Goal: Communication & Community: Answer question/provide support

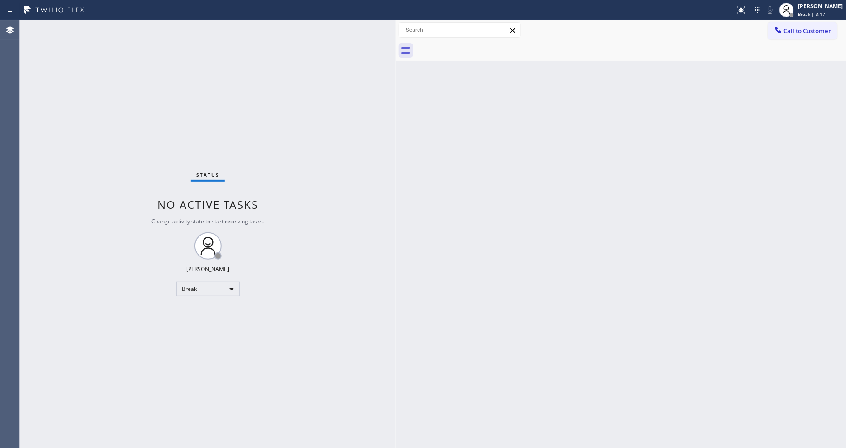
drag, startPoint x: 146, startPoint y: 47, endPoint x: 395, endPoint y: 50, distance: 249.0
click at [396, 50] on div at bounding box center [396, 234] width 0 height 428
click at [108, 28] on div "Status No active tasks Change activity state to start receiving tasks. Lyka Mon…" at bounding box center [208, 234] width 376 height 428
click at [339, 403] on div "Status No active tasks Change activity state to start receiving tasks. Lyka Mon…" at bounding box center [208, 234] width 376 height 428
click at [762, 29] on icon at bounding box center [778, 29] width 9 height 9
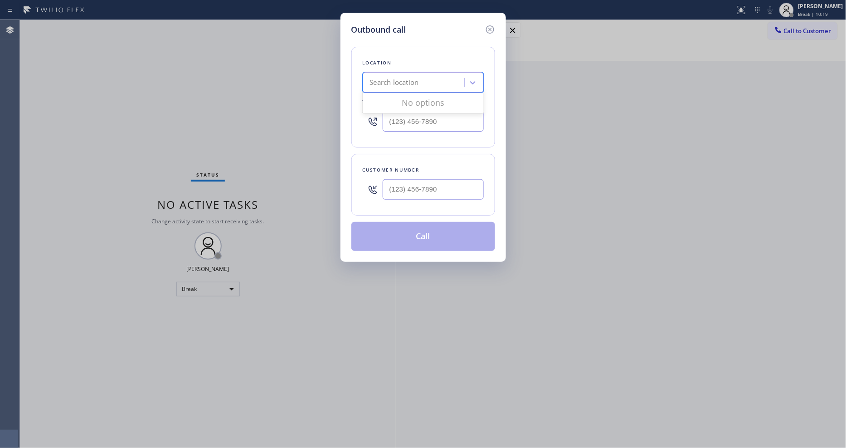
click at [383, 80] on div "Search location" at bounding box center [394, 83] width 49 height 10
paste input "LG & Samsung Repair Service"
type input "LG & Samsung Repair Service"
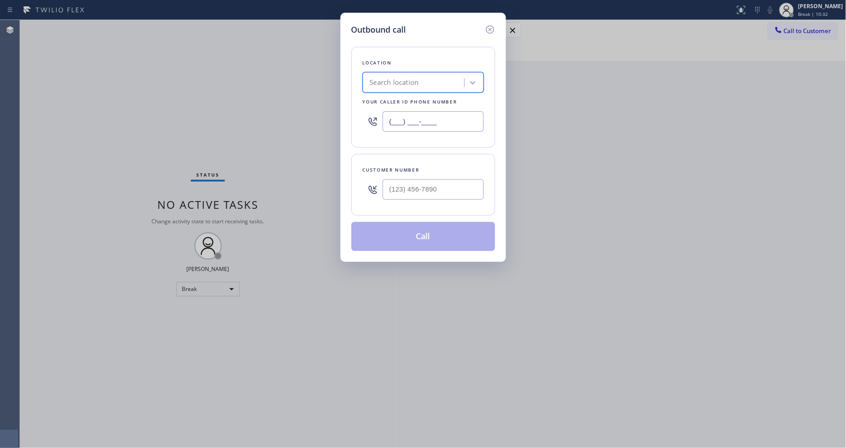
click at [406, 120] on input "(___) ___-____" at bounding box center [433, 121] width 101 height 20
paste input "714) 248-8165"
type input "[PHONE_NUMBER]"
click at [401, 186] on input "(___) ___-____" at bounding box center [433, 189] width 101 height 20
paste input "949) 864-9612"
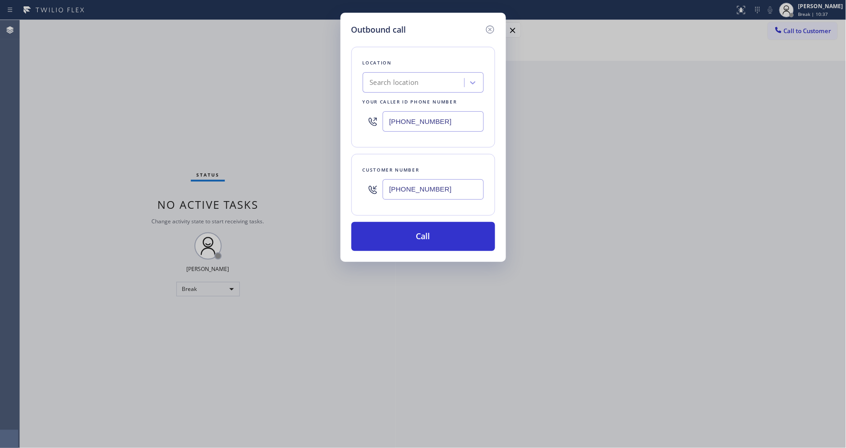
type input "[PHONE_NUMBER]"
click at [407, 80] on div "Search location" at bounding box center [394, 83] width 49 height 10
click at [406, 121] on input "[PHONE_NUMBER]" at bounding box center [433, 121] width 101 height 20
click at [406, 122] on input "[PHONE_NUMBER]" at bounding box center [433, 121] width 101 height 20
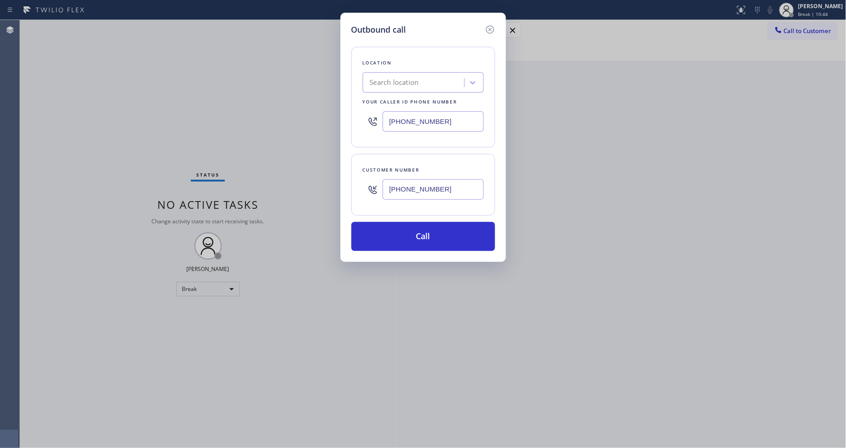
paste input "text"
type input "[PHONE_NUMBER]"
click at [403, 147] on div "Location Search location Your caller id phone number (714) 248-8165 Customer nu…" at bounding box center [424, 143] width 144 height 215
click at [398, 81] on div "Search location" at bounding box center [394, 83] width 49 height 10
paste input "LG and Samsung Repair Service"
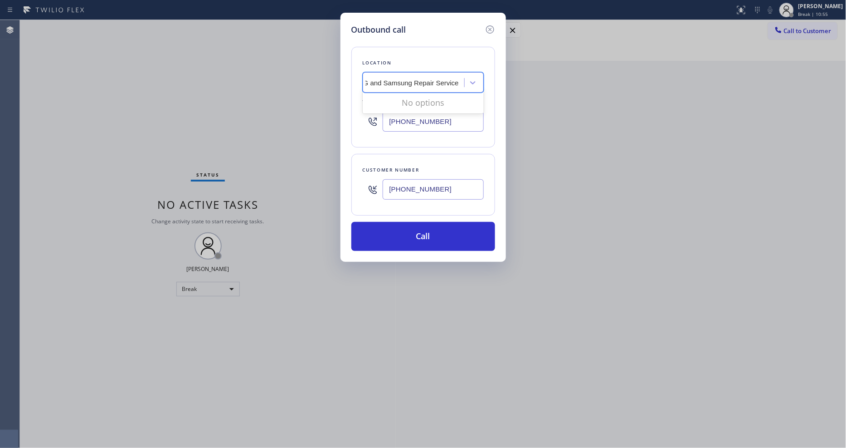
scroll to position [0, 10]
type input "LG and Samsung Repair Service"
drag, startPoint x: 489, startPoint y: 24, endPoint x: 488, endPoint y: 71, distance: 46.3
click at [489, 25] on icon at bounding box center [490, 29] width 8 height 8
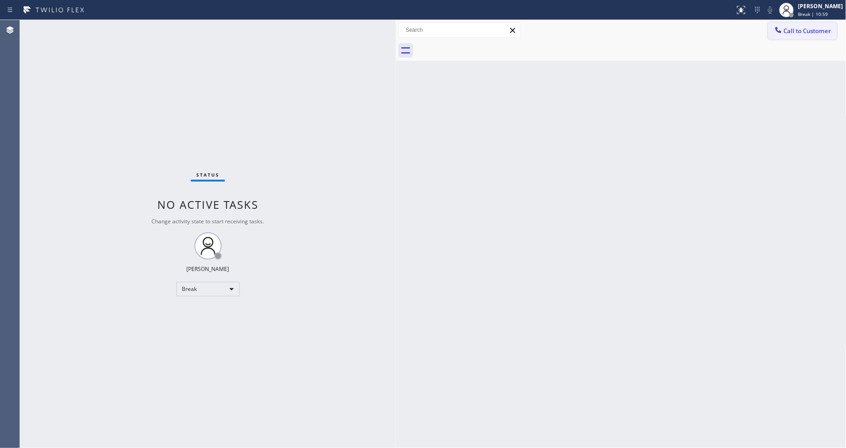
click at [762, 37] on button "Call to Customer" at bounding box center [802, 30] width 69 height 17
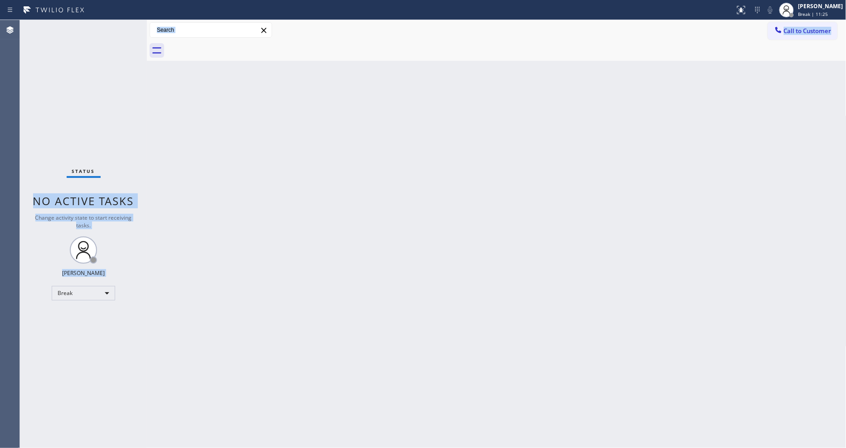
drag, startPoint x: 144, startPoint y: 56, endPoint x: 288, endPoint y: 61, distance: 144.8
click at [288, 61] on div "Status No active tasks Change activity state to start receiving tasks. Lyka Mon…" at bounding box center [433, 234] width 826 height 428
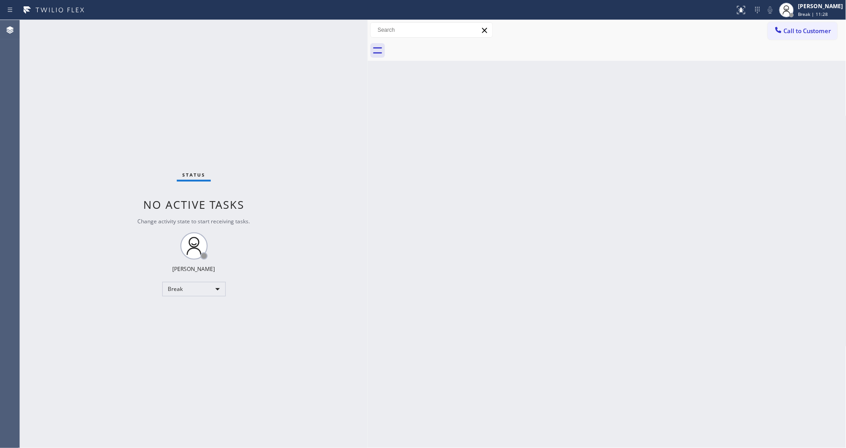
drag, startPoint x: 148, startPoint y: 71, endPoint x: 369, endPoint y: 93, distance: 222.0
click at [368, 93] on div at bounding box center [368, 234] width 0 height 428
drag, startPoint x: 797, startPoint y: 32, endPoint x: 693, endPoint y: 64, distance: 109.7
click at [797, 32] on span "Call to Customer" at bounding box center [808, 31] width 48 height 8
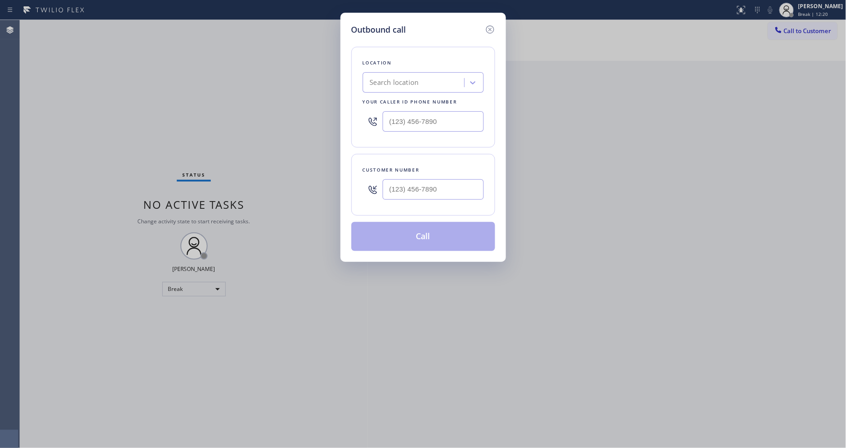
click at [424, 82] on div "Search location" at bounding box center [415, 83] width 99 height 16
paste input "LG and Samsung Repair Service"
click at [397, 102] on div "No options" at bounding box center [423, 102] width 121 height 18
click at [407, 98] on div "No options" at bounding box center [423, 102] width 121 height 18
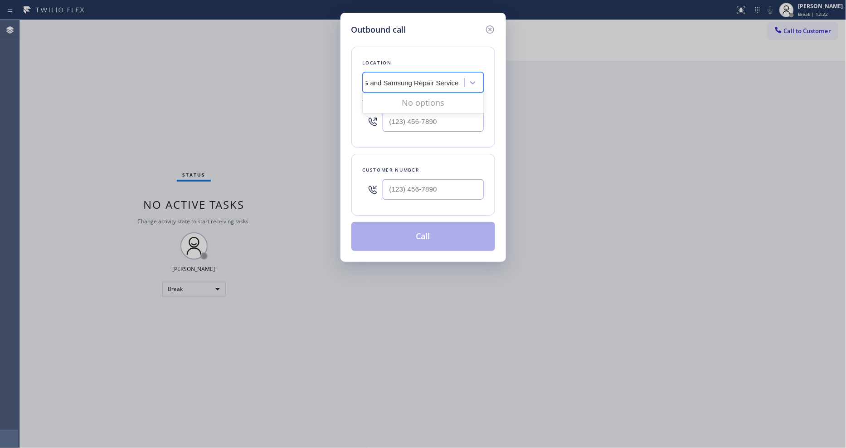
click at [407, 98] on div "No options" at bounding box center [423, 102] width 121 height 18
type input "LG and Samsung Repair Service"
click at [493, 29] on icon at bounding box center [490, 29] width 11 height 11
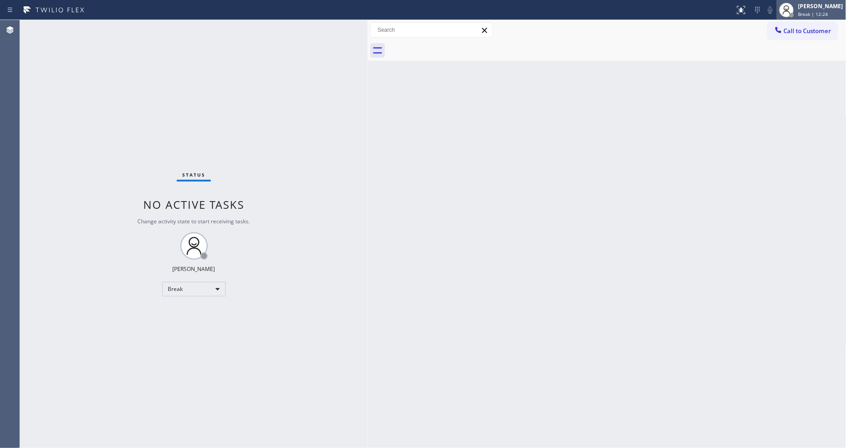
click at [804, 6] on div "Lyka Montero Break | 12:24" at bounding box center [811, 10] width 69 height 20
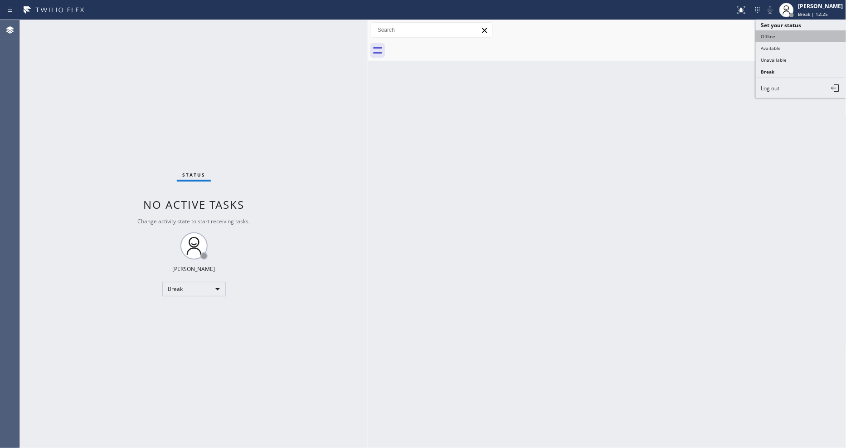
click at [778, 32] on button "Offline" at bounding box center [801, 36] width 91 height 12
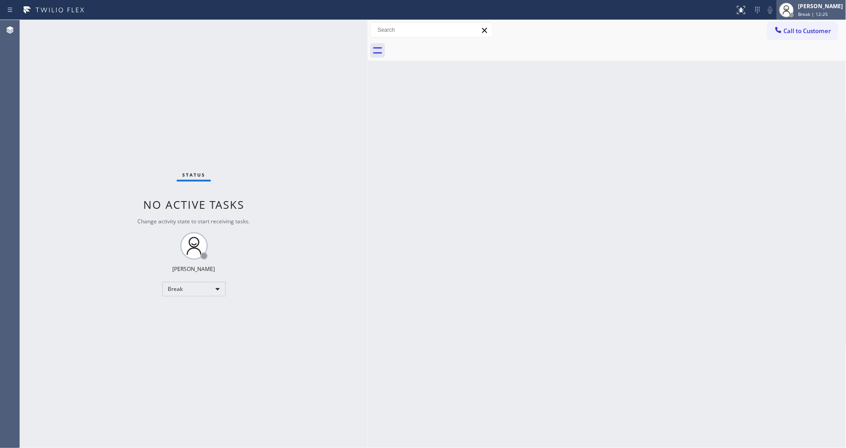
click at [815, 5] on div "[PERSON_NAME]" at bounding box center [821, 6] width 45 height 8
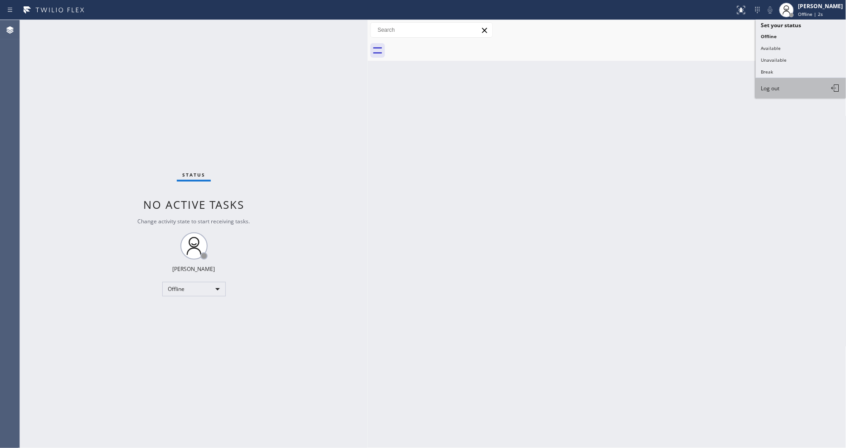
click at [790, 88] on button "Log out" at bounding box center [801, 88] width 91 height 20
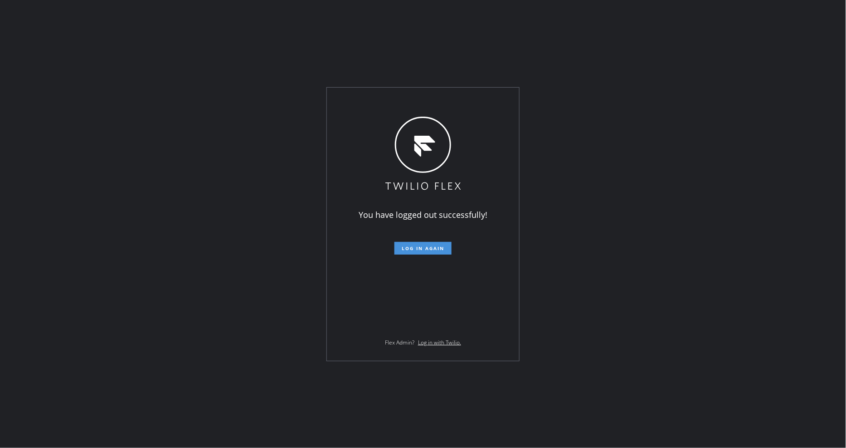
click at [418, 251] on span "Log in again" at bounding box center [423, 248] width 43 height 6
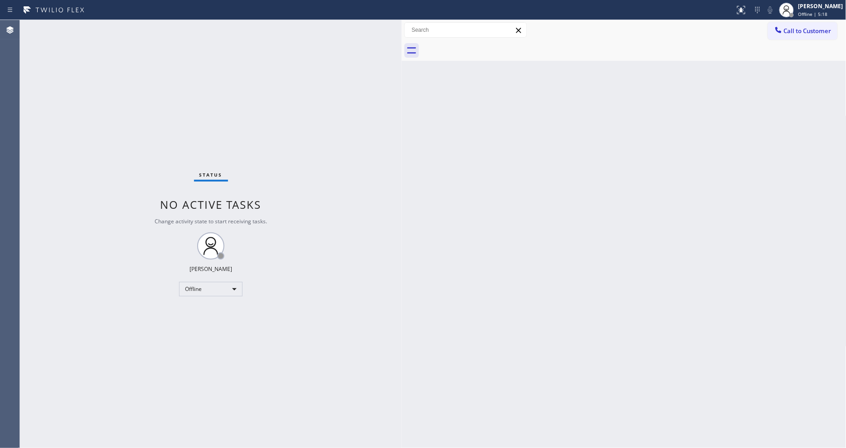
drag, startPoint x: 146, startPoint y: 56, endPoint x: 401, endPoint y: 84, distance: 256.5
click at [402, 84] on div at bounding box center [402, 234] width 0 height 428
click at [762, 10] on div "[PERSON_NAME] Offline | 5:18" at bounding box center [821, 10] width 49 height 16
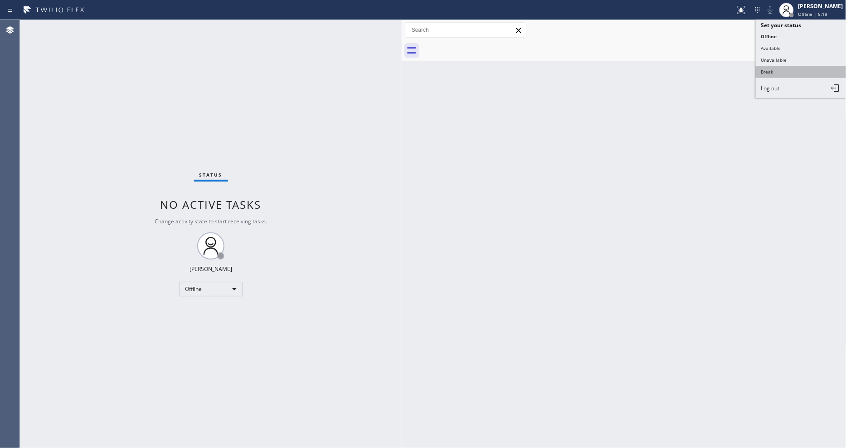
click at [762, 78] on button "Break" at bounding box center [801, 72] width 91 height 12
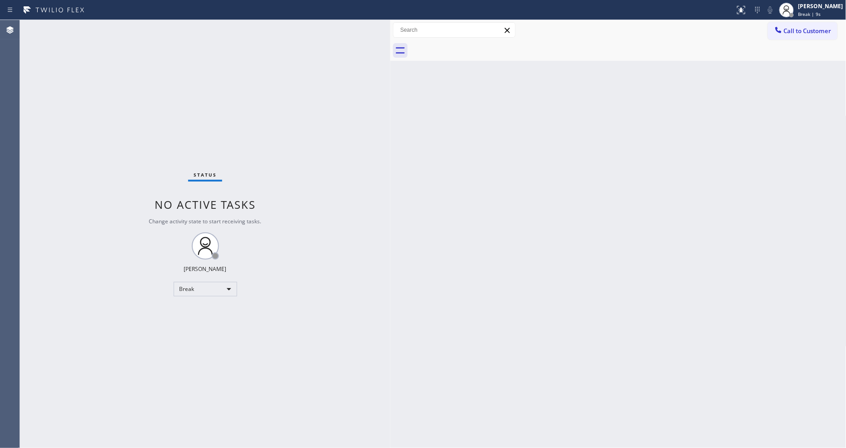
drag, startPoint x: 404, startPoint y: 67, endPoint x: 392, endPoint y: 70, distance: 12.2
click at [391, 70] on div at bounding box center [391, 234] width 0 height 428
click at [116, 28] on div "Status No active tasks Change activity state to start receiving tasks. [PERSON_…" at bounding box center [205, 234] width 370 height 428
click at [396, 303] on div "Back to Dashboard Change Sender ID Customers Technicians Select a contact Outbo…" at bounding box center [618, 234] width 457 height 428
click at [112, 30] on div "Status No active tasks Change activity state to start receiving tasks. [PERSON_…" at bounding box center [205, 234] width 370 height 428
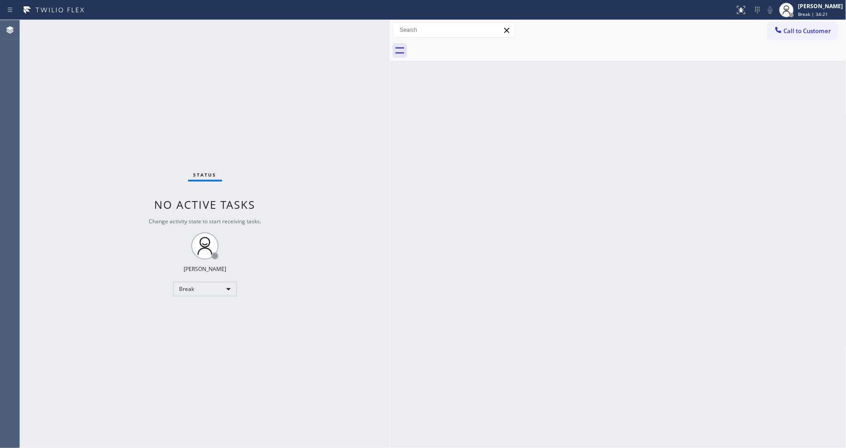
click at [114, 26] on div "Status No active tasks Change activity state to start receiving tasks. [PERSON_…" at bounding box center [205, 234] width 370 height 428
click at [116, 24] on div "Status No active tasks Change activity state to start receiving tasks. [PERSON_…" at bounding box center [205, 234] width 370 height 428
click at [314, 285] on div "Status No active tasks Change activity state to start receiving tasks. [PERSON_…" at bounding box center [205, 234] width 370 height 428
click at [106, 25] on div "Status No active tasks Change activity state to start receiving tasks. [PERSON_…" at bounding box center [205, 234] width 370 height 428
click at [105, 27] on div "Status No active tasks Change activity state to start receiving tasks. [PERSON_…" at bounding box center [205, 234] width 370 height 428
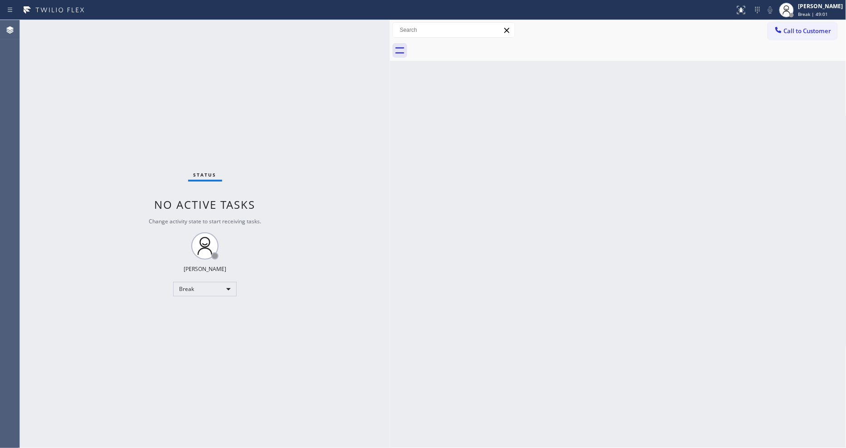
click at [372, 329] on div "Status No active tasks Change activity state to start receiving tasks. [PERSON_…" at bounding box center [205, 234] width 370 height 428
click at [762, 8] on div "[PERSON_NAME]" at bounding box center [821, 6] width 45 height 8
click at [762, 50] on button "Available" at bounding box center [801, 48] width 91 height 12
click at [395, 343] on div "Back to Dashboard Change Sender ID Customers Technicians Select a contact Outbo…" at bounding box center [618, 234] width 457 height 428
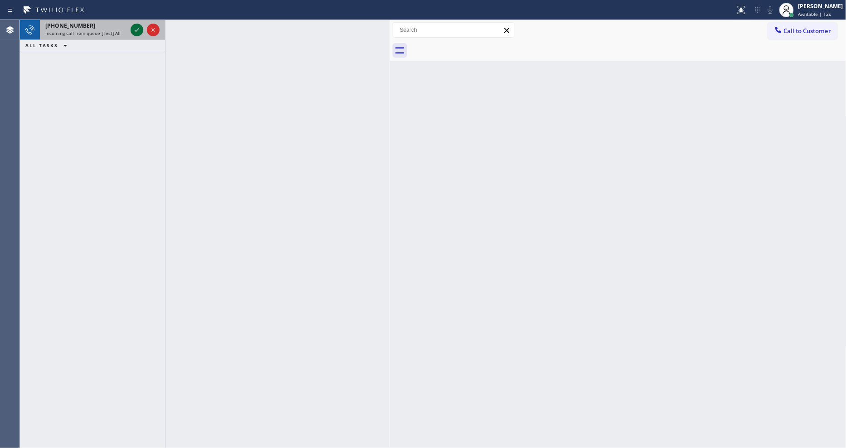
click at [137, 29] on icon at bounding box center [137, 29] width 11 height 11
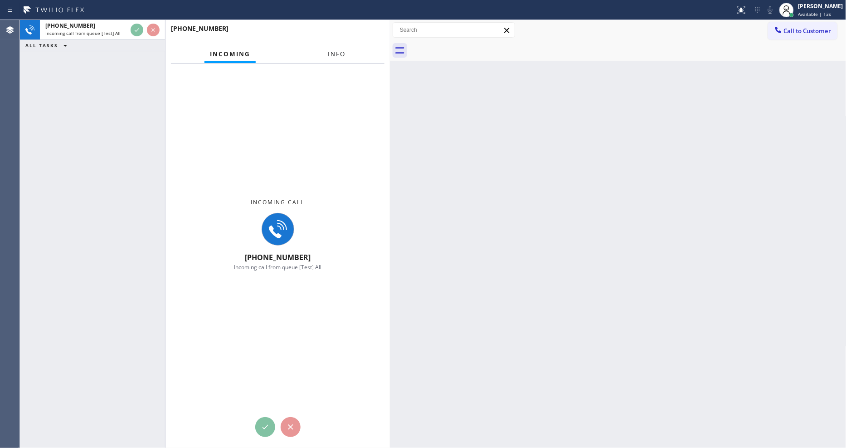
click at [332, 49] on button "Info" at bounding box center [336, 54] width 29 height 18
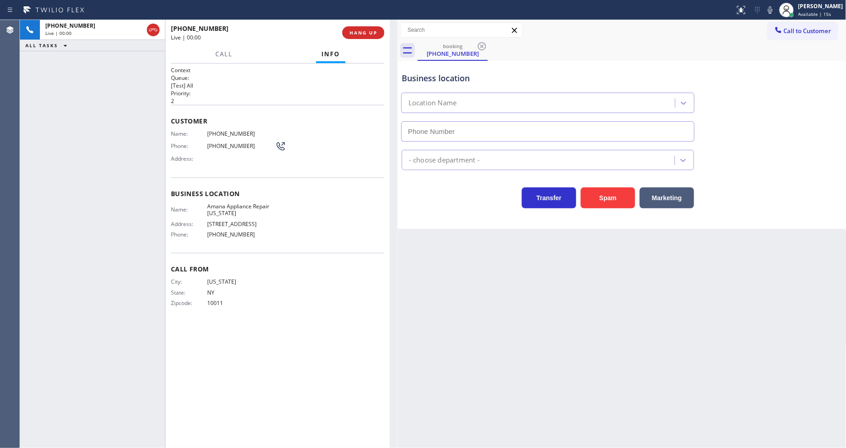
drag, startPoint x: 391, startPoint y: 96, endPoint x: 401, endPoint y: 96, distance: 10.4
click at [398, 96] on div at bounding box center [398, 234] width 0 height 428
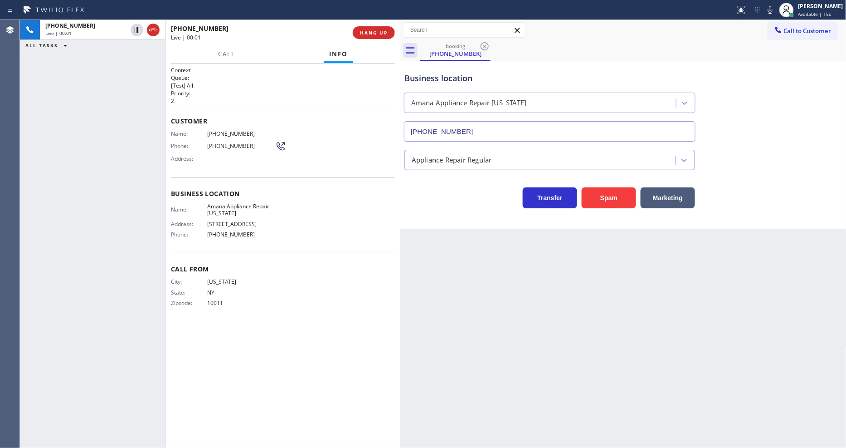
type input "[PHONE_NUMBER]"
click at [670, 53] on div "booking [PHONE_NUMBER]" at bounding box center [633, 50] width 426 height 20
click at [380, 33] on span "HANG UP" at bounding box center [374, 32] width 28 height 6
click at [380, 33] on span "COMPLETE" at bounding box center [372, 32] width 31 height 6
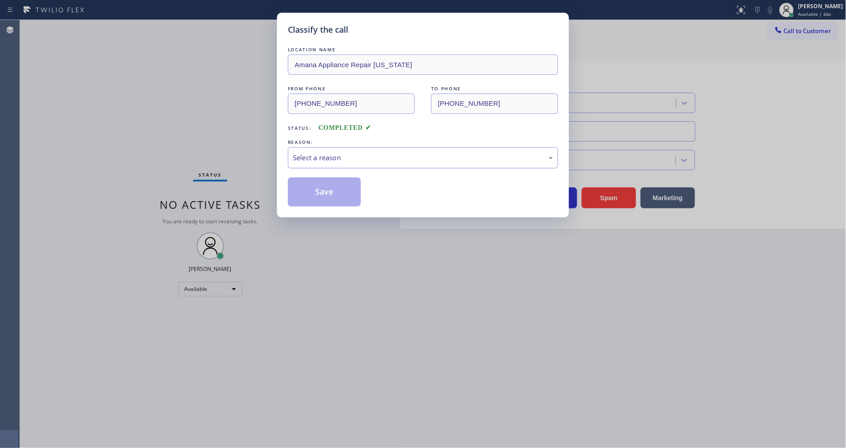
click at [314, 152] on div "Select a reason" at bounding box center [423, 157] width 260 height 10
click at [308, 191] on button "Save" at bounding box center [324, 191] width 73 height 29
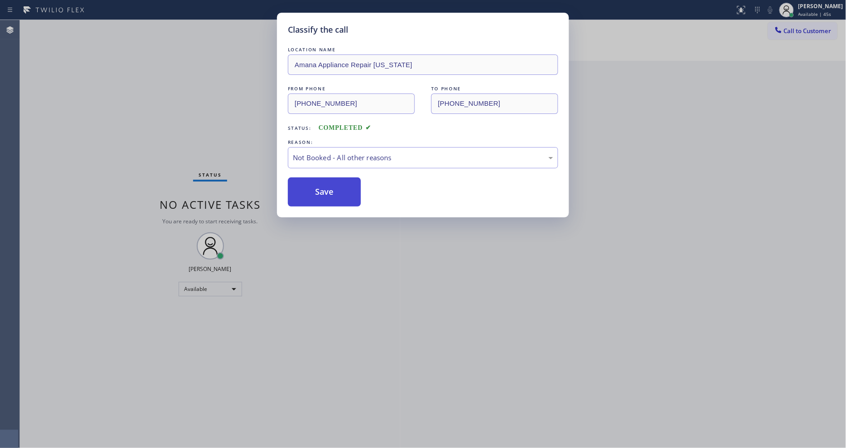
click at [309, 191] on button "Save" at bounding box center [324, 191] width 73 height 29
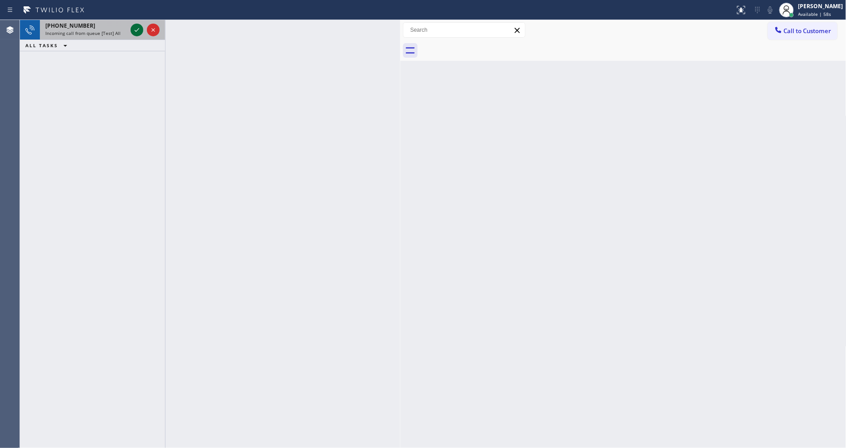
click at [138, 29] on icon at bounding box center [137, 29] width 11 height 11
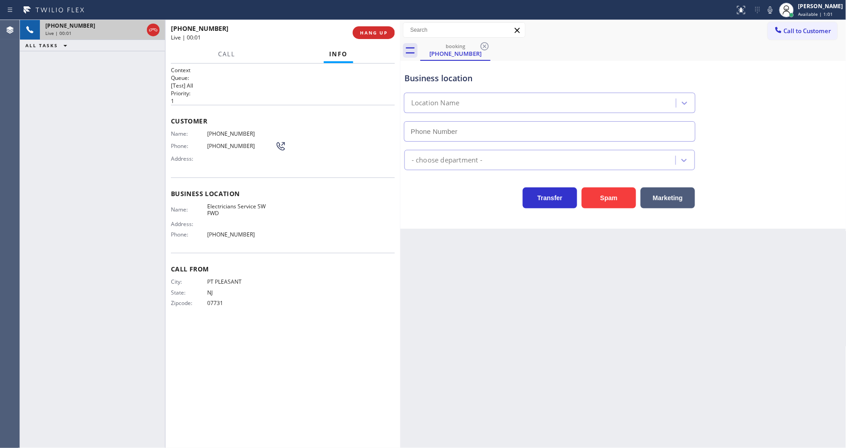
type input "[PHONE_NUMBER]"
click at [388, 27] on button "HANG UP" at bounding box center [374, 32] width 42 height 13
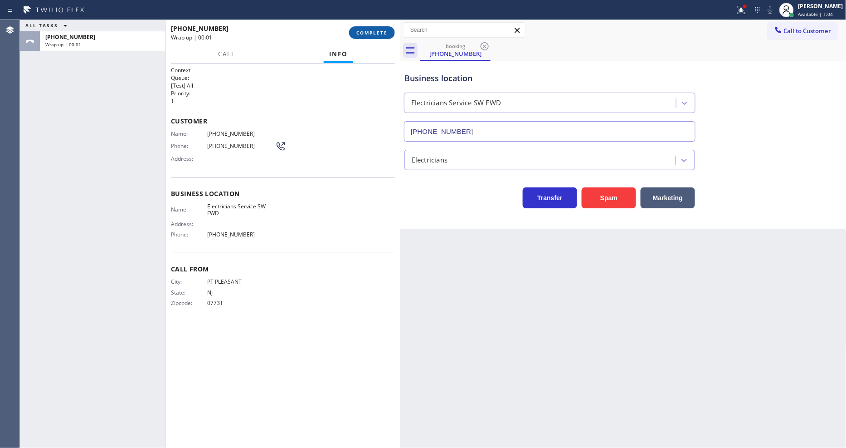
click at [380, 28] on button "COMPLETE" at bounding box center [372, 32] width 46 height 13
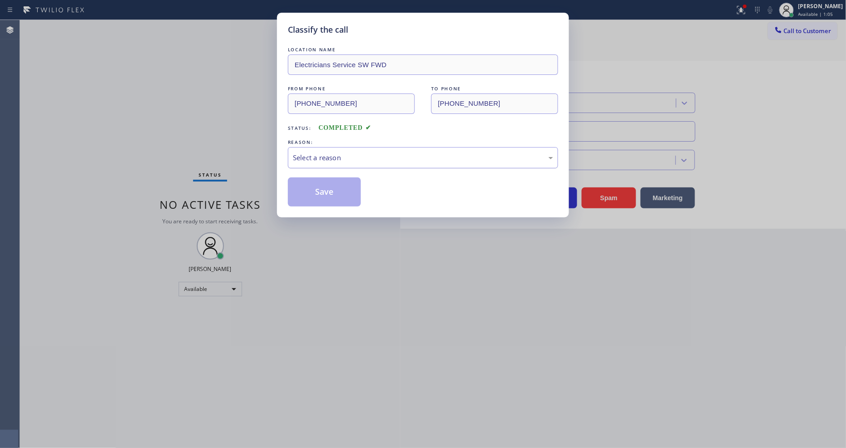
click at [341, 157] on div "Select a reason" at bounding box center [423, 157] width 260 height 10
click at [328, 166] on div "LOCATION NAME Electricians Service SW FWD FROM PHONE [PHONE_NUMBER] TO PHONE [P…" at bounding box center [423, 125] width 270 height 161
click at [328, 156] on div "Tech, Unknown/didnt ring" at bounding box center [423, 157] width 260 height 10
click at [329, 199] on button "Save" at bounding box center [324, 191] width 73 height 29
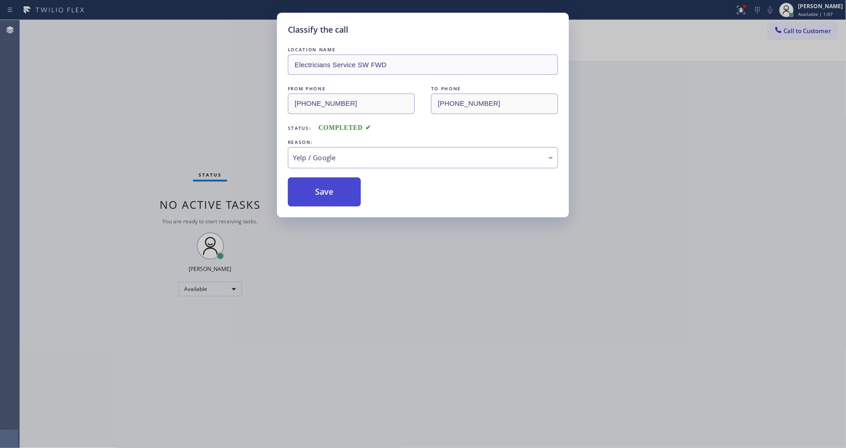
click at [329, 199] on button "Save" at bounding box center [324, 191] width 73 height 29
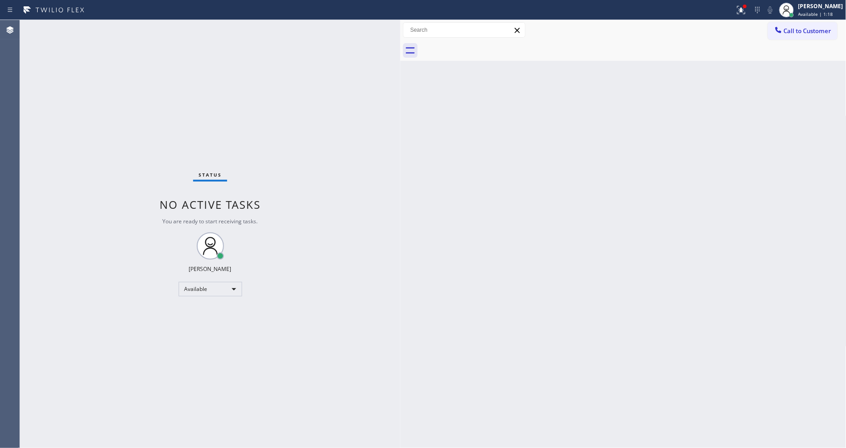
click at [121, 28] on div "Status No active tasks You are ready to start receiving tasks. [PERSON_NAME] Av…" at bounding box center [210, 234] width 381 height 428
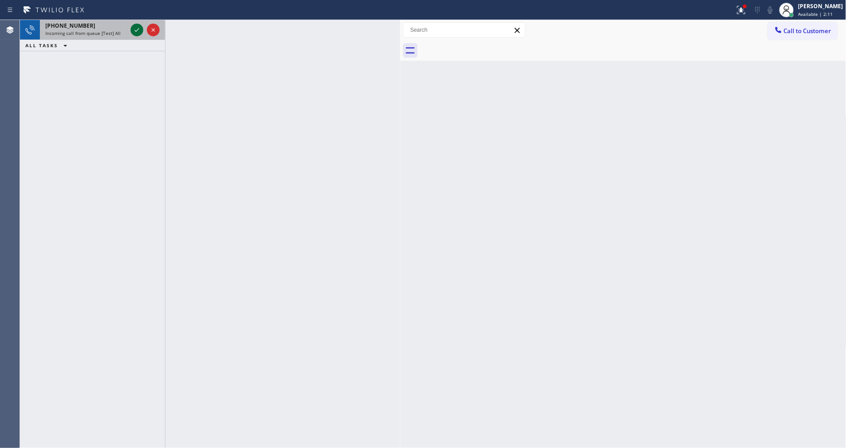
click at [132, 30] on icon at bounding box center [137, 29] width 11 height 11
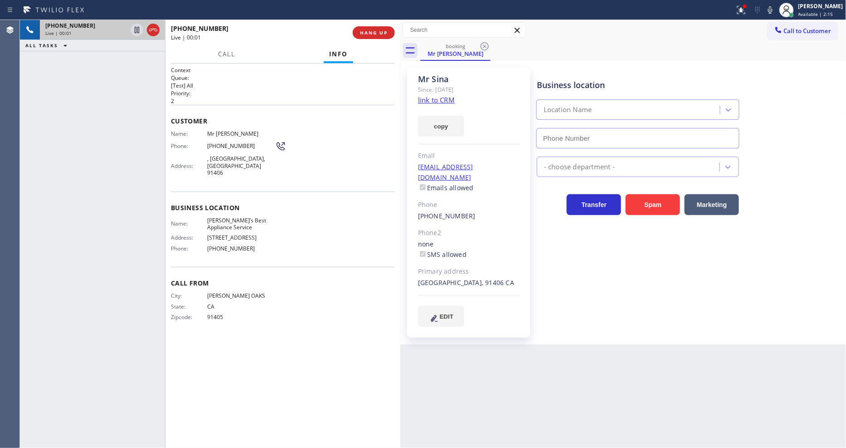
type input "[PHONE_NUMBER]"
click at [424, 102] on link "link to CRM" at bounding box center [436, 99] width 37 height 9
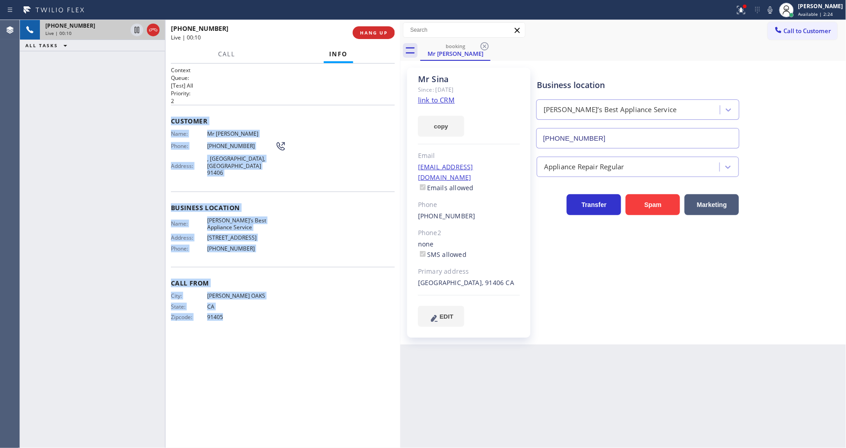
drag, startPoint x: 172, startPoint y: 117, endPoint x: 269, endPoint y: 352, distance: 254.2
click at [269, 352] on div "Context Queue: [Test] All Priority: 2 Customer Name: Mr [PERSON_NAME] Phone: [P…" at bounding box center [283, 255] width 224 height 379
copy div "Customer Name: Mr [PERSON_NAME] Phone: [PHONE_NUMBER] Address: [GEOGRAPHIC_DATA…"
drag, startPoint x: 135, startPoint y: 27, endPoint x: 205, endPoint y: 183, distance: 170.4
click at [135, 26] on icon at bounding box center [137, 29] width 11 height 11
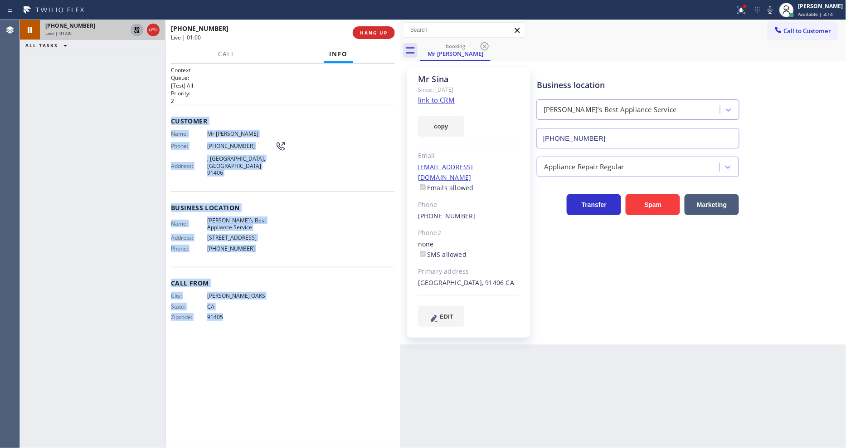
drag, startPoint x: 136, startPoint y: 30, endPoint x: 410, endPoint y: 29, distance: 273.5
click at [135, 30] on icon at bounding box center [137, 29] width 11 height 11
click at [743, 8] on icon at bounding box center [741, 10] width 11 height 11
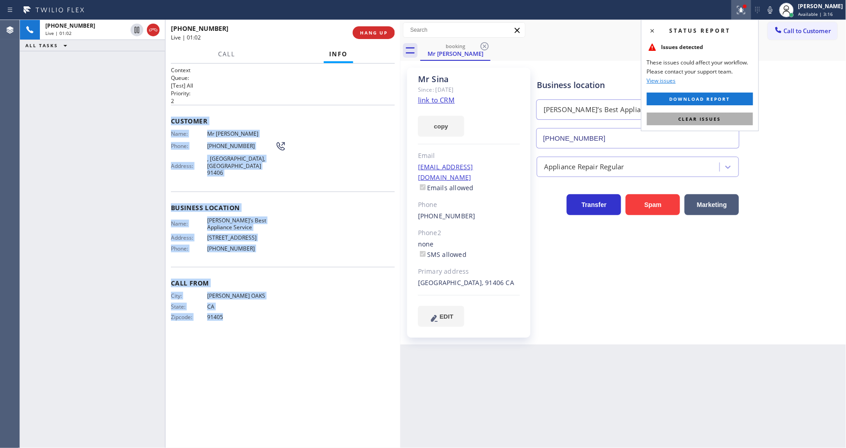
click at [732, 117] on button "Clear issues" at bounding box center [700, 118] width 106 height 13
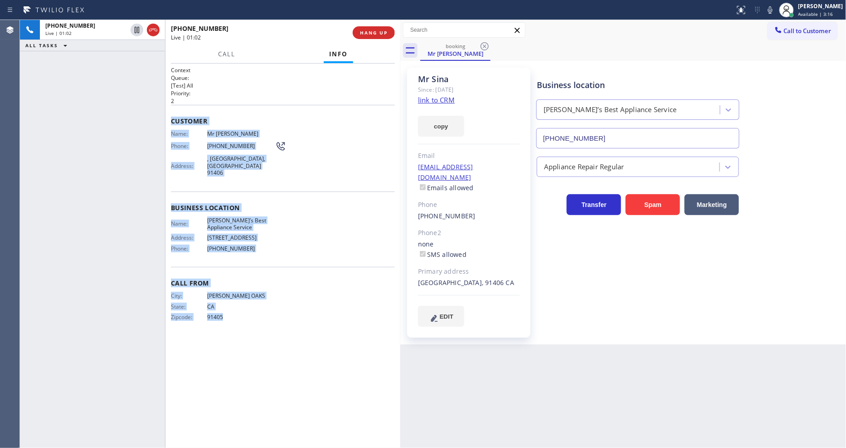
click at [318, 191] on div "Business location Name: [PERSON_NAME]’s Best Appliance Service Address: [STREET…" at bounding box center [283, 229] width 224 height 76
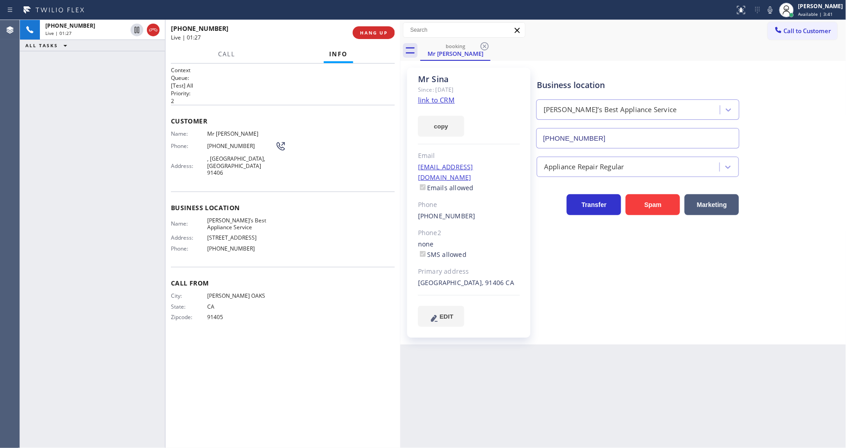
drag, startPoint x: 759, startPoint y: 323, endPoint x: 763, endPoint y: 308, distance: 15.1
click at [759, 323] on div "Business location [PERSON_NAME]’s Best Appliance Service [PHONE_NUMBER] Applian…" at bounding box center [689, 206] width 309 height 272
click at [371, 33] on span "HANG UP" at bounding box center [374, 32] width 28 height 6
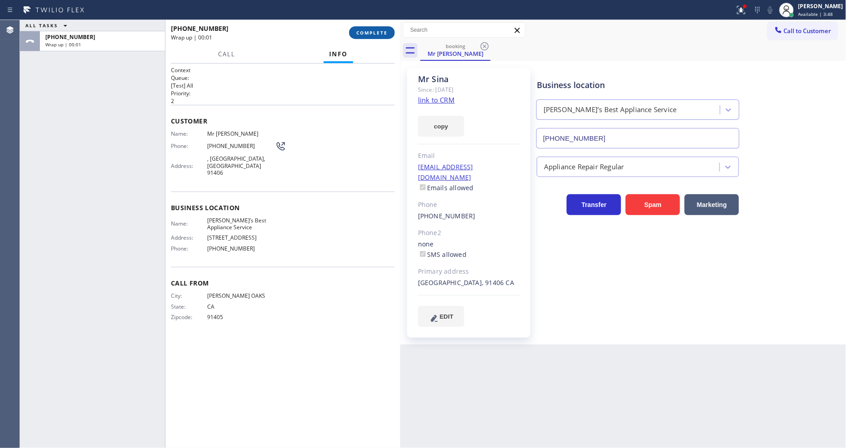
click at [371, 33] on span "COMPLETE" at bounding box center [372, 32] width 31 height 6
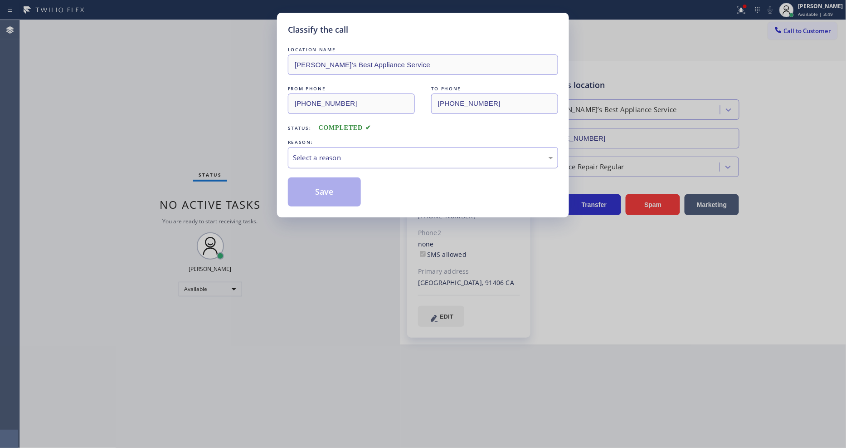
click at [343, 161] on div "Select a reason" at bounding box center [423, 157] width 270 height 21
click at [333, 185] on button "Save" at bounding box center [324, 191] width 73 height 29
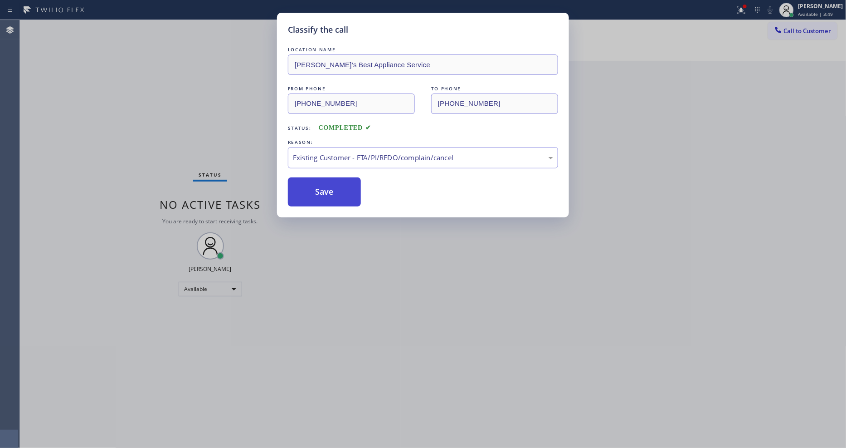
click at [333, 185] on button "Save" at bounding box center [324, 191] width 73 height 29
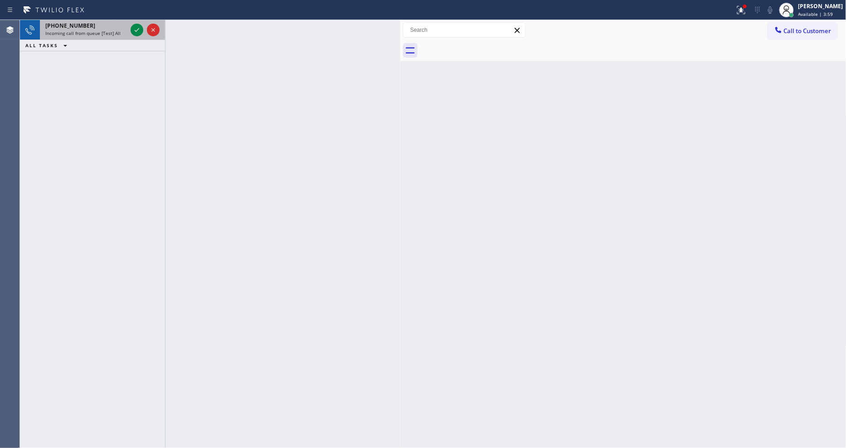
click at [129, 29] on div at bounding box center [145, 30] width 33 height 20
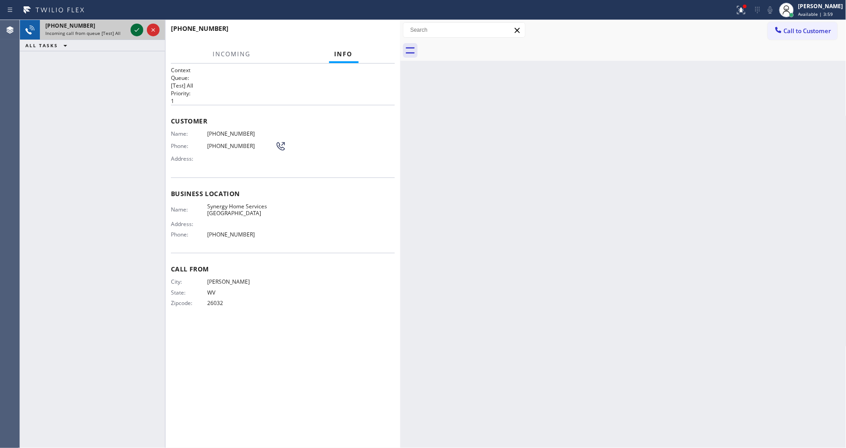
click at [135, 29] on icon at bounding box center [137, 29] width 11 height 11
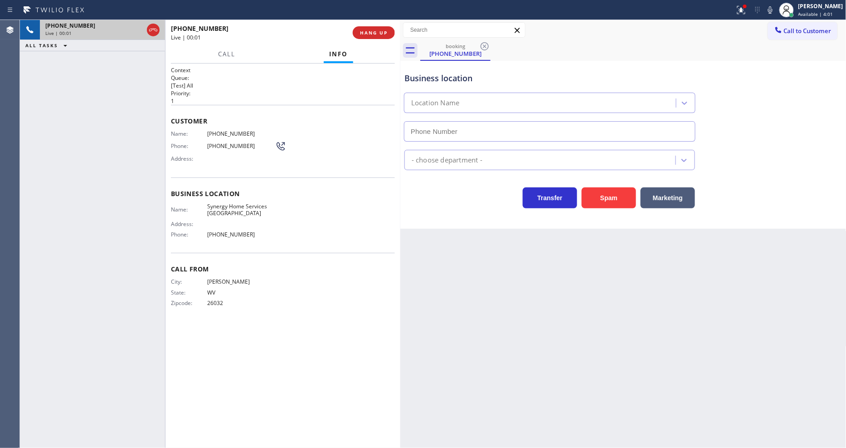
type input "[PHONE_NUMBER]"
click at [366, 32] on span "HANG UP" at bounding box center [374, 32] width 28 height 6
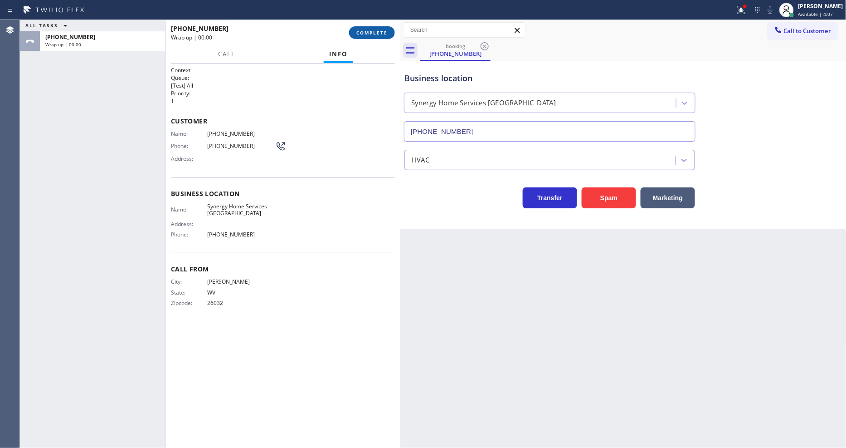
click at [368, 33] on span "COMPLETE" at bounding box center [372, 32] width 31 height 6
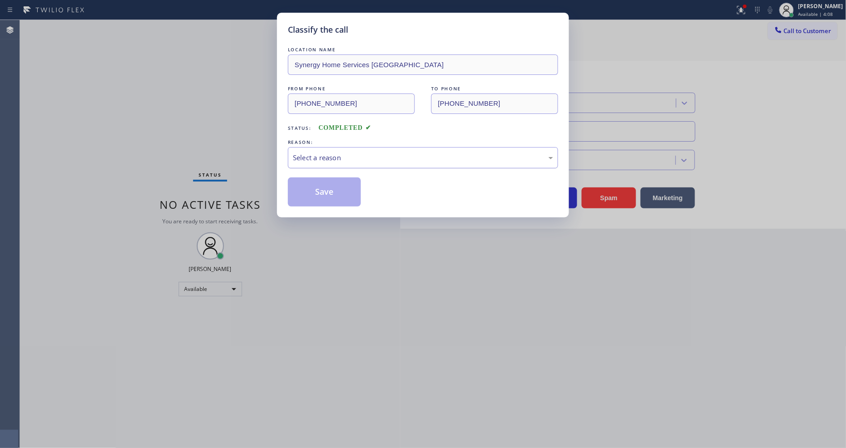
click at [359, 152] on div "Select a reason" at bounding box center [423, 157] width 260 height 10
click at [338, 182] on button "Save" at bounding box center [324, 191] width 73 height 29
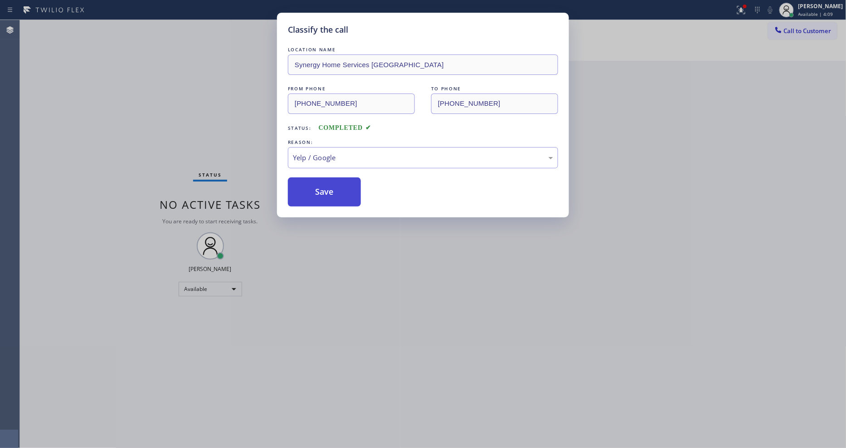
click at [338, 182] on button "Save" at bounding box center [324, 191] width 73 height 29
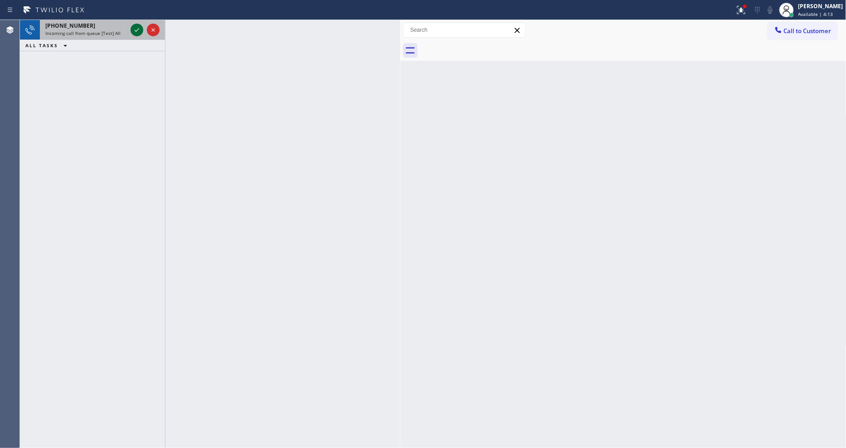
click at [135, 30] on icon at bounding box center [137, 29] width 11 height 11
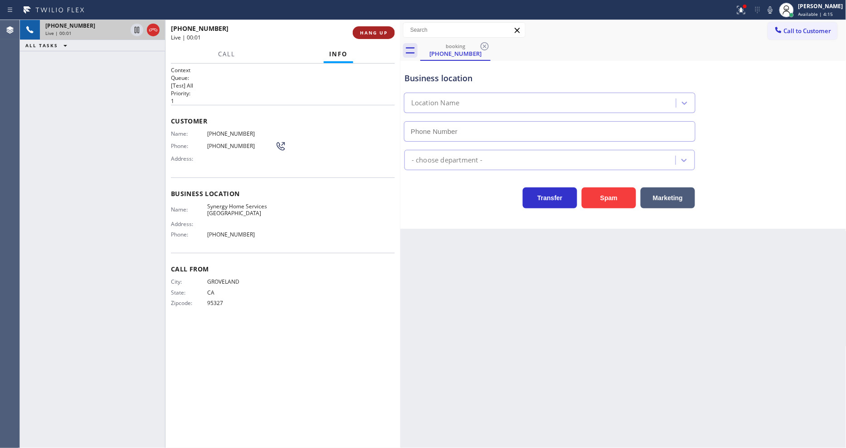
type input "[PHONE_NUMBER]"
click at [379, 33] on span "HANG UP" at bounding box center [374, 32] width 28 height 6
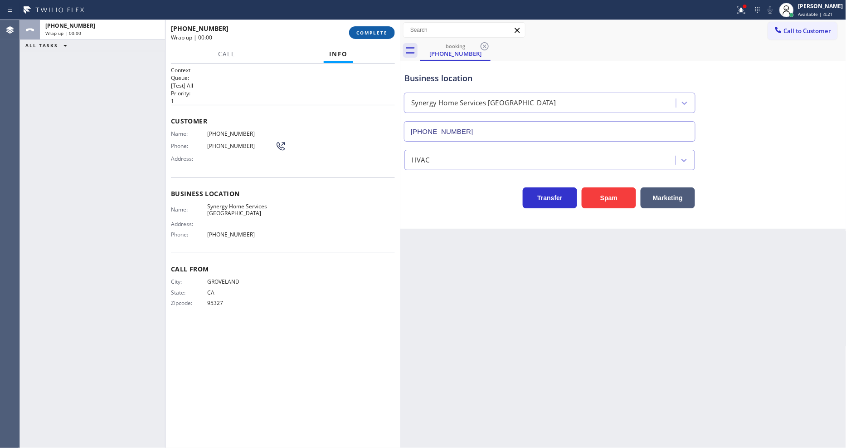
click at [379, 33] on span "COMPLETE" at bounding box center [372, 32] width 31 height 6
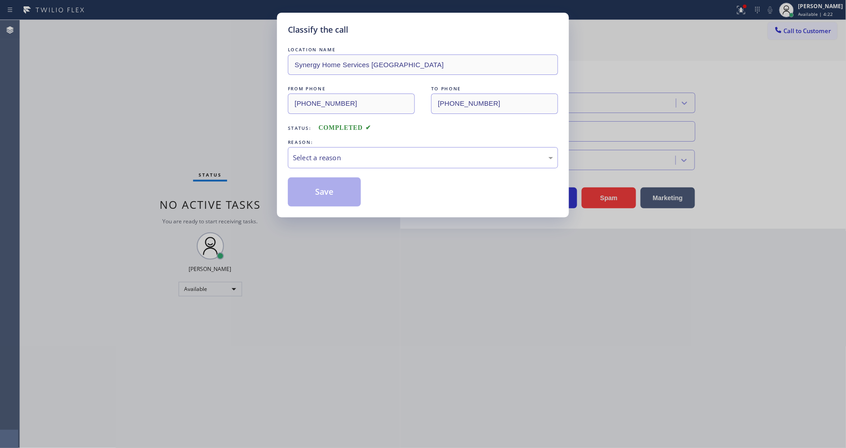
click at [364, 143] on div "REASON:" at bounding box center [423, 142] width 270 height 10
click at [372, 147] on div "Select a reason" at bounding box center [423, 157] width 270 height 21
click at [337, 182] on button "Save" at bounding box center [324, 191] width 73 height 29
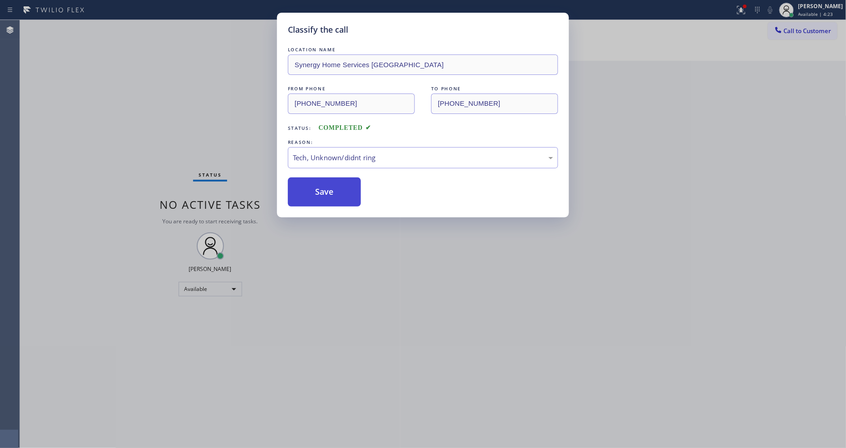
click at [337, 182] on button "Save" at bounding box center [324, 191] width 73 height 29
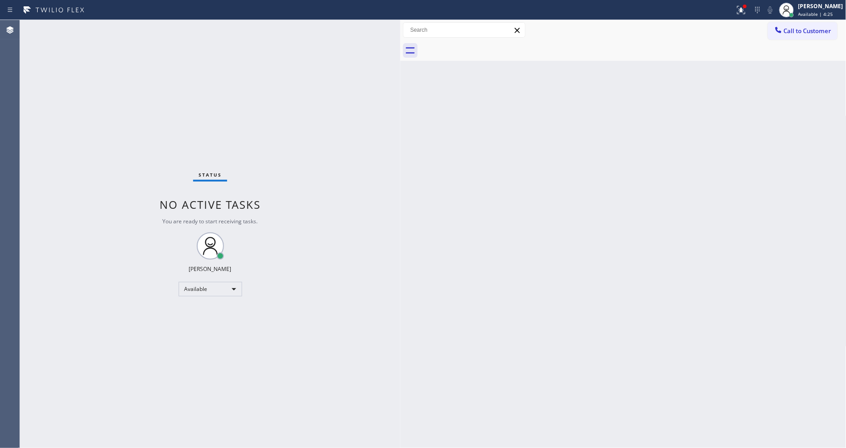
click at [127, 24] on div "Status No active tasks You are ready to start receiving tasks. [PERSON_NAME] Av…" at bounding box center [210, 234] width 381 height 428
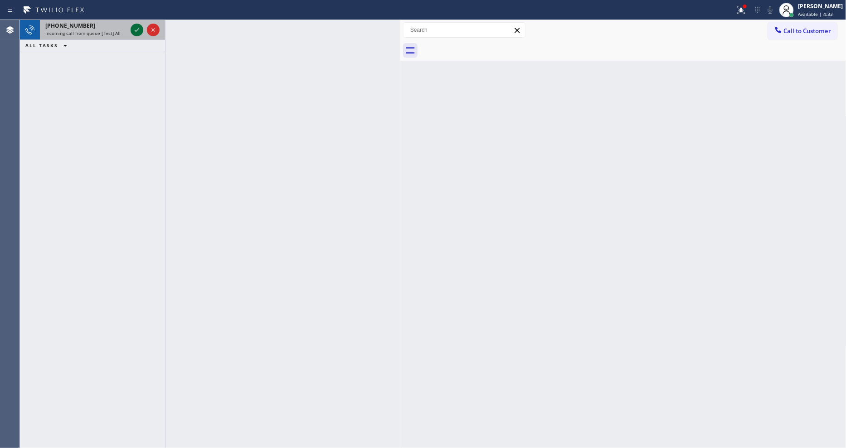
click at [137, 26] on icon at bounding box center [137, 29] width 11 height 11
click at [132, 32] on icon at bounding box center [137, 29] width 11 height 11
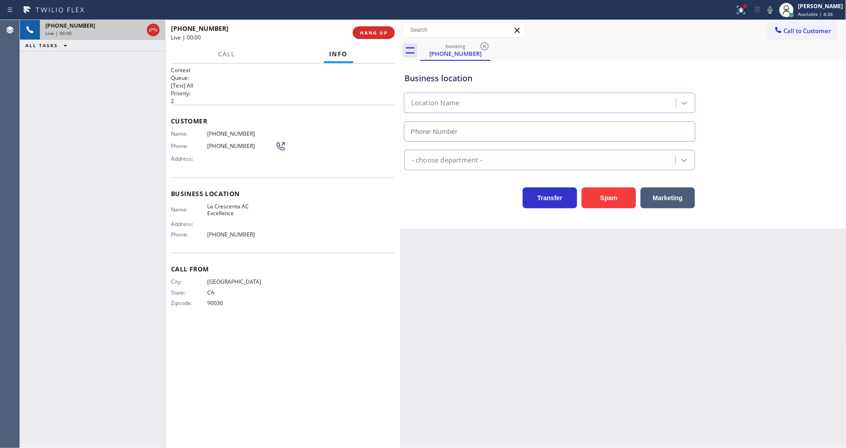
type input "[PHONE_NUMBER]"
click at [652, 274] on div "Back to Dashboard Change Sender ID Customers Technicians Select a contact Outbo…" at bounding box center [624, 234] width 446 height 428
click at [230, 210] on span "La Crescenta AC Excellence" at bounding box center [241, 210] width 68 height 14
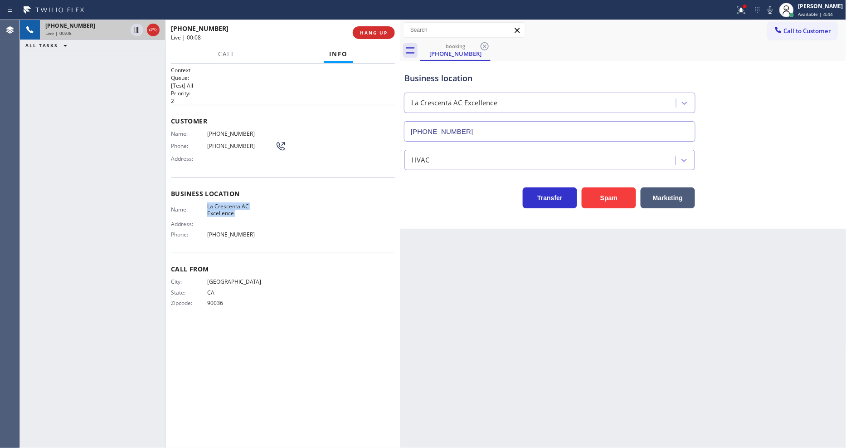
copy span "La Crescenta AC Excellence"
click at [227, 130] on span "[PHONE_NUMBER]" at bounding box center [241, 133] width 68 height 7
copy span "[PHONE_NUMBER]"
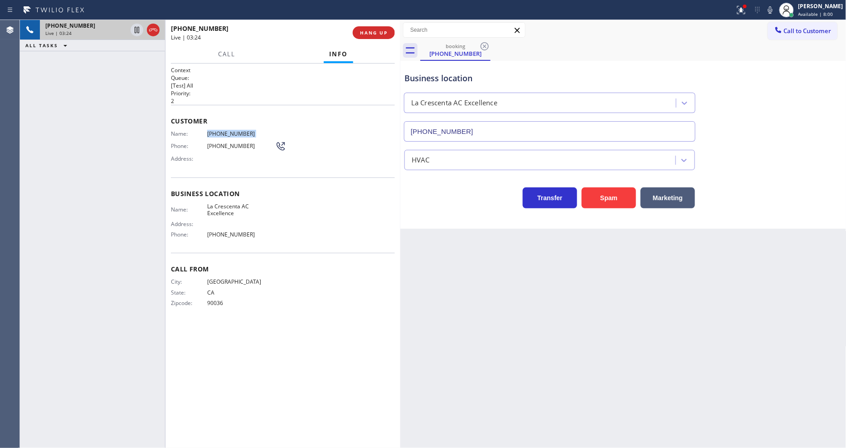
drag, startPoint x: 135, startPoint y: 27, endPoint x: 146, endPoint y: 27, distance: 10.4
click at [135, 27] on icon at bounding box center [137, 29] width 11 height 11
click at [762, 10] on icon at bounding box center [770, 9] width 5 height 7
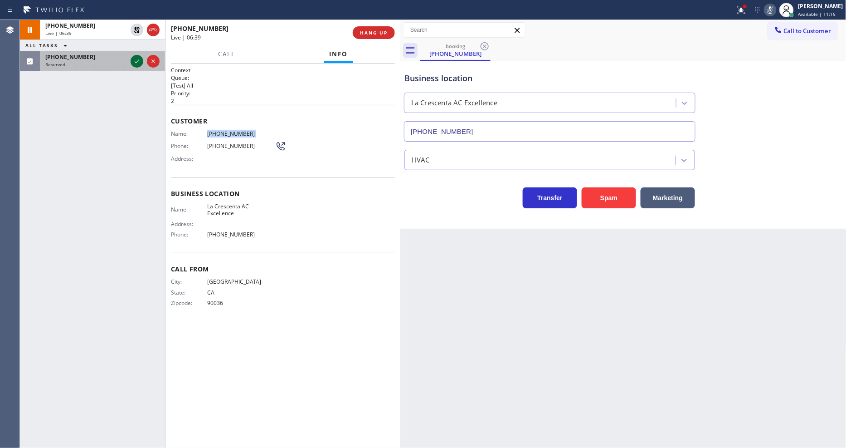
click at [135, 60] on icon at bounding box center [137, 61] width 11 height 11
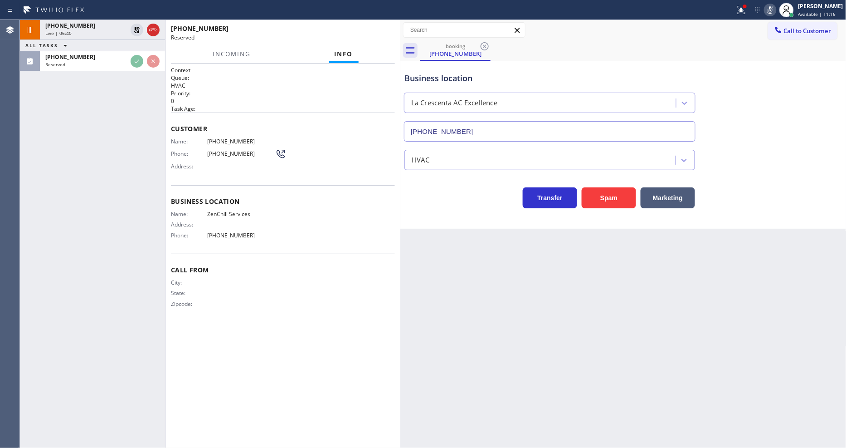
click at [352, 185] on div "Business location Name: ZenChill Services Address: Phone: [PHONE_NUMBER]" at bounding box center [283, 219] width 224 height 68
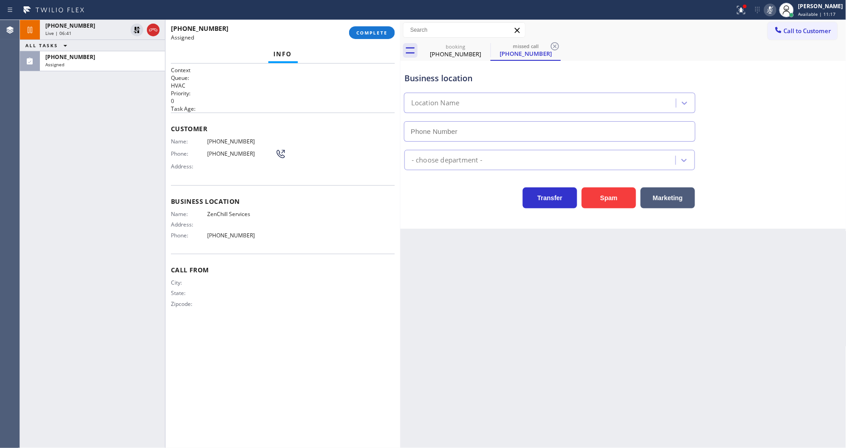
click at [376, 34] on span "COMPLETE" at bounding box center [372, 32] width 31 height 6
type input "[PHONE_NUMBER]"
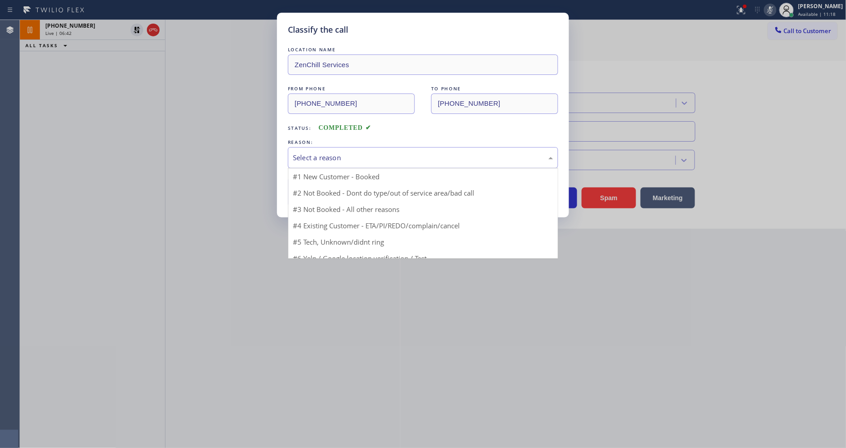
click at [338, 147] on div "Select a reason" at bounding box center [423, 157] width 270 height 21
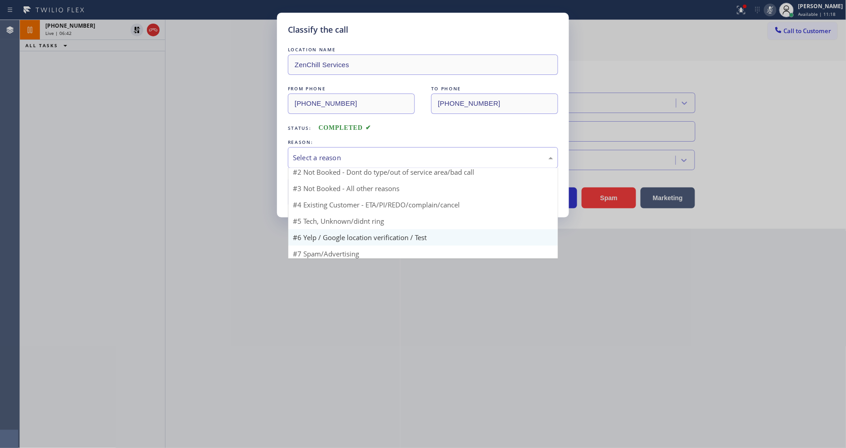
scroll to position [57, 0]
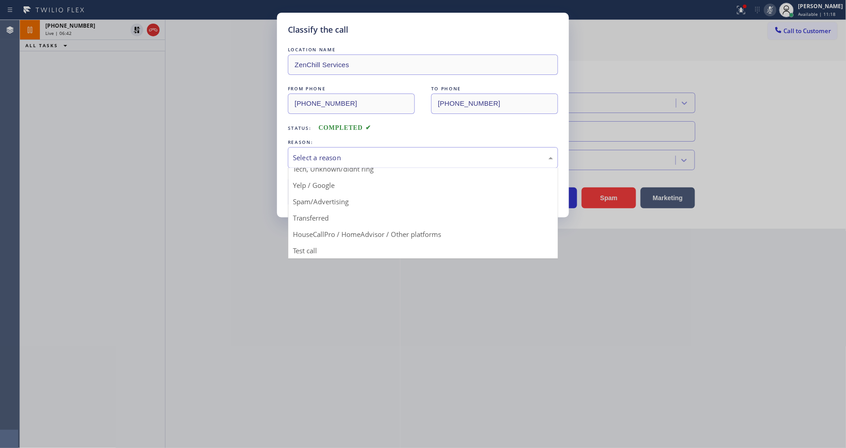
click at [337, 191] on button "Save" at bounding box center [324, 191] width 73 height 29
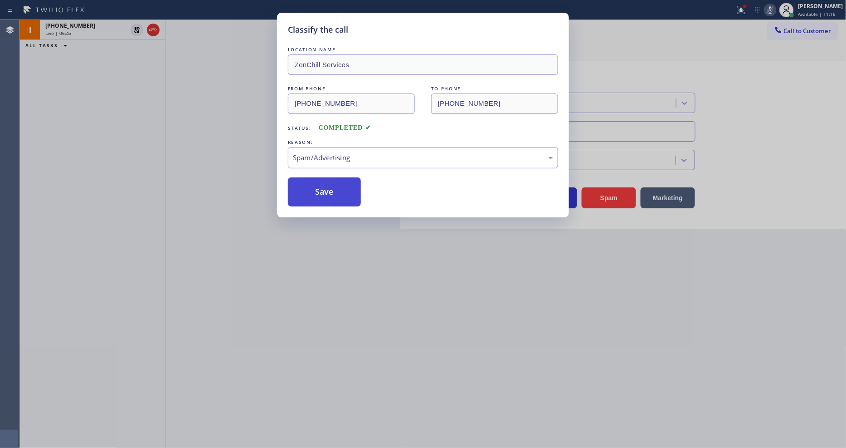
click at [337, 191] on button "Save" at bounding box center [324, 191] width 73 height 29
click at [337, 188] on button "Save" at bounding box center [324, 191] width 73 height 29
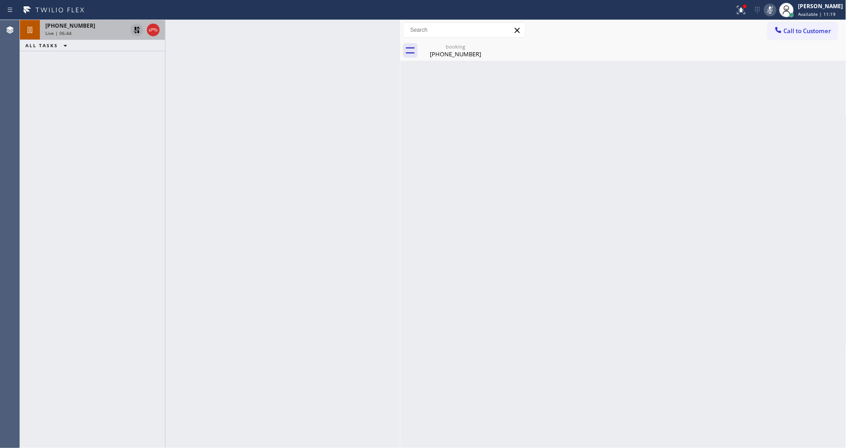
click at [135, 30] on icon at bounding box center [137, 29] width 11 height 11
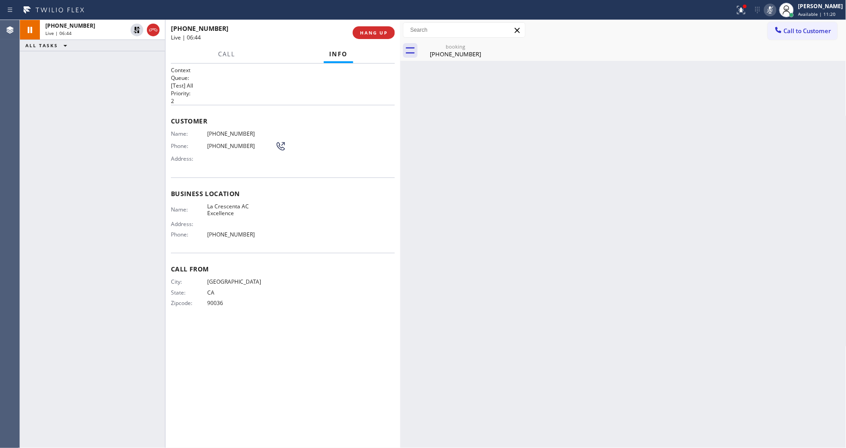
click at [416, 58] on div "booking [PHONE_NUMBER]" at bounding box center [624, 50] width 446 height 20
click at [762, 11] on rect at bounding box center [770, 9] width 6 height 6
click at [747, 11] on icon at bounding box center [741, 10] width 11 height 11
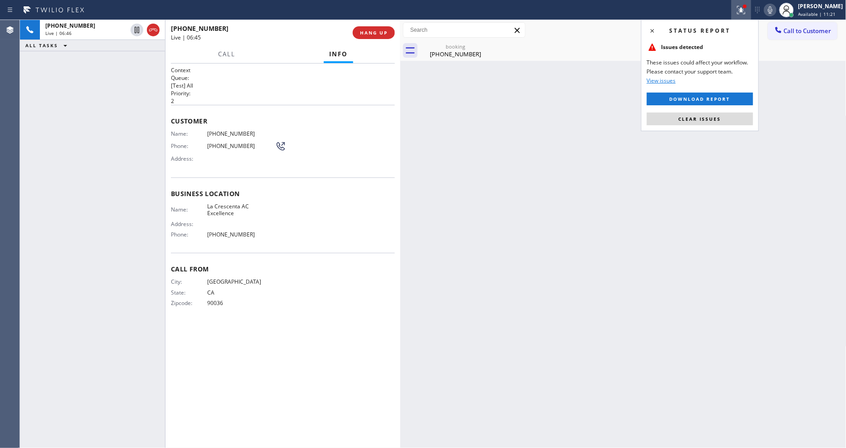
drag, startPoint x: 727, startPoint y: 117, endPoint x: 717, endPoint y: 114, distance: 9.9
click at [722, 117] on button "Clear issues" at bounding box center [700, 118] width 106 height 13
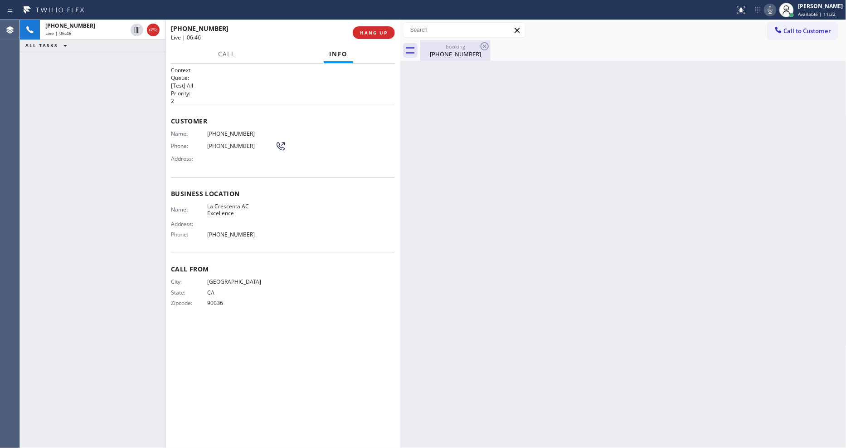
click at [454, 51] on div "[PHONE_NUMBER]" at bounding box center [455, 54] width 68 height 8
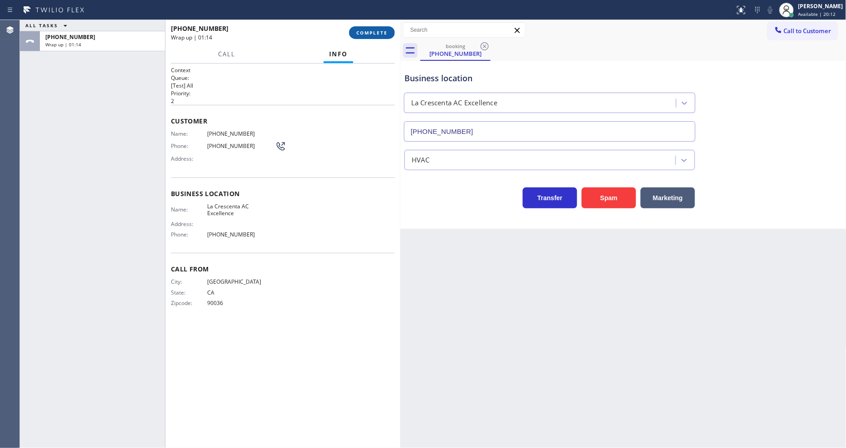
click at [371, 26] on button "COMPLETE" at bounding box center [372, 32] width 46 height 13
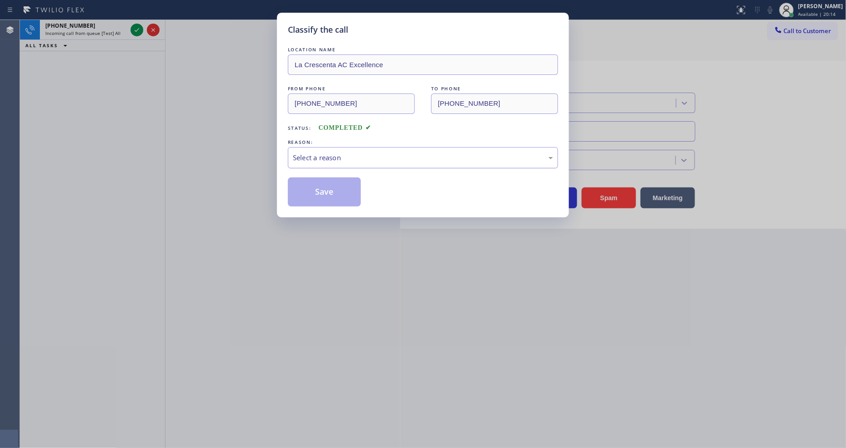
click at [328, 147] on div "Select a reason" at bounding box center [423, 157] width 270 height 21
click at [300, 189] on button "Save" at bounding box center [324, 191] width 73 height 29
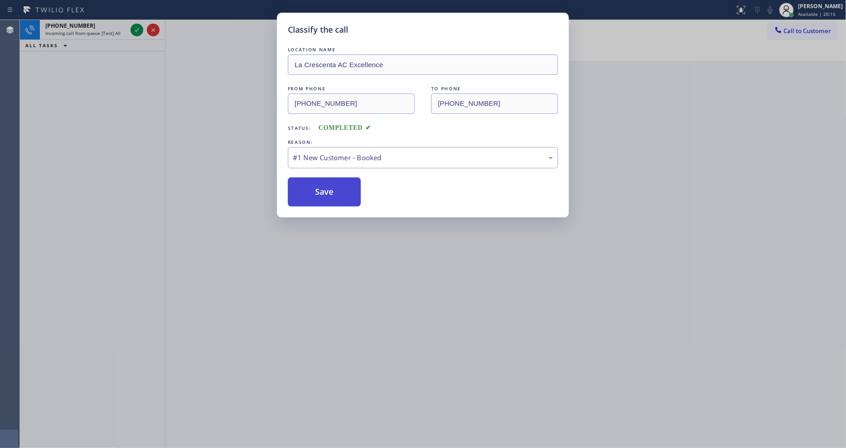
click at [300, 189] on button "Save" at bounding box center [324, 191] width 73 height 29
drag, startPoint x: 300, startPoint y: 189, endPoint x: 322, endPoint y: 127, distance: 66.0
click at [302, 189] on button "Save" at bounding box center [324, 191] width 73 height 29
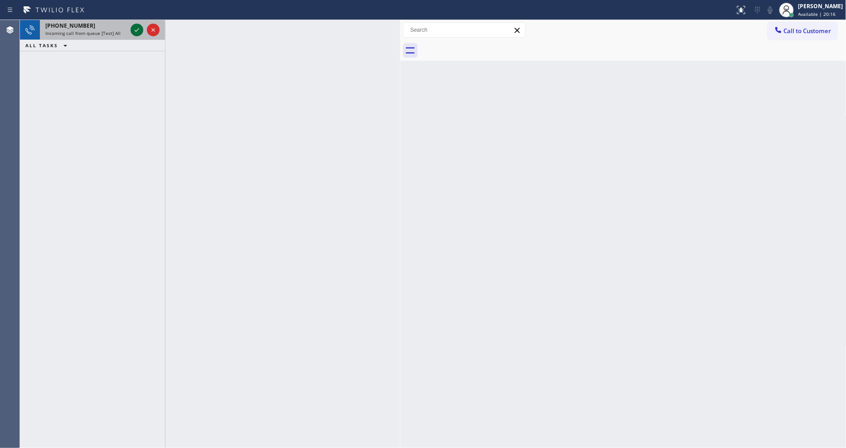
click at [136, 29] on icon at bounding box center [137, 29] width 11 height 11
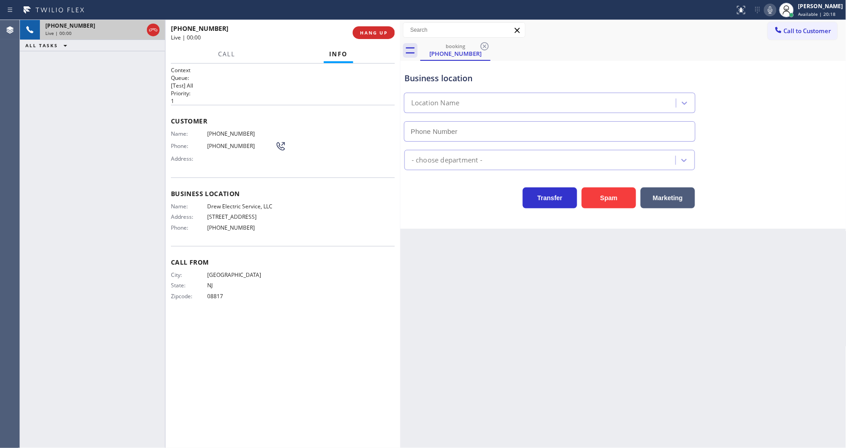
type input "[PHONE_NUMBER]"
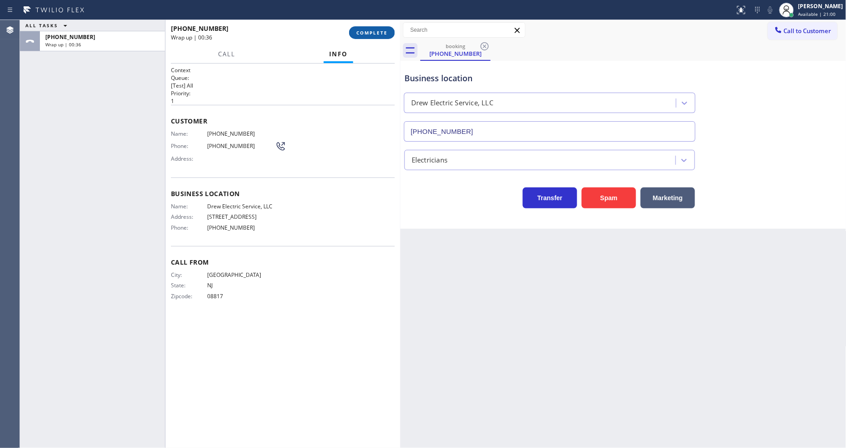
click at [380, 33] on span "COMPLETE" at bounding box center [372, 32] width 31 height 6
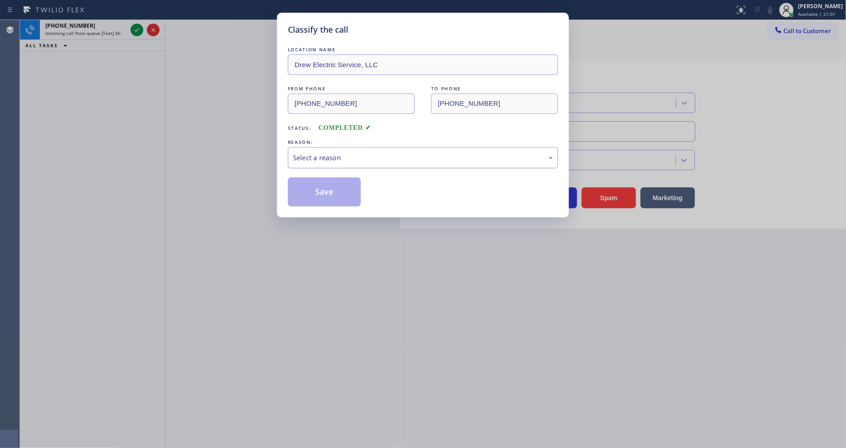
click at [320, 152] on div "Select a reason" at bounding box center [423, 157] width 260 height 10
click at [322, 178] on button "Save" at bounding box center [324, 191] width 73 height 29
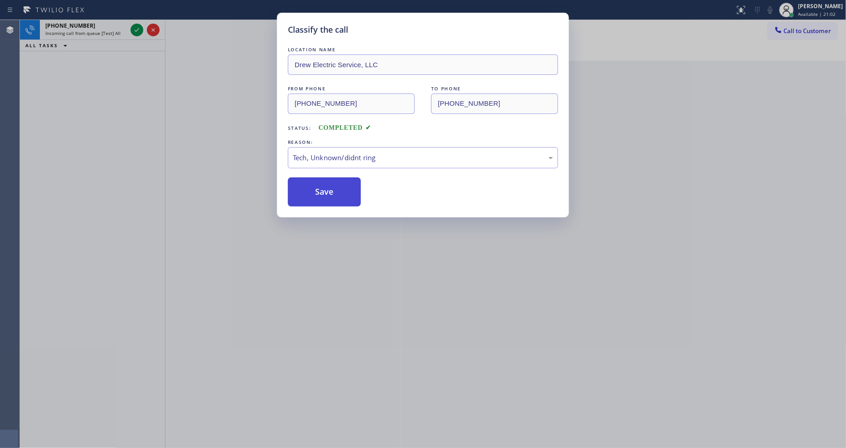
click at [322, 178] on button "Save" at bounding box center [324, 191] width 73 height 29
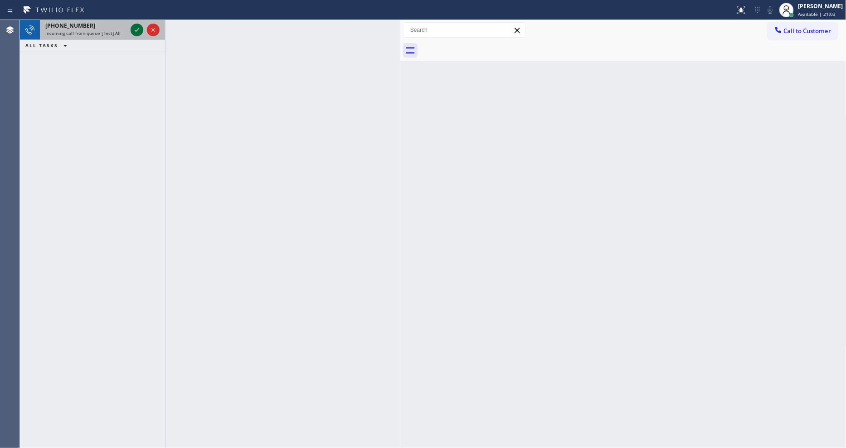
click at [135, 28] on icon at bounding box center [137, 29] width 11 height 11
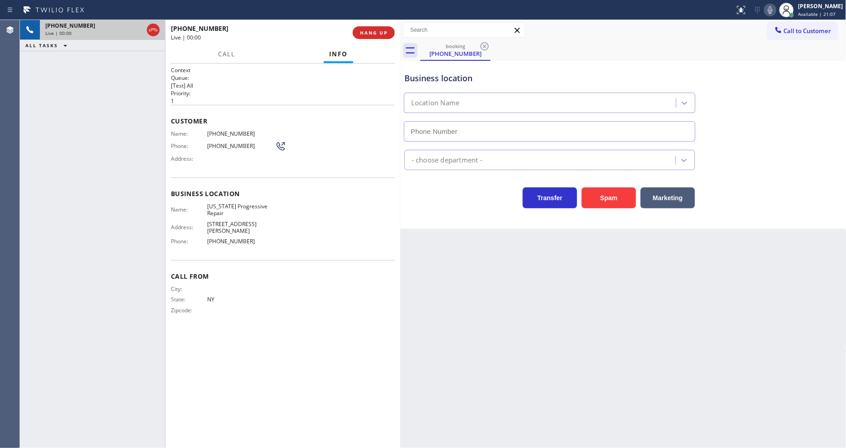
type input "[PHONE_NUMBER]"
click at [370, 29] on span "HANG UP" at bounding box center [374, 32] width 28 height 6
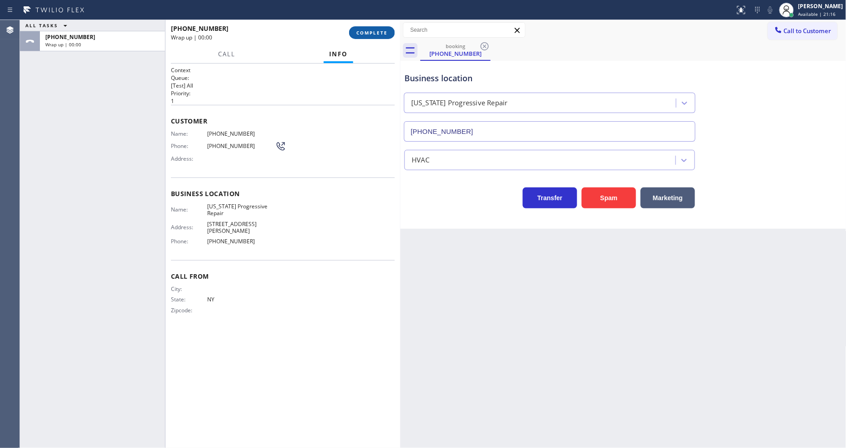
click at [370, 29] on button "COMPLETE" at bounding box center [372, 32] width 46 height 13
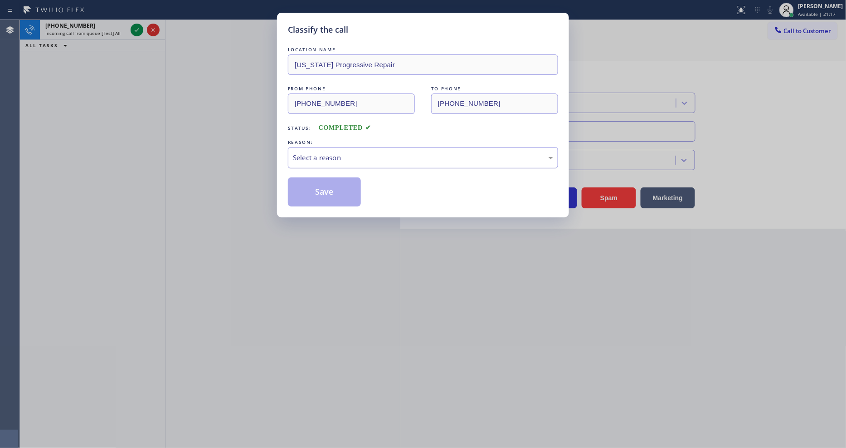
click at [342, 152] on div "Select a reason" at bounding box center [423, 157] width 260 height 10
click at [347, 190] on button "Save" at bounding box center [324, 191] width 73 height 29
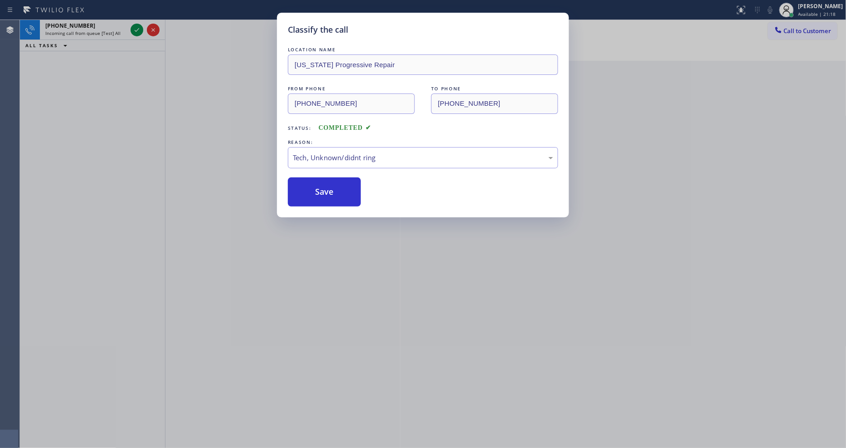
drag, startPoint x: 347, startPoint y: 190, endPoint x: 277, endPoint y: 95, distance: 117.7
click at [347, 187] on button "Save" at bounding box center [324, 191] width 73 height 29
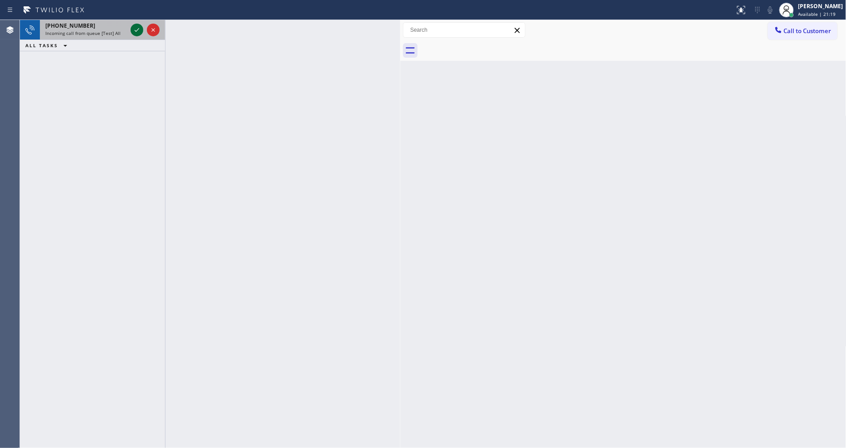
click at [135, 31] on icon at bounding box center [137, 30] width 5 height 4
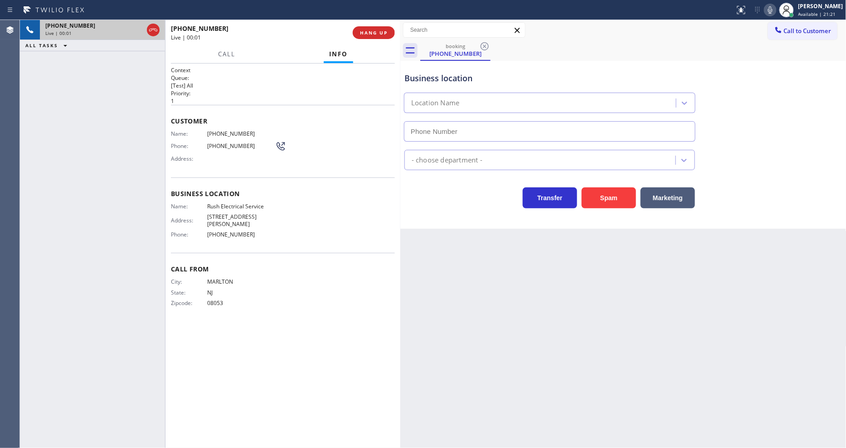
type input "[PHONE_NUMBER]"
click at [384, 29] on span "HANG UP" at bounding box center [374, 32] width 28 height 6
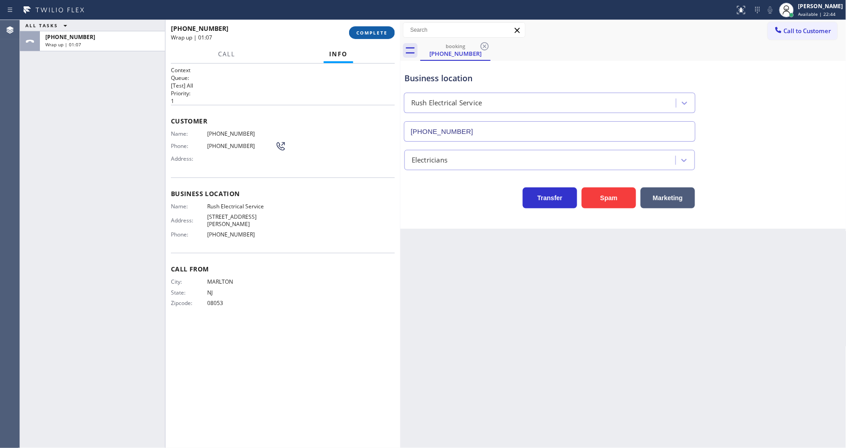
click at [388, 34] on button "COMPLETE" at bounding box center [372, 32] width 46 height 13
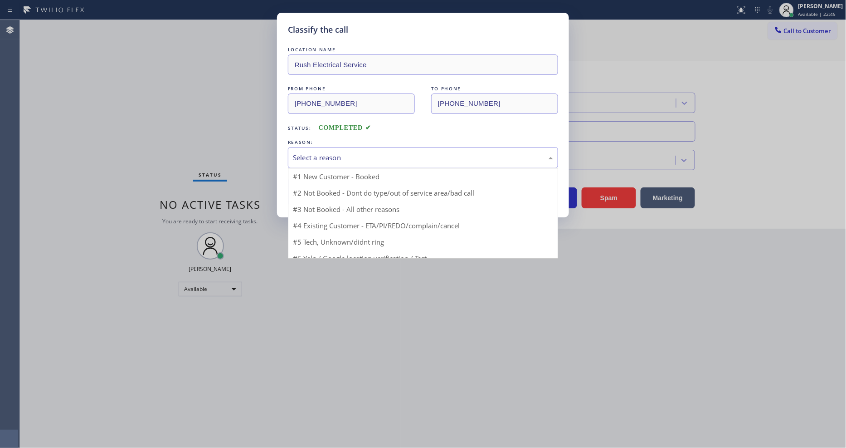
click at [315, 156] on div "Select a reason" at bounding box center [423, 157] width 260 height 10
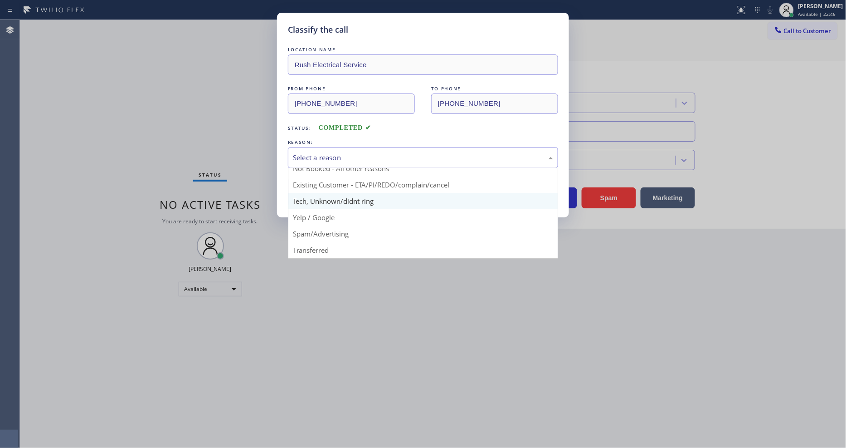
scroll to position [8, 0]
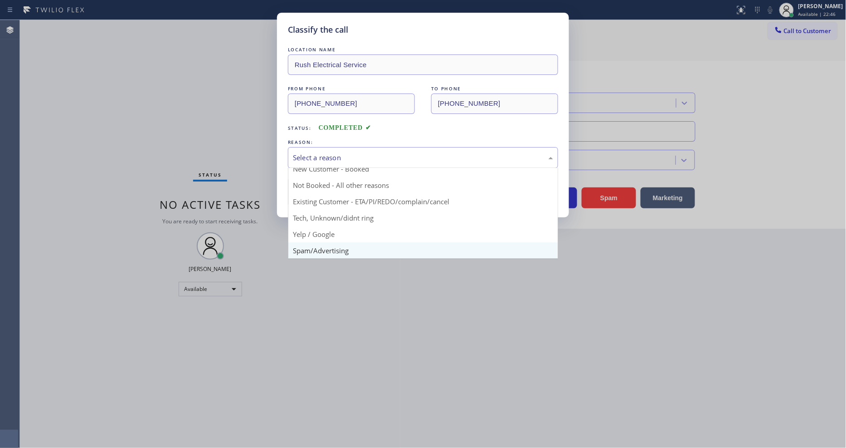
drag, startPoint x: 323, startPoint y: 243, endPoint x: 324, endPoint y: 204, distance: 39.0
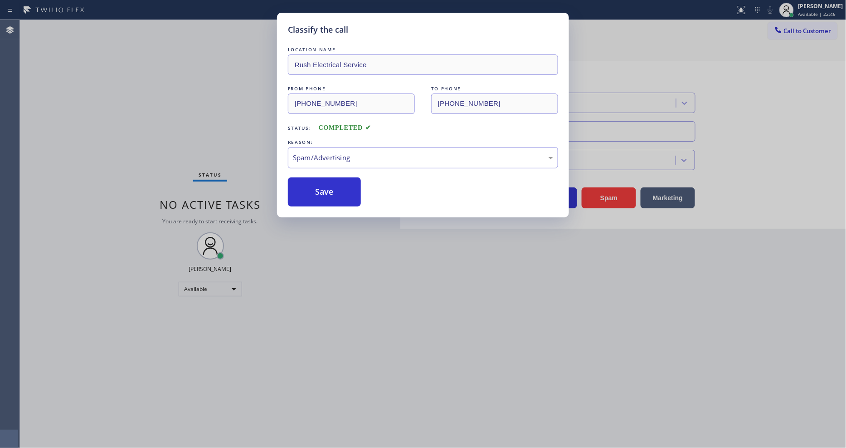
click at [324, 204] on div "Classify the call LOCATION NAME Rush Electrical Service FROM PHONE [PHONE_NUMBE…" at bounding box center [423, 115] width 292 height 205
click at [324, 185] on button "Save" at bounding box center [324, 191] width 73 height 29
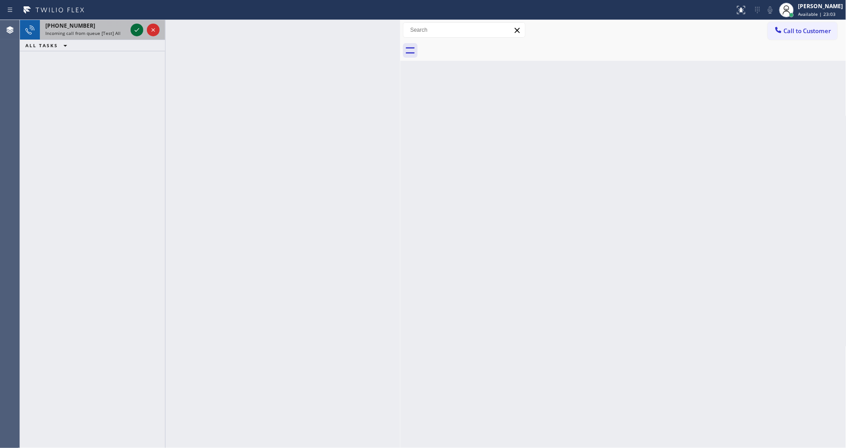
click at [134, 28] on icon at bounding box center [137, 29] width 11 height 11
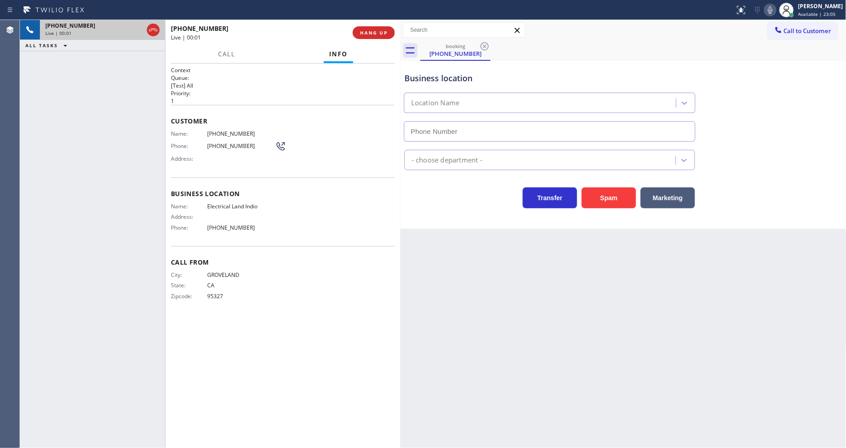
type input "[PHONE_NUMBER]"
click at [375, 33] on span "HANG UP" at bounding box center [374, 32] width 28 height 6
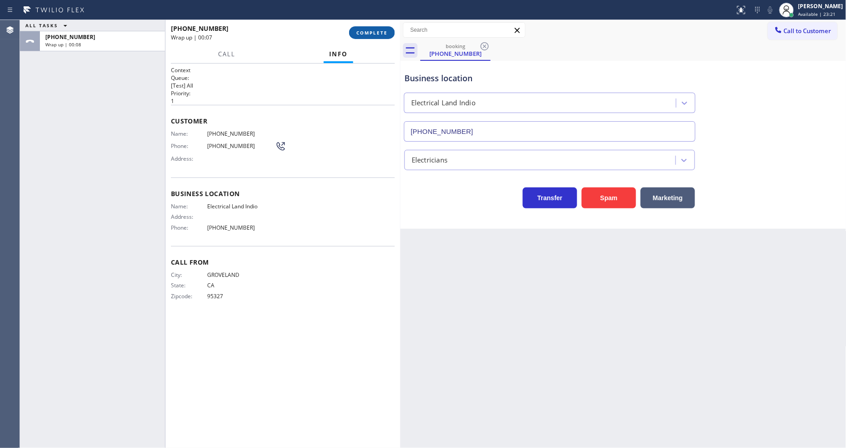
click at [379, 34] on span "COMPLETE" at bounding box center [372, 32] width 31 height 6
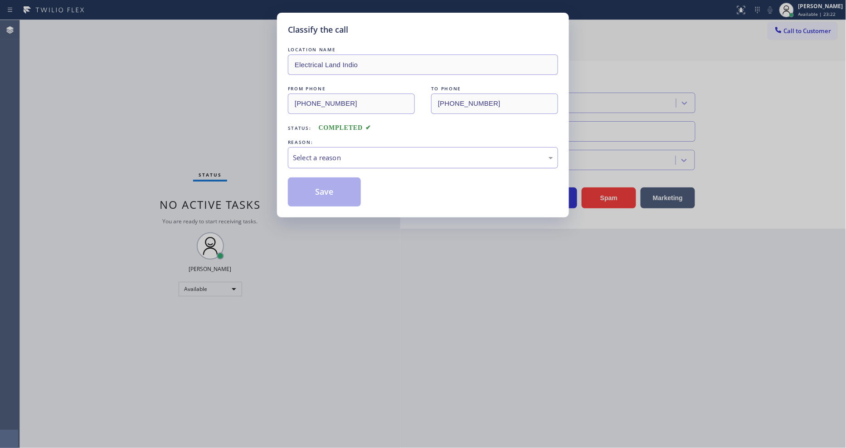
click at [312, 152] on div "Select a reason" at bounding box center [423, 157] width 260 height 10
click at [308, 190] on button "Save" at bounding box center [324, 191] width 73 height 29
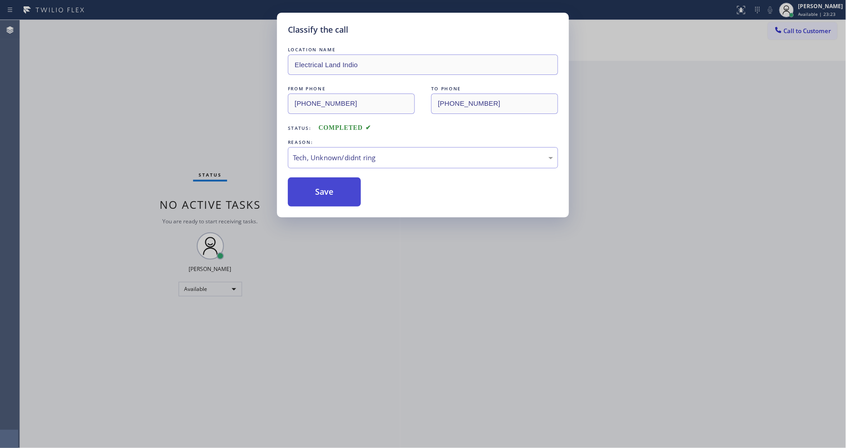
click at [308, 190] on button "Save" at bounding box center [324, 191] width 73 height 29
click at [308, 185] on button "Save" at bounding box center [324, 191] width 73 height 29
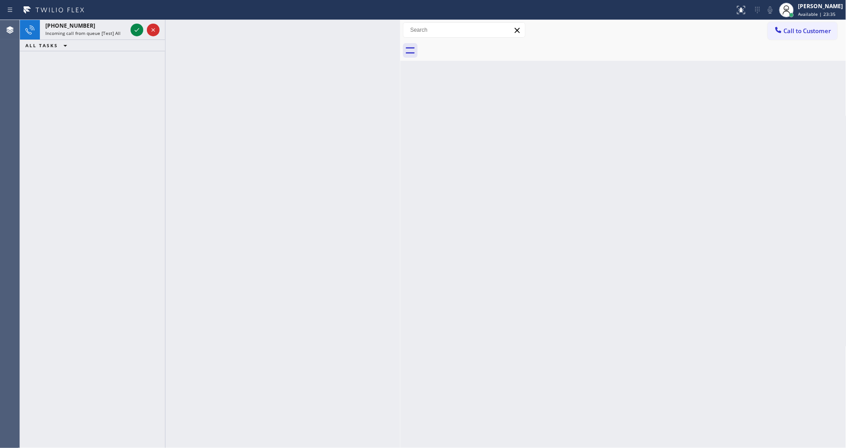
drag, startPoint x: 130, startPoint y: 24, endPoint x: 141, endPoint y: 7, distance: 20.4
click at [131, 24] on div at bounding box center [145, 30] width 33 height 20
click at [140, 25] on icon at bounding box center [137, 29] width 11 height 11
click at [135, 30] on icon at bounding box center [137, 30] width 5 height 4
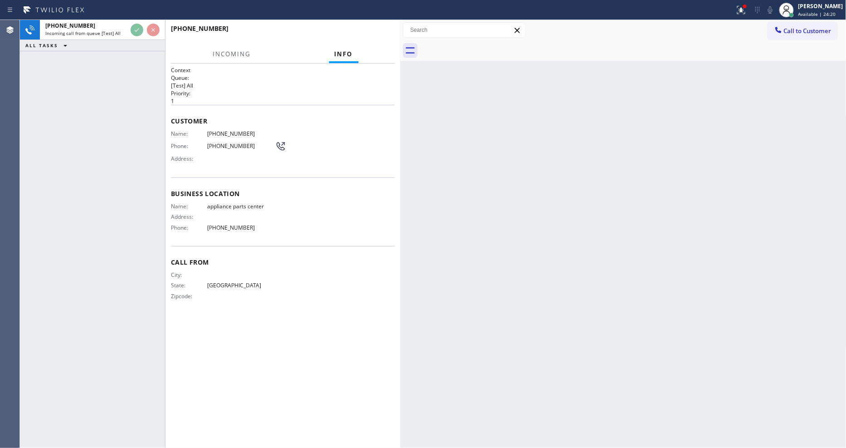
drag, startPoint x: 751, startPoint y: 8, endPoint x: 744, endPoint y: 84, distance: 76.1
click at [751, 9] on div at bounding box center [742, 10] width 20 height 20
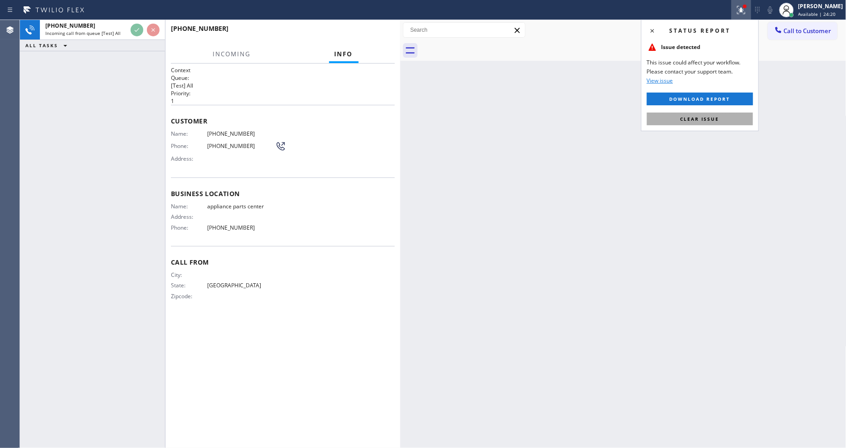
click at [736, 118] on button "Clear issue" at bounding box center [700, 118] width 106 height 13
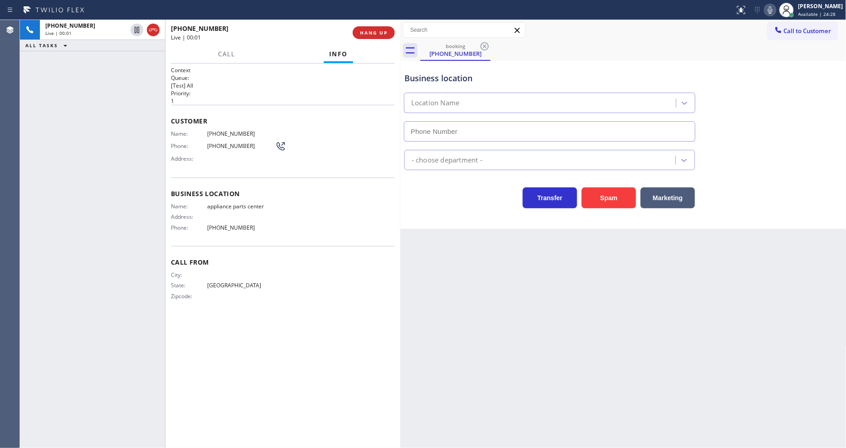
type input "[PHONE_NUMBER]"
click at [386, 32] on span "HANG UP" at bounding box center [374, 32] width 28 height 6
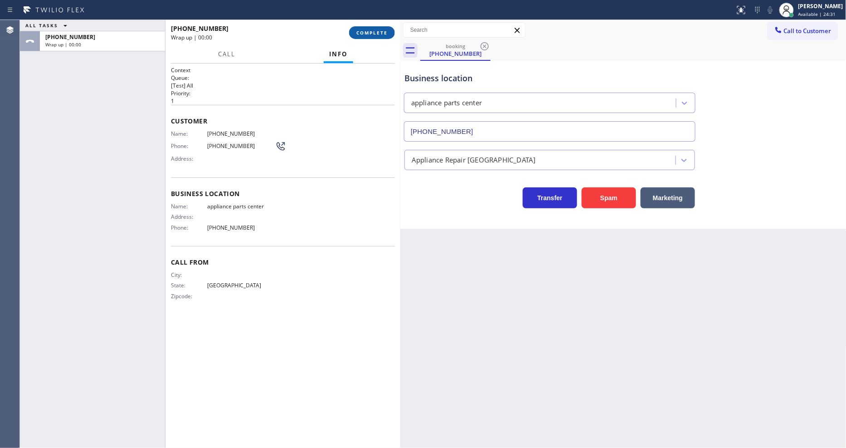
click at [386, 32] on span "COMPLETE" at bounding box center [372, 32] width 31 height 6
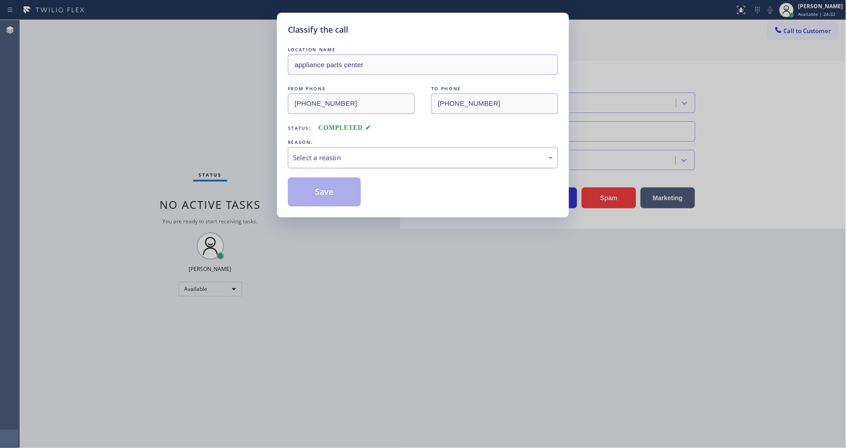
click at [325, 159] on div "Select a reason" at bounding box center [423, 157] width 260 height 10
click at [321, 163] on div "Existing Customer - ETA/PI/REDO/complain/cancel" at bounding box center [423, 157] width 270 height 21
click at [319, 186] on button "Save" at bounding box center [324, 191] width 73 height 29
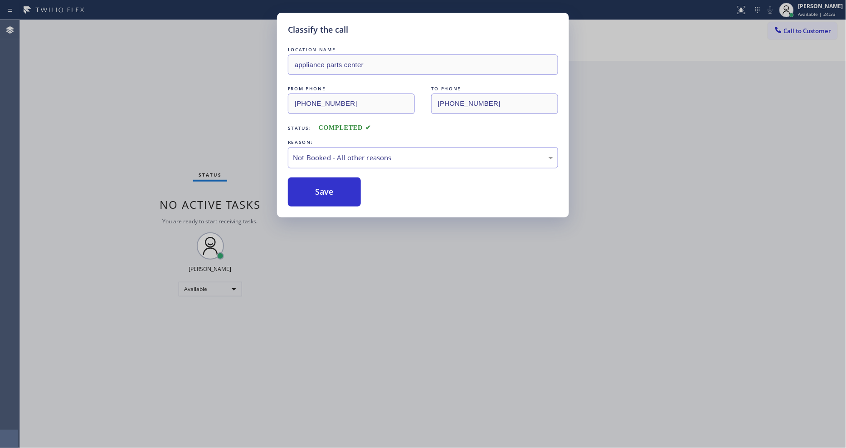
click at [319, 186] on button "Save" at bounding box center [324, 191] width 73 height 29
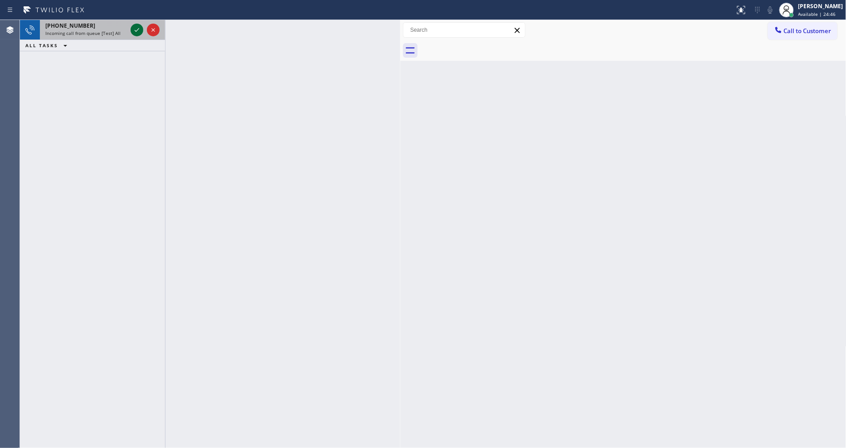
click at [141, 32] on icon at bounding box center [137, 29] width 11 height 11
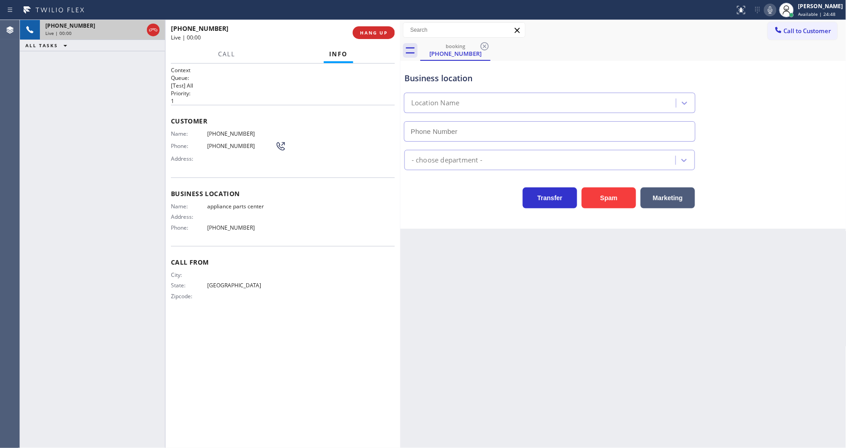
click at [367, 36] on button "HANG UP" at bounding box center [374, 32] width 42 height 13
type input "[PHONE_NUMBER]"
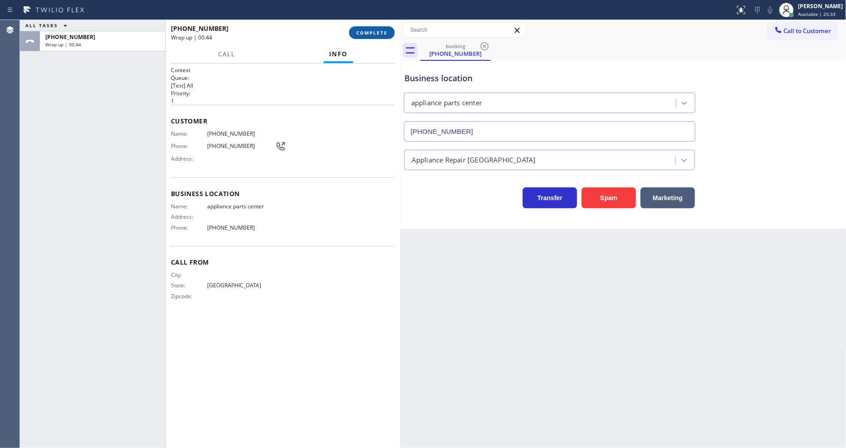
click at [365, 35] on span "COMPLETE" at bounding box center [372, 32] width 31 height 6
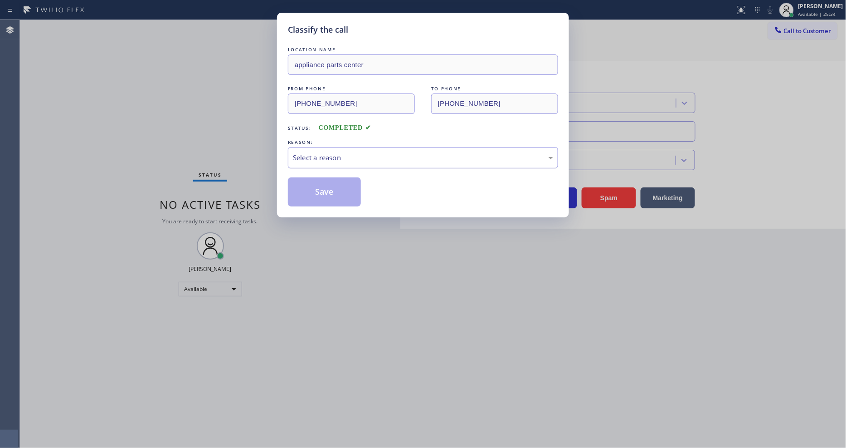
click at [338, 155] on div "Select a reason" at bounding box center [423, 157] width 260 height 10
click at [335, 183] on button "Save" at bounding box center [324, 191] width 73 height 29
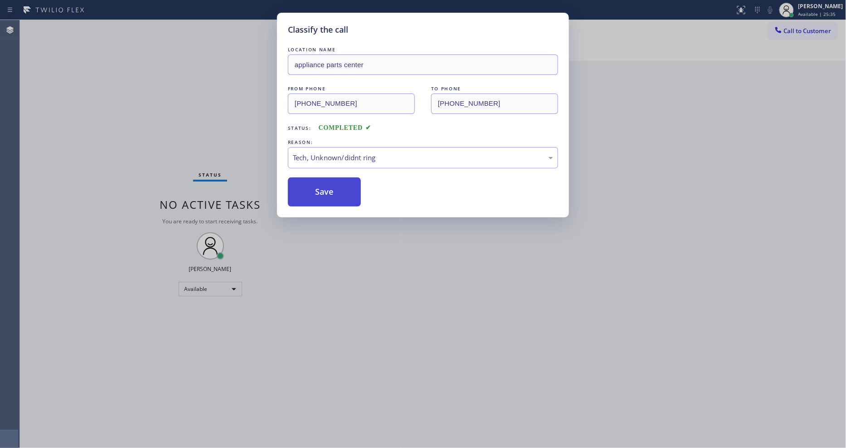
click at [335, 183] on button "Save" at bounding box center [324, 191] width 73 height 29
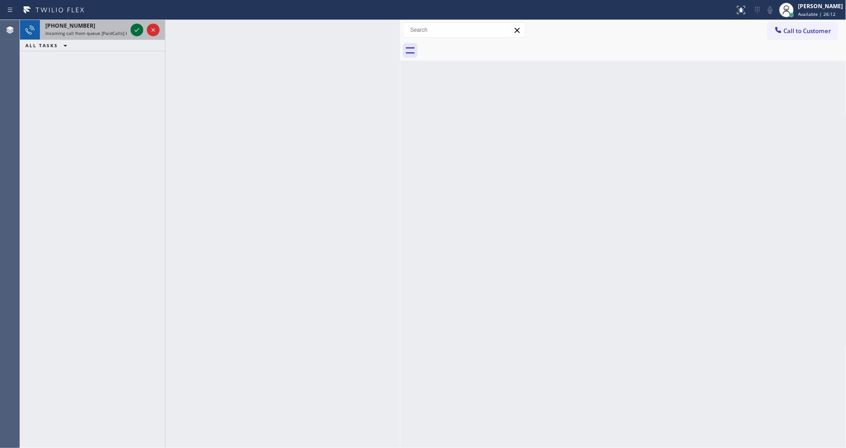
click at [135, 30] on icon at bounding box center [137, 30] width 5 height 4
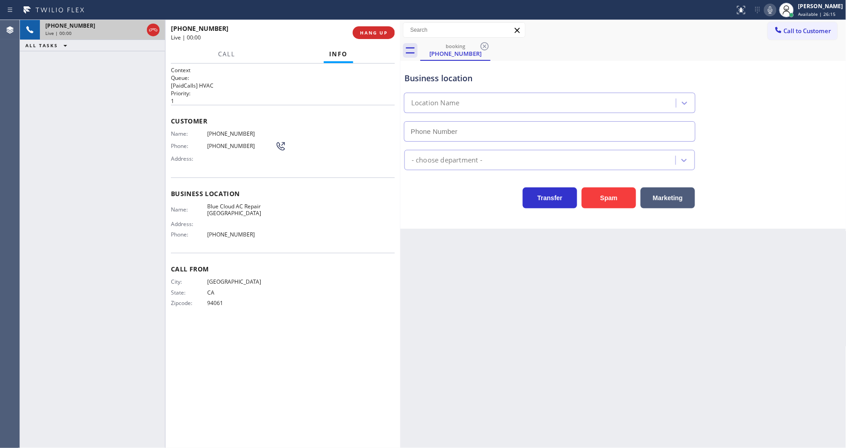
type input "[PHONE_NUMBER]"
click at [169, 191] on div "Context Queue: [PaidCalls] HVAC Priority: 1 Customer Name: [PHONE_NUMBER] Phone…" at bounding box center [283, 256] width 235 height 384
click at [223, 206] on span "Blue Cloud AC Repair [GEOGRAPHIC_DATA]" at bounding box center [241, 210] width 68 height 14
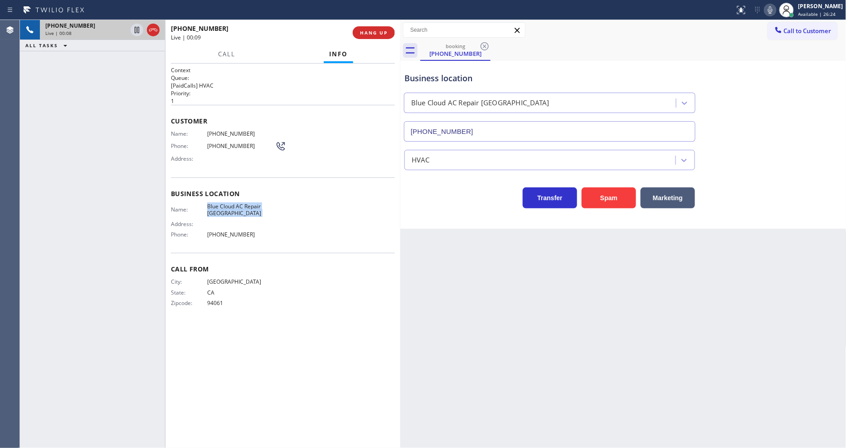
click at [223, 206] on span "Blue Cloud AC Repair [GEOGRAPHIC_DATA]" at bounding box center [241, 210] width 68 height 14
copy span "Blue Cloud AC Repair [GEOGRAPHIC_DATA]"
drag, startPoint x: 137, startPoint y: 29, endPoint x: 505, endPoint y: 28, distance: 367.9
click at [137, 29] on icon at bounding box center [137, 29] width 11 height 11
click at [762, 10] on icon at bounding box center [770, 10] width 11 height 11
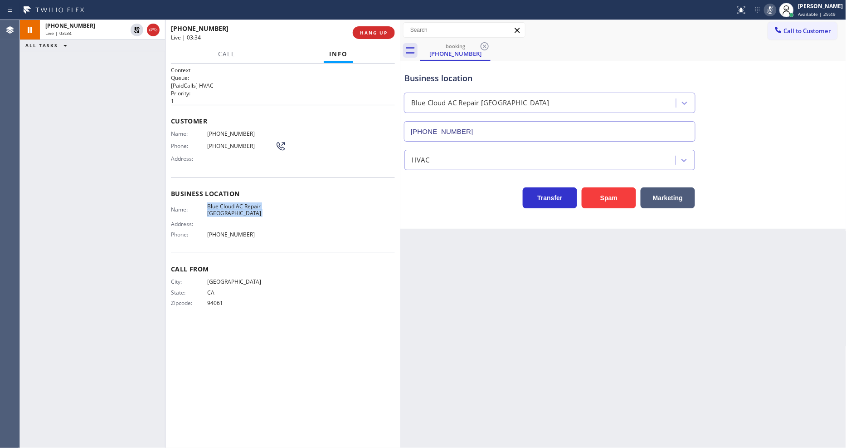
click at [684, 301] on div "Back to Dashboard Change Sender ID Customers Technicians Select a contact Outbo…" at bounding box center [624, 234] width 446 height 428
click at [219, 132] on span "[PHONE_NUMBER]" at bounding box center [241, 133] width 68 height 7
copy span "[PHONE_NUMBER]"
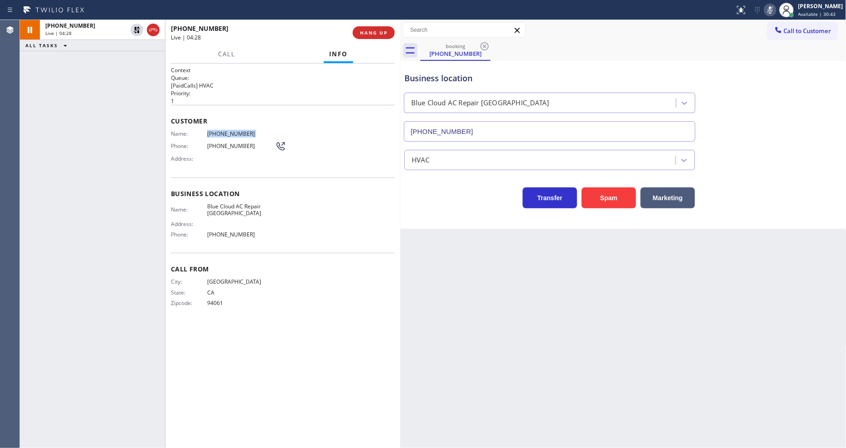
click at [441, 336] on div "Back to Dashboard Change Sender ID Customers Technicians Select a contact Outbo…" at bounding box center [624, 234] width 446 height 428
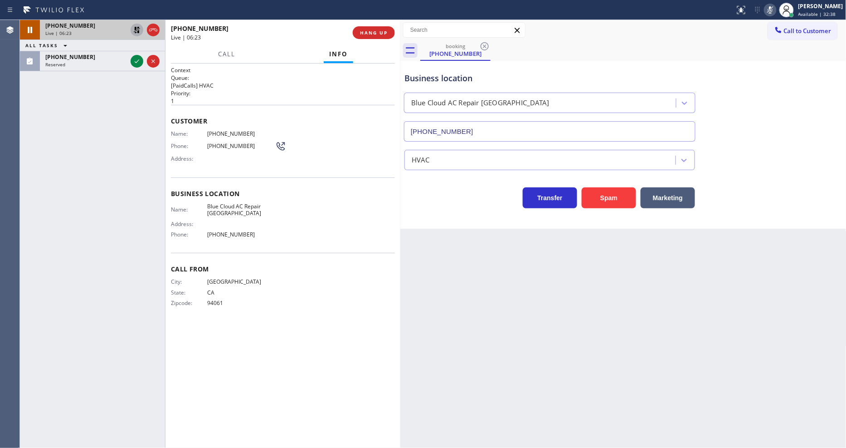
click at [137, 27] on icon at bounding box center [137, 30] width 6 height 6
drag, startPoint x: 781, startPoint y: 8, endPoint x: 283, endPoint y: 30, distance: 498.5
click at [762, 7] on icon at bounding box center [770, 10] width 11 height 11
click at [137, 61] on icon at bounding box center [137, 61] width 5 height 4
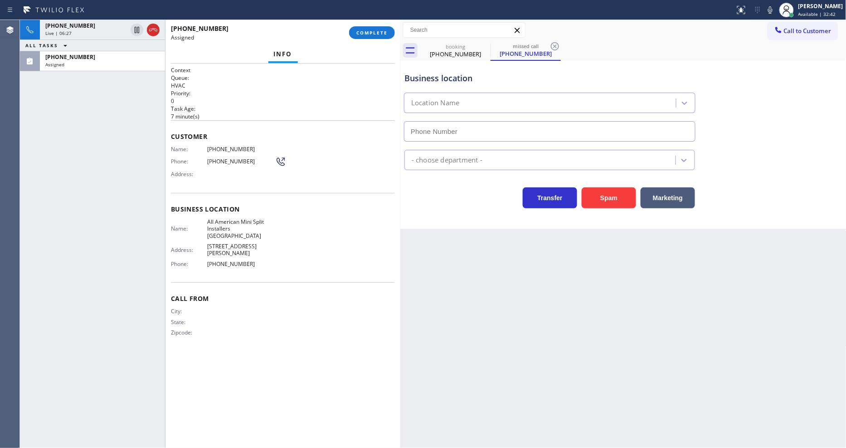
type input "[PHONE_NUMBER]"
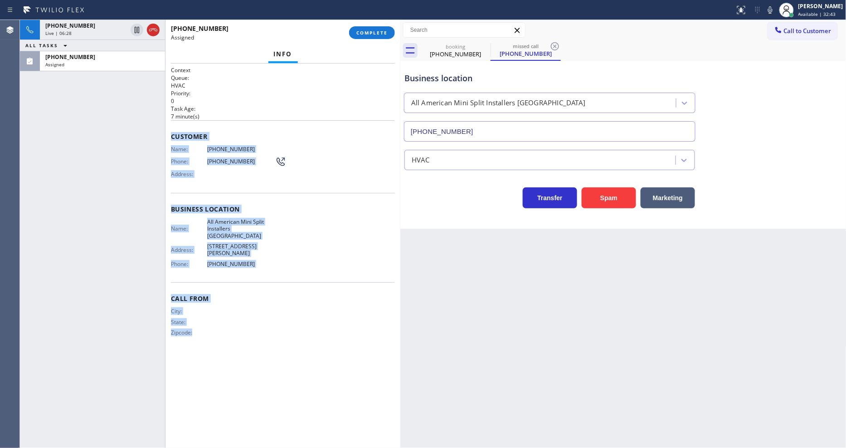
drag, startPoint x: 171, startPoint y: 132, endPoint x: 272, endPoint y: 358, distance: 248.5
click at [272, 358] on div "Context Queue: HVAC Priority: 0 Task Age: [DEMOGRAPHIC_DATA] minute(s) Customer…" at bounding box center [283, 255] width 224 height 379
copy div "Customer Name: [PHONE_NUMBER] Phone: [PHONE_NUMBER] Address: Business location …"
click at [366, 37] on button "COMPLETE" at bounding box center [372, 32] width 46 height 13
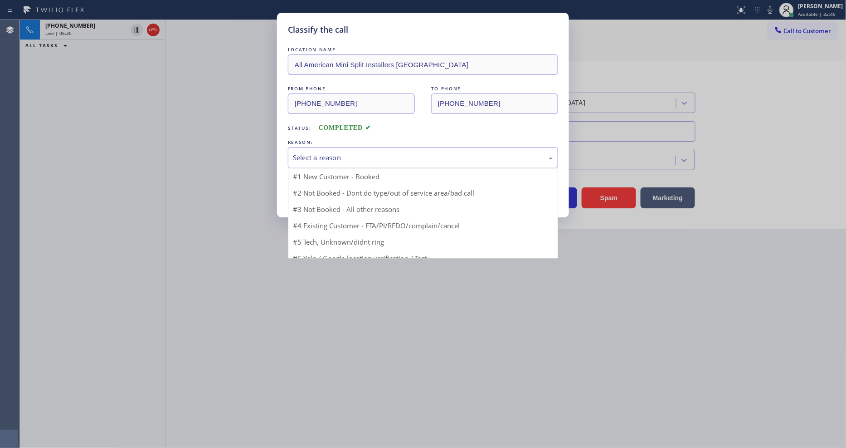
click at [342, 154] on div "Select a reason" at bounding box center [423, 157] width 260 height 10
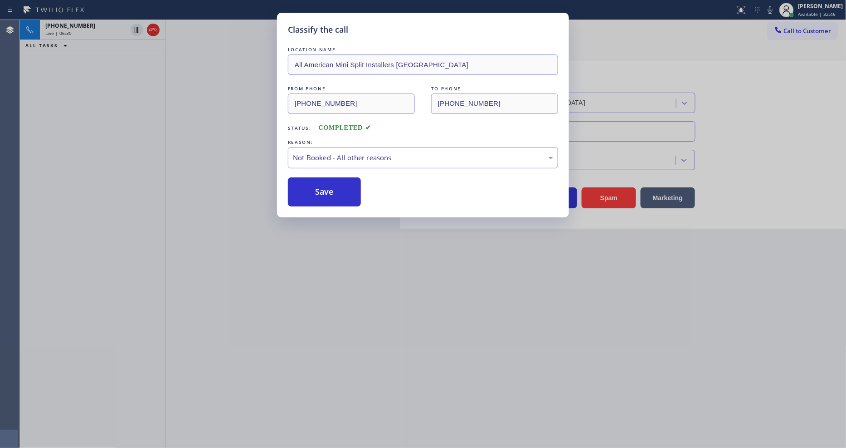
click at [332, 184] on button "Save" at bounding box center [324, 191] width 73 height 29
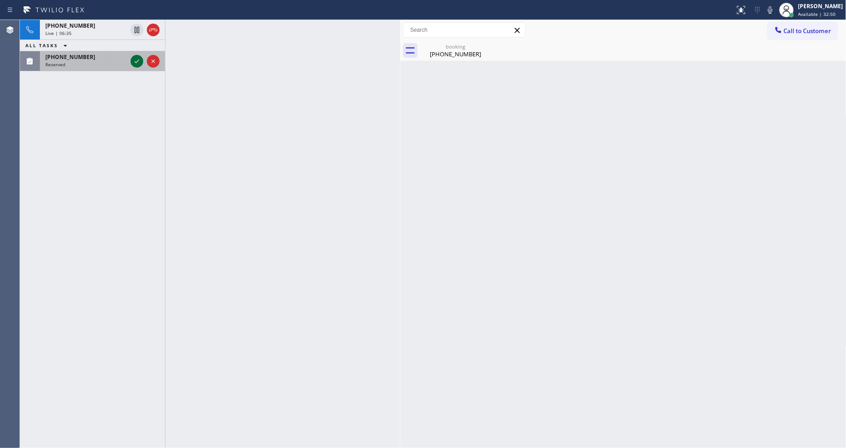
click at [136, 61] on icon at bounding box center [137, 61] width 11 height 11
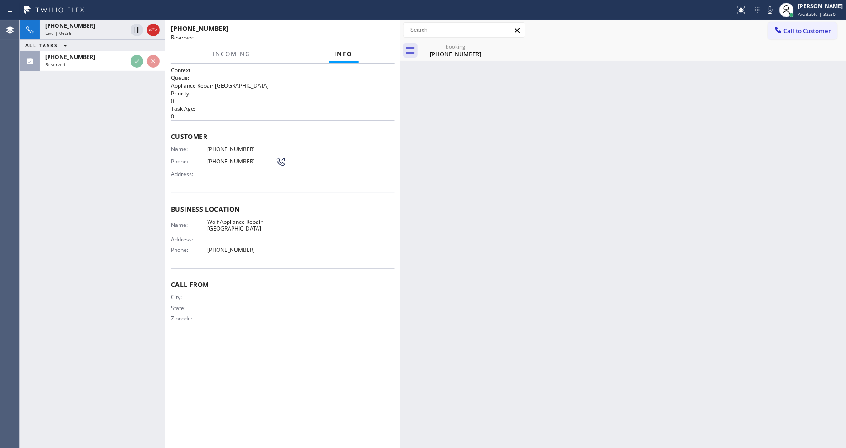
click at [198, 132] on span "Customer" at bounding box center [283, 136] width 224 height 9
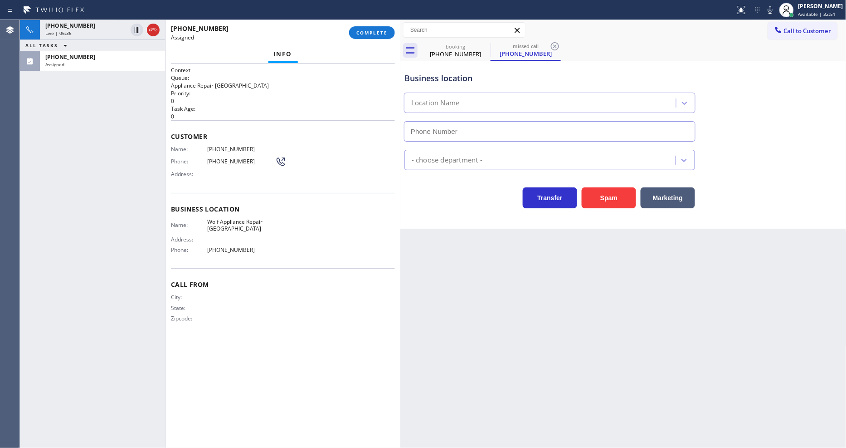
type input "[PHONE_NUMBER]"
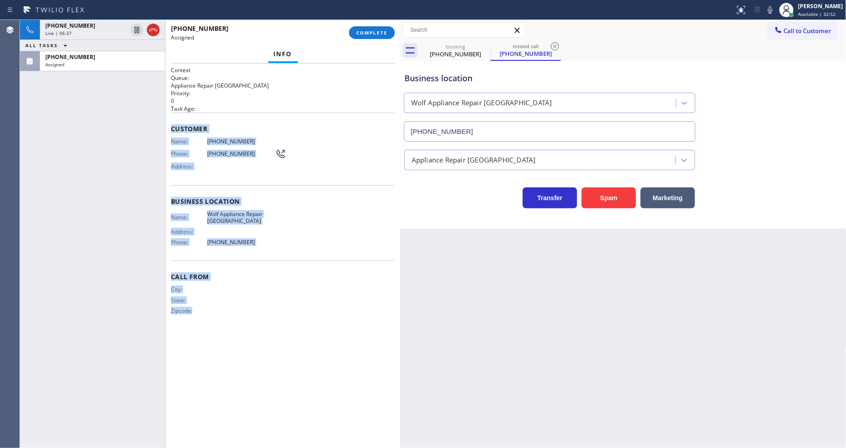
drag, startPoint x: 169, startPoint y: 118, endPoint x: 282, endPoint y: 354, distance: 261.7
click at [246, 403] on div "Context Queue: Appliance Repair High End Priority: 0 Task Age: Customer Name: […" at bounding box center [283, 256] width 235 height 384
copy div "Customer Name: [PHONE_NUMBER] Phone: [PHONE_NUMBER] Address: Business location …"
drag, startPoint x: 384, startPoint y: 30, endPoint x: 441, endPoint y: 100, distance: 89.9
click at [384, 30] on span "COMPLETE" at bounding box center [372, 32] width 31 height 6
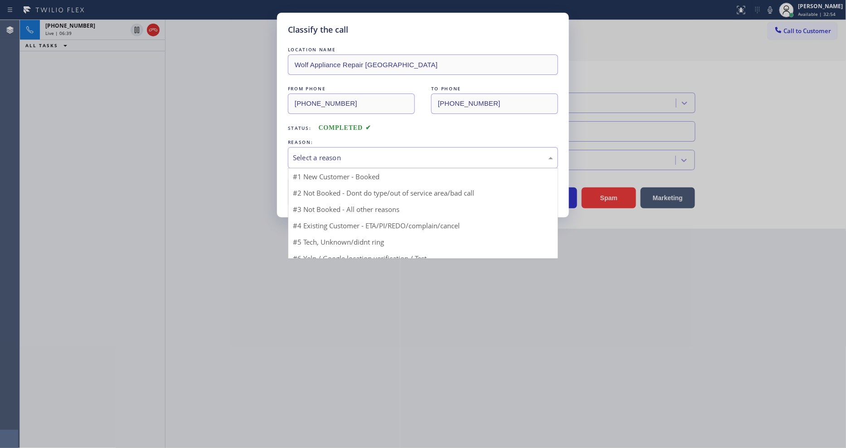
click at [337, 152] on div "Select a reason" at bounding box center [423, 157] width 260 height 10
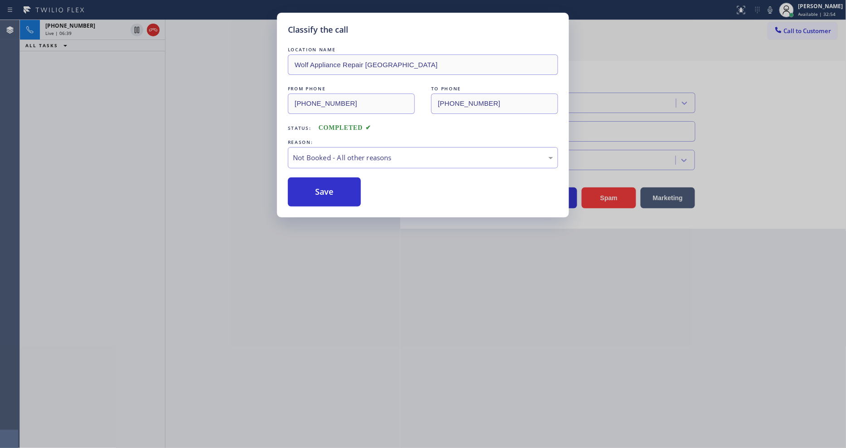
click at [326, 186] on button "Save" at bounding box center [324, 191] width 73 height 29
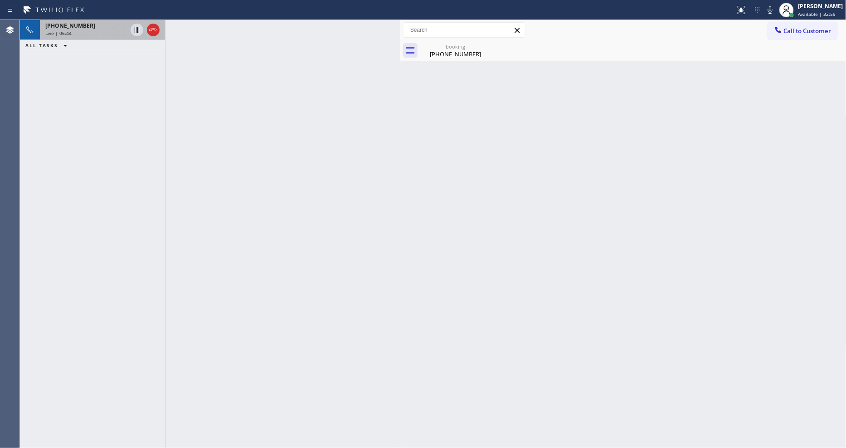
click at [111, 33] on div "Live | 06:44" at bounding box center [86, 33] width 82 height 6
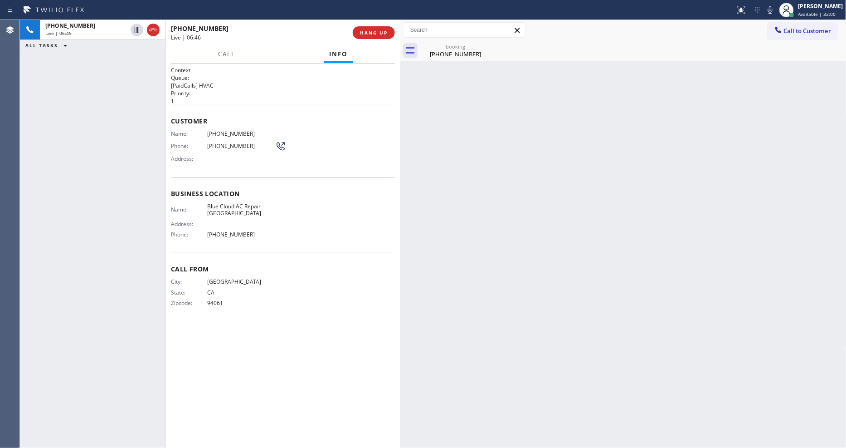
click at [435, 51] on div "[PHONE_NUMBER]" at bounding box center [455, 54] width 68 height 8
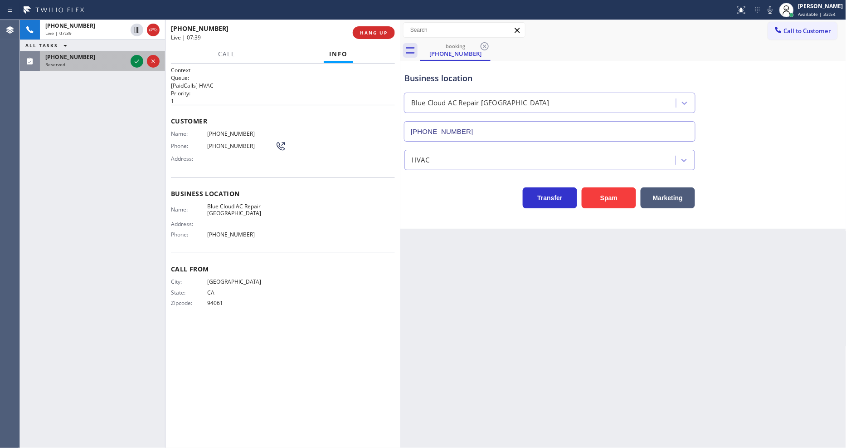
drag, startPoint x: 140, startPoint y: 62, endPoint x: 143, endPoint y: 67, distance: 6.2
click at [138, 62] on icon at bounding box center [137, 61] width 11 height 11
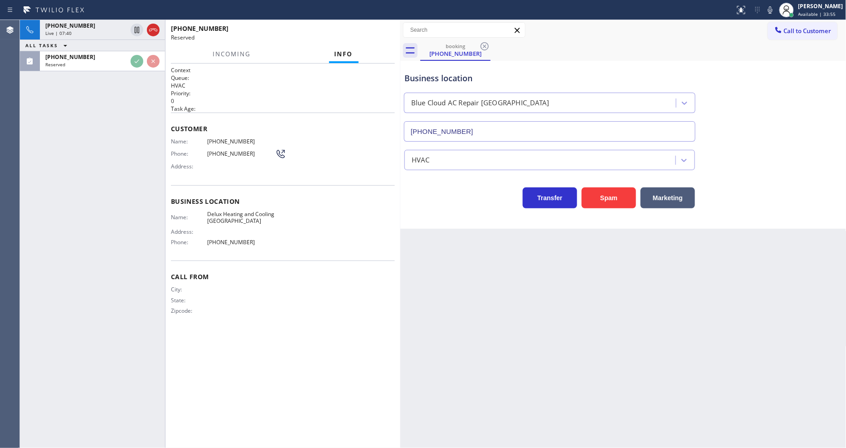
click at [191, 139] on span "Name:" at bounding box center [189, 141] width 36 height 7
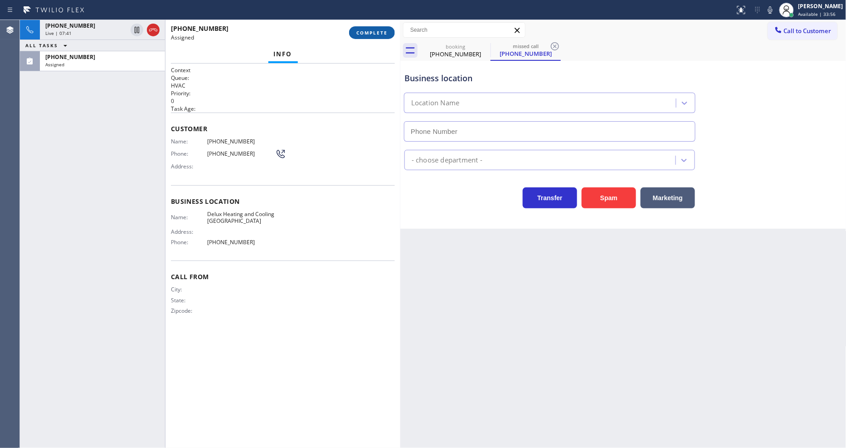
click at [375, 32] on span "COMPLETE" at bounding box center [372, 32] width 31 height 6
type input "[PHONE_NUMBER]"
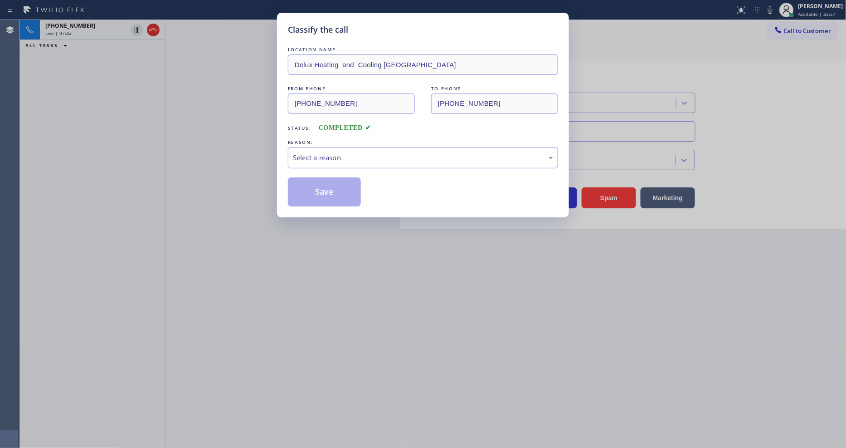
click at [366, 137] on div "REASON:" at bounding box center [423, 142] width 270 height 10
click at [360, 156] on div "Select a reason" at bounding box center [423, 157] width 260 height 10
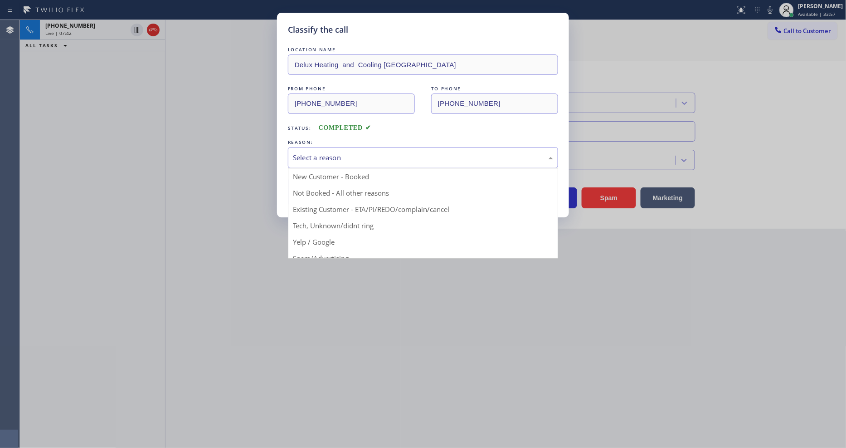
scroll to position [57, 0]
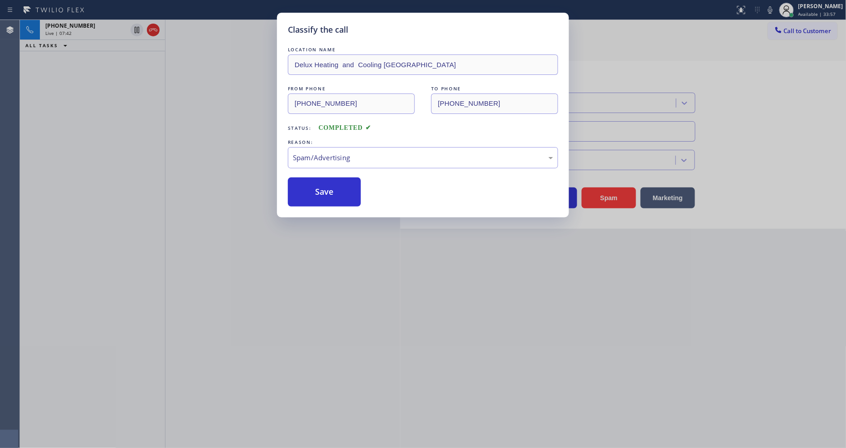
click at [336, 196] on button "Save" at bounding box center [324, 191] width 73 height 29
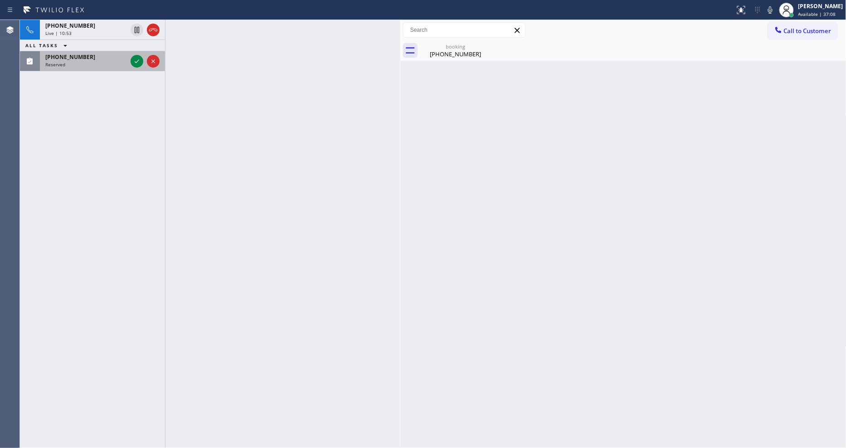
drag, startPoint x: 138, startPoint y: 60, endPoint x: 160, endPoint y: 60, distance: 21.8
click at [138, 60] on icon at bounding box center [137, 61] width 11 height 11
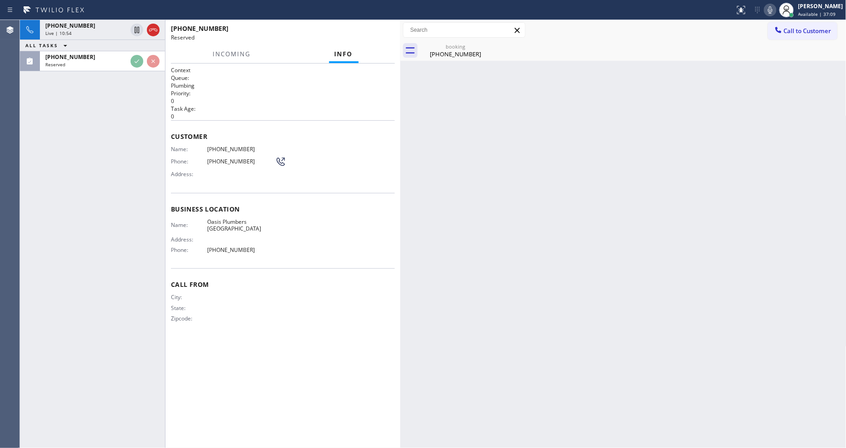
click at [762, 6] on icon at bounding box center [770, 10] width 11 height 11
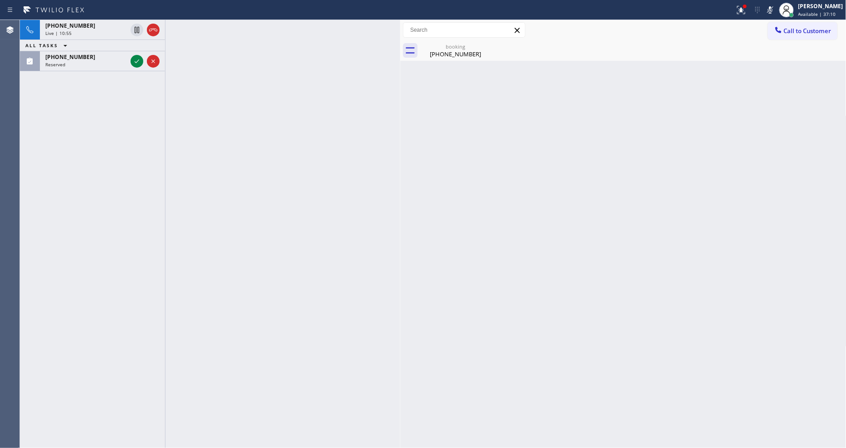
click at [136, 60] on icon at bounding box center [137, 61] width 11 height 11
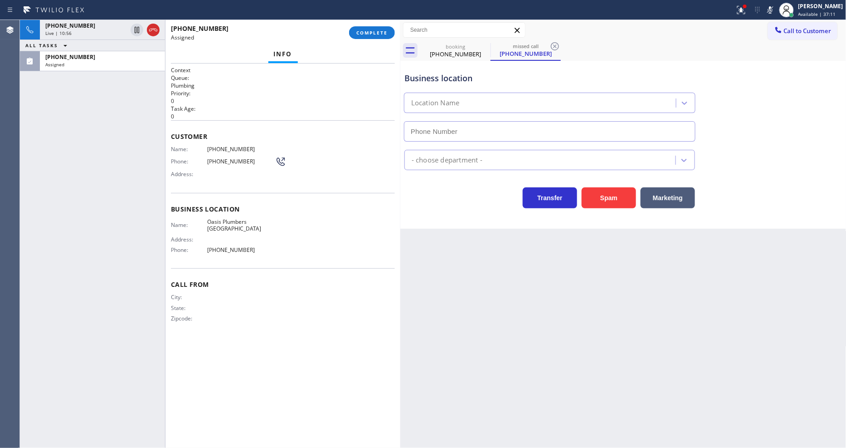
type input "[PHONE_NUMBER]"
click at [361, 32] on span "COMPLETE" at bounding box center [372, 32] width 31 height 6
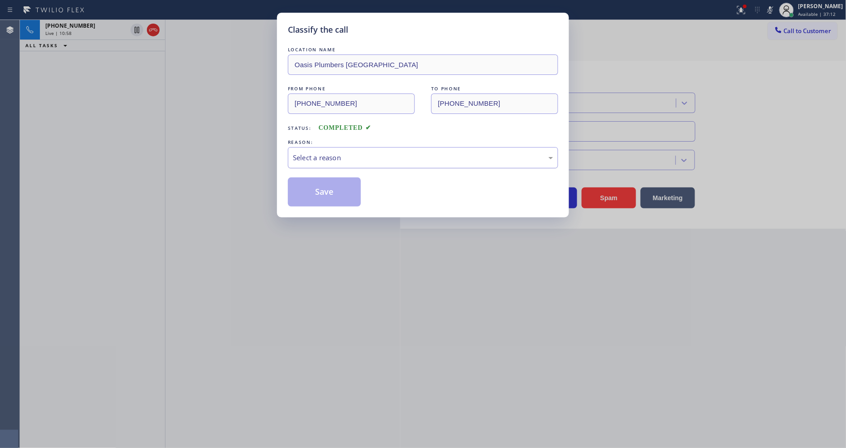
click at [334, 155] on div "Select a reason" at bounding box center [423, 157] width 260 height 10
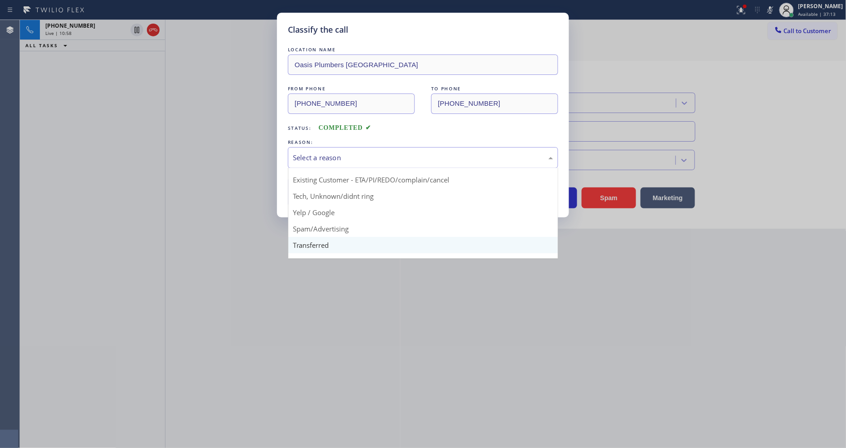
scroll to position [57, 0]
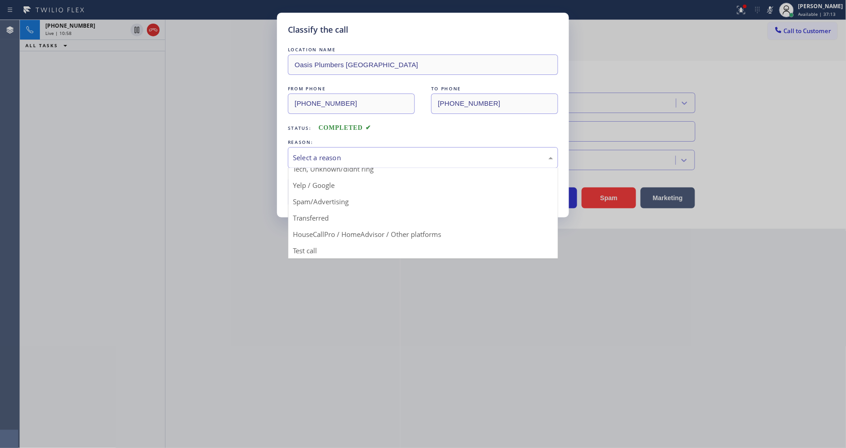
drag, startPoint x: 327, startPoint y: 247, endPoint x: 324, endPoint y: 198, distance: 49.1
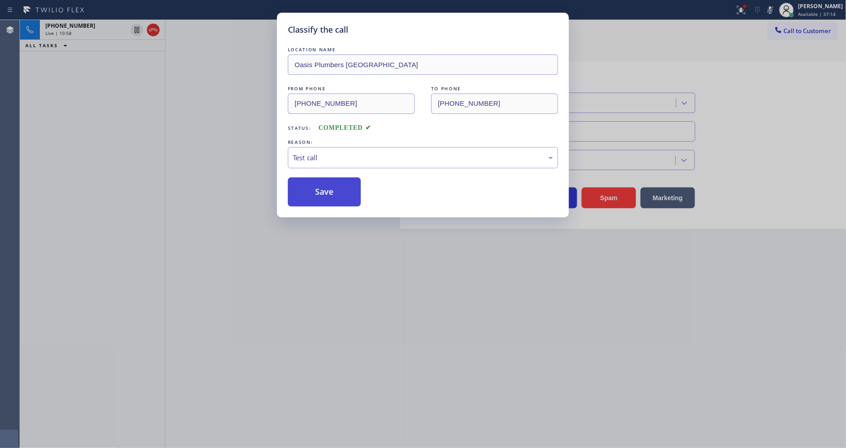
click at [325, 185] on button "Save" at bounding box center [324, 191] width 73 height 29
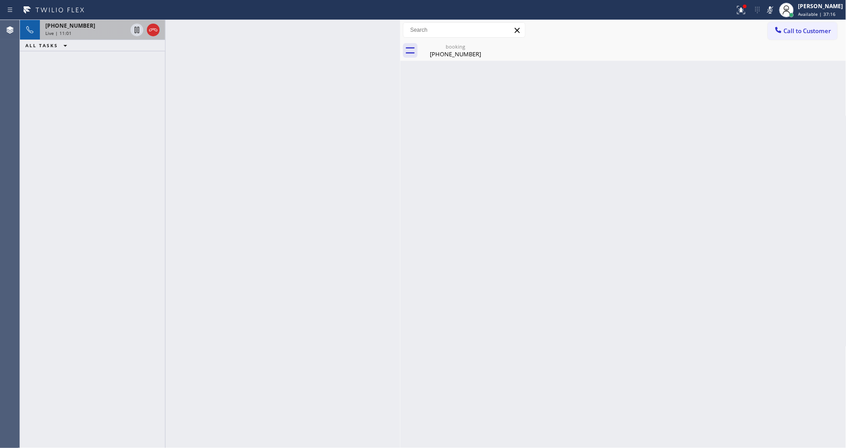
drag, startPoint x: 105, startPoint y: 23, endPoint x: 125, endPoint y: 21, distance: 19.6
click at [103, 23] on div "[PHONE_NUMBER]" at bounding box center [86, 26] width 82 height 8
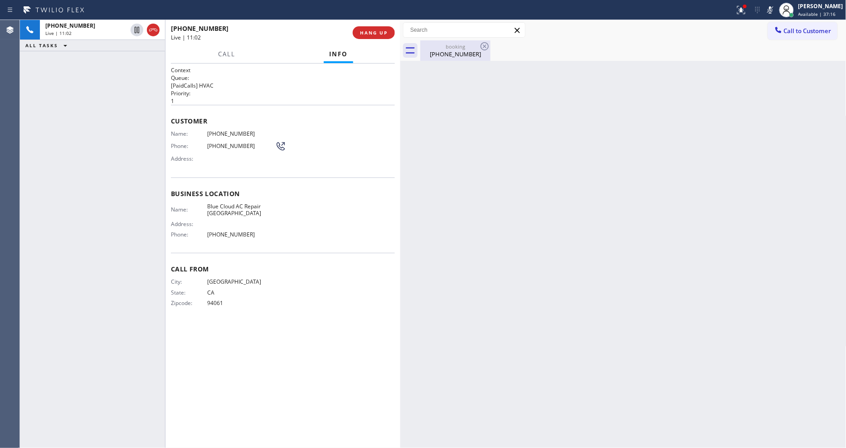
click at [441, 52] on div "[PHONE_NUMBER]" at bounding box center [455, 54] width 68 height 8
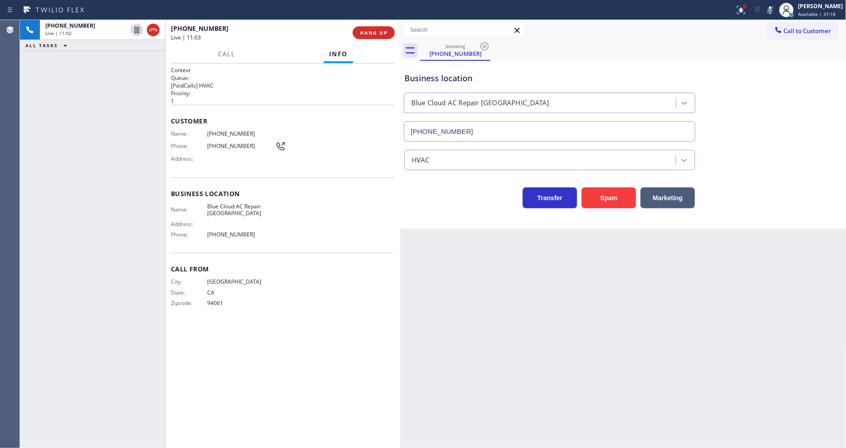
drag, startPoint x: 748, startPoint y: 13, endPoint x: 733, endPoint y: 61, distance: 50.6
click at [747, 12] on icon at bounding box center [741, 10] width 11 height 11
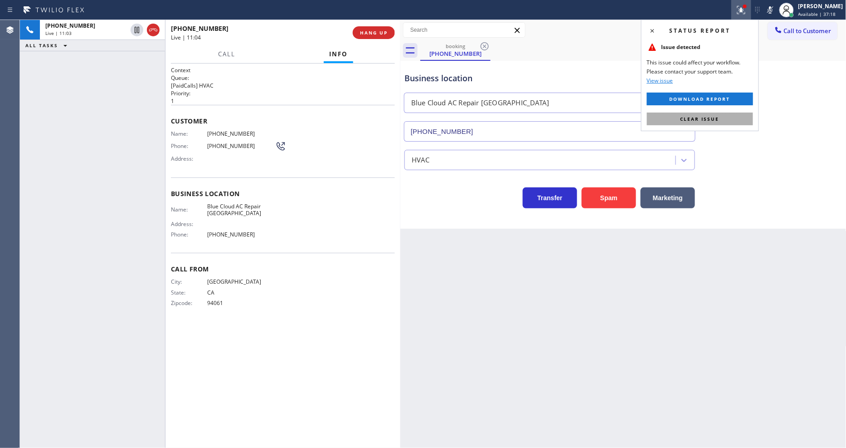
click at [723, 116] on button "Clear issue" at bounding box center [700, 118] width 106 height 13
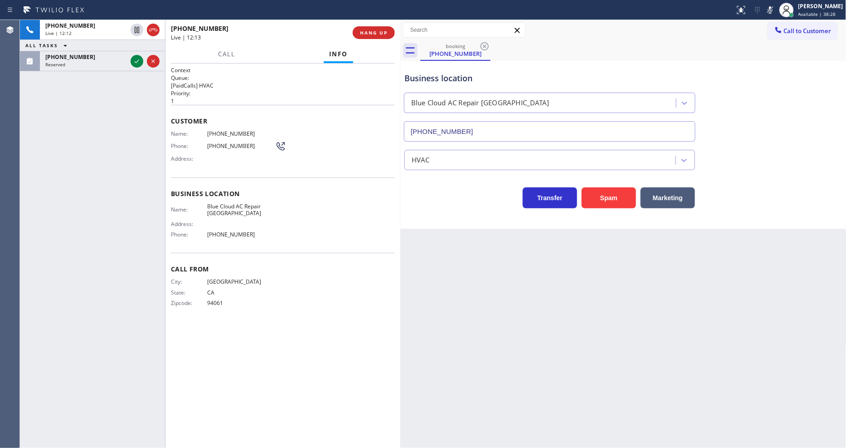
click at [137, 59] on icon at bounding box center [137, 61] width 11 height 11
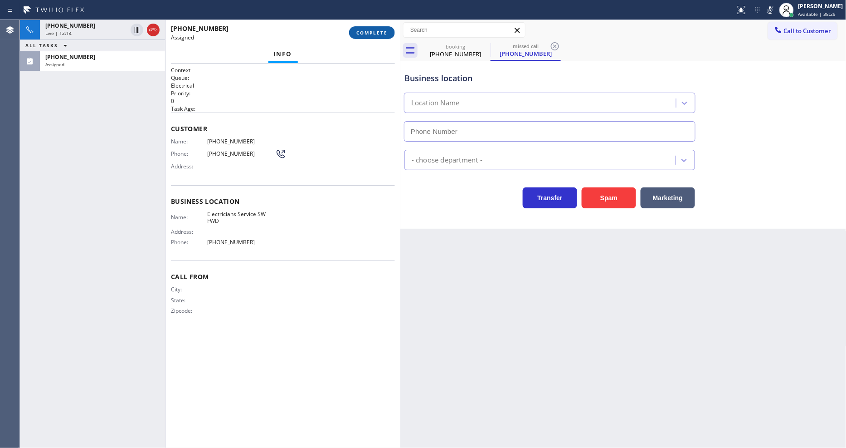
click at [379, 33] on span "COMPLETE" at bounding box center [372, 32] width 31 height 6
type input "[PHONE_NUMBER]"
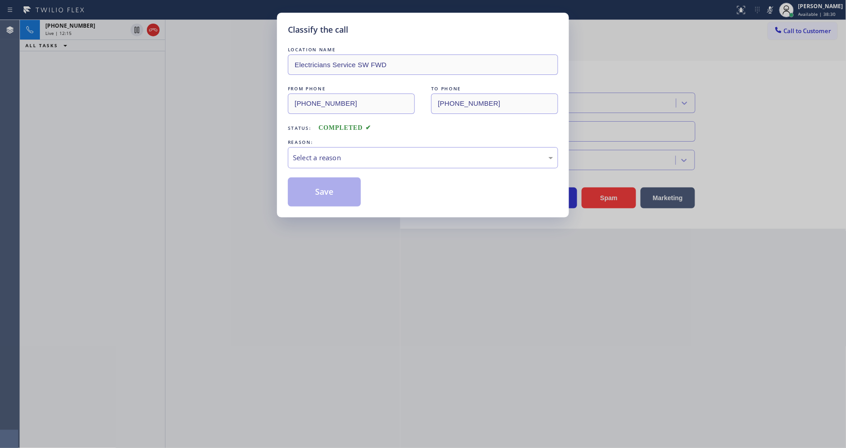
click at [320, 161] on div "Select a reason" at bounding box center [423, 157] width 270 height 21
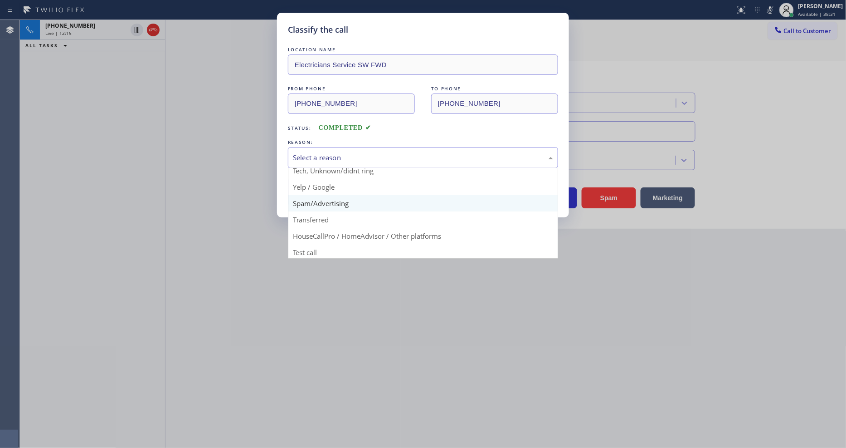
scroll to position [57, 0]
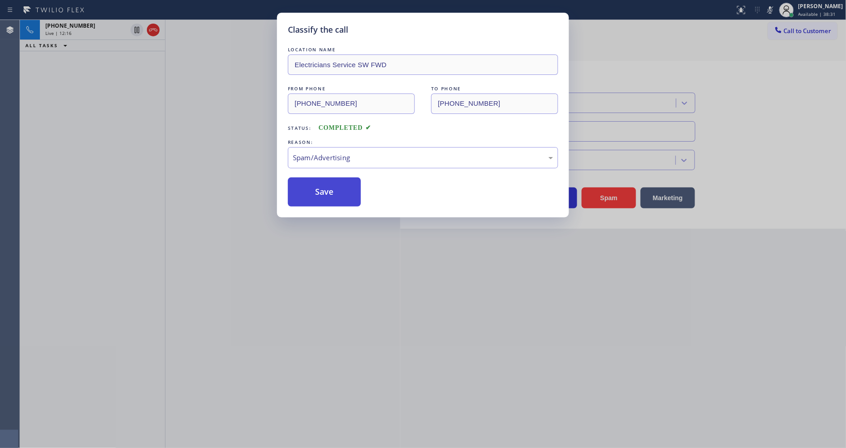
click at [322, 187] on button "Save" at bounding box center [324, 191] width 73 height 29
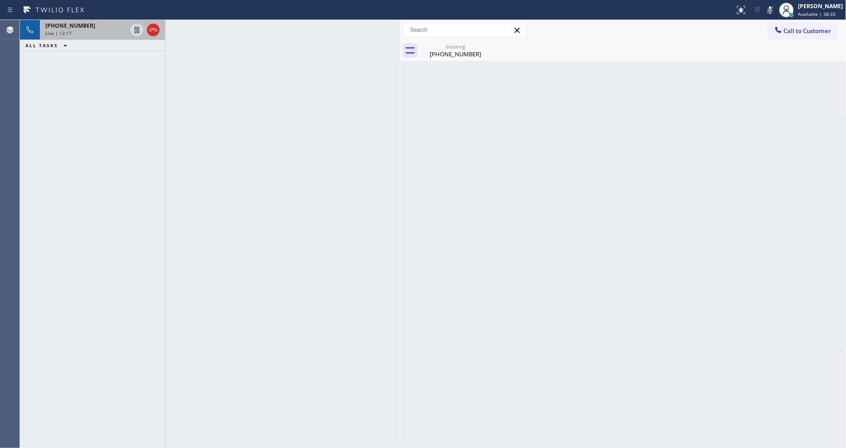
click at [89, 30] on div "Live | 12:17" at bounding box center [86, 33] width 82 height 6
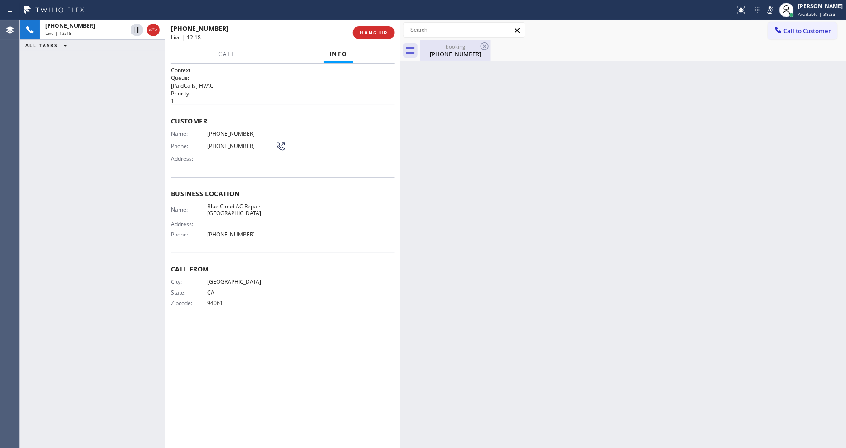
click at [456, 57] on div "[PHONE_NUMBER]" at bounding box center [455, 54] width 68 height 8
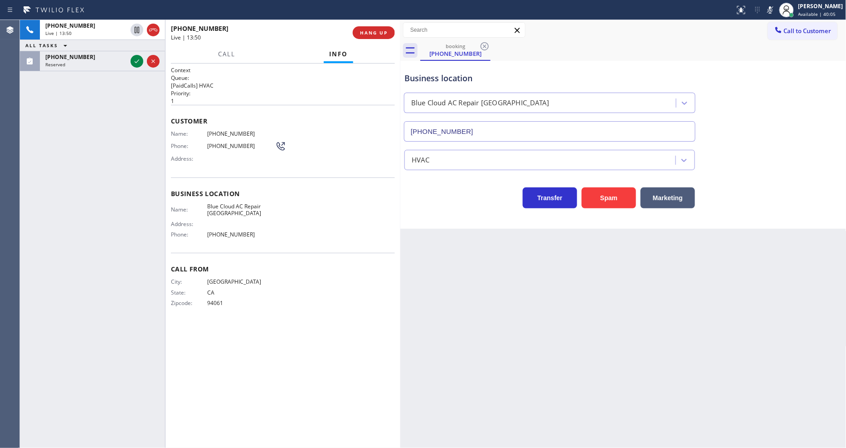
click at [136, 61] on icon at bounding box center [137, 61] width 11 height 11
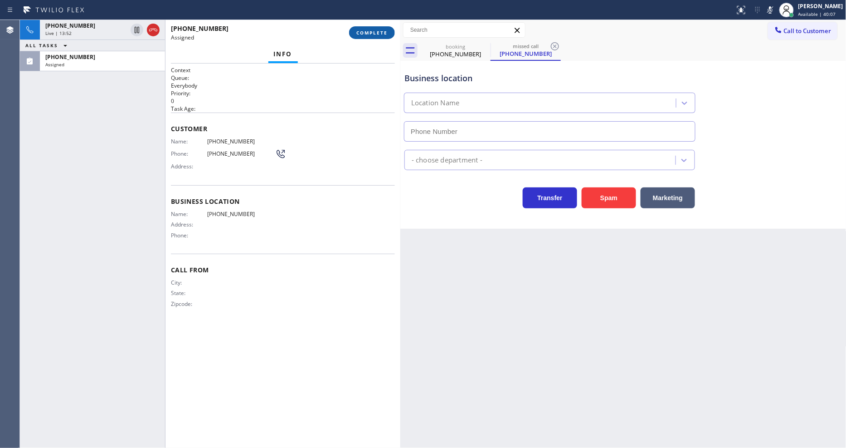
click at [368, 34] on span "COMPLETE" at bounding box center [372, 32] width 31 height 6
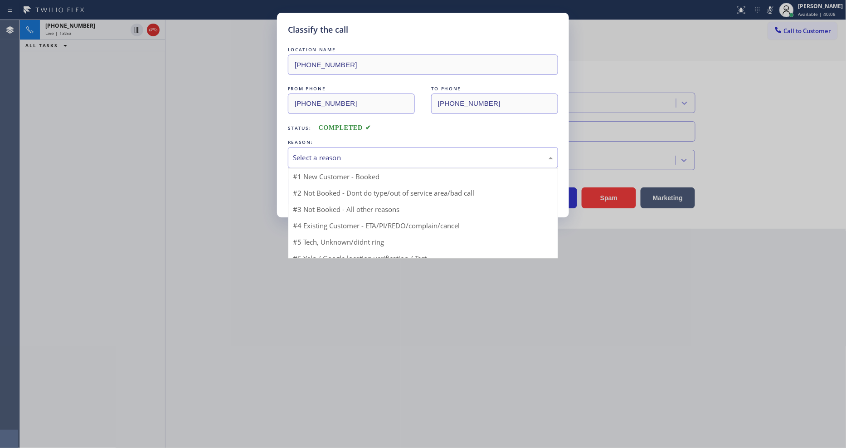
click at [347, 148] on div "Select a reason" at bounding box center [423, 157] width 270 height 21
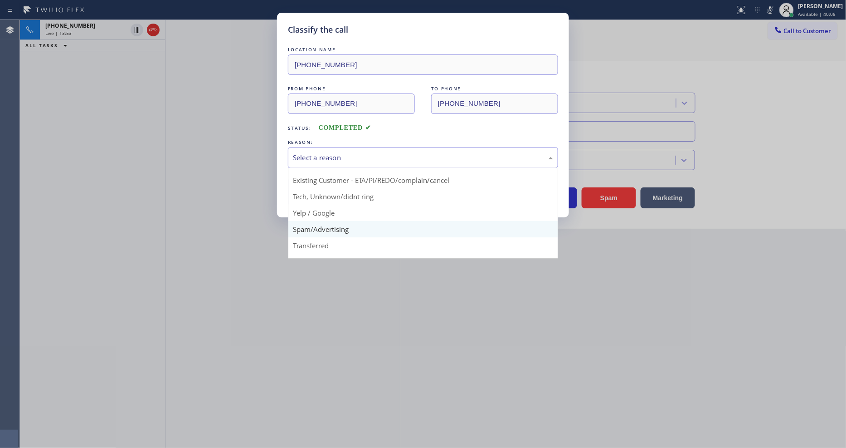
scroll to position [57, 0]
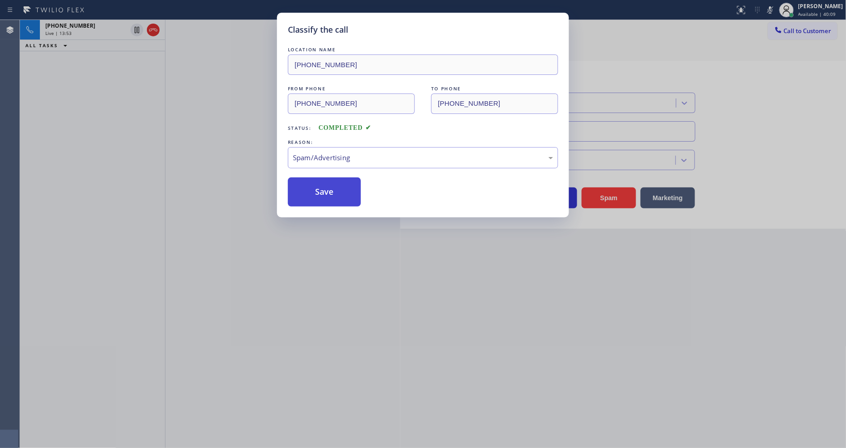
click at [339, 189] on button "Save" at bounding box center [324, 191] width 73 height 29
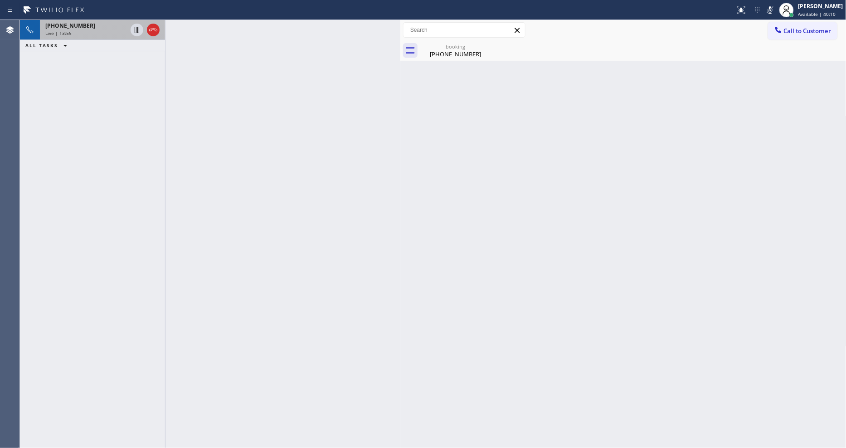
click at [100, 34] on div "Live | 13:55" at bounding box center [86, 33] width 82 height 6
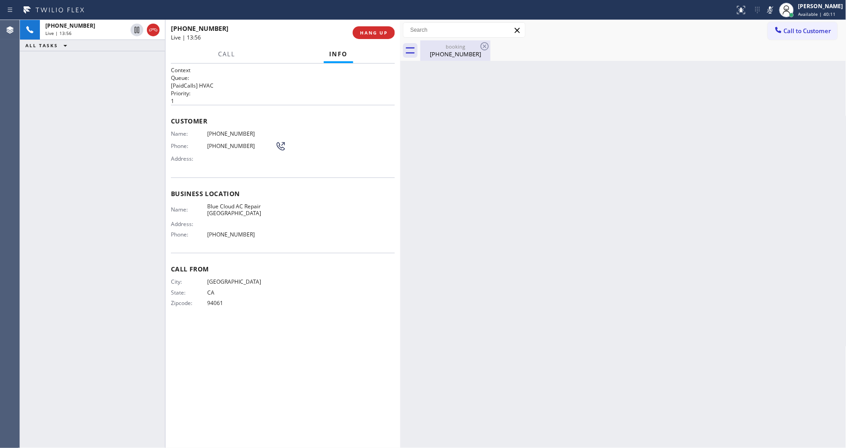
click at [425, 54] on div "[PHONE_NUMBER]" at bounding box center [455, 54] width 68 height 8
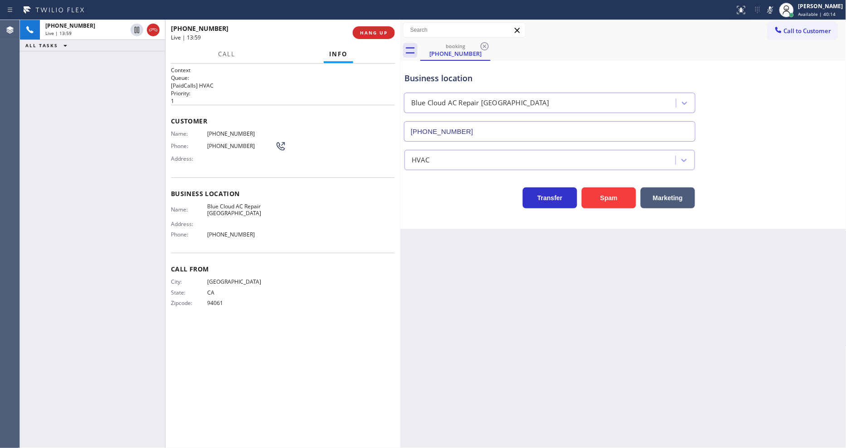
click at [315, 288] on div "City: [GEOGRAPHIC_DATA]: [US_STATE] Zipcode: 94061" at bounding box center [283, 294] width 224 height 32
drag, startPoint x: 590, startPoint y: 237, endPoint x: 464, endPoint y: 206, distance: 130.3
click at [590, 237] on div "Back to Dashboard Change Sender ID Customers Technicians Select a contact Outbo…" at bounding box center [624, 234] width 446 height 428
click at [762, 8] on icon at bounding box center [770, 10] width 11 height 11
click at [762, 12] on span "Available | 42:20" at bounding box center [818, 14] width 38 height 6
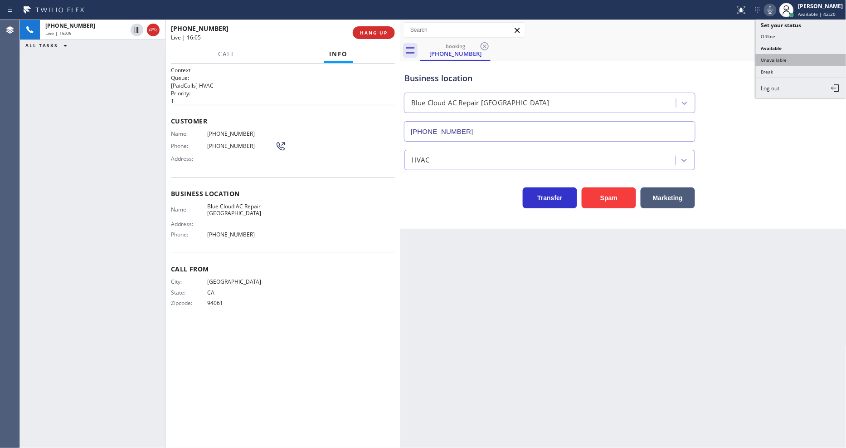
click at [762, 61] on button "Unavailable" at bounding box center [801, 60] width 91 height 12
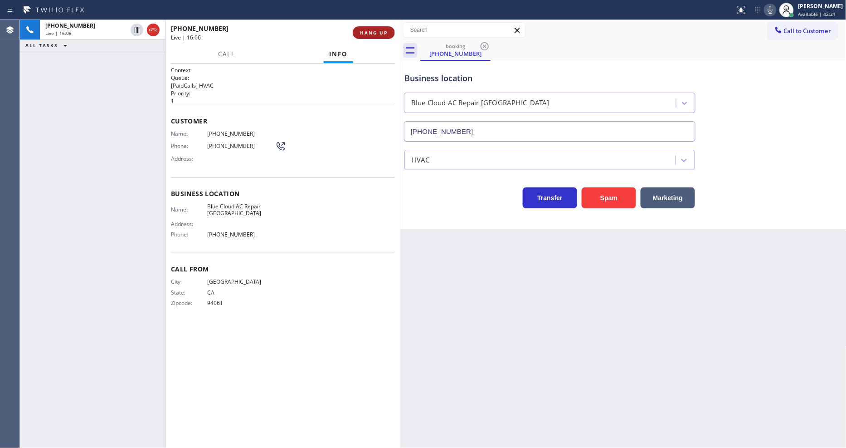
click at [363, 29] on span "HANG UP" at bounding box center [374, 32] width 28 height 6
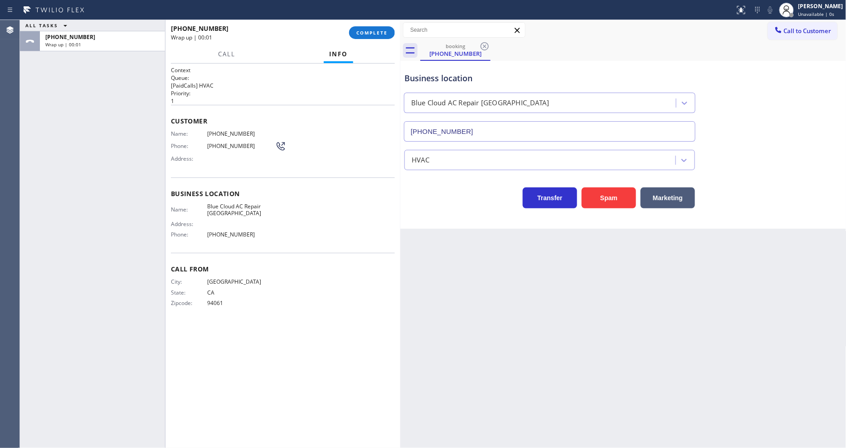
click at [225, 203] on span "Blue Cloud AC Repair [GEOGRAPHIC_DATA]" at bounding box center [241, 210] width 68 height 14
copy span "Blue Cloud AC Repair [GEOGRAPHIC_DATA]"
click at [376, 32] on span "COMPLETE" at bounding box center [372, 32] width 31 height 6
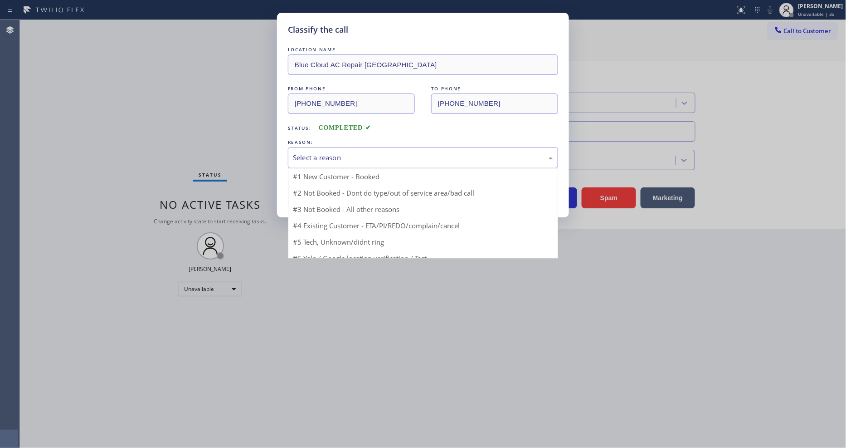
click at [335, 152] on div "Select a reason" at bounding box center [423, 157] width 260 height 10
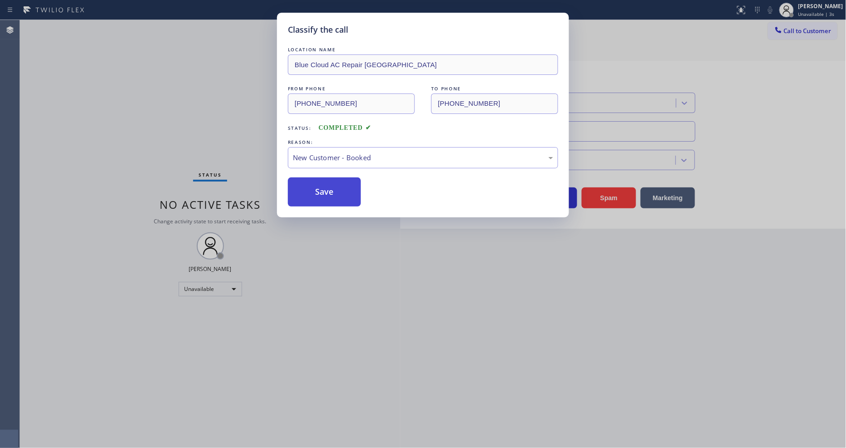
click at [318, 189] on button "Save" at bounding box center [324, 191] width 73 height 29
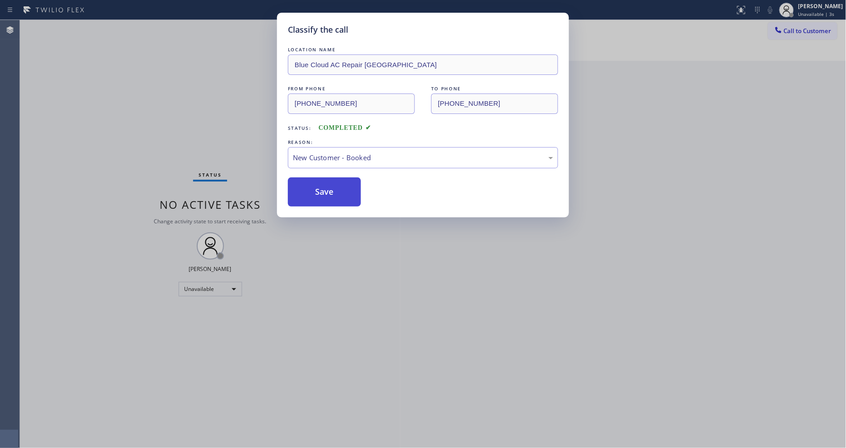
click at [318, 189] on button "Save" at bounding box center [324, 191] width 73 height 29
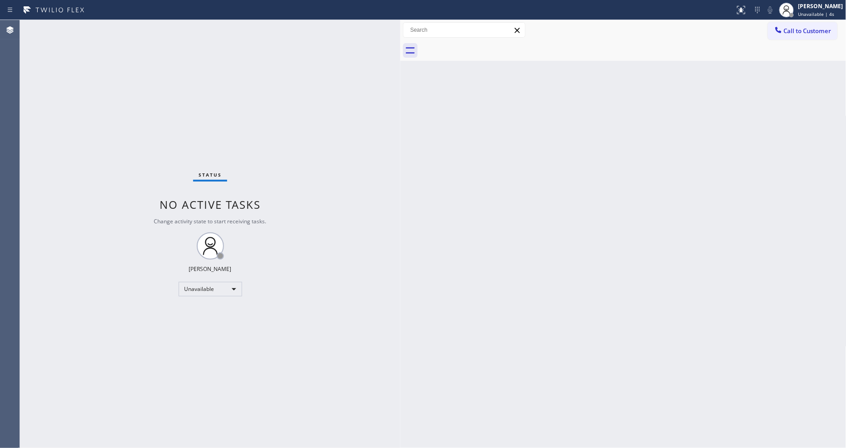
drag, startPoint x: 777, startPoint y: 30, endPoint x: 641, endPoint y: 44, distance: 137.2
click at [762, 30] on icon at bounding box center [779, 30] width 6 height 6
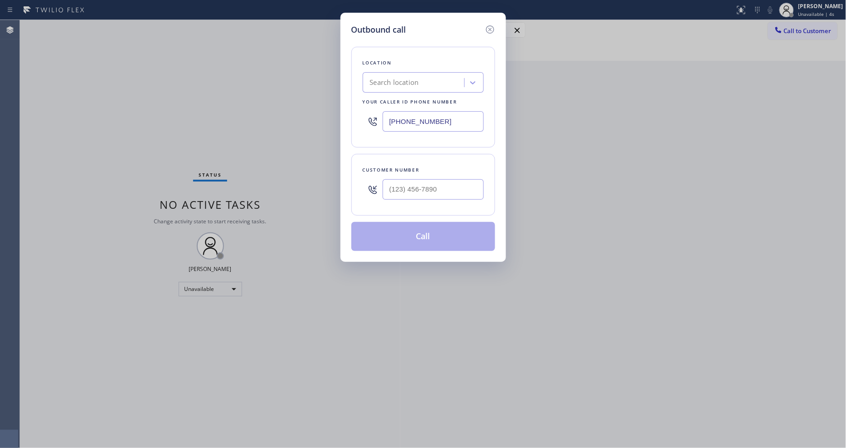
click at [378, 81] on div "Search location" at bounding box center [394, 83] width 49 height 10
paste input "Blue Cloud AC Repair [GEOGRAPHIC_DATA]"
type input "Blue Cloud AC Repair [GEOGRAPHIC_DATA]"
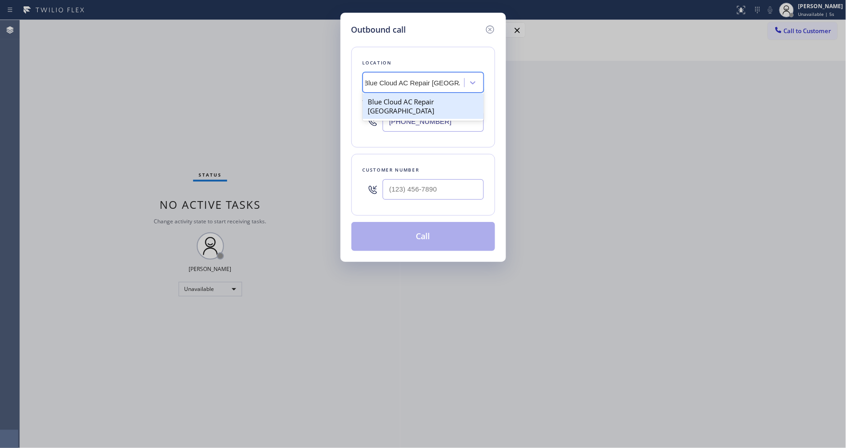
click at [385, 98] on div "Blue Cloud AC Repair [GEOGRAPHIC_DATA]" at bounding box center [423, 105] width 121 height 25
type input "[PHONE_NUMBER]"
drag, startPoint x: 602, startPoint y: 100, endPoint x: 507, endPoint y: 117, distance: 96.3
click at [601, 100] on div "Outbound call Location Blue Cloud AC Repair [GEOGRAPHIC_DATA] Your caller id ph…" at bounding box center [423, 224] width 846 height 448
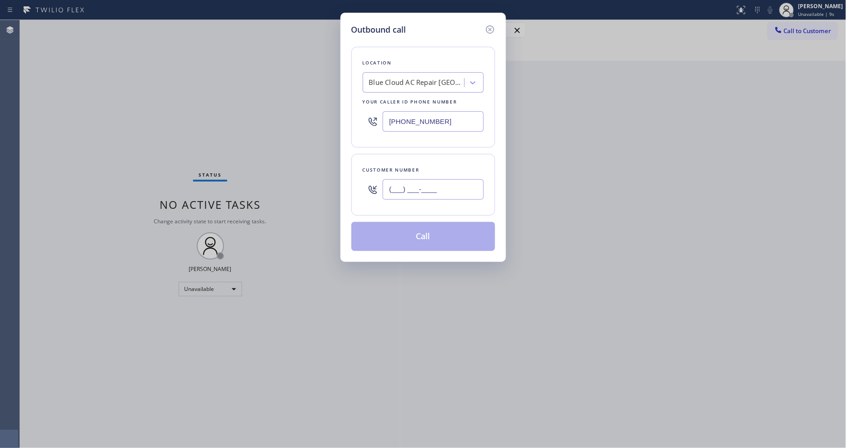
click at [402, 193] on input "(___) ___-____" at bounding box center [433, 189] width 101 height 20
paste input "650) 636-5147"
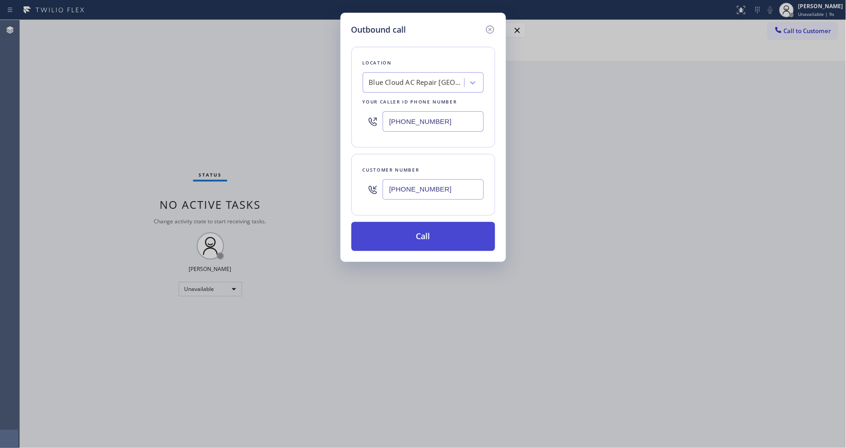
type input "[PHONE_NUMBER]"
click at [397, 232] on button "Call" at bounding box center [424, 236] width 144 height 29
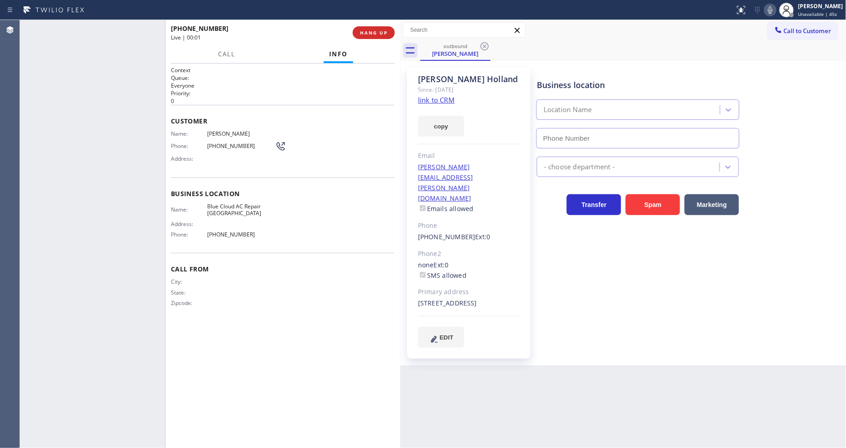
type input "[PHONE_NUMBER]"
click at [268, 268] on span "Call From" at bounding box center [283, 268] width 224 height 9
click at [124, 49] on div "ALL TASKS ALL TASKS ACTIVE TASKS TASKS IN WRAP UP" at bounding box center [92, 45] width 145 height 11
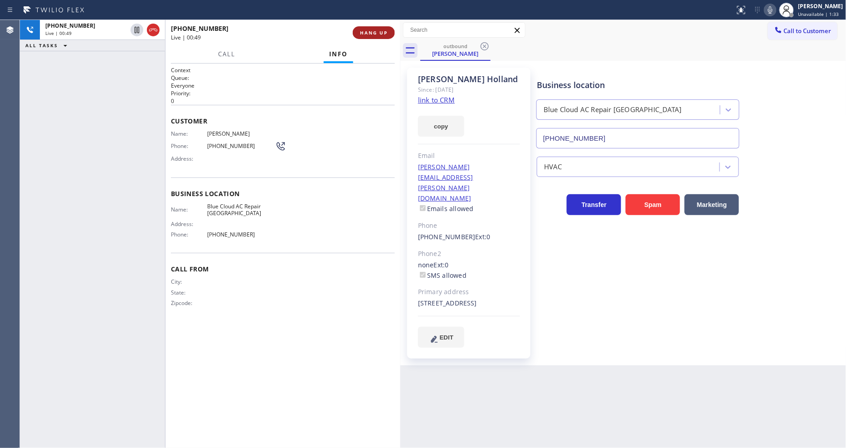
click at [386, 30] on span "HANG UP" at bounding box center [374, 32] width 28 height 6
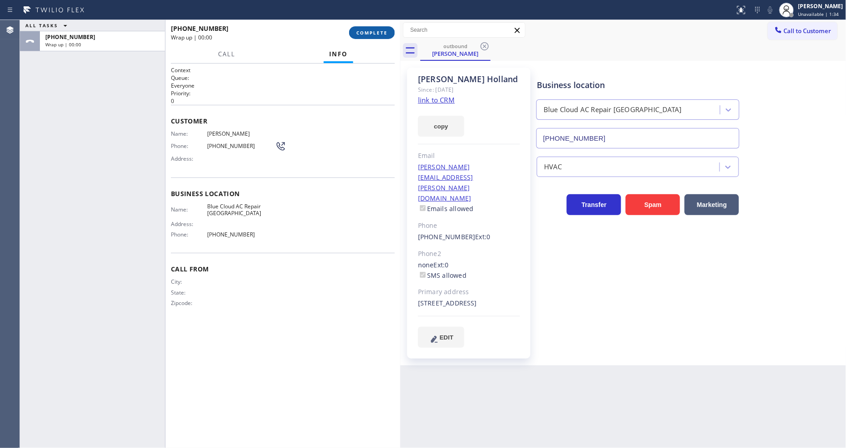
click at [386, 30] on span "COMPLETE" at bounding box center [372, 32] width 31 height 6
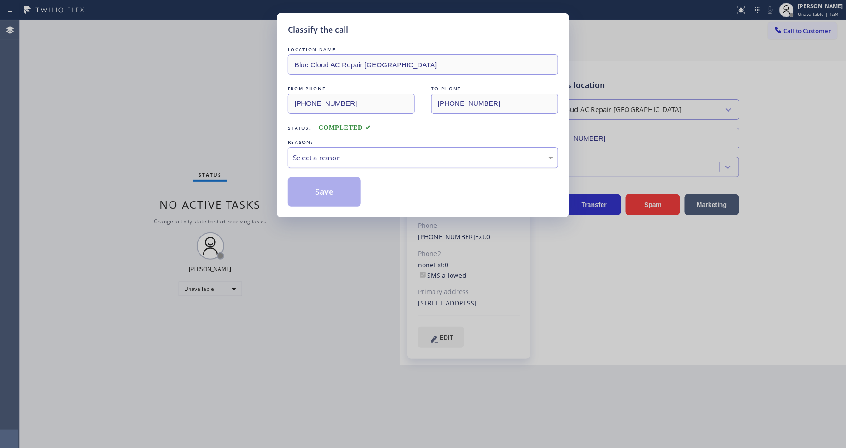
click at [333, 152] on div "Select a reason" at bounding box center [423, 157] width 260 height 10
click at [322, 185] on button "Save" at bounding box center [324, 191] width 73 height 29
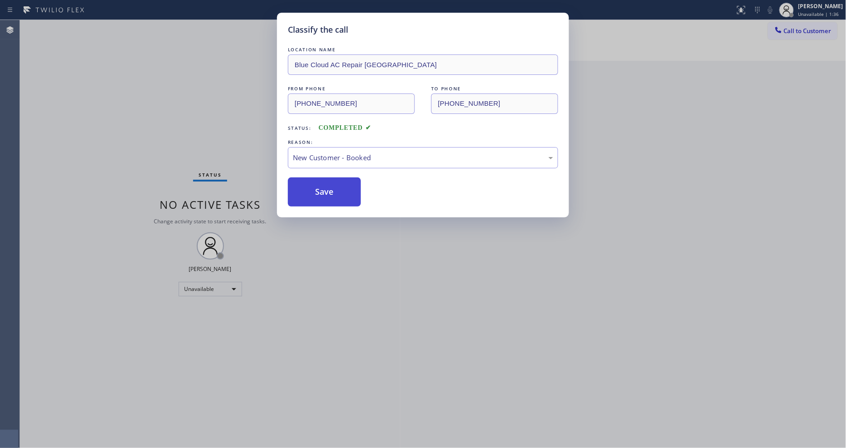
click at [322, 185] on button "Save" at bounding box center [324, 191] width 73 height 29
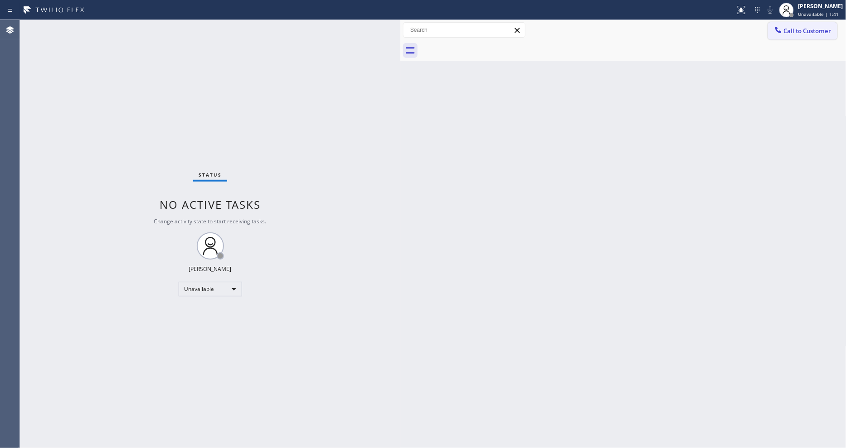
click at [762, 31] on icon at bounding box center [779, 30] width 6 height 6
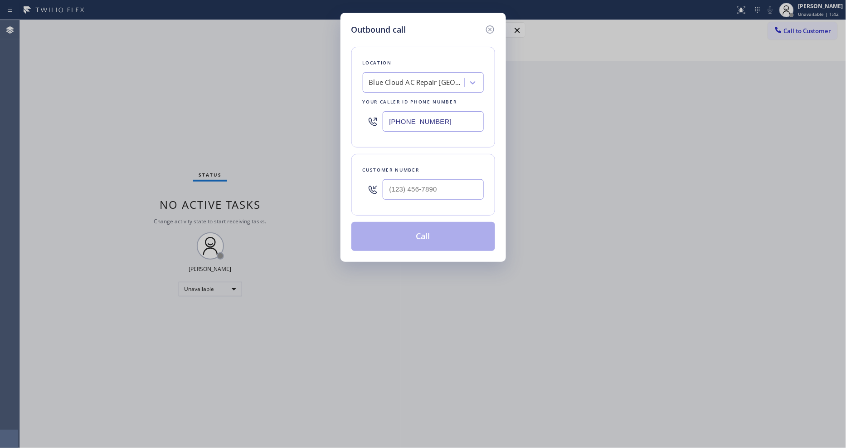
click at [401, 78] on div "Blue Cloud AC Repair [GEOGRAPHIC_DATA]" at bounding box center [416, 83] width 95 height 10
paste input "All American Mini Split Installers [GEOGRAPHIC_DATA]"
type input "All American Mini Split Installers [GEOGRAPHIC_DATA]"
click at [397, 96] on div "All American Mini Split Installers [GEOGRAPHIC_DATA]" at bounding box center [423, 105] width 121 height 25
type input "[PHONE_NUMBER]"
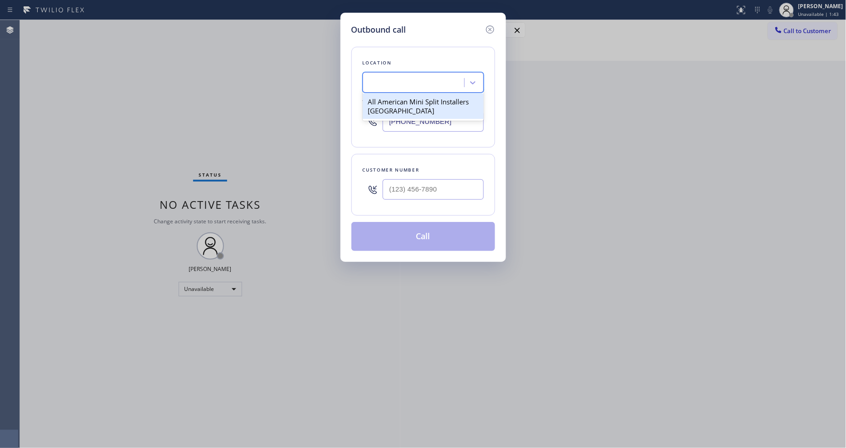
scroll to position [0, 1]
drag, startPoint x: 223, startPoint y: 105, endPoint x: 366, endPoint y: 151, distance: 149.6
click at [223, 105] on div "Outbound call Location All American Mini Split Installers [GEOGRAPHIC_DATA] You…" at bounding box center [423, 224] width 846 height 448
click at [398, 188] on input "(___) ___-____" at bounding box center [433, 189] width 101 height 20
paste input "508) 680-5826"
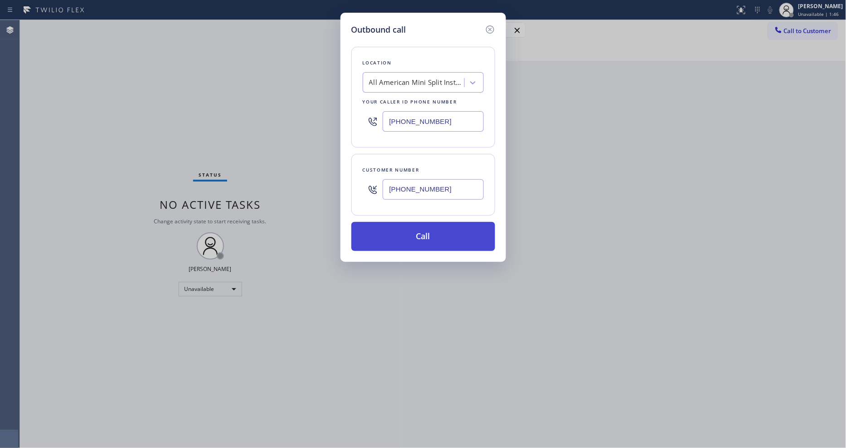
type input "[PHONE_NUMBER]"
click at [386, 233] on button "Call" at bounding box center [424, 236] width 144 height 29
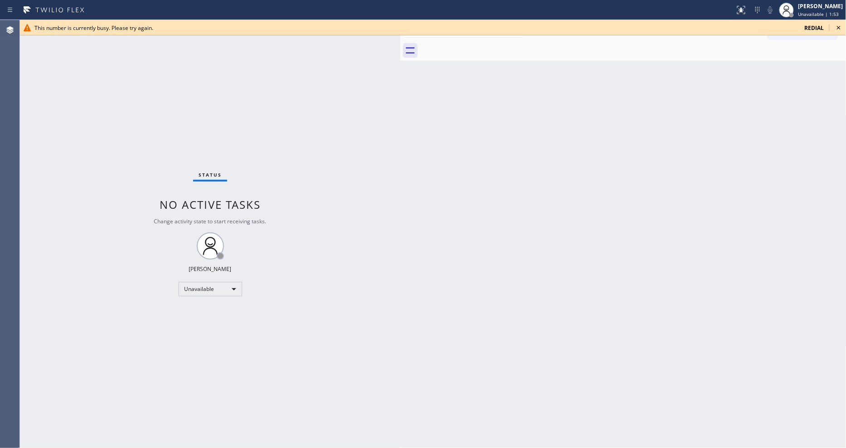
click at [762, 26] on icon at bounding box center [839, 27] width 11 height 11
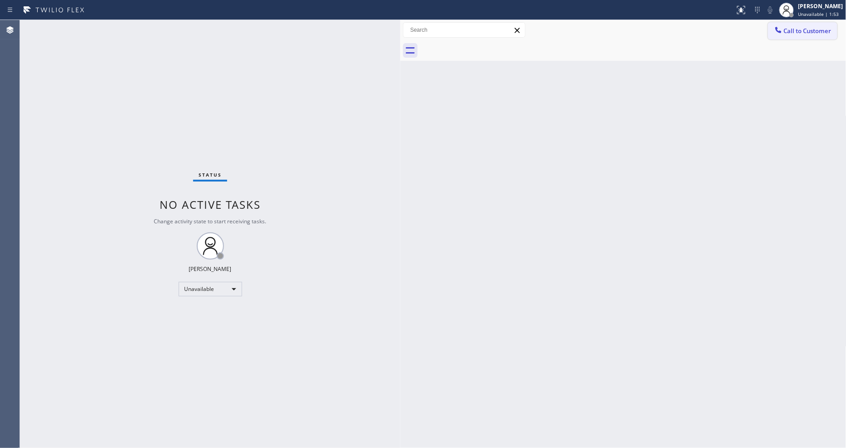
click at [762, 39] on button "Call to Customer" at bounding box center [802, 30] width 69 height 17
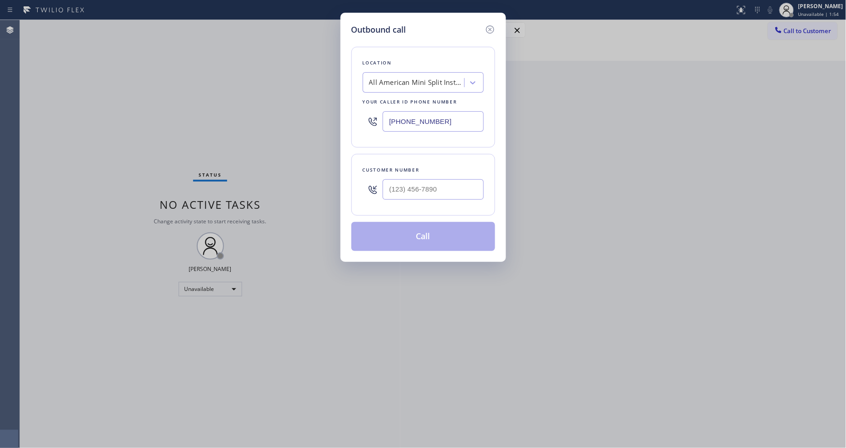
click at [436, 78] on div "All American Mini Split Installers [GEOGRAPHIC_DATA]" at bounding box center [416, 83] width 95 height 10
paste input "Wolf Appliance Repair [GEOGRAPHIC_DATA]"
type input "Wolf Appliance Repair [GEOGRAPHIC_DATA]"
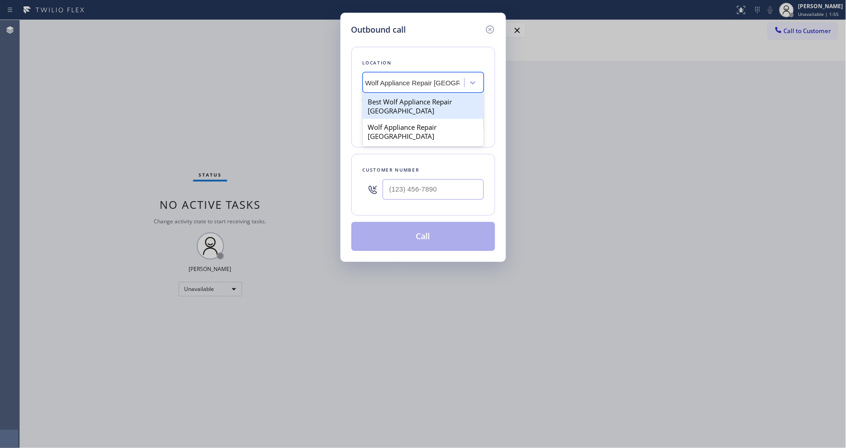
click at [399, 100] on div "Best Wolf Appliance Repair [GEOGRAPHIC_DATA]" at bounding box center [423, 105] width 121 height 25
type input "[PHONE_NUMBER]"
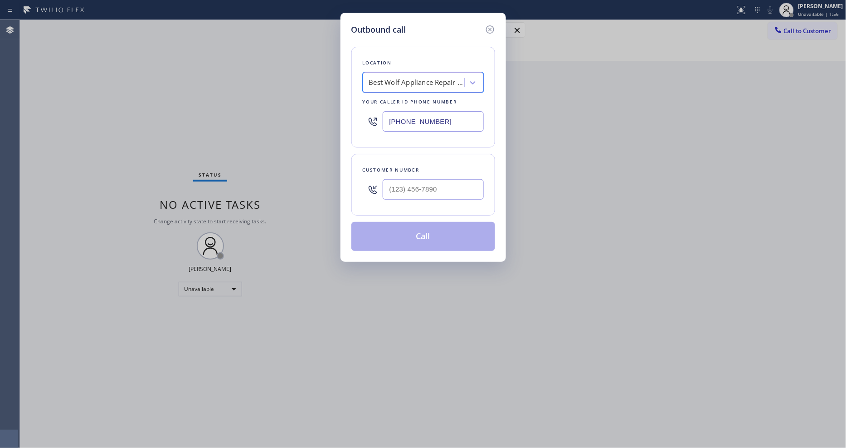
click at [401, 78] on div "Best Wolf Appliance Repair [GEOGRAPHIC_DATA]" at bounding box center [416, 83] width 95 height 10
paste input "Wolf Appliance Repair [GEOGRAPHIC_DATA]"
type input "Wolf Appliance Repair [GEOGRAPHIC_DATA]"
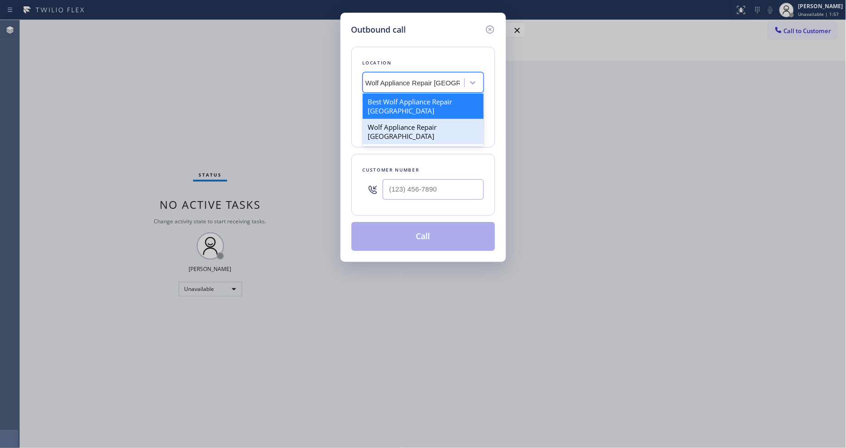
click at [401, 126] on div "Wolf Appliance Repair [GEOGRAPHIC_DATA]" at bounding box center [423, 131] width 121 height 25
type input "[PHONE_NUMBER]"
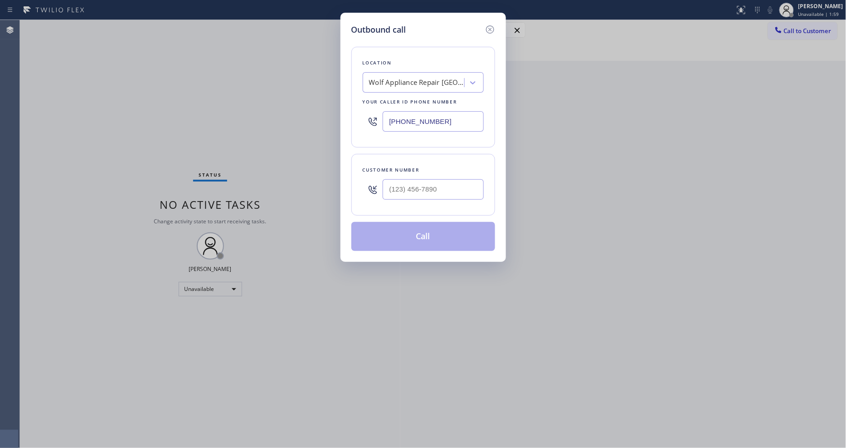
drag, startPoint x: 228, startPoint y: 135, endPoint x: 420, endPoint y: 205, distance: 203.8
click at [229, 135] on div "Outbound call Location Wolf Appliance Repair [GEOGRAPHIC_DATA] Your caller id p…" at bounding box center [423, 224] width 846 height 448
click at [438, 182] on input "(___) ___-____" at bounding box center [433, 189] width 101 height 20
paste input "425) 940-4435"
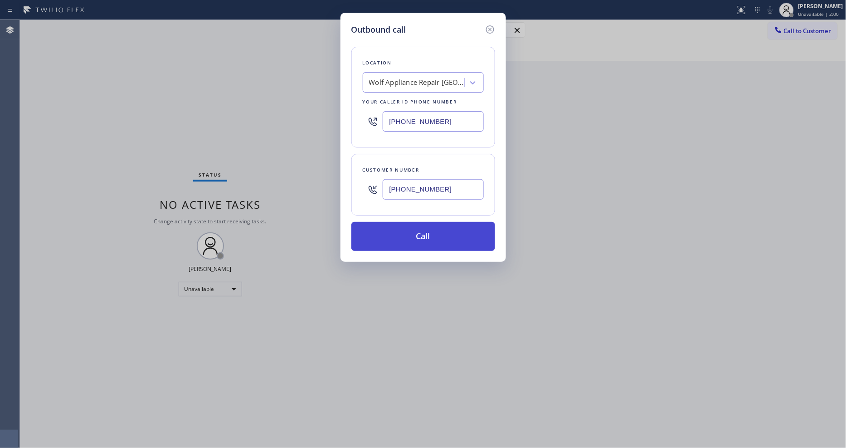
type input "[PHONE_NUMBER]"
click at [409, 231] on button "Call" at bounding box center [424, 236] width 144 height 29
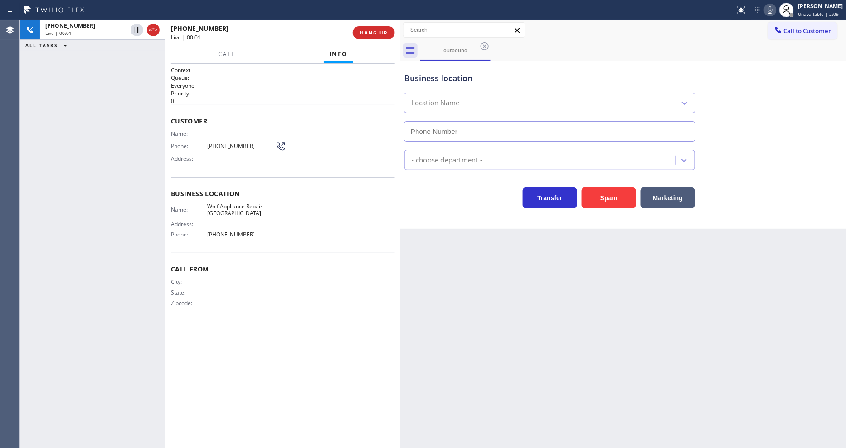
type input "[PHONE_NUMBER]"
click at [132, 195] on div "[PHONE_NUMBER] Live | 00:02 ALL TASKS ALL TASKS ACTIVE TASKS TASKS IN WRAP UP" at bounding box center [92, 234] width 145 height 428
click at [371, 28] on button "HANG UP" at bounding box center [374, 32] width 42 height 13
click at [373, 33] on span "HANG UP" at bounding box center [374, 32] width 28 height 6
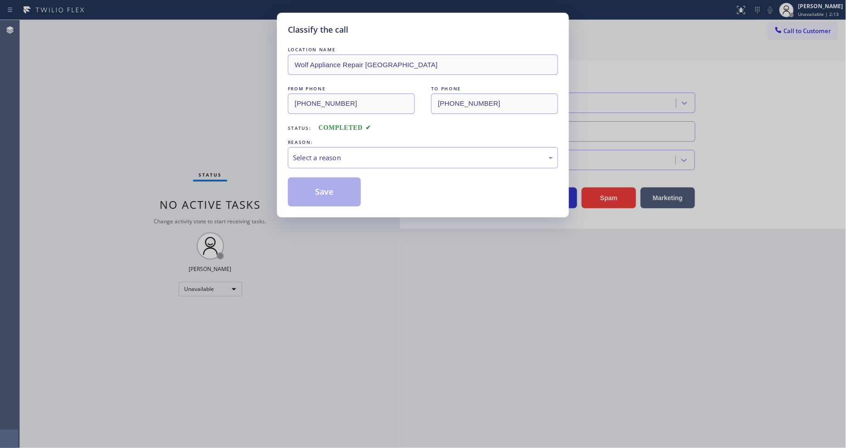
click at [337, 155] on div "Select a reason" at bounding box center [423, 157] width 260 height 10
drag, startPoint x: 345, startPoint y: 219, endPoint x: 341, endPoint y: 195, distance: 24.5
click at [341, 195] on button "Save" at bounding box center [324, 191] width 73 height 29
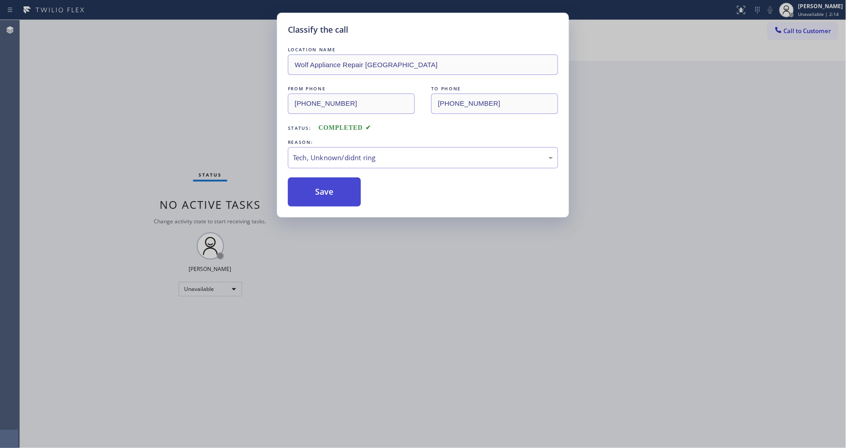
click at [341, 195] on button "Save" at bounding box center [324, 191] width 73 height 29
drag, startPoint x: 341, startPoint y: 195, endPoint x: 355, endPoint y: 182, distance: 18.9
click at [341, 193] on button "Save" at bounding box center [324, 191] width 73 height 29
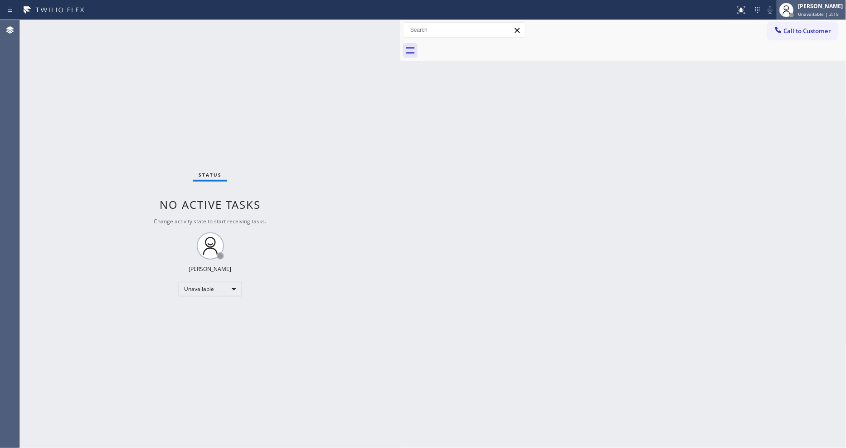
click at [762, 6] on div "[PERSON_NAME]" at bounding box center [821, 6] width 45 height 8
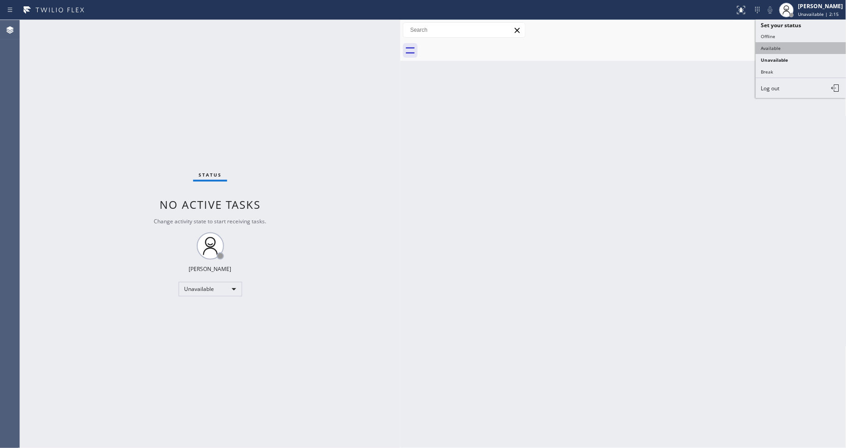
click at [762, 49] on button "Available" at bounding box center [801, 48] width 91 height 12
click at [144, 134] on div "Status No active tasks You are ready to start receiving tasks. [PERSON_NAME] Av…" at bounding box center [210, 234] width 381 height 428
click at [119, 24] on div "Status No active tasks You are ready to start receiving tasks. [PERSON_NAME] Av…" at bounding box center [210, 234] width 381 height 428
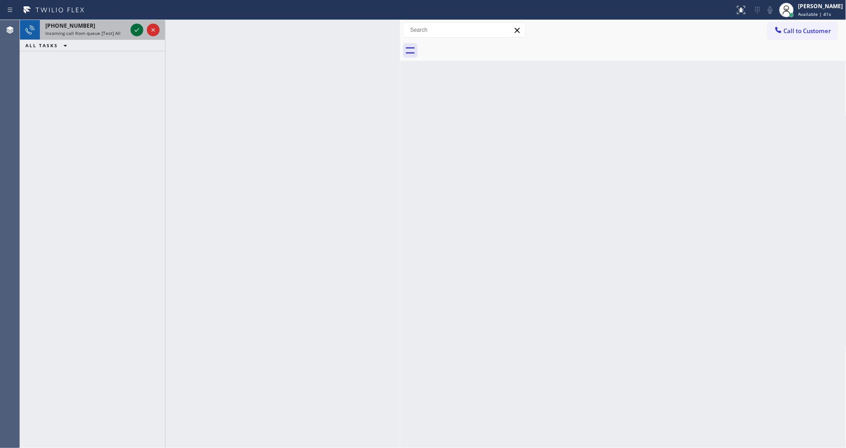
click at [134, 27] on icon at bounding box center [137, 29] width 11 height 11
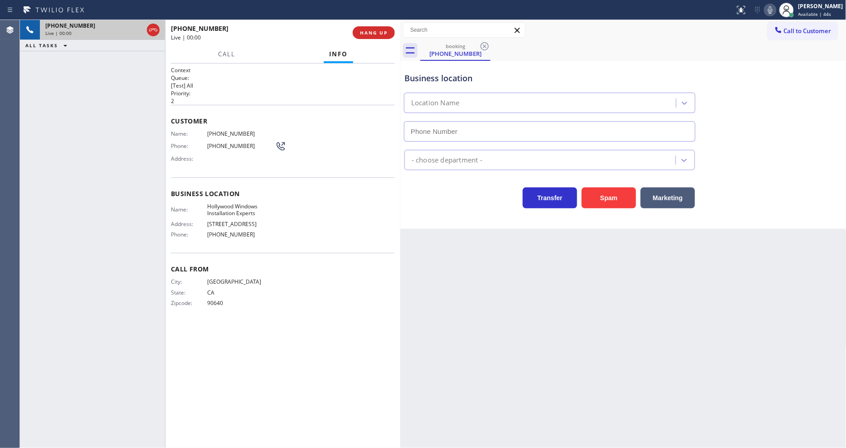
type input "[PHONE_NUMBER]"
click at [387, 30] on span "HANG UP" at bounding box center [374, 32] width 28 height 6
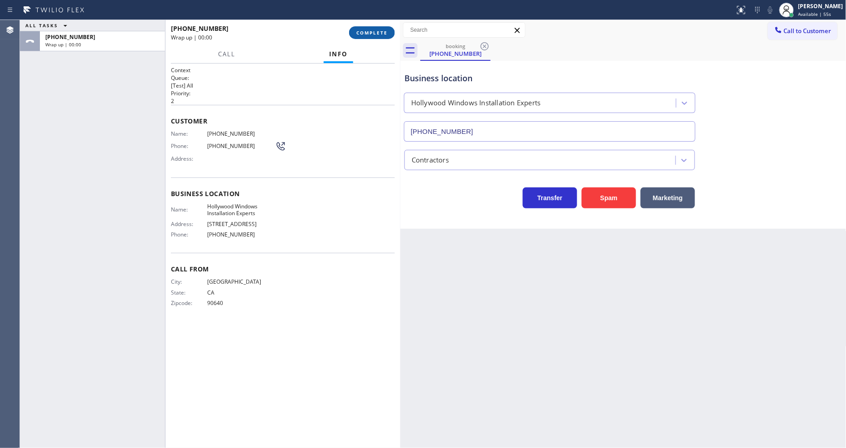
click at [387, 30] on span "COMPLETE" at bounding box center [372, 32] width 31 height 6
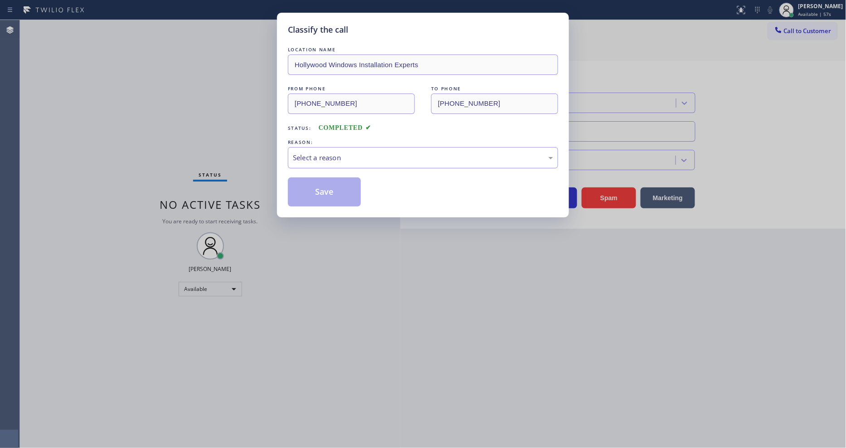
click at [326, 152] on div "Select a reason" at bounding box center [423, 157] width 260 height 10
click at [333, 184] on button "Save" at bounding box center [324, 191] width 73 height 29
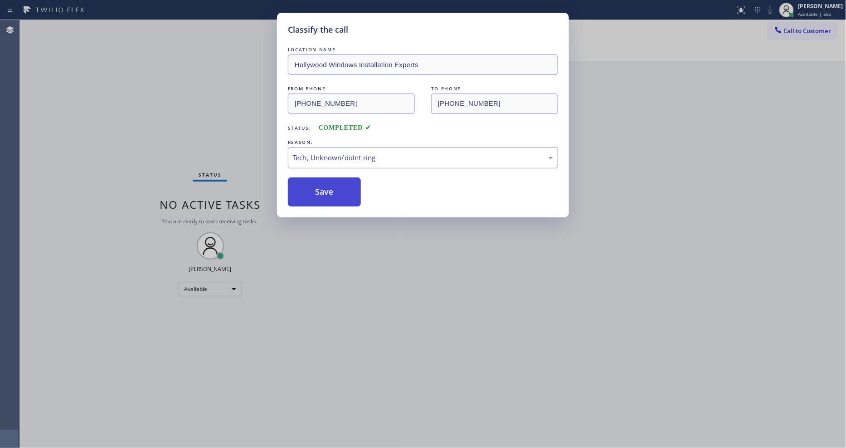
click at [333, 184] on button "Save" at bounding box center [324, 191] width 73 height 29
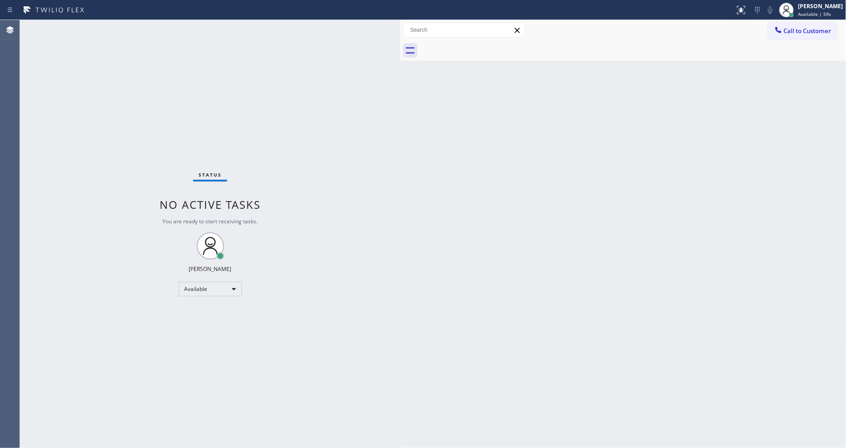
click at [119, 27] on div "Status No active tasks You are ready to start receiving tasks. [PERSON_NAME] Av…" at bounding box center [210, 234] width 381 height 428
click at [487, 322] on div "Back to Dashboard Change Sender ID Customers Technicians Select a contact Outbo…" at bounding box center [624, 234] width 446 height 428
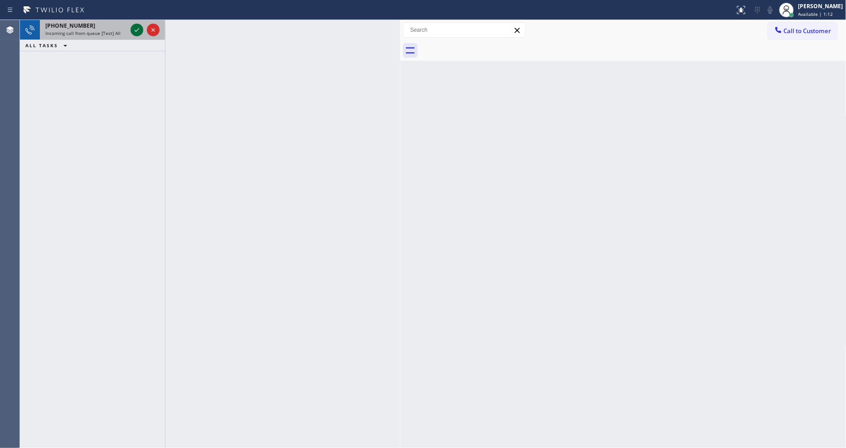
click at [137, 24] on icon at bounding box center [137, 29] width 11 height 11
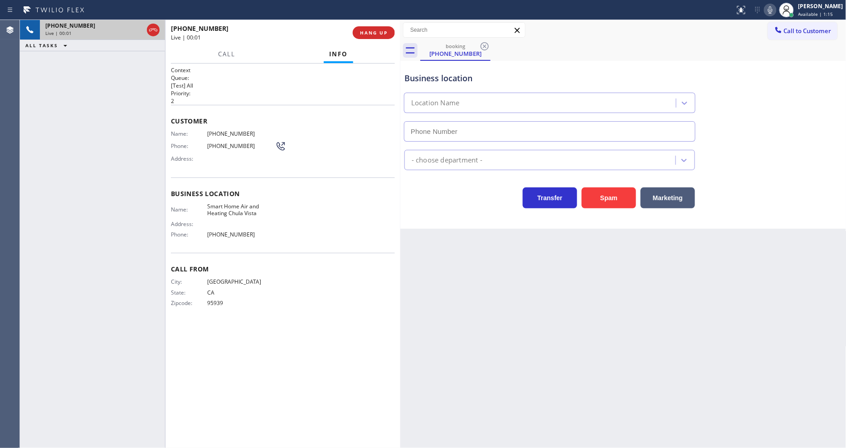
type input "[PHONE_NUMBER]"
click at [378, 34] on span "HANG UP" at bounding box center [374, 32] width 28 height 6
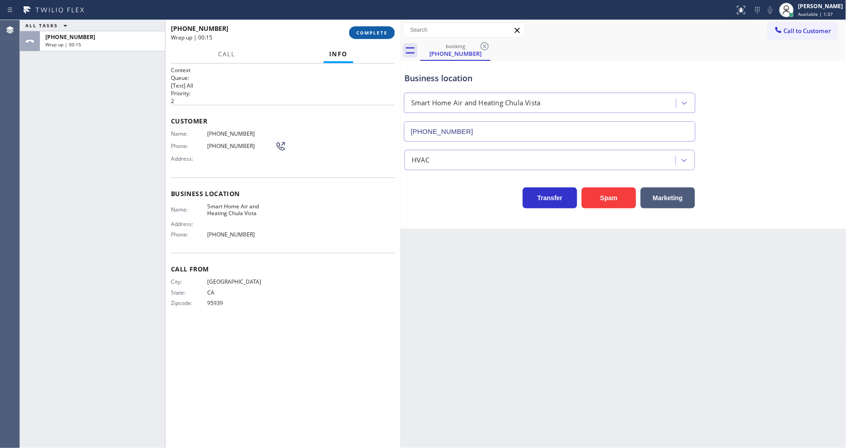
click at [381, 38] on button "COMPLETE" at bounding box center [372, 32] width 46 height 13
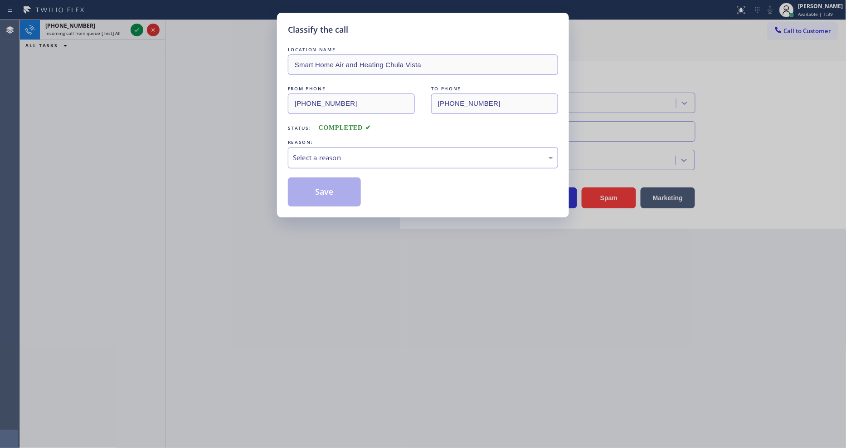
click at [334, 152] on div "Select a reason" at bounding box center [423, 157] width 260 height 10
drag, startPoint x: 323, startPoint y: 225, endPoint x: 320, endPoint y: 188, distance: 37.3
click at [320, 188] on button "Save" at bounding box center [324, 191] width 73 height 29
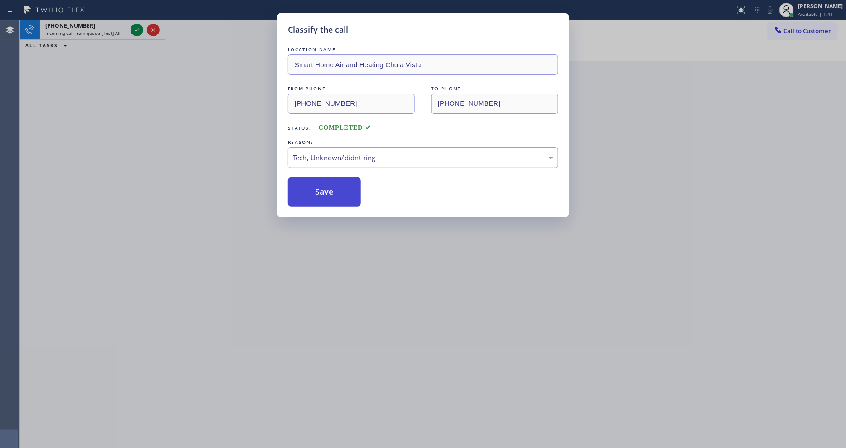
click at [320, 188] on button "Save" at bounding box center [324, 191] width 73 height 29
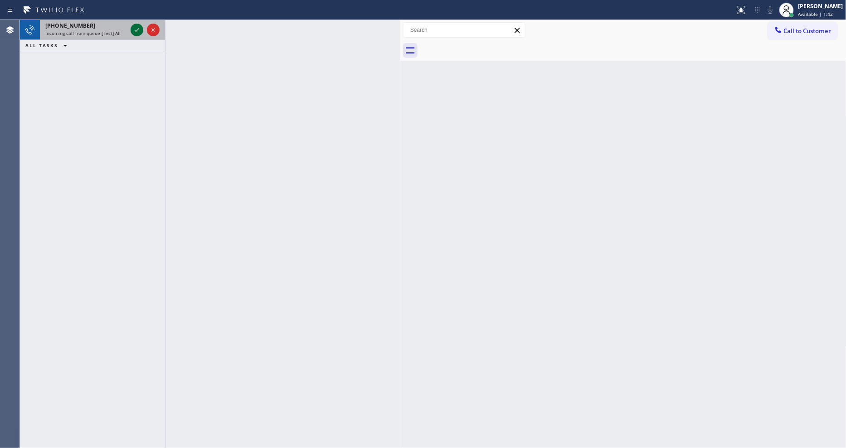
click at [138, 30] on icon at bounding box center [137, 29] width 11 height 11
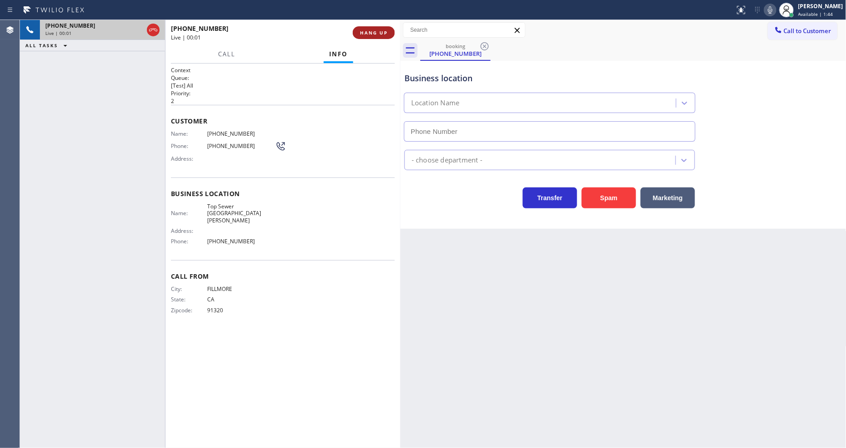
type input "[PHONE_NUMBER]"
click at [368, 29] on button "HANG UP" at bounding box center [374, 32] width 42 height 13
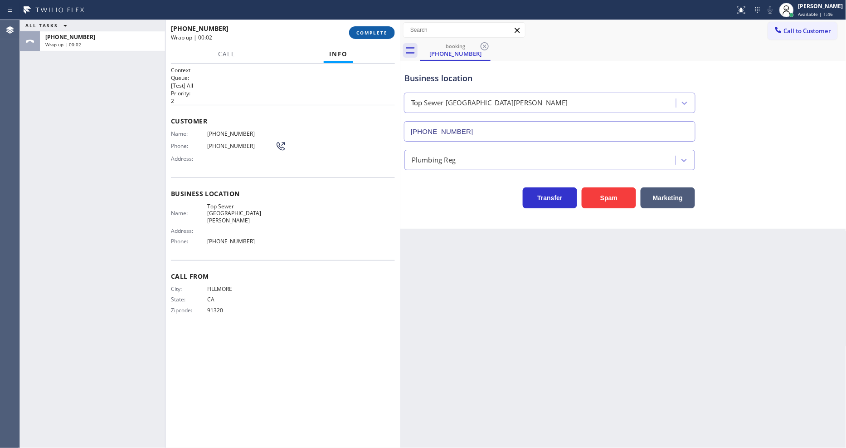
click at [369, 29] on span "COMPLETE" at bounding box center [372, 32] width 31 height 6
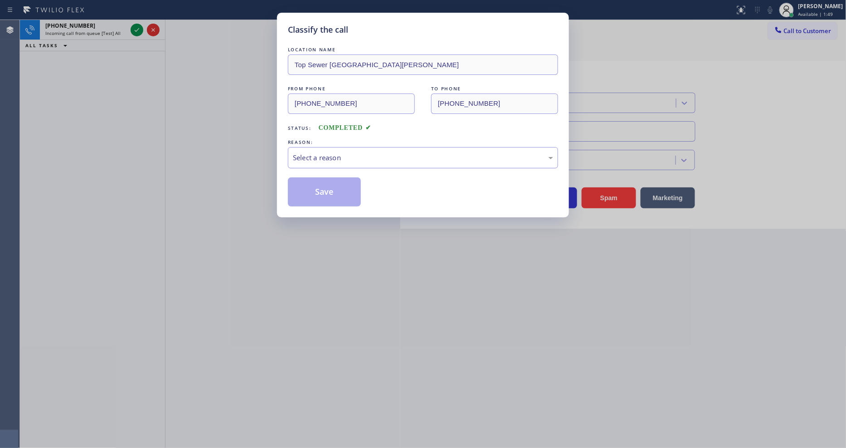
click at [329, 152] on div "Select a reason" at bounding box center [423, 157] width 260 height 10
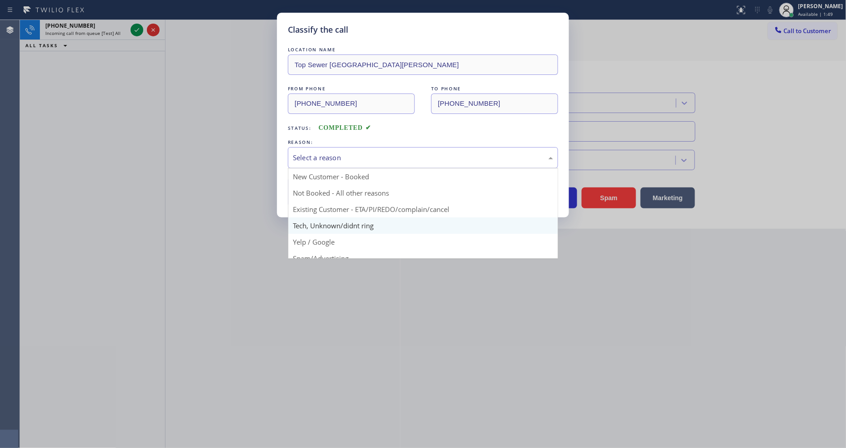
drag, startPoint x: 334, startPoint y: 220, endPoint x: 327, endPoint y: 176, distance: 44.1
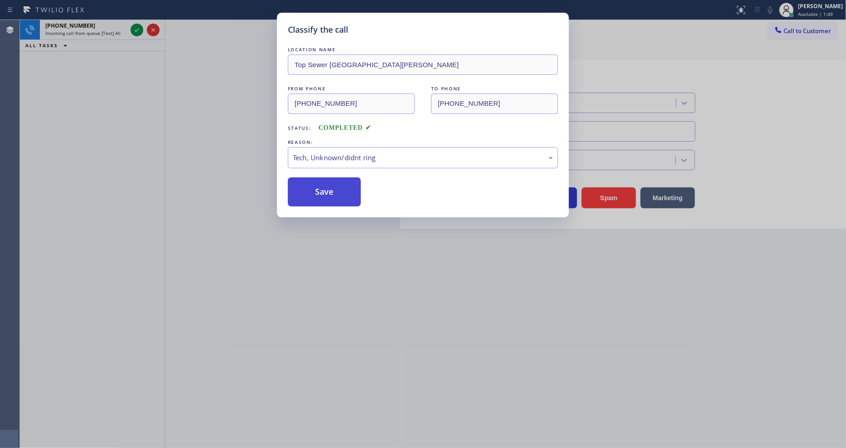
click at [327, 177] on button "Save" at bounding box center [324, 191] width 73 height 29
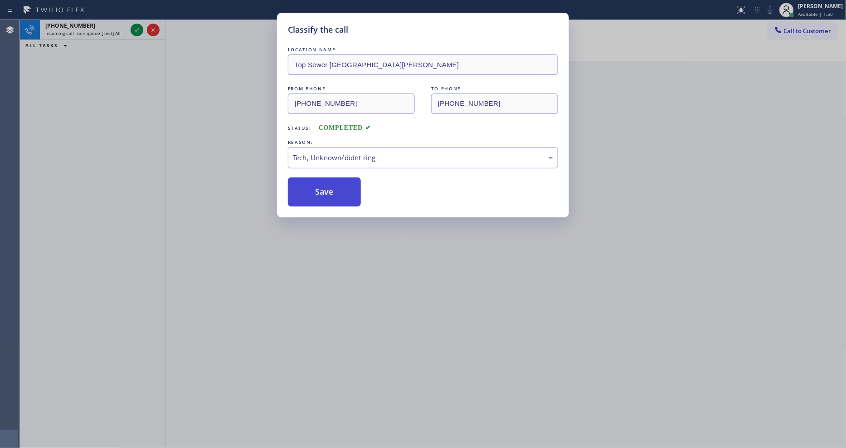
click at [327, 182] on button "Save" at bounding box center [324, 191] width 73 height 29
drag, startPoint x: 327, startPoint y: 182, endPoint x: 262, endPoint y: 123, distance: 87.7
click at [327, 182] on button "Save" at bounding box center [324, 191] width 73 height 29
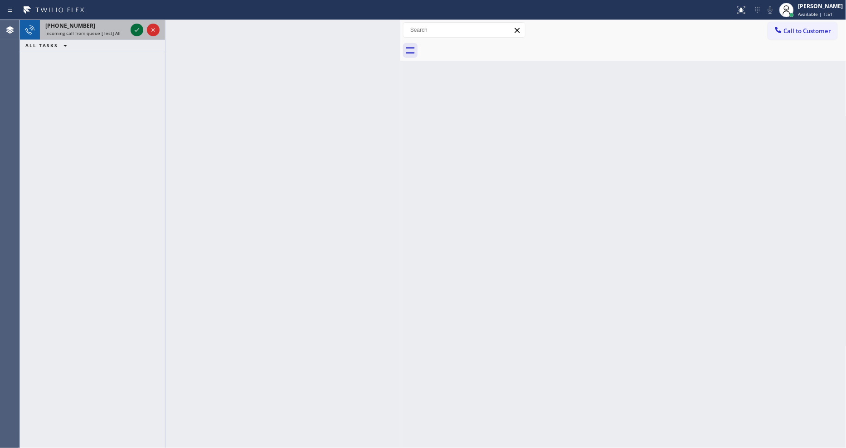
click at [135, 27] on icon at bounding box center [137, 29] width 11 height 11
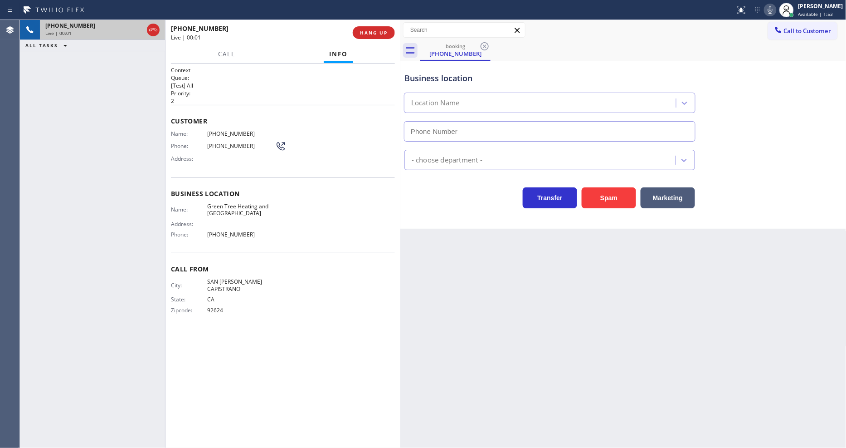
type input "[PHONE_NUMBER]"
click at [379, 34] on span "HANG UP" at bounding box center [374, 32] width 28 height 6
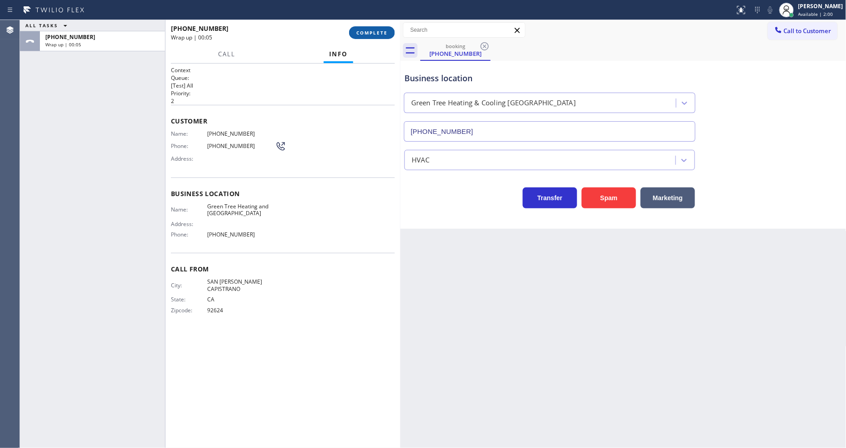
click at [378, 34] on span "COMPLETE" at bounding box center [372, 32] width 31 height 6
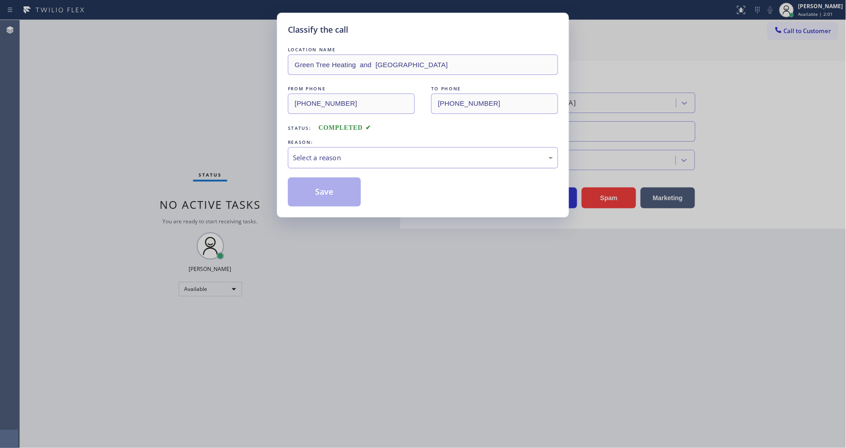
click at [364, 152] on div "Select a reason" at bounding box center [423, 157] width 260 height 10
click at [336, 188] on button "Save" at bounding box center [324, 191] width 73 height 29
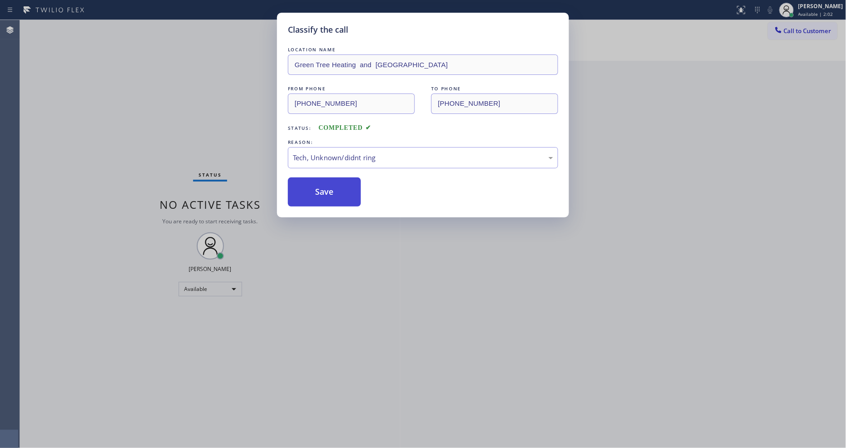
click at [336, 188] on button "Save" at bounding box center [324, 191] width 73 height 29
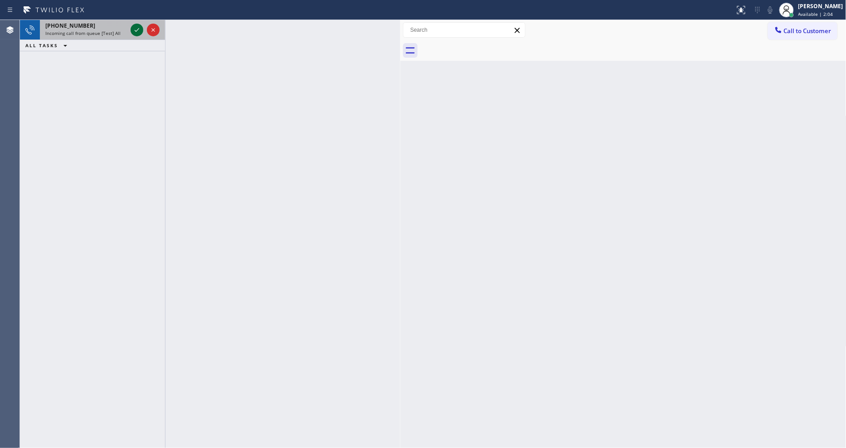
click at [135, 28] on icon at bounding box center [137, 29] width 11 height 11
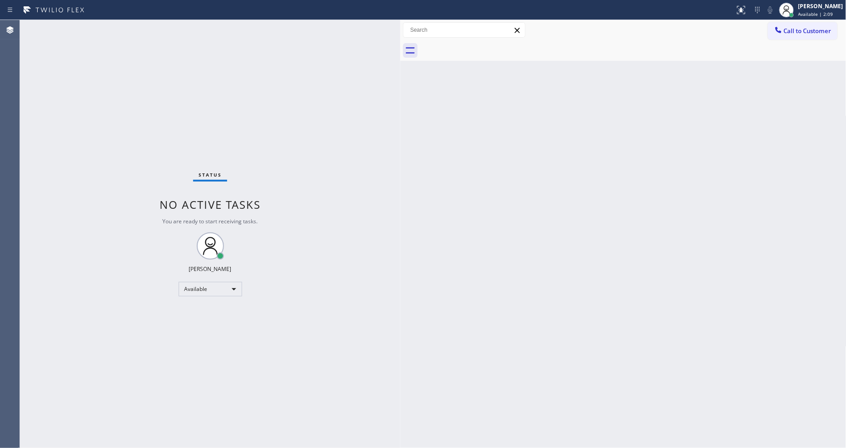
click at [305, 400] on div "Status No active tasks You are ready to start receiving tasks. [PERSON_NAME] Av…" at bounding box center [210, 234] width 381 height 428
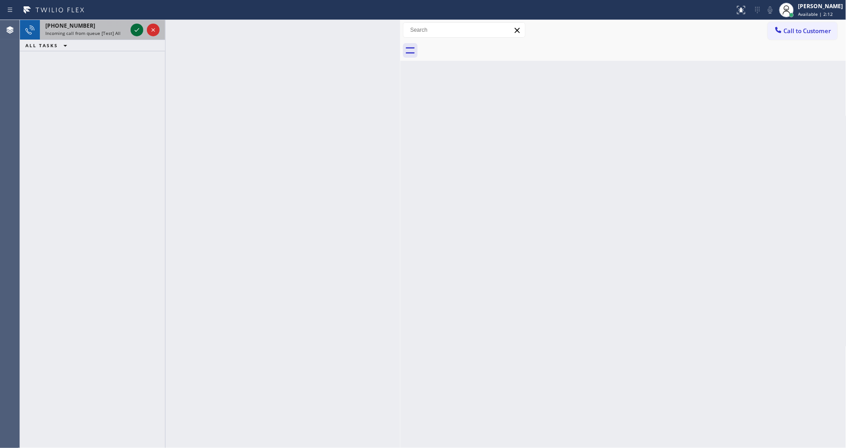
click at [139, 24] on icon at bounding box center [137, 29] width 11 height 11
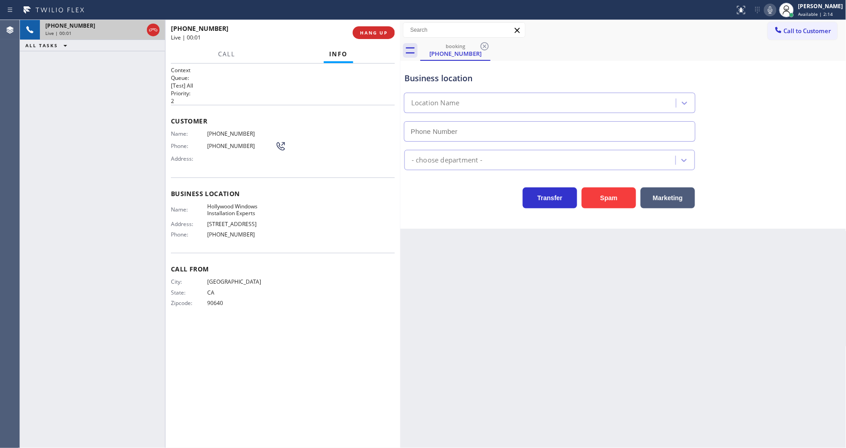
type input "[PHONE_NUMBER]"
click at [383, 26] on button "HANG UP" at bounding box center [374, 32] width 42 height 13
click at [382, 31] on span "HANG UP" at bounding box center [374, 32] width 28 height 6
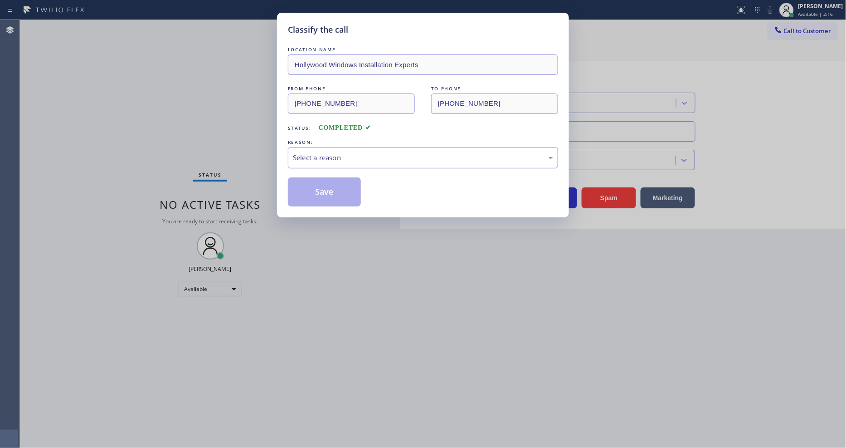
click at [327, 152] on div "Select a reason" at bounding box center [423, 157] width 260 height 10
click at [325, 185] on button "Save" at bounding box center [324, 191] width 73 height 29
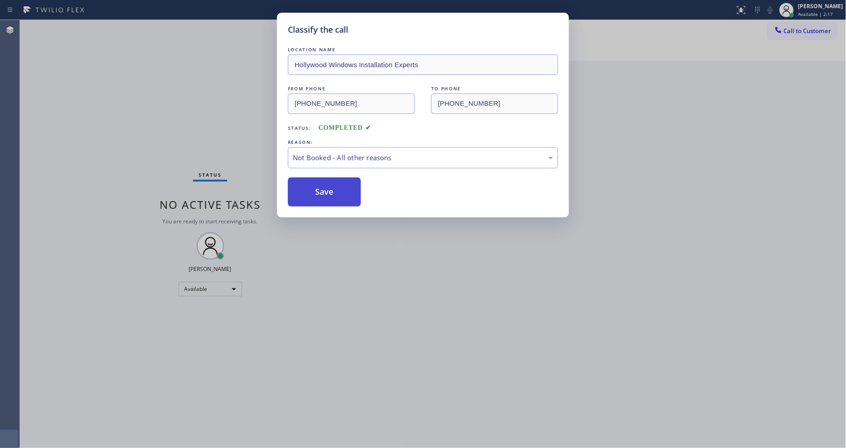
drag, startPoint x: 326, startPoint y: 184, endPoint x: 327, endPoint y: 192, distance: 8.2
click at [327, 184] on button "Save" at bounding box center [324, 191] width 73 height 29
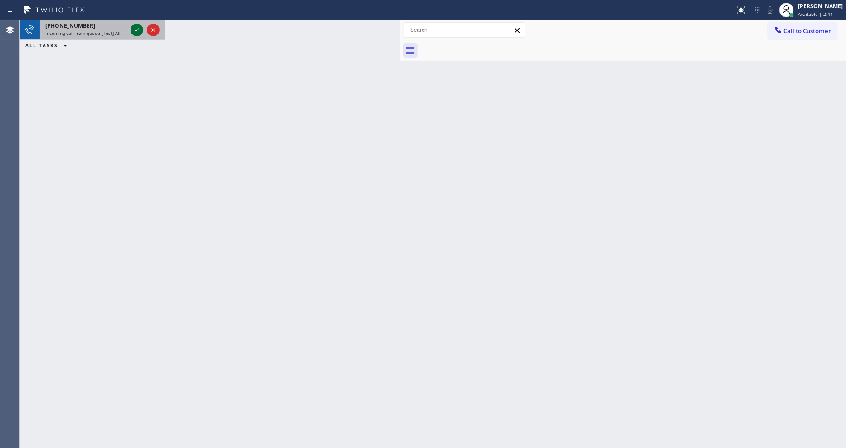
click at [136, 31] on icon at bounding box center [137, 30] width 5 height 4
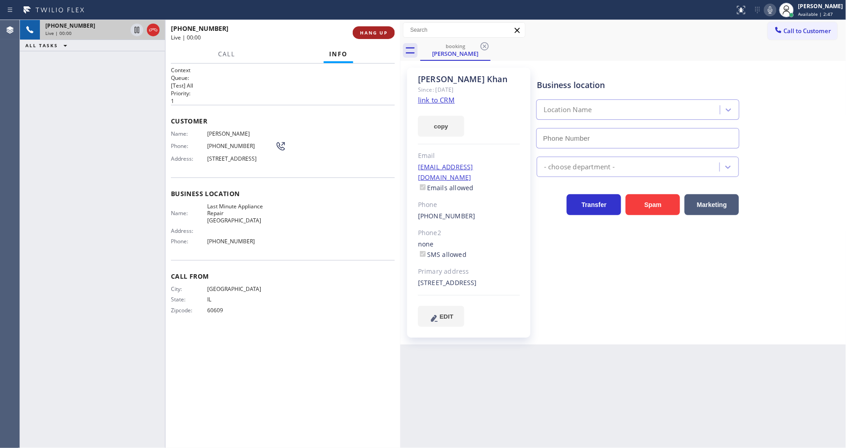
click at [376, 31] on span "HANG UP" at bounding box center [374, 32] width 28 height 6
type input "[PHONE_NUMBER]"
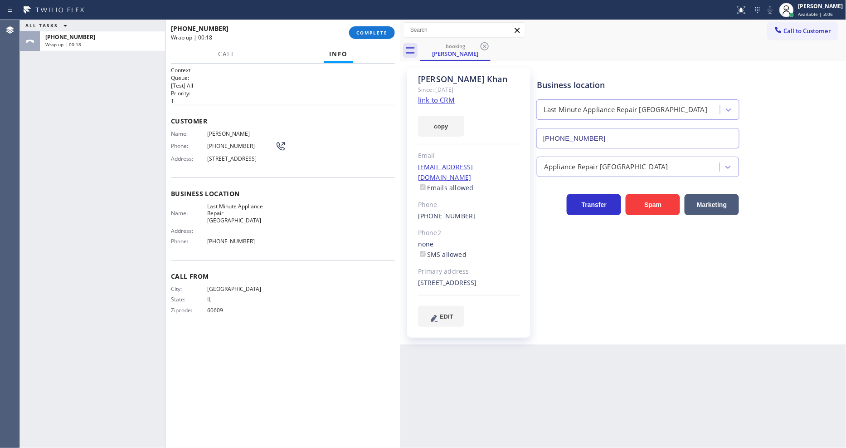
drag, startPoint x: 370, startPoint y: 33, endPoint x: 368, endPoint y: 45, distance: 12.4
click at [370, 33] on span "COMPLETE" at bounding box center [372, 32] width 31 height 6
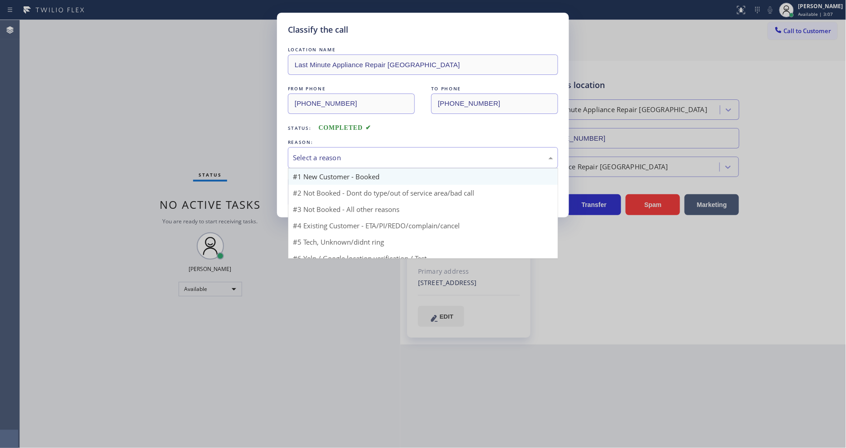
drag, startPoint x: 306, startPoint y: 156, endPoint x: 309, endPoint y: 175, distance: 18.4
click at [315, 148] on div "Select a reason" at bounding box center [423, 157] width 270 height 21
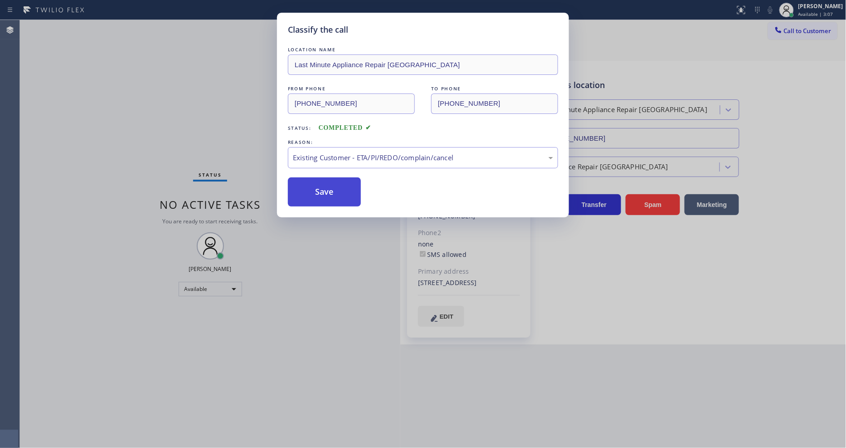
click at [310, 189] on button "Save" at bounding box center [324, 191] width 73 height 29
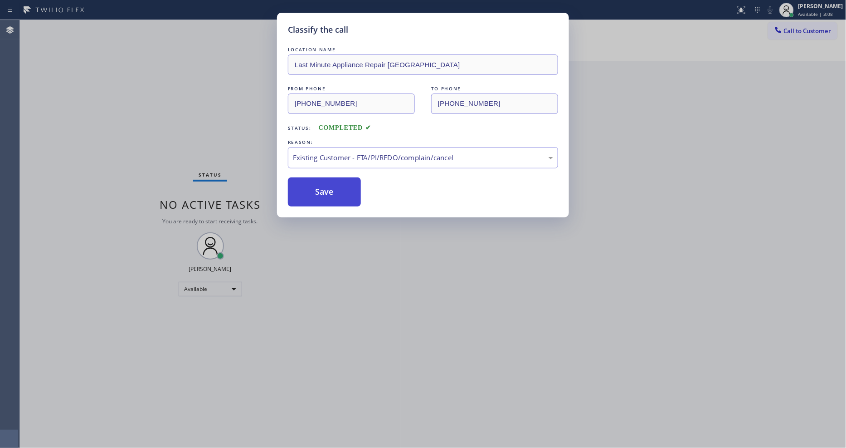
click at [310, 189] on button "Save" at bounding box center [324, 191] width 73 height 29
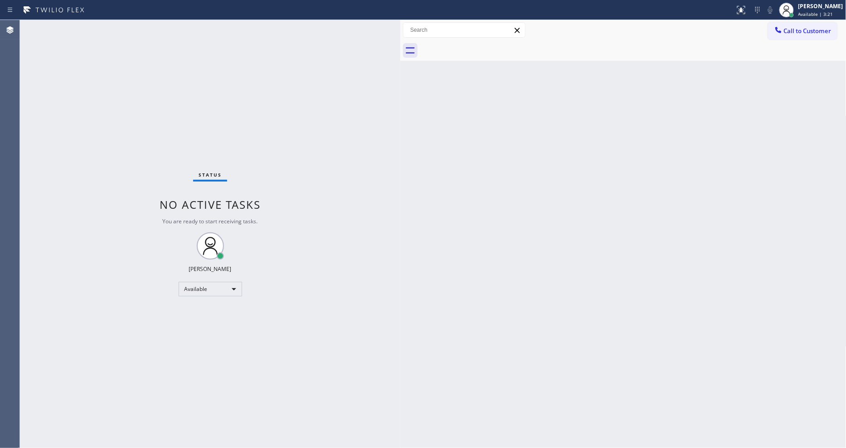
click at [450, 132] on div "Back to Dashboard Change Sender ID Customers Technicians Select a contact Outbo…" at bounding box center [624, 234] width 446 height 428
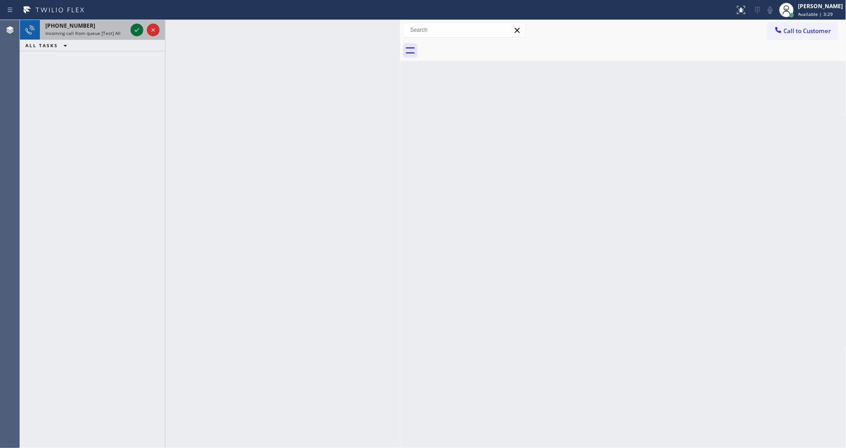
click at [137, 27] on icon at bounding box center [137, 29] width 11 height 11
click at [132, 28] on icon at bounding box center [137, 29] width 11 height 11
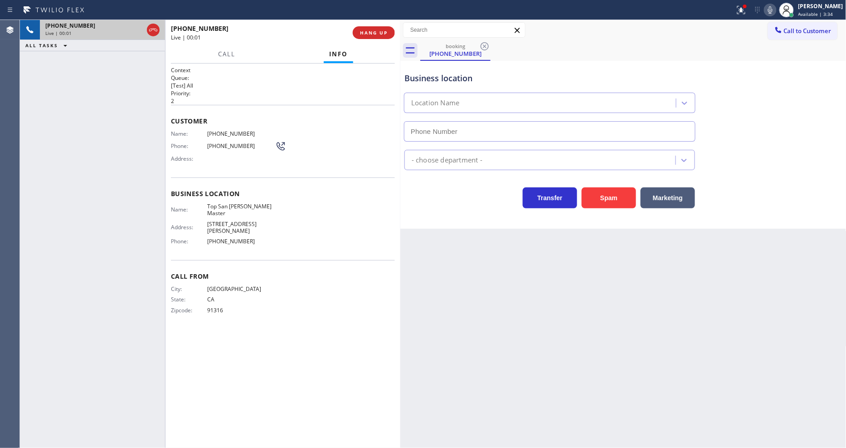
type input "[PHONE_NUMBER]"
click at [366, 29] on span "HANG UP" at bounding box center [374, 32] width 28 height 6
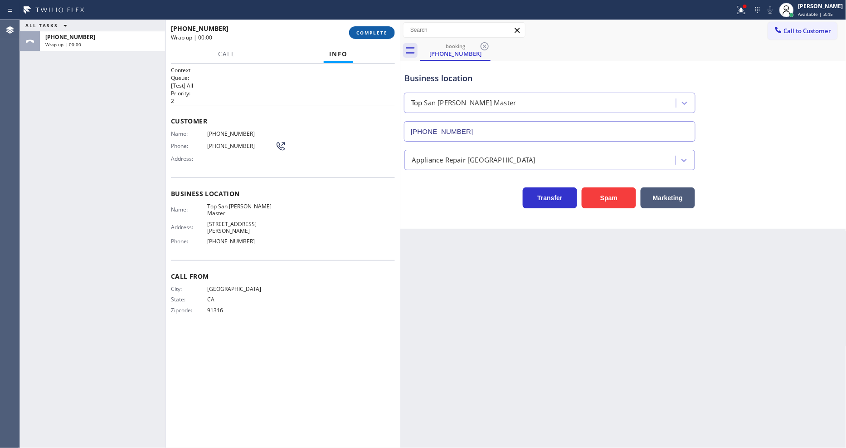
click at [367, 30] on span "COMPLETE" at bounding box center [372, 32] width 31 height 6
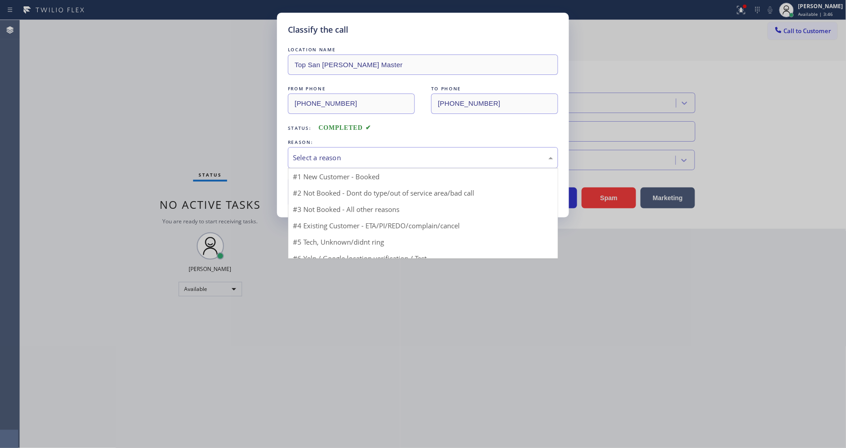
click at [321, 148] on div "Select a reason" at bounding box center [423, 157] width 270 height 21
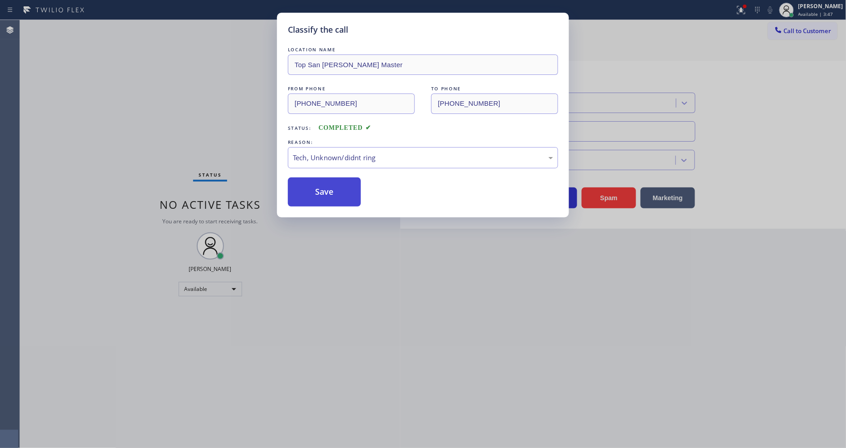
click at [324, 183] on button "Save" at bounding box center [324, 191] width 73 height 29
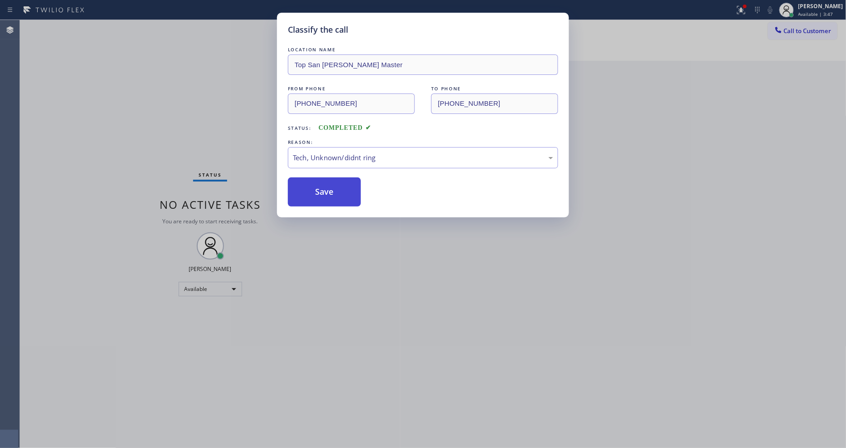
click at [324, 183] on button "Save" at bounding box center [324, 191] width 73 height 29
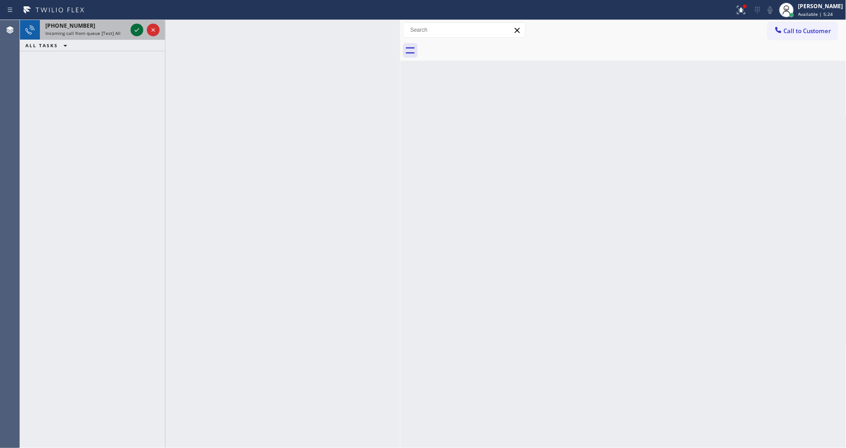
click at [136, 28] on icon at bounding box center [137, 29] width 11 height 11
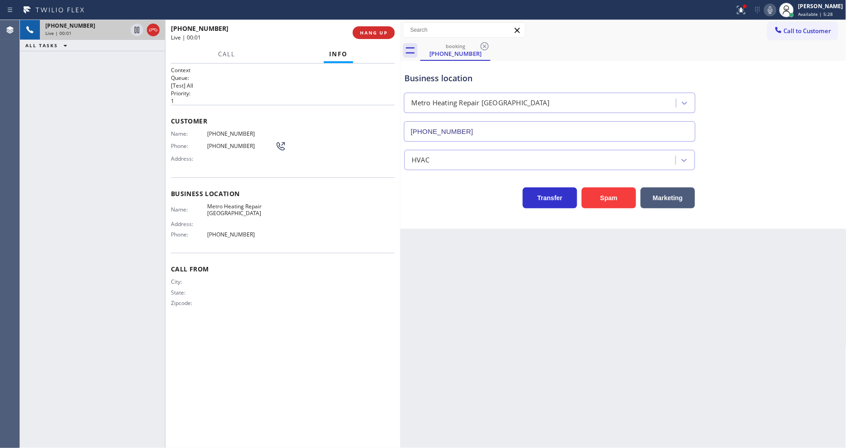
type input "[PHONE_NUMBER]"
click at [29, 135] on div "[PHONE_NUMBER] Live | 00:01 ALL TASKS ALL TASKS ACTIVE TASKS TASKS IN WRAP UP" at bounding box center [92, 234] width 145 height 428
click at [762, 127] on div "Business location Metro Heating Repair [GEOGRAPHIC_DATA] [PHONE_NUMBER]" at bounding box center [624, 100] width 442 height 82
click at [746, 7] on icon at bounding box center [741, 10] width 11 height 11
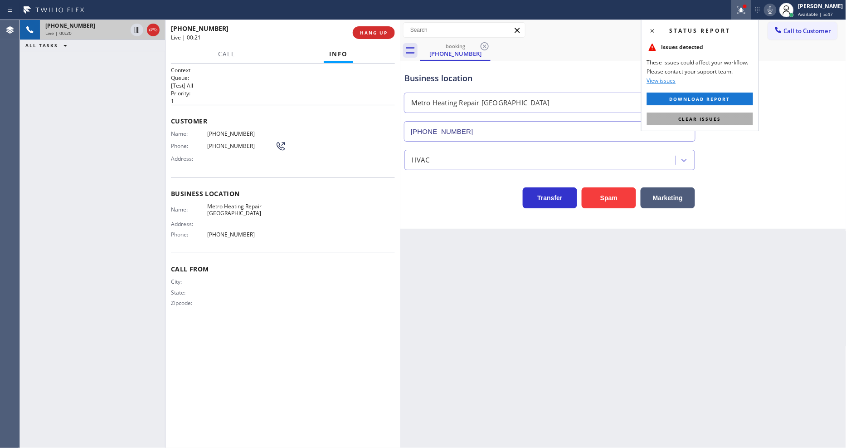
click at [723, 115] on button "Clear issues" at bounding box center [700, 118] width 106 height 13
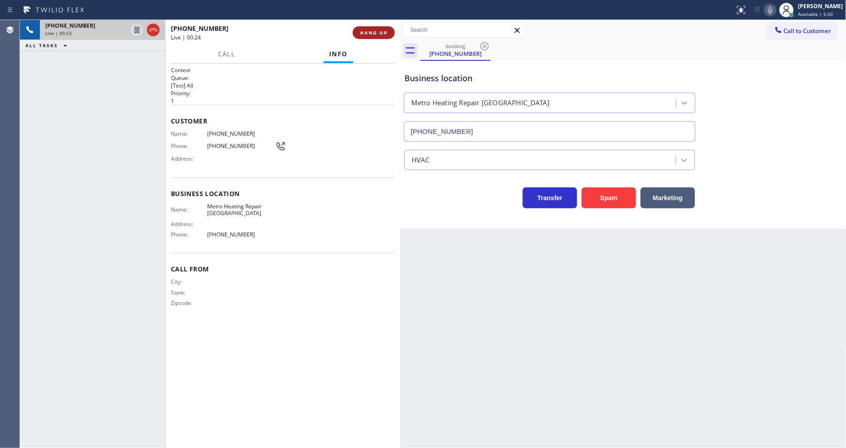
click at [372, 34] on span "HANG UP" at bounding box center [374, 32] width 28 height 6
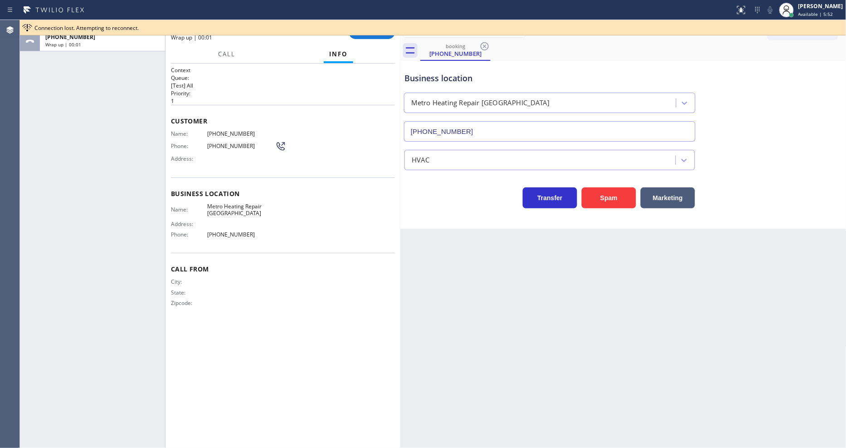
click at [373, 42] on div "[PHONE_NUMBER] Wrap up | 00:01 COMPLETE" at bounding box center [283, 33] width 224 height 24
click at [373, 35] on div at bounding box center [433, 35] width 826 height 0
click at [373, 37] on button "COMPLETE" at bounding box center [372, 32] width 46 height 13
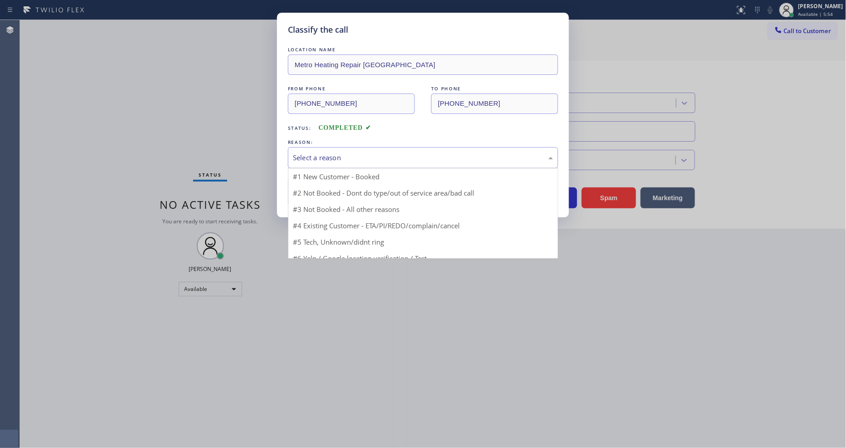
click at [349, 160] on div "Select a reason" at bounding box center [423, 157] width 270 height 21
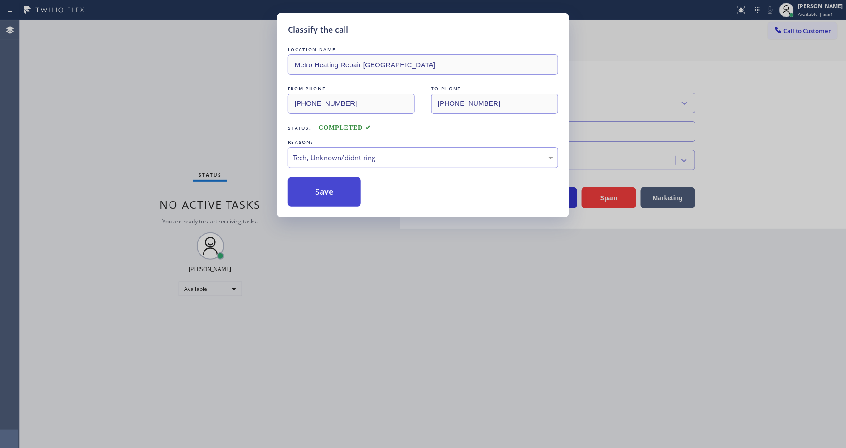
click at [339, 189] on button "Save" at bounding box center [324, 191] width 73 height 29
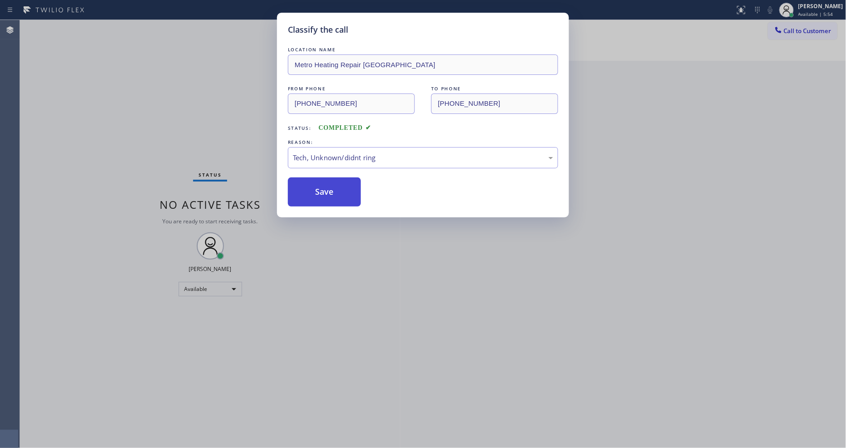
click at [339, 189] on button "Save" at bounding box center [324, 191] width 73 height 29
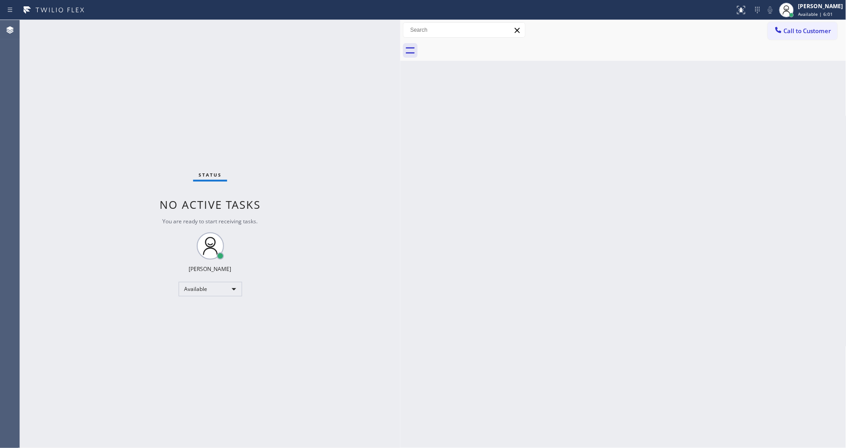
click at [762, 23] on button "Call to Customer" at bounding box center [802, 30] width 69 height 17
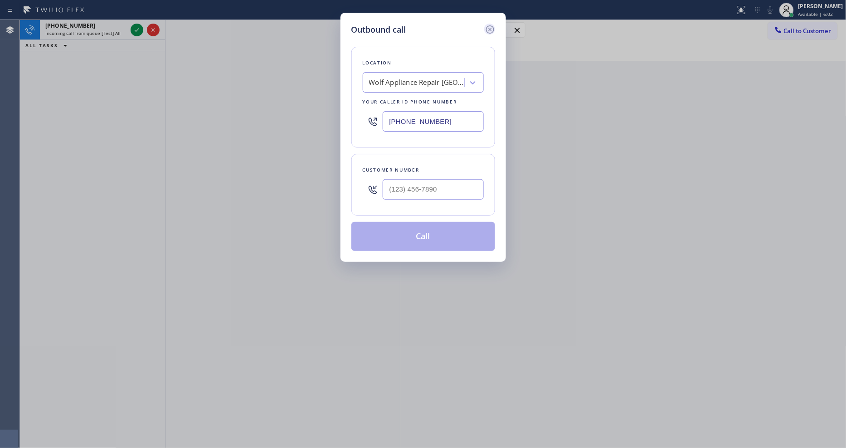
click at [489, 25] on icon at bounding box center [490, 29] width 8 height 8
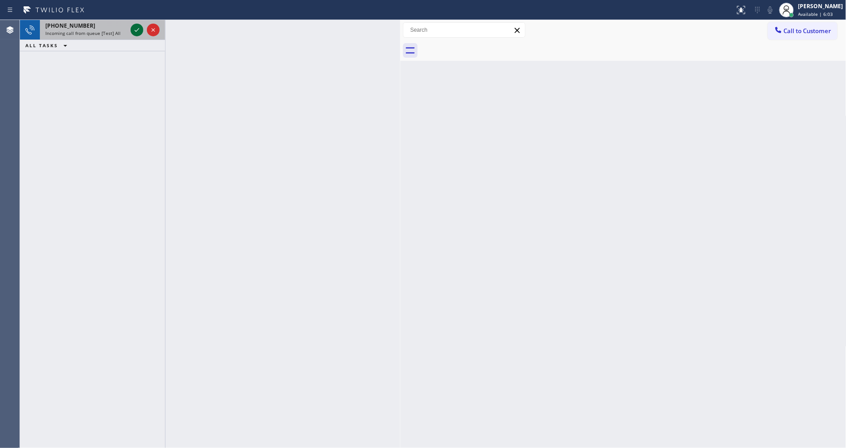
click at [137, 29] on icon at bounding box center [137, 29] width 11 height 11
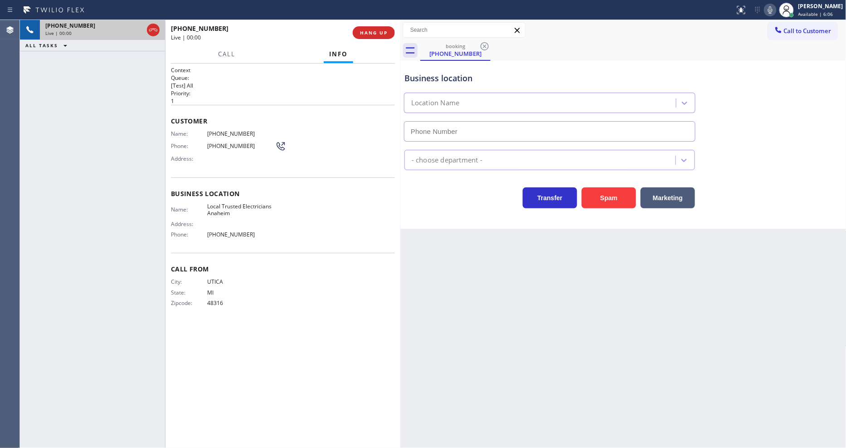
type input "[PHONE_NUMBER]"
click at [223, 227] on div "Name: Local Trusted Electricians Anaheim Address: Phone: [PHONE_NUMBER]" at bounding box center [223, 222] width 104 height 39
drag, startPoint x: 816, startPoint y: 24, endPoint x: 499, endPoint y: 37, distance: 316.4
click at [762, 24] on button "Call to Customer" at bounding box center [802, 30] width 69 height 17
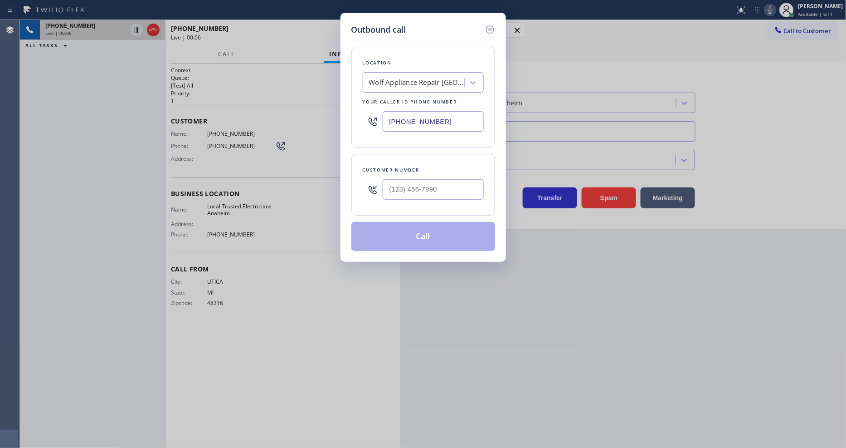
click at [397, 80] on div "Wolf Appliance Repair [GEOGRAPHIC_DATA]" at bounding box center [416, 83] width 95 height 10
paste input "Blue Cloud AC Repair [GEOGRAPHIC_DATA]"
type input "Blue Cloud AC Repair [GEOGRAPHIC_DATA]"
click at [400, 98] on div "Blue Cloud AC Repair [GEOGRAPHIC_DATA]" at bounding box center [423, 105] width 121 height 25
type input "[PHONE_NUMBER]"
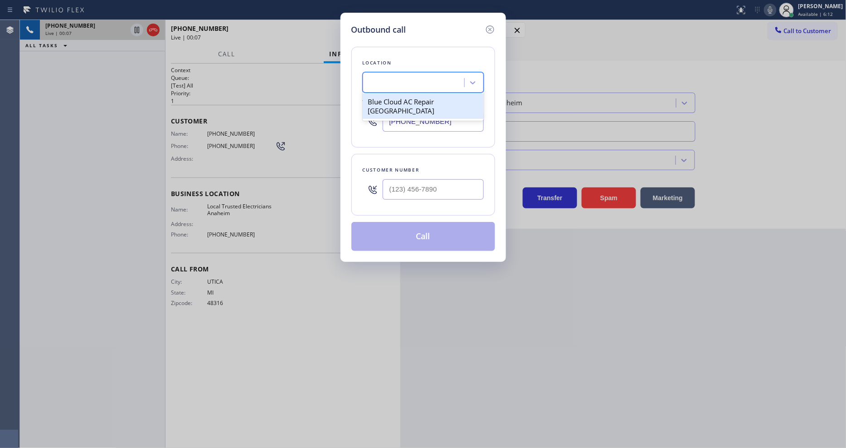
scroll to position [0, 1]
click at [498, 21] on div "Outbound call Location option Blue Cloud AC Repair [GEOGRAPHIC_DATA], selected.…" at bounding box center [424, 137] width 166 height 249
click at [490, 28] on icon at bounding box center [490, 29] width 11 height 11
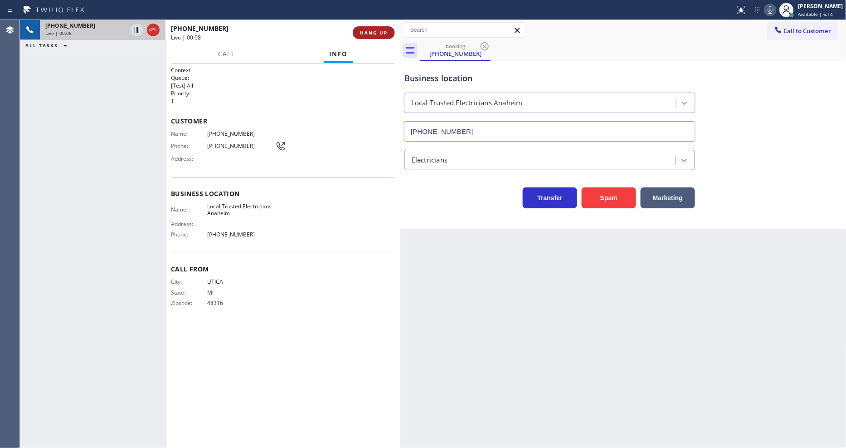
click at [375, 38] on button "HANG UP" at bounding box center [374, 32] width 42 height 13
click at [376, 34] on span "HANG UP" at bounding box center [374, 32] width 28 height 6
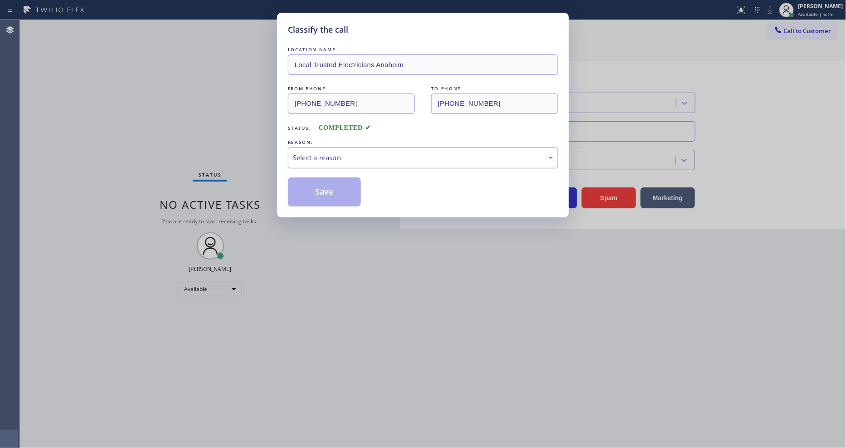
click at [338, 152] on div "Select a reason" at bounding box center [423, 157] width 260 height 10
click at [324, 173] on div "LOCATION NAME Local Trusted Electricians Anaheim FROM PHONE [PHONE_NUMBER] TO P…" at bounding box center [423, 125] width 270 height 161
click at [324, 178] on button "Save" at bounding box center [324, 191] width 73 height 29
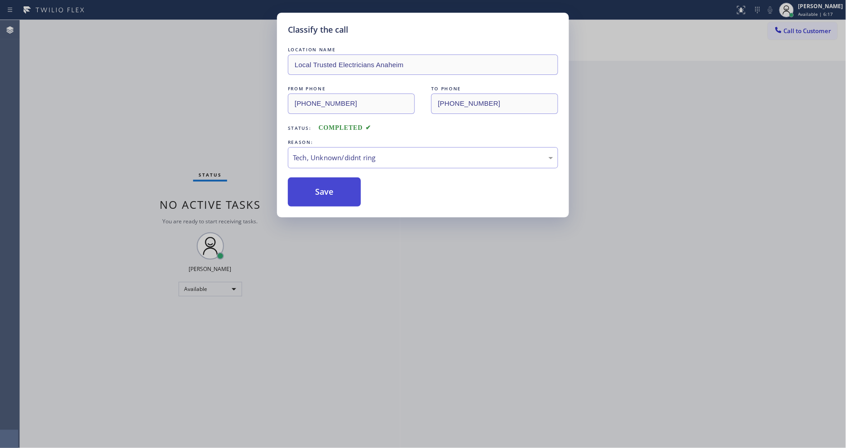
click at [324, 183] on button "Save" at bounding box center [324, 191] width 73 height 29
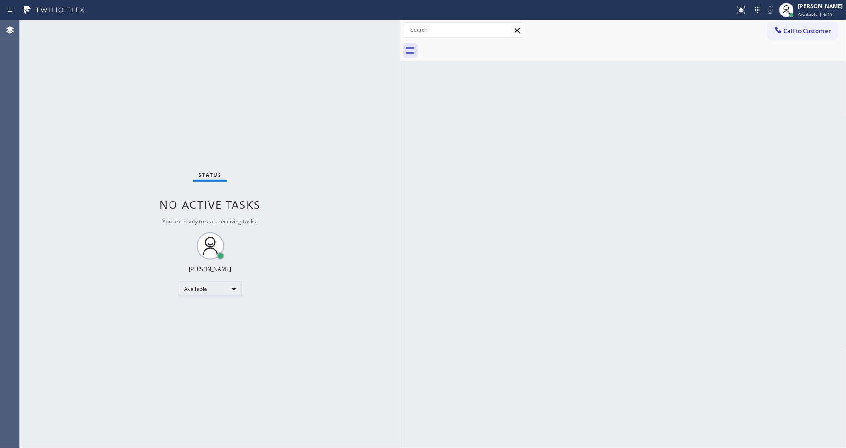
click at [762, 30] on span "Call to Customer" at bounding box center [808, 31] width 48 height 8
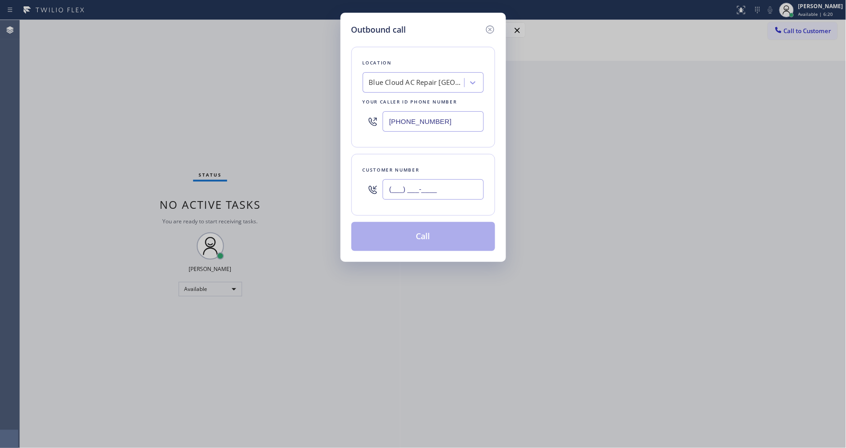
click at [408, 191] on input "(___) ___-____" at bounding box center [433, 189] width 101 height 20
paste input "650) 636-5147"
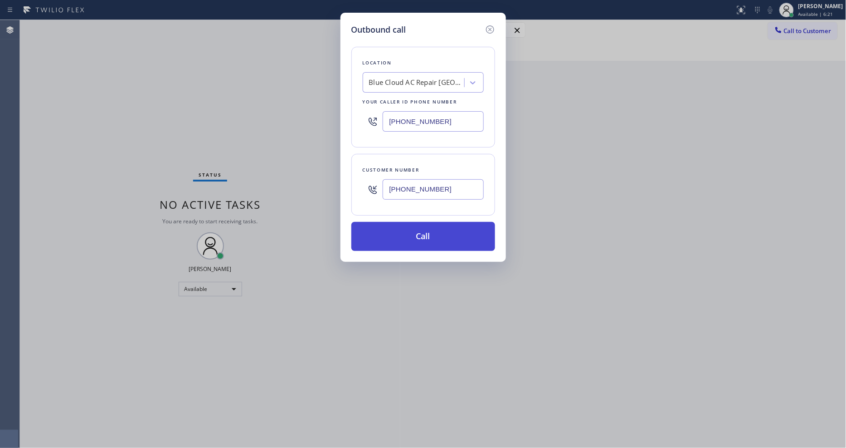
type input "[PHONE_NUMBER]"
click at [401, 243] on button "Call" at bounding box center [424, 236] width 144 height 29
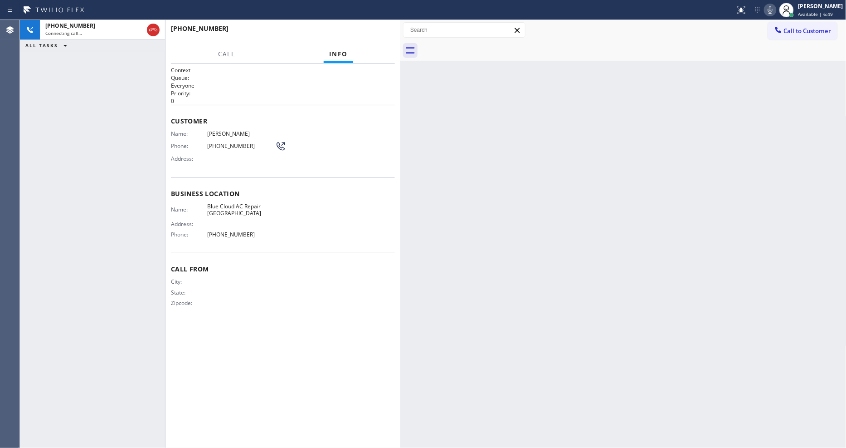
click at [577, 182] on div "Back to Dashboard Change Sender ID Customers Technicians Select a contact Outbo…" at bounding box center [624, 234] width 446 height 428
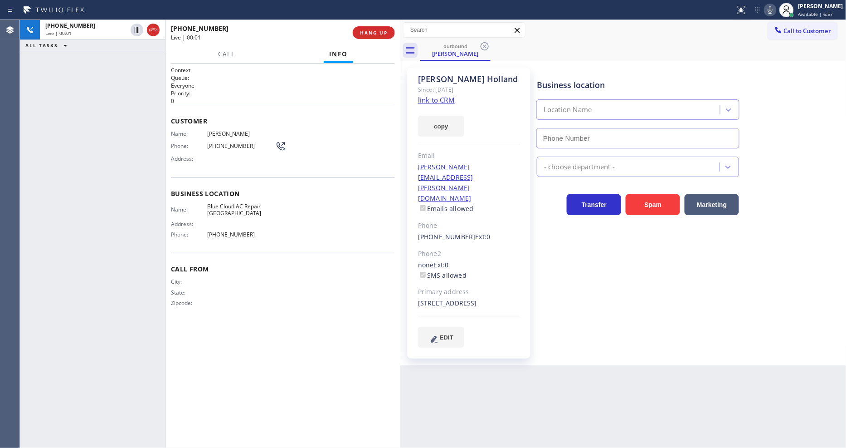
type input "[PHONE_NUMBER]"
click at [171, 117] on span "Customer" at bounding box center [283, 121] width 224 height 9
click at [364, 34] on span "HANG UP" at bounding box center [374, 32] width 28 height 6
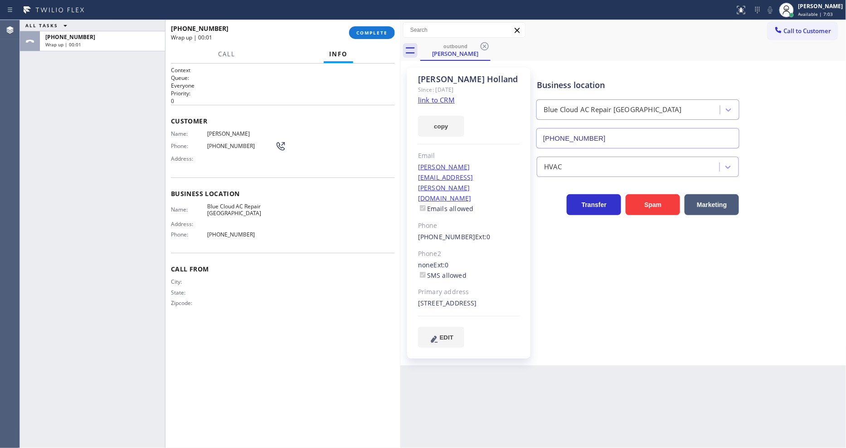
click at [225, 211] on span "Blue Cloud AC Repair [GEOGRAPHIC_DATA]" at bounding box center [241, 210] width 68 height 14
copy span "Blue Cloud AC Repair [GEOGRAPHIC_DATA]"
click at [364, 33] on span "COMPLETE" at bounding box center [372, 32] width 31 height 6
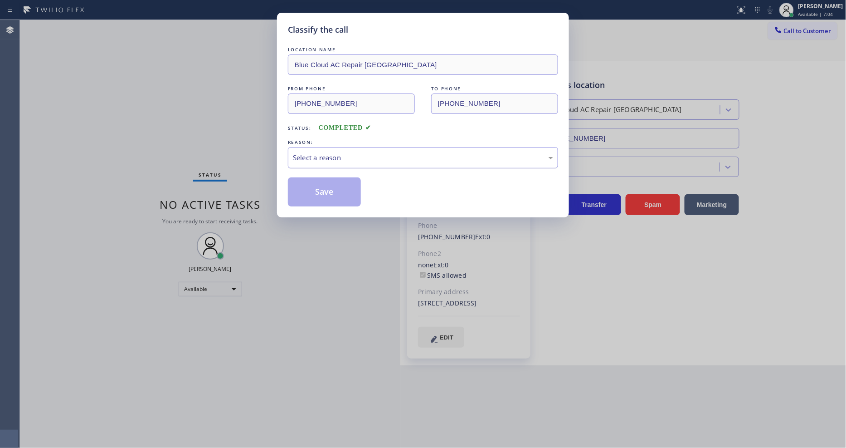
click at [300, 152] on div "Select a reason" at bounding box center [423, 157] width 260 height 10
click at [309, 194] on button "Save" at bounding box center [324, 191] width 73 height 29
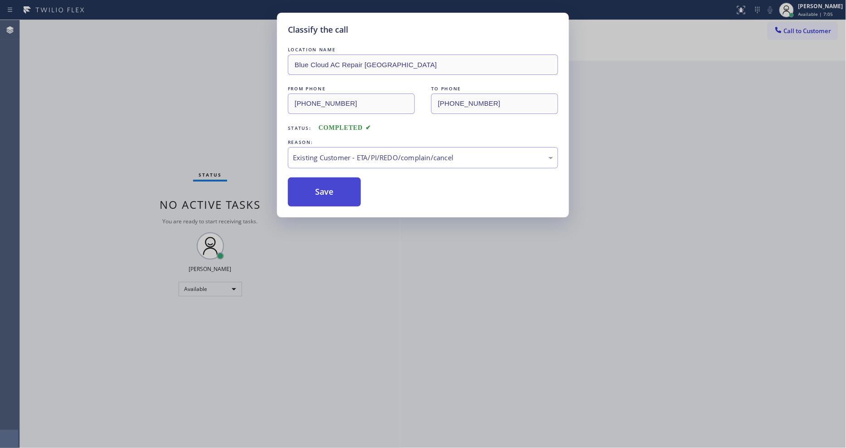
click at [309, 194] on button "Save" at bounding box center [324, 191] width 73 height 29
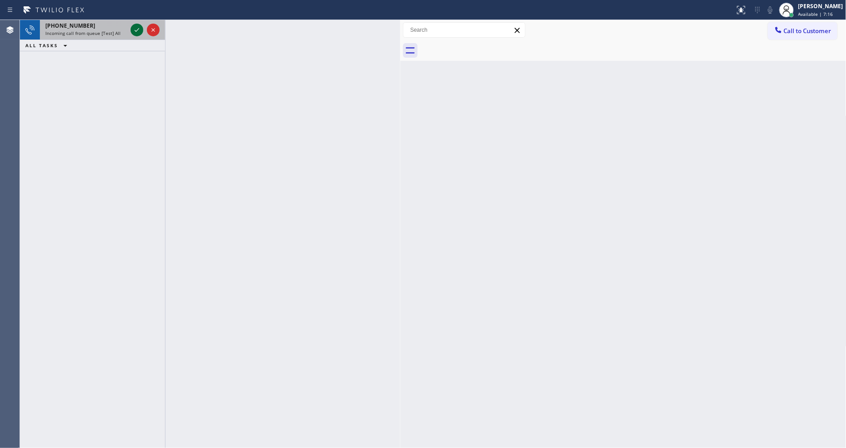
drag, startPoint x: 142, startPoint y: 26, endPoint x: 134, endPoint y: 32, distance: 9.4
click at [139, 26] on icon at bounding box center [137, 29] width 11 height 11
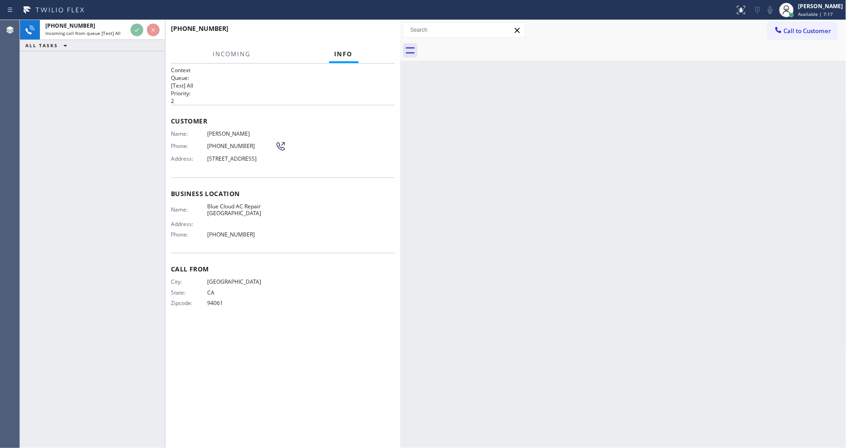
click at [328, 117] on span "Customer" at bounding box center [283, 121] width 224 height 9
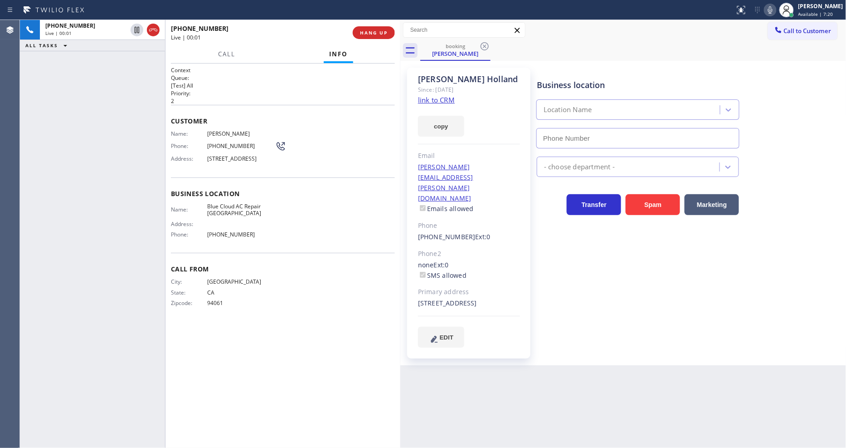
type input "[PHONE_NUMBER]"
click at [216, 269] on span "Call From" at bounding box center [283, 268] width 224 height 9
click at [372, 33] on span "HANG UP" at bounding box center [374, 32] width 28 height 6
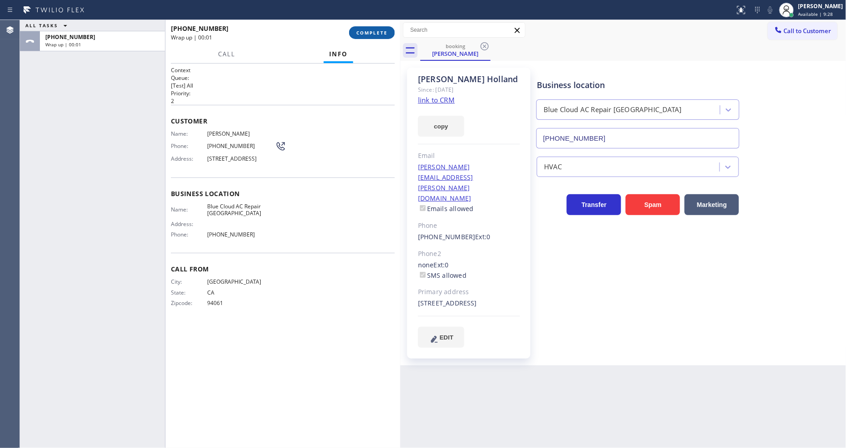
click at [372, 33] on span "COMPLETE" at bounding box center [372, 32] width 31 height 6
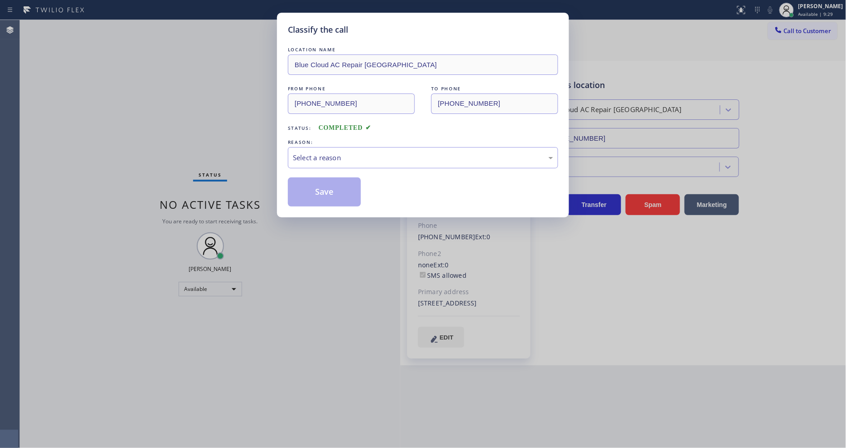
click at [333, 162] on div "Select a reason" at bounding box center [423, 157] width 270 height 21
click at [327, 177] on button "Save" at bounding box center [324, 191] width 73 height 29
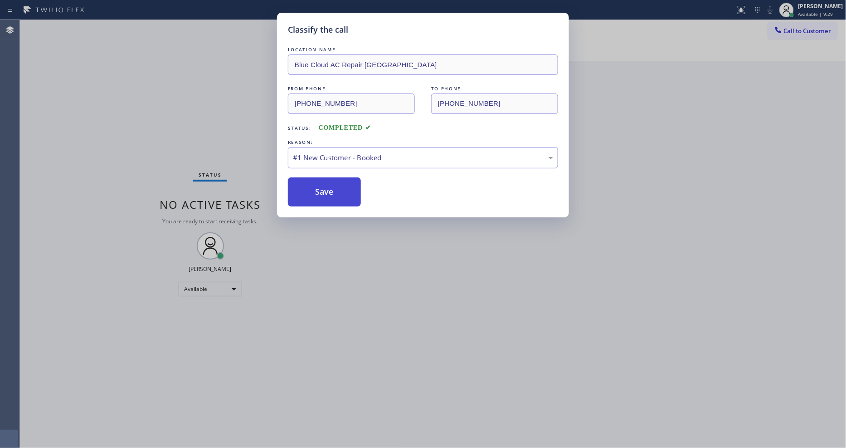
click at [327, 181] on button "Save" at bounding box center [324, 191] width 73 height 29
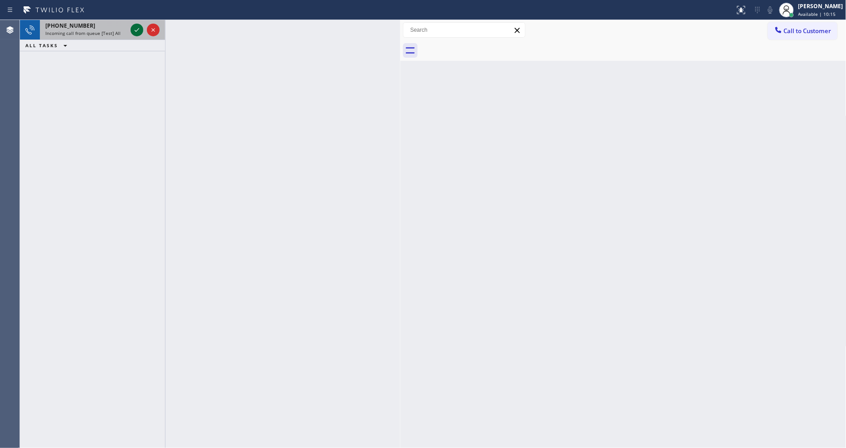
click at [136, 28] on icon at bounding box center [137, 29] width 11 height 11
click at [133, 30] on icon at bounding box center [137, 29] width 11 height 11
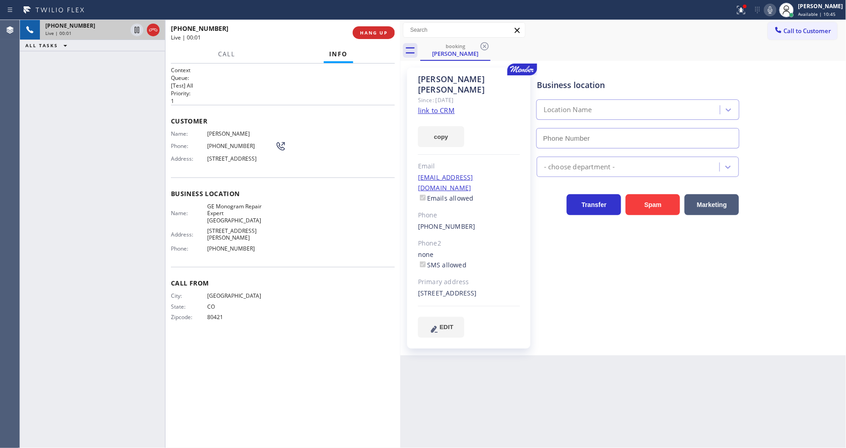
type input "[PHONE_NUMBER]"
click at [428, 106] on link "link to CRM" at bounding box center [436, 110] width 37 height 9
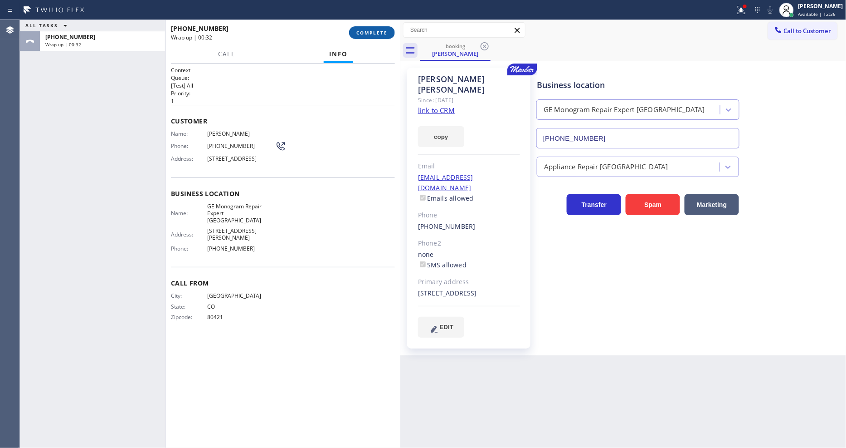
click at [377, 32] on span "COMPLETE" at bounding box center [372, 32] width 31 height 6
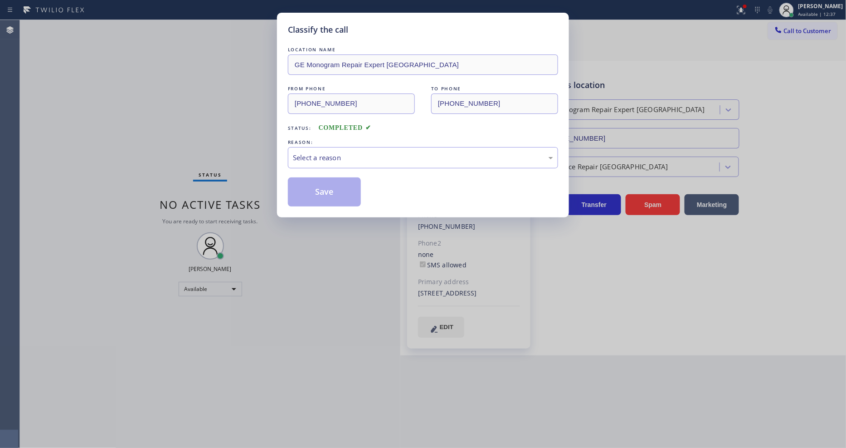
click at [310, 158] on div "Select a reason" at bounding box center [423, 157] width 260 height 10
click at [311, 191] on button "Save" at bounding box center [324, 191] width 73 height 29
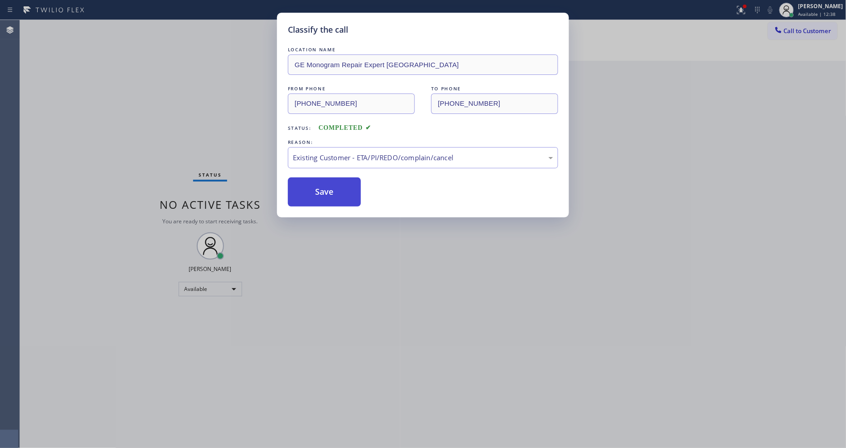
click at [311, 190] on button "Save" at bounding box center [324, 191] width 73 height 29
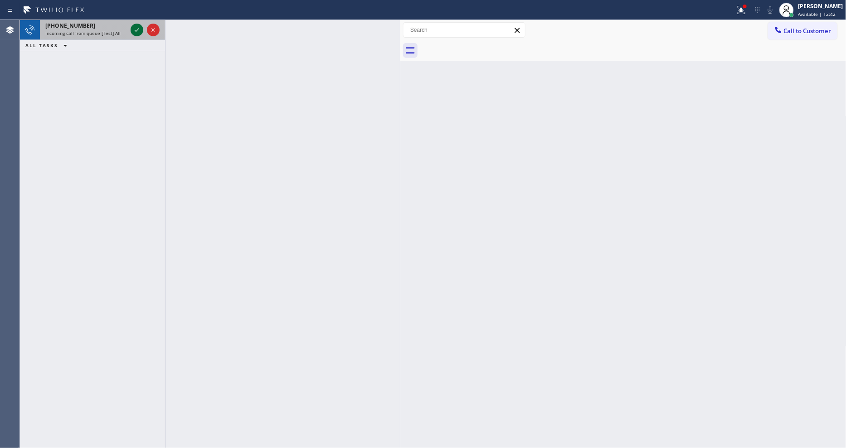
click at [139, 26] on icon at bounding box center [137, 29] width 11 height 11
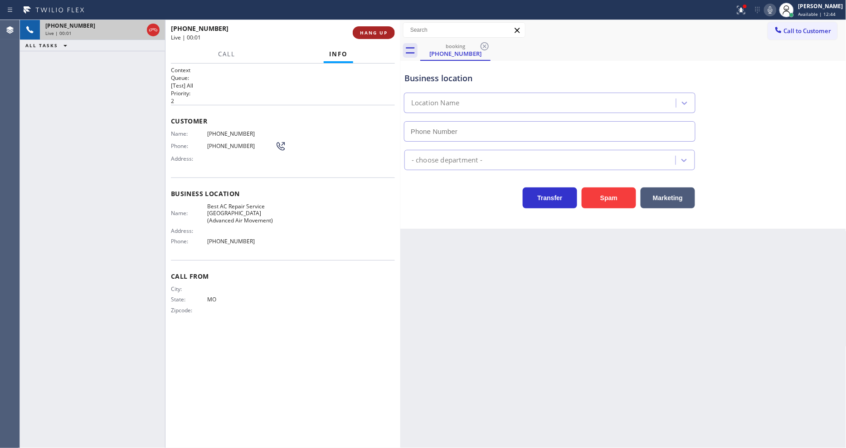
click at [380, 28] on button "HANG UP" at bounding box center [374, 32] width 42 height 13
type input "[PHONE_NUMBER]"
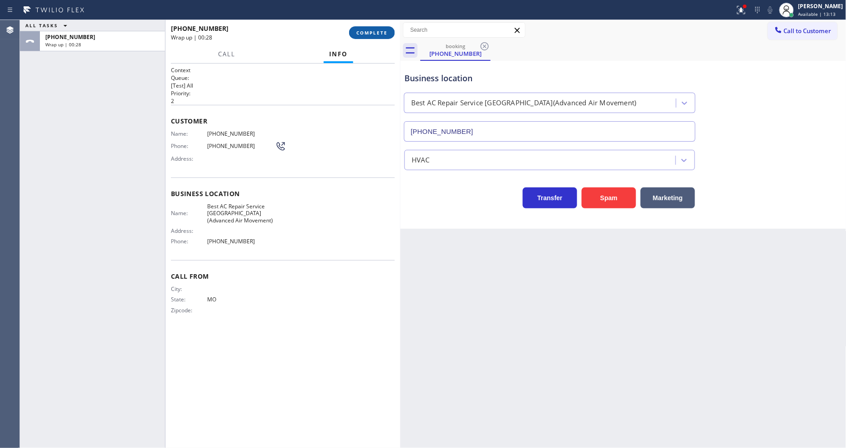
click at [366, 35] on span "COMPLETE" at bounding box center [372, 32] width 31 height 6
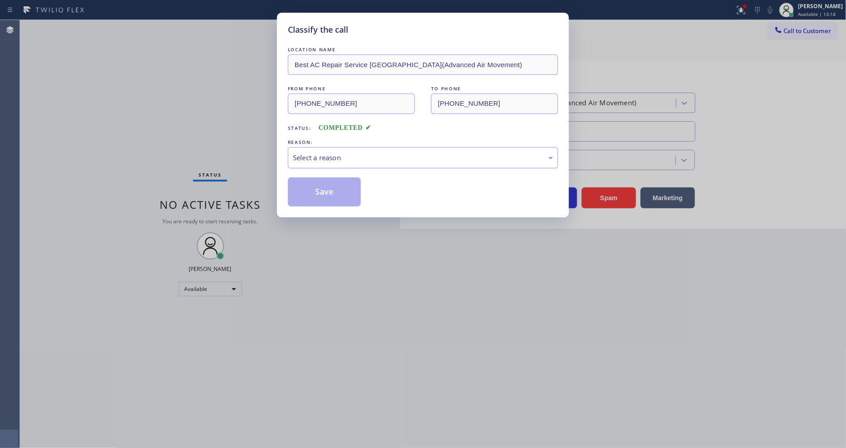
click at [337, 156] on div "Select a reason" at bounding box center [423, 157] width 260 height 10
click at [332, 192] on button "Save" at bounding box center [324, 191] width 73 height 29
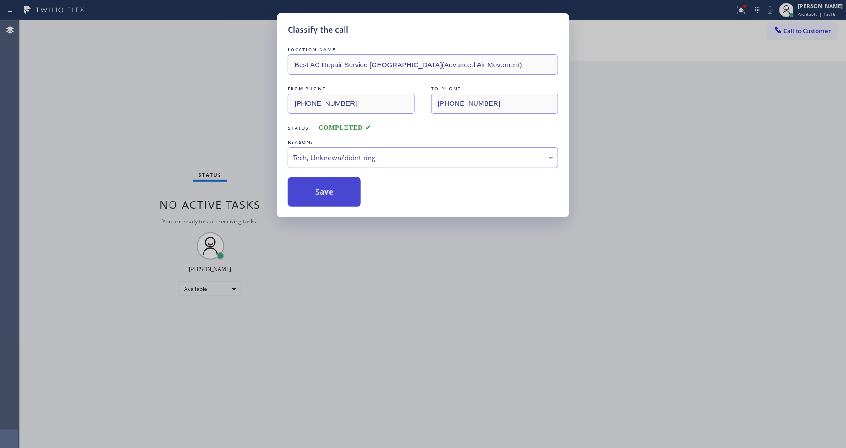
click at [332, 192] on button "Save" at bounding box center [324, 191] width 73 height 29
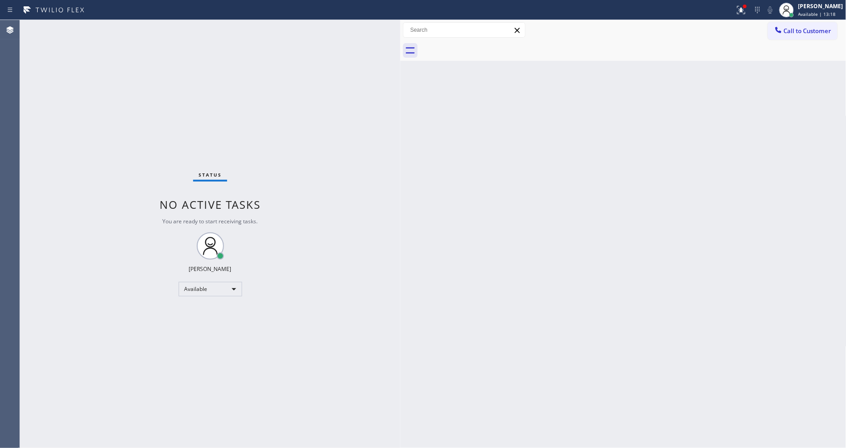
click at [368, 278] on div "Status No active tasks You are ready to start receiving tasks. [PERSON_NAME] Av…" at bounding box center [210, 234] width 381 height 428
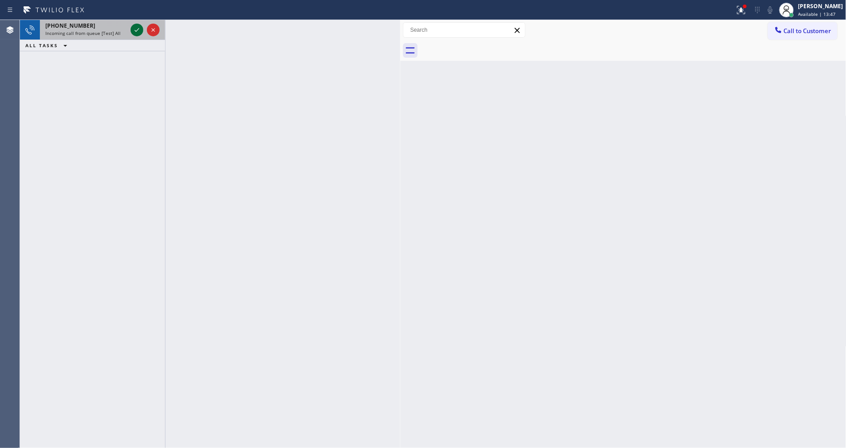
click at [134, 30] on icon at bounding box center [137, 29] width 11 height 11
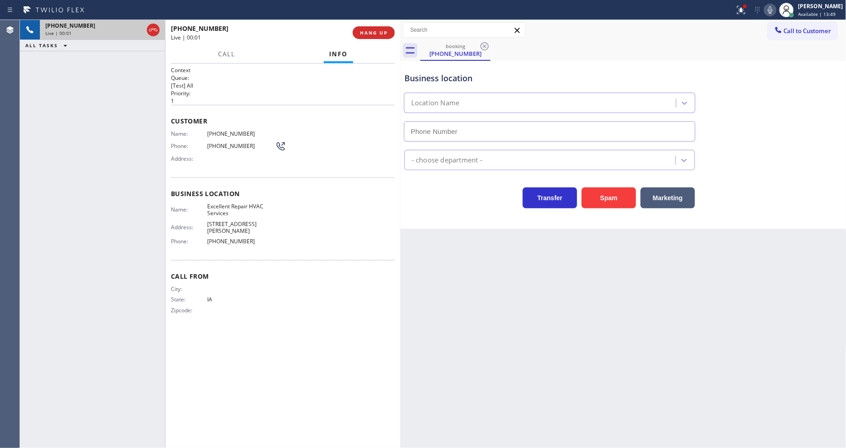
type input "[PHONE_NUMBER]"
click at [373, 30] on span "HANG UP" at bounding box center [374, 32] width 28 height 6
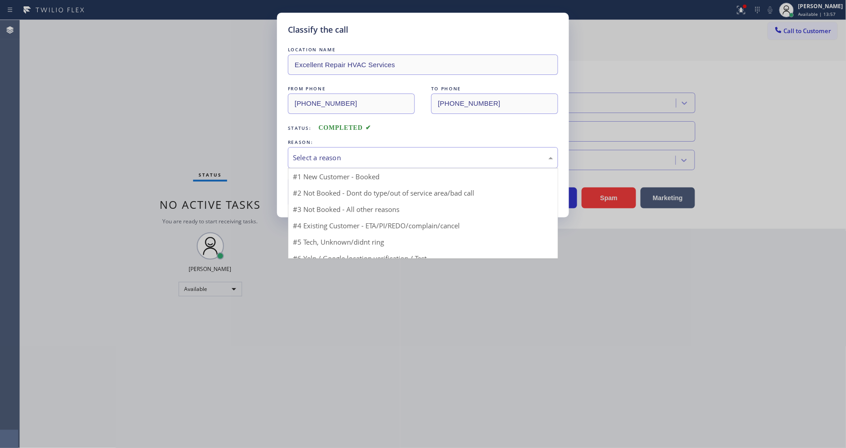
click at [355, 159] on div "Select a reason" at bounding box center [423, 157] width 260 height 10
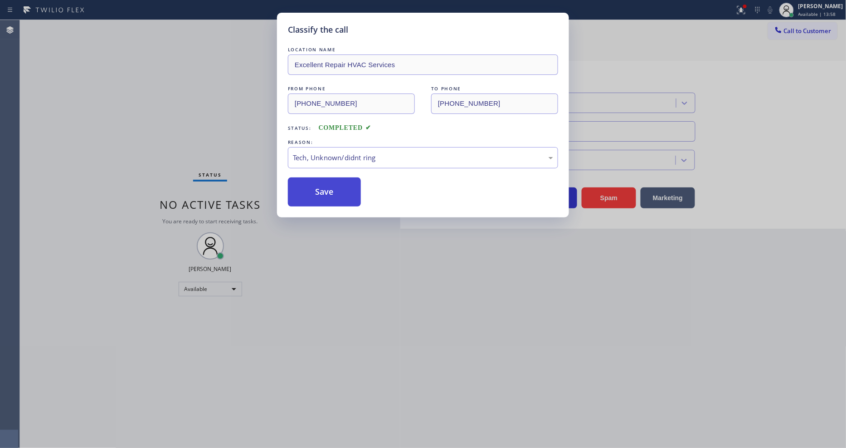
click at [350, 195] on button "Save" at bounding box center [324, 191] width 73 height 29
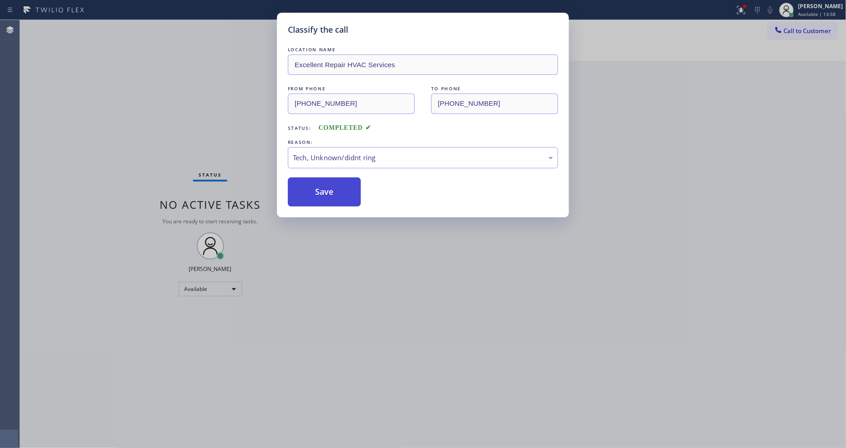
click at [350, 194] on button "Save" at bounding box center [324, 191] width 73 height 29
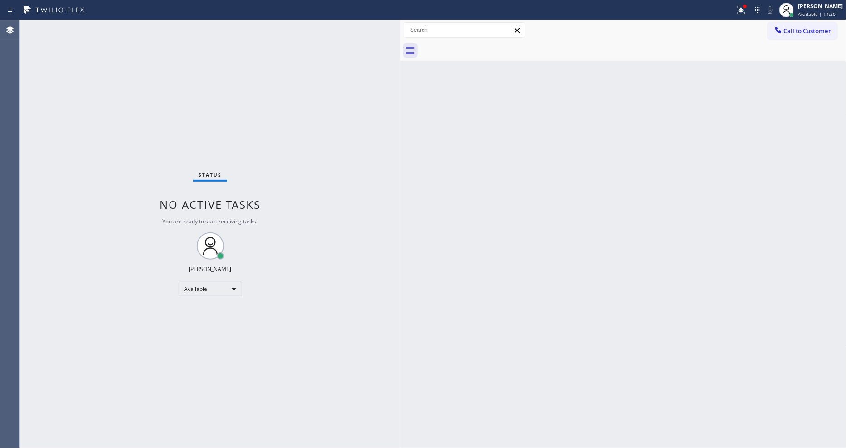
click at [137, 29] on div "Status No active tasks You are ready to start receiving tasks. [PERSON_NAME] Av…" at bounding box center [210, 234] width 381 height 428
click at [747, 5] on icon at bounding box center [741, 10] width 11 height 11
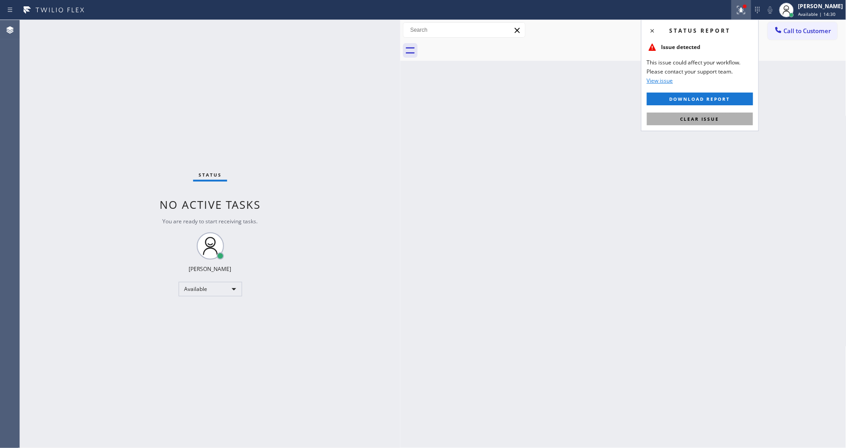
click at [725, 122] on button "Clear issue" at bounding box center [700, 118] width 106 height 13
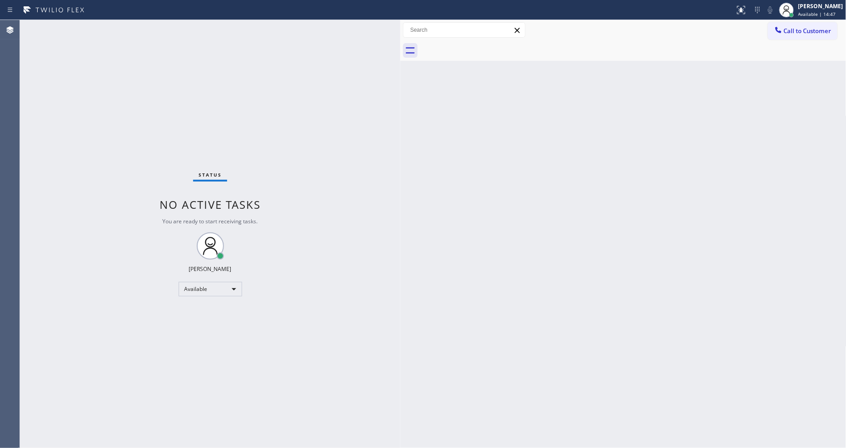
drag, startPoint x: 627, startPoint y: 201, endPoint x: 380, endPoint y: 356, distance: 291.2
click at [627, 201] on div "Back to Dashboard Change Sender ID Customers Technicians Select a contact Outbo…" at bounding box center [624, 234] width 446 height 428
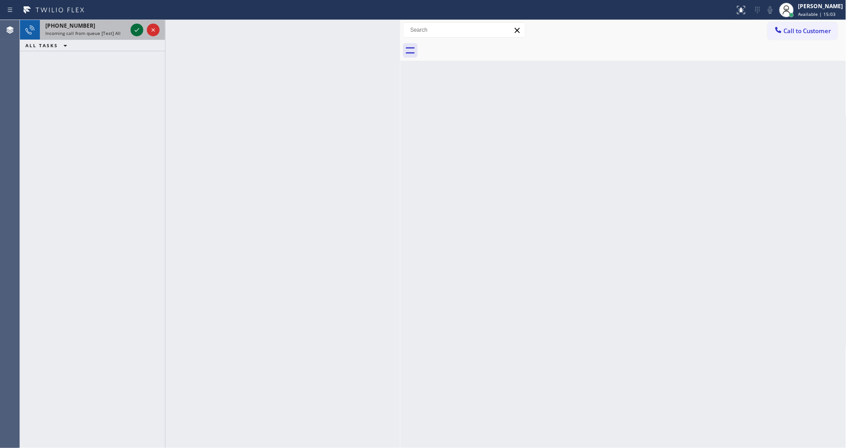
click at [139, 30] on icon at bounding box center [137, 29] width 11 height 11
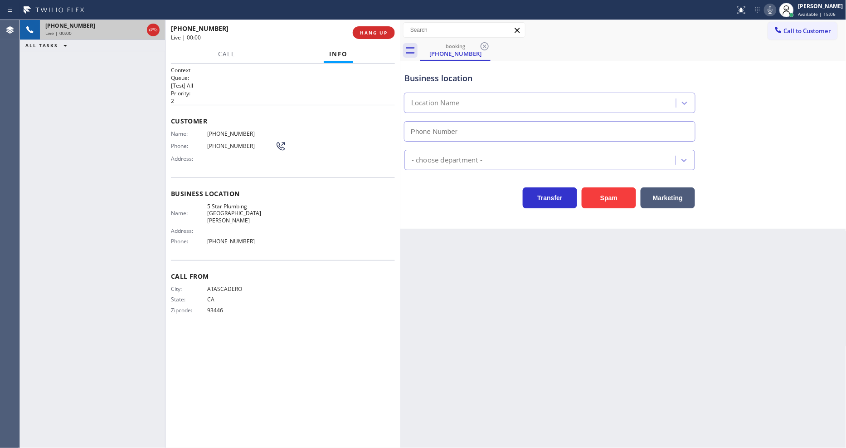
type input "[PHONE_NUMBER]"
click at [380, 29] on span "HANG UP" at bounding box center [374, 32] width 28 height 6
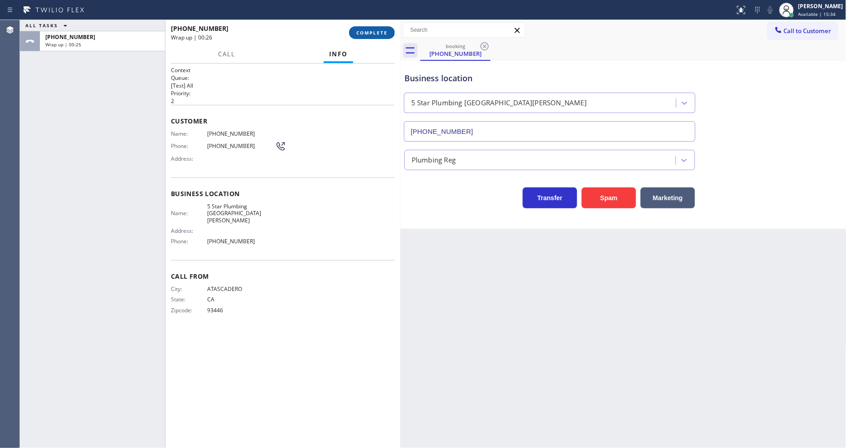
click at [383, 31] on span "COMPLETE" at bounding box center [372, 32] width 31 height 6
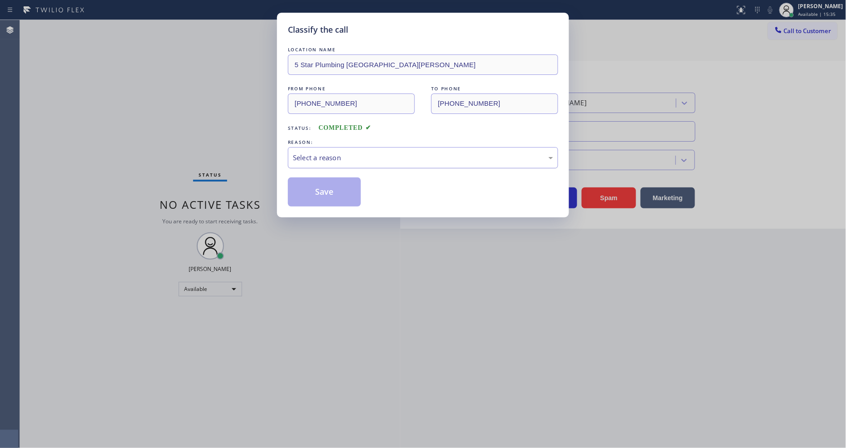
click at [335, 152] on div "Select a reason" at bounding box center [423, 157] width 260 height 10
click at [327, 183] on button "Save" at bounding box center [324, 191] width 73 height 29
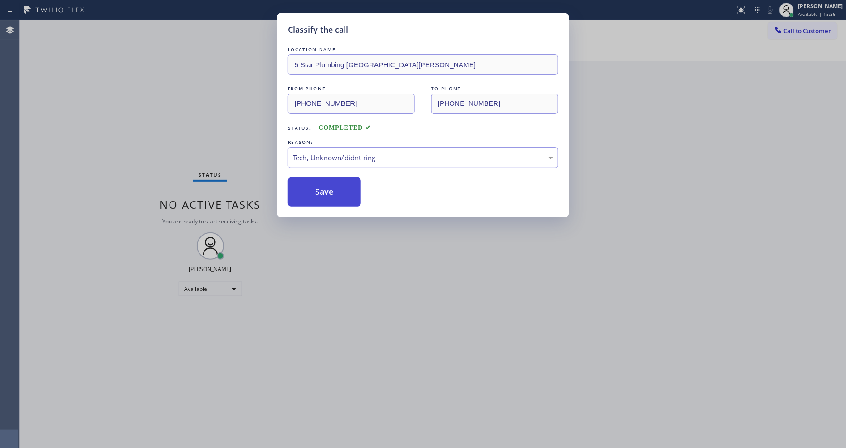
click at [327, 183] on button "Save" at bounding box center [324, 191] width 73 height 29
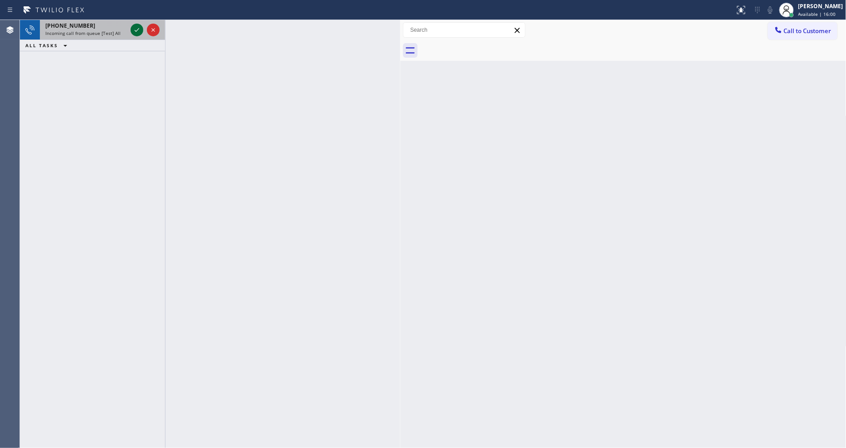
click at [134, 24] on icon at bounding box center [137, 29] width 11 height 11
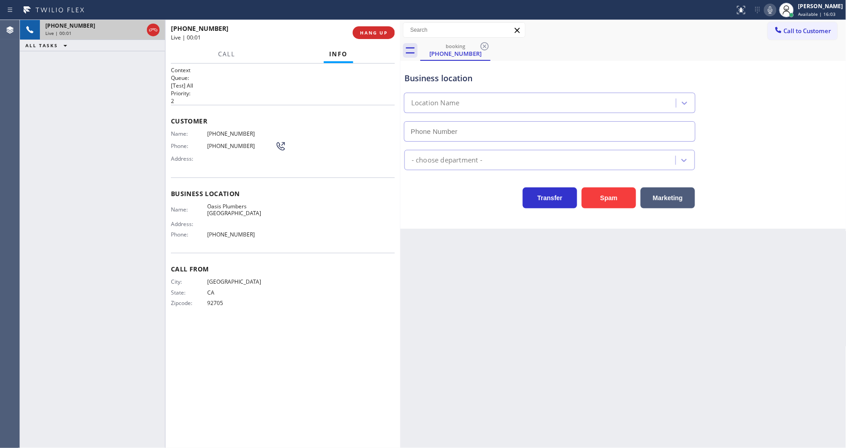
type input "[PHONE_NUMBER]"
click at [366, 31] on span "HANG UP" at bounding box center [374, 32] width 28 height 6
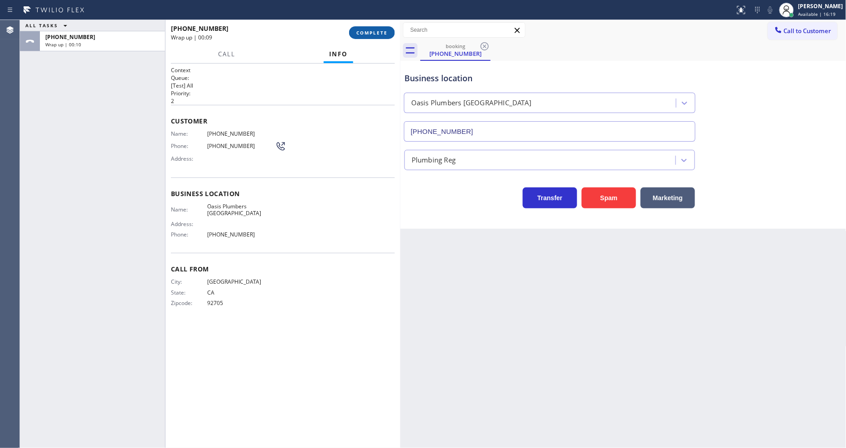
click at [372, 30] on span "COMPLETE" at bounding box center [372, 32] width 31 height 6
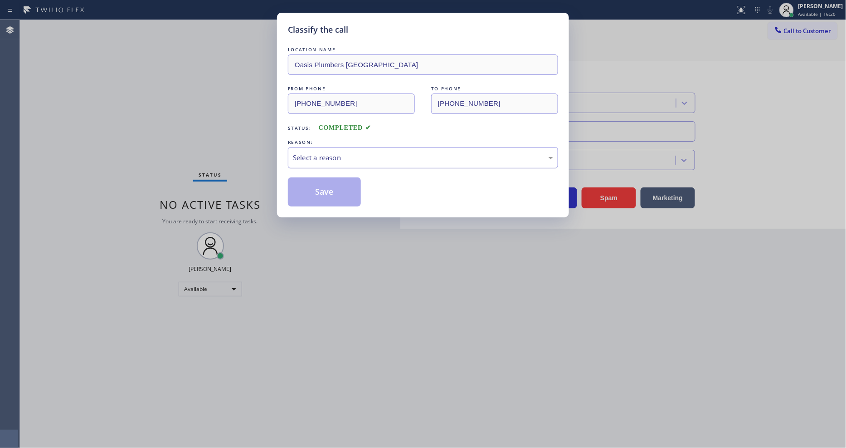
click at [332, 152] on div "Select a reason" at bounding box center [423, 157] width 260 height 10
click at [323, 152] on div "New Customer - Booked" at bounding box center [423, 157] width 260 height 10
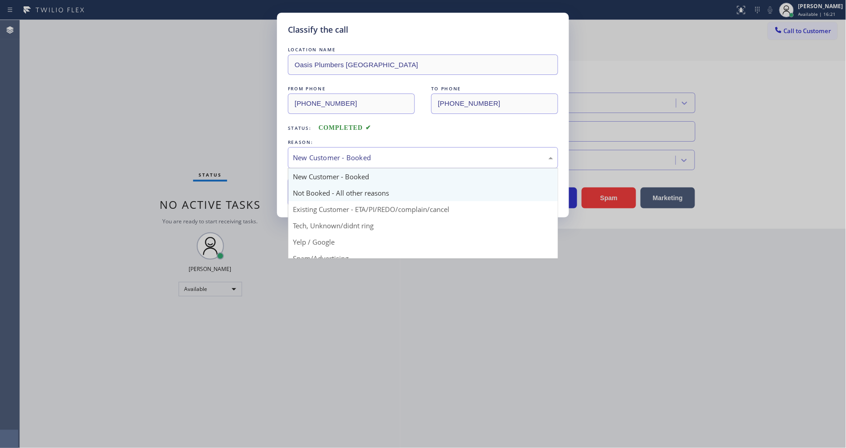
click at [318, 189] on button "Save" at bounding box center [324, 191] width 73 height 29
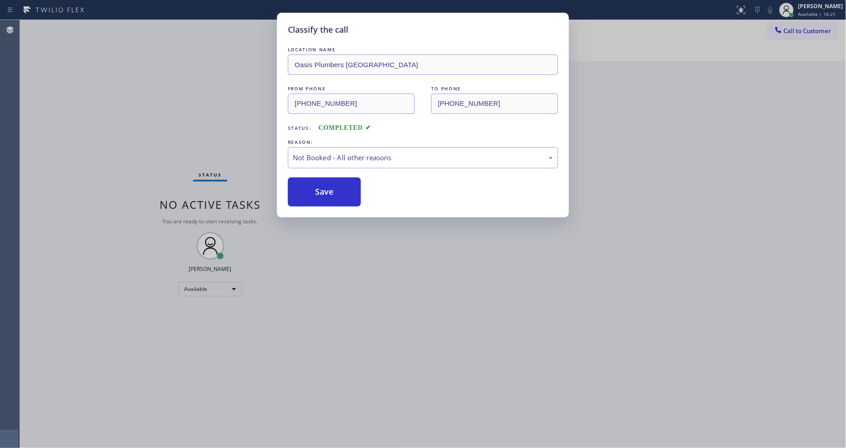
click at [318, 189] on button "Save" at bounding box center [324, 191] width 73 height 29
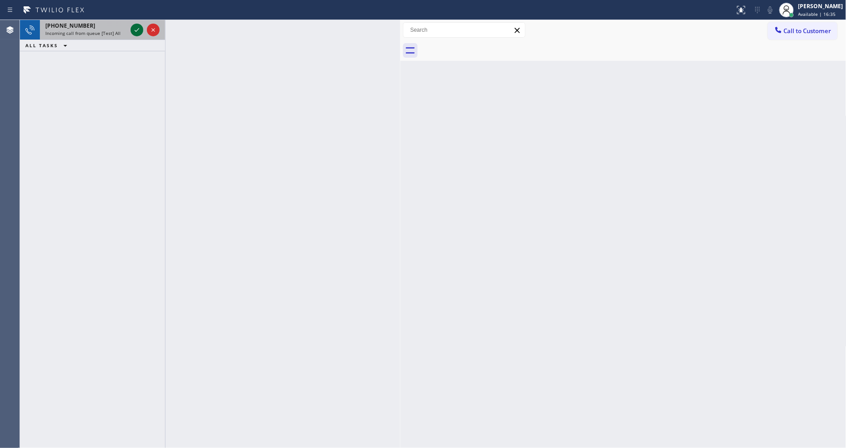
click at [138, 29] on icon at bounding box center [137, 30] width 5 height 4
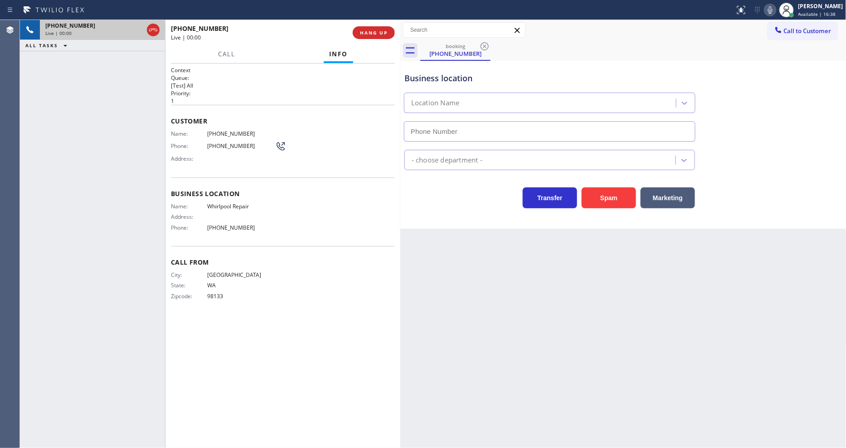
type input "[PHONE_NUMBER]"
click at [235, 203] on span "Whirlpool Repair" at bounding box center [241, 206] width 68 height 7
copy span "Whirlpool Repair"
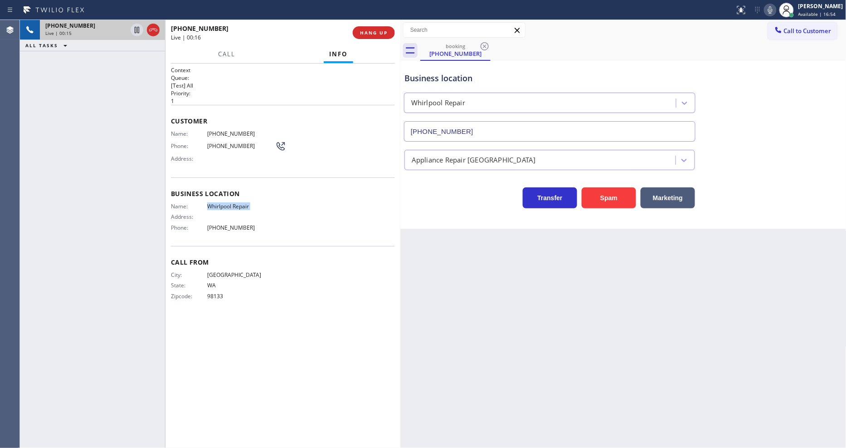
click at [233, 135] on div "Name: [PHONE_NUMBER] Phone: [PHONE_NUMBER] Address:" at bounding box center [228, 148] width 115 height 36
click at [232, 135] on div "Name: [PHONE_NUMBER] Phone: [PHONE_NUMBER] Address:" at bounding box center [228, 148] width 115 height 36
click at [232, 133] on span "[PHONE_NUMBER]" at bounding box center [241, 133] width 68 height 7
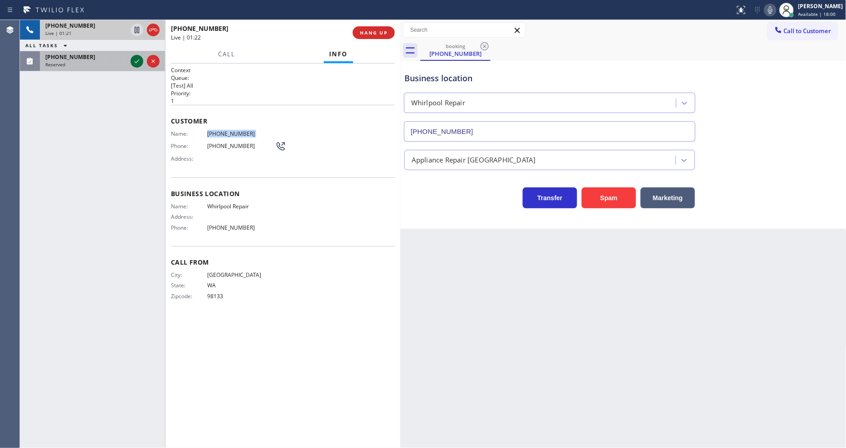
click at [135, 60] on icon at bounding box center [137, 61] width 11 height 11
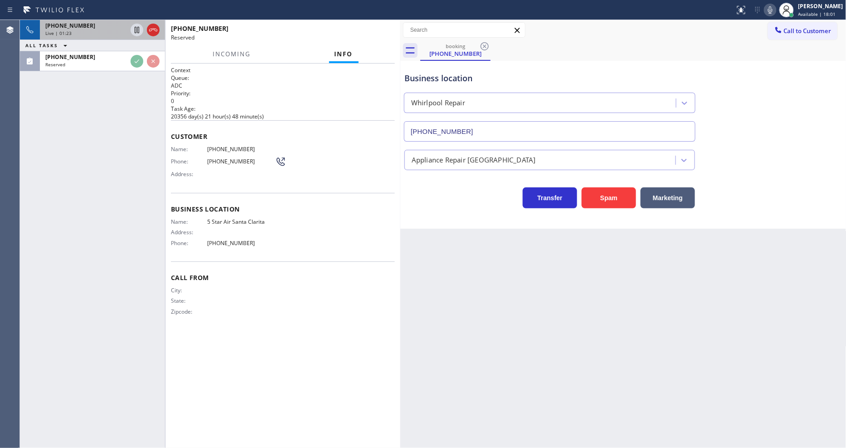
click at [160, 177] on div "[PHONE_NUMBER] Live | 01:23 ALL TASKS ALL TASKS ACTIVE TASKS TASKS IN WRAP UP […" at bounding box center [92, 234] width 145 height 428
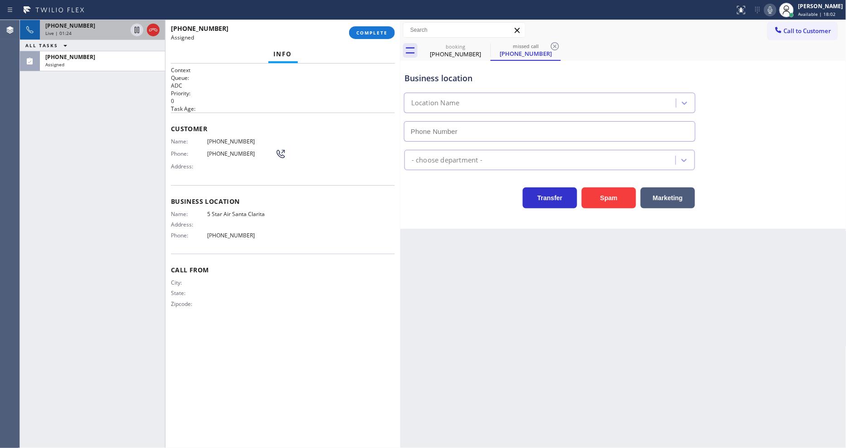
type input "[PHONE_NUMBER]"
click at [369, 34] on span "COMPLETE" at bounding box center [372, 32] width 31 height 6
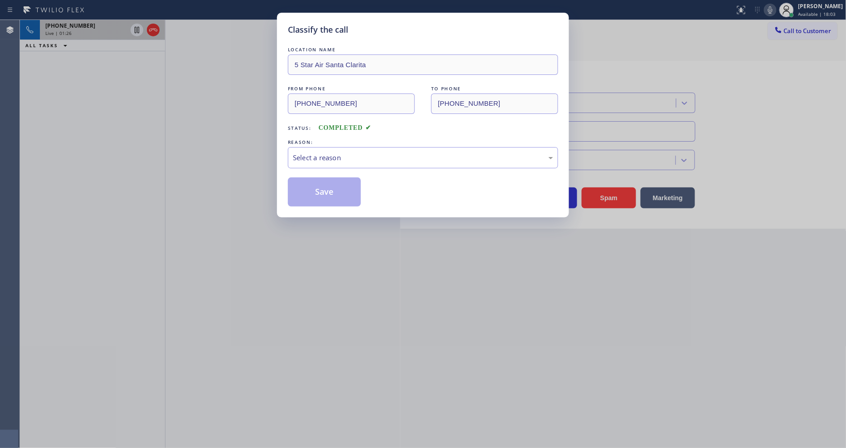
click at [339, 153] on div "Select a reason" at bounding box center [423, 157] width 260 height 10
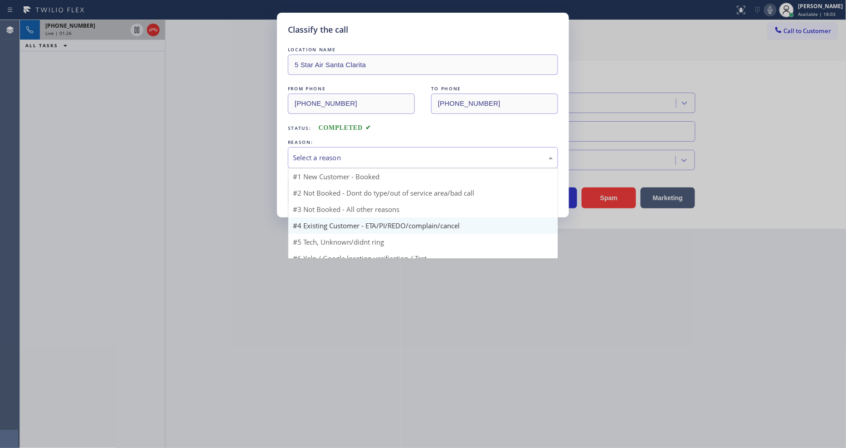
scroll to position [57, 0]
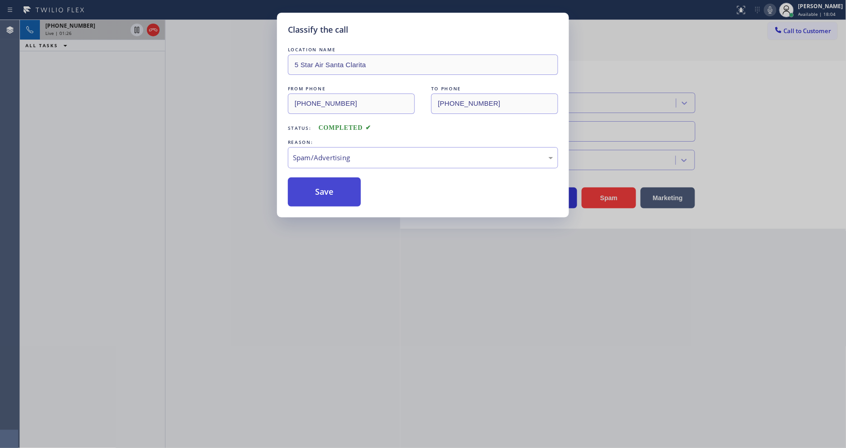
click at [337, 194] on button "Save" at bounding box center [324, 191] width 73 height 29
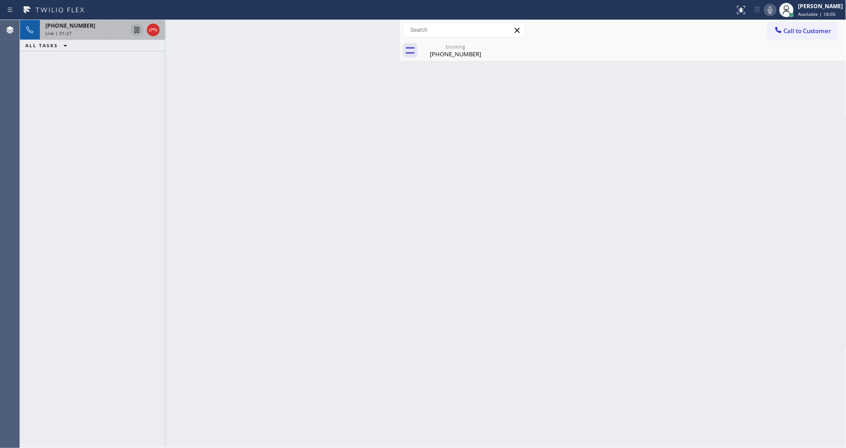
click at [137, 30] on icon at bounding box center [137, 29] width 11 height 11
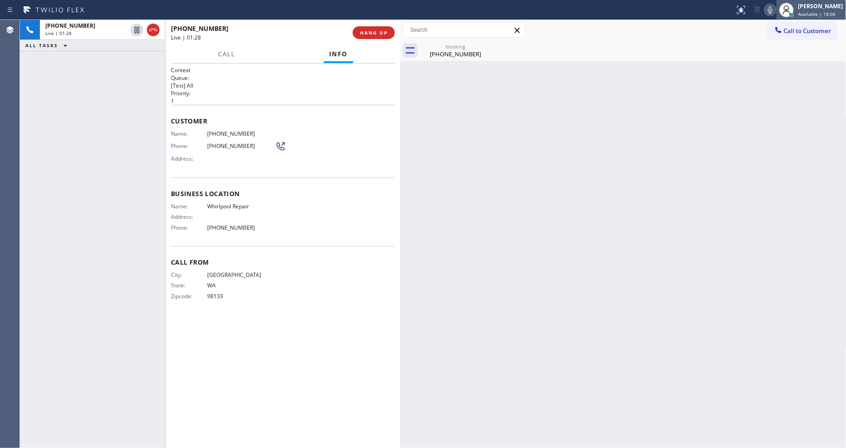
click at [762, 7] on div at bounding box center [787, 10] width 20 height 20
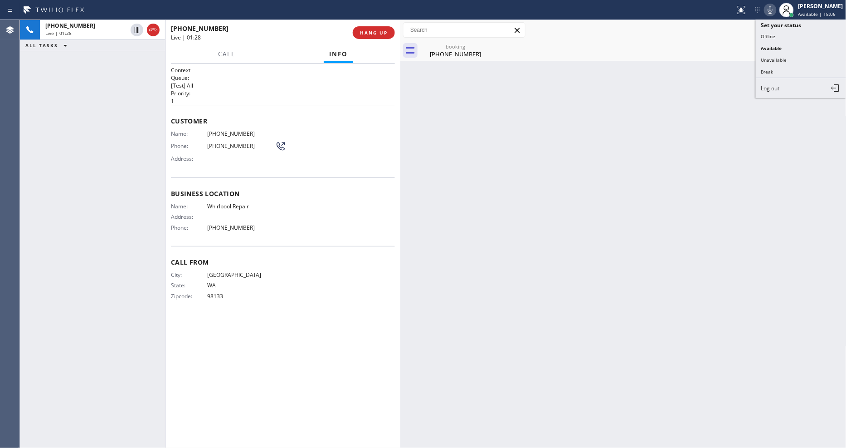
click at [762, 7] on icon at bounding box center [770, 10] width 11 height 11
click at [367, 271] on div "City: [GEOGRAPHIC_DATA]: [US_STATE] Zipcode: 98133" at bounding box center [283, 287] width 224 height 32
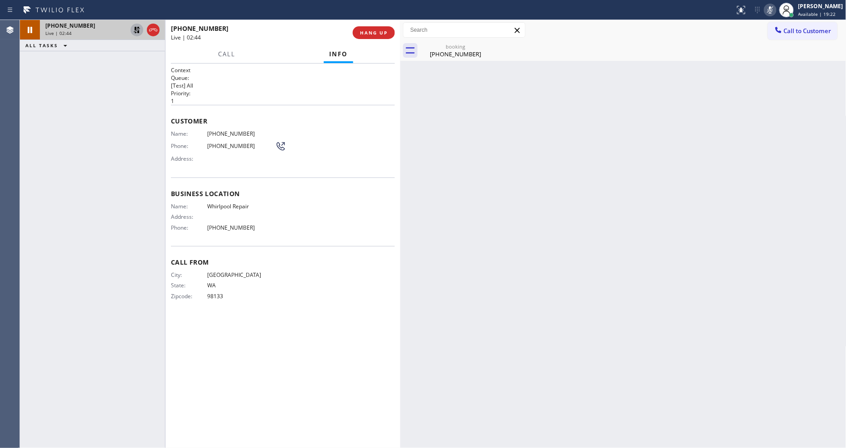
drag, startPoint x: 134, startPoint y: 29, endPoint x: 132, endPoint y: 157, distance: 128.4
click at [134, 28] on icon at bounding box center [137, 29] width 11 height 11
click at [762, 6] on icon at bounding box center [770, 10] width 11 height 11
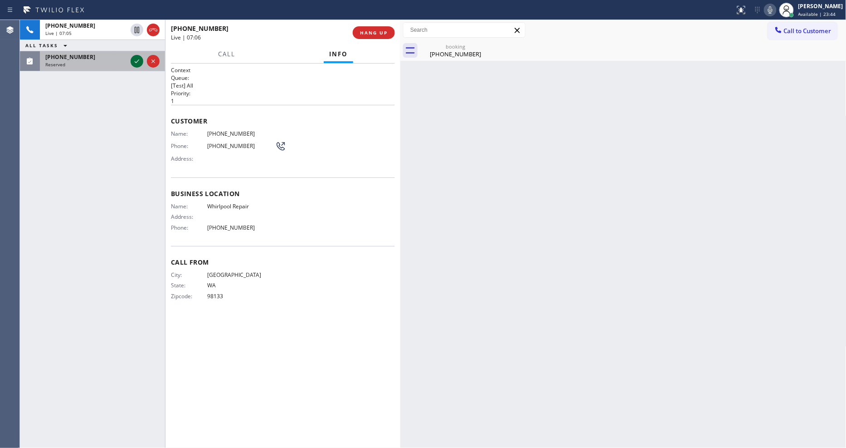
click at [138, 59] on icon at bounding box center [137, 61] width 11 height 11
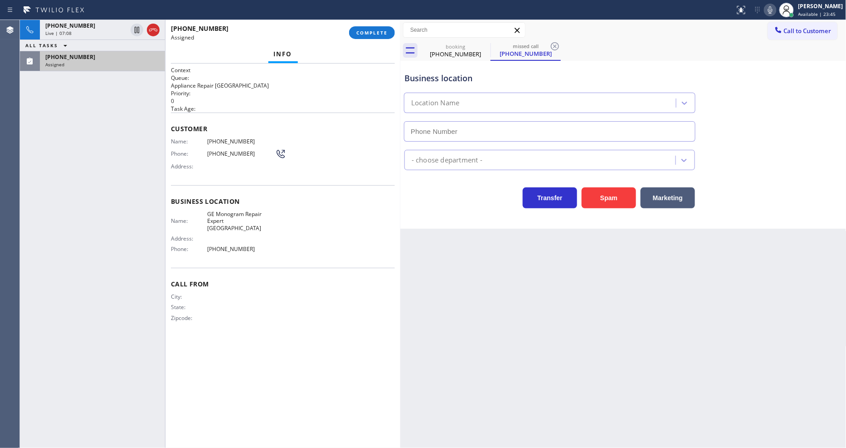
type input "[PHONE_NUMBER]"
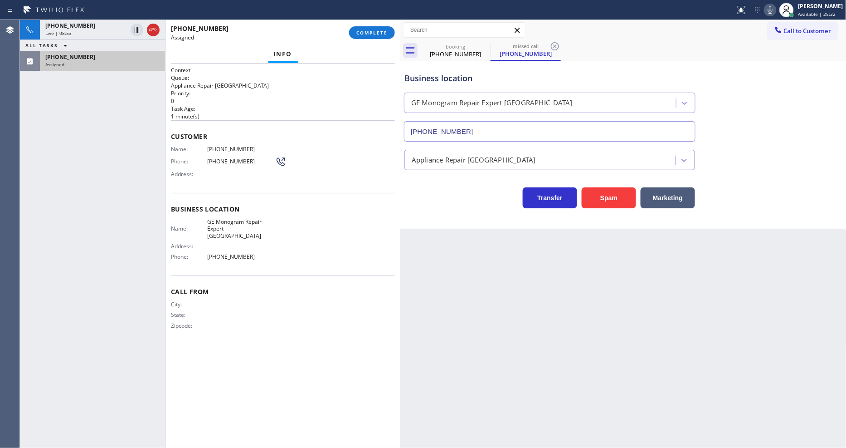
click at [194, 177] on div "Name: [PHONE_NUMBER] Phone: [PHONE_NUMBER] Address:" at bounding box center [228, 164] width 115 height 36
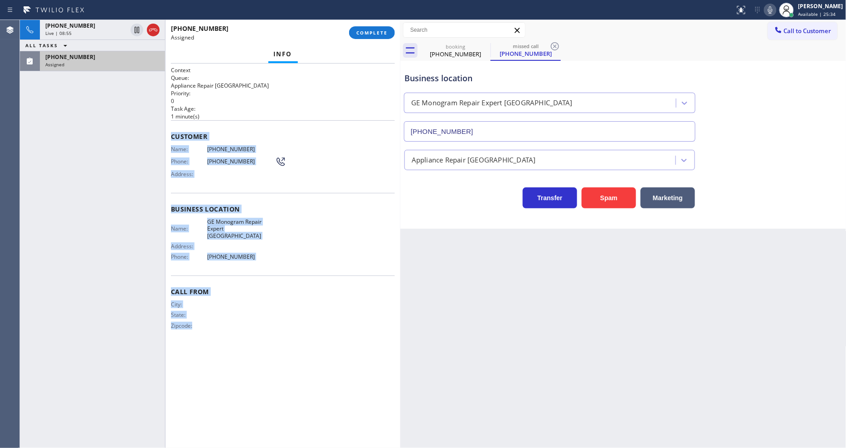
drag, startPoint x: 170, startPoint y: 131, endPoint x: 293, endPoint y: 316, distance: 223.0
click at [268, 369] on div "Context Queue: Appliance Repair High End Priority: 0 Task Age: [DEMOGRAPHIC_DAT…" at bounding box center [283, 256] width 235 height 384
click at [369, 33] on span "COMPLETE" at bounding box center [372, 32] width 31 height 6
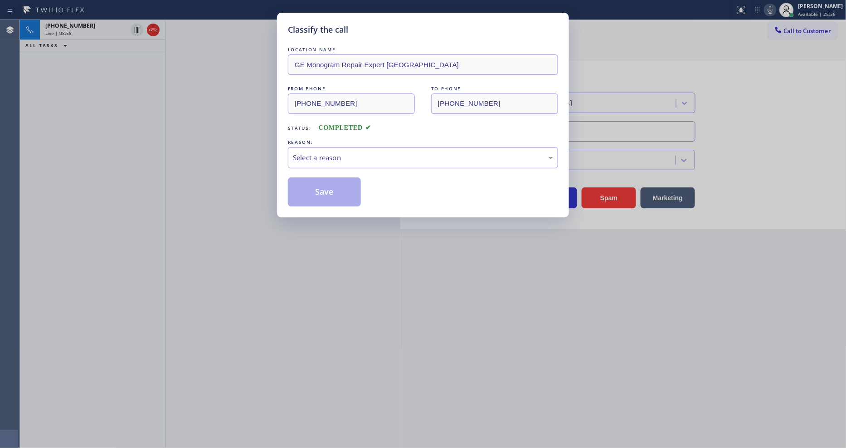
click at [325, 161] on div "Select a reason" at bounding box center [423, 157] width 270 height 21
click at [328, 186] on button "Save" at bounding box center [324, 191] width 73 height 29
click at [328, 185] on button "Save" at bounding box center [324, 191] width 73 height 29
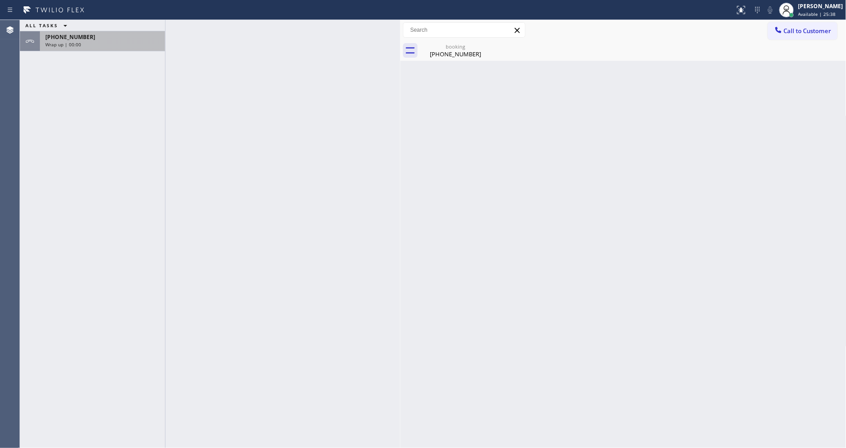
click at [135, 38] on div "[PHONE_NUMBER]" at bounding box center [102, 37] width 114 height 8
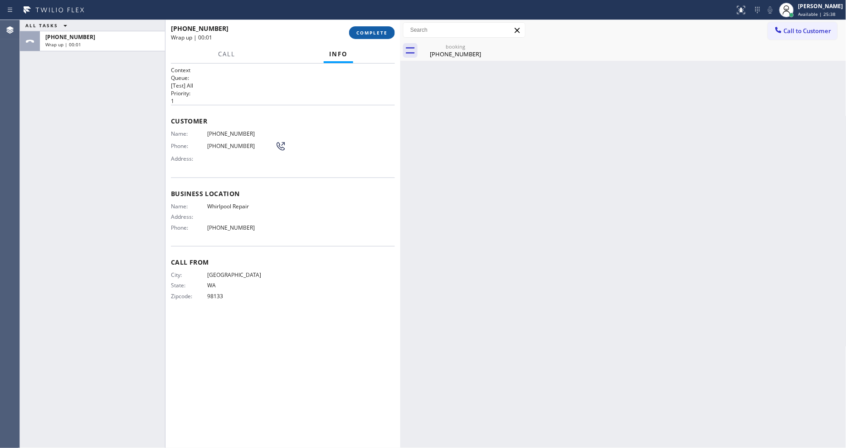
click at [381, 33] on span "COMPLETE" at bounding box center [372, 32] width 31 height 6
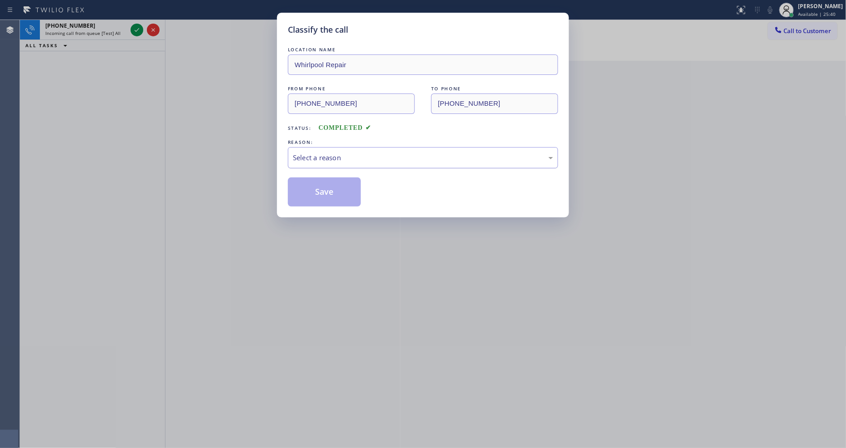
click at [326, 152] on div "Select a reason" at bounding box center [423, 157] width 260 height 10
click at [321, 189] on button "Save" at bounding box center [324, 191] width 73 height 29
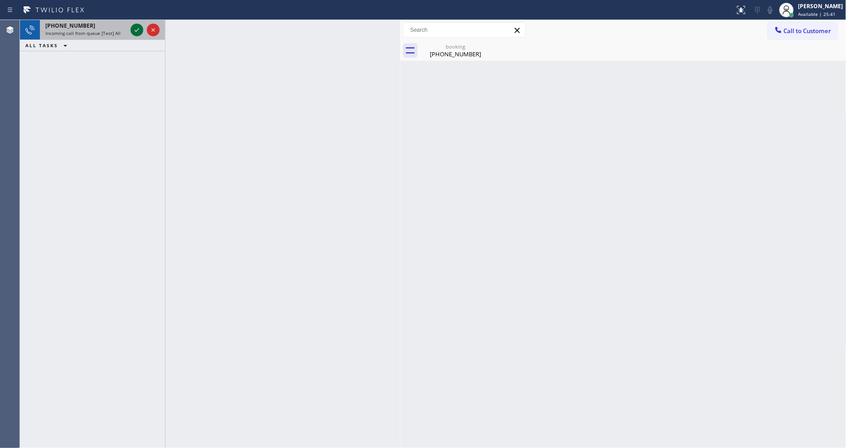
click at [138, 33] on icon at bounding box center [137, 29] width 11 height 11
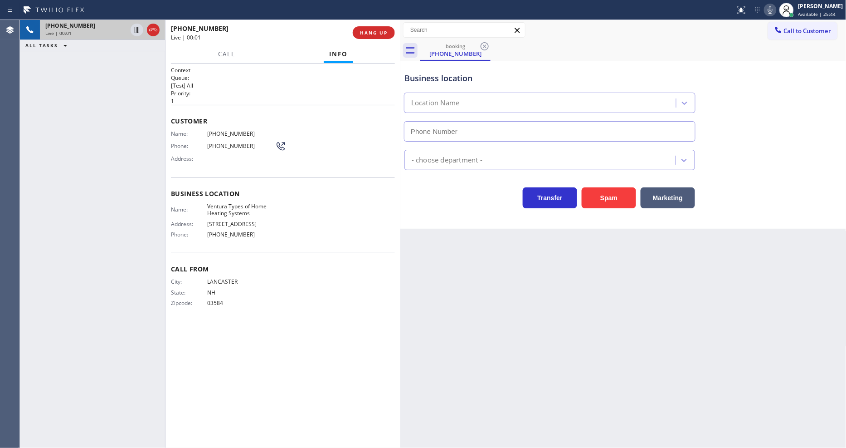
type input "[PHONE_NUMBER]"
click at [161, 93] on div "[PHONE_NUMBER] Live | 00:02 ALL TASKS ALL TASKS ACTIVE TASKS TASKS IN WRAP UP" at bounding box center [92, 234] width 145 height 428
click at [385, 30] on span "HANG UP" at bounding box center [374, 32] width 28 height 6
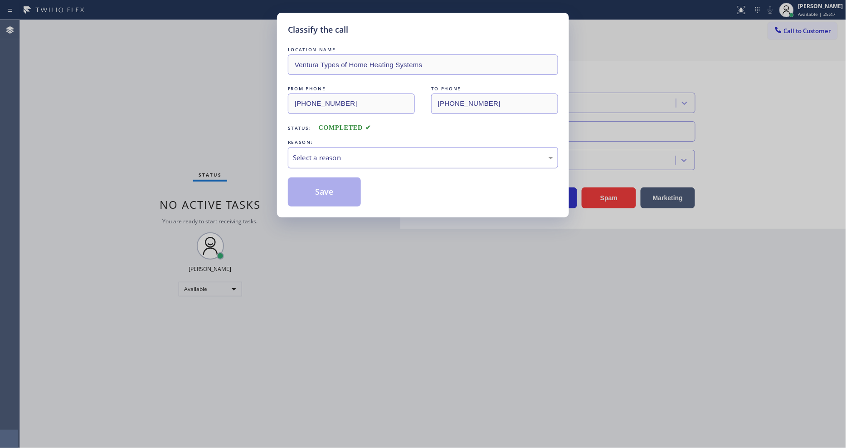
click at [325, 159] on div "Select a reason" at bounding box center [423, 157] width 260 height 10
click at [329, 183] on button "Save" at bounding box center [324, 191] width 73 height 29
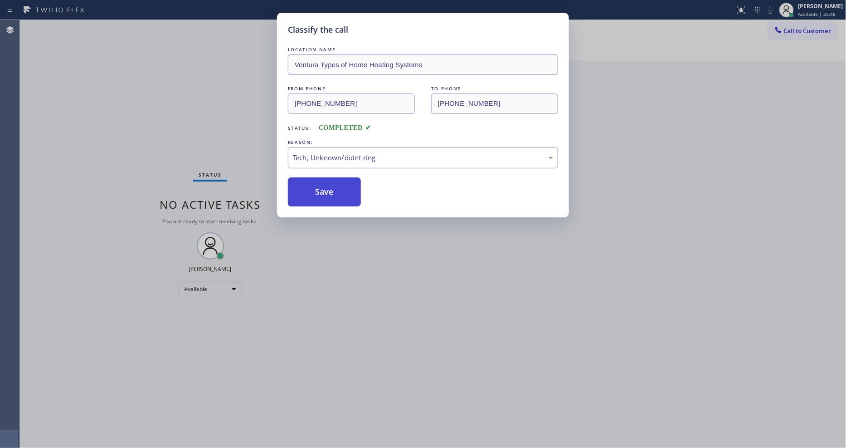
click at [329, 183] on button "Save" at bounding box center [324, 191] width 73 height 29
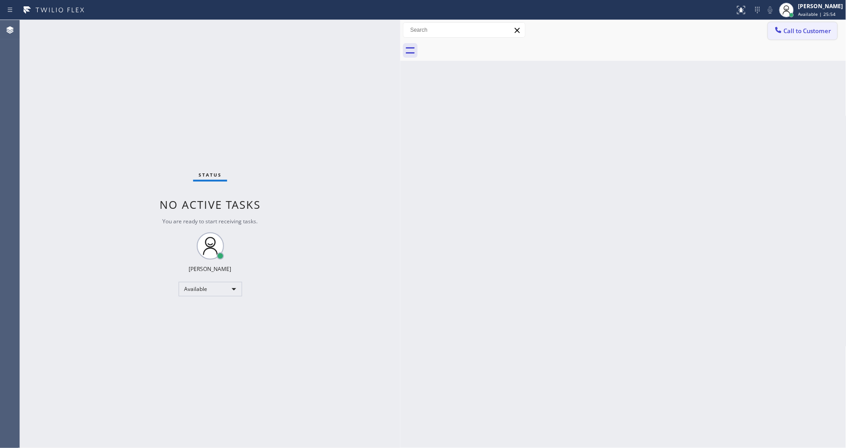
click at [762, 33] on icon at bounding box center [778, 29] width 9 height 9
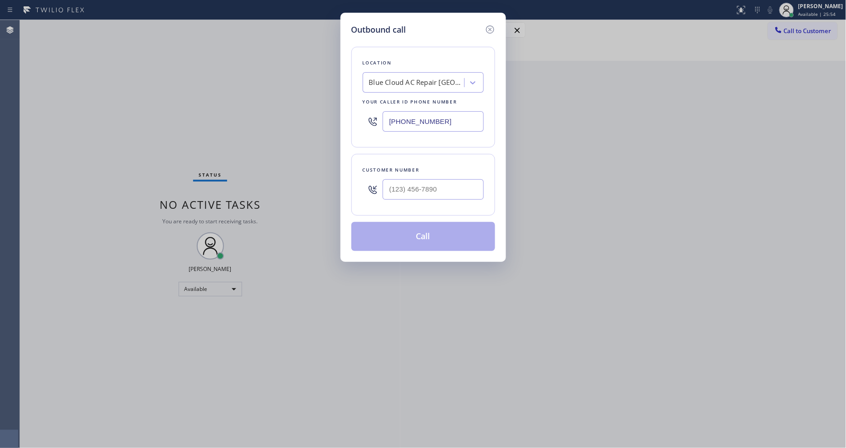
click at [425, 78] on div "Blue Cloud AC Repair [GEOGRAPHIC_DATA]" at bounding box center [416, 83] width 95 height 10
paste input "GE Monogram Repair Expert [GEOGRAPHIC_DATA]"
type input "GE Monogram Repair Expert [GEOGRAPHIC_DATA]"
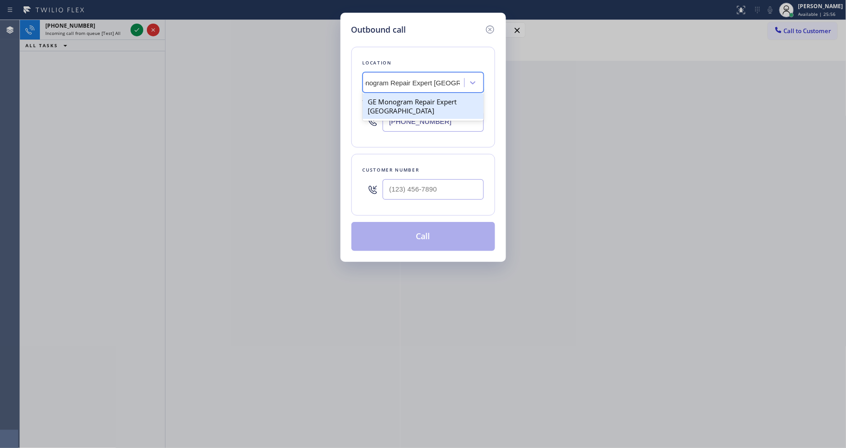
click at [410, 96] on div "GE Monogram Repair Expert [GEOGRAPHIC_DATA]" at bounding box center [423, 105] width 121 height 25
type input "[PHONE_NUMBER]"
click at [492, 26] on icon at bounding box center [490, 29] width 11 height 11
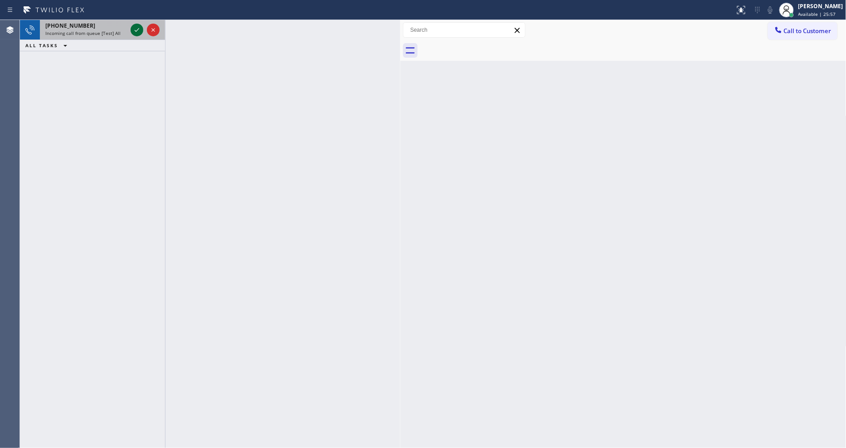
click at [136, 29] on icon at bounding box center [137, 29] width 11 height 11
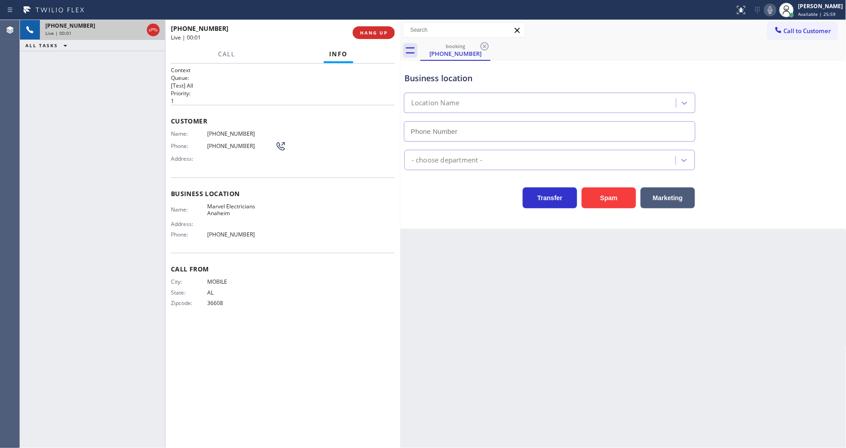
type input "[PHONE_NUMBER]"
click at [242, 266] on span "Call From" at bounding box center [283, 268] width 224 height 9
click at [379, 31] on span "HANG UP" at bounding box center [374, 32] width 28 height 6
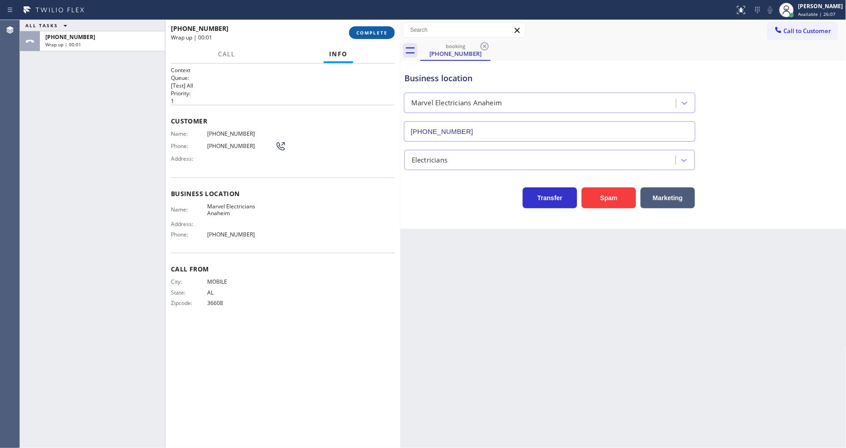
click at [379, 31] on span "COMPLETE" at bounding box center [372, 32] width 31 height 6
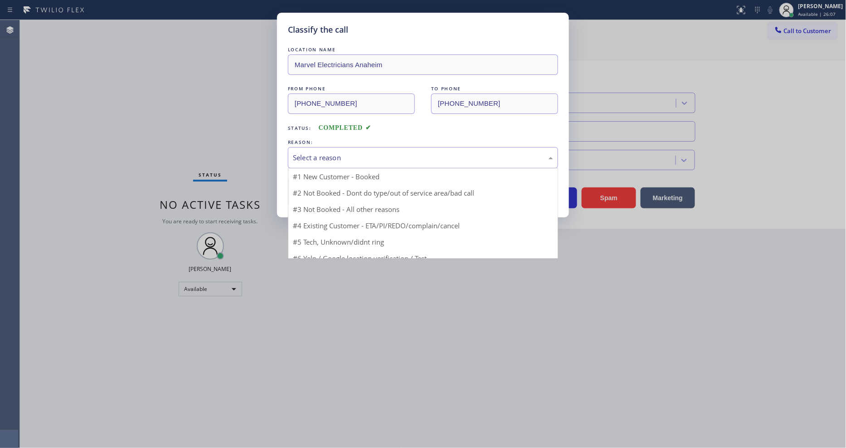
click at [359, 154] on div "Select a reason" at bounding box center [423, 157] width 260 height 10
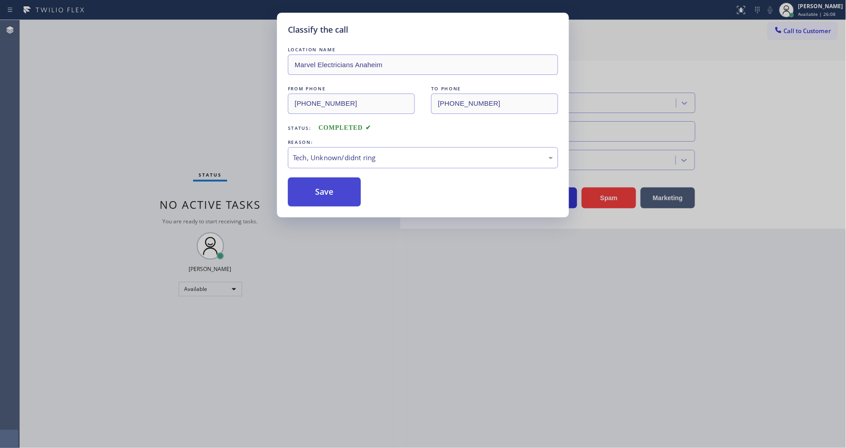
click at [348, 191] on button "Save" at bounding box center [324, 191] width 73 height 29
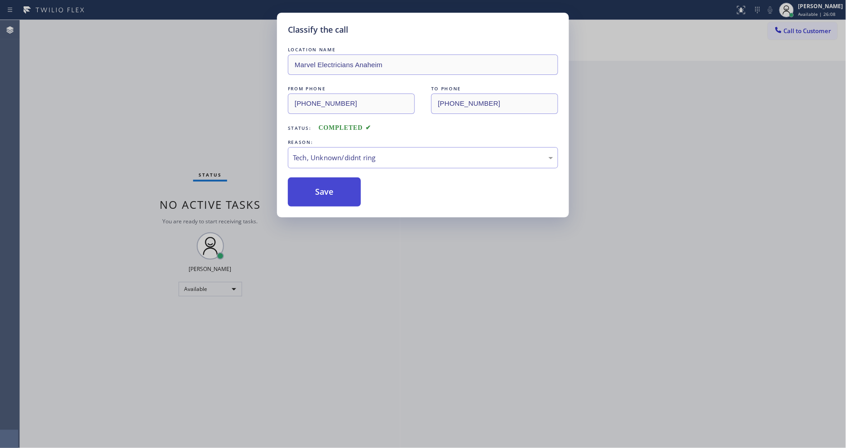
click at [348, 191] on button "Save" at bounding box center [324, 191] width 73 height 29
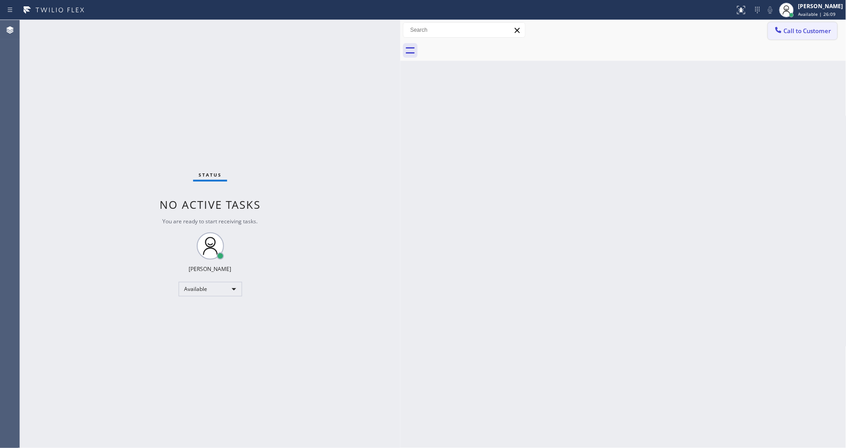
click at [762, 34] on button "Call to Customer" at bounding box center [802, 30] width 69 height 17
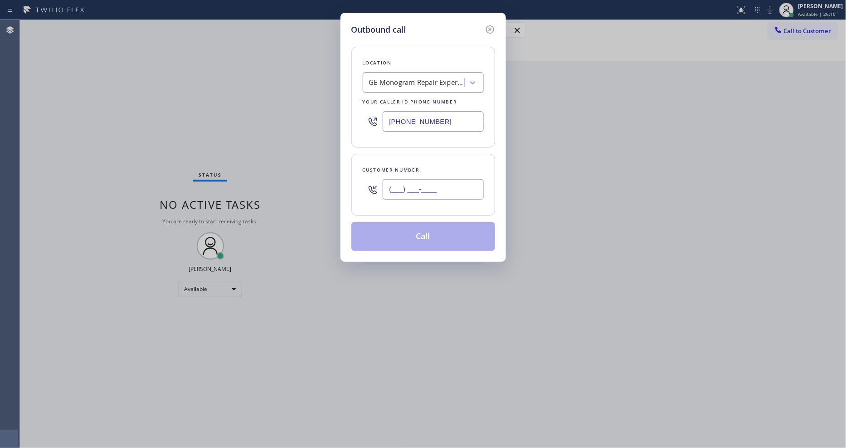
click at [425, 194] on input "(___) ___-____" at bounding box center [433, 189] width 101 height 20
paste input "787) 695-0183"
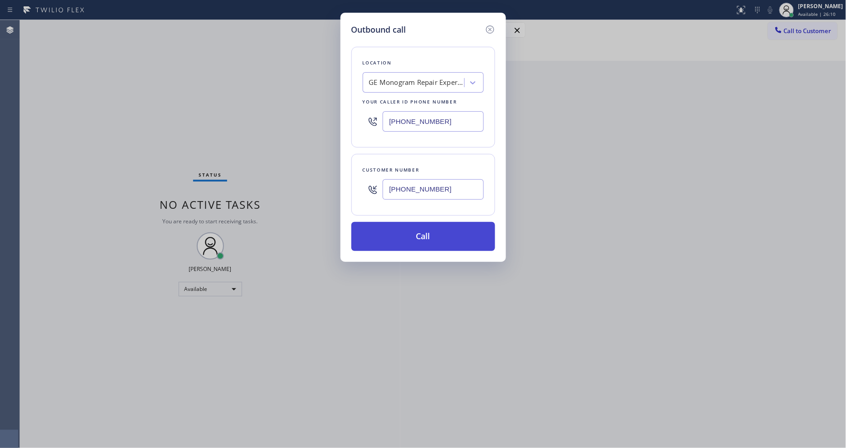
type input "[PHONE_NUMBER]"
click at [397, 237] on button "Call" at bounding box center [424, 236] width 144 height 29
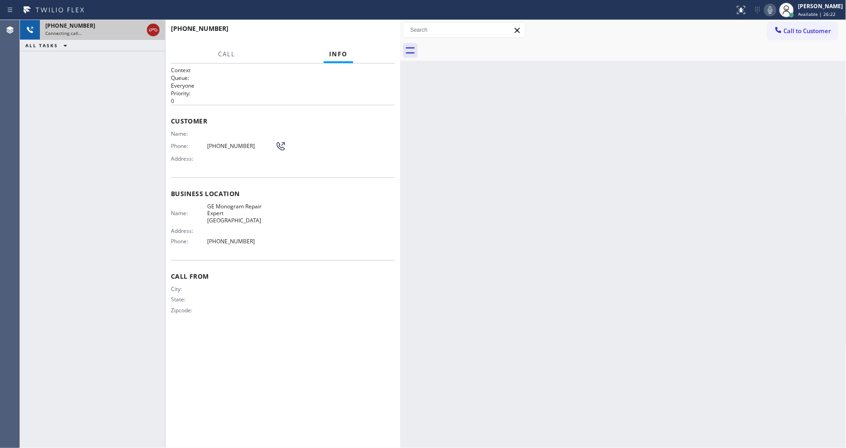
click at [156, 32] on icon at bounding box center [153, 29] width 11 height 11
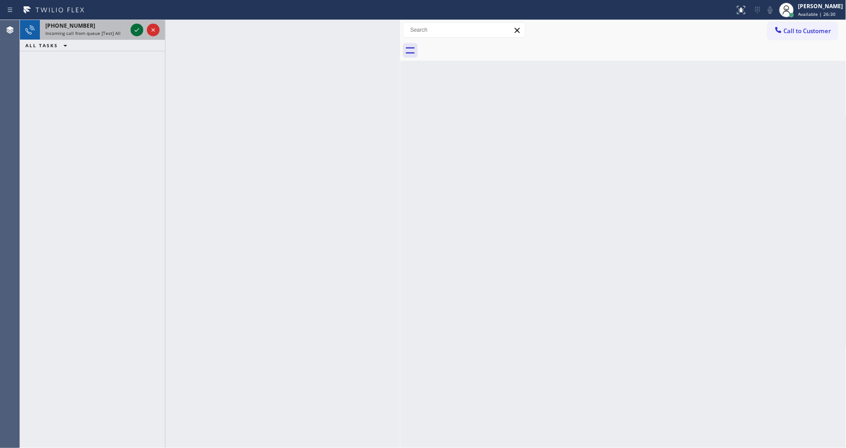
click at [134, 29] on icon at bounding box center [137, 29] width 11 height 11
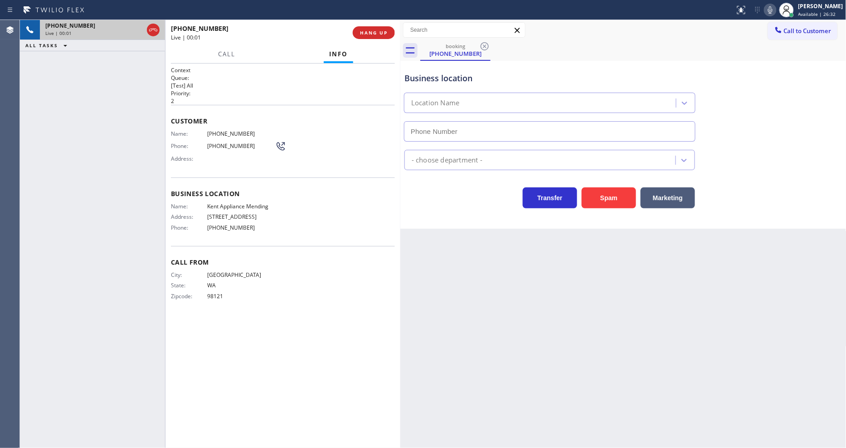
type input "[PHONE_NUMBER]"
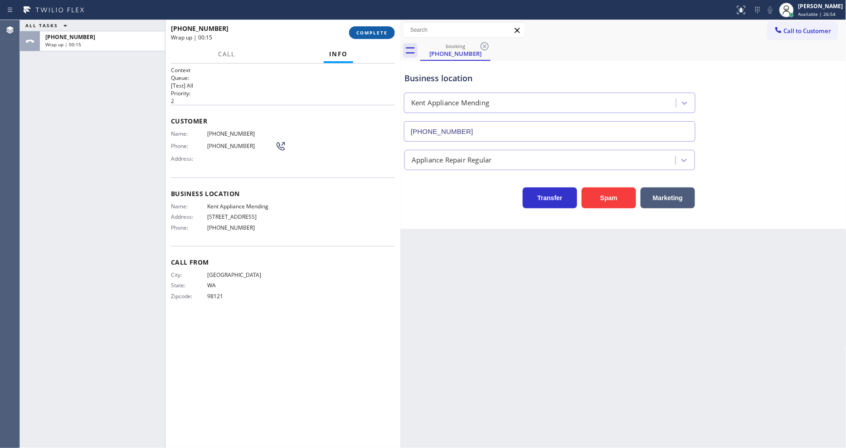
click at [360, 31] on span "COMPLETE" at bounding box center [372, 32] width 31 height 6
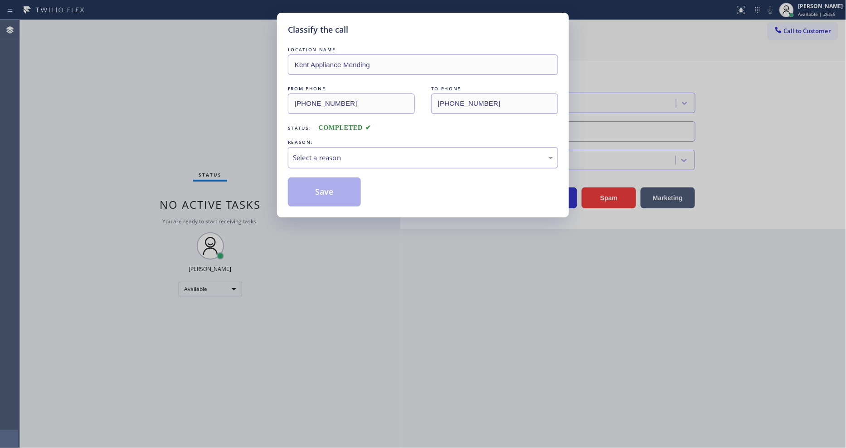
click at [311, 154] on div "Select a reason" at bounding box center [423, 157] width 260 height 10
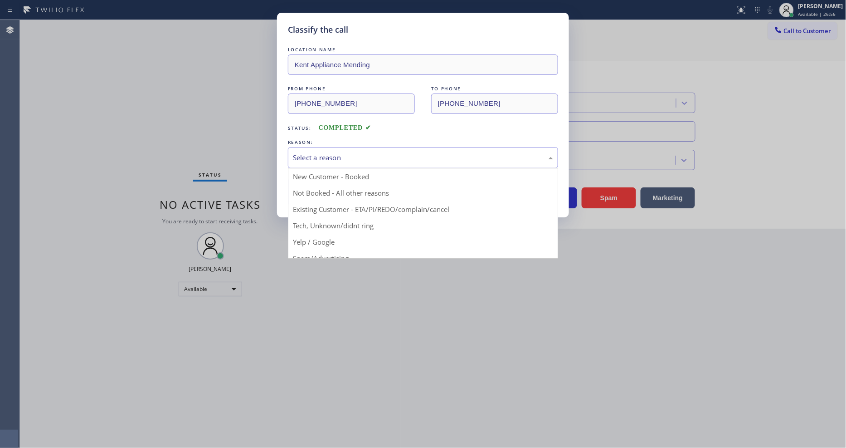
drag, startPoint x: 323, startPoint y: 220, endPoint x: 333, endPoint y: 176, distance: 44.6
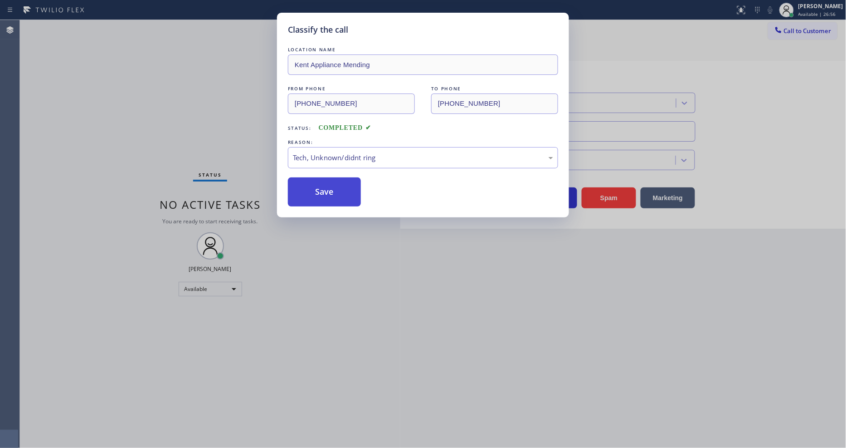
click at [333, 177] on button "Save" at bounding box center [324, 191] width 73 height 29
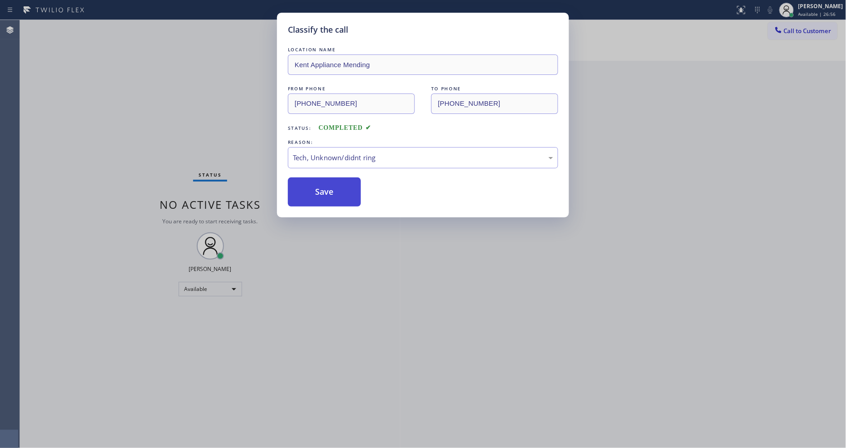
click at [333, 177] on button "Save" at bounding box center [324, 191] width 73 height 29
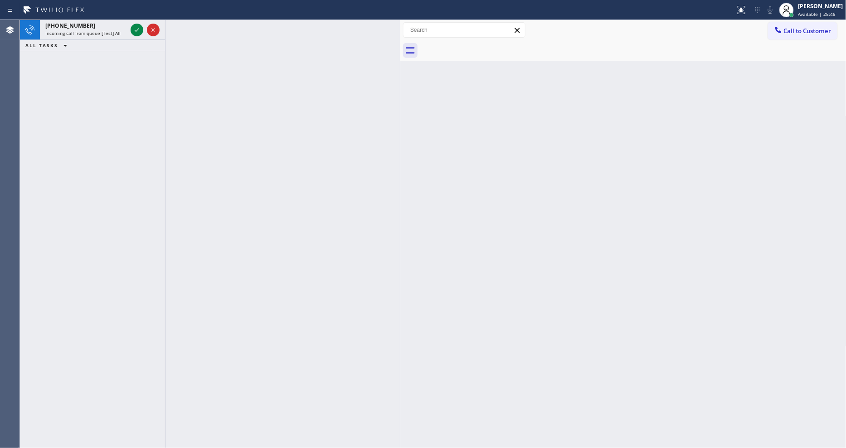
click at [135, 30] on icon at bounding box center [137, 30] width 5 height 4
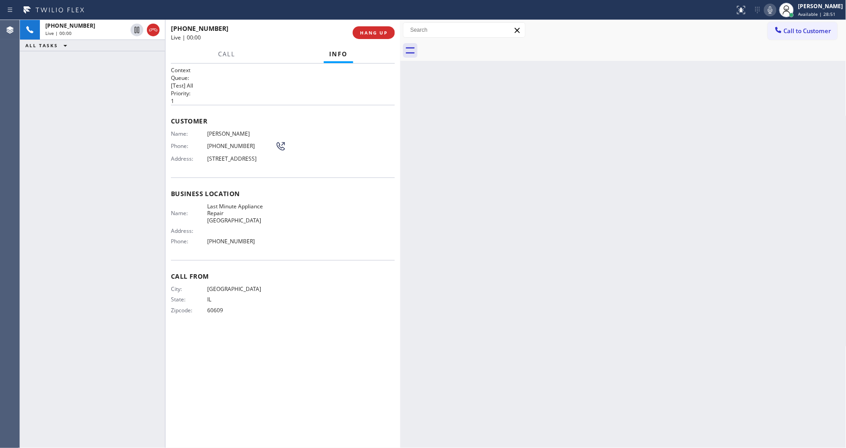
click at [207, 325] on div "Call From City: [GEOGRAPHIC_DATA] State: [US_STATE] Zipcode: 60609" at bounding box center [283, 294] width 224 height 68
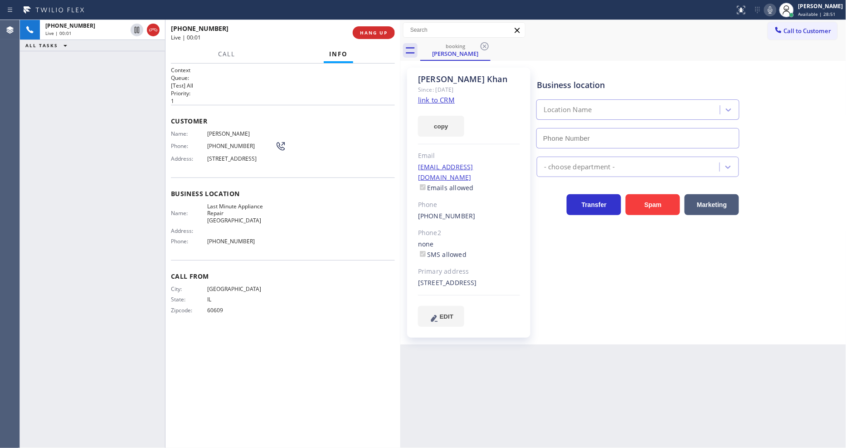
type input "[PHONE_NUMBER]"
click at [433, 98] on link "link to CRM" at bounding box center [436, 99] width 37 height 9
drag, startPoint x: 137, startPoint y: 28, endPoint x: 344, endPoint y: 3, distance: 208.8
click at [137, 28] on icon at bounding box center [137, 29] width 11 height 11
drag, startPoint x: 778, startPoint y: 13, endPoint x: 493, endPoint y: 84, distance: 294.6
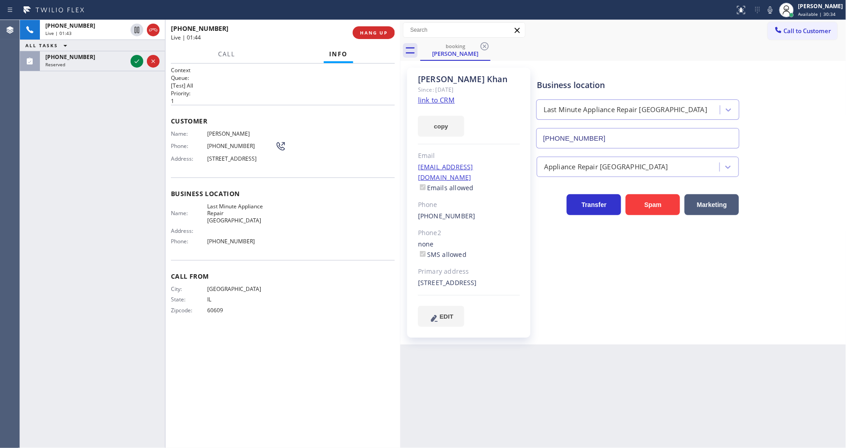
click at [762, 12] on icon at bounding box center [770, 10] width 11 height 11
click at [142, 60] on icon at bounding box center [137, 61] width 11 height 11
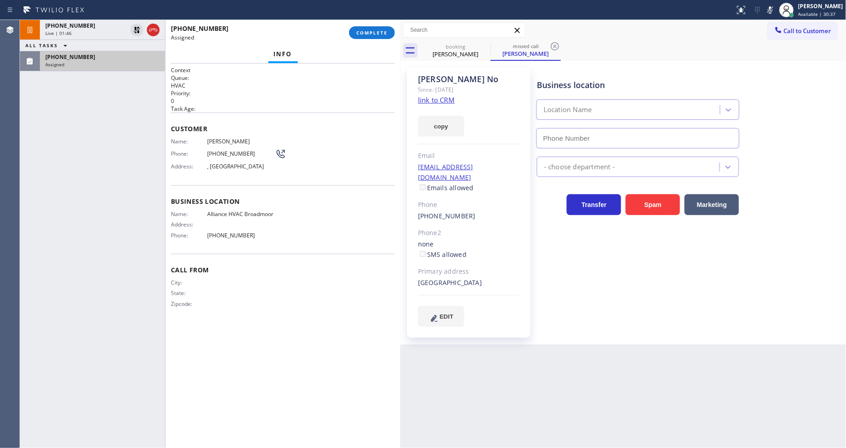
type input "[PHONE_NUMBER]"
click at [50, 132] on div "[PHONE_NUMBER] Live | 02:34 ALL TASKS ALL TASKS ACTIVE TASKS TASKS IN WRAP UP […" at bounding box center [92, 234] width 145 height 428
click at [428, 101] on link "link to CRM" at bounding box center [436, 99] width 37 height 9
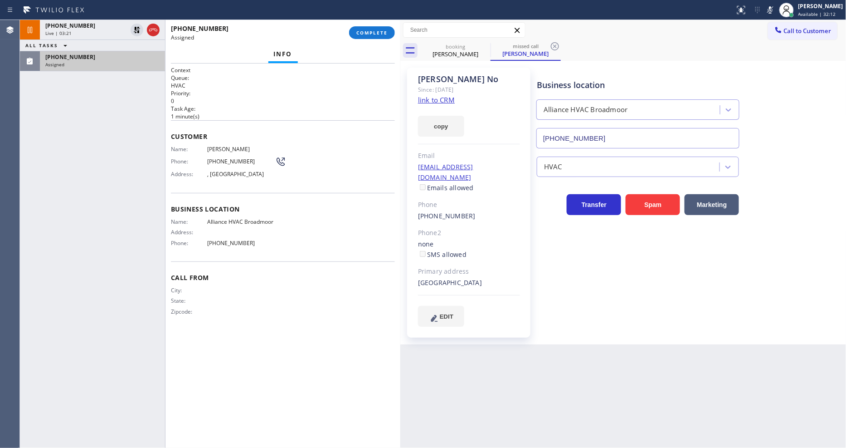
click at [166, 165] on div at bounding box center [165, 234] width 0 height 428
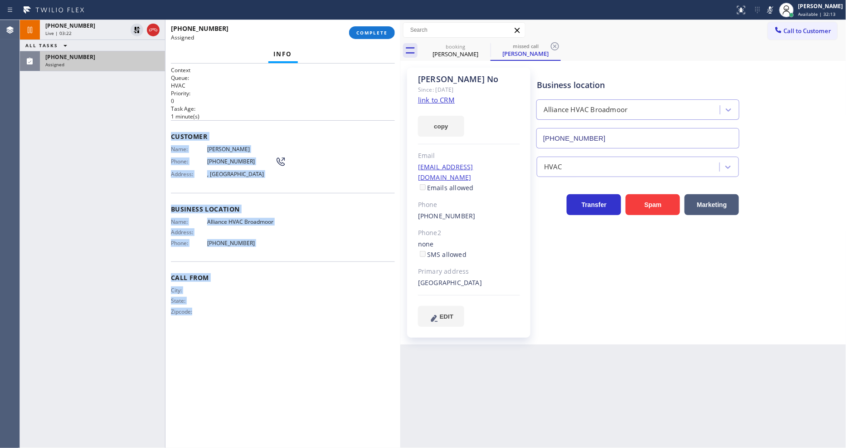
drag, startPoint x: 171, startPoint y: 130, endPoint x: 360, endPoint y: 194, distance: 198.8
click at [285, 403] on div "Context Queue: HVAC Priority: 0 Task Age: [DEMOGRAPHIC_DATA] minute(s) Customer…" at bounding box center [283, 256] width 235 height 384
click at [376, 33] on span "COMPLETE" at bounding box center [372, 32] width 31 height 6
click at [315, 146] on div "Name: [PERSON_NAME] No Phone: [PHONE_NUMBER] Address: [GEOGRAPHIC_DATA]" at bounding box center [283, 164] width 224 height 36
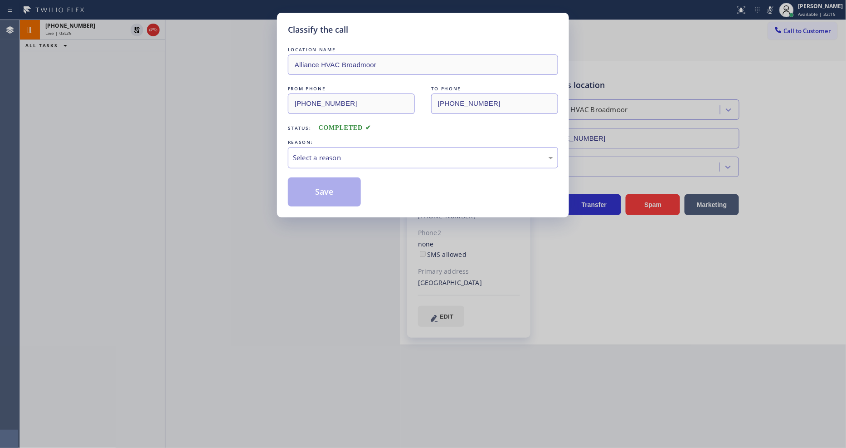
click at [315, 153] on div "Select a reason" at bounding box center [423, 157] width 260 height 10
click at [316, 189] on button "Save" at bounding box center [324, 191] width 73 height 29
type input "[PHONE_NUMBER]"
click at [316, 189] on button "Save" at bounding box center [324, 191] width 73 height 29
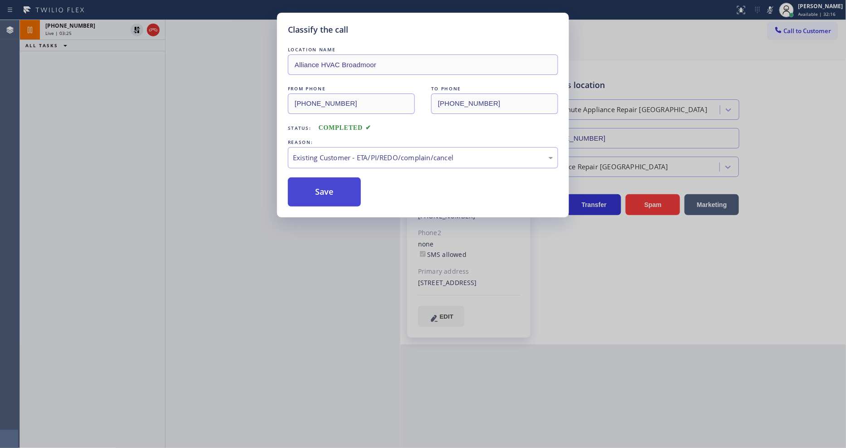
click at [316, 189] on button "Save" at bounding box center [324, 191] width 73 height 29
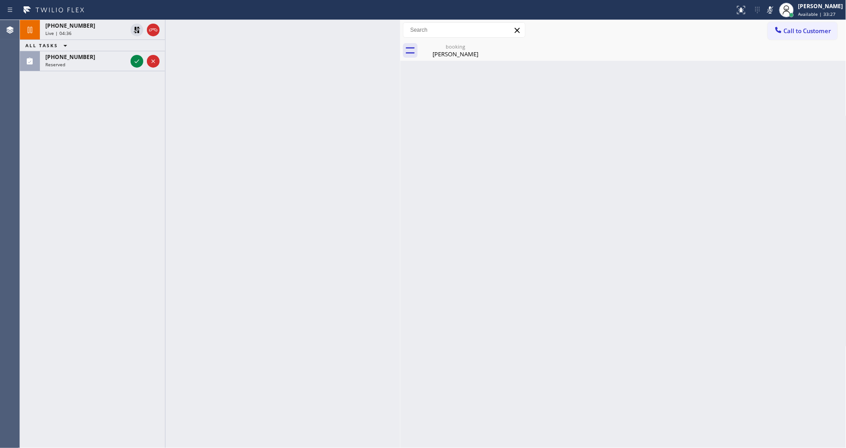
drag, startPoint x: 134, startPoint y: 56, endPoint x: 52, endPoint y: 192, distance: 159.2
click at [134, 56] on icon at bounding box center [137, 61] width 11 height 11
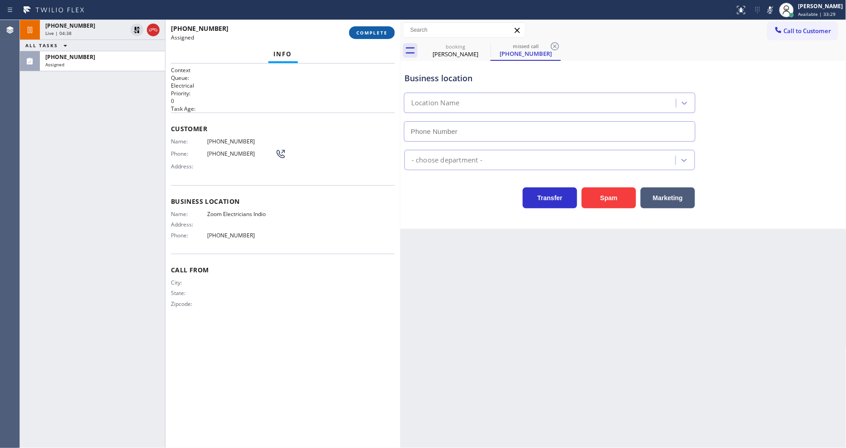
type input "[PHONE_NUMBER]"
click at [371, 33] on span "COMPLETE" at bounding box center [372, 32] width 31 height 6
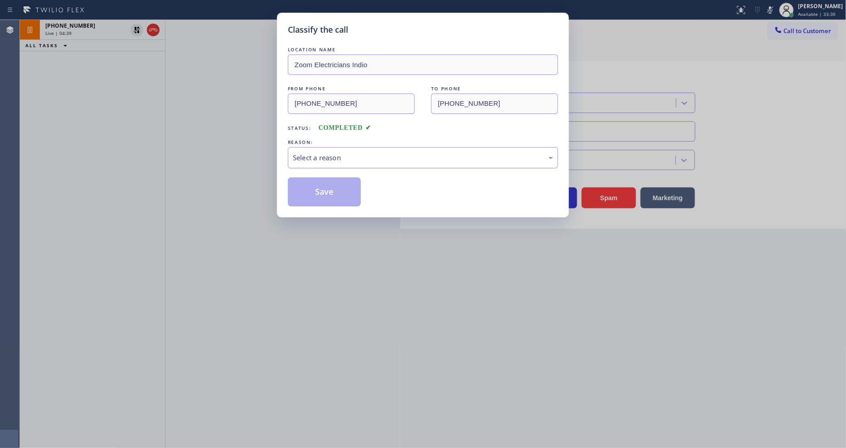
click at [324, 153] on div "Select a reason" at bounding box center [423, 157] width 260 height 10
click at [318, 189] on button "Save" at bounding box center [324, 191] width 73 height 29
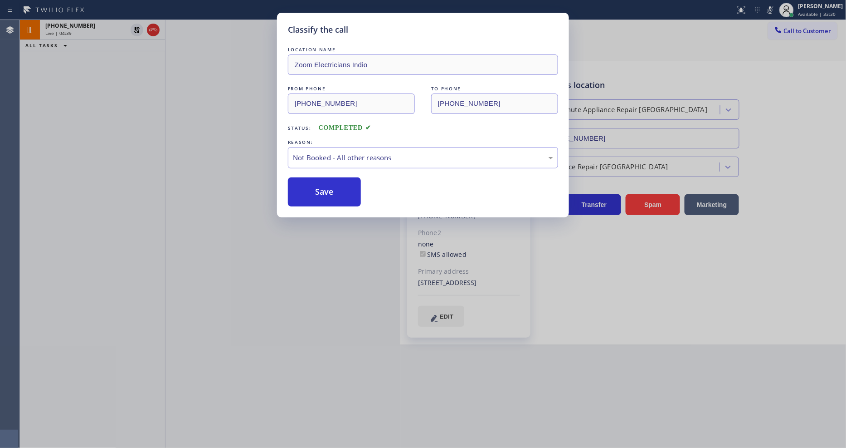
click at [318, 189] on button "Save" at bounding box center [324, 191] width 73 height 29
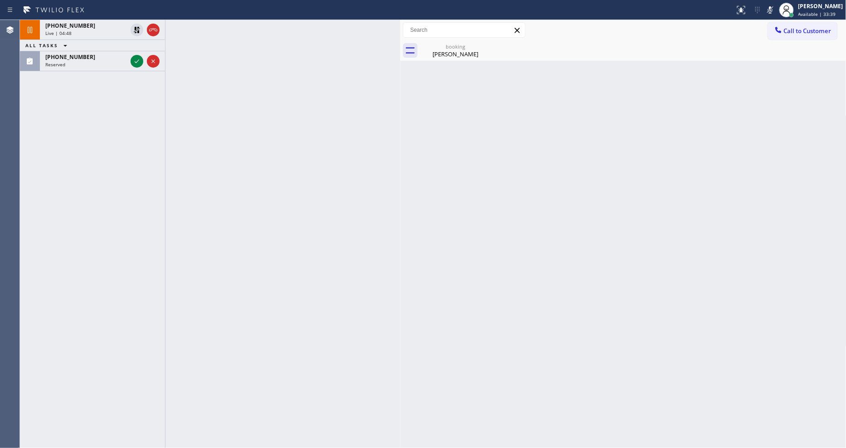
drag, startPoint x: 137, startPoint y: 61, endPoint x: 121, endPoint y: 174, distance: 114.5
click at [137, 61] on icon at bounding box center [137, 61] width 11 height 11
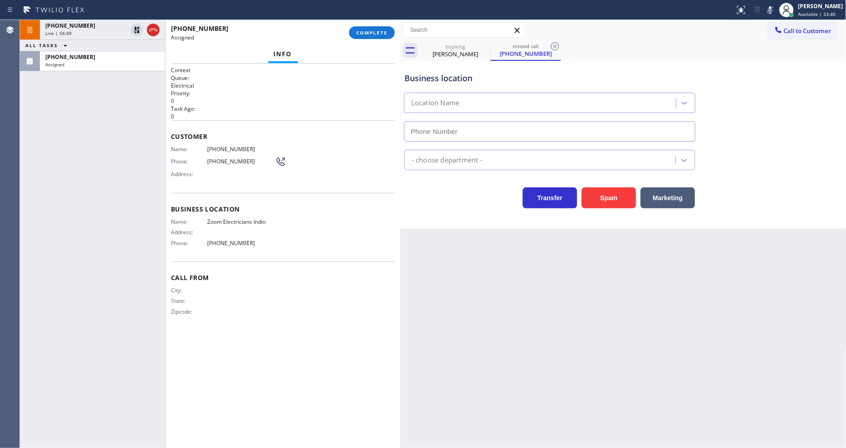
type input "[PHONE_NUMBER]"
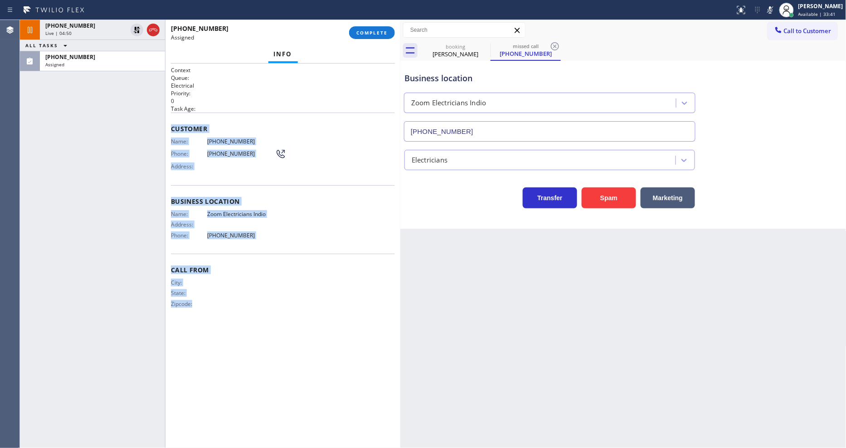
drag, startPoint x: 172, startPoint y: 126, endPoint x: 238, endPoint y: 437, distance: 317.6
click at [233, 403] on html "Status report No issues detected If you experience an issue, please download th…" at bounding box center [423, 224] width 846 height 448
click at [382, 34] on span "COMPLETE" at bounding box center [372, 32] width 31 height 6
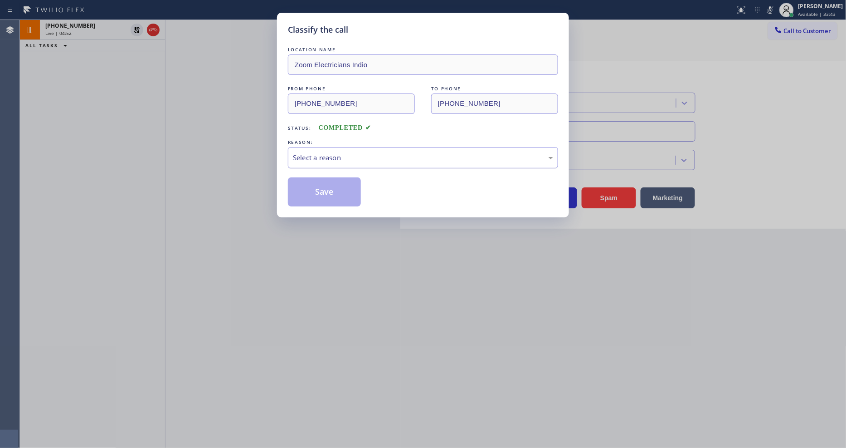
click at [345, 155] on div "Select a reason" at bounding box center [423, 157] width 260 height 10
click at [327, 189] on button "Save" at bounding box center [324, 191] width 73 height 29
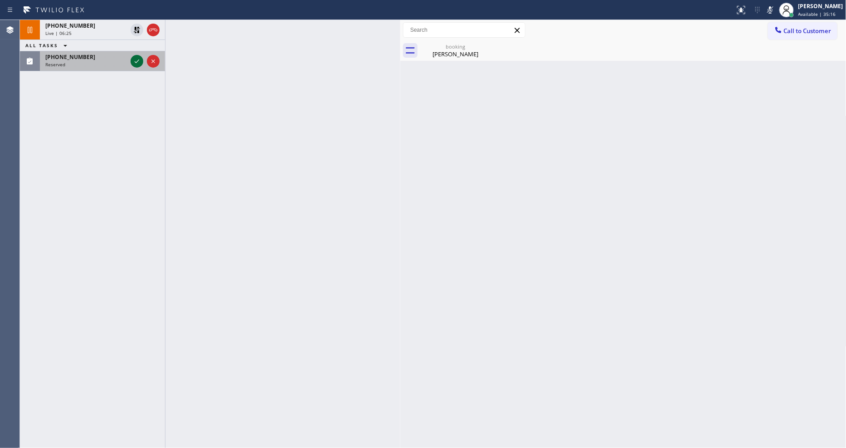
click at [133, 63] on icon at bounding box center [137, 61] width 11 height 11
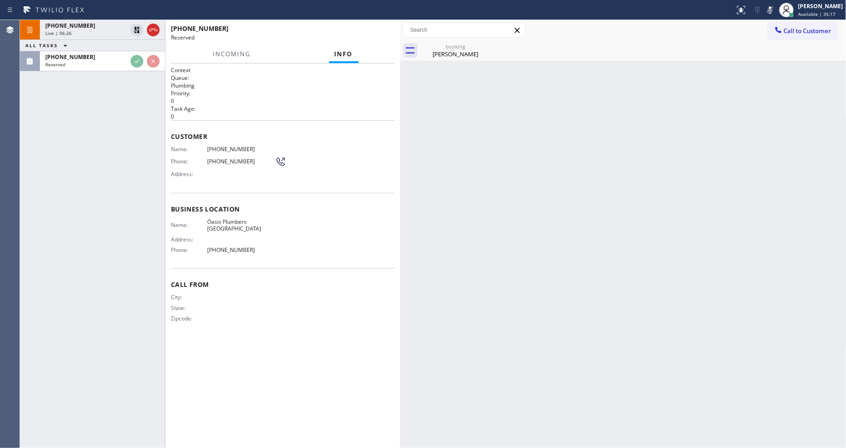
click at [178, 158] on span "Phone:" at bounding box center [189, 161] width 36 height 7
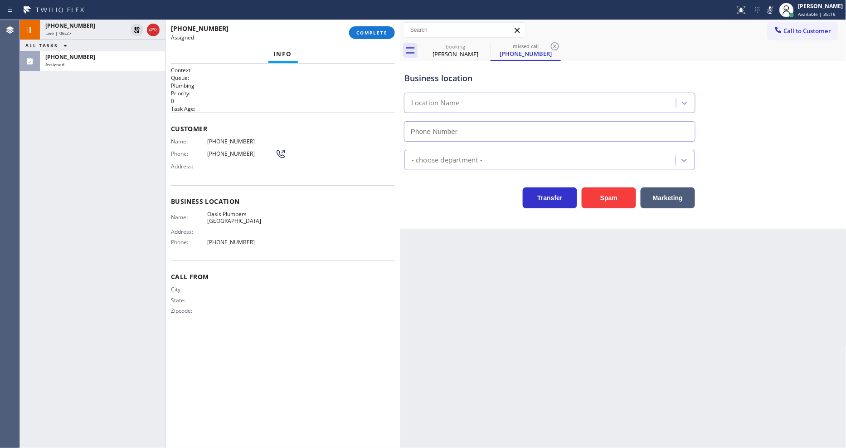
type input "[PHONE_NUMBER]"
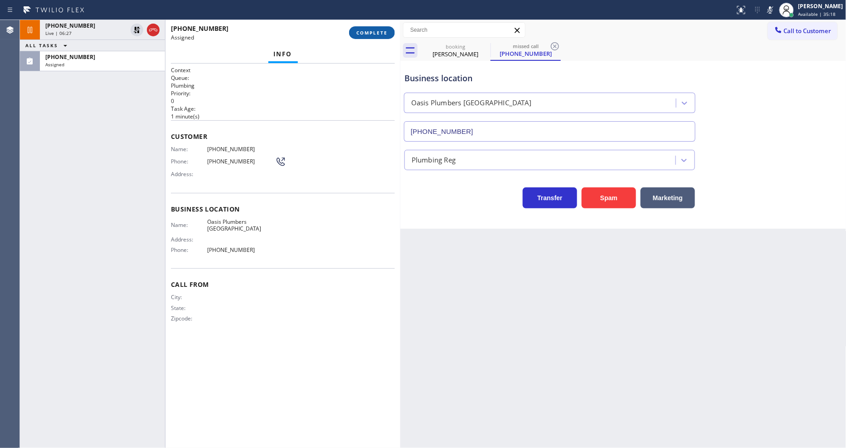
click at [363, 33] on span "COMPLETE" at bounding box center [372, 32] width 31 height 6
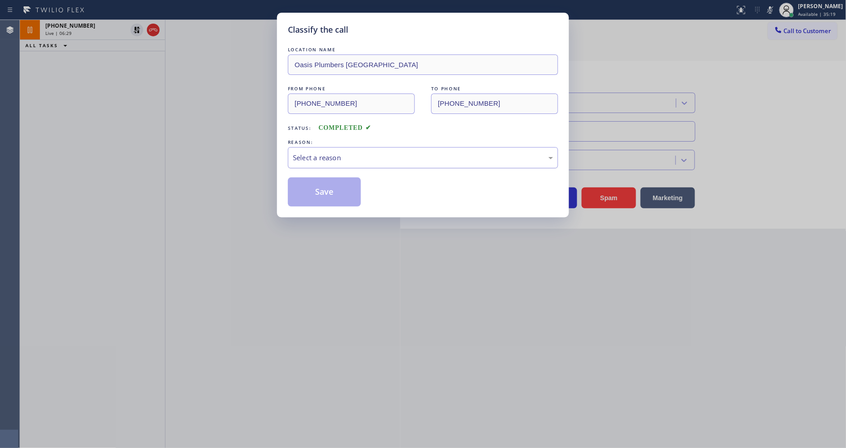
click at [311, 152] on div "Select a reason" at bounding box center [423, 157] width 260 height 10
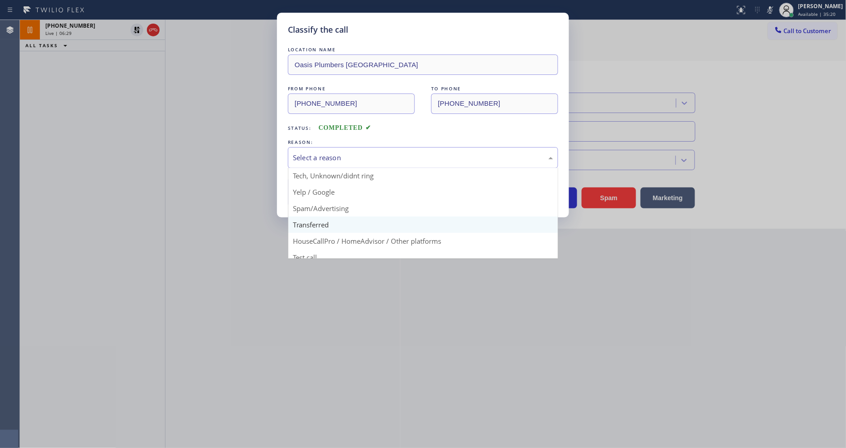
scroll to position [57, 0]
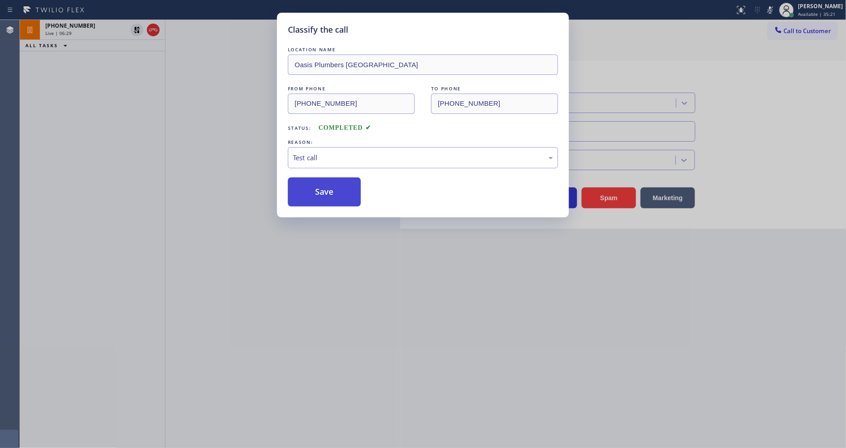
click at [318, 188] on button "Save" at bounding box center [324, 191] width 73 height 29
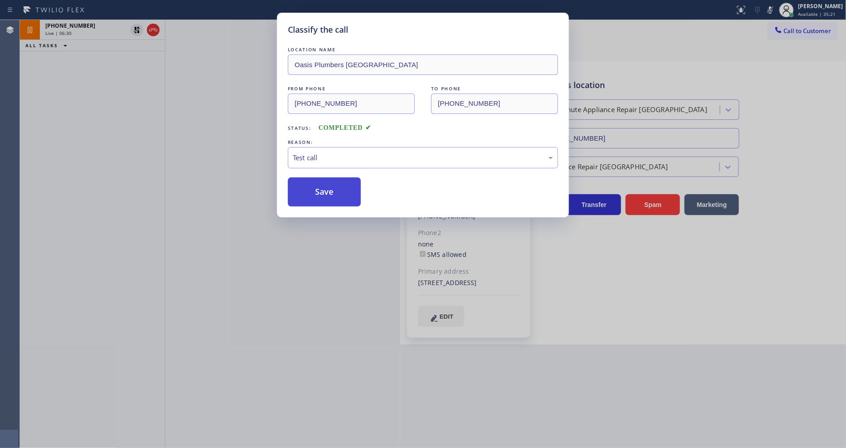
click at [318, 188] on button "Save" at bounding box center [324, 191] width 73 height 29
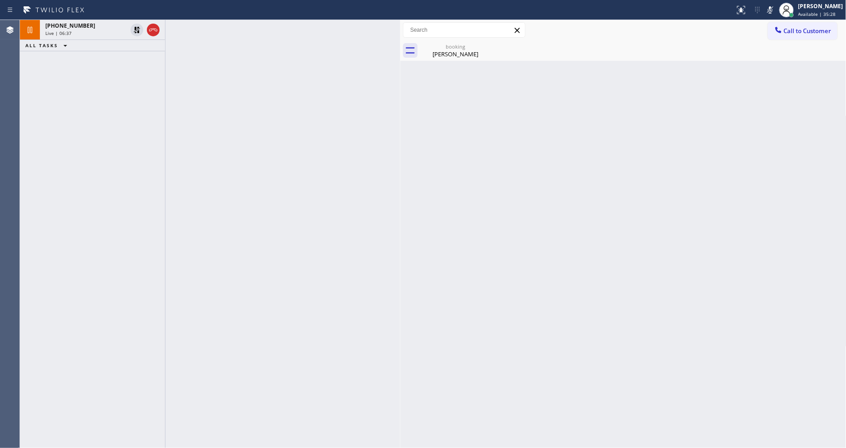
drag, startPoint x: 138, startPoint y: 27, endPoint x: 640, endPoint y: 15, distance: 502.7
click at [138, 27] on icon at bounding box center [137, 30] width 6 height 6
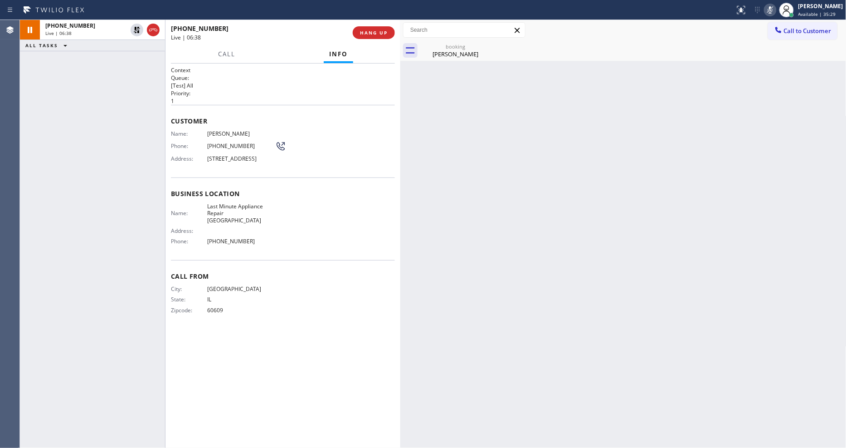
click at [762, 8] on icon at bounding box center [770, 10] width 11 height 11
click at [457, 54] on div "[PERSON_NAME]" at bounding box center [455, 54] width 68 height 8
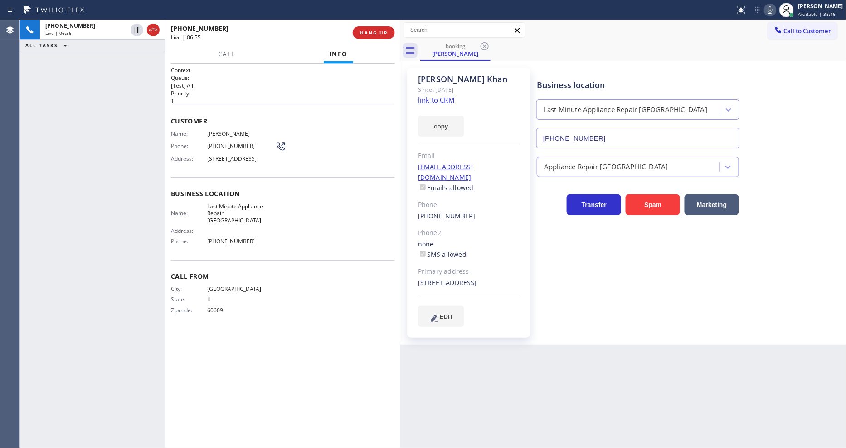
click at [573, 279] on div "Business location Last Minute Appliance Repair [GEOGRAPHIC_DATA] [PHONE_NUMBER]…" at bounding box center [689, 197] width 309 height 254
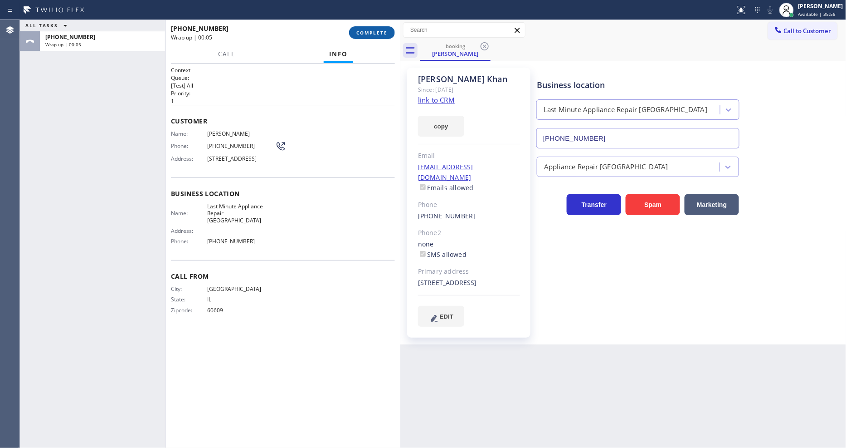
click at [369, 26] on button "COMPLETE" at bounding box center [372, 32] width 46 height 13
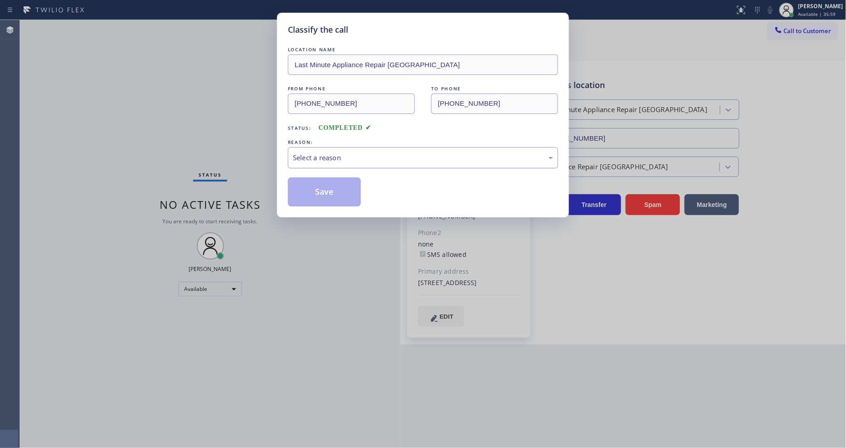
click at [330, 155] on div "Select a reason" at bounding box center [423, 157] width 260 height 10
click at [320, 185] on button "Save" at bounding box center [324, 191] width 73 height 29
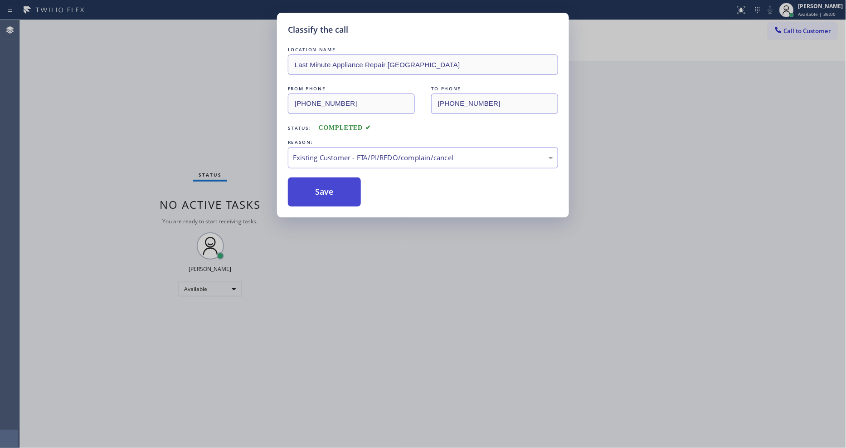
click at [320, 185] on button "Save" at bounding box center [324, 191] width 73 height 29
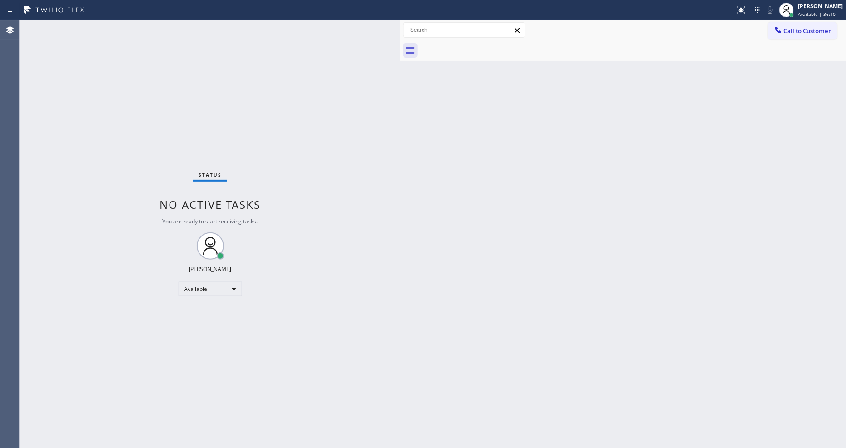
click at [214, 128] on div "Status No active tasks You are ready to start receiving tasks. [PERSON_NAME] Av…" at bounding box center [210, 234] width 381 height 428
click at [762, 357] on div "Back to Dashboard Change Sender ID Customers Technicians Select a contact Outbo…" at bounding box center [624, 234] width 446 height 428
click at [414, 320] on div "Back to Dashboard Change Sender ID Customers Technicians Select a contact Outbo…" at bounding box center [624, 234] width 446 height 428
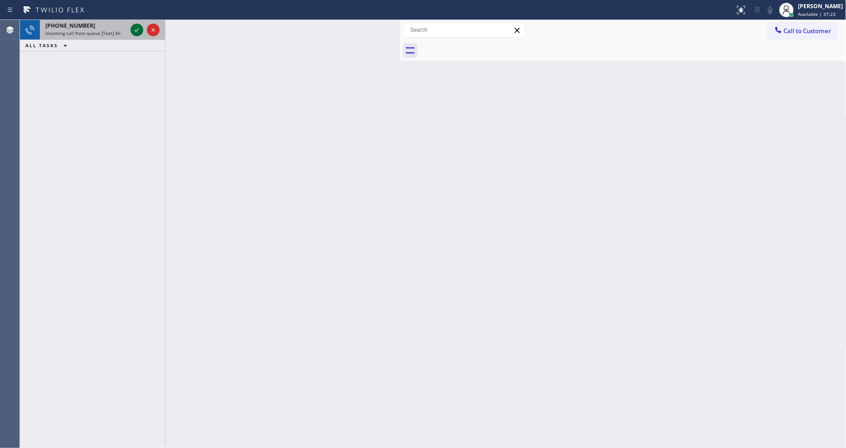
click at [137, 29] on icon at bounding box center [137, 30] width 5 height 4
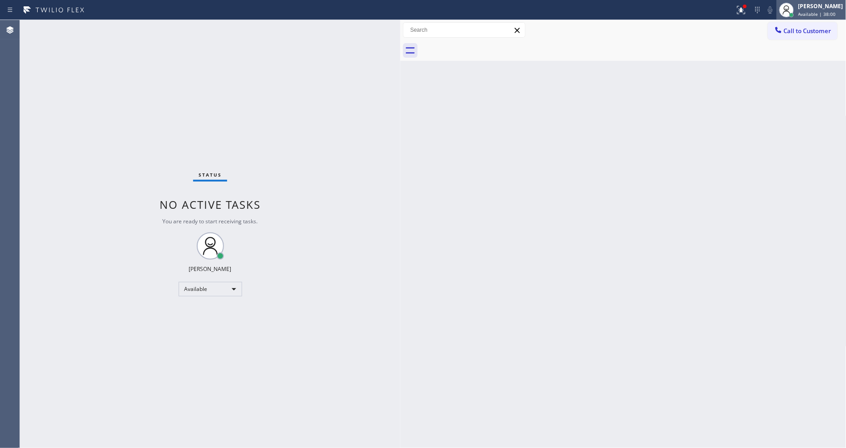
click at [762, 8] on div "[PERSON_NAME]" at bounding box center [821, 6] width 45 height 8
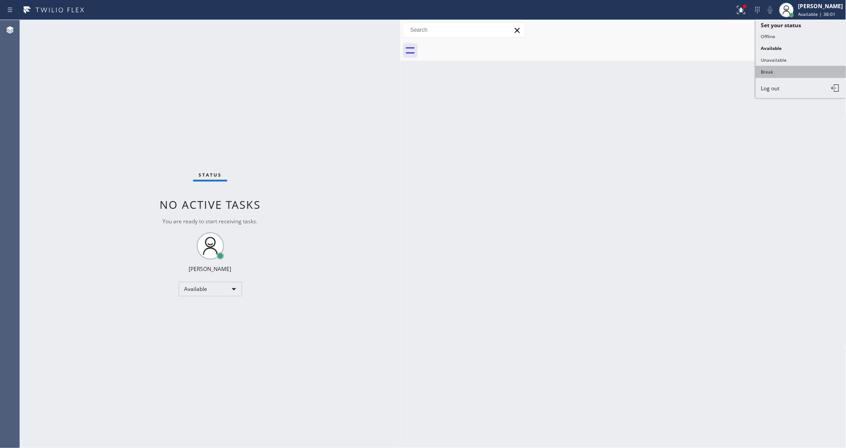
click at [762, 72] on button "Break" at bounding box center [801, 72] width 91 height 12
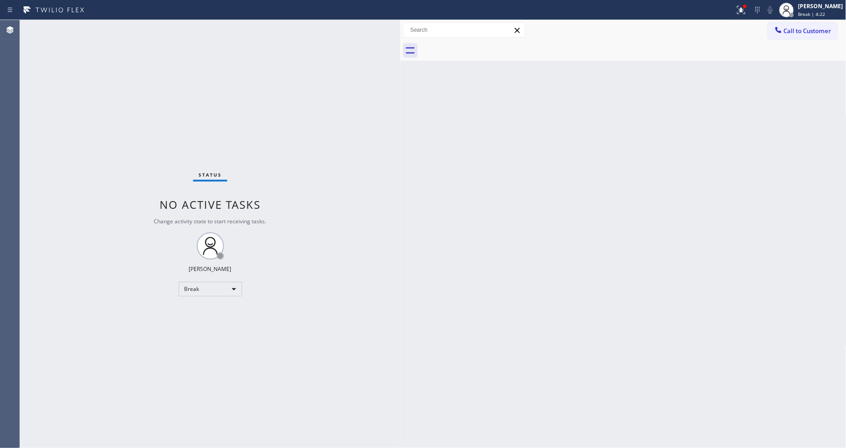
drag, startPoint x: 12, startPoint y: 142, endPoint x: 3, endPoint y: 135, distance: 11.3
click at [316, 307] on div "Status No active tasks Change activity state to start receiving tasks. [PERSON_…" at bounding box center [210, 234] width 381 height 428
click at [107, 24] on div "Status No active tasks Change activity state to start receiving tasks. [PERSON_…" at bounding box center [210, 234] width 381 height 428
drag, startPoint x: 464, startPoint y: 323, endPoint x: 666, endPoint y: 370, distance: 207.3
click at [466, 322] on div "Back to Dashboard Change Sender ID Customers Technicians Select a contact Outbo…" at bounding box center [624, 234] width 446 height 428
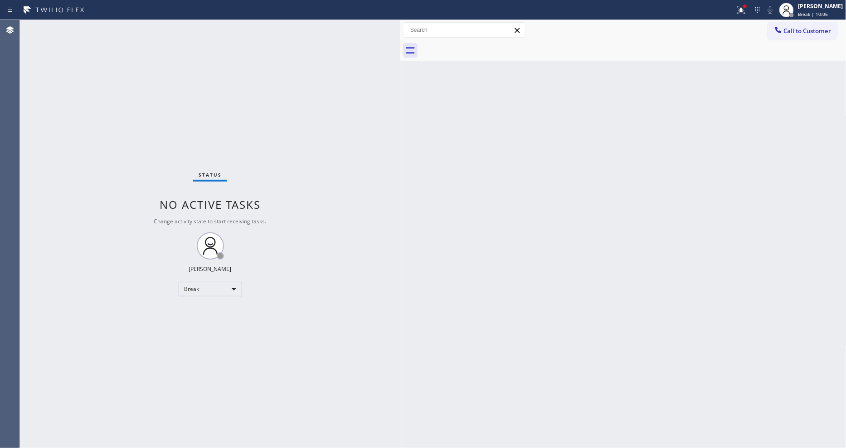
click at [364, 327] on div "Status No active tasks Change activity state to start receiving tasks. [PERSON_…" at bounding box center [210, 234] width 381 height 428
click at [110, 25] on div "Status No active tasks Change activity state to start receiving tasks. [PERSON_…" at bounding box center [210, 234] width 381 height 428
click at [598, 149] on div "Back to Dashboard Change Sender ID Customers Technicians Select a contact Outbo…" at bounding box center [624, 234] width 446 height 428
click at [752, 12] on div at bounding box center [742, 10] width 20 height 11
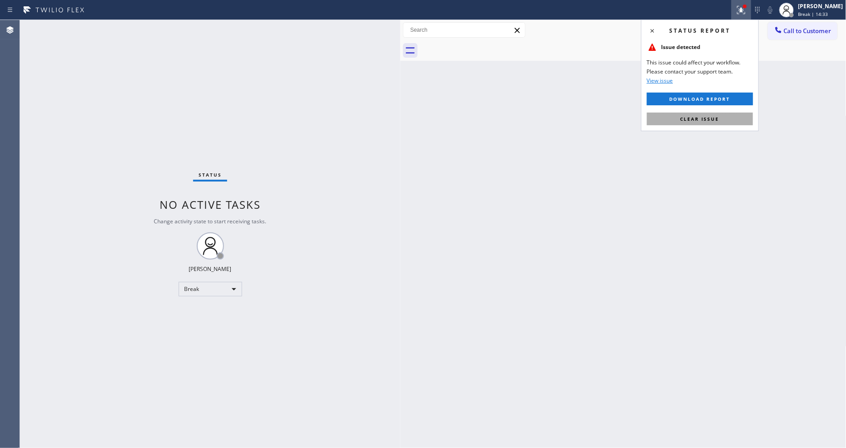
click at [733, 114] on button "Clear issue" at bounding box center [700, 118] width 106 height 13
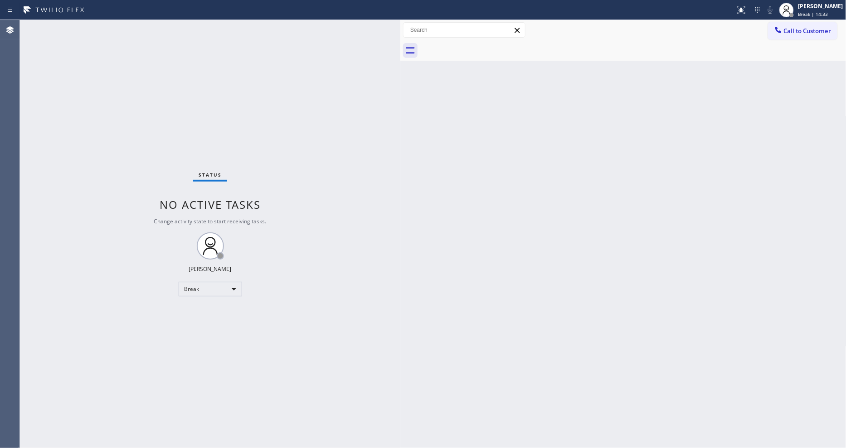
click at [108, 26] on div "Status No active tasks Change activity state to start receiving tasks. [PERSON_…" at bounding box center [210, 234] width 381 height 428
click at [762, 9] on div "[PERSON_NAME]" at bounding box center [821, 6] width 45 height 8
click at [762, 53] on button "Available" at bounding box center [801, 48] width 91 height 12
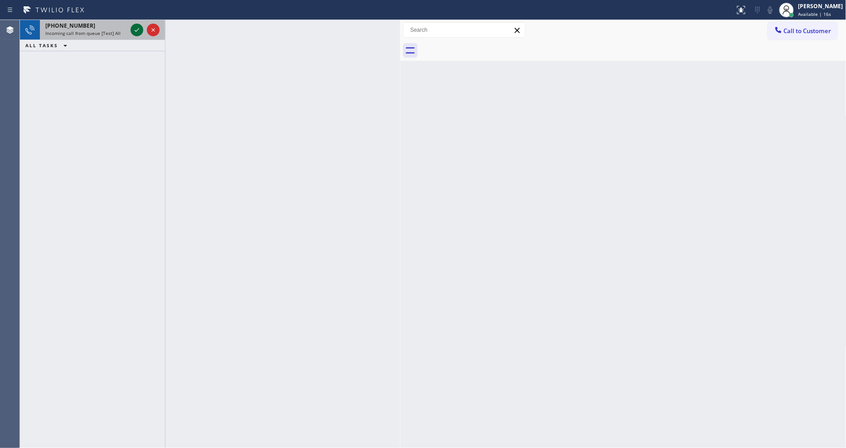
click at [137, 28] on icon at bounding box center [137, 29] width 11 height 11
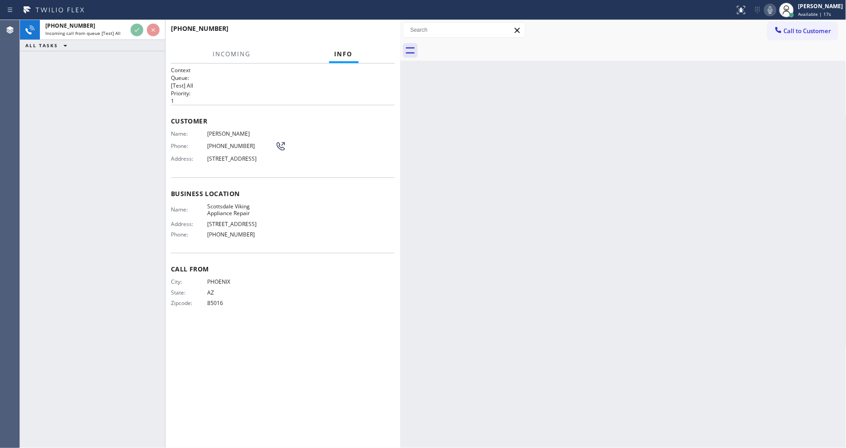
click at [338, 99] on p "1" at bounding box center [283, 101] width 224 height 8
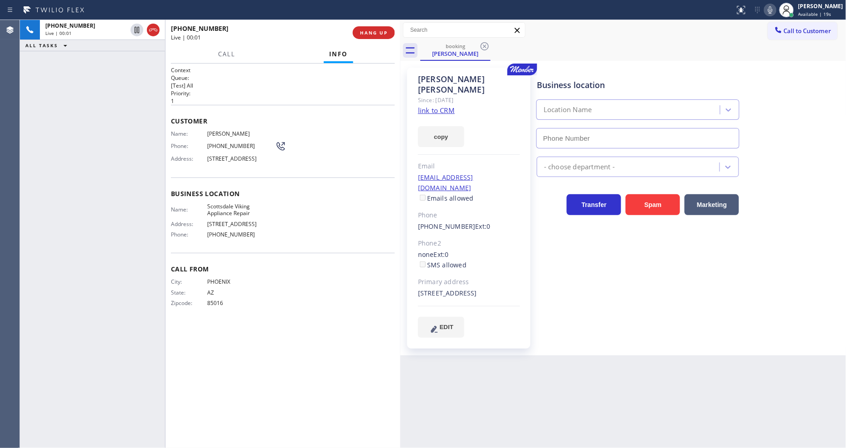
type input "[PHONE_NUMBER]"
click at [434, 106] on link "link to CRM" at bounding box center [436, 110] width 37 height 9
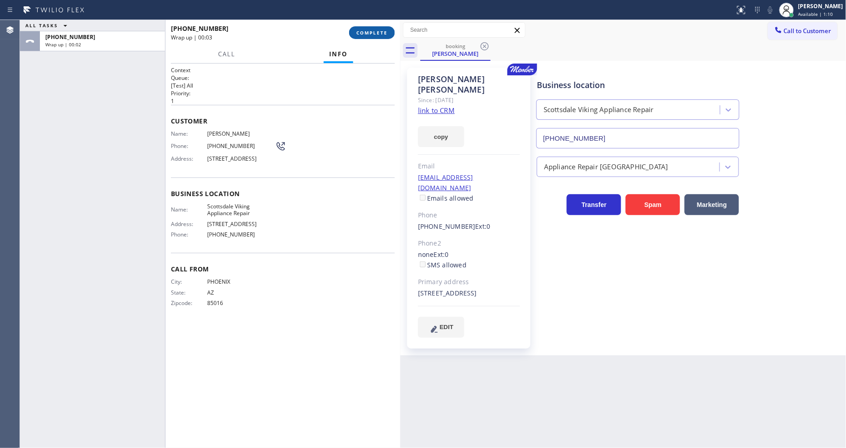
click at [377, 34] on span "COMPLETE" at bounding box center [372, 32] width 31 height 6
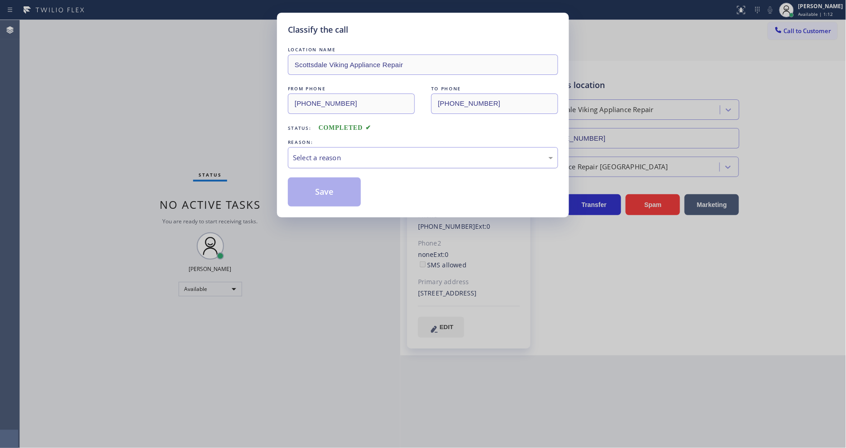
click at [338, 161] on div "Select a reason" at bounding box center [423, 157] width 270 height 21
click at [341, 194] on button "Save" at bounding box center [324, 191] width 73 height 29
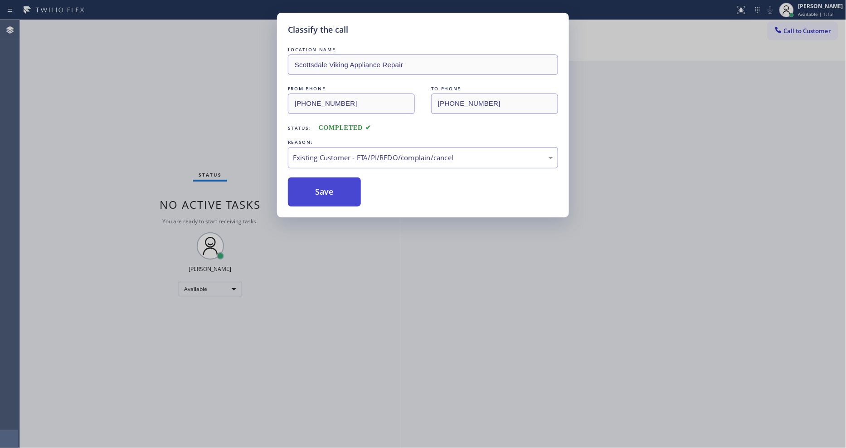
click at [341, 194] on button "Save" at bounding box center [324, 191] width 73 height 29
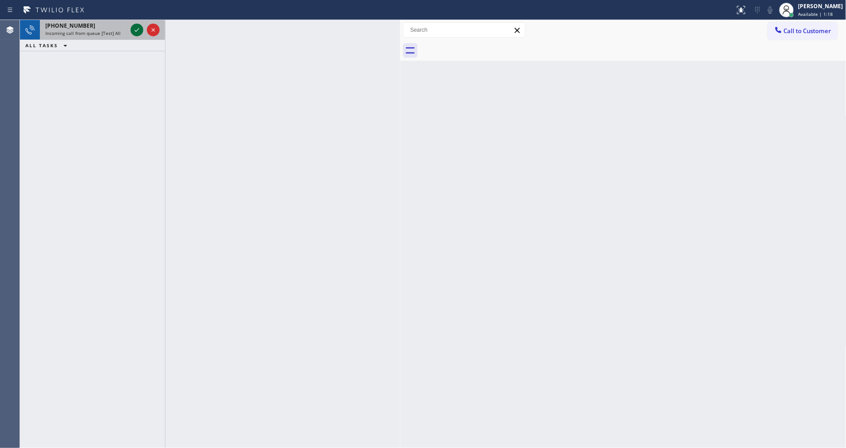
click at [137, 28] on icon at bounding box center [137, 29] width 11 height 11
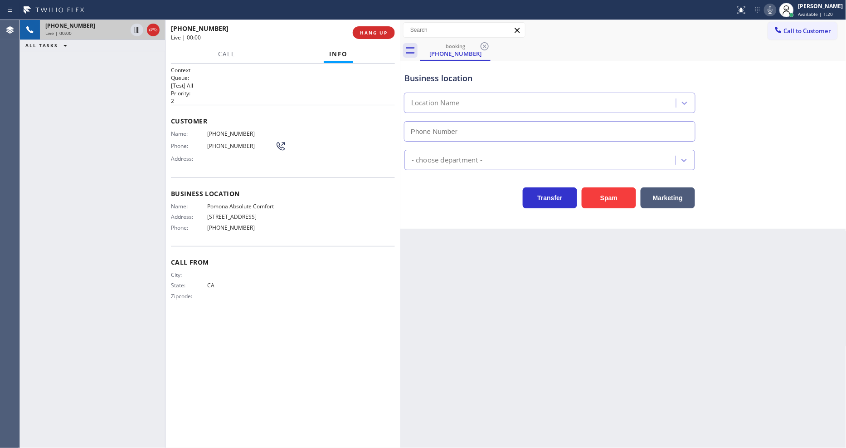
type input "[PHONE_NUMBER]"
click at [169, 105] on div "Context Queue: [Test] All Priority: 2 Customer Name: [PHONE_NUMBER] Phone: [PHO…" at bounding box center [283, 256] width 235 height 384
click at [629, 371] on div "Back to Dashboard Change Sender ID Customers Technicians Select a contact Outbo…" at bounding box center [624, 234] width 446 height 428
click at [247, 203] on span "Pomona Absolute Comfort" at bounding box center [241, 206] width 68 height 7
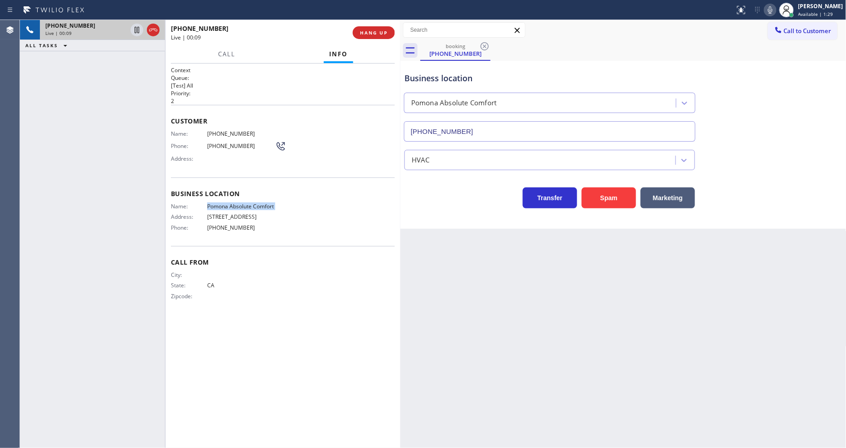
click at [247, 203] on span "Pomona Absolute Comfort" at bounding box center [241, 206] width 68 height 7
click at [230, 132] on span "[PHONE_NUMBER]" at bounding box center [241, 133] width 68 height 7
click at [197, 378] on div "Context Queue: [Test] All Priority: 2 Customer Name: [PHONE_NUMBER] Phone: [PHO…" at bounding box center [283, 255] width 224 height 379
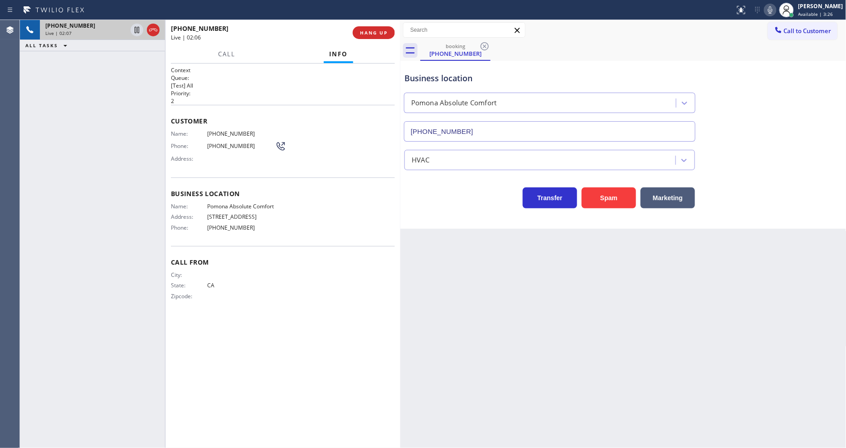
click at [663, 338] on div "Back to Dashboard Change Sender ID Customers Technicians Select a contact Outbo…" at bounding box center [624, 234] width 446 height 428
click at [134, 29] on icon at bounding box center [137, 29] width 11 height 11
click at [762, 10] on icon at bounding box center [770, 9] width 5 height 7
click at [135, 29] on icon at bounding box center [137, 30] width 6 height 6
click at [762, 10] on icon at bounding box center [770, 9] width 5 height 7
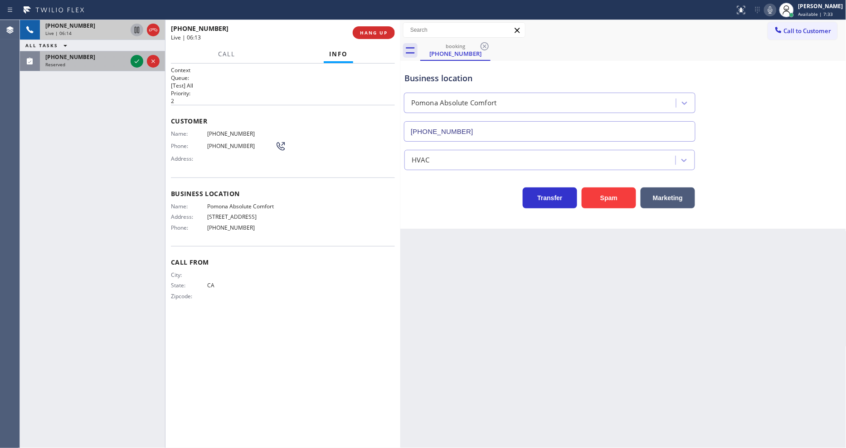
click at [141, 55] on div at bounding box center [145, 61] width 33 height 20
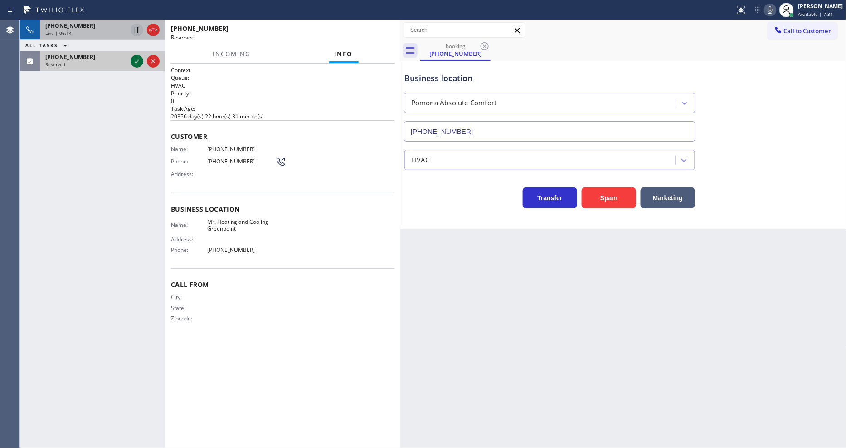
click at [139, 58] on icon at bounding box center [137, 61] width 11 height 11
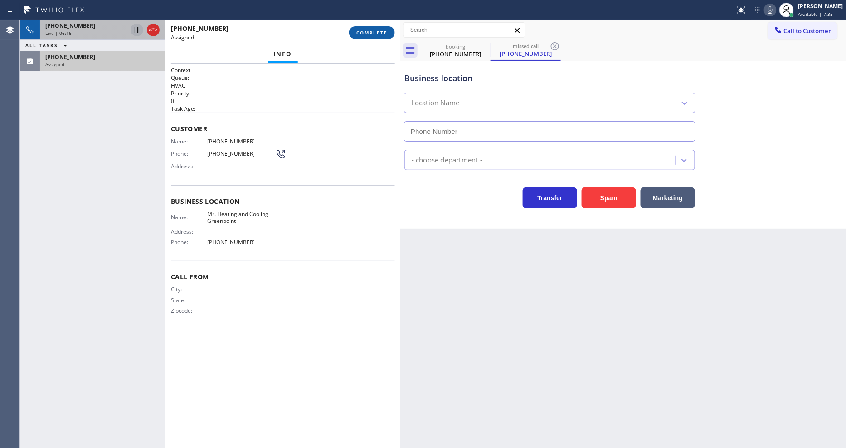
click at [377, 34] on span "COMPLETE" at bounding box center [372, 32] width 31 height 6
type input "[PHONE_NUMBER]"
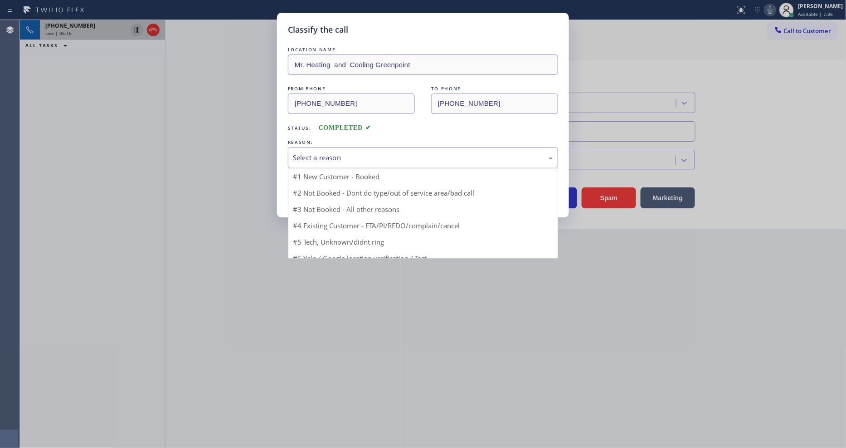
click at [334, 156] on div "Select a reason" at bounding box center [423, 157] width 260 height 10
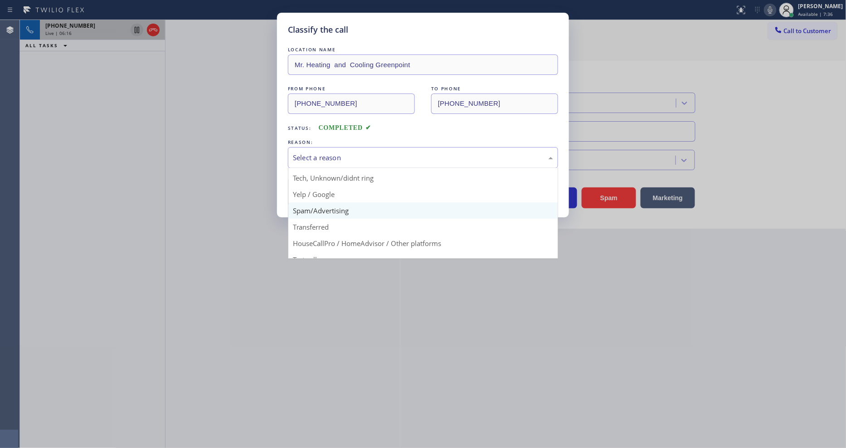
scroll to position [57, 0]
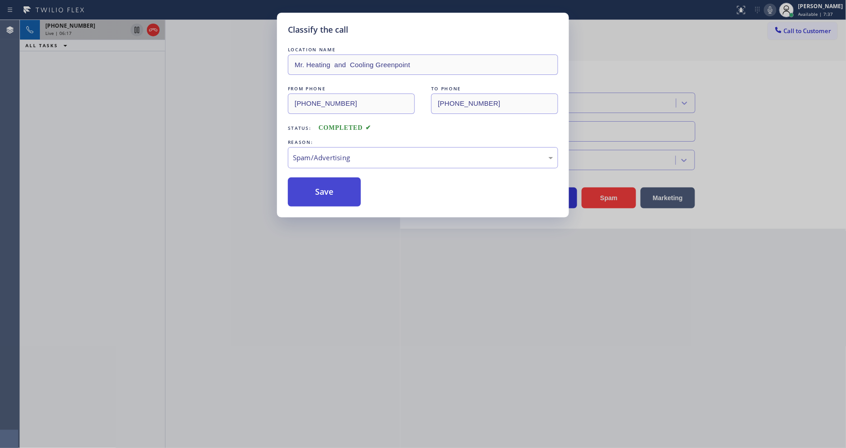
click at [323, 191] on button "Save" at bounding box center [324, 191] width 73 height 29
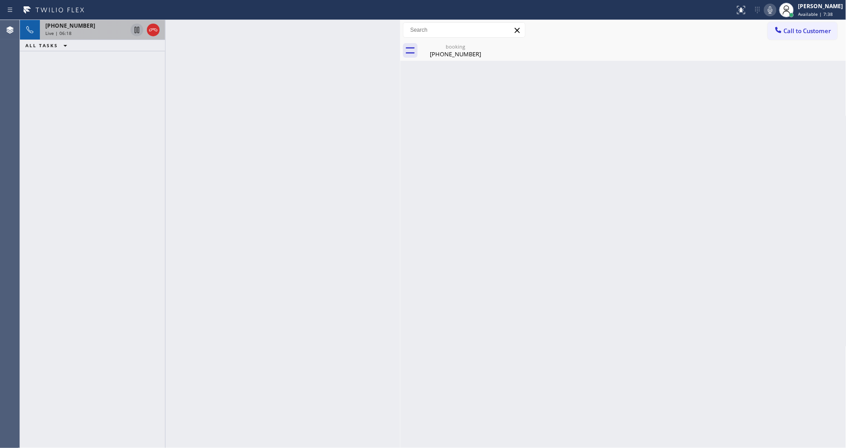
click at [112, 32] on div "Live | 06:18" at bounding box center [86, 33] width 82 height 6
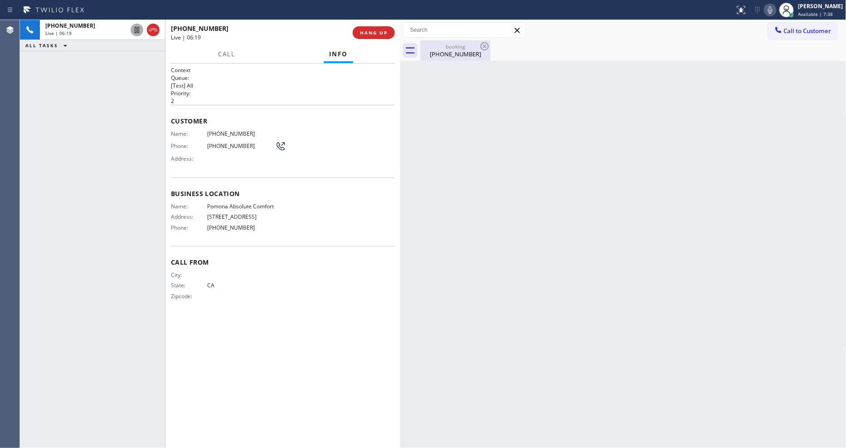
click at [460, 50] on div "[PHONE_NUMBER]" at bounding box center [455, 54] width 68 height 8
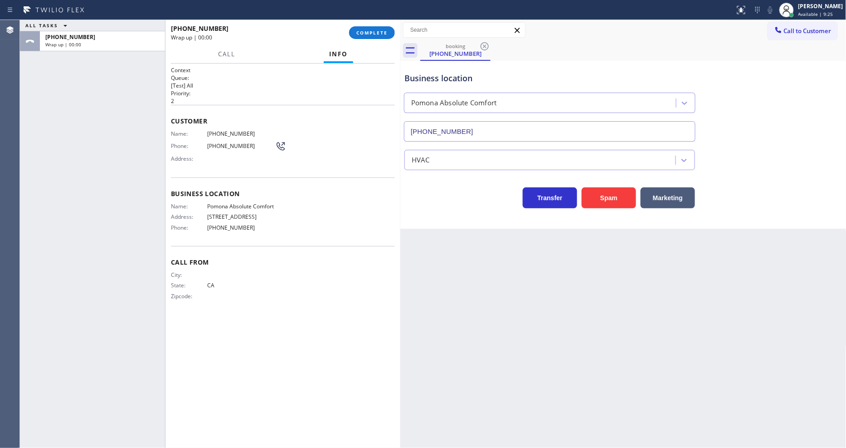
drag, startPoint x: 367, startPoint y: 34, endPoint x: 352, endPoint y: 147, distance: 113.5
click at [367, 34] on span "COMPLETE" at bounding box center [372, 32] width 31 height 6
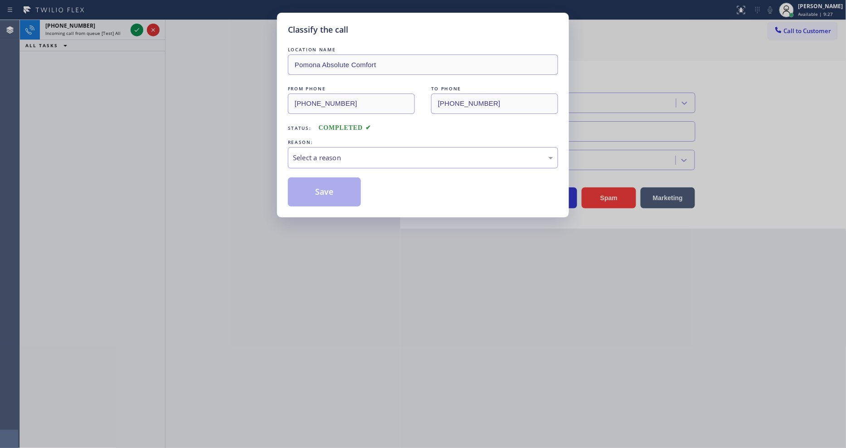
click at [332, 152] on div "Select a reason" at bounding box center [423, 157] width 260 height 10
click at [319, 191] on button "Save" at bounding box center [324, 191] width 73 height 29
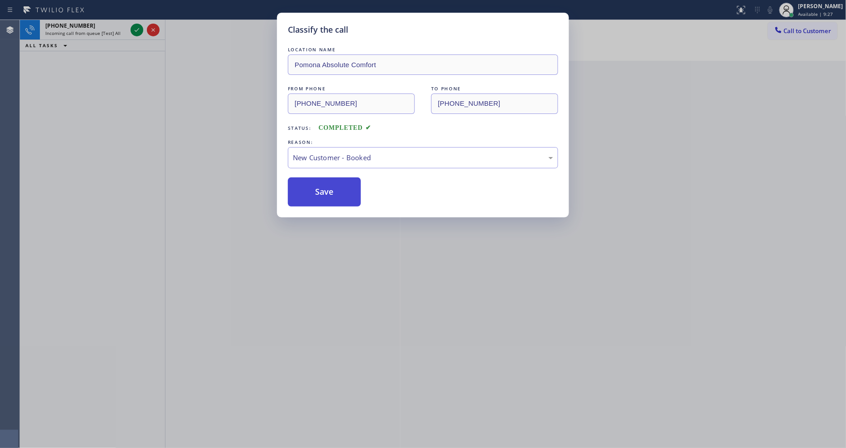
click at [319, 191] on button "Save" at bounding box center [324, 191] width 73 height 29
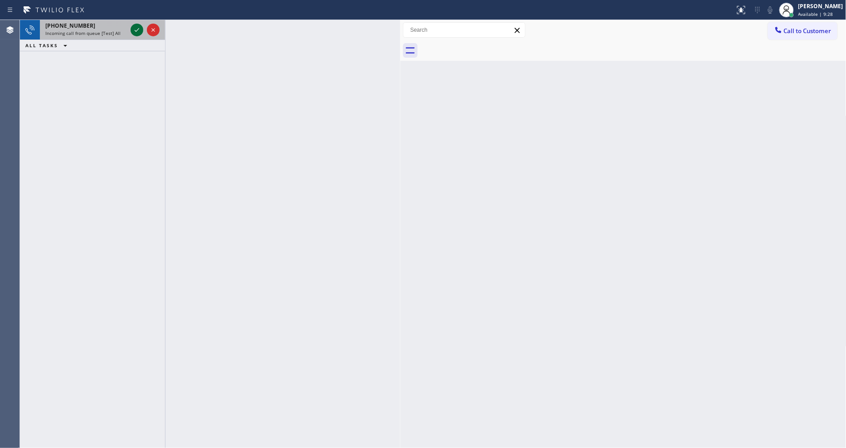
click at [135, 30] on icon at bounding box center [137, 29] width 11 height 11
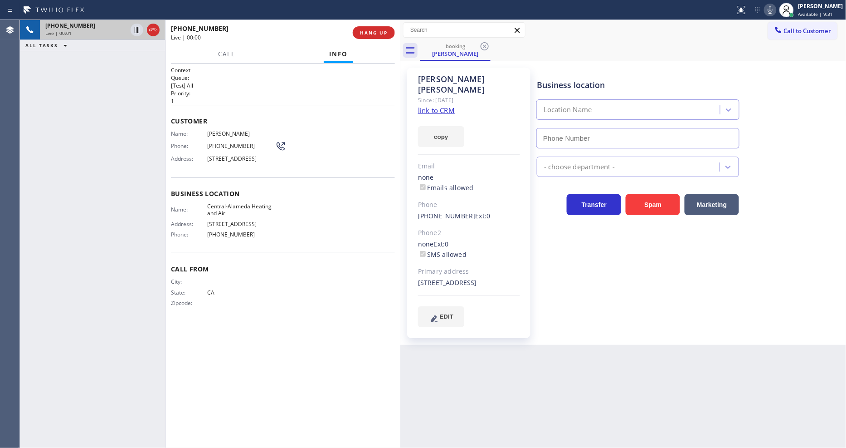
type input "[PHONE_NUMBER]"
click at [440, 106] on link "link to CRM" at bounding box center [436, 110] width 37 height 9
click at [137, 30] on icon at bounding box center [137, 29] width 11 height 11
click at [43, 93] on div "[PHONE_NUMBER] Live | 01:08 ALL TASKS ALL TASKS ACTIVE TASKS TASKS IN WRAP UP" at bounding box center [92, 234] width 145 height 428
click at [441, 106] on link "link to CRM" at bounding box center [436, 110] width 37 height 9
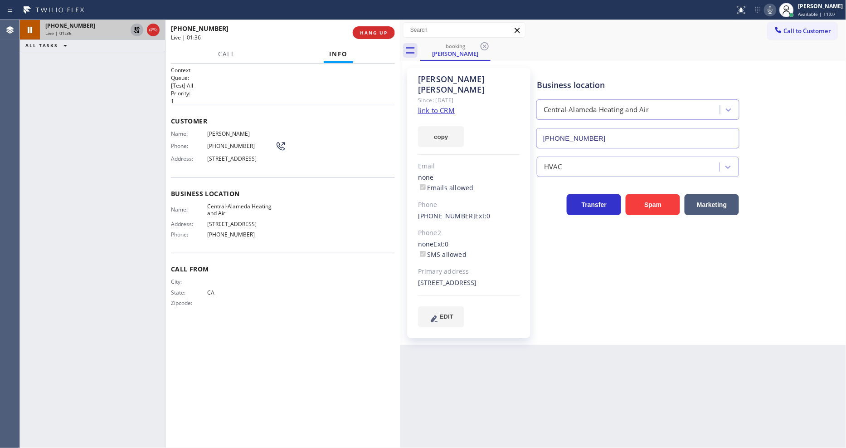
click at [140, 31] on icon at bounding box center [137, 29] width 11 height 11
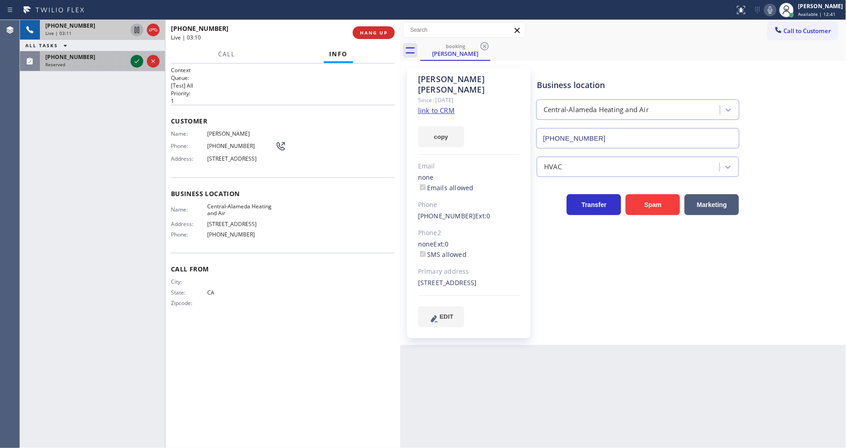
click at [139, 59] on icon at bounding box center [137, 61] width 11 height 11
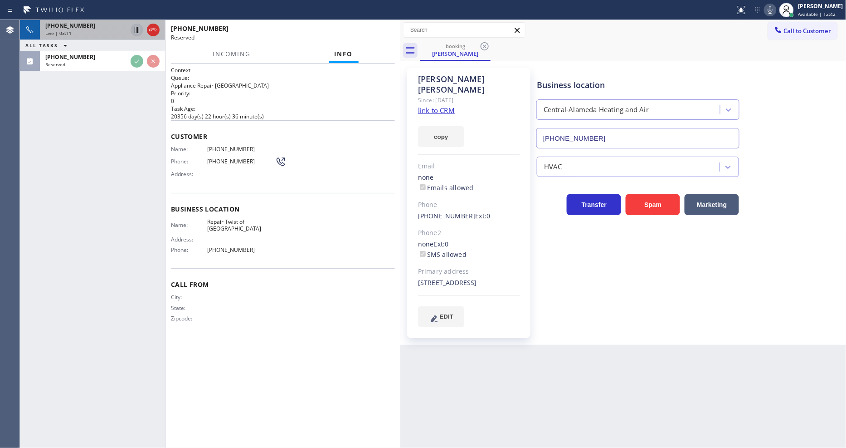
click at [175, 197] on div "Business location Name: Repair Twist of [GEOGRAPHIC_DATA] Address: Phone: [PHON…" at bounding box center [283, 231] width 224 height 76
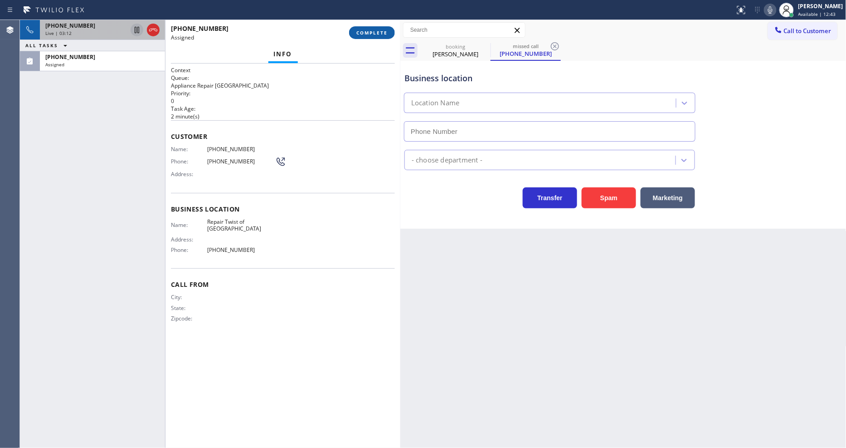
type input "[PHONE_NUMBER]"
click at [370, 32] on span "COMPLETE" at bounding box center [372, 32] width 31 height 6
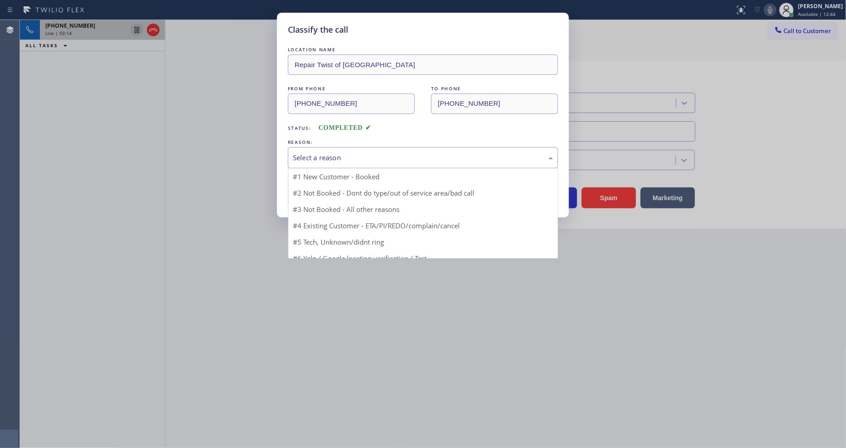
click at [333, 147] on div "Select a reason" at bounding box center [423, 157] width 270 height 21
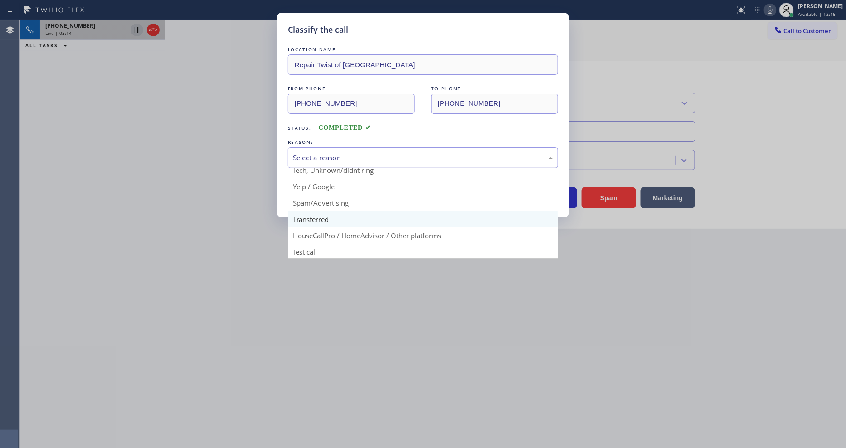
scroll to position [57, 0]
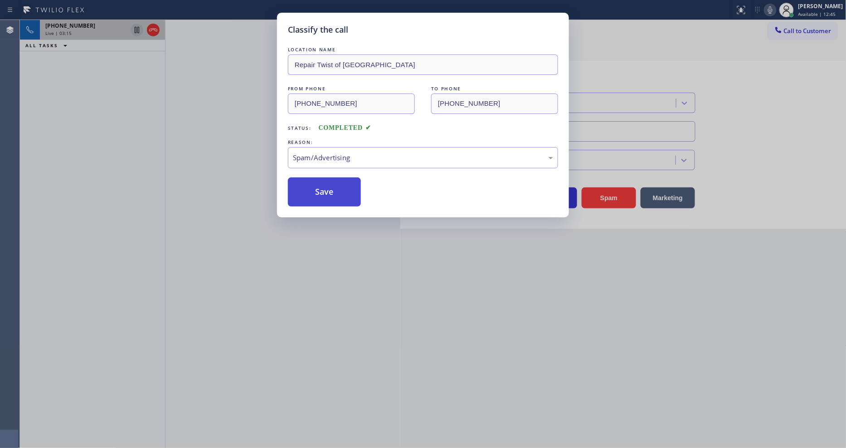
click at [325, 189] on button "Save" at bounding box center [324, 191] width 73 height 29
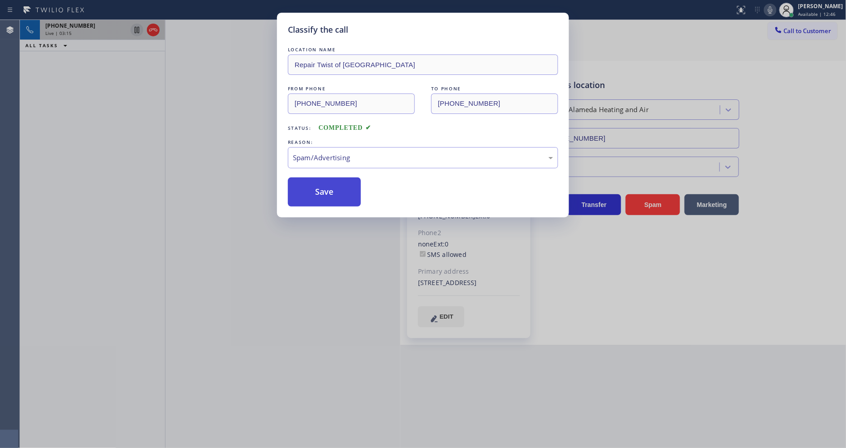
click at [325, 189] on button "Save" at bounding box center [324, 191] width 73 height 29
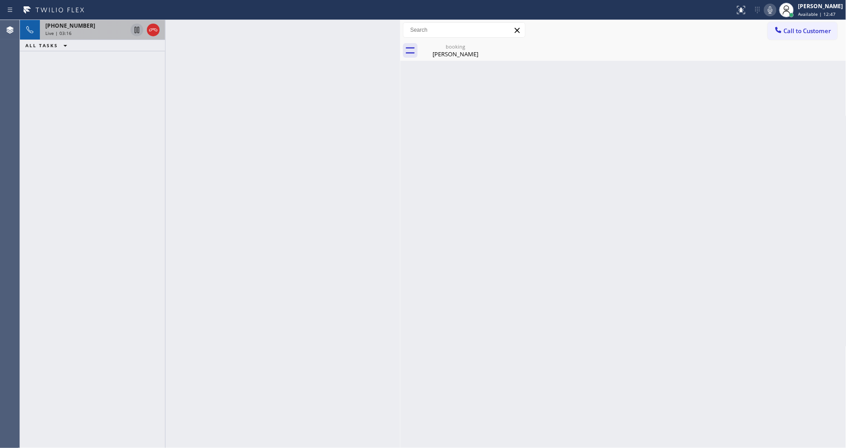
click at [104, 29] on div "[PHONE_NUMBER]" at bounding box center [86, 26] width 82 height 8
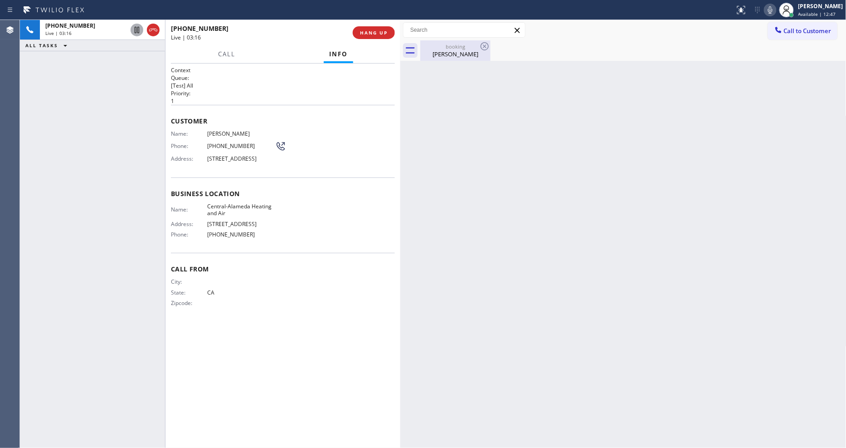
click at [442, 54] on div "[PERSON_NAME]" at bounding box center [455, 54] width 68 height 8
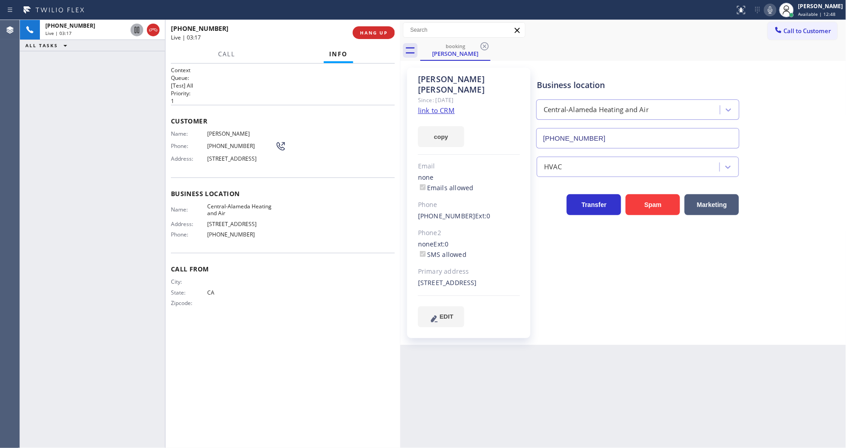
click at [762, 6] on icon at bounding box center [770, 10] width 11 height 11
click at [762, 12] on icon at bounding box center [770, 10] width 11 height 11
click at [376, 30] on span "HANG UP" at bounding box center [374, 32] width 28 height 6
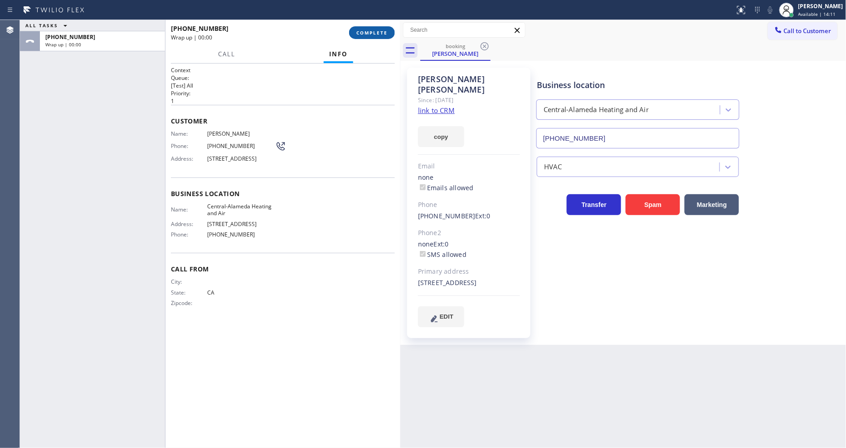
click at [376, 30] on span "COMPLETE" at bounding box center [372, 32] width 31 height 6
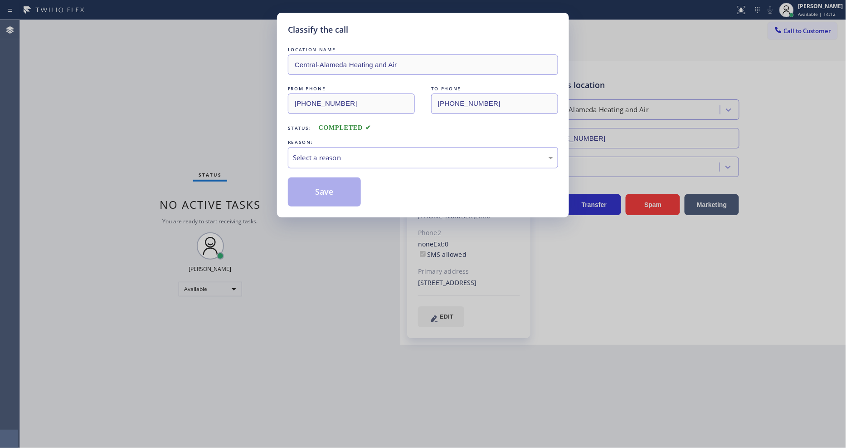
click at [317, 161] on div "Select a reason" at bounding box center [423, 157] width 270 height 21
click at [315, 192] on button "Save" at bounding box center [324, 191] width 73 height 29
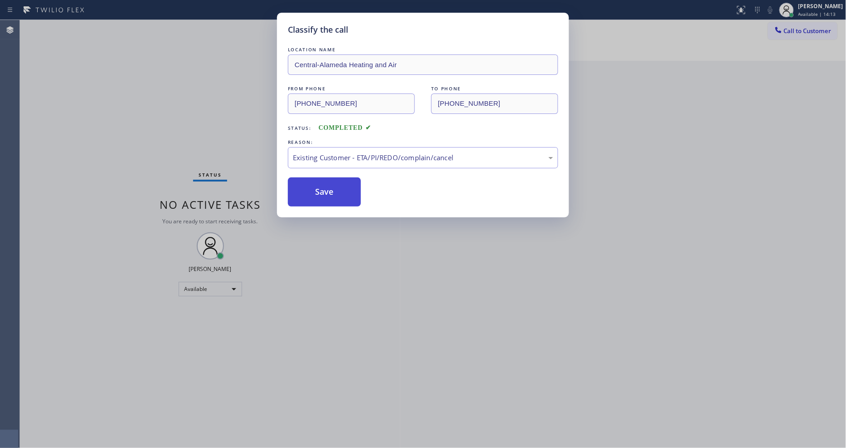
click at [315, 192] on button "Save" at bounding box center [324, 191] width 73 height 29
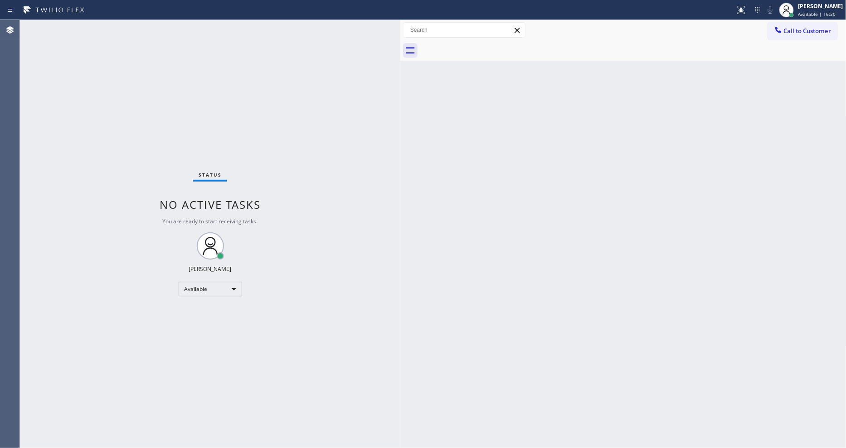
drag, startPoint x: 590, startPoint y: 288, endPoint x: 541, endPoint y: 302, distance: 50.4
click at [590, 288] on div "Back to Dashboard Change Sender ID Customers Technicians Select a contact Outbo…" at bounding box center [624, 234] width 446 height 428
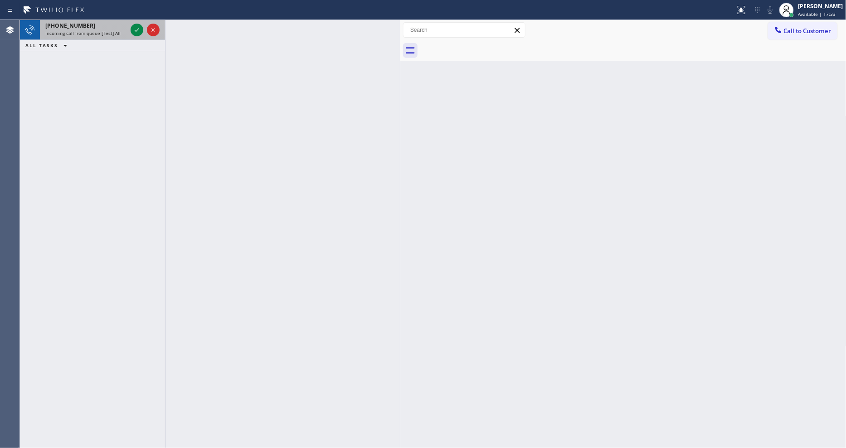
click at [108, 29] on div "[PHONE_NUMBER]" at bounding box center [86, 26] width 82 height 8
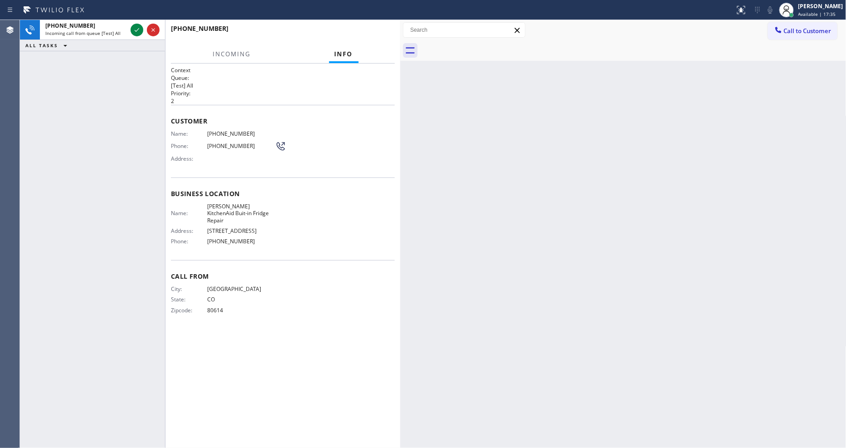
click at [135, 30] on icon at bounding box center [137, 30] width 5 height 4
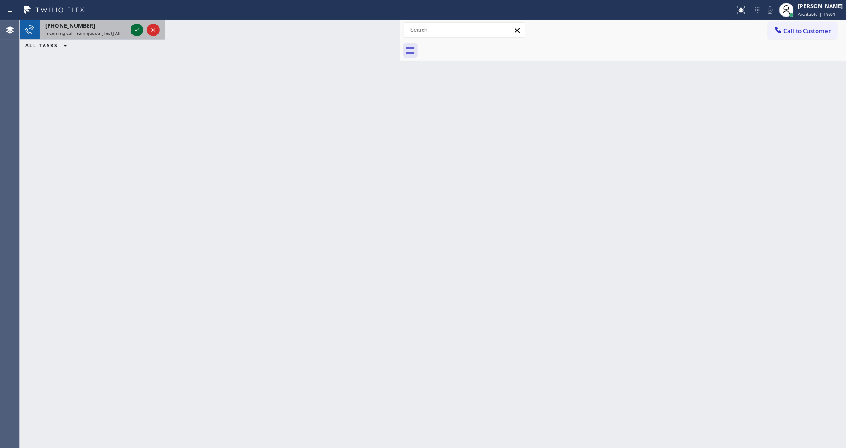
click at [137, 28] on icon at bounding box center [137, 29] width 11 height 11
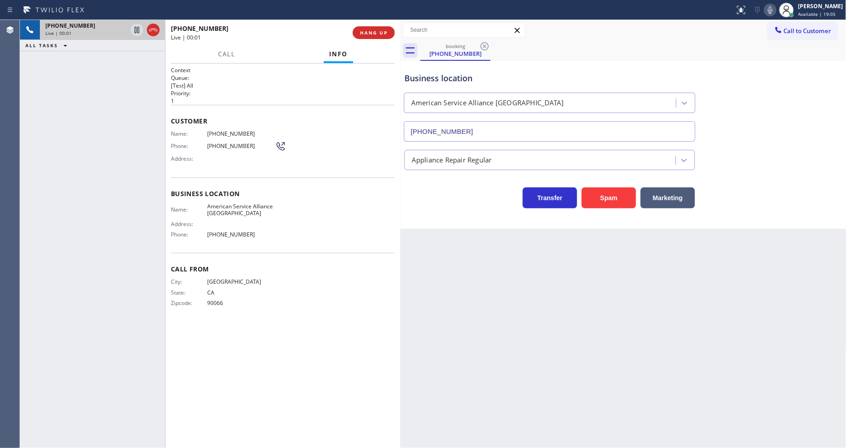
type input "[PHONE_NUMBER]"
click at [661, 266] on div "Back to Dashboard Change Sender ID Customers Technicians Select a contact Outbo…" at bounding box center [624, 234] width 446 height 428
click at [584, 255] on div "Back to Dashboard Change Sender ID Customers Technicians Select a contact Outbo…" at bounding box center [624, 234] width 446 height 428
click at [226, 207] on span "American Service Alliance [GEOGRAPHIC_DATA]" at bounding box center [241, 210] width 68 height 14
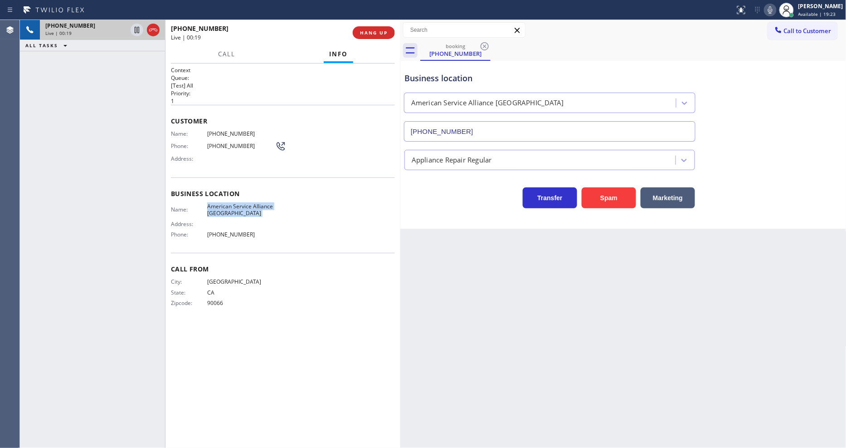
click at [226, 207] on span "American Service Alliance [GEOGRAPHIC_DATA]" at bounding box center [241, 210] width 68 height 14
click at [212, 134] on div "Name: [PHONE_NUMBER] Phone: [PHONE_NUMBER] Address:" at bounding box center [228, 148] width 115 height 36
click at [137, 28] on icon at bounding box center [137, 30] width 5 height 6
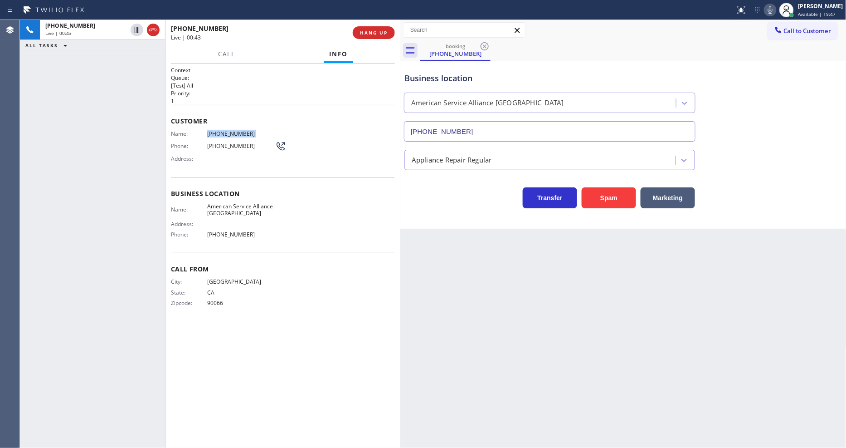
click at [762, 7] on icon at bounding box center [770, 10] width 11 height 11
click at [515, 320] on div "Back to Dashboard Change Sender ID Customers Technicians Select a contact Outbo…" at bounding box center [624, 234] width 446 height 428
click at [136, 28] on icon at bounding box center [137, 30] width 6 height 6
click at [762, 8] on rect at bounding box center [770, 9] width 6 height 6
click at [233, 131] on span "[PHONE_NUMBER]" at bounding box center [241, 133] width 68 height 7
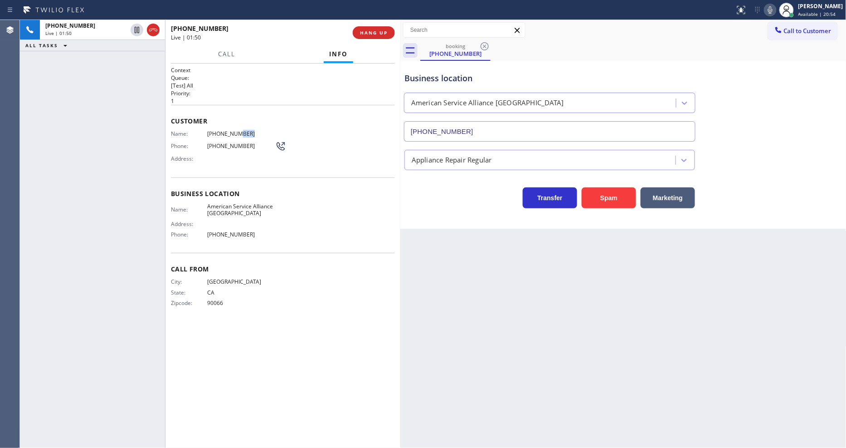
click at [233, 131] on span "[PHONE_NUMBER]" at bounding box center [241, 133] width 68 height 7
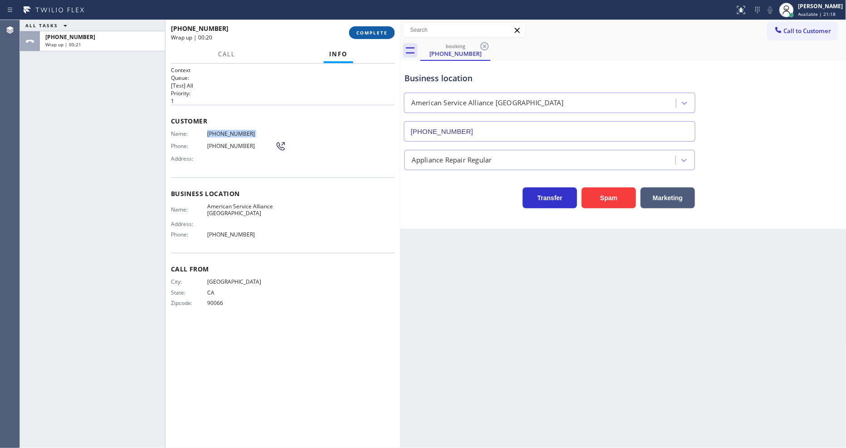
click at [391, 33] on button "COMPLETE" at bounding box center [372, 32] width 46 height 13
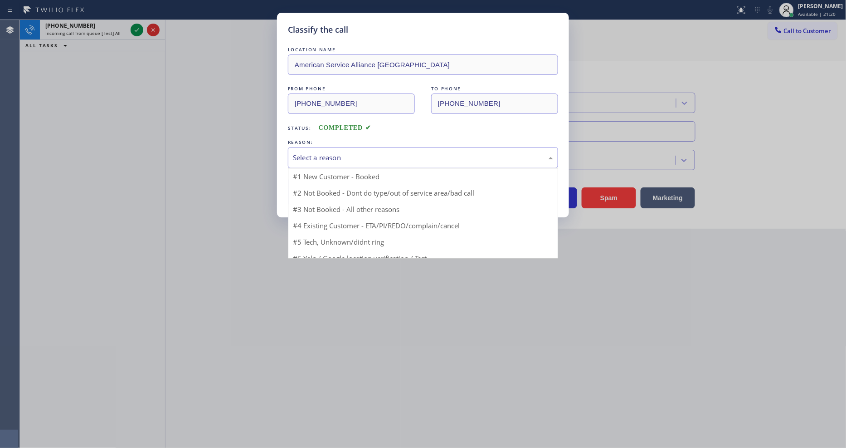
click at [318, 160] on div "Select a reason" at bounding box center [423, 157] width 270 height 21
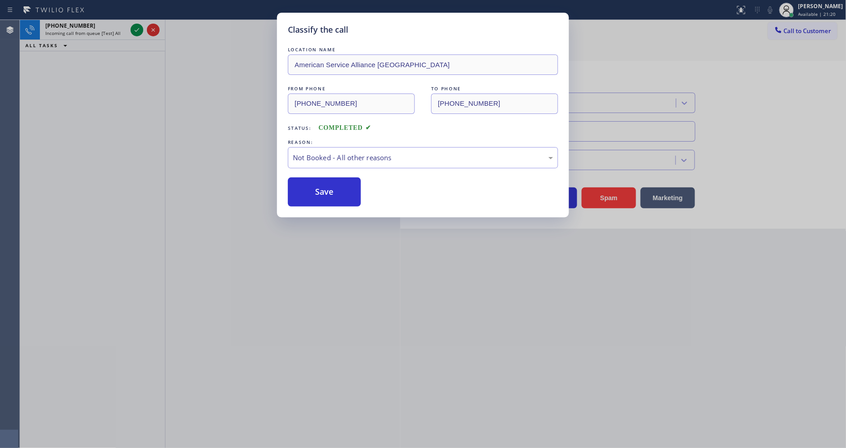
click at [317, 194] on button "Save" at bounding box center [324, 191] width 73 height 29
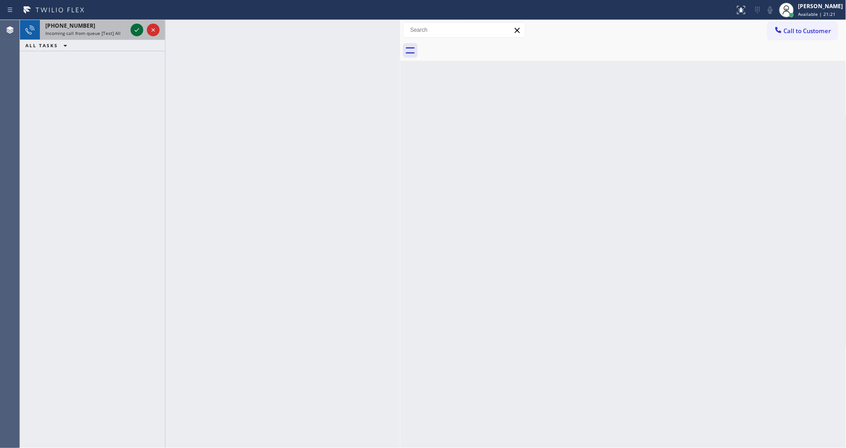
click at [134, 30] on icon at bounding box center [137, 29] width 11 height 11
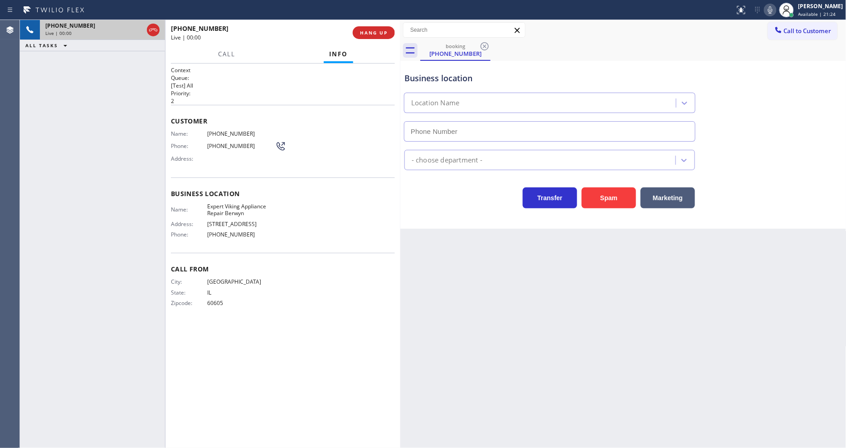
type input "[PHONE_NUMBER]"
drag, startPoint x: 202, startPoint y: 316, endPoint x: 267, endPoint y: 126, distance: 201.1
click at [203, 311] on div "Context Queue: [Test] All Priority: 2 Customer Name: [PHONE_NUMBER] Phone: [PHO…" at bounding box center [283, 255] width 224 height 379
click at [372, 34] on span "HANG UP" at bounding box center [374, 32] width 28 height 6
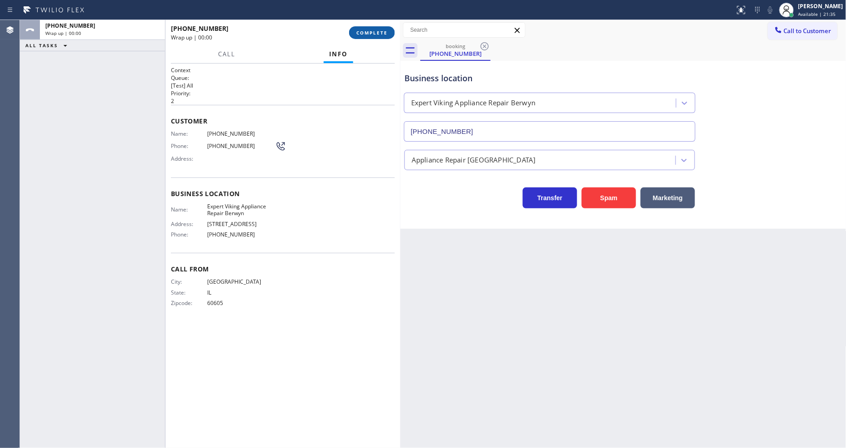
click at [372, 34] on span "COMPLETE" at bounding box center [372, 32] width 31 height 6
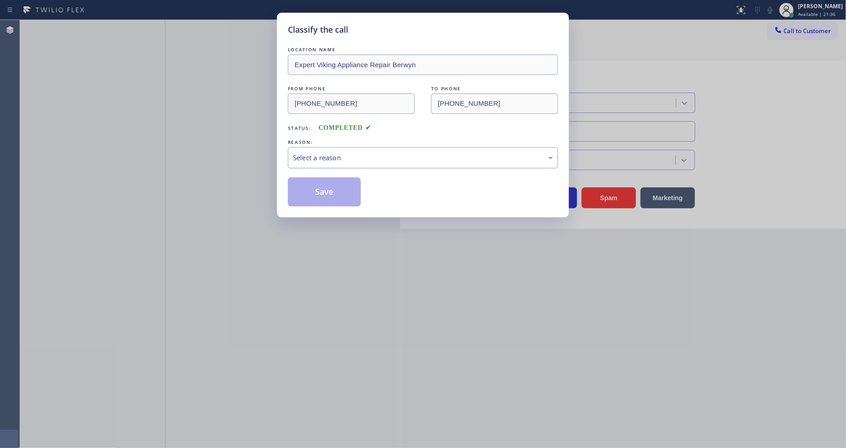
click at [358, 157] on div "Select a reason" at bounding box center [423, 157] width 260 height 10
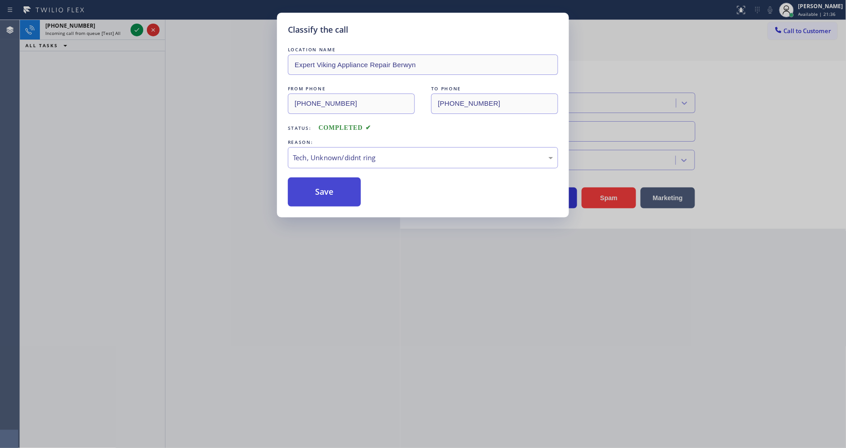
drag, startPoint x: 344, startPoint y: 226, endPoint x: 341, endPoint y: 189, distance: 37.3
click at [341, 189] on button "Save" at bounding box center [324, 191] width 73 height 29
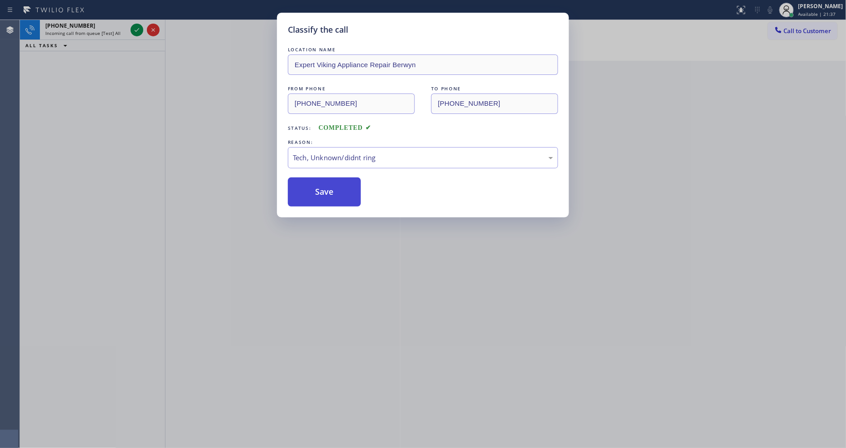
click at [341, 189] on button "Save" at bounding box center [324, 191] width 73 height 29
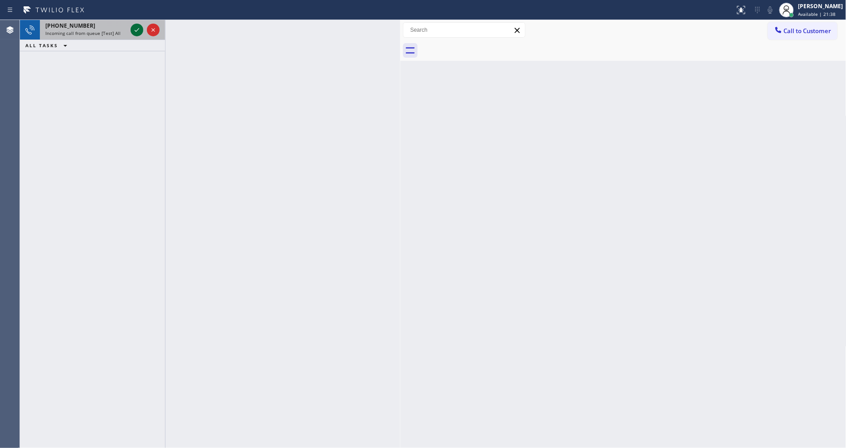
click at [133, 30] on icon at bounding box center [137, 29] width 11 height 11
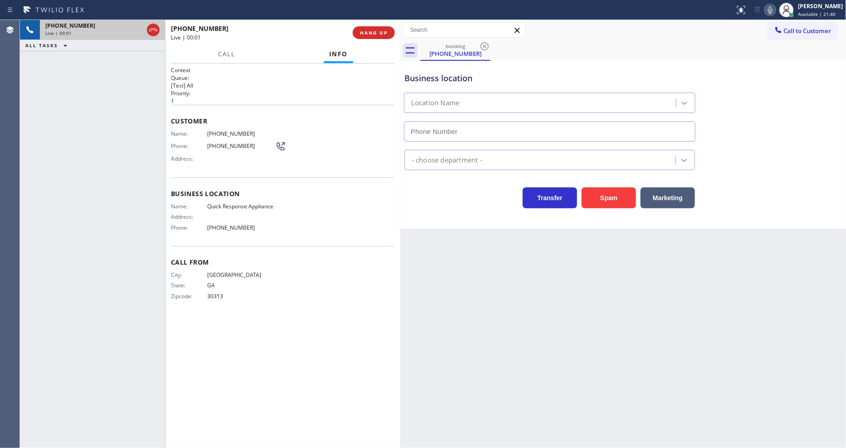
type input "[PHONE_NUMBER]"
click at [375, 34] on span "HANG UP" at bounding box center [374, 32] width 28 height 6
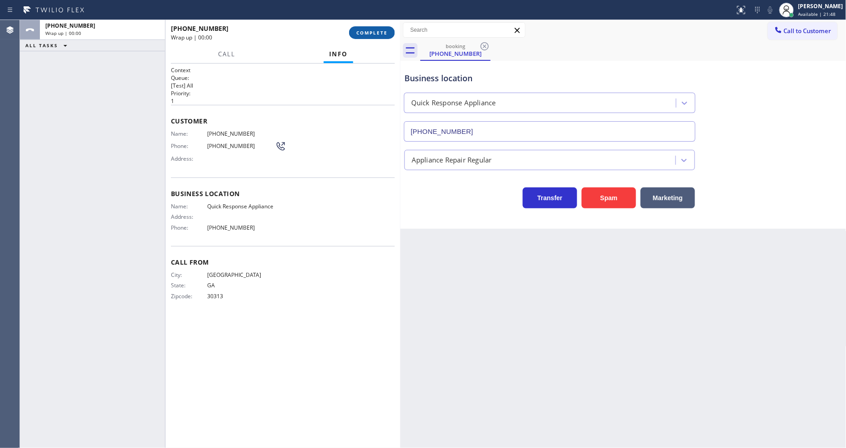
click at [375, 34] on span "COMPLETE" at bounding box center [372, 32] width 31 height 6
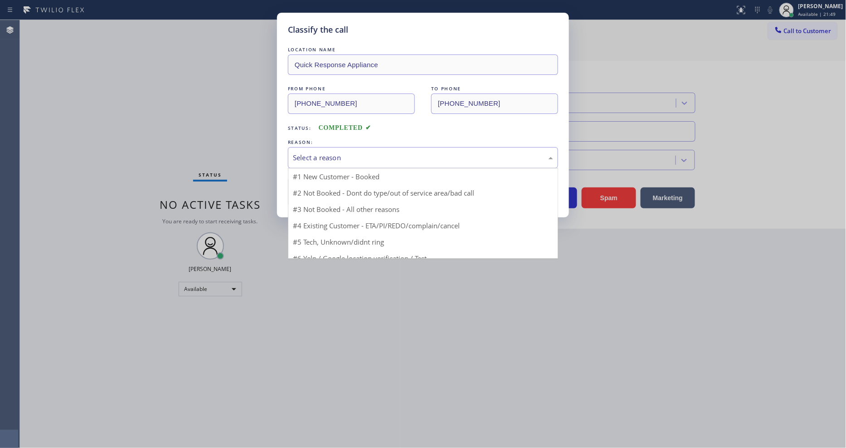
click at [343, 148] on div "Select a reason" at bounding box center [423, 157] width 270 height 21
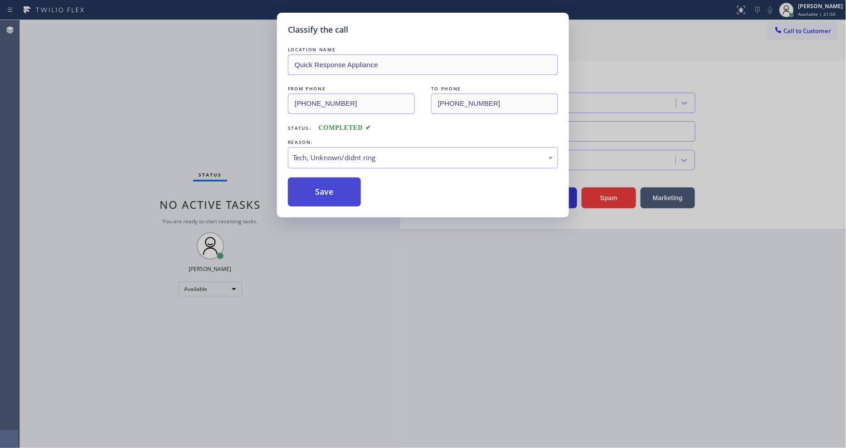
click at [338, 186] on button "Save" at bounding box center [324, 191] width 73 height 29
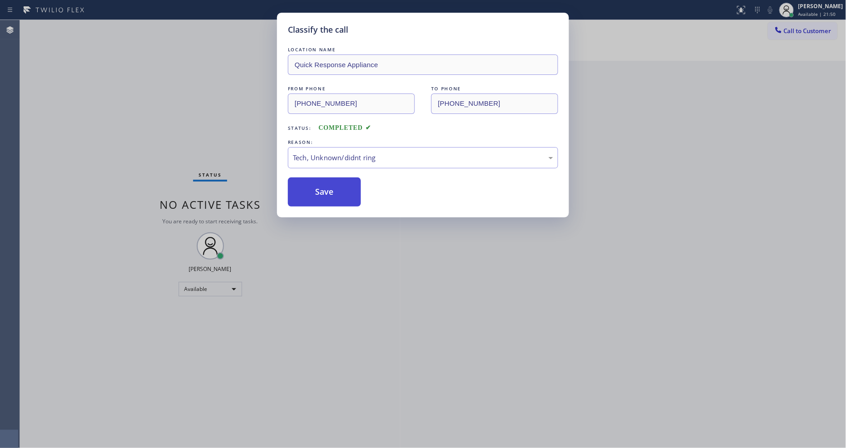
click at [338, 186] on button "Save" at bounding box center [324, 191] width 73 height 29
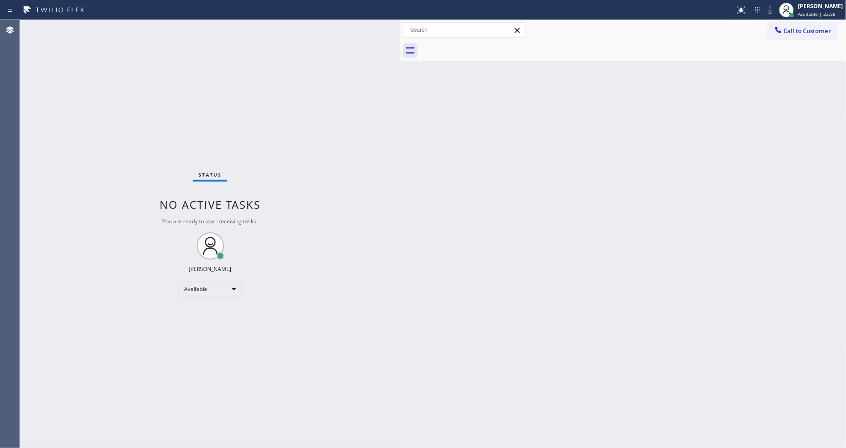
click at [125, 22] on div "Status No active tasks You are ready to start receiving tasks. [PERSON_NAME] Av…" at bounding box center [210, 234] width 381 height 428
click at [720, 239] on div "Back to Dashboard Change Sender ID Customers Technicians Select a contact Outbo…" at bounding box center [624, 234] width 446 height 428
click at [132, 27] on div "Status No active tasks You are ready to start receiving tasks. [PERSON_NAME] Av…" at bounding box center [210, 234] width 381 height 428
click at [122, 21] on div "Status No active tasks You are ready to start receiving tasks. [PERSON_NAME] Av…" at bounding box center [210, 234] width 381 height 428
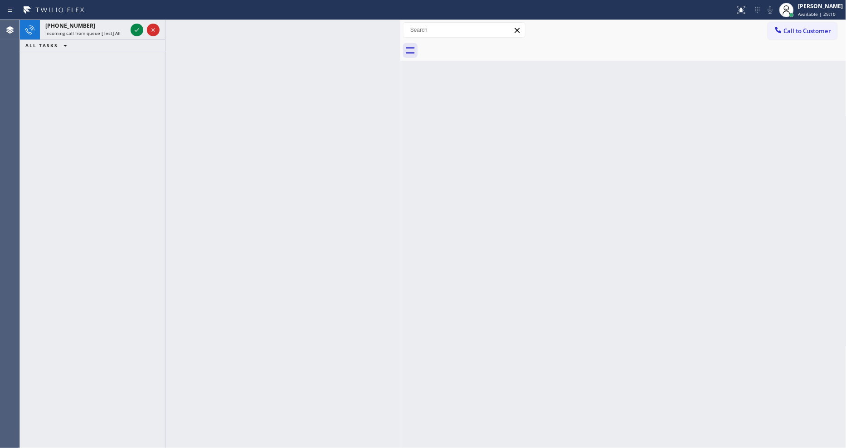
drag, startPoint x: 134, startPoint y: 27, endPoint x: 107, endPoint y: 124, distance: 100.3
click at [134, 27] on icon at bounding box center [137, 29] width 11 height 11
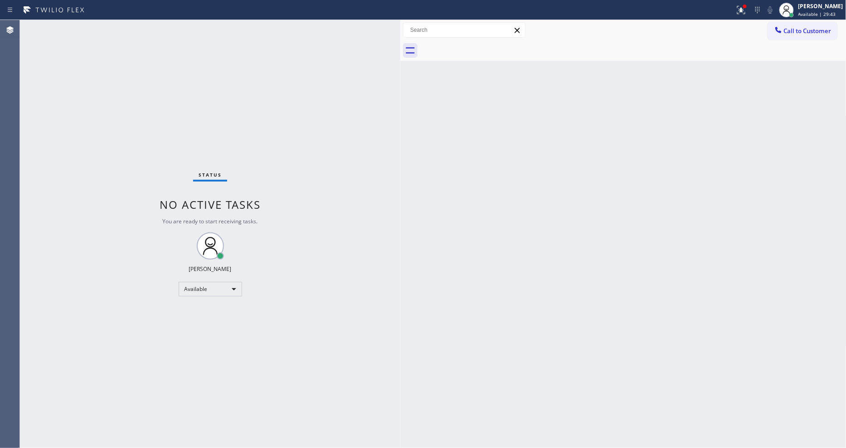
click at [339, 295] on div "Status No active tasks You are ready to start receiving tasks. [PERSON_NAME] Av…" at bounding box center [210, 234] width 381 height 428
click at [592, 320] on div "Back to Dashboard Change Sender ID Customers Technicians Select a contact Outbo…" at bounding box center [624, 234] width 446 height 428
click at [752, 8] on div at bounding box center [742, 10] width 20 height 20
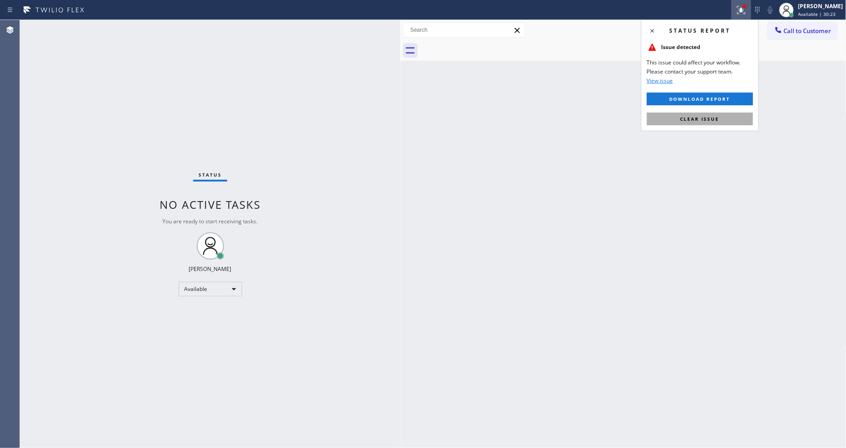
click at [742, 120] on button "Clear issue" at bounding box center [700, 118] width 106 height 13
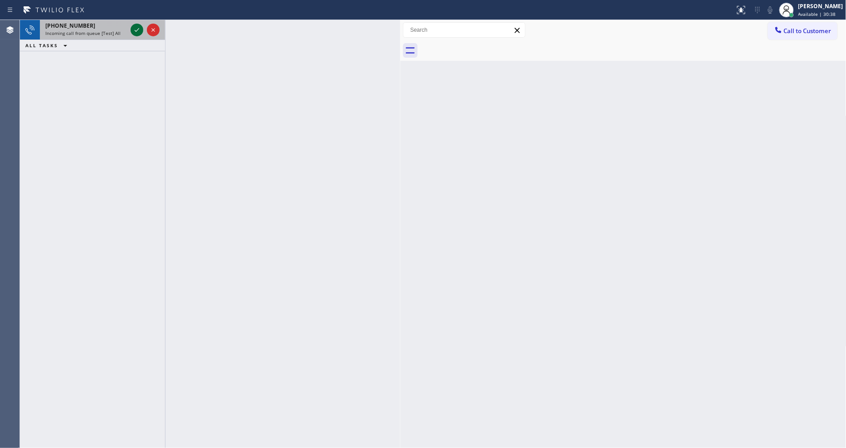
click at [138, 29] on icon at bounding box center [137, 30] width 5 height 4
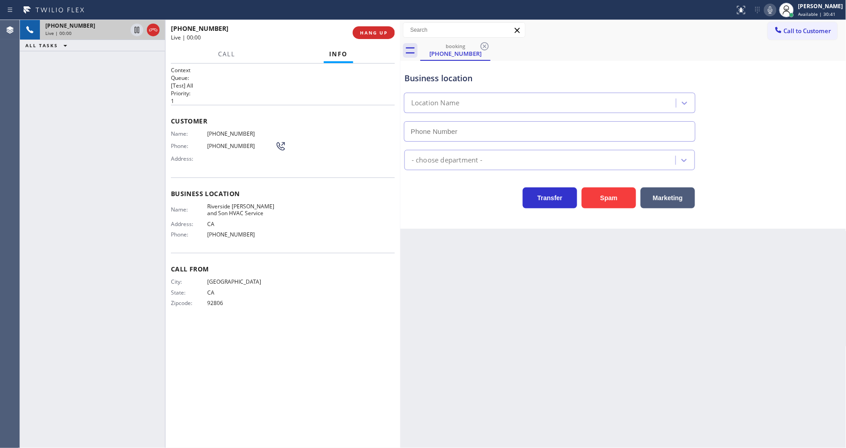
type input "[PHONE_NUMBER]"
click at [374, 29] on span "HANG UP" at bounding box center [374, 32] width 28 height 6
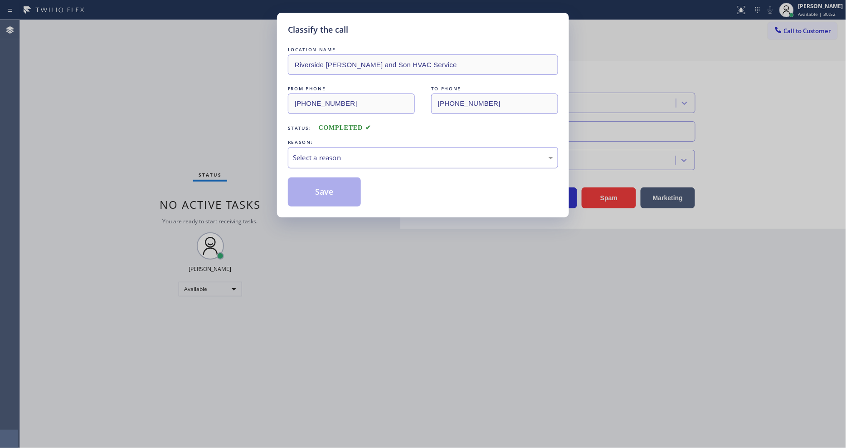
click at [352, 147] on div "Select a reason" at bounding box center [423, 157] width 270 height 21
click at [342, 189] on button "Save" at bounding box center [324, 191] width 73 height 29
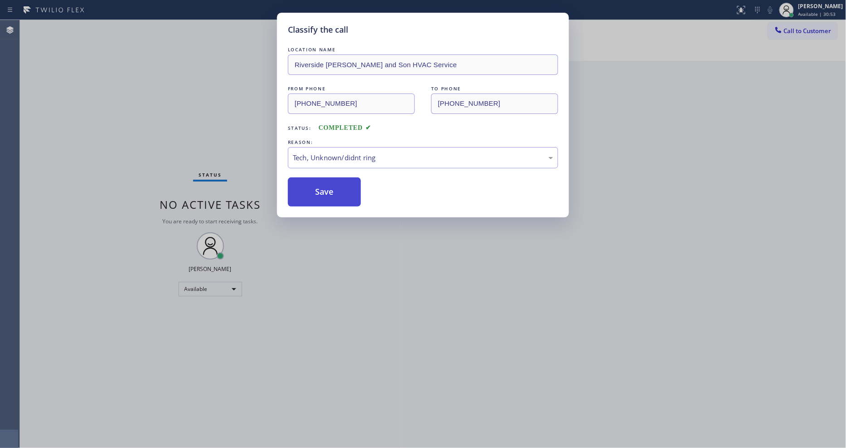
click at [342, 189] on button "Save" at bounding box center [324, 191] width 73 height 29
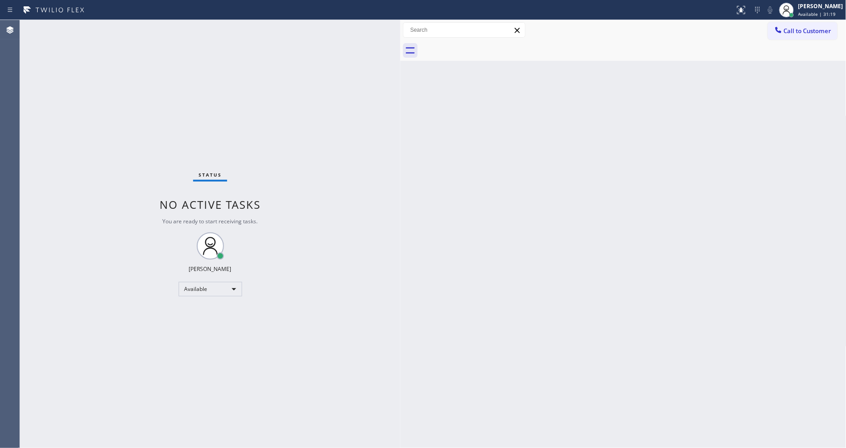
click at [134, 29] on div "Status No active tasks You are ready to start receiving tasks. [PERSON_NAME] Av…" at bounding box center [210, 234] width 381 height 428
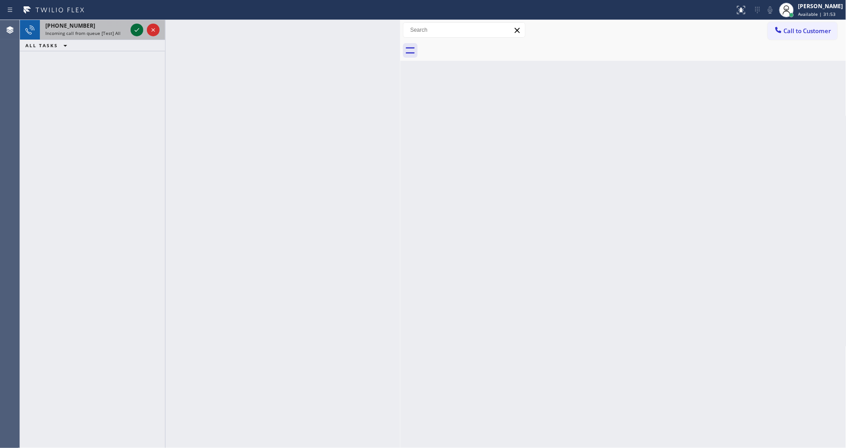
click at [137, 32] on icon at bounding box center [137, 29] width 11 height 11
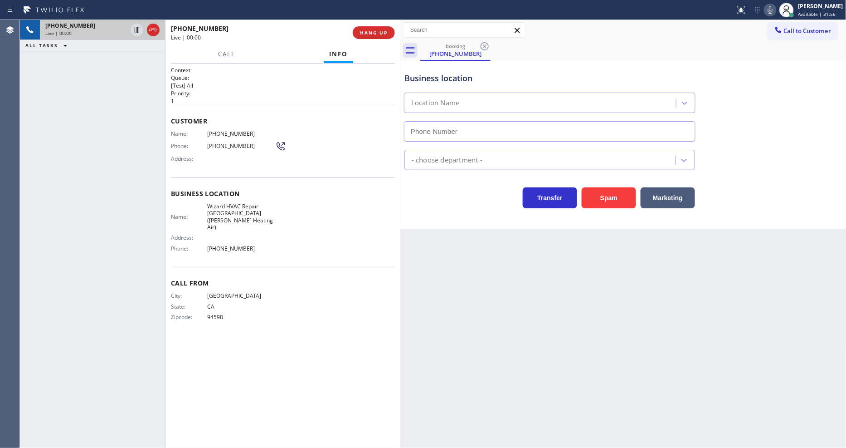
type input "[PHONE_NUMBER]"
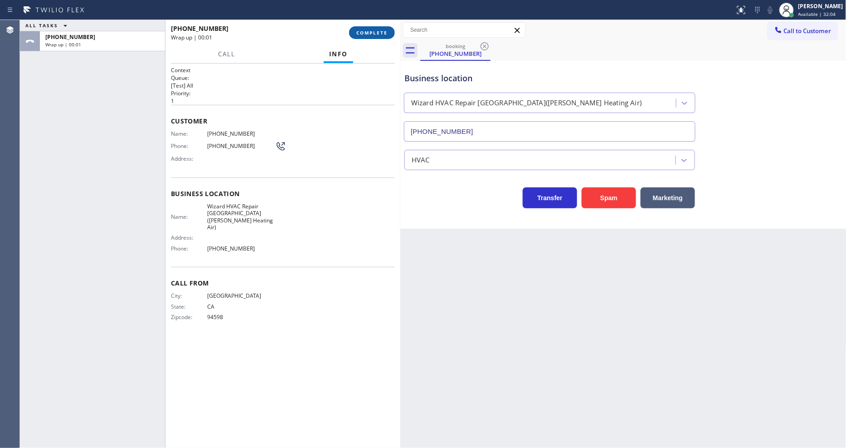
click at [373, 33] on span "COMPLETE" at bounding box center [372, 32] width 31 height 6
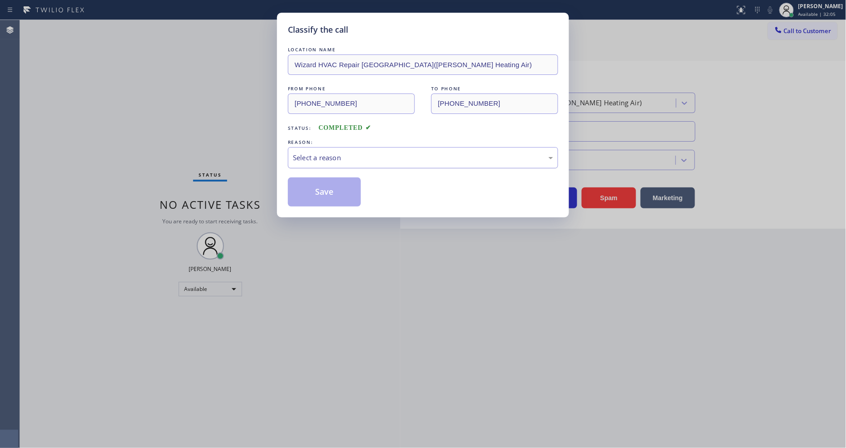
click at [373, 152] on div "Select a reason" at bounding box center [423, 157] width 260 height 10
click at [356, 190] on button "Save" at bounding box center [324, 191] width 73 height 29
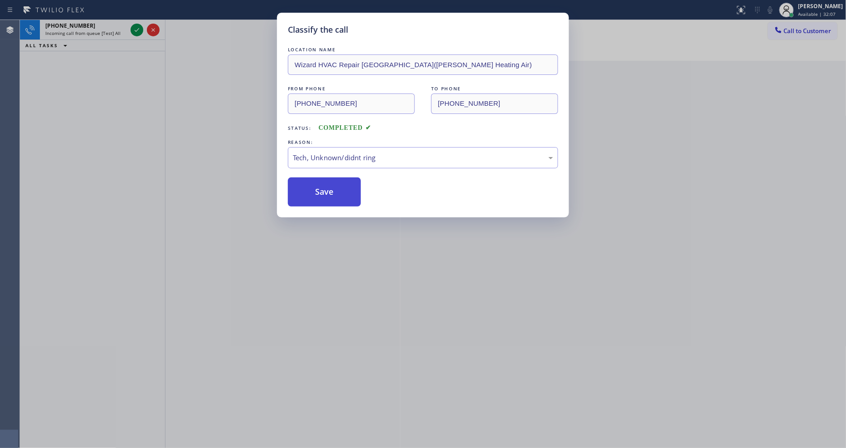
click at [356, 190] on button "Save" at bounding box center [324, 191] width 73 height 29
drag, startPoint x: 356, startPoint y: 190, endPoint x: 352, endPoint y: 181, distance: 9.9
click at [356, 190] on button "Save" at bounding box center [324, 191] width 73 height 29
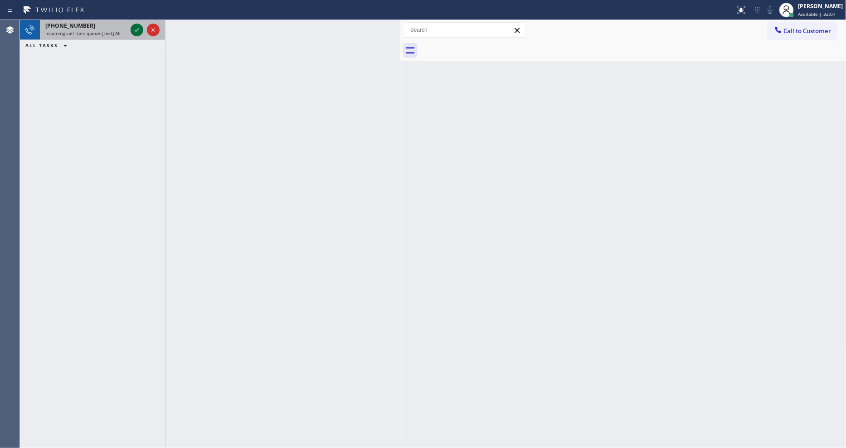
click at [139, 30] on icon at bounding box center [137, 29] width 11 height 11
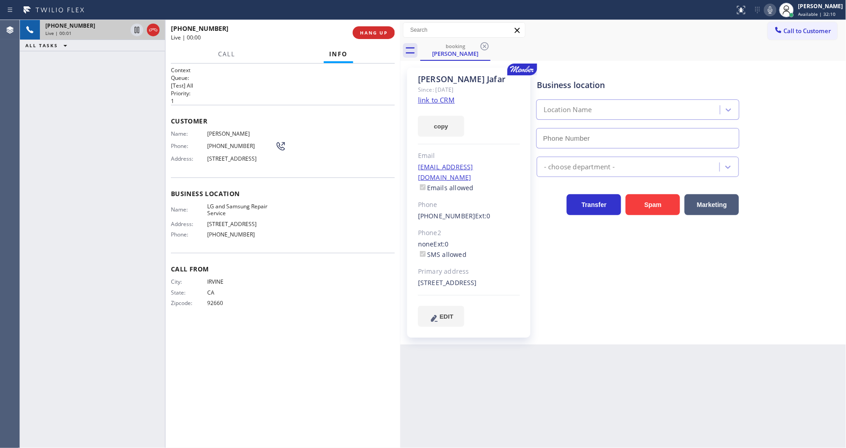
type input "[PHONE_NUMBER]"
click at [430, 98] on link "link to CRM" at bounding box center [436, 99] width 37 height 9
drag, startPoint x: 137, startPoint y: 30, endPoint x: 450, endPoint y: 10, distance: 313.2
click at [137, 30] on icon at bounding box center [137, 29] width 11 height 11
click at [762, 8] on icon at bounding box center [770, 10] width 11 height 11
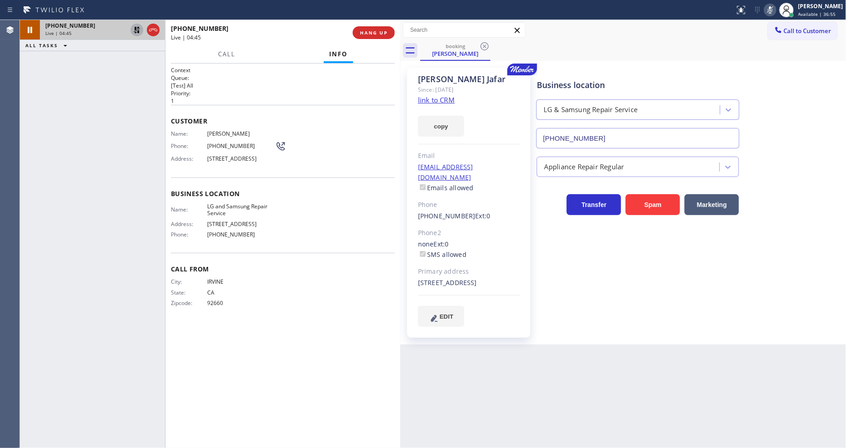
click at [137, 29] on icon at bounding box center [137, 29] width 11 height 11
click at [762, 7] on icon at bounding box center [770, 9] width 5 height 7
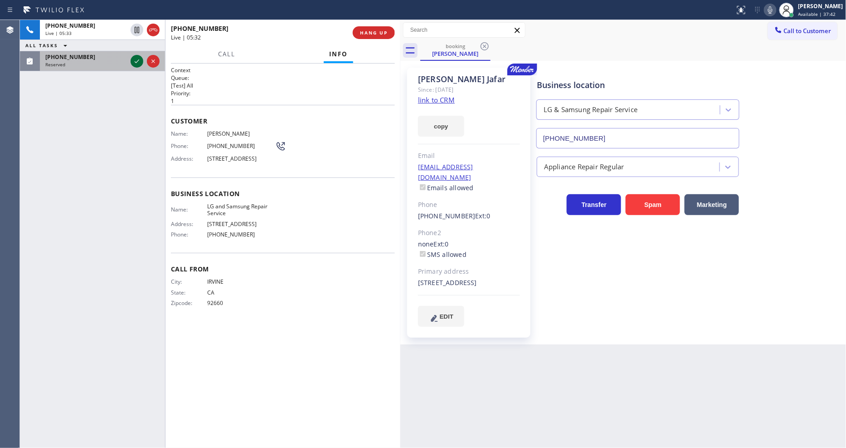
click at [135, 61] on icon at bounding box center [137, 61] width 11 height 11
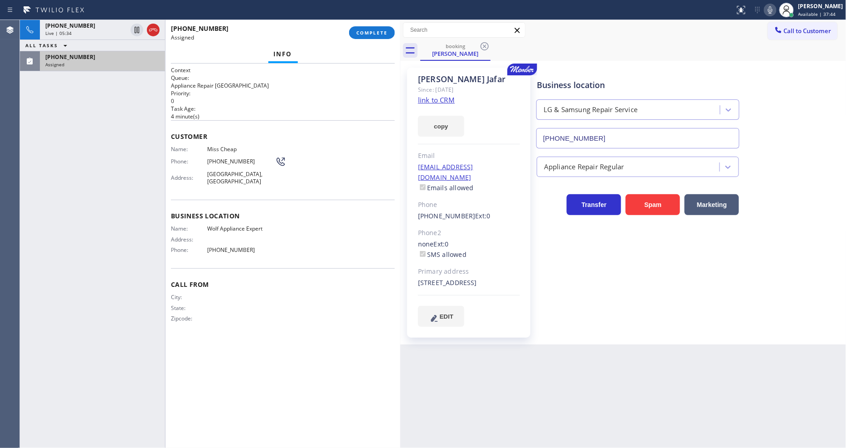
click at [175, 122] on div "Customer Name: Miss Cheap Phone: [PHONE_NUMBER] Address: [GEOGRAPHIC_DATA]" at bounding box center [283, 159] width 224 height 79
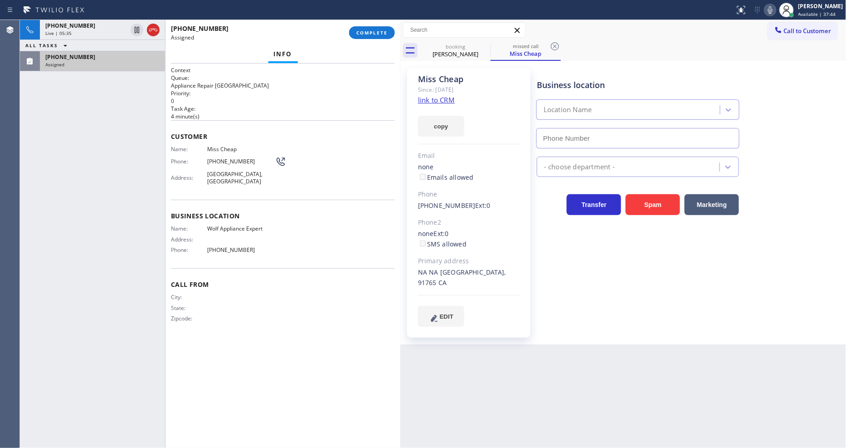
type input "[PHONE_NUMBER]"
click at [437, 101] on link "link to CRM" at bounding box center [436, 99] width 37 height 9
drag, startPoint x: 467, startPoint y: 48, endPoint x: 404, endPoint y: 128, distance: 102.0
click at [467, 48] on div "booking" at bounding box center [455, 46] width 68 height 7
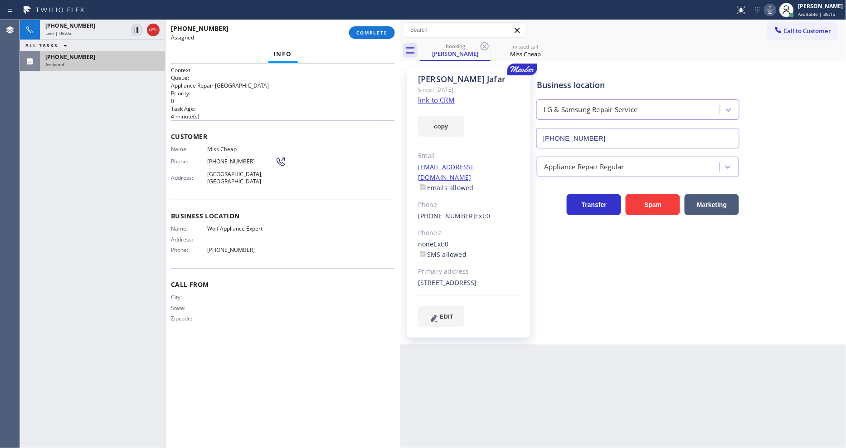
click at [317, 300] on div "City: State: Zipcode:" at bounding box center [283, 309] width 224 height 32
click at [24, 156] on div "[PHONE_NUMBER] Live | 07:03 ALL TASKS ALL TASKS ACTIVE TASKS TASKS IN WRAP UP […" at bounding box center [92, 234] width 145 height 428
drag, startPoint x: 82, startPoint y: 26, endPoint x: 106, endPoint y: 28, distance: 23.6
click at [82, 26] on span "[PHONE_NUMBER]" at bounding box center [70, 26] width 50 height 8
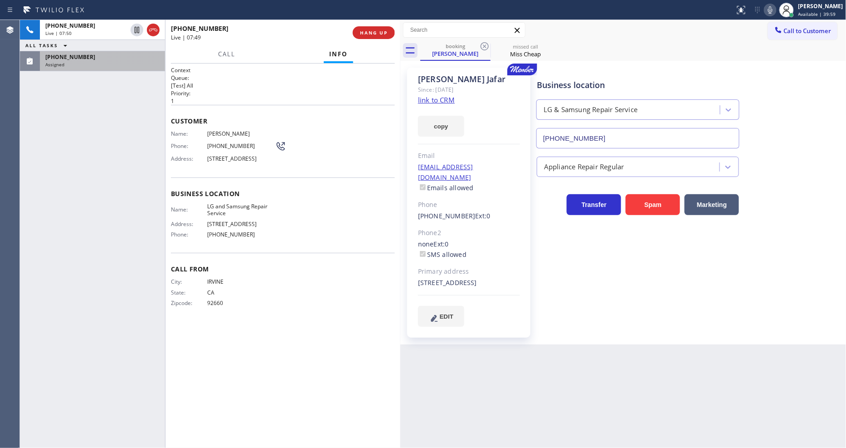
drag, startPoint x: 135, startPoint y: 27, endPoint x: 341, endPoint y: 2, distance: 207.4
click at [135, 27] on icon at bounding box center [137, 30] width 5 height 6
click at [762, 9] on icon at bounding box center [770, 10] width 11 height 11
drag, startPoint x: 83, startPoint y: 122, endPoint x: 89, endPoint y: 78, distance: 43.9
click at [83, 121] on div "[PHONE_NUMBER] Live | 11:00 ALL TASKS ALL TASKS ACTIVE TASKS TASKS IN WRAP UP […" at bounding box center [92, 234] width 145 height 428
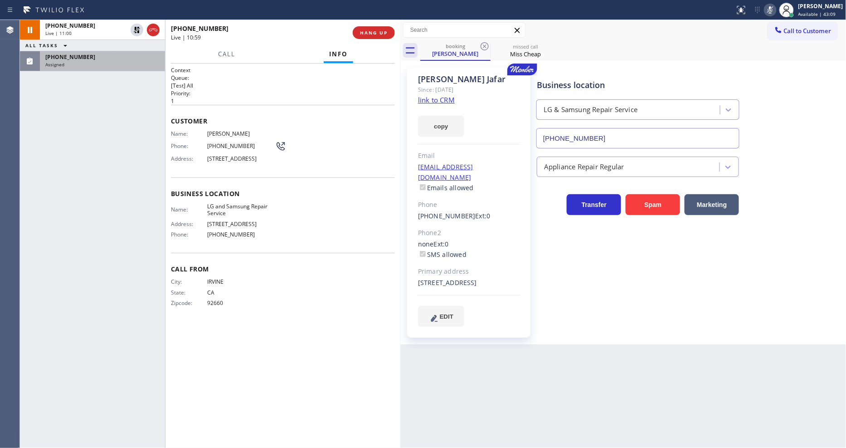
click at [95, 67] on div "Assigned" at bounding box center [102, 64] width 114 height 6
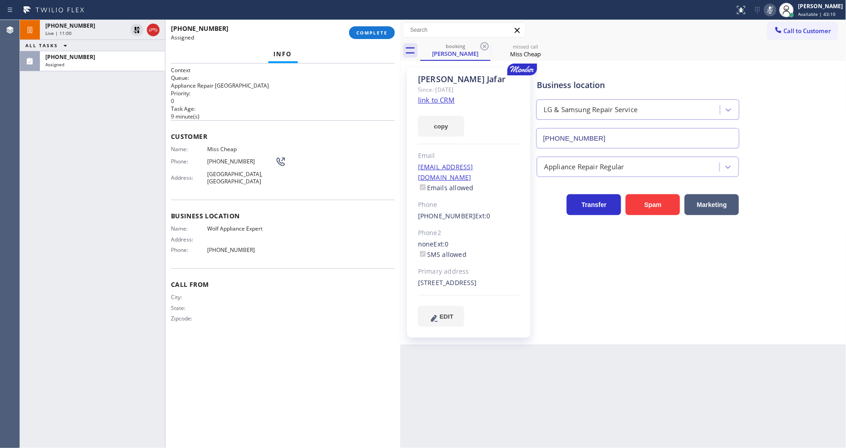
click at [191, 171] on div "Address: [GEOGRAPHIC_DATA]" at bounding box center [228, 178] width 115 height 14
drag, startPoint x: 168, startPoint y: 135, endPoint x: 183, endPoint y: 219, distance: 85.2
click at [183, 219] on div "Context Queue: Appliance Repair High End Priority: 0 Task Age: [DEMOGRAPHIC_DAT…" at bounding box center [283, 256] width 235 height 384
click at [181, 146] on span "Name:" at bounding box center [189, 149] width 36 height 7
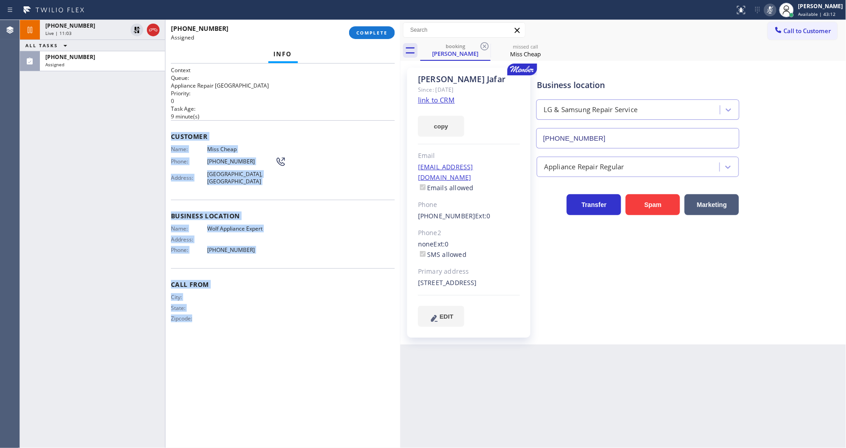
drag, startPoint x: 172, startPoint y: 135, endPoint x: 246, endPoint y: 434, distance: 307.5
click at [246, 403] on div "Context Queue: Appliance Repair High End Priority: 0 Task Age: [DEMOGRAPHIC_DAT…" at bounding box center [283, 255] width 224 height 379
click at [370, 38] on button "COMPLETE" at bounding box center [372, 32] width 46 height 13
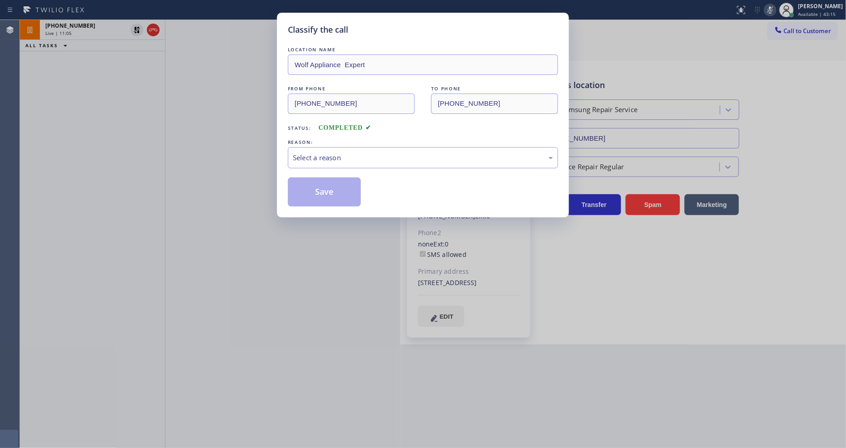
click at [310, 156] on div "Select a reason" at bounding box center [423, 157] width 260 height 10
click at [310, 191] on button "Save" at bounding box center [324, 191] width 73 height 29
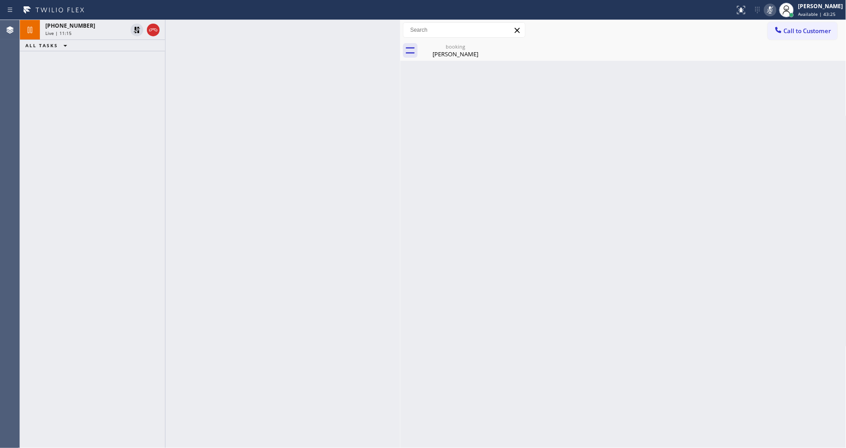
click at [94, 232] on div "[PHONE_NUMBER] Live | 11:15 ALL TASKS ALL TASKS ACTIVE TASKS TASKS IN WRAP UP" at bounding box center [92, 234] width 145 height 428
click at [134, 29] on icon at bounding box center [137, 29] width 11 height 11
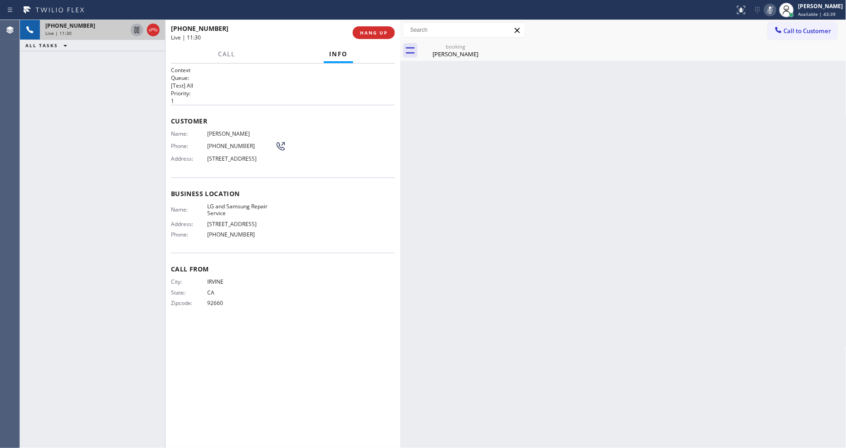
click at [762, 12] on icon at bounding box center [770, 10] width 11 height 11
click at [443, 47] on div "booking" at bounding box center [455, 46] width 68 height 7
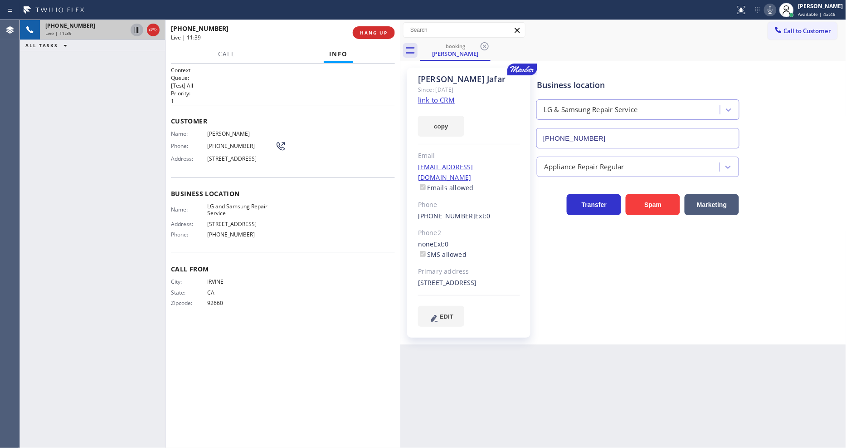
click at [232, 212] on span "LG and Samsung Repair Service" at bounding box center [241, 210] width 68 height 14
click at [216, 131] on span "[PERSON_NAME]" at bounding box center [241, 133] width 68 height 7
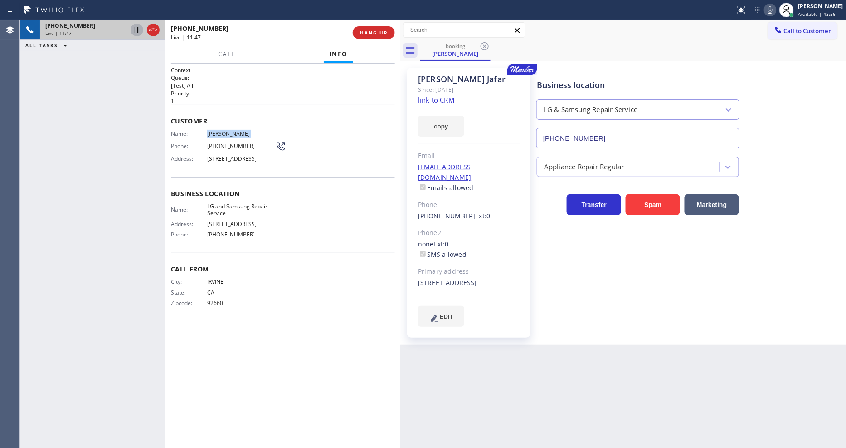
click at [216, 131] on span "[PERSON_NAME]" at bounding box center [241, 133] width 68 height 7
drag, startPoint x: 656, startPoint y: 249, endPoint x: 370, endPoint y: 170, distance: 296.9
click at [655, 248] on div "Business location LG & Samsung Repair Service [PHONE_NUMBER] Appliance Repair R…" at bounding box center [689, 197] width 309 height 254
click at [225, 142] on span "[PHONE_NUMBER]" at bounding box center [241, 145] width 68 height 7
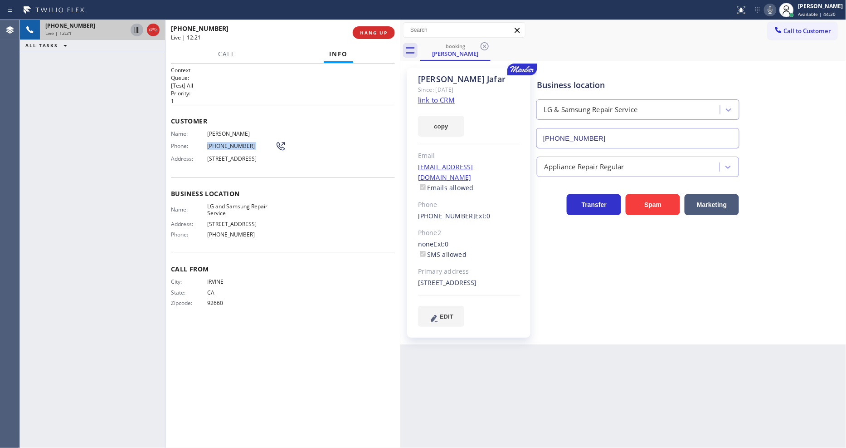
click at [225, 142] on span "[PHONE_NUMBER]" at bounding box center [241, 145] width 68 height 7
click at [170, 185] on div "Context Queue: [Test] All Priority: 1 Customer Name: [PERSON_NAME] Phone: [PHON…" at bounding box center [283, 256] width 235 height 384
click at [511, 166] on div "[EMAIL_ADDRESS][DOMAIN_NAME] Emails allowed" at bounding box center [469, 177] width 102 height 31
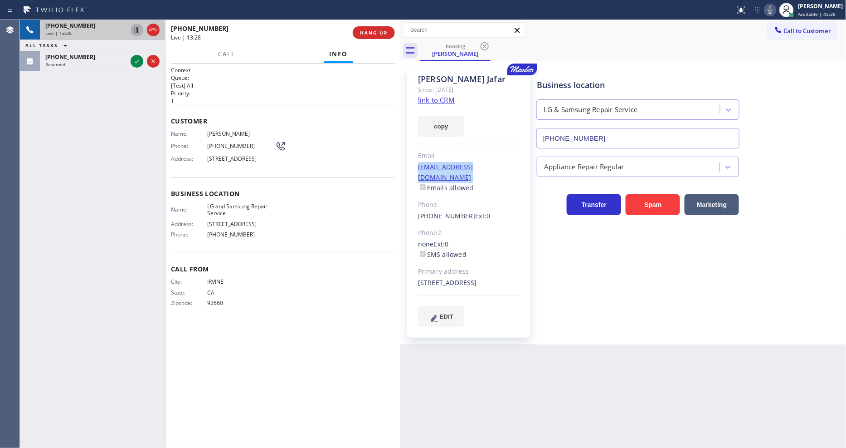
click at [137, 62] on icon at bounding box center [137, 61] width 11 height 11
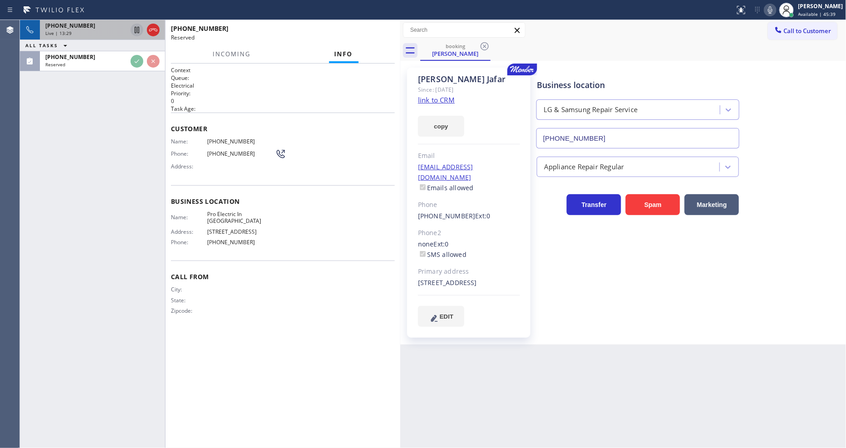
click at [197, 171] on div "Customer Name: [PHONE_NUMBER] Phone: [PHONE_NUMBER] Address:" at bounding box center [283, 148] width 224 height 73
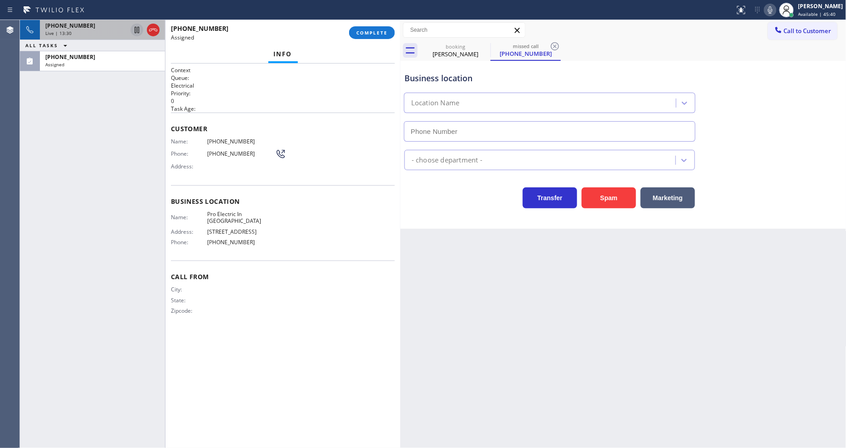
type input "[PHONE_NUMBER]"
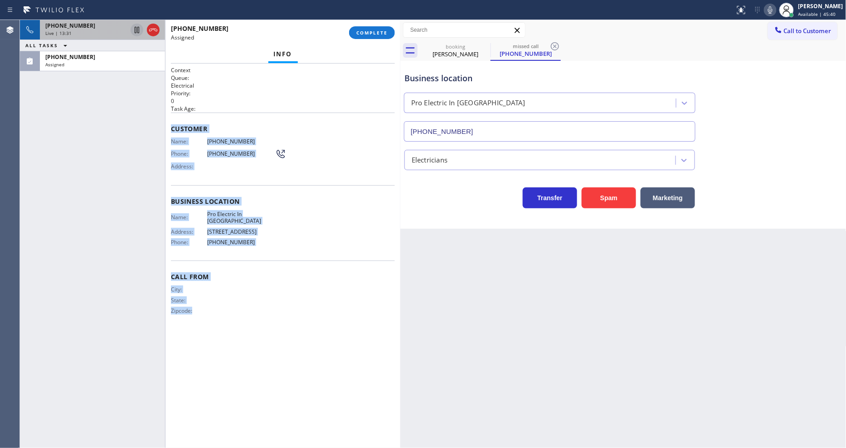
drag, startPoint x: 170, startPoint y: 121, endPoint x: 235, endPoint y: 360, distance: 247.7
click at [235, 360] on div "Context Queue: Electrical Priority: 0 Task Age: Customer Name: [PHONE_NUMBER] P…" at bounding box center [283, 256] width 235 height 384
drag, startPoint x: 368, startPoint y: 38, endPoint x: 379, endPoint y: 84, distance: 47.1
click at [368, 38] on button "COMPLETE" at bounding box center [372, 32] width 46 height 13
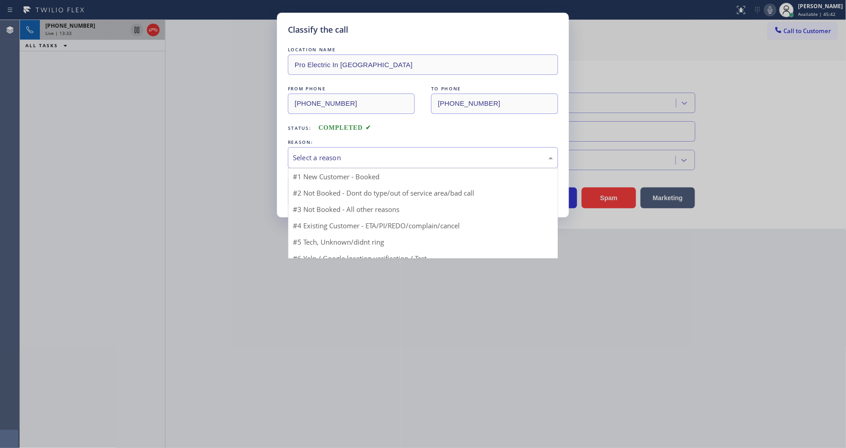
click at [332, 157] on div "Select a reason" at bounding box center [423, 157] width 260 height 10
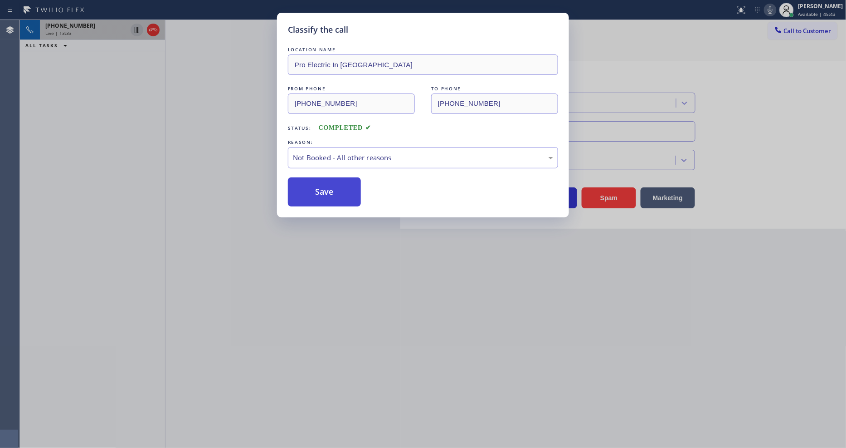
click at [327, 183] on button "Save" at bounding box center [324, 191] width 73 height 29
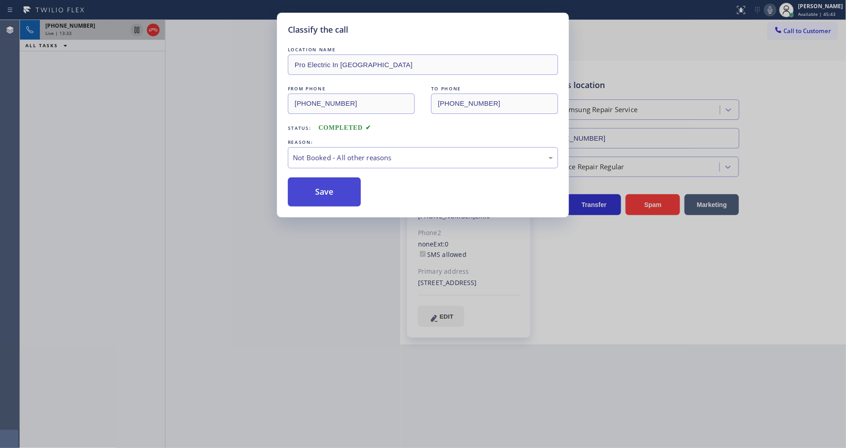
click at [327, 183] on button "Save" at bounding box center [324, 191] width 73 height 29
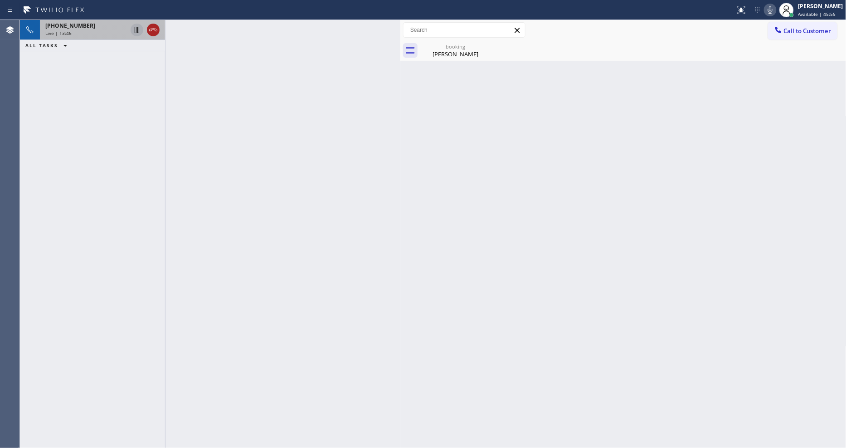
click at [150, 30] on icon at bounding box center [153, 29] width 11 height 11
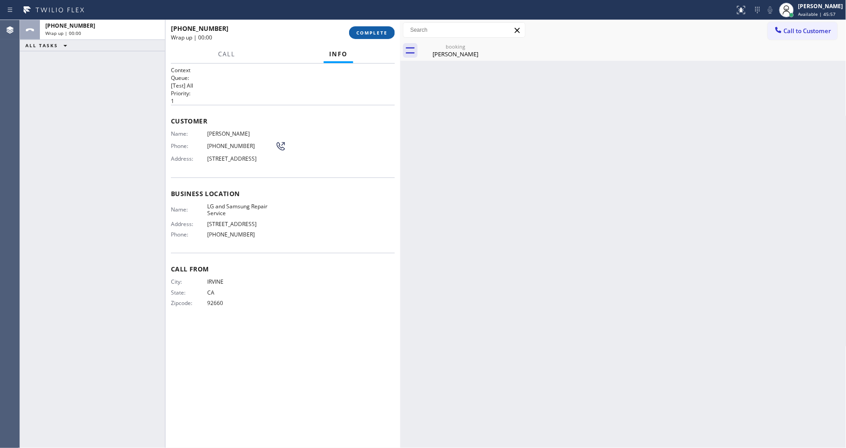
click at [384, 34] on span "COMPLETE" at bounding box center [372, 32] width 31 height 6
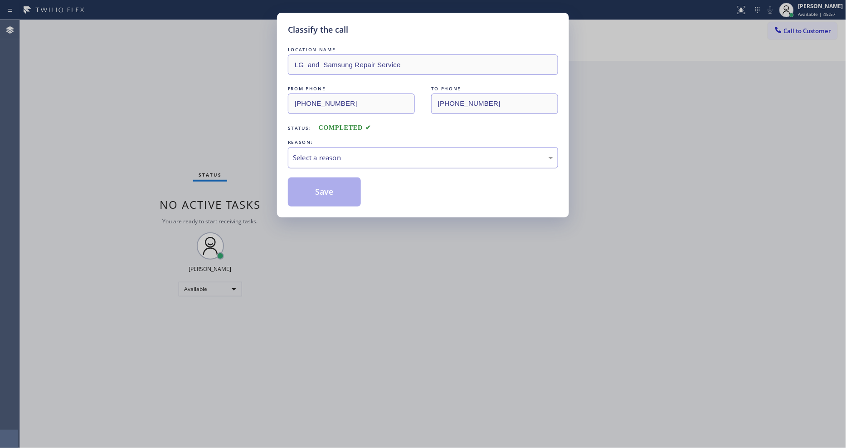
click at [316, 160] on div "Select a reason" at bounding box center [423, 157] width 270 height 21
click at [310, 191] on button "Save" at bounding box center [324, 191] width 73 height 29
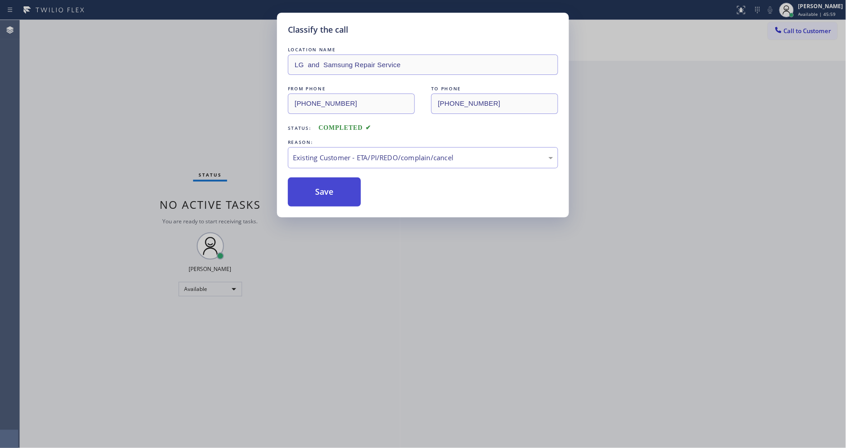
click at [310, 191] on button "Save" at bounding box center [324, 191] width 73 height 29
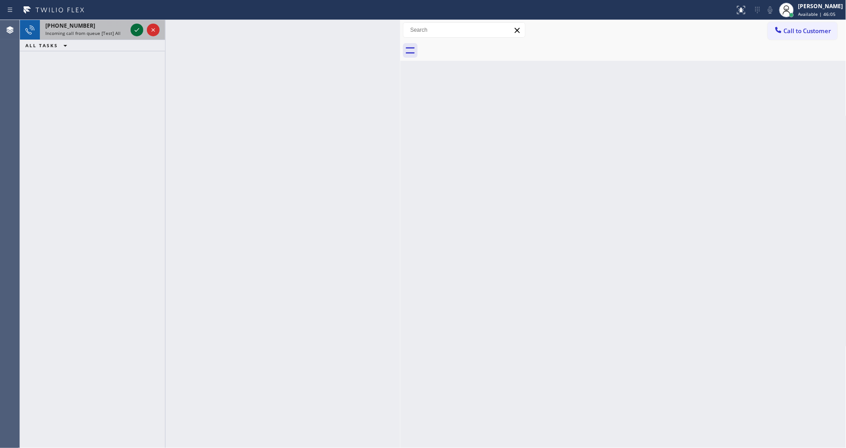
click at [136, 27] on icon at bounding box center [137, 29] width 11 height 11
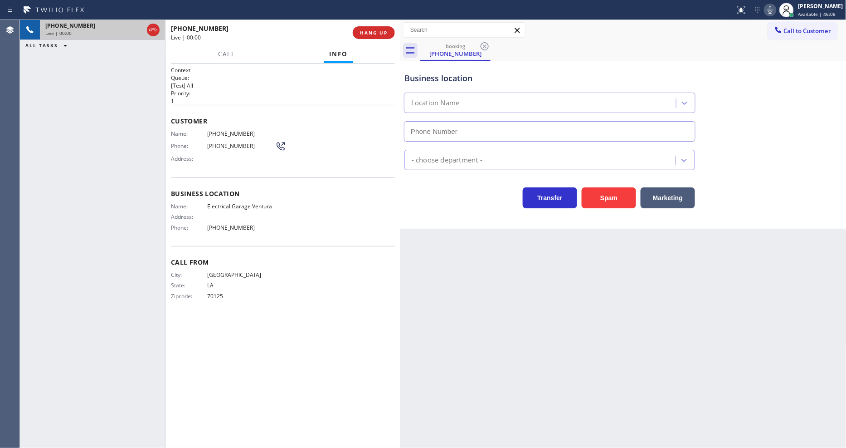
type input "[PHONE_NUMBER]"
click at [347, 219] on div "Name: Electrical [PERSON_NAME] Address: Phone: [PHONE_NUMBER]" at bounding box center [283, 219] width 224 height 32
drag, startPoint x: 377, startPoint y: 32, endPoint x: 318, endPoint y: 380, distance: 352.8
click at [377, 32] on span "HANG UP" at bounding box center [374, 32] width 28 height 6
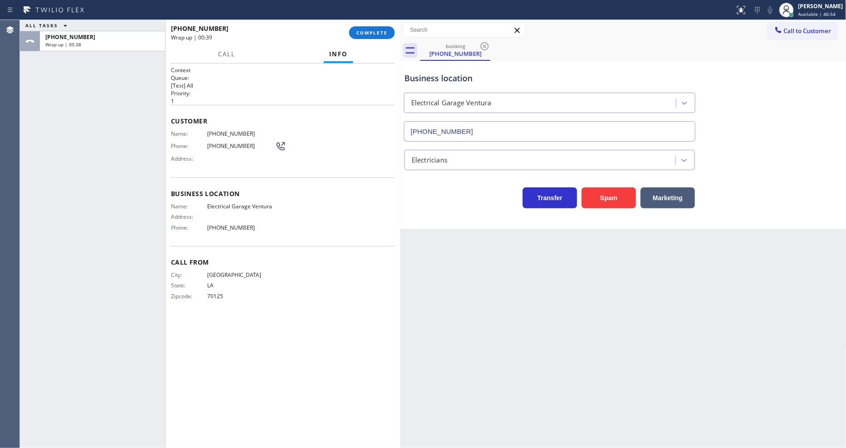
click at [601, 264] on div "Back to Dashboard Change Sender ID Customers Technicians Select a contact Outbo…" at bounding box center [624, 234] width 446 height 428
click at [375, 35] on span "COMPLETE" at bounding box center [372, 32] width 31 height 6
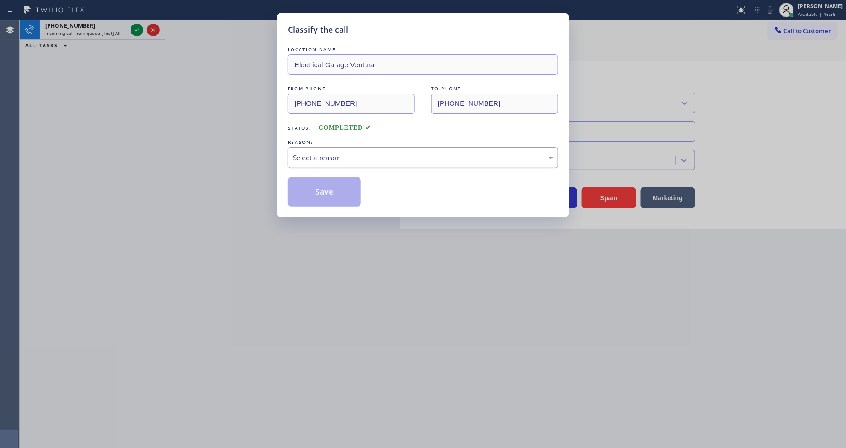
click at [325, 147] on div "Select a reason" at bounding box center [423, 157] width 270 height 21
click at [310, 186] on button "Save" at bounding box center [324, 191] width 73 height 29
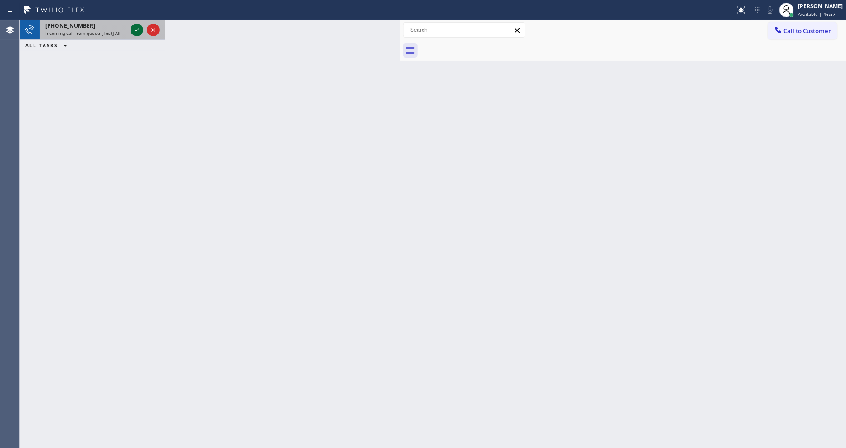
click at [135, 32] on icon at bounding box center [137, 29] width 11 height 11
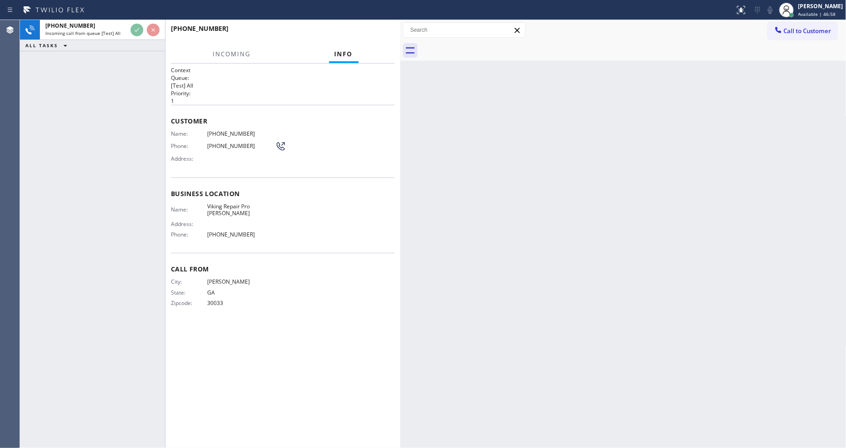
click at [66, 222] on div "[PHONE_NUMBER] Incoming call from queue [Test] All ALL TASKS ALL TASKS ACTIVE T…" at bounding box center [92, 234] width 145 height 428
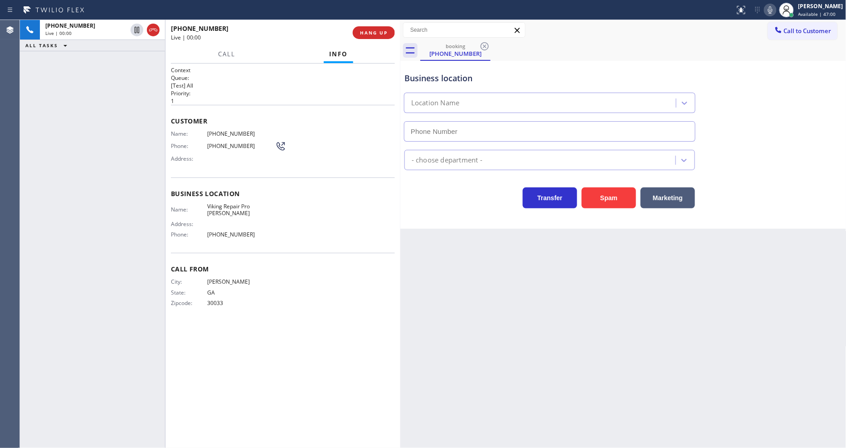
type input "[PHONE_NUMBER]"
click at [371, 32] on span "HANG UP" at bounding box center [374, 32] width 28 height 6
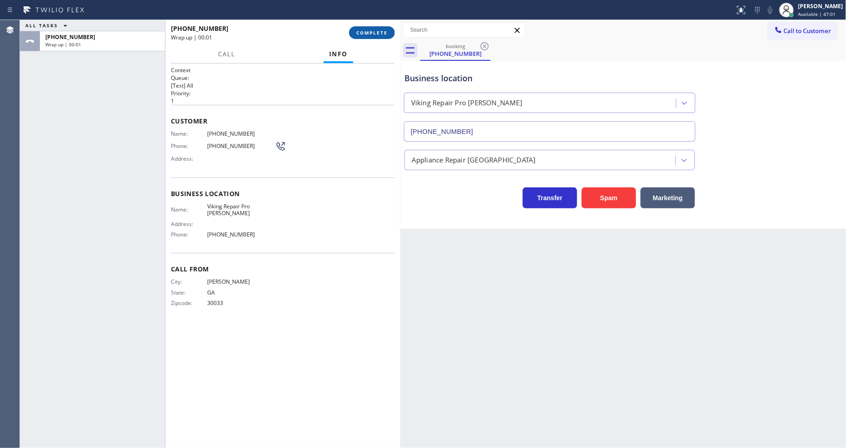
click at [371, 32] on span "COMPLETE" at bounding box center [372, 32] width 31 height 6
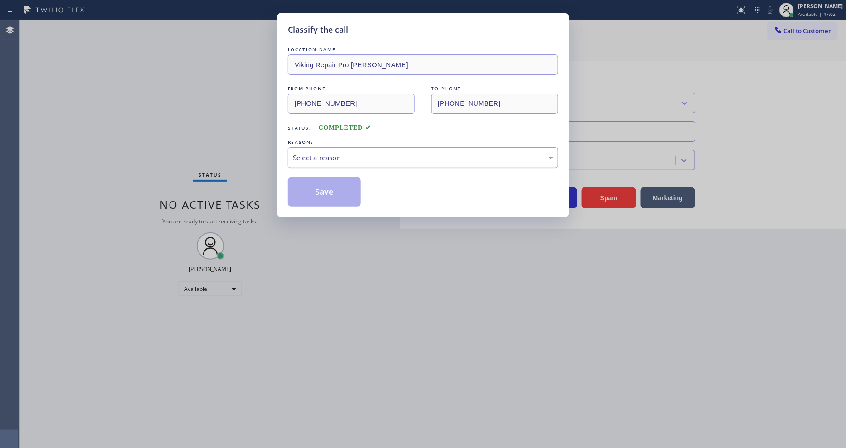
click at [318, 155] on div "Select a reason" at bounding box center [423, 157] width 260 height 10
click at [310, 187] on button "Save" at bounding box center [324, 191] width 73 height 29
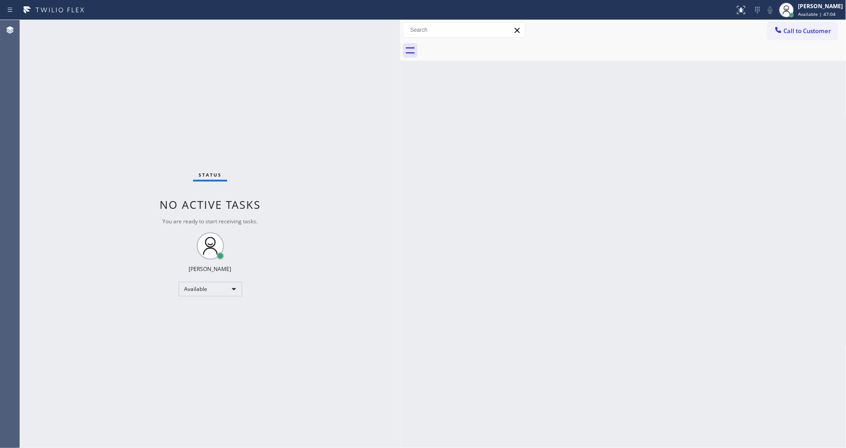
click at [609, 341] on div "Back to Dashboard Change Sender ID Customers Technicians Select a contact Outbo…" at bounding box center [624, 234] width 446 height 428
click at [762, 34] on button "Call to Customer" at bounding box center [802, 30] width 69 height 17
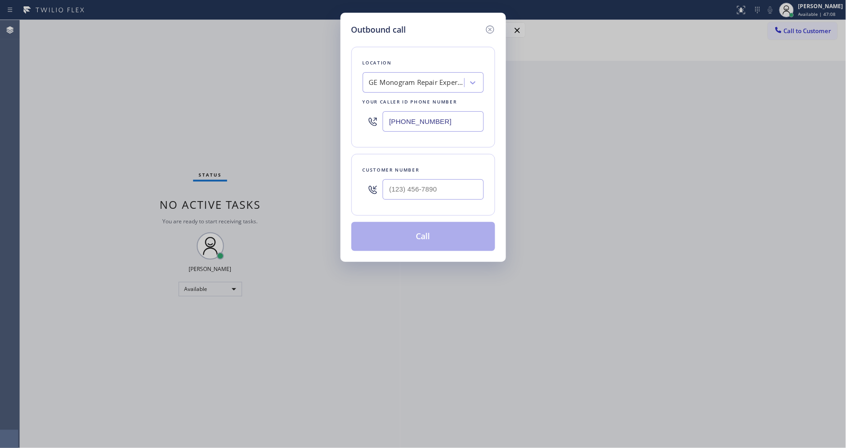
click at [386, 81] on div "GE Monogram Repair Expert [GEOGRAPHIC_DATA]" at bounding box center [416, 83] width 95 height 10
paste input "Pro Electric In [GEOGRAPHIC_DATA]"
type input "Pro Electric In [GEOGRAPHIC_DATA]"
click at [389, 102] on div "Pro Electric In [GEOGRAPHIC_DATA]" at bounding box center [423, 105] width 121 height 25
type input "[PHONE_NUMBER]"
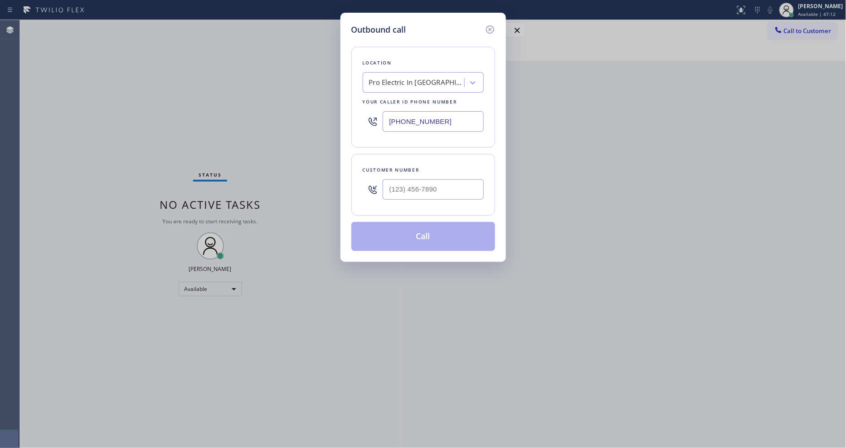
drag, startPoint x: 234, startPoint y: 179, endPoint x: 352, endPoint y: 130, distance: 128.3
click at [234, 179] on div "Outbound call Location Pro Electric In [GEOGRAPHIC_DATA] Your caller id phone n…" at bounding box center [423, 224] width 846 height 448
click at [406, 185] on input "(___) ___-____" at bounding box center [433, 189] width 101 height 20
paste input "818) 634-4724"
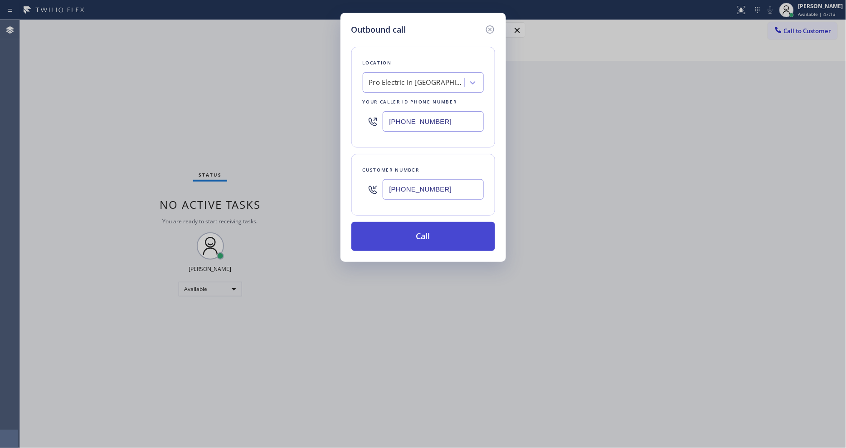
type input "[PHONE_NUMBER]"
click at [387, 230] on button "Call" at bounding box center [424, 236] width 144 height 29
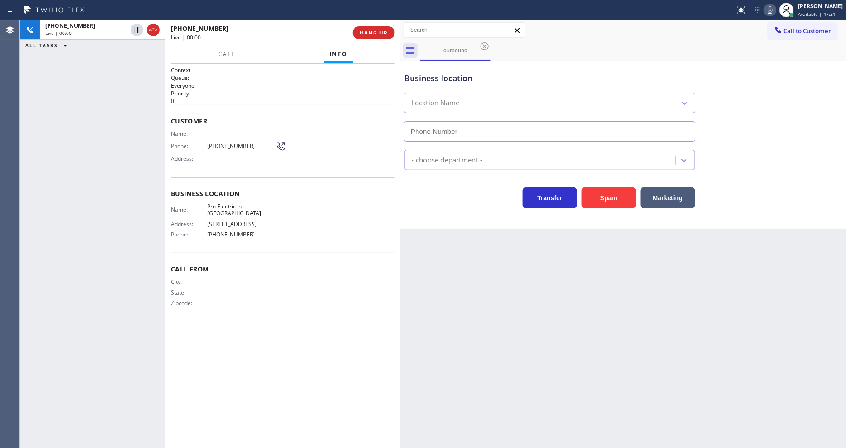
type input "[PHONE_NUMBER]"
click at [137, 25] on icon at bounding box center [137, 29] width 11 height 11
click at [762, 10] on icon at bounding box center [770, 9] width 5 height 7
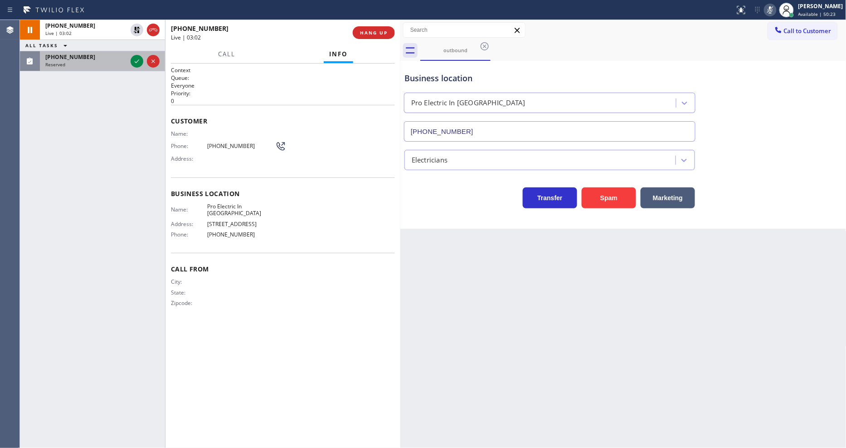
click at [132, 54] on div at bounding box center [145, 61] width 33 height 20
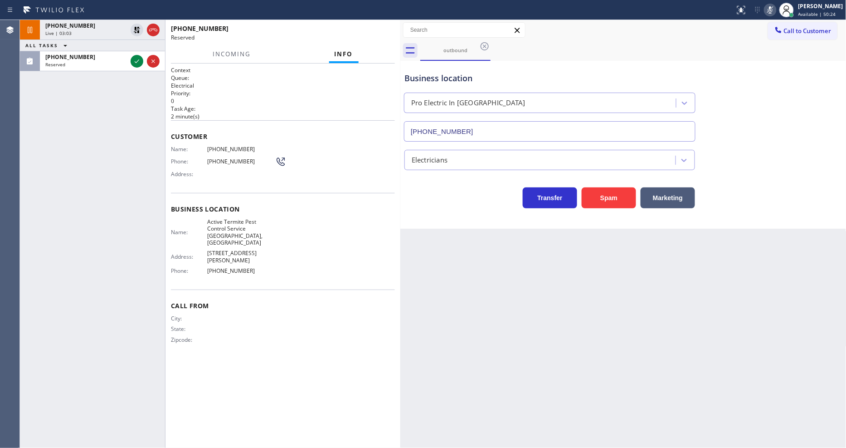
click at [326, 147] on div "Name: [PHONE_NUMBER] Phone: [PHONE_NUMBER] Address:" at bounding box center [283, 164] width 224 height 36
click at [132, 63] on icon at bounding box center [137, 61] width 11 height 11
drag, startPoint x: 169, startPoint y: 161, endPoint x: 195, endPoint y: 143, distance: 32.0
click at [169, 161] on div "Context Queue: Electrical Priority: 0 Task Age: [DEMOGRAPHIC_DATA] minute(s) Cu…" at bounding box center [283, 256] width 235 height 384
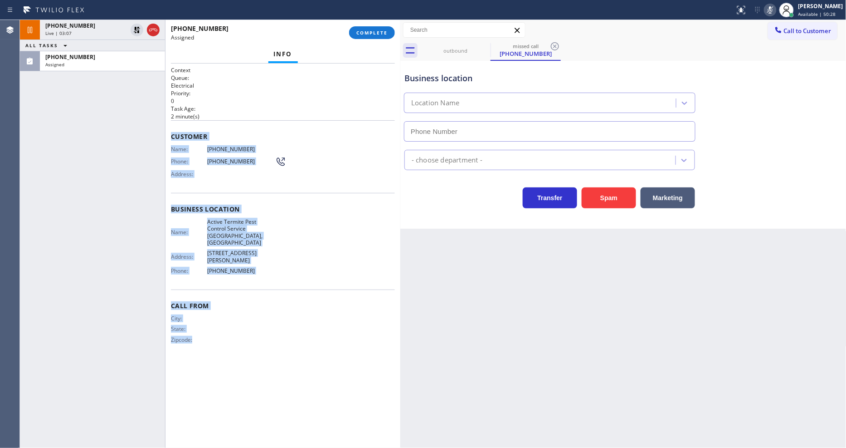
type input "[PHONE_NUMBER]"
drag, startPoint x: 191, startPoint y: 196, endPoint x: 261, endPoint y: 468, distance: 280.1
click at [261, 403] on html "Status report No issues detected If you experience an issue, please download th…" at bounding box center [423, 224] width 846 height 448
click at [382, 36] on button "COMPLETE" at bounding box center [372, 32] width 46 height 13
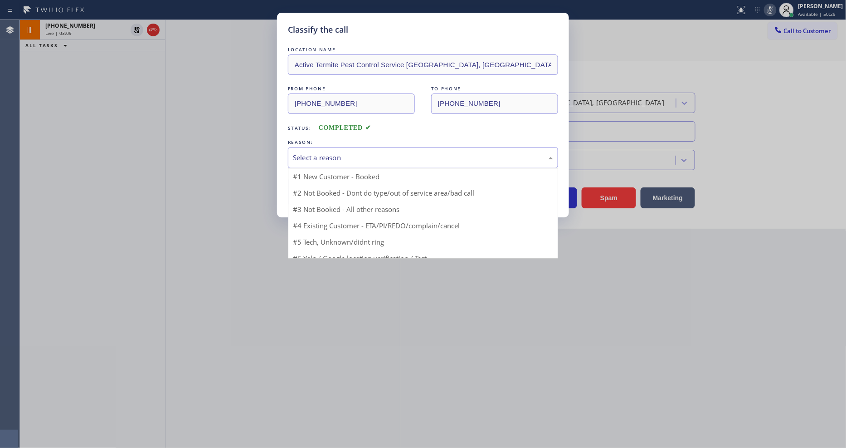
click at [328, 159] on div "Select a reason" at bounding box center [423, 157] width 260 height 10
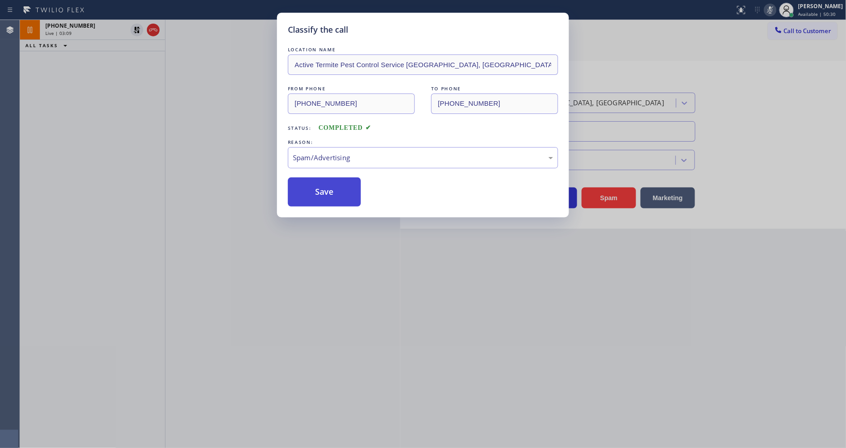
drag, startPoint x: 324, startPoint y: 198, endPoint x: 321, endPoint y: 181, distance: 16.6
click at [321, 182] on button "Save" at bounding box center [324, 191] width 73 height 29
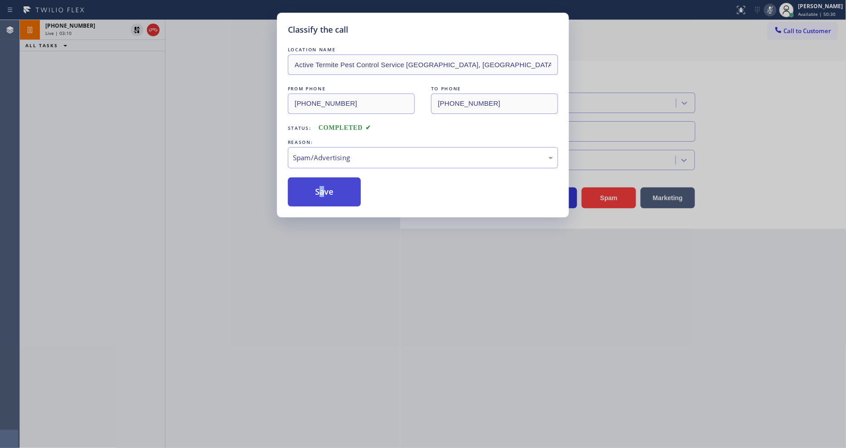
click at [321, 182] on button "Save" at bounding box center [324, 191] width 73 height 29
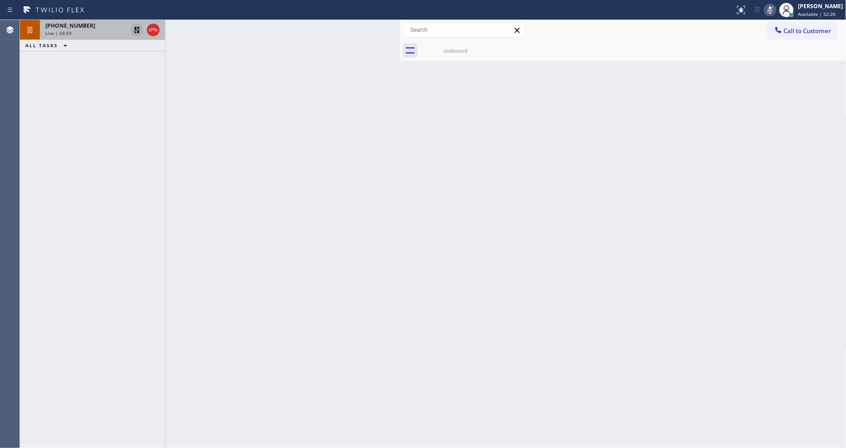
click at [137, 30] on icon at bounding box center [137, 29] width 11 height 11
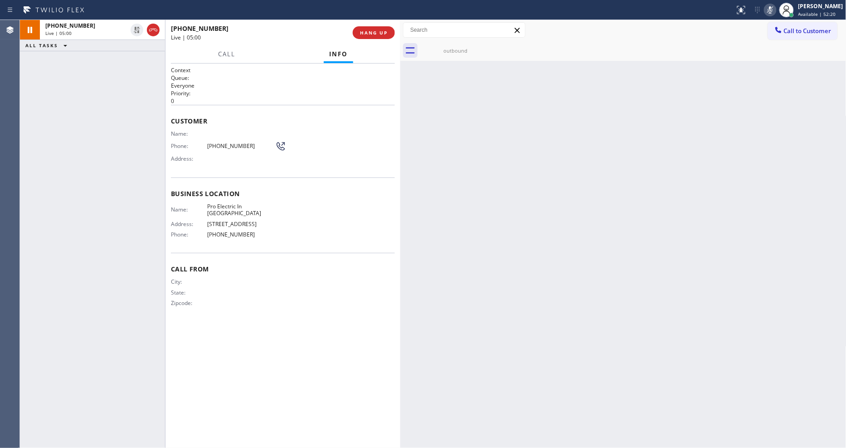
click at [762, 10] on icon at bounding box center [770, 10] width 11 height 11
drag, startPoint x: 49, startPoint y: 172, endPoint x: 237, endPoint y: 114, distance: 197.1
click at [49, 172] on div "[PHONE_NUMBER] Live | 05:48 ALL TASKS ALL TASKS ACTIVE TASKS TASKS IN WRAP UP" at bounding box center [92, 234] width 145 height 428
click at [222, 142] on span "[PHONE_NUMBER]" at bounding box center [241, 145] width 68 height 7
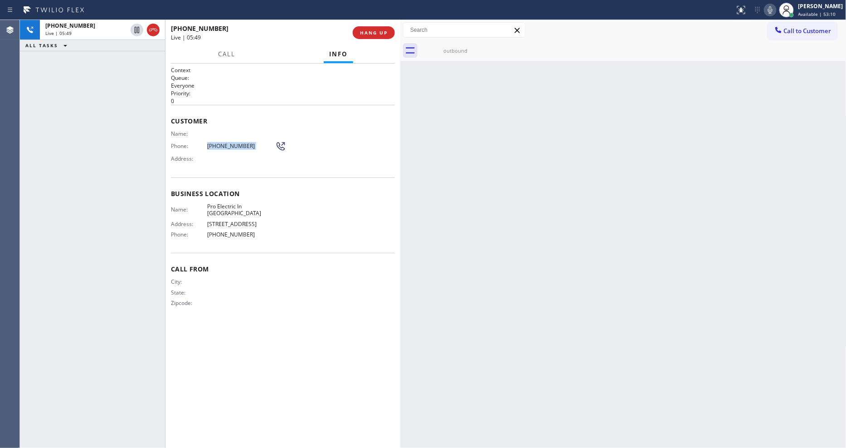
click at [222, 142] on span "[PHONE_NUMBER]" at bounding box center [241, 145] width 68 height 7
drag, startPoint x: 636, startPoint y: 189, endPoint x: 658, endPoint y: 205, distance: 27.9
click at [636, 189] on div "Back to Dashboard Change Sender ID Customers Technicians Select a contact Outbo…" at bounding box center [624, 234] width 446 height 428
click at [203, 241] on div "Business location Name: Pro Electric In [GEOGRAPHIC_DATA] Address: [STREET_ADDR…" at bounding box center [283, 215] width 224 height 76
click at [359, 28] on button "HANG UP" at bounding box center [374, 32] width 42 height 13
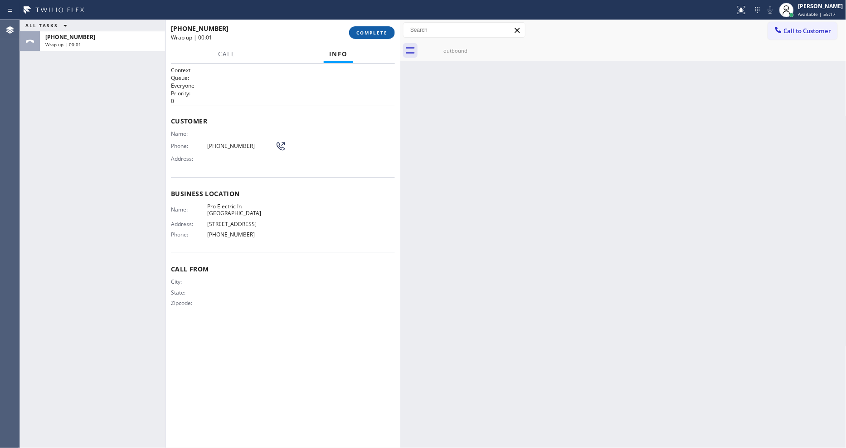
click at [359, 28] on button "COMPLETE" at bounding box center [372, 32] width 46 height 13
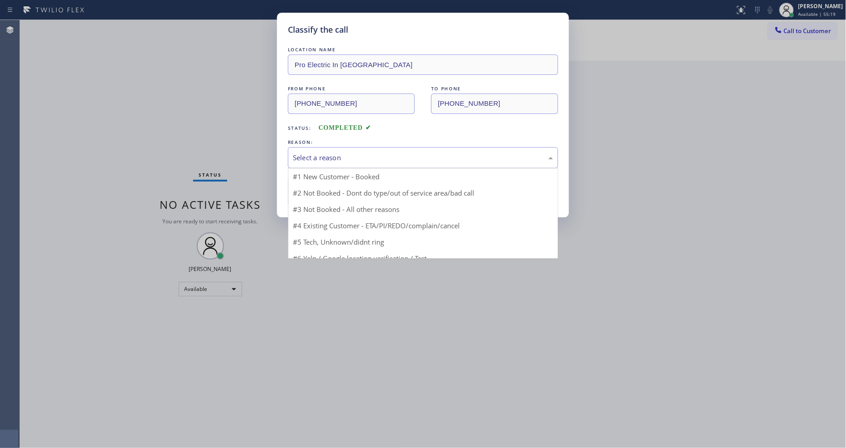
click at [298, 159] on div "Select a reason" at bounding box center [423, 157] width 260 height 10
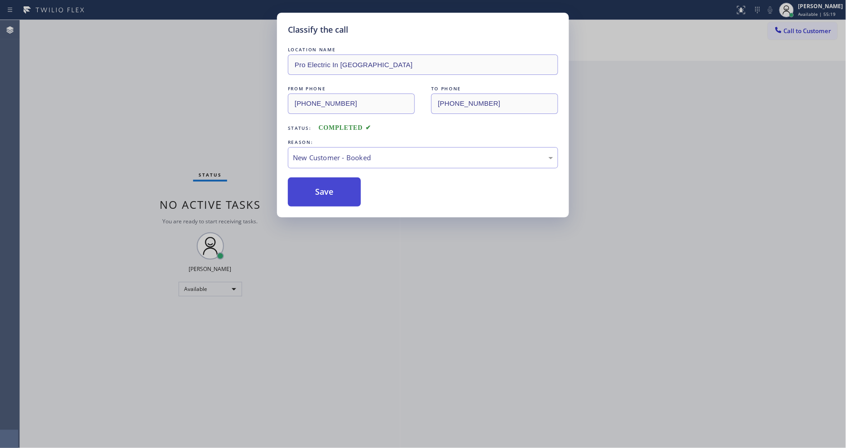
click at [303, 191] on button "Save" at bounding box center [324, 191] width 73 height 29
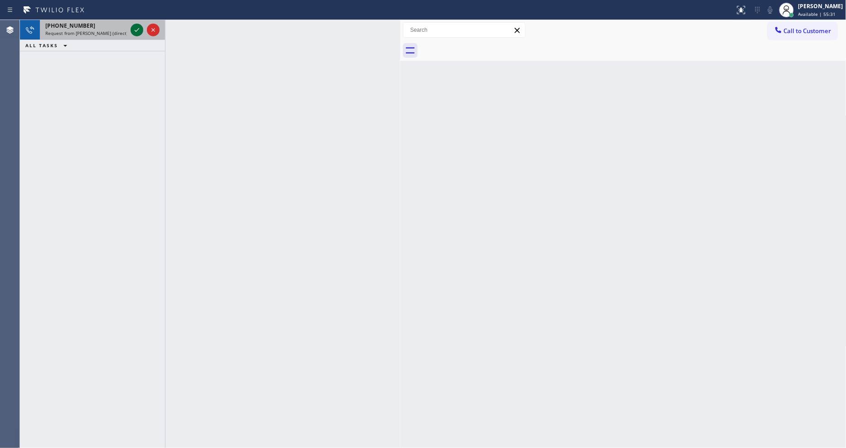
click at [137, 30] on icon at bounding box center [137, 29] width 11 height 11
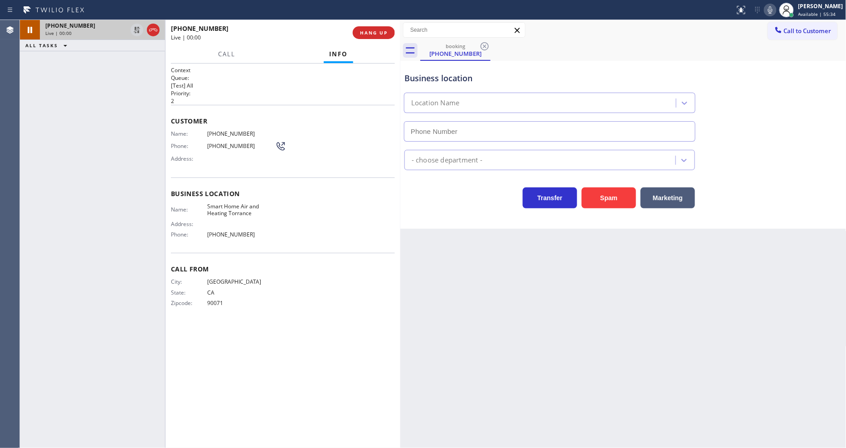
type input "[PHONE_NUMBER]"
click at [138, 24] on icon at bounding box center [137, 29] width 11 height 11
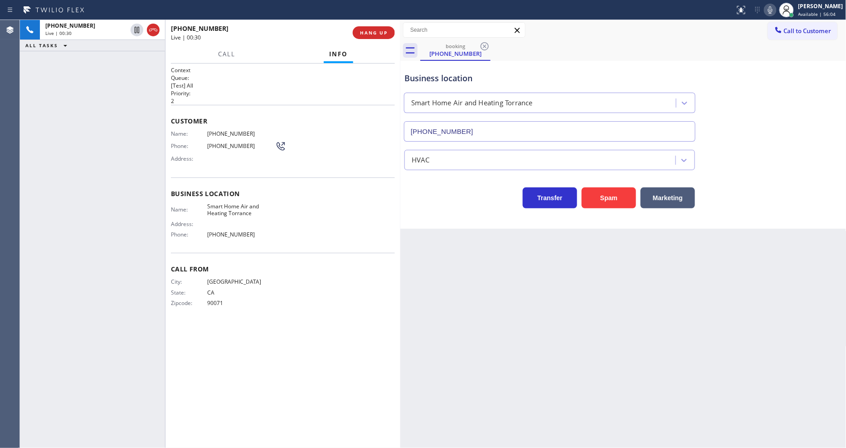
click at [762, 8] on icon at bounding box center [770, 10] width 11 height 11
click at [134, 27] on icon at bounding box center [137, 29] width 11 height 11
click at [762, 7] on icon at bounding box center [770, 9] width 5 height 7
click at [386, 32] on span "HANG UP" at bounding box center [374, 32] width 28 height 6
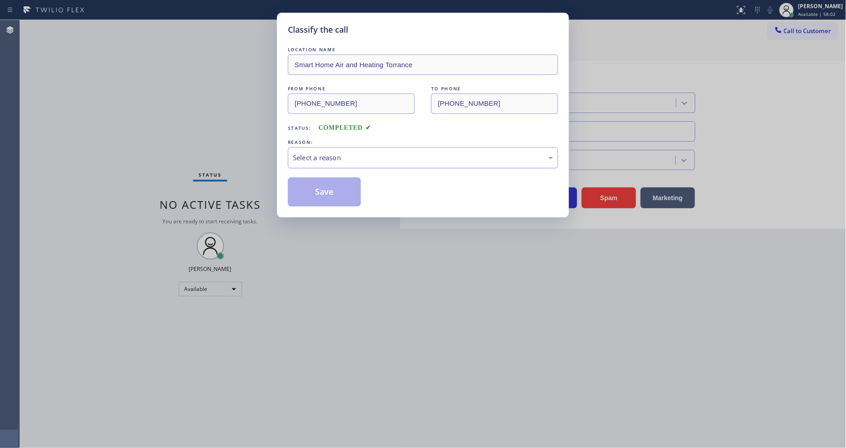
click at [320, 153] on div "Select a reason" at bounding box center [423, 157] width 260 height 10
click at [308, 192] on button "Save" at bounding box center [324, 191] width 73 height 29
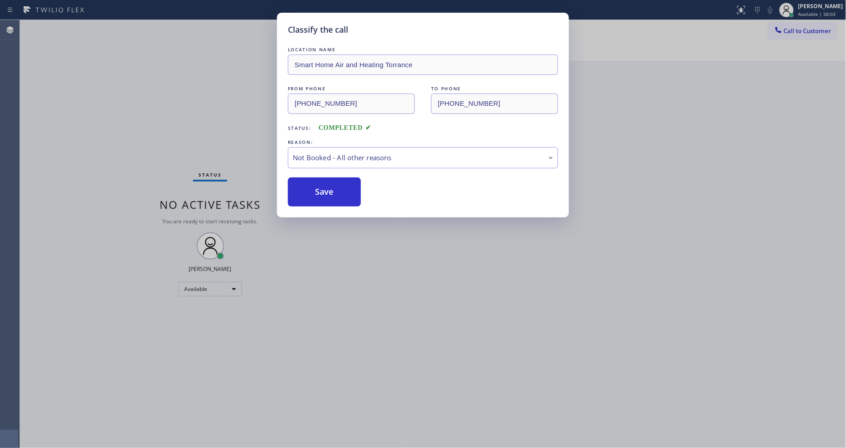
click at [308, 192] on button "Save" at bounding box center [324, 191] width 73 height 29
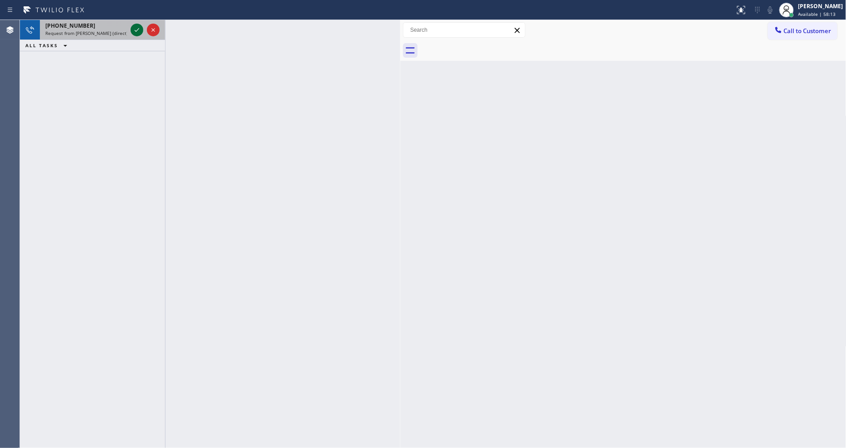
drag, startPoint x: 143, startPoint y: 23, endPoint x: 138, endPoint y: 25, distance: 5.5
click at [143, 23] on div at bounding box center [145, 30] width 33 height 20
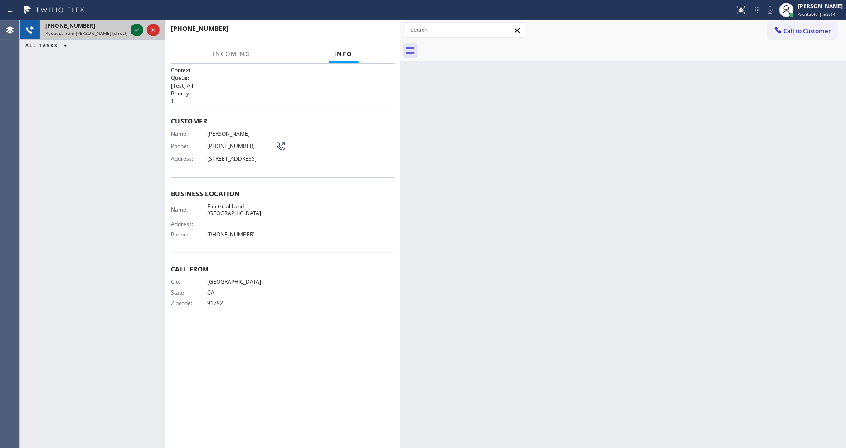
click at [137, 26] on icon at bounding box center [137, 29] width 11 height 11
click at [362, 105] on div "Customer Name: [PERSON_NAME] Phone: [PHONE_NUMBER] Address: [STREET_ADDRESS]" at bounding box center [283, 141] width 224 height 73
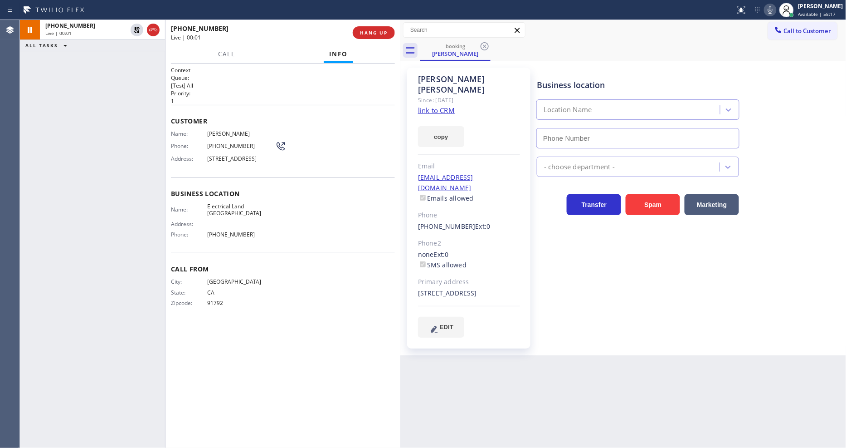
type input "[PHONE_NUMBER]"
click at [429, 106] on link "link to CRM" at bounding box center [436, 110] width 37 height 9
click at [136, 30] on icon at bounding box center [137, 29] width 11 height 11
click at [762, 7] on icon at bounding box center [770, 10] width 11 height 11
click at [136, 30] on icon at bounding box center [137, 29] width 11 height 11
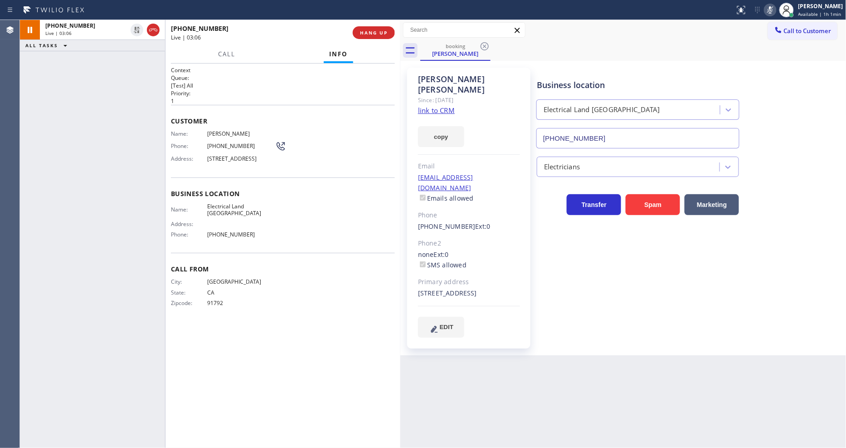
click at [762, 12] on icon at bounding box center [770, 10] width 11 height 11
click at [762, 7] on icon at bounding box center [770, 10] width 11 height 11
click at [762, 5] on icon at bounding box center [770, 10] width 11 height 11
click at [380, 28] on button "HANG UP" at bounding box center [374, 32] width 42 height 13
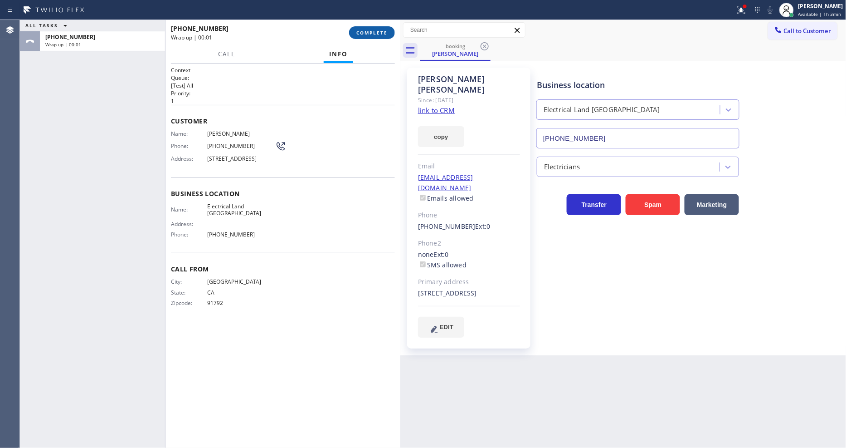
click at [376, 33] on span "COMPLETE" at bounding box center [372, 32] width 31 height 6
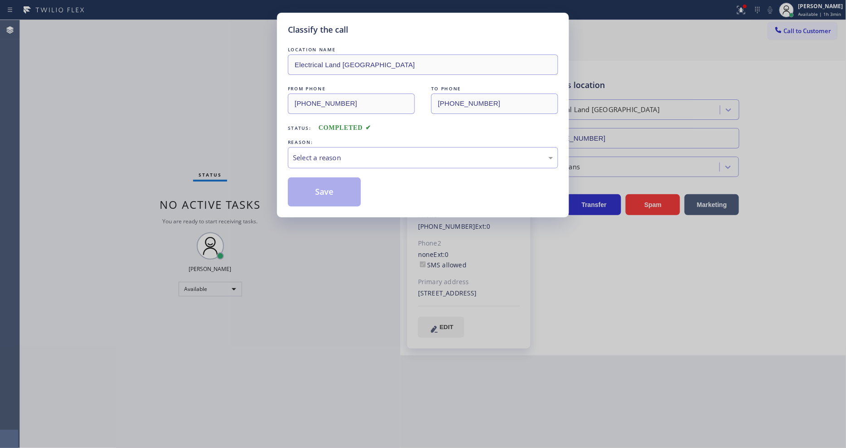
click at [316, 157] on div "Select a reason" at bounding box center [423, 157] width 260 height 10
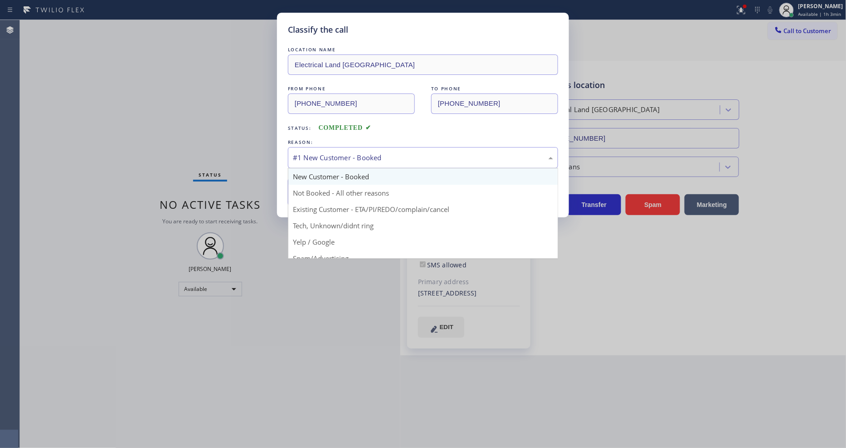
click at [318, 147] on div "#1 New Customer - Booked" at bounding box center [423, 157] width 270 height 21
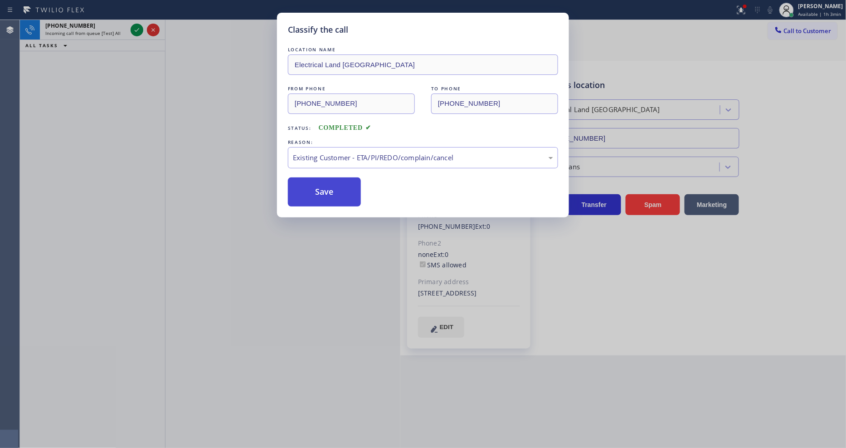
click at [312, 186] on button "Save" at bounding box center [324, 191] width 73 height 29
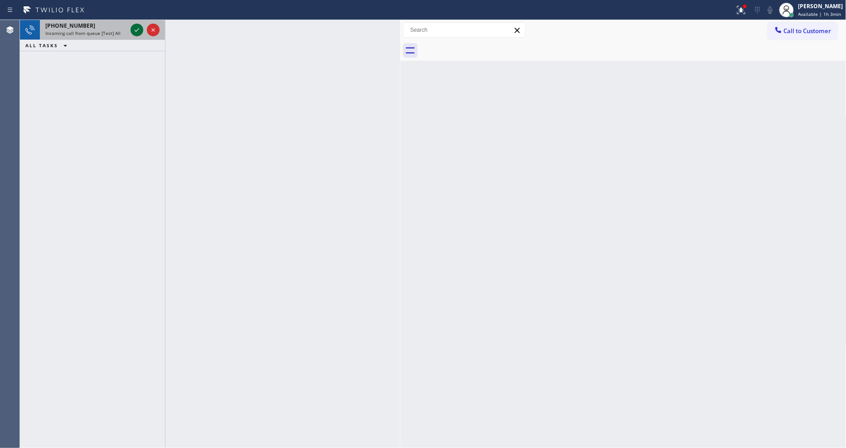
click at [134, 30] on icon at bounding box center [137, 29] width 11 height 11
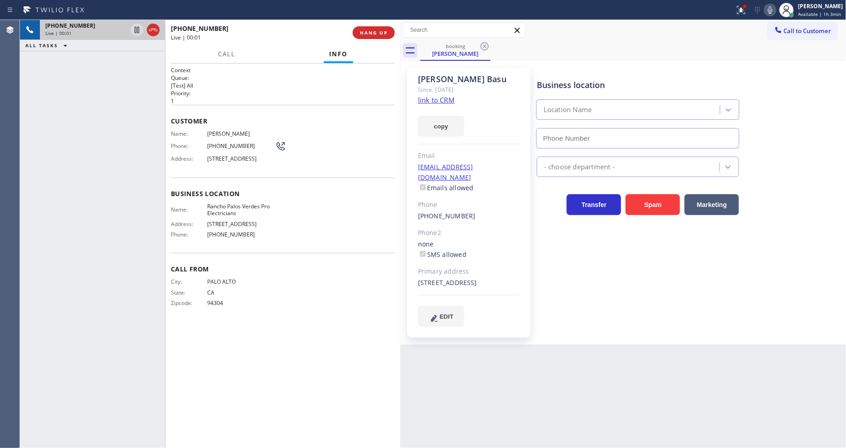
type input "[PHONE_NUMBER]"
click at [435, 102] on link "link to CRM" at bounding box center [436, 99] width 37 height 9
click at [135, 29] on icon at bounding box center [137, 30] width 5 height 6
click at [762, 12] on icon at bounding box center [770, 10] width 11 height 11
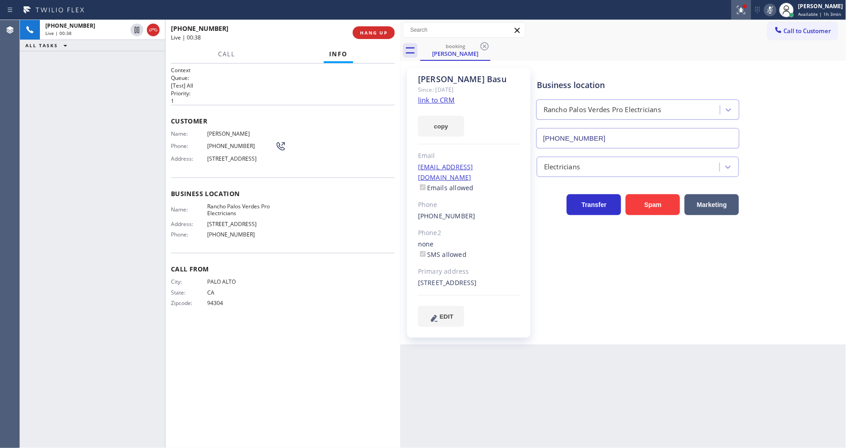
click at [747, 13] on icon at bounding box center [741, 10] width 11 height 11
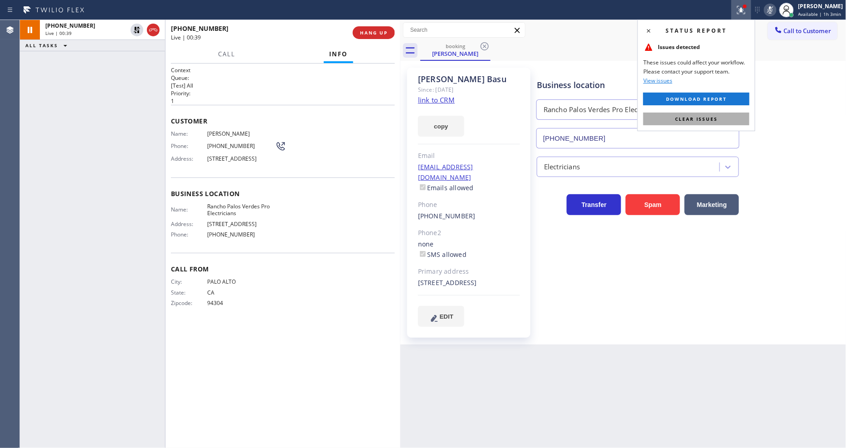
click at [735, 117] on button "Clear issues" at bounding box center [697, 118] width 106 height 13
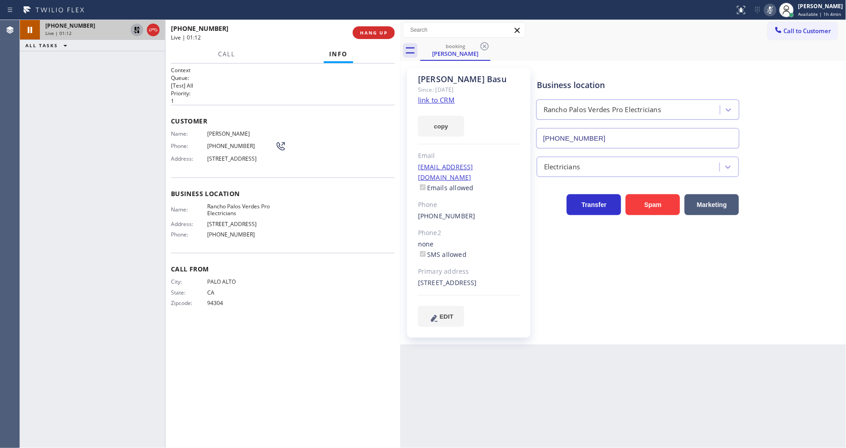
click at [137, 31] on icon at bounding box center [137, 29] width 11 height 11
click at [762, 10] on icon at bounding box center [770, 10] width 11 height 11
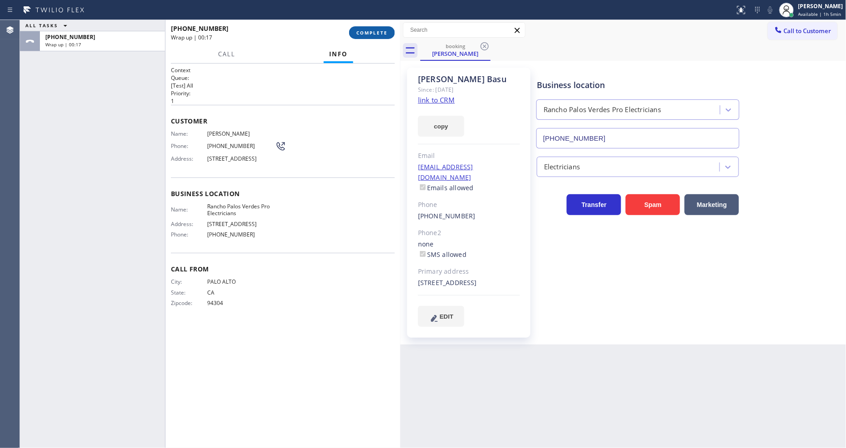
click at [374, 29] on span "COMPLETE" at bounding box center [372, 32] width 31 height 6
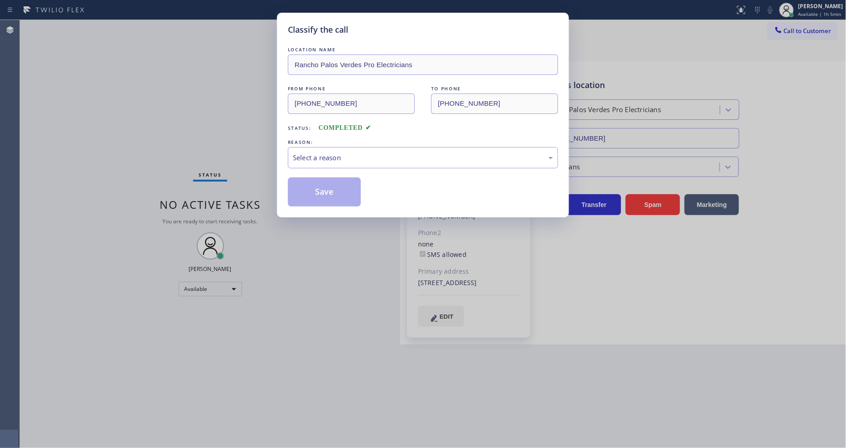
click at [337, 156] on div "Select a reason" at bounding box center [423, 157] width 260 height 10
click at [331, 192] on button "Save" at bounding box center [324, 191] width 73 height 29
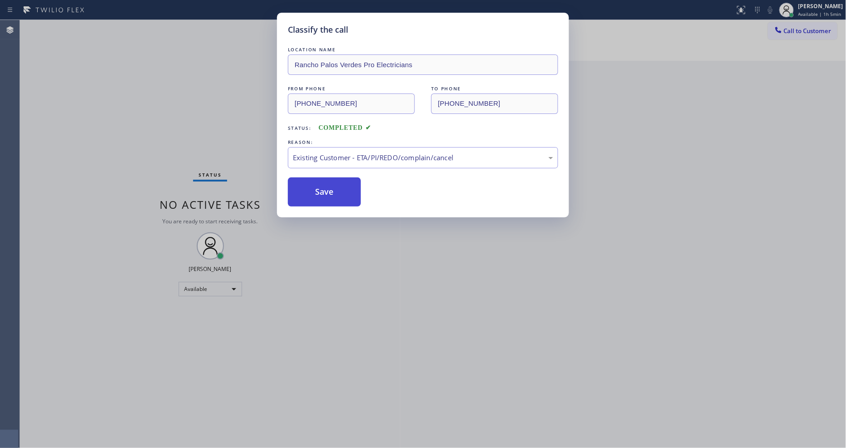
click at [331, 192] on button "Save" at bounding box center [324, 191] width 73 height 29
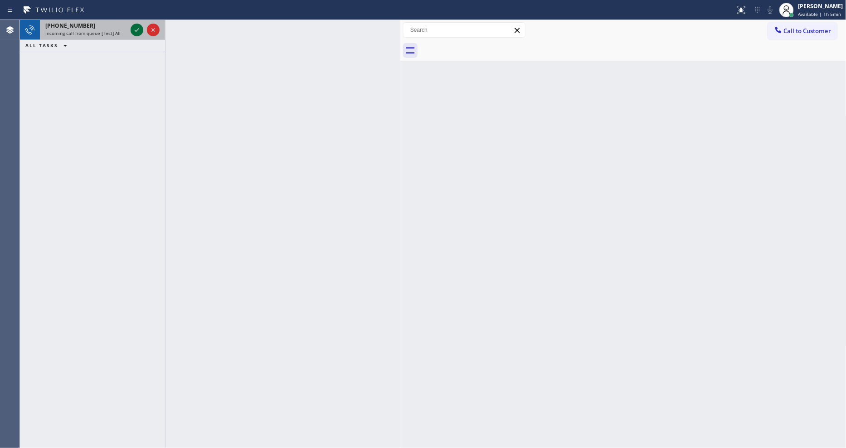
click at [137, 29] on icon at bounding box center [137, 29] width 11 height 11
click at [135, 30] on icon at bounding box center [137, 30] width 5 height 4
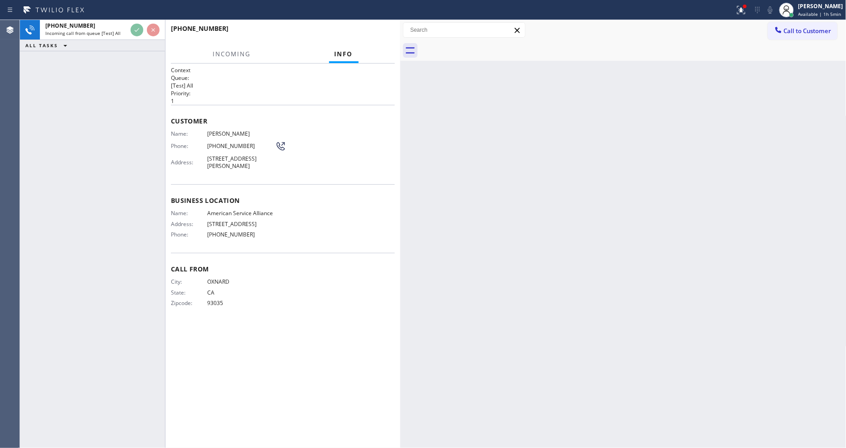
click at [120, 119] on div "[PHONE_NUMBER] Incoming call from queue [Test] All ALL TASKS ALL TASKS ACTIVE T…" at bounding box center [92, 234] width 145 height 428
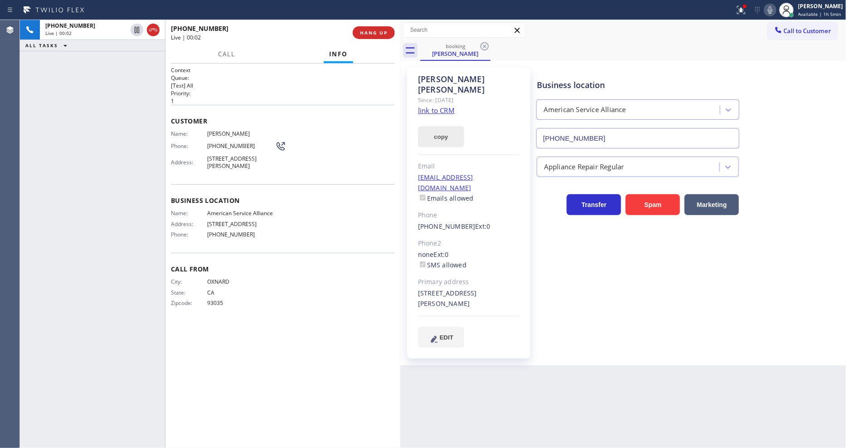
type input "[PHONE_NUMBER]"
click at [436, 106] on link "link to CRM" at bounding box center [436, 110] width 37 height 9
drag, startPoint x: 135, startPoint y: 32, endPoint x: 147, endPoint y: 28, distance: 11.9
click at [135, 29] on icon at bounding box center [137, 29] width 11 height 11
click at [762, 10] on icon at bounding box center [770, 10] width 11 height 11
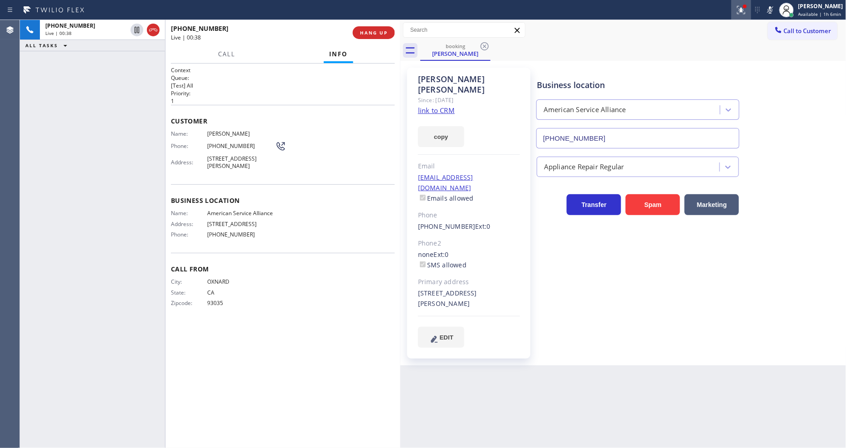
click at [740, 13] on icon at bounding box center [741, 10] width 11 height 11
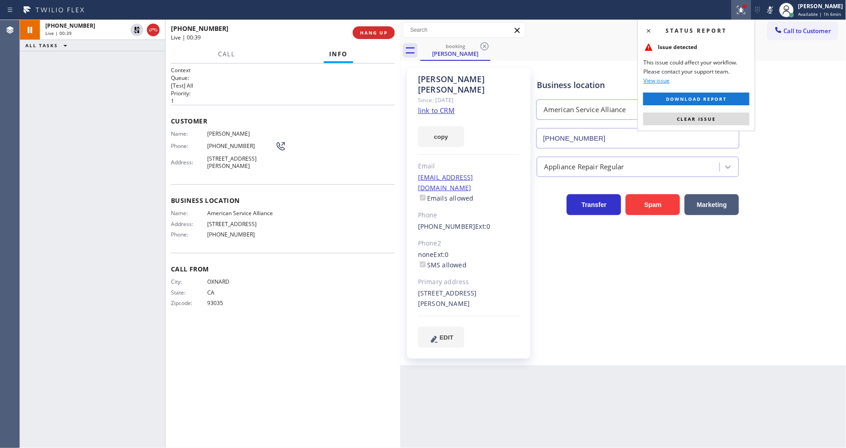
drag, startPoint x: 723, startPoint y: 120, endPoint x: 503, endPoint y: 5, distance: 248.1
click at [722, 121] on button "Clear issue" at bounding box center [697, 118] width 106 height 13
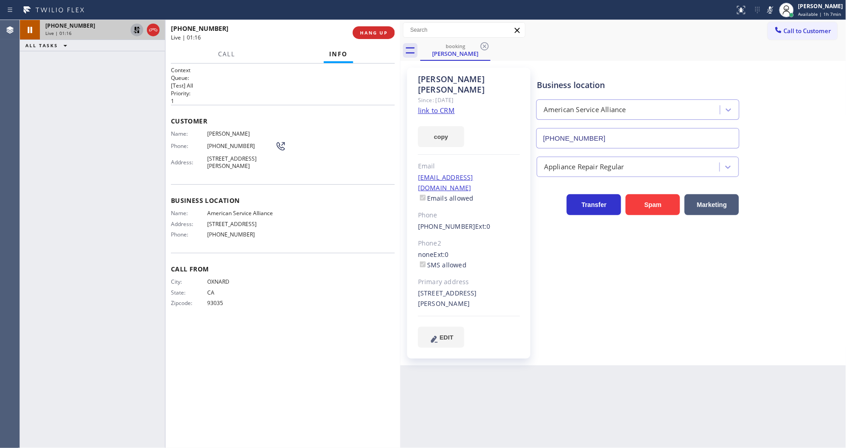
click at [134, 26] on icon at bounding box center [137, 29] width 11 height 11
drag, startPoint x: 776, startPoint y: 8, endPoint x: 352, endPoint y: 289, distance: 508.7
click at [762, 7] on icon at bounding box center [770, 10] width 11 height 11
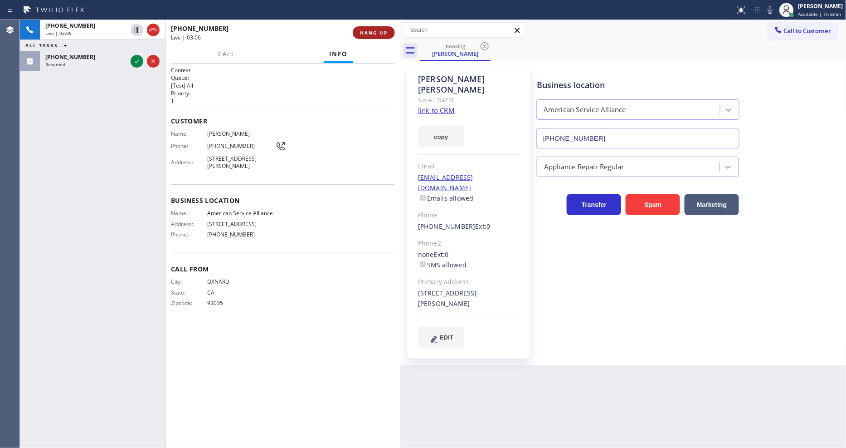
click at [371, 30] on span "HANG UP" at bounding box center [374, 32] width 28 height 6
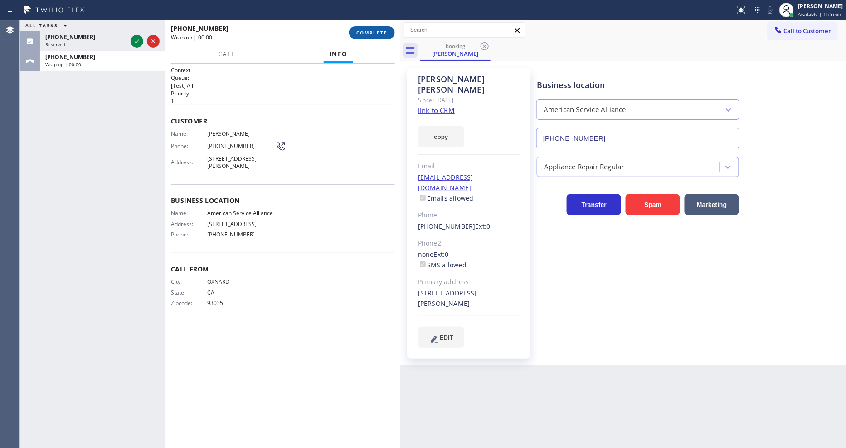
click at [371, 30] on span "COMPLETE" at bounding box center [372, 32] width 31 height 6
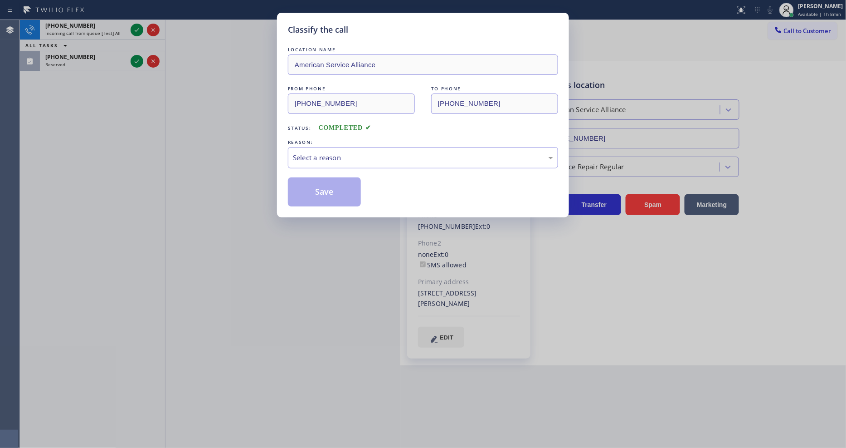
click at [330, 165] on div "Select a reason" at bounding box center [423, 157] width 270 height 21
click at [320, 188] on button "Save" at bounding box center [324, 191] width 73 height 29
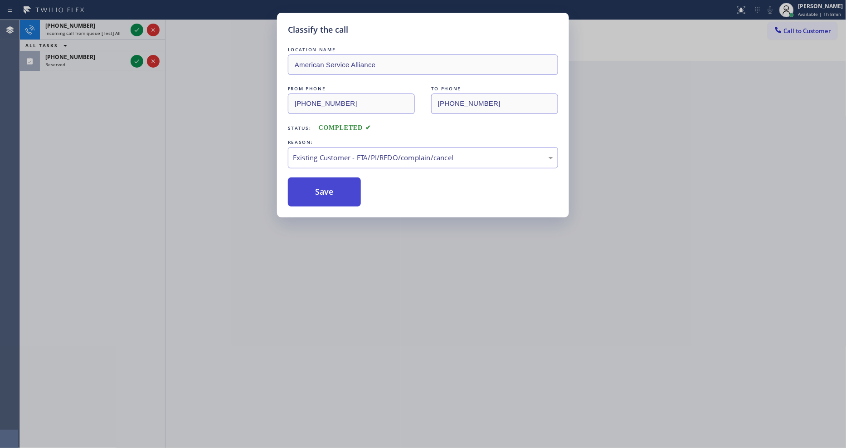
click at [320, 188] on button "Save" at bounding box center [324, 191] width 73 height 29
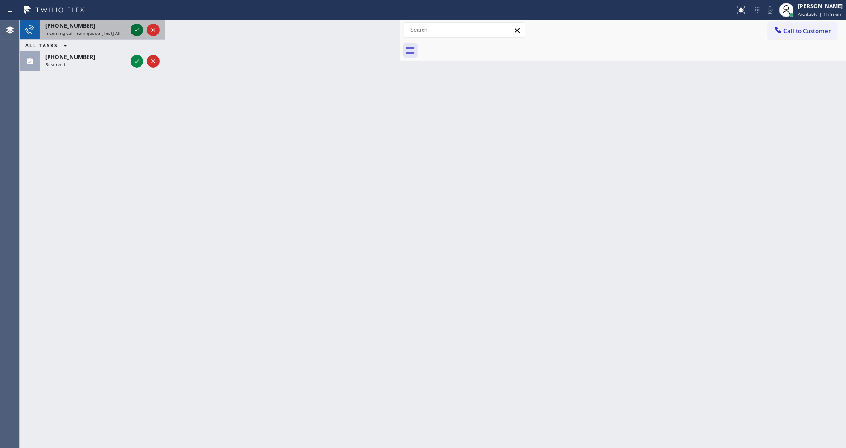
click at [134, 31] on icon at bounding box center [137, 29] width 11 height 11
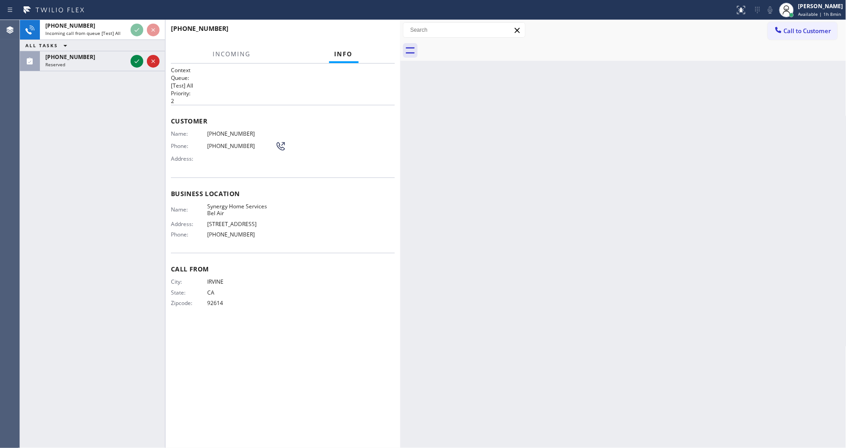
click at [89, 187] on div "[PHONE_NUMBER] Incoming call from queue [Test] All ALL TASKS ALL TASKS ACTIVE T…" at bounding box center [92, 234] width 145 height 428
click at [137, 62] on icon at bounding box center [137, 61] width 11 height 11
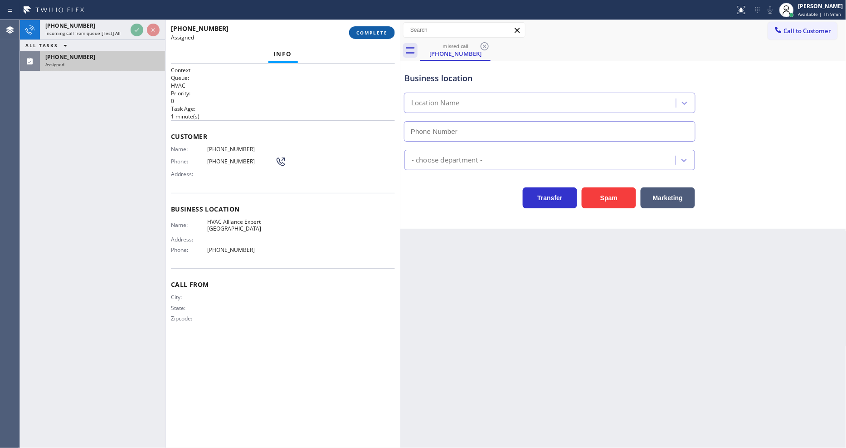
click at [371, 33] on span "COMPLETE" at bounding box center [372, 32] width 31 height 6
type input "[PHONE_NUMBER]"
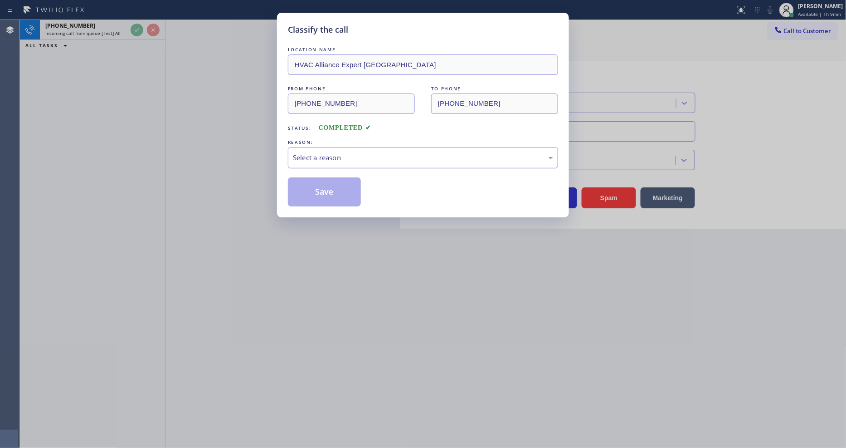
click at [329, 157] on div "Select a reason" at bounding box center [423, 157] width 260 height 10
click at [320, 189] on button "Save" at bounding box center [324, 191] width 73 height 29
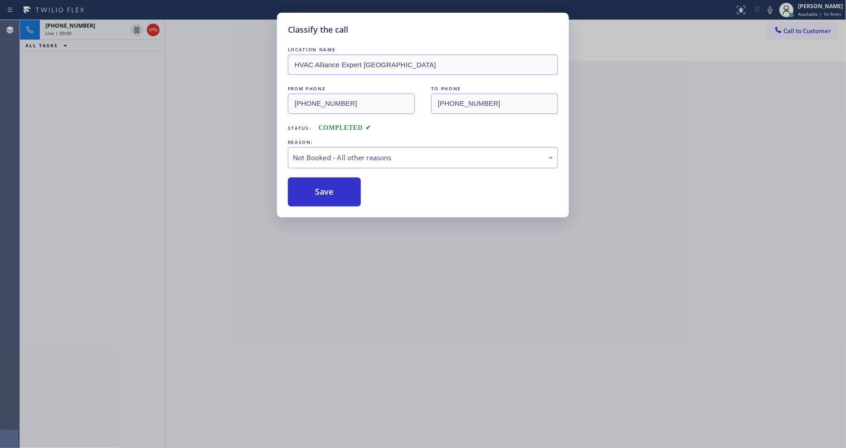
click at [320, 189] on button "Save" at bounding box center [324, 191] width 73 height 29
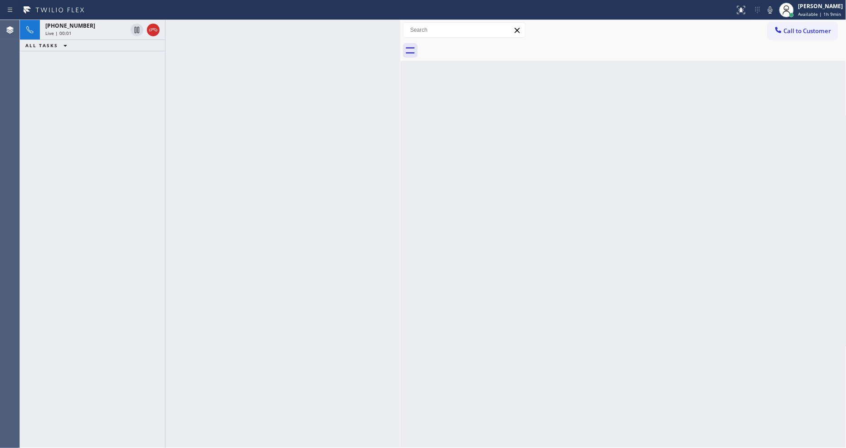
click at [103, 31] on div "Live | 00:01" at bounding box center [86, 33] width 82 height 6
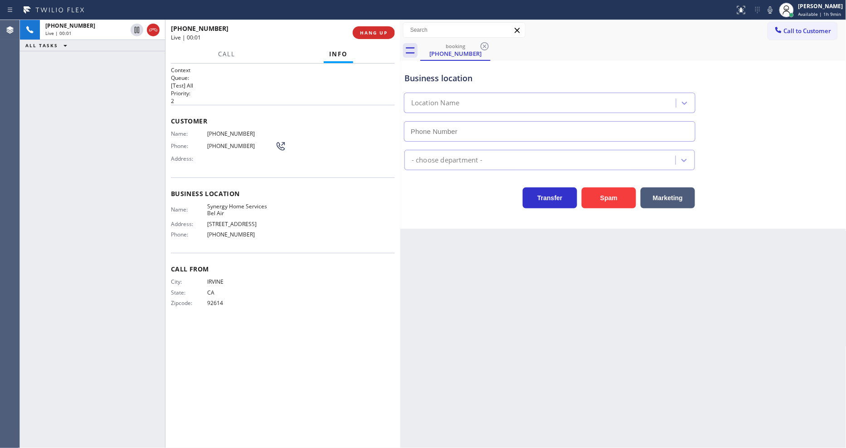
type input "[PHONE_NUMBER]"
click at [379, 29] on span "HANG UP" at bounding box center [374, 32] width 28 height 6
click at [386, 34] on span "HANG UP" at bounding box center [374, 32] width 28 height 6
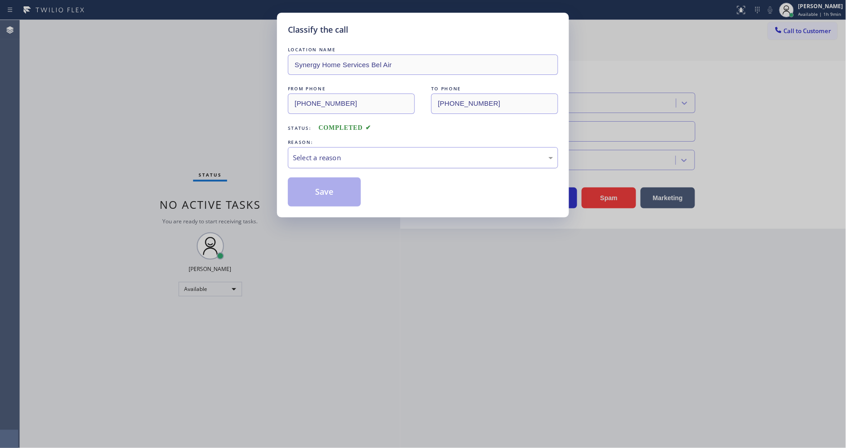
drag, startPoint x: 330, startPoint y: 143, endPoint x: 330, endPoint y: 150, distance: 7.3
click at [330, 148] on div "REASON: Select a reason" at bounding box center [423, 152] width 270 height 31
click at [332, 153] on div "Select a reason" at bounding box center [423, 157] width 260 height 10
click at [323, 187] on button "Save" at bounding box center [324, 191] width 73 height 29
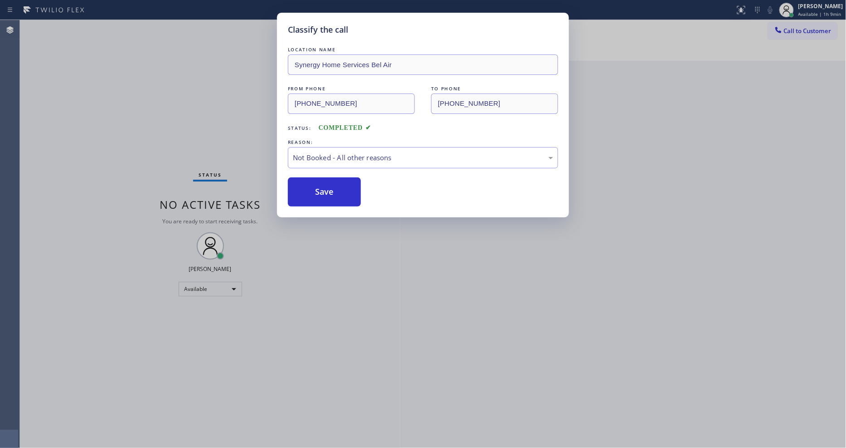
click at [323, 187] on button "Save" at bounding box center [324, 191] width 73 height 29
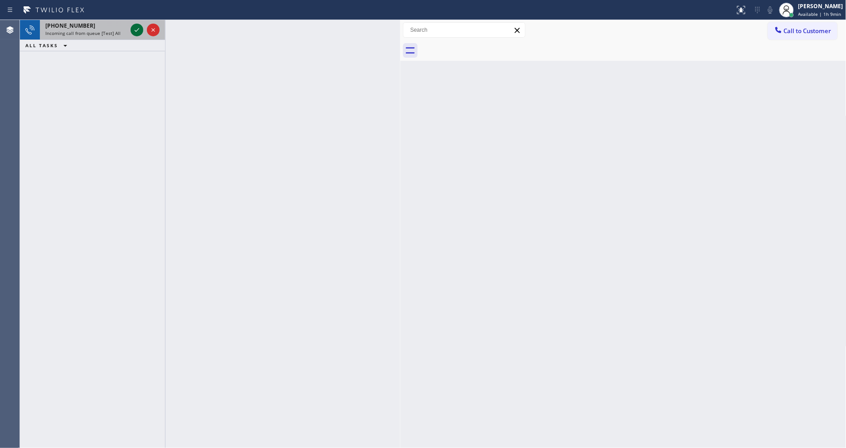
click at [136, 28] on icon at bounding box center [137, 29] width 11 height 11
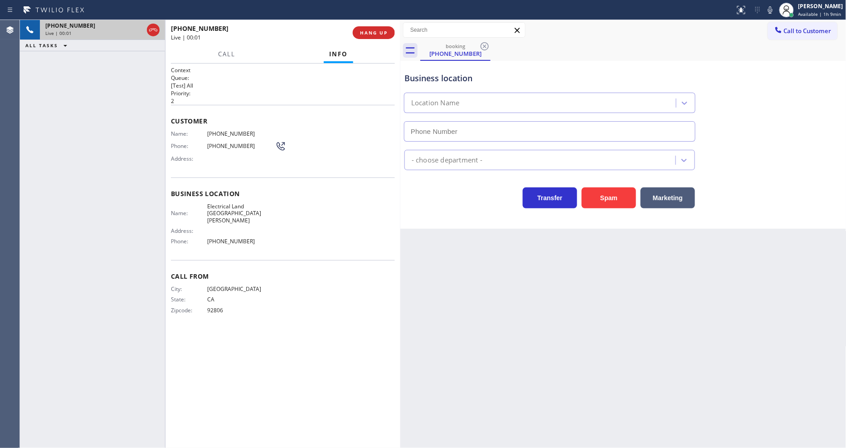
type input "[PHONE_NUMBER]"
click at [233, 203] on span "Electrical Land [GEOGRAPHIC_DATA][PERSON_NAME]" at bounding box center [241, 213] width 68 height 21
click at [240, 130] on span "[PHONE_NUMBER]" at bounding box center [241, 133] width 68 height 7
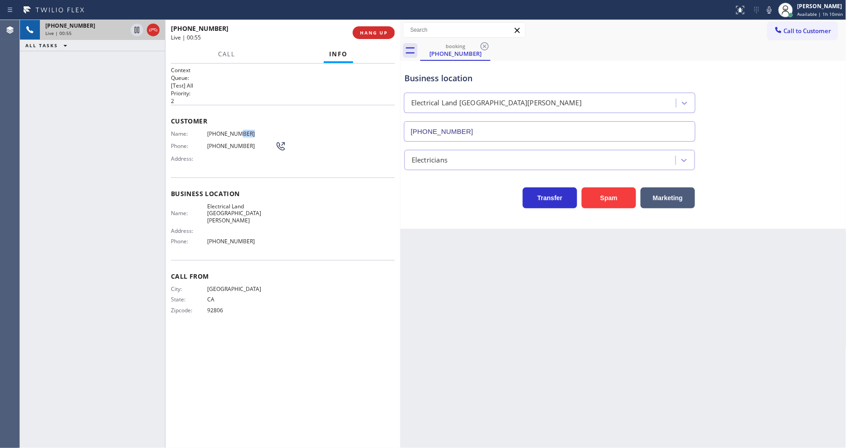
click at [240, 130] on span "[PHONE_NUMBER]" at bounding box center [241, 133] width 68 height 7
drag, startPoint x: 123, startPoint y: 142, endPoint x: 131, endPoint y: 38, distance: 104.2
click at [123, 142] on div "[PHONE_NUMBER] Live | 01:52 ALL TASKS ALL TASKS ACTIVE TASKS TASKS IN WRAP UP" at bounding box center [92, 234] width 145 height 428
drag, startPoint x: 137, startPoint y: 29, endPoint x: 200, endPoint y: 25, distance: 63.2
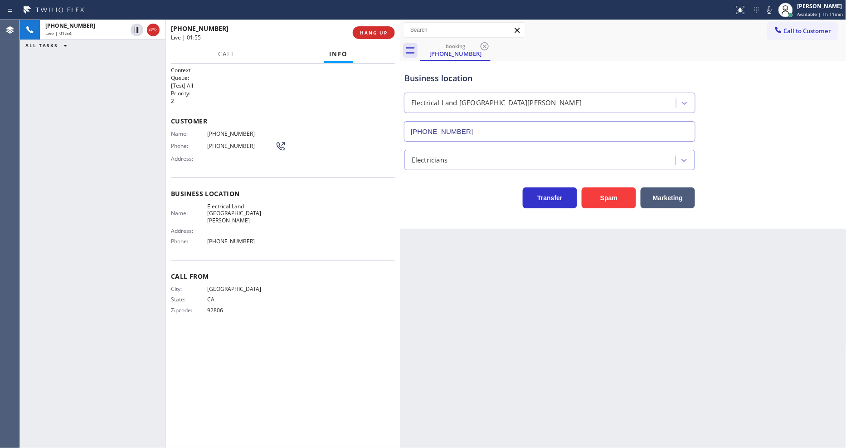
click at [137, 29] on icon at bounding box center [137, 29] width 11 height 11
click at [762, 10] on icon at bounding box center [769, 10] width 11 height 11
drag, startPoint x: 18, startPoint y: 165, endPoint x: 42, endPoint y: 158, distance: 24.5
click at [20, 165] on div "Agent Desktop" at bounding box center [10, 234] width 20 height 428
drag, startPoint x: 136, startPoint y: 28, endPoint x: 361, endPoint y: 28, distance: 224.5
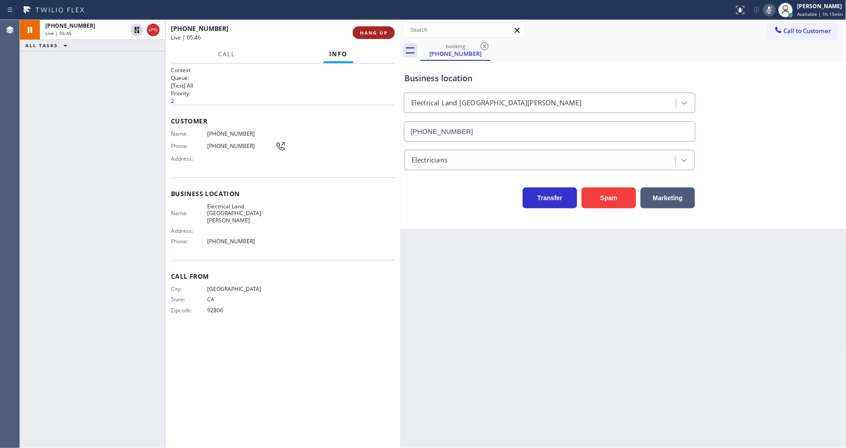
click at [134, 28] on icon at bounding box center [137, 29] width 11 height 11
click at [762, 10] on rect at bounding box center [770, 9] width 6 height 6
drag, startPoint x: 134, startPoint y: 29, endPoint x: 709, endPoint y: 20, distance: 574.8
click at [134, 29] on icon at bounding box center [137, 29] width 11 height 11
click at [762, 7] on div at bounding box center [769, 10] width 13 height 11
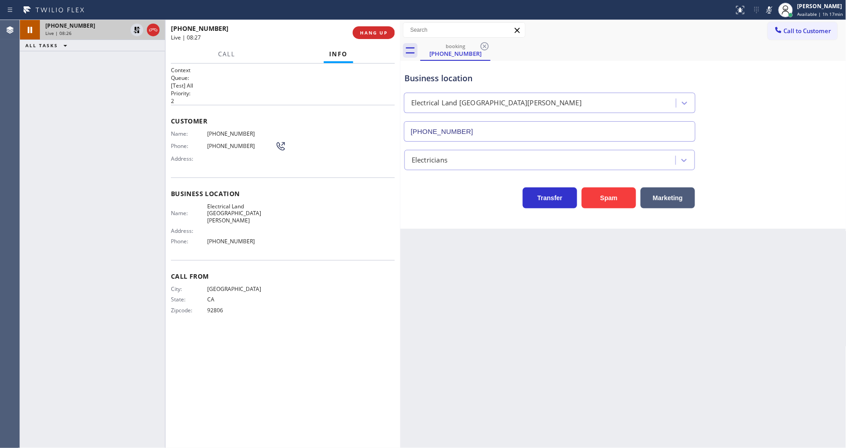
click at [140, 30] on icon at bounding box center [137, 29] width 11 height 11
click at [770, 8] on icon at bounding box center [769, 10] width 11 height 11
click at [610, 279] on div "Back to Dashboard Change Sender ID Customers Technicians Select a contact Outbo…" at bounding box center [624, 234] width 446 height 428
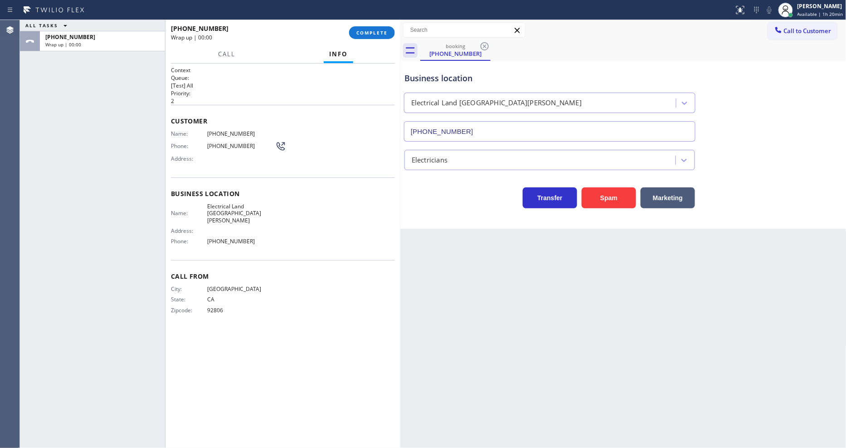
click at [143, 161] on div "ALL TASKS ALL TASKS ACTIVE TASKS TASKS IN WRAP UP +17146004254 Wrap up | 00:00" at bounding box center [92, 234] width 145 height 428
click at [366, 32] on span "COMPLETE" at bounding box center [372, 32] width 31 height 6
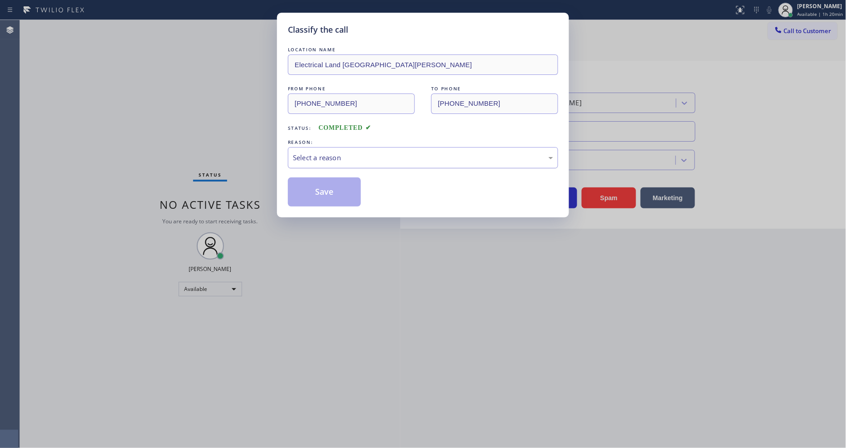
click at [316, 161] on div "Select a reason" at bounding box center [423, 157] width 270 height 21
click at [316, 180] on button "Save" at bounding box center [324, 191] width 73 height 29
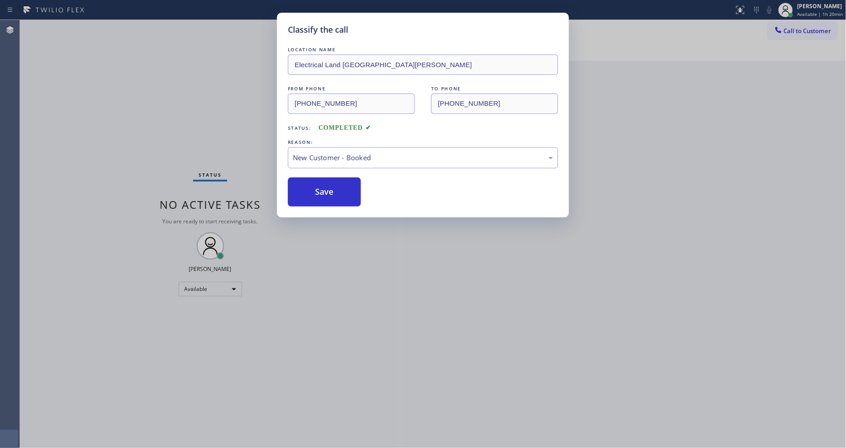
click at [316, 180] on button "Save" at bounding box center [324, 191] width 73 height 29
drag, startPoint x: 315, startPoint y: 180, endPoint x: 261, endPoint y: 5, distance: 183.6
click at [315, 179] on button "Save" at bounding box center [324, 191] width 73 height 29
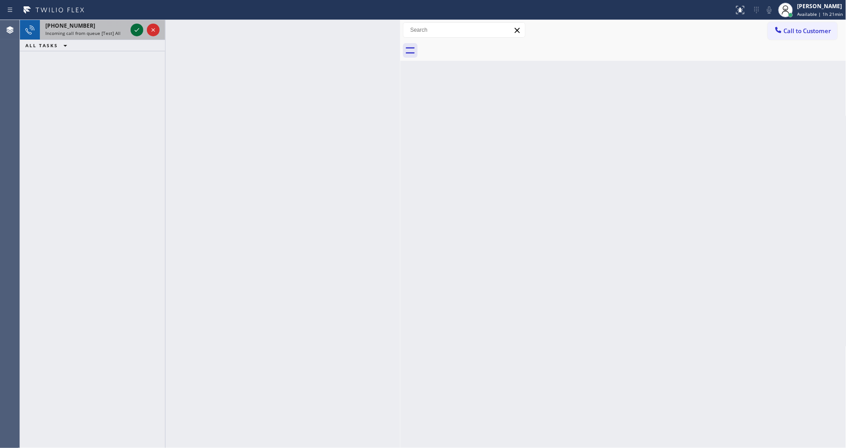
click at [135, 27] on icon at bounding box center [137, 29] width 11 height 11
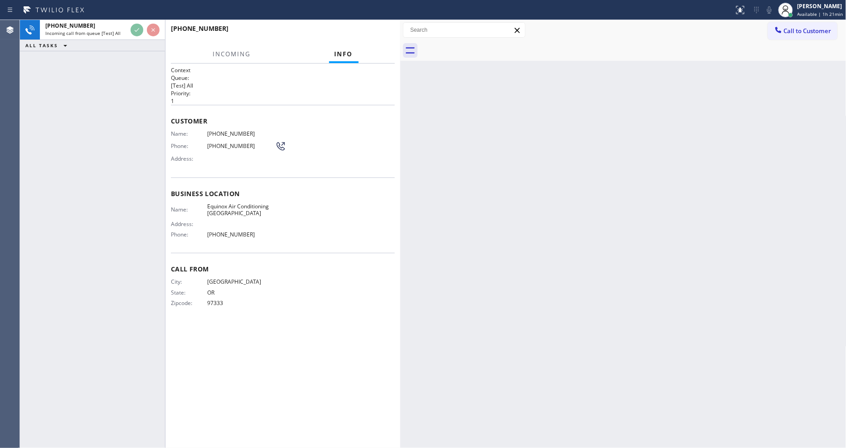
drag, startPoint x: 122, startPoint y: 87, endPoint x: 279, endPoint y: 5, distance: 177.3
click at [121, 87] on div "+15419907149 Incoming call from queue [Test] All ALL TASKS ALL TASKS ACTIVE TAS…" at bounding box center [92, 234] width 145 height 428
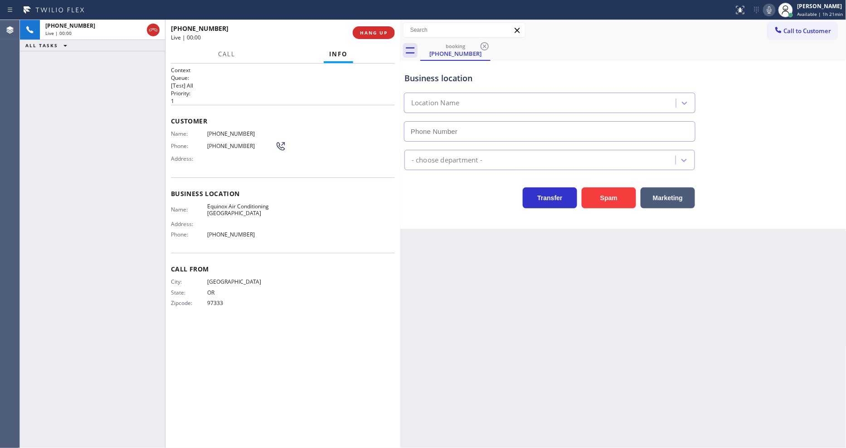
type input "(760) 493-6330"
click at [230, 209] on span "Equinox Air Conditioning Palm Desert" at bounding box center [241, 210] width 68 height 14
copy span "Equinox Air Conditioning Palm Desert"
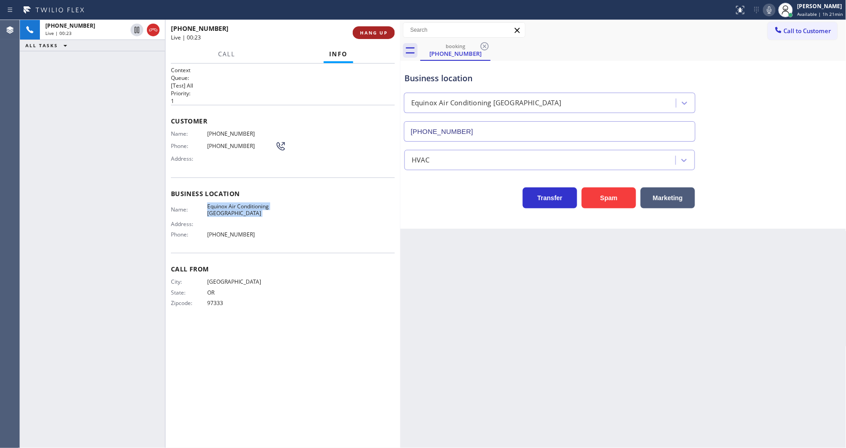
click at [363, 30] on span "HANG UP" at bounding box center [374, 32] width 28 height 6
click at [360, 30] on span "HANG UP" at bounding box center [374, 32] width 28 height 6
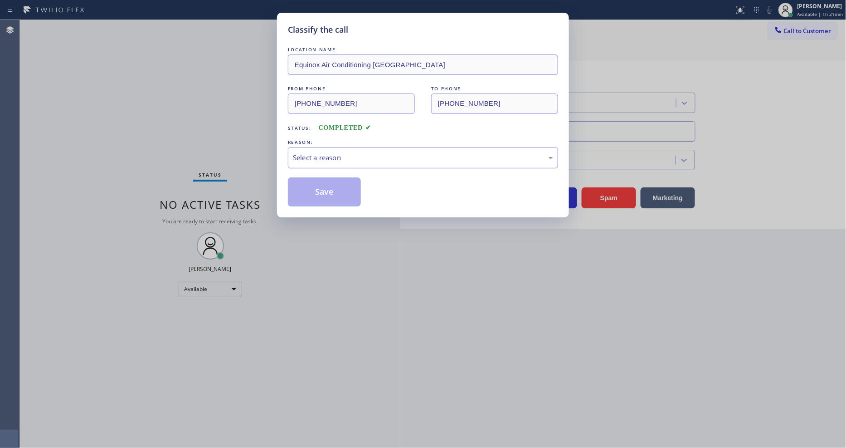
click at [322, 161] on div "Select a reason" at bounding box center [423, 157] width 270 height 21
click at [313, 192] on button "Save" at bounding box center [324, 191] width 73 height 29
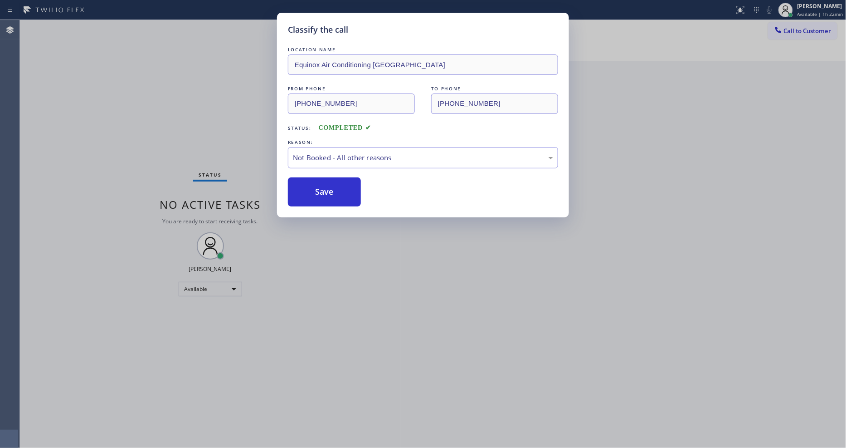
click at [313, 192] on button "Save" at bounding box center [324, 191] width 73 height 29
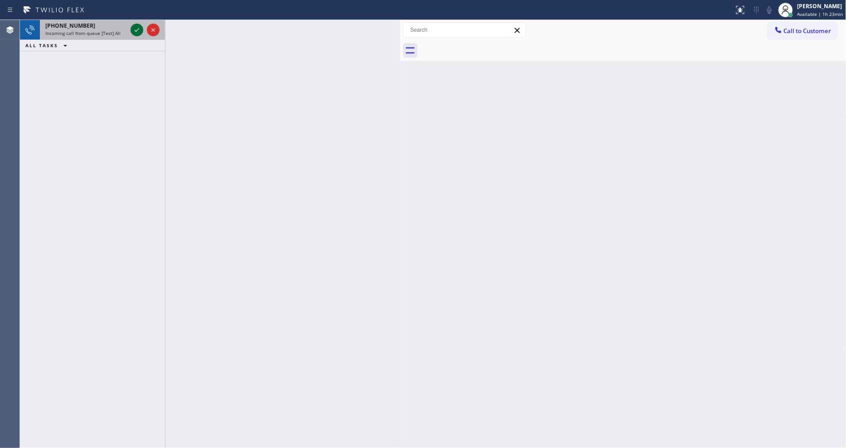
click at [137, 32] on icon at bounding box center [137, 29] width 11 height 11
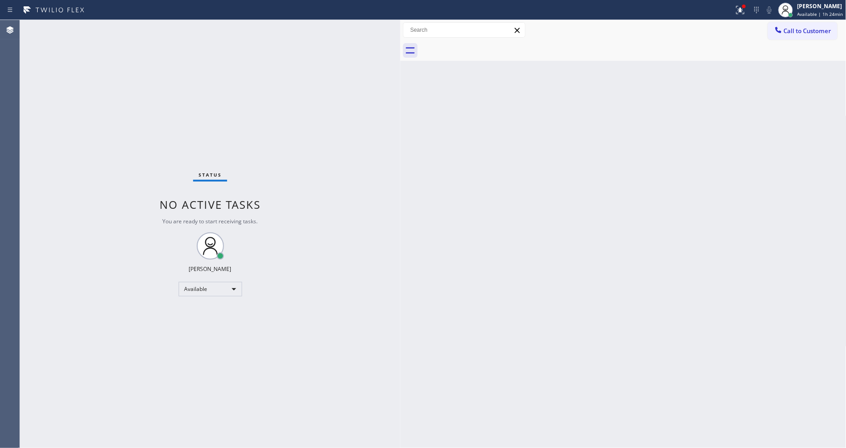
click at [137, 33] on div "Status No active tasks You are ready to start receiving tasks. [PERSON_NAME] Av…" at bounding box center [210, 234] width 381 height 428
click at [137, 37] on div "Status No active tasks You are ready to start receiving tasks. [PERSON_NAME] Av…" at bounding box center [210, 234] width 381 height 428
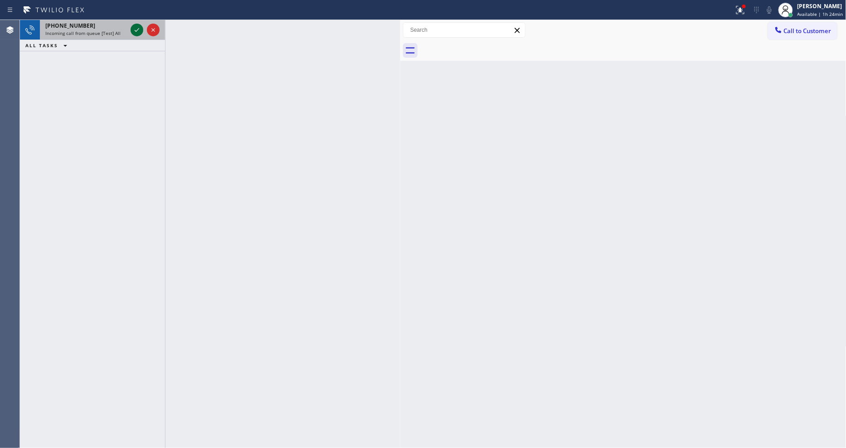
click at [137, 30] on icon at bounding box center [137, 30] width 5 height 4
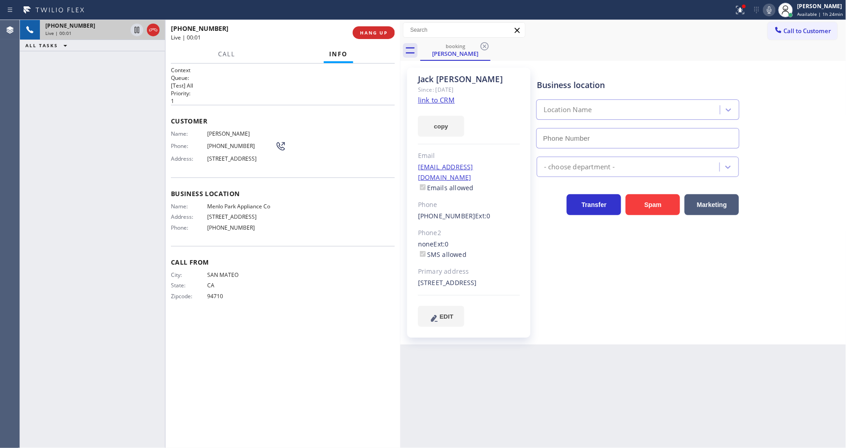
type input "(650) 229-6946"
click at [442, 94] on div "Since: [DATE]" at bounding box center [469, 89] width 102 height 10
click at [443, 97] on link "link to CRM" at bounding box center [436, 99] width 37 height 9
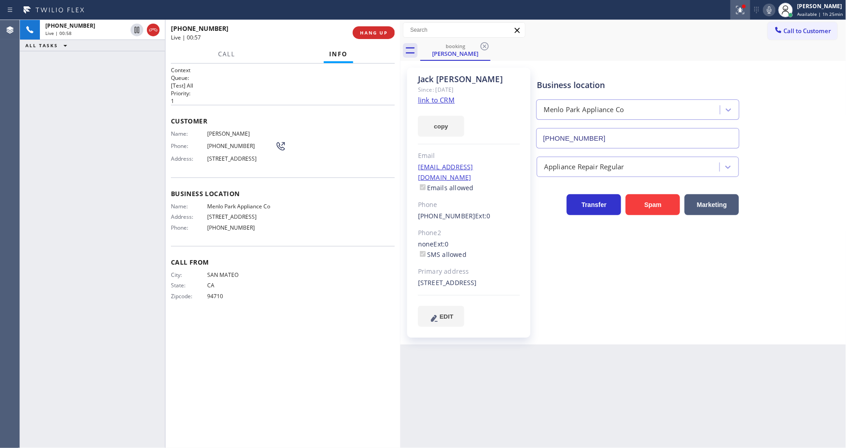
drag, startPoint x: 137, startPoint y: 28, endPoint x: 738, endPoint y: 10, distance: 601.7
click at [137, 28] on icon at bounding box center [137, 29] width 11 height 11
click at [775, 6] on icon at bounding box center [769, 10] width 11 height 11
drag, startPoint x: 138, startPoint y: 29, endPoint x: 195, endPoint y: 37, distance: 57.6
click at [136, 29] on icon at bounding box center [137, 29] width 11 height 11
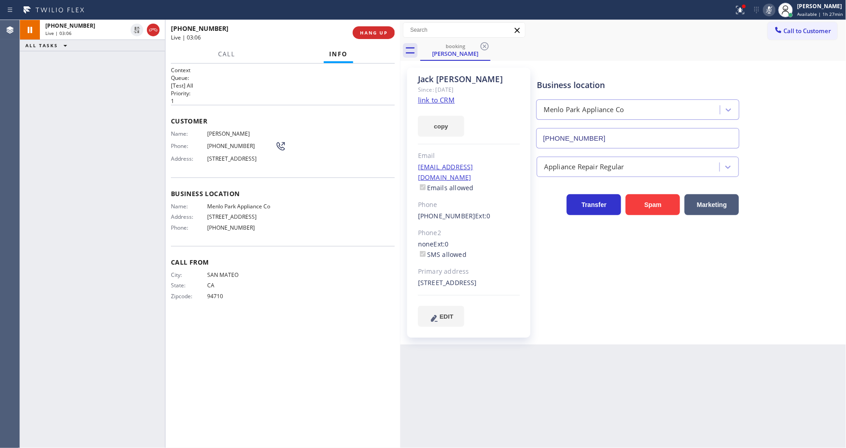
click at [770, 9] on icon at bounding box center [769, 10] width 11 height 11
click at [743, 12] on icon at bounding box center [740, 10] width 11 height 11
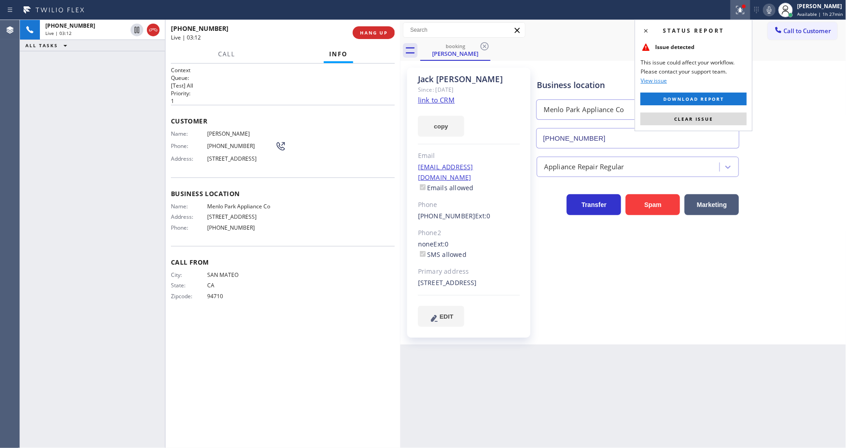
click at [740, 118] on button "Clear issue" at bounding box center [694, 118] width 106 height 13
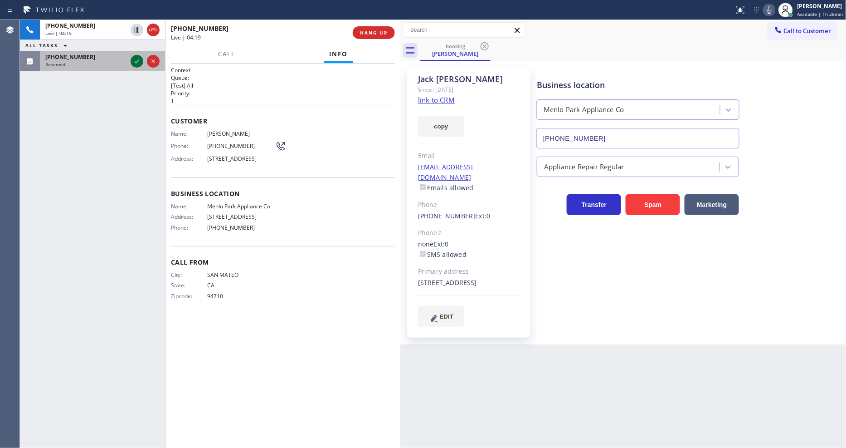
click at [136, 61] on icon at bounding box center [137, 61] width 11 height 11
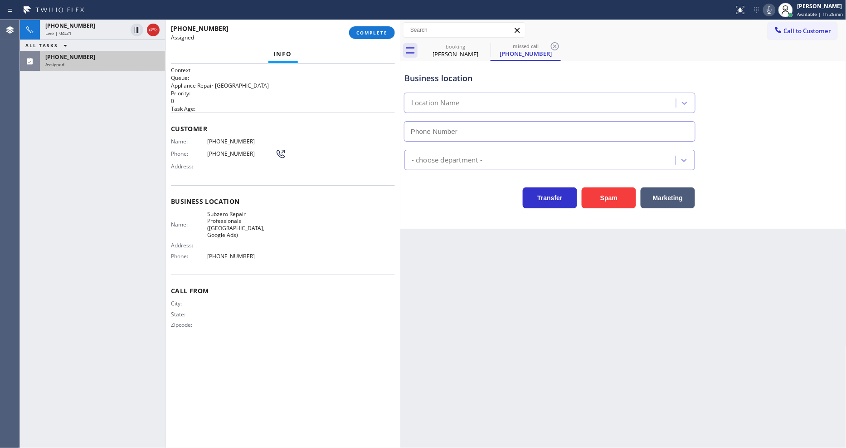
click at [211, 163] on div "Address:" at bounding box center [228, 166] width 115 height 7
type input "(857) 219-2462"
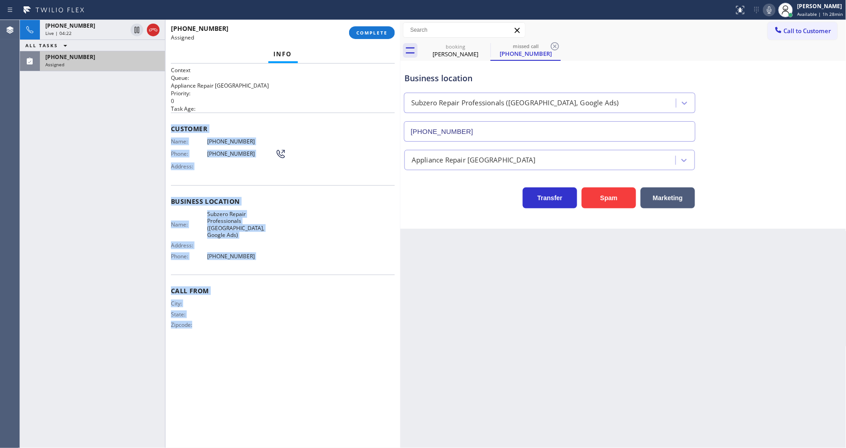
drag, startPoint x: 169, startPoint y: 125, endPoint x: 238, endPoint y: 345, distance: 230.4
click at [238, 345] on div "Context Queue: Appliance Repair High End Priority: 0 Task Age: Customer Name: (…" at bounding box center [283, 256] width 235 height 384
copy div "Customer Name: (504) 669-1710 Phone: (504) 669-1710 Address: Business location …"
click at [107, 30] on div "Live | 04:23" at bounding box center [86, 33] width 82 height 6
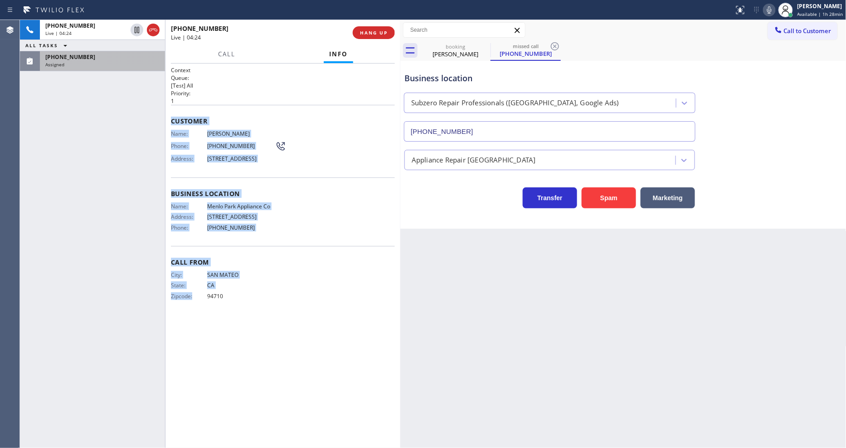
click at [256, 251] on div "Call From City: SAN MATEO State: CA Zipcode: 94710" at bounding box center [283, 280] width 224 height 68
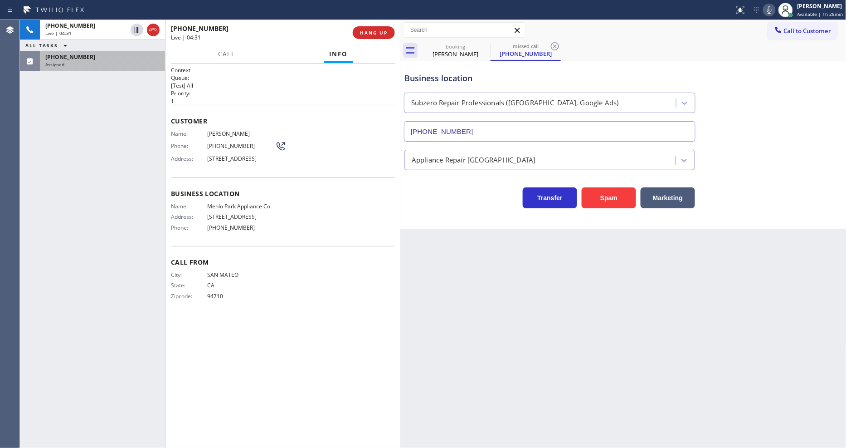
drag, startPoint x: 162, startPoint y: 137, endPoint x: 159, endPoint y: 126, distance: 11.8
click at [165, 137] on div at bounding box center [165, 234] width 0 height 428
click at [143, 64] on div "Assigned" at bounding box center [102, 64] width 114 height 6
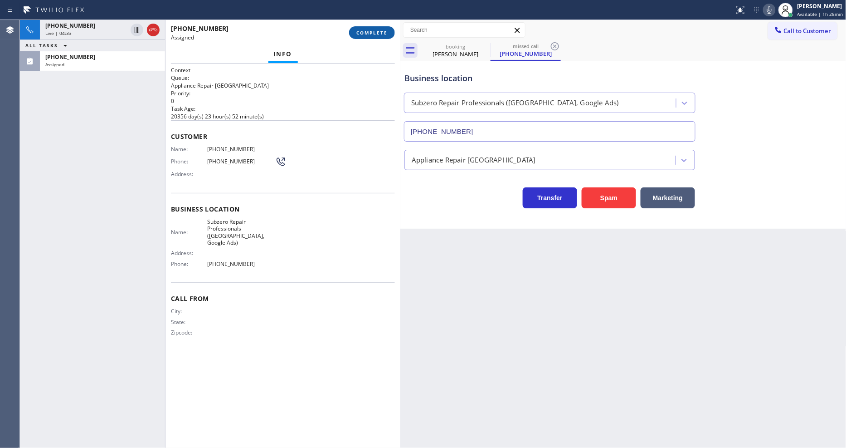
click at [376, 34] on span "COMPLETE" at bounding box center [372, 32] width 31 height 6
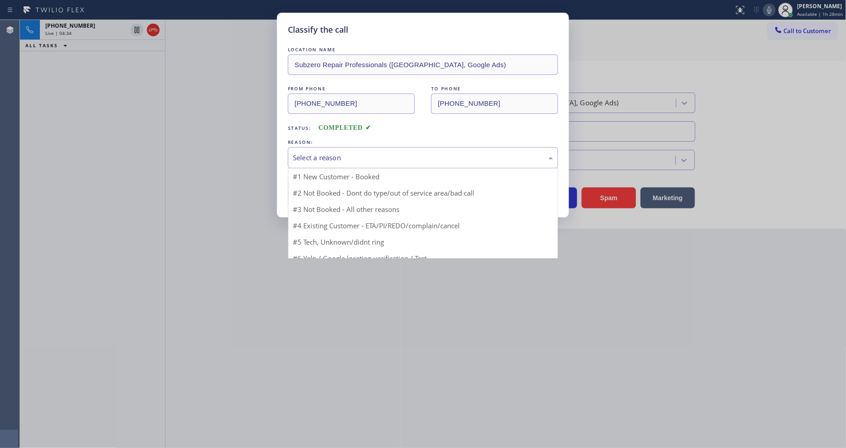
click at [325, 155] on div "Select a reason" at bounding box center [423, 157] width 260 height 10
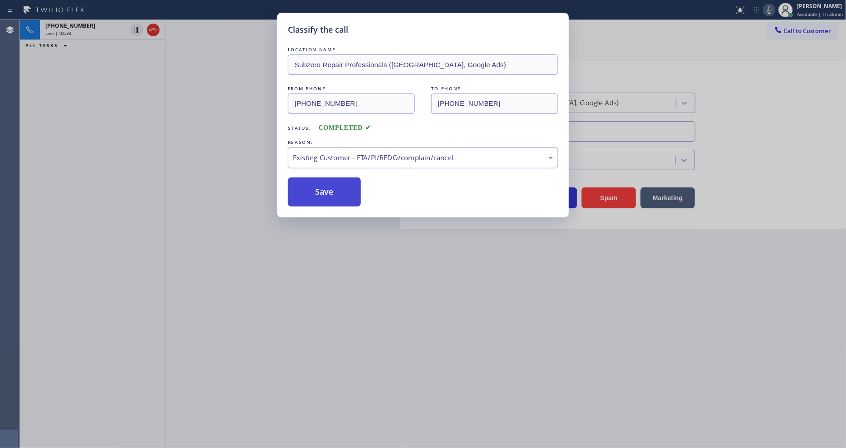
drag, startPoint x: 316, startPoint y: 213, endPoint x: 316, endPoint y: 195, distance: 18.1
click at [316, 195] on button "Save" at bounding box center [324, 191] width 73 height 29
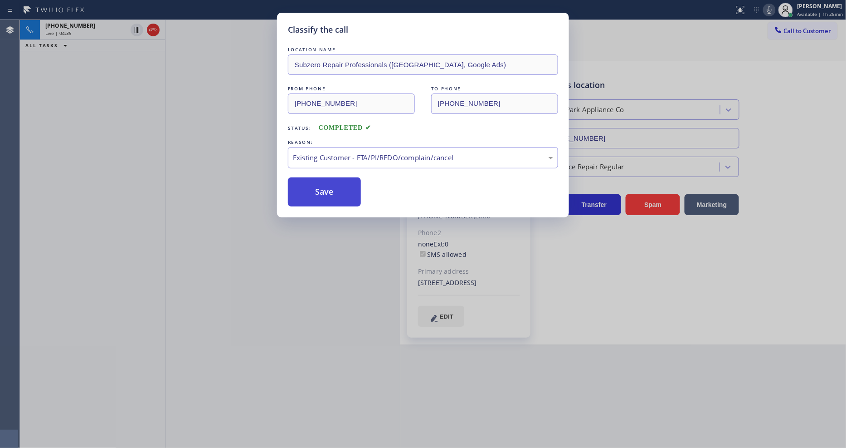
click at [316, 195] on button "Save" at bounding box center [324, 191] width 73 height 29
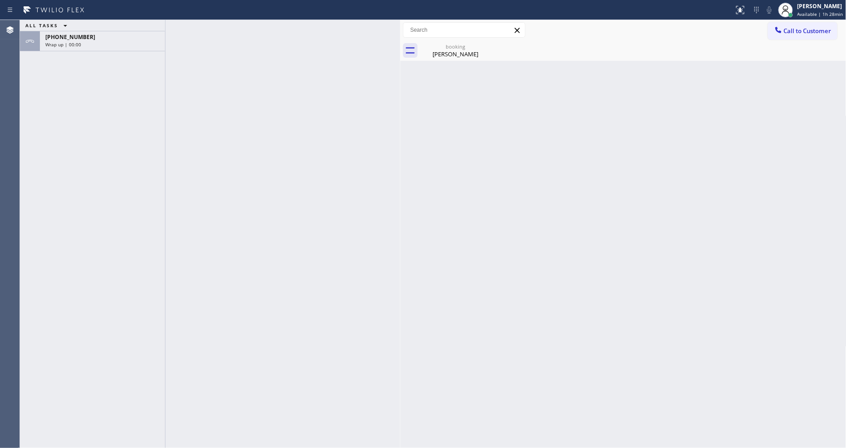
click at [152, 41] on div "Wrap up | 00:00" at bounding box center [102, 44] width 114 height 6
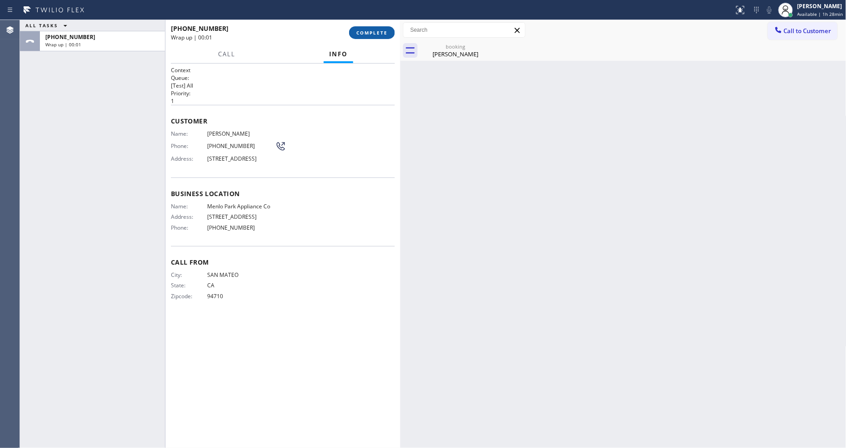
click at [373, 34] on span "COMPLETE" at bounding box center [372, 32] width 31 height 6
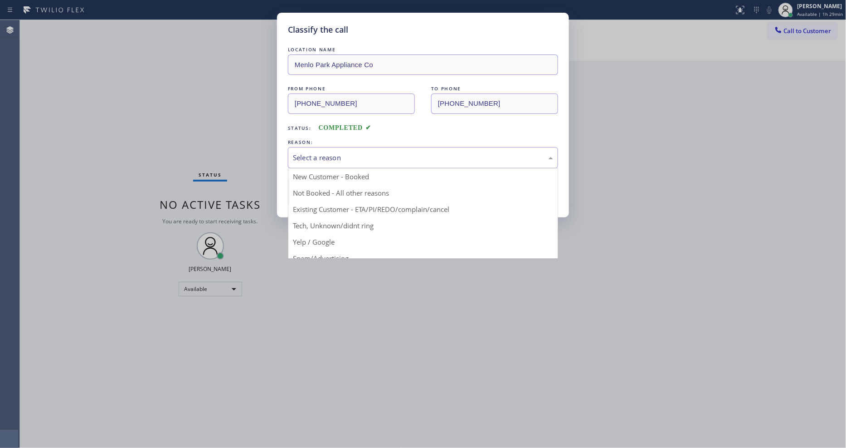
click at [312, 153] on div "Select a reason" at bounding box center [423, 157] width 260 height 10
drag, startPoint x: 307, startPoint y: 209, endPoint x: 309, endPoint y: 191, distance: 17.4
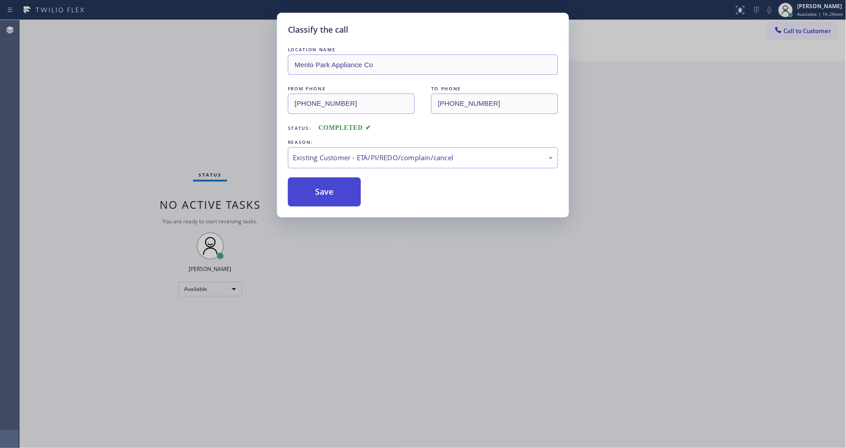
click at [309, 191] on button "Save" at bounding box center [324, 191] width 73 height 29
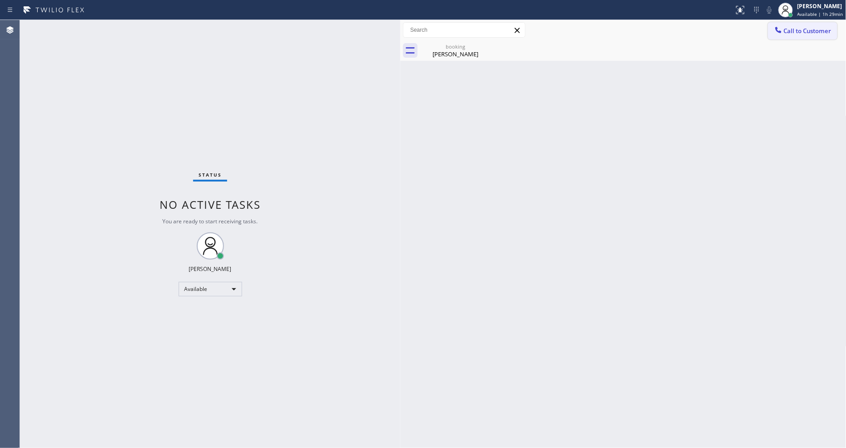
click at [800, 25] on button "Call to Customer" at bounding box center [802, 30] width 69 height 17
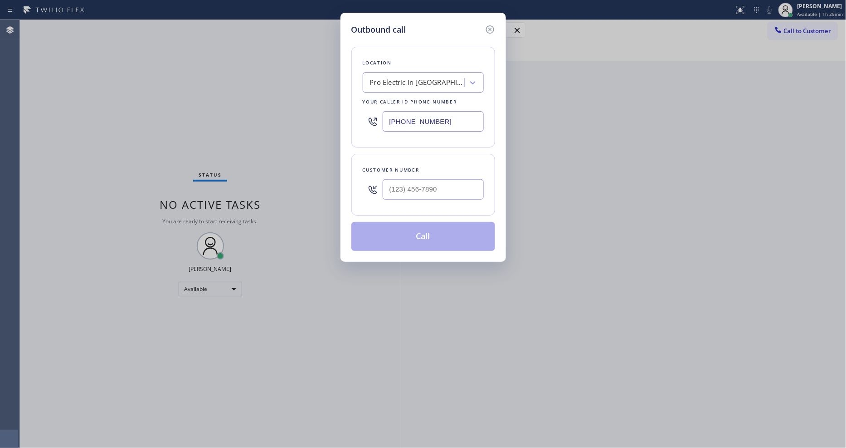
click at [391, 79] on div "Pro Electric In [GEOGRAPHIC_DATA]" at bounding box center [417, 83] width 95 height 10
paste input "Subzero Repair Professionals (Boston, Google Ads)"
type input "Subzero Repair Professionals (Boston, Google Ads)"
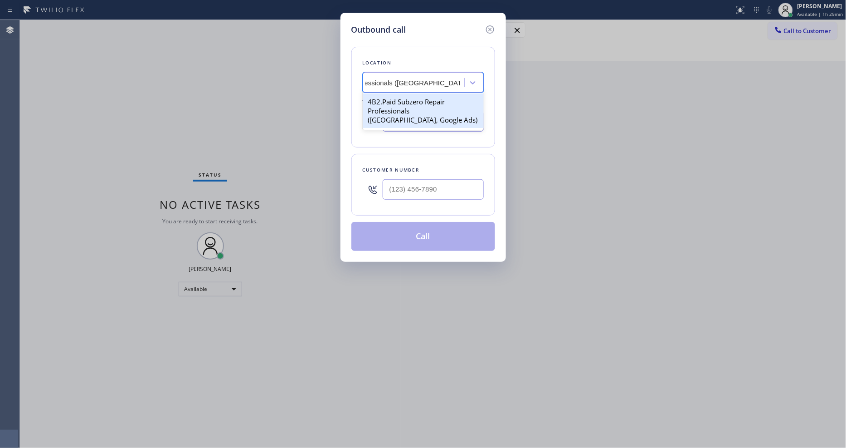
click at [386, 99] on div "4B2.Paid Subzero Repair Professionals (Boston, Google Ads)" at bounding box center [423, 110] width 121 height 34
type input "(857) 219-2462"
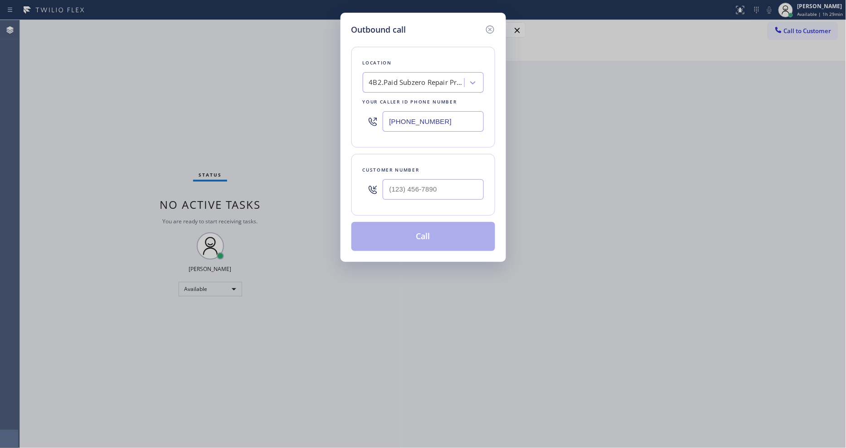
click at [207, 156] on div "Outbound call Location 4B2.Paid Subzero Repair Professionals (Boston, Google Ad…" at bounding box center [423, 224] width 846 height 448
click at [412, 184] on input "(___) ___-____" at bounding box center [433, 189] width 101 height 20
paste input "504) 669-1710"
type input "(504) 669-1710"
click at [246, 122] on div "Outbound call Location 4B2.Paid Subzero Repair Professionals (Boston, Google Ad…" at bounding box center [423, 224] width 846 height 448
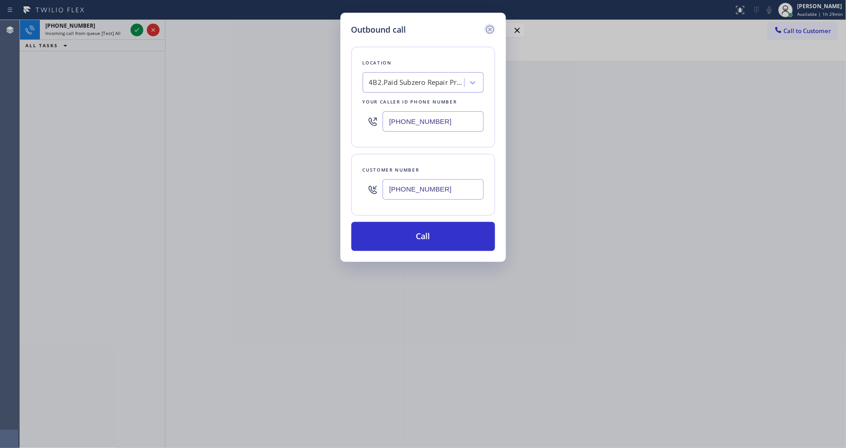
click at [493, 24] on icon at bounding box center [490, 29] width 11 height 11
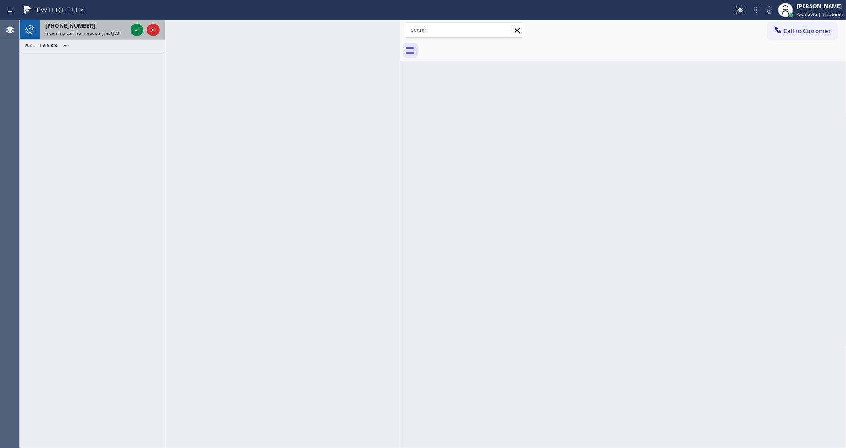
click at [94, 36] on span "Incoming call from queue [Test] All" at bounding box center [82, 33] width 75 height 6
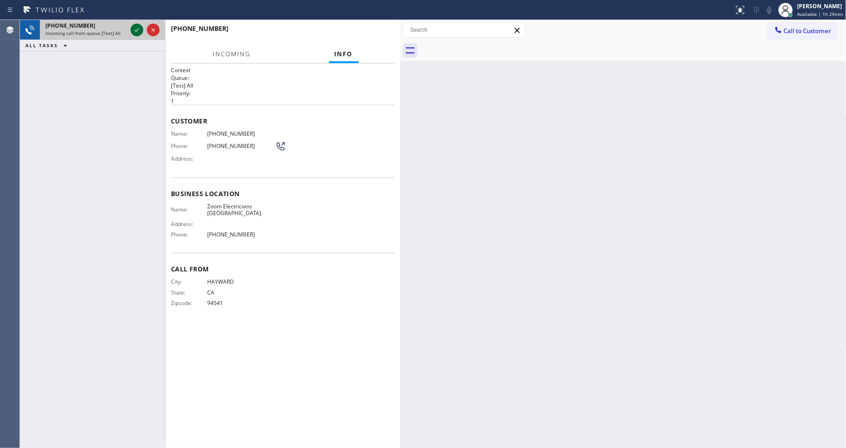
click at [135, 28] on icon at bounding box center [137, 29] width 11 height 11
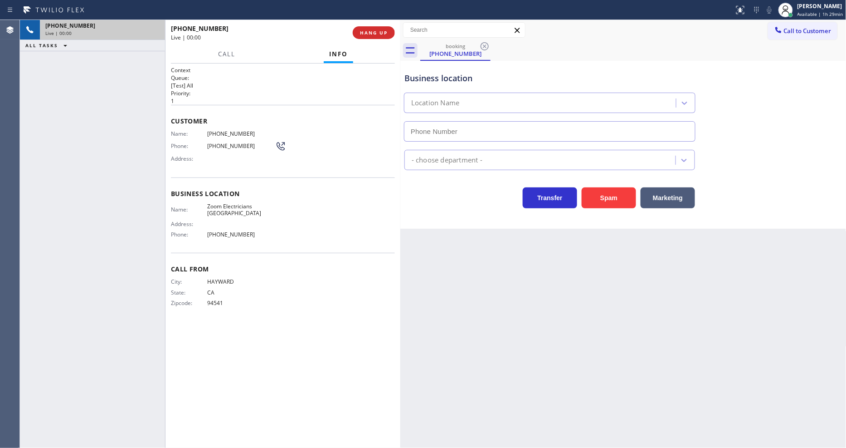
type input "(805) 323-9779"
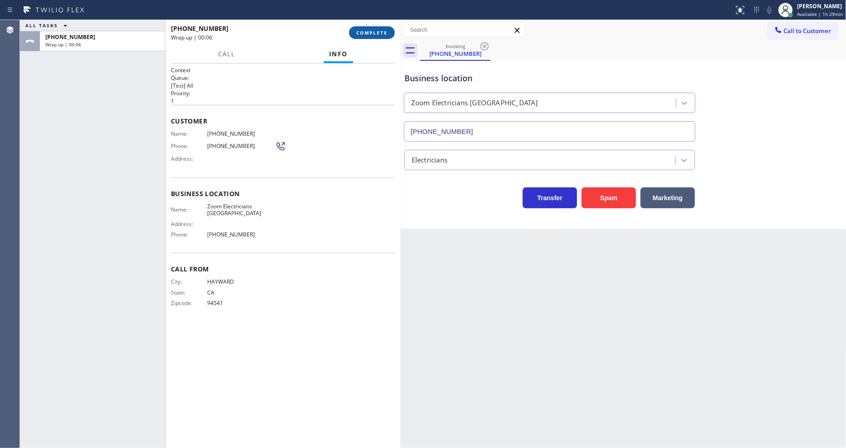
click at [376, 30] on span "COMPLETE" at bounding box center [372, 32] width 31 height 6
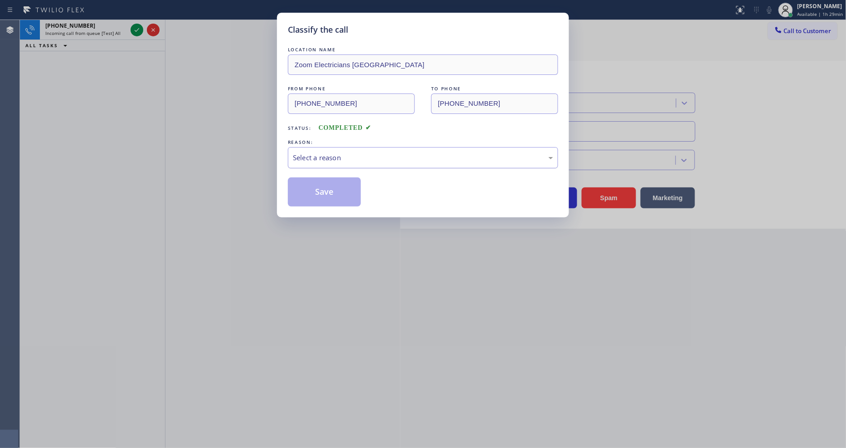
click at [327, 148] on div "Select a reason" at bounding box center [423, 157] width 270 height 21
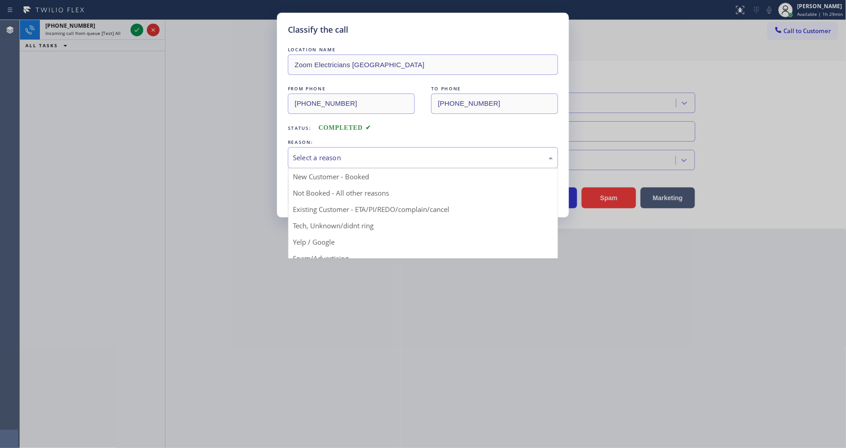
drag, startPoint x: 313, startPoint y: 219, endPoint x: 311, endPoint y: 207, distance: 11.9
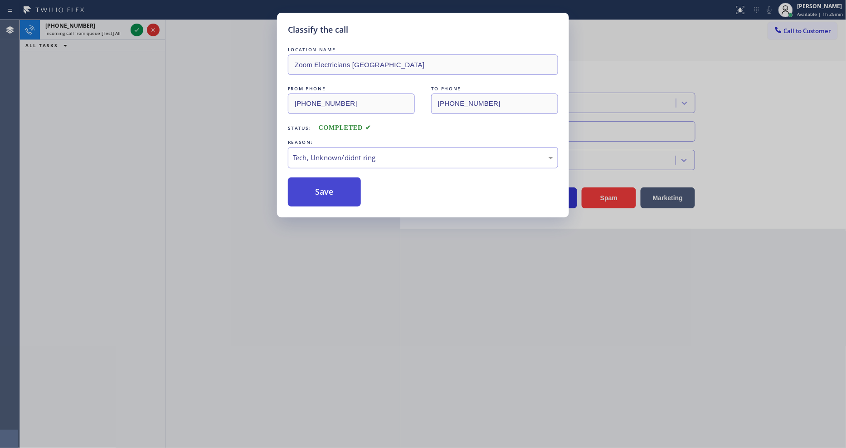
click at [309, 177] on button "Save" at bounding box center [324, 191] width 73 height 29
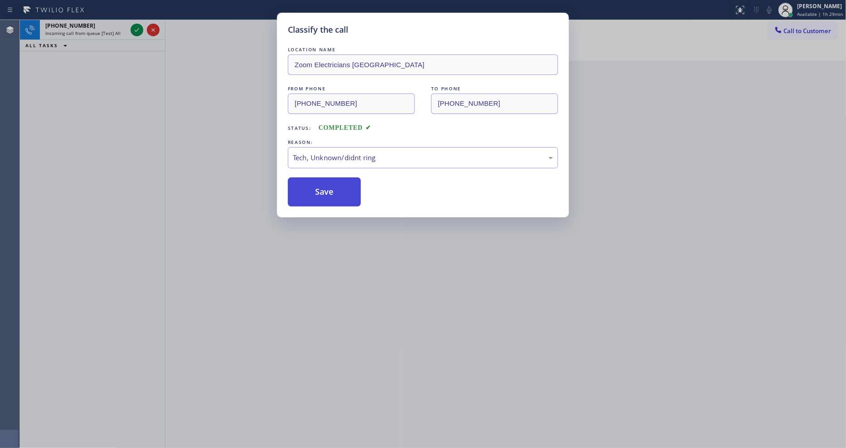
click at [309, 177] on button "Save" at bounding box center [324, 191] width 73 height 29
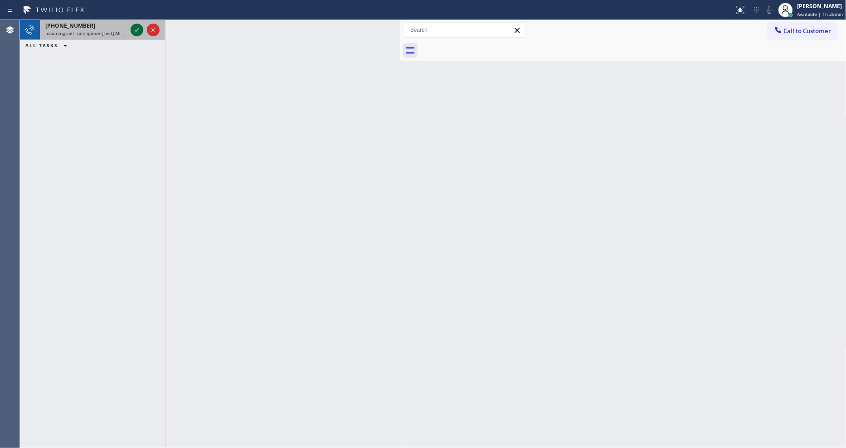
click at [137, 27] on icon at bounding box center [137, 29] width 11 height 11
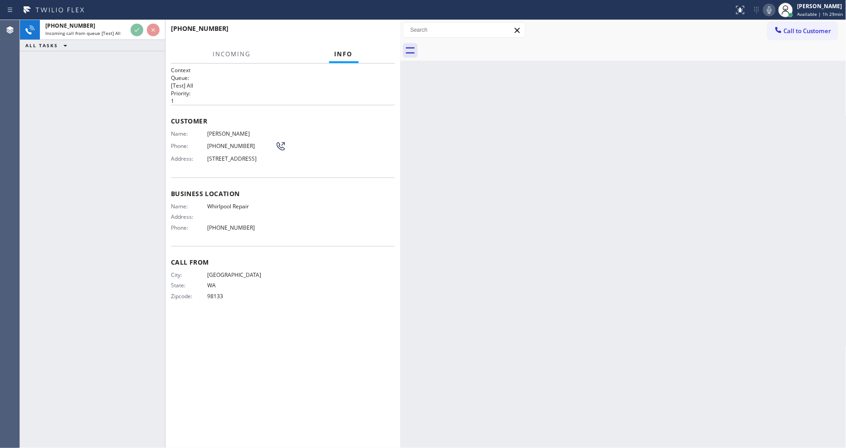
drag, startPoint x: 198, startPoint y: 251, endPoint x: 345, endPoint y: 230, distance: 148.5
click at [198, 251] on div "Call From City: SEATTLE State: WA Zipcode: 98133" at bounding box center [283, 280] width 224 height 68
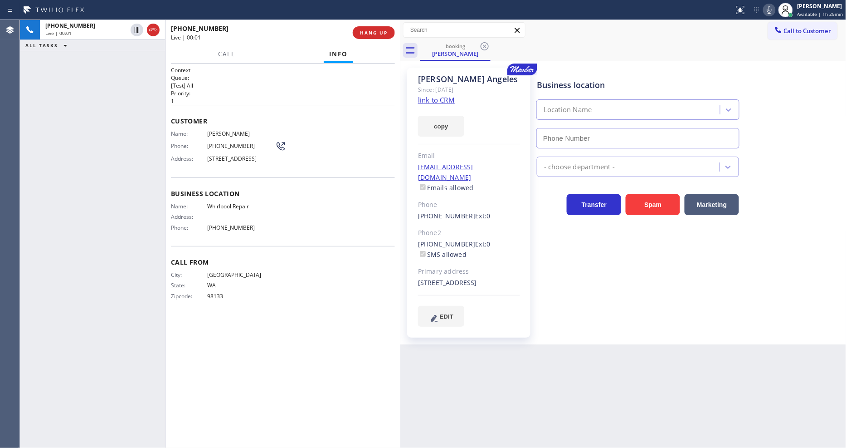
type input "[PHONE_NUMBER]"
click at [431, 100] on link "link to CRM" at bounding box center [436, 99] width 37 height 9
click at [772, 8] on icon at bounding box center [769, 10] width 11 height 11
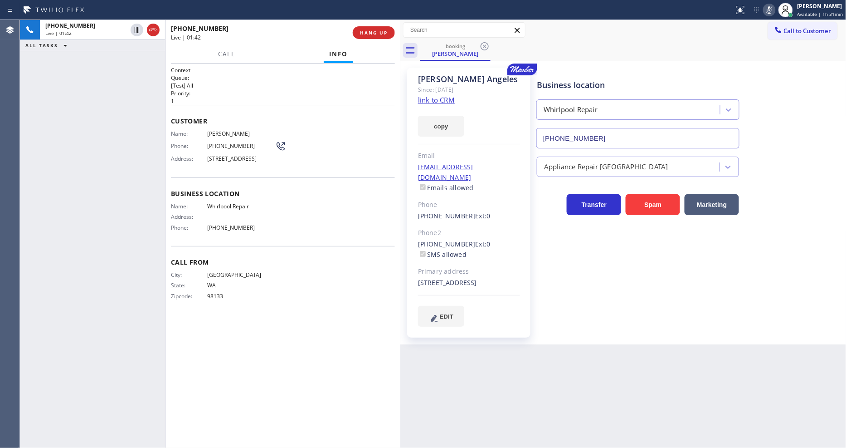
click at [772, 8] on icon at bounding box center [769, 10] width 11 height 11
click at [772, 11] on icon at bounding box center [769, 10] width 11 height 11
click at [772, 10] on icon at bounding box center [769, 9] width 5 height 7
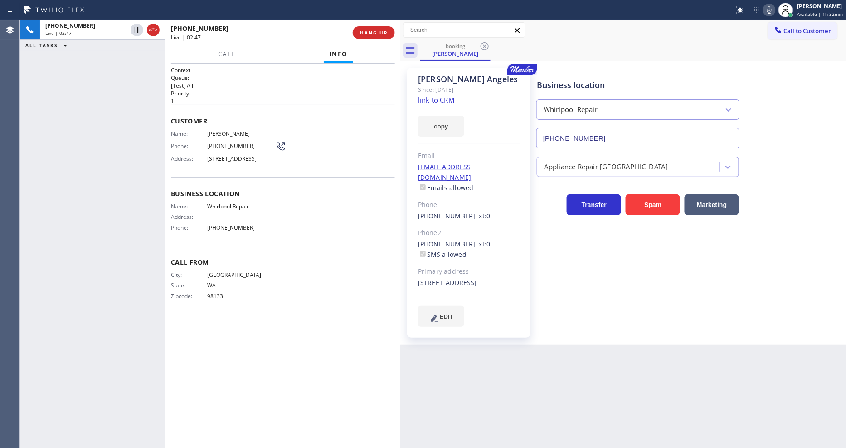
click at [773, 11] on icon at bounding box center [769, 10] width 11 height 11
click at [767, 12] on icon at bounding box center [769, 10] width 11 height 11
click at [768, 11] on icon at bounding box center [769, 10] width 11 height 11
click at [320, 293] on div "City: [GEOGRAPHIC_DATA]: [US_STATE] Zipcode: 98133" at bounding box center [283, 287] width 224 height 32
click at [775, 12] on icon at bounding box center [769, 10] width 11 height 11
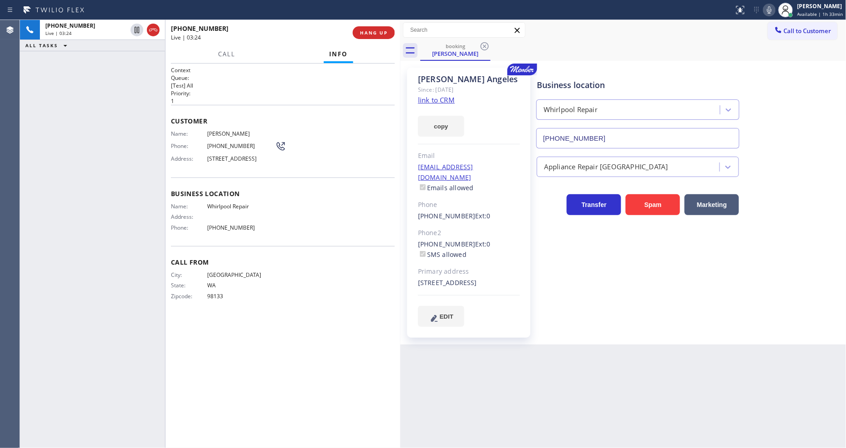
click at [771, 7] on icon at bounding box center [769, 9] width 5 height 7
click at [772, 11] on icon at bounding box center [769, 10] width 11 height 11
click at [88, 157] on div "+12063510813 Live | 03:33 ALL TASKS ALL TASKS ACTIVE TASKS TASKS IN WRAP UP" at bounding box center [92, 234] width 145 height 428
click at [365, 31] on span "HANG UP" at bounding box center [374, 32] width 28 height 6
drag, startPoint x: 365, startPoint y: 31, endPoint x: 369, endPoint y: 42, distance: 12.1
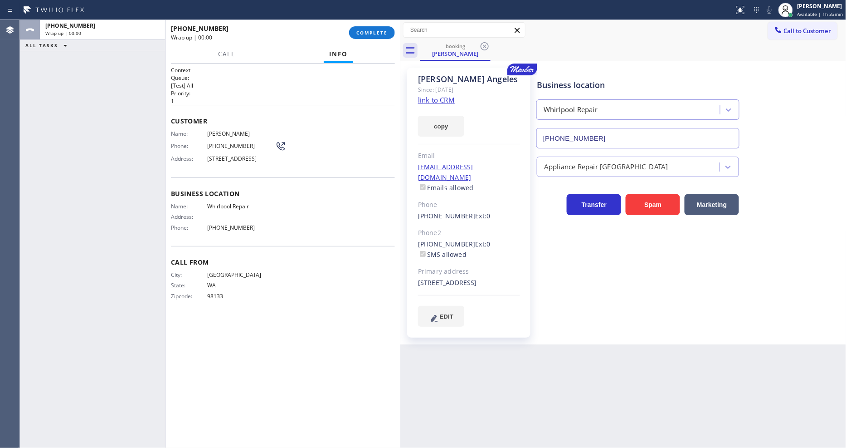
click at [365, 32] on span "COMPLETE" at bounding box center [372, 32] width 31 height 6
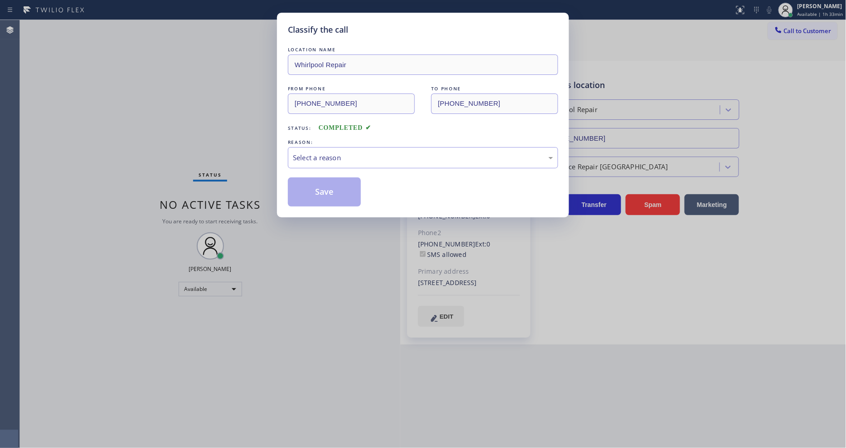
click at [333, 156] on div "Select a reason" at bounding box center [423, 157] width 260 height 10
click at [306, 186] on button "Save" at bounding box center [324, 191] width 73 height 29
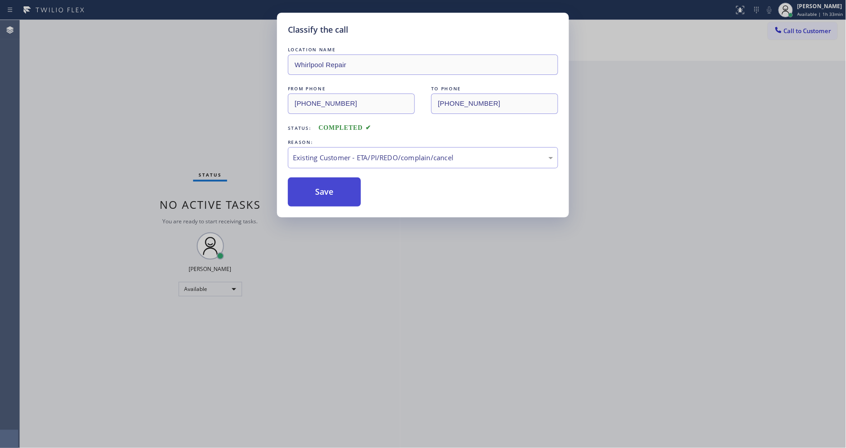
click at [306, 186] on button "Save" at bounding box center [324, 191] width 73 height 29
click at [801, 31] on span "Call to Customer" at bounding box center [808, 31] width 48 height 8
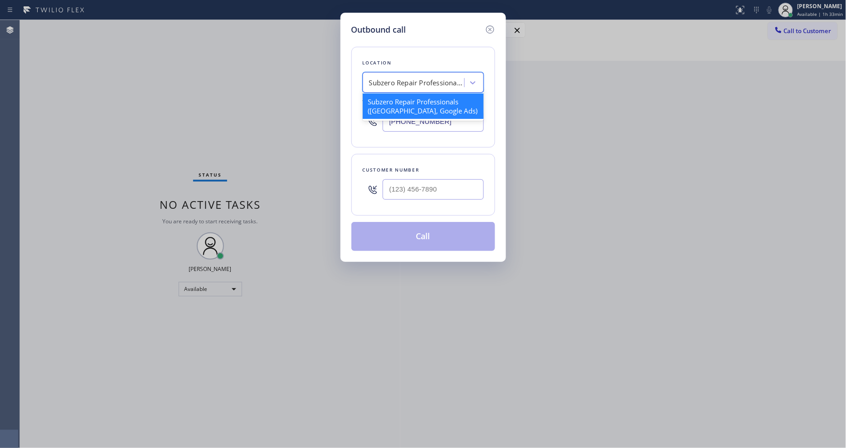
click at [385, 80] on div "Subzero Repair Professionals (Boston, Google Ads)" at bounding box center [416, 83] width 95 height 10
paste input "Subzero Repair Professionals (Boston, Google Ads)"
type input "Subzero Repair Professionals (Boston, Google Ads)"
click at [385, 101] on div "4B2.Paid Subzero Repair Professionals (Boston, Google Ads)" at bounding box center [423, 110] width 121 height 34
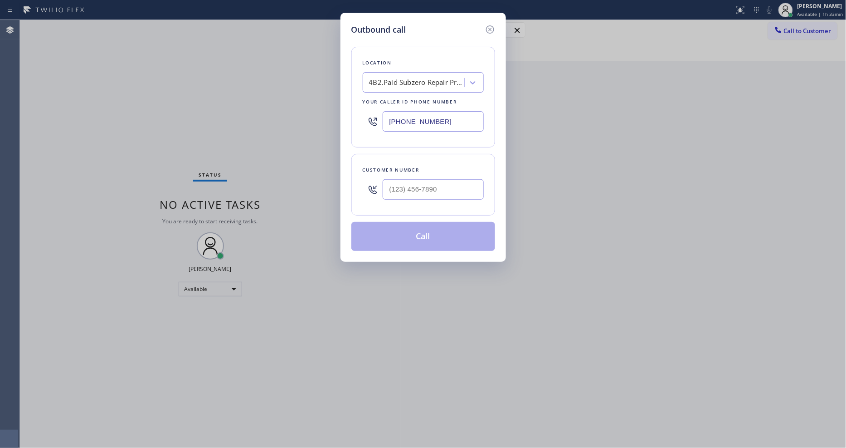
click at [238, 123] on div "Outbound call Location 4B2.Paid Subzero Repair Professionals (Boston, Google Ad…" at bounding box center [423, 224] width 846 height 448
click at [397, 198] on div at bounding box center [433, 189] width 101 height 29
click at [400, 189] on input "(___) ___-____" at bounding box center [433, 189] width 101 height 20
paste input "504) 669-1710"
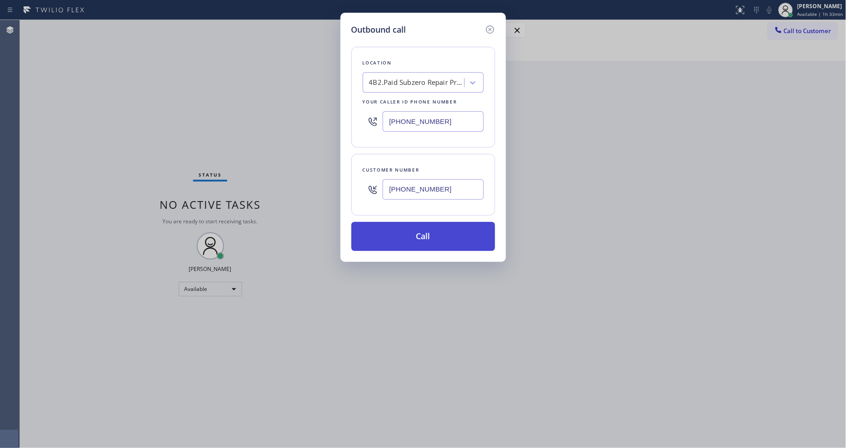
type input "(504) 669-1710"
click at [384, 232] on button "Call" at bounding box center [424, 236] width 144 height 29
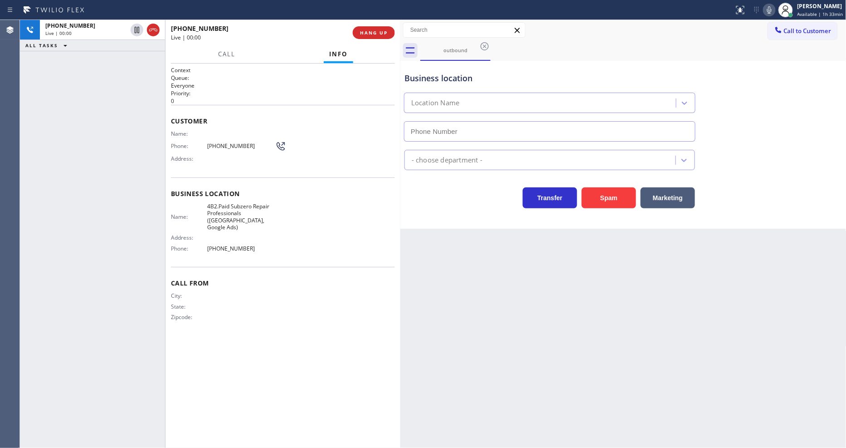
type input "(857) 219-2462"
click at [699, 357] on div "Back to Dashboard Change Sender ID Customers Technicians Select a contact Outbo…" at bounding box center [624, 234] width 446 height 428
click at [520, 323] on div "Back to Dashboard Change Sender ID Customers Technicians Select a contact Outbo…" at bounding box center [624, 234] width 446 height 428
drag, startPoint x: 639, startPoint y: 306, endPoint x: 661, endPoint y: 392, distance: 88.6
click at [640, 306] on div "Back to Dashboard Change Sender ID Customers Technicians Select a contact Outbo…" at bounding box center [624, 234] width 446 height 428
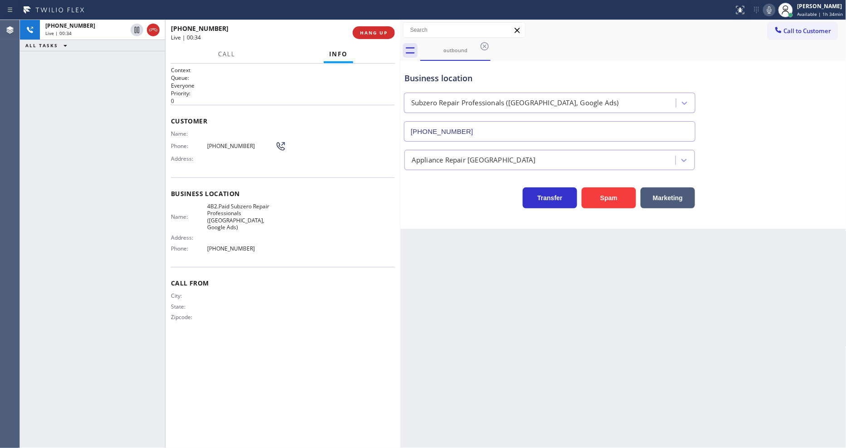
click at [264, 292] on div "City:" at bounding box center [223, 295] width 104 height 7
click at [372, 31] on span "HANG UP" at bounding box center [374, 32] width 28 height 6
click at [373, 32] on span "COMPLETE" at bounding box center [372, 32] width 31 height 6
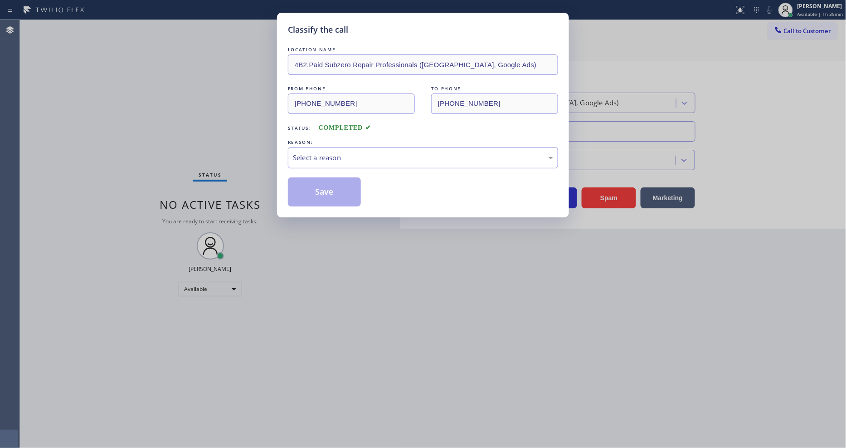
click at [324, 147] on div "Select a reason" at bounding box center [423, 157] width 270 height 21
click at [311, 188] on button "Save" at bounding box center [324, 191] width 73 height 29
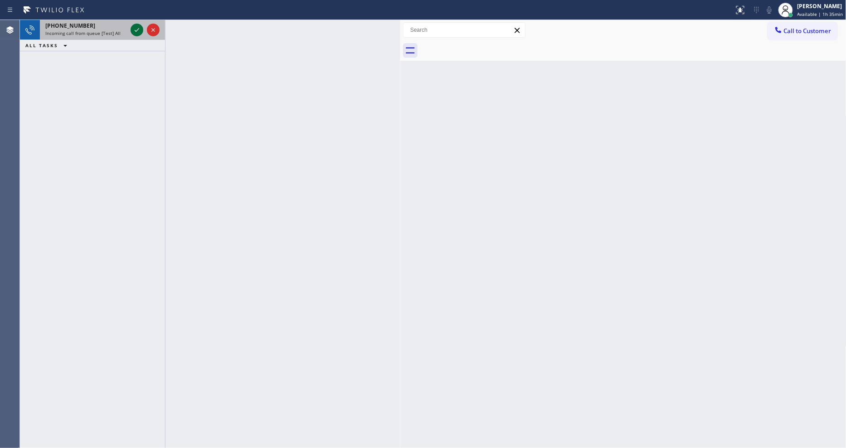
click at [135, 28] on icon at bounding box center [137, 29] width 11 height 11
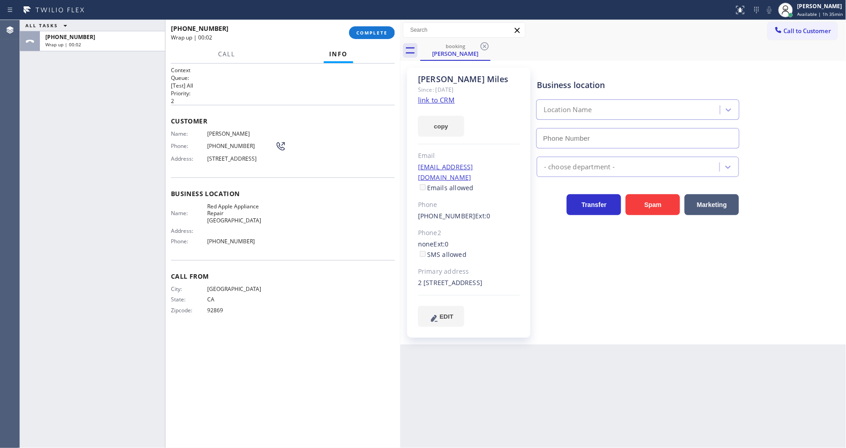
type input "(714) 699-9003"
click at [363, 33] on span "COMPLETE" at bounding box center [372, 32] width 31 height 6
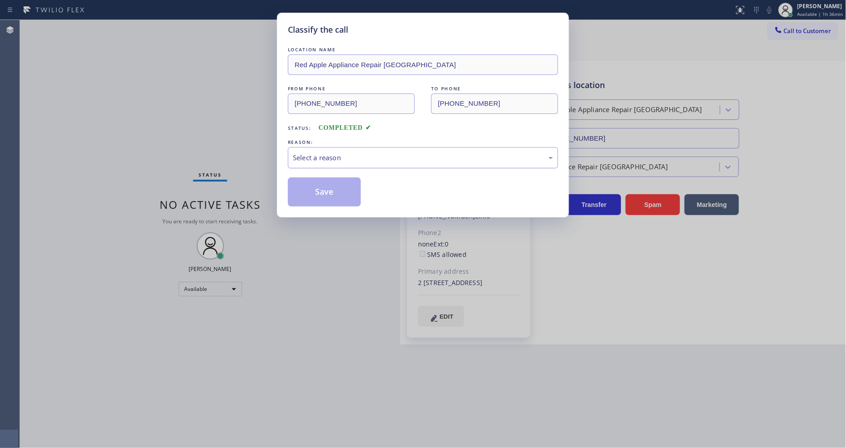
click at [348, 152] on div "Select a reason" at bounding box center [423, 157] width 260 height 10
click at [321, 181] on button "Save" at bounding box center [324, 191] width 73 height 29
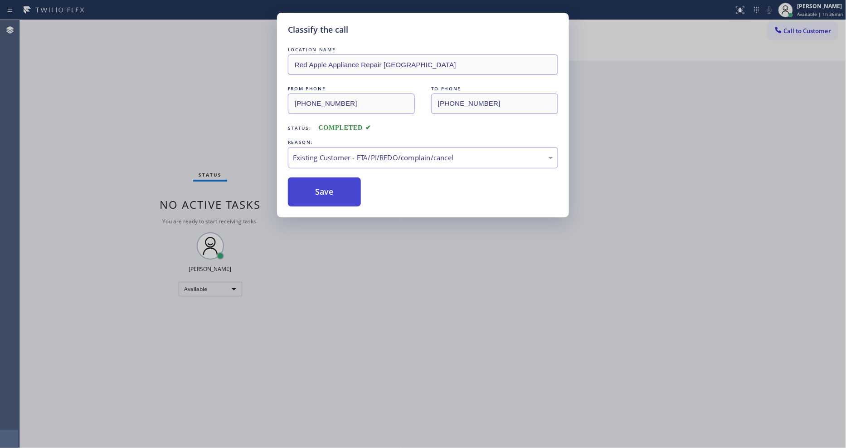
click at [321, 181] on button "Save" at bounding box center [324, 191] width 73 height 29
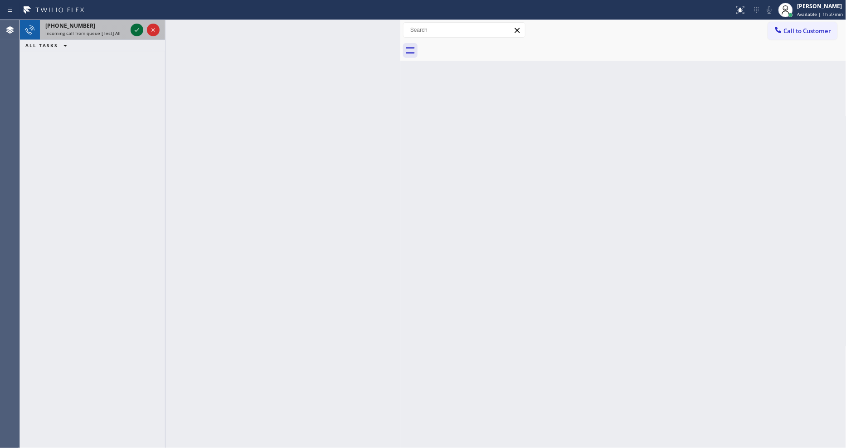
click at [138, 32] on icon at bounding box center [137, 29] width 11 height 11
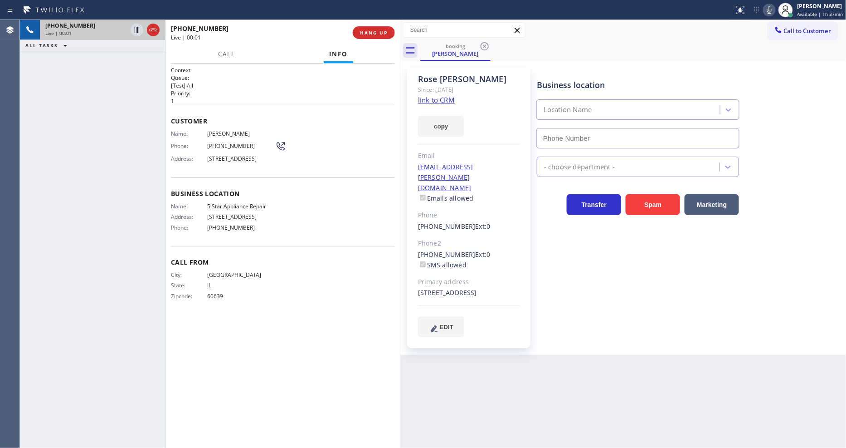
type input "(855) 731-4952"
click at [441, 96] on link "link to CRM" at bounding box center [436, 99] width 37 height 9
click at [625, 282] on div "Business location 5 Star Appliance Repair (855) 731-4952 5 Star Appliance Trans…" at bounding box center [689, 202] width 309 height 264
click at [289, 368] on div "Context Queue: [Test] All Priority: 1 Customer Name: Rose Mclean Phone: (773) 7…" at bounding box center [283, 255] width 224 height 379
drag, startPoint x: 138, startPoint y: 29, endPoint x: 268, endPoint y: 29, distance: 130.2
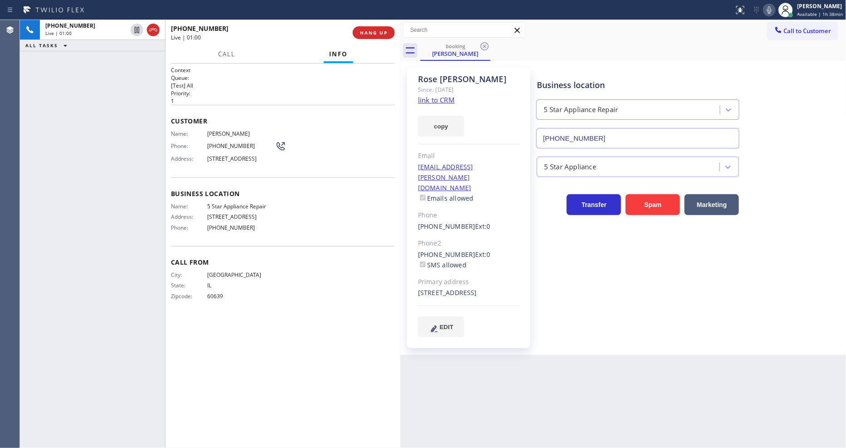
click at [138, 29] on icon at bounding box center [137, 29] width 11 height 11
click at [770, 8] on icon at bounding box center [769, 10] width 11 height 11
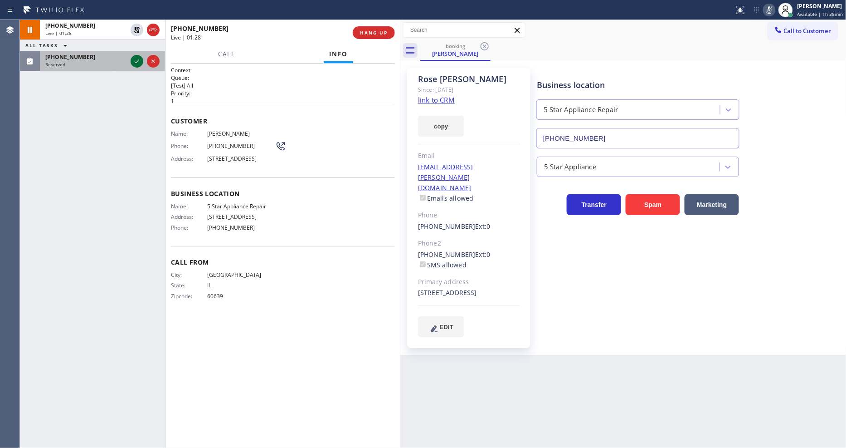
click at [137, 62] on icon at bounding box center [137, 61] width 11 height 11
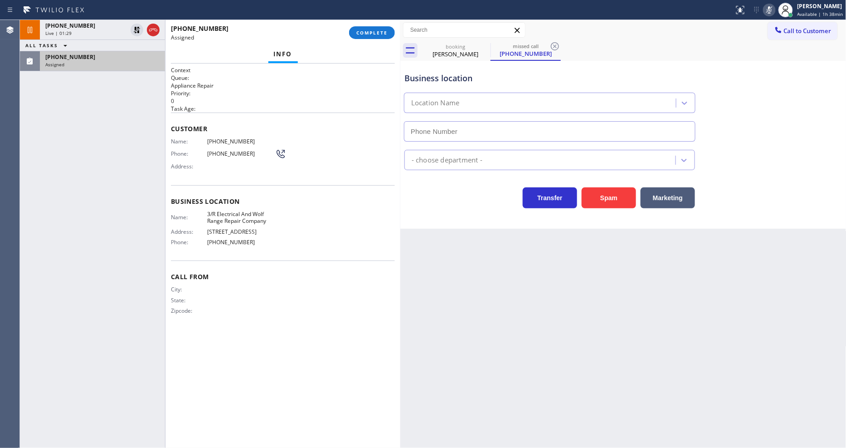
type input "(415) 877-5399"
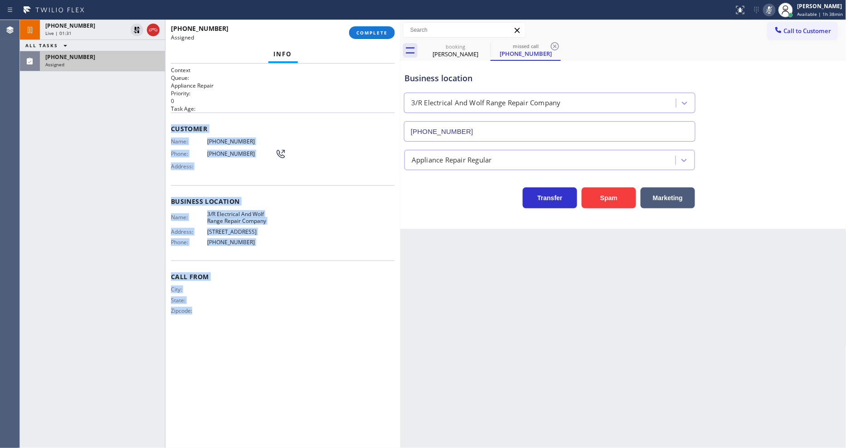
drag, startPoint x: 171, startPoint y: 120, endPoint x: 274, endPoint y: 441, distance: 337.7
click at [274, 441] on div "Context Queue: Appliance Repair Priority: 0 Task Age: Customer Name: (855) 896-…" at bounding box center [283, 255] width 224 height 379
copy div "Customer Name: (855) 896-3430 Phone: (855) 896-3430 Address: Business location …"
click at [369, 33] on span "COMPLETE" at bounding box center [372, 32] width 31 height 6
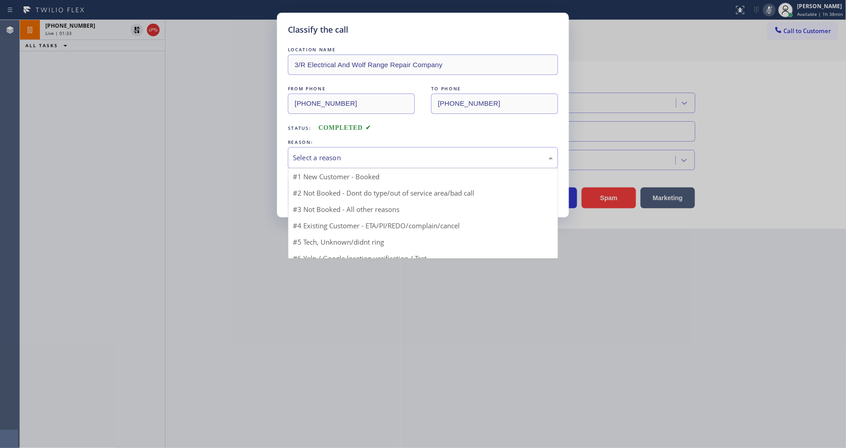
click at [302, 152] on div "Select a reason" at bounding box center [423, 157] width 260 height 10
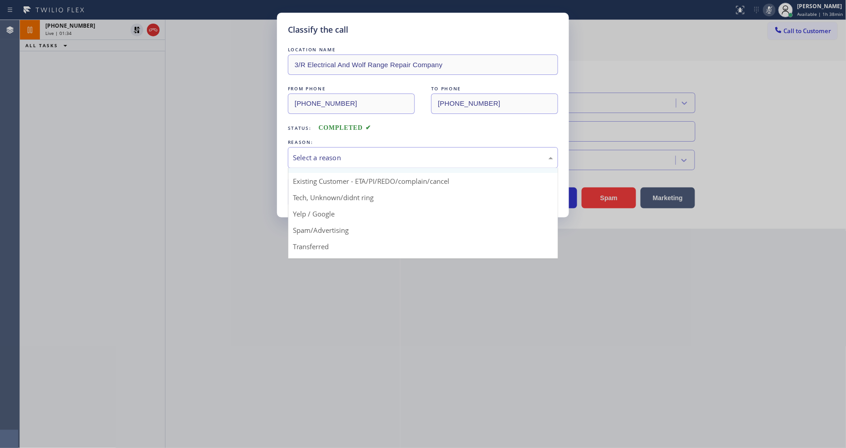
scroll to position [57, 0]
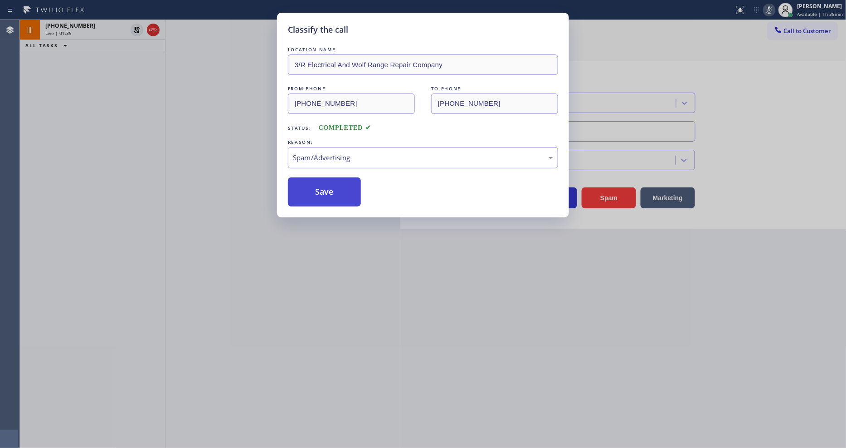
click at [310, 185] on button "Save" at bounding box center [324, 191] width 73 height 29
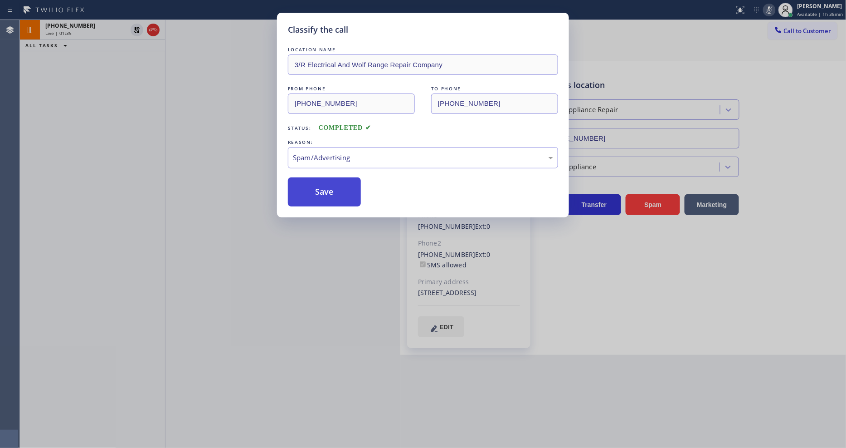
click at [310, 185] on button "Save" at bounding box center [324, 191] width 73 height 29
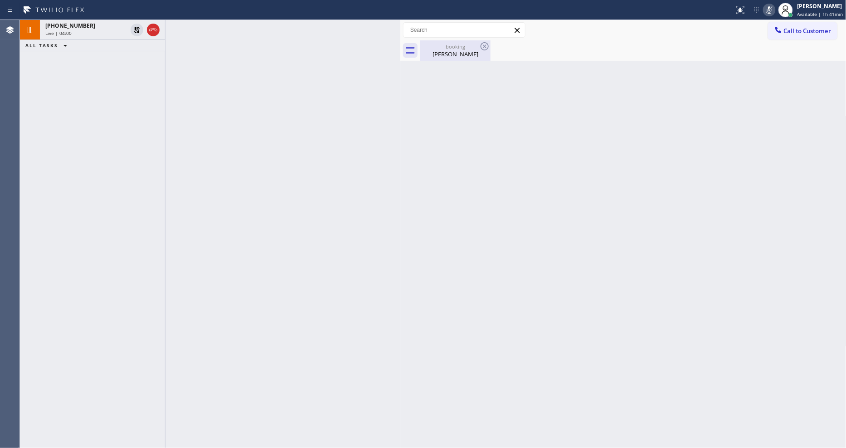
click at [450, 53] on div "Rose Mclean" at bounding box center [455, 54] width 68 height 8
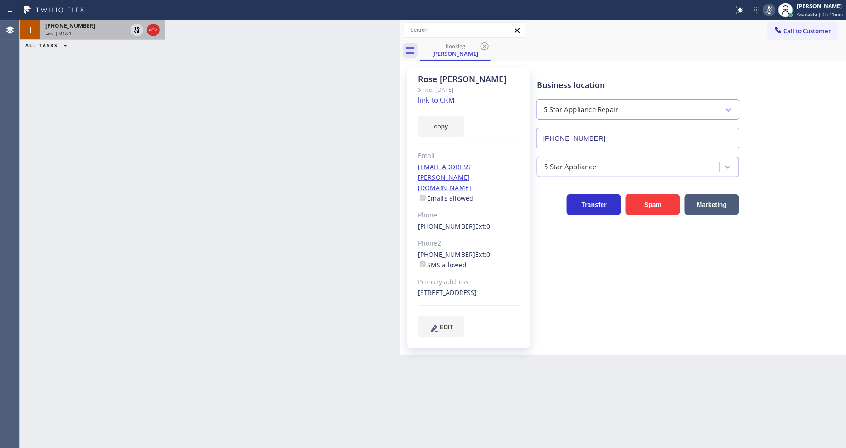
click at [104, 35] on div "Live | 04:01" at bounding box center [86, 33] width 82 height 6
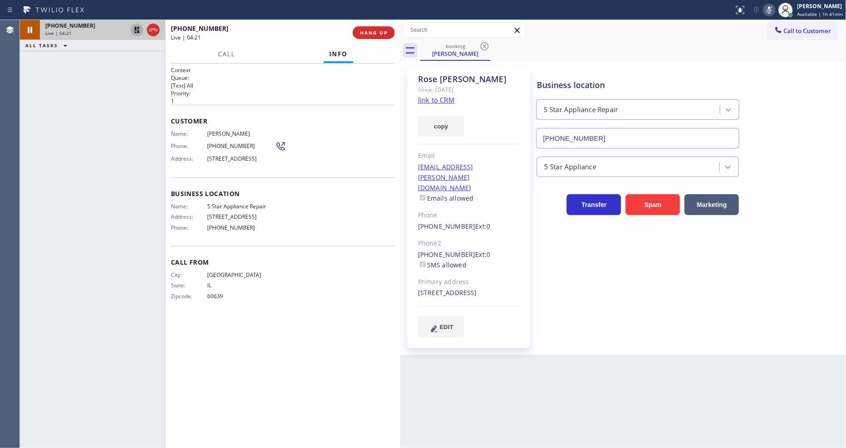
click at [139, 30] on icon at bounding box center [137, 30] width 6 height 6
click at [773, 8] on icon at bounding box center [769, 10] width 11 height 11
click at [372, 36] on button "HANG UP" at bounding box center [374, 32] width 42 height 13
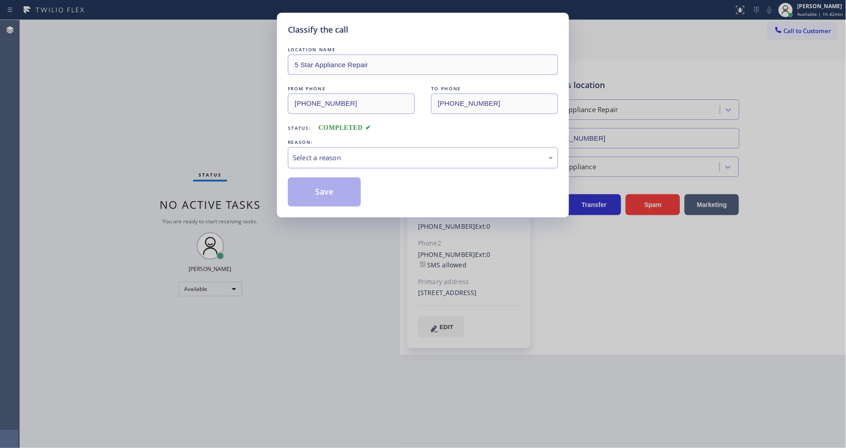
click at [300, 152] on div "Select a reason" at bounding box center [423, 157] width 260 height 10
click at [314, 186] on button "Save" at bounding box center [324, 191] width 73 height 29
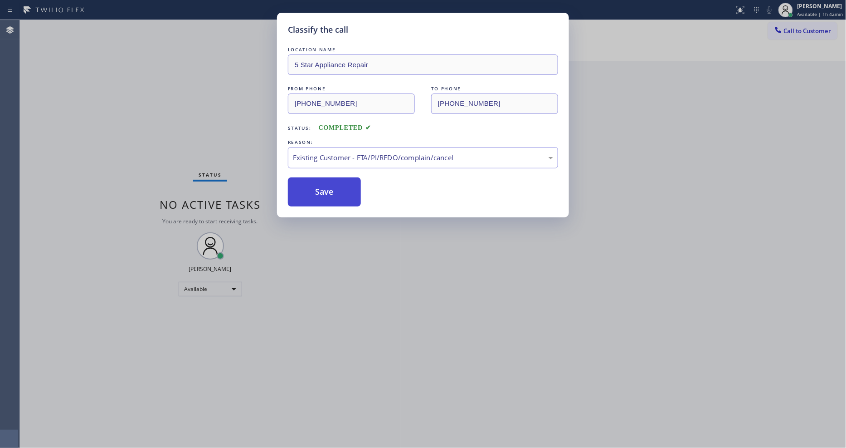
click at [314, 186] on button "Save" at bounding box center [324, 191] width 73 height 29
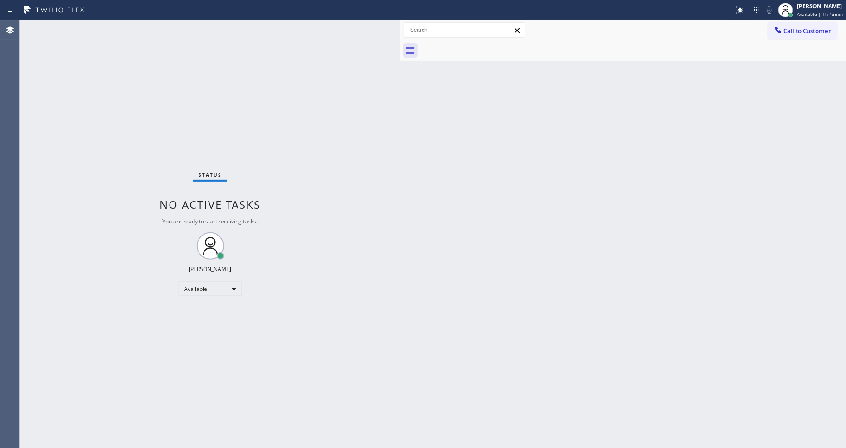
click at [616, 256] on div "Back to Dashboard Change Sender ID Customers Technicians Select a contact Outbo…" at bounding box center [624, 234] width 446 height 428
click at [92, 26] on div "Status No active tasks You are ready to start receiving tasks. [PERSON_NAME] Av…" at bounding box center [210, 234] width 381 height 428
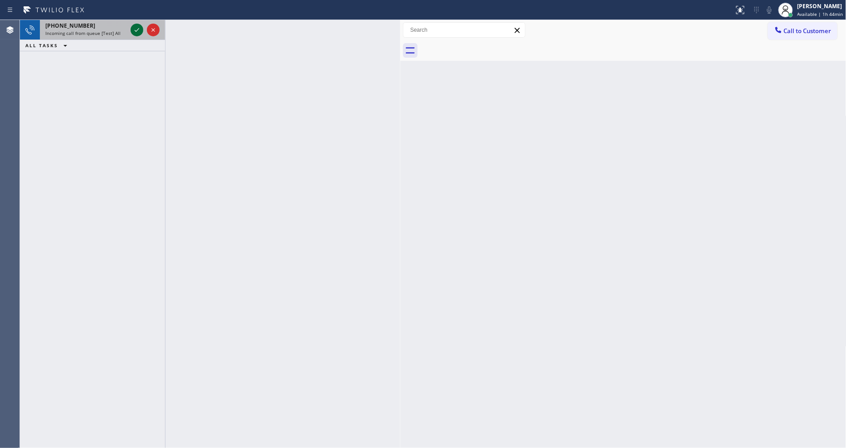
click at [139, 28] on icon at bounding box center [137, 29] width 11 height 11
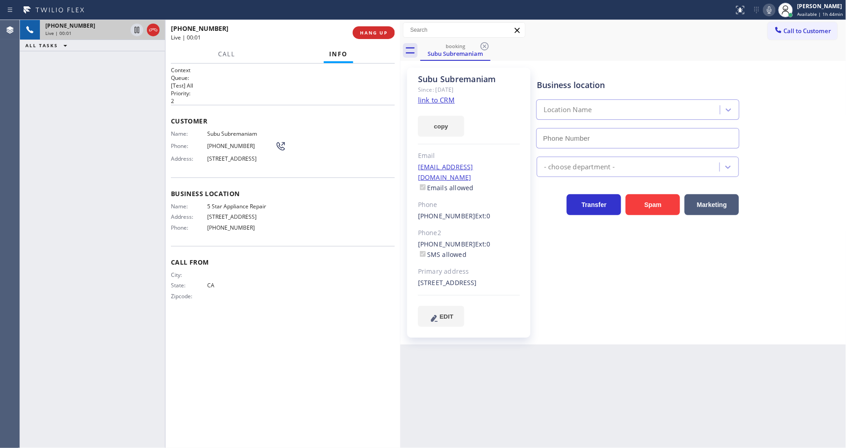
type input "(855) 731-4952"
click at [441, 98] on link "link to CRM" at bounding box center [436, 99] width 37 height 9
click at [772, 11] on icon at bounding box center [769, 9] width 5 height 7
click at [767, 11] on icon at bounding box center [769, 10] width 11 height 11
click at [769, 11] on icon at bounding box center [769, 10] width 11 height 11
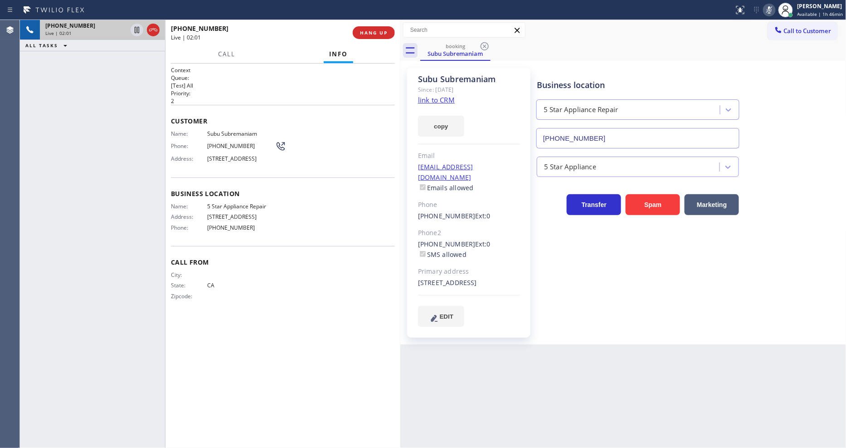
click at [782, 58] on div "booking Subu Subremaniam" at bounding box center [633, 50] width 426 height 20
click at [775, 10] on icon at bounding box center [769, 10] width 11 height 11
click at [240, 314] on div "Call From City: State: CA Zipcode:" at bounding box center [283, 280] width 224 height 68
drag, startPoint x: 200, startPoint y: 338, endPoint x: 206, endPoint y: 335, distance: 7.7
click at [200, 338] on div "Context Queue: [Test] All Priority: 2 Customer Name: Subu Subremaniam Phone: (9…" at bounding box center [283, 255] width 224 height 379
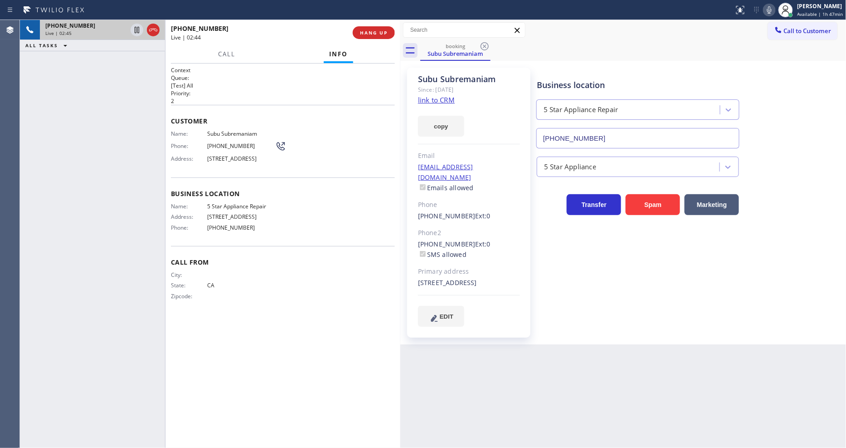
click at [645, 252] on div "Business location 5 Star Appliance Repair (855) 731-4952 5 Star Appliance Trans…" at bounding box center [689, 197] width 309 height 254
click at [772, 11] on icon at bounding box center [769, 9] width 5 height 7
click at [372, 33] on span "HANG UP" at bounding box center [374, 32] width 28 height 6
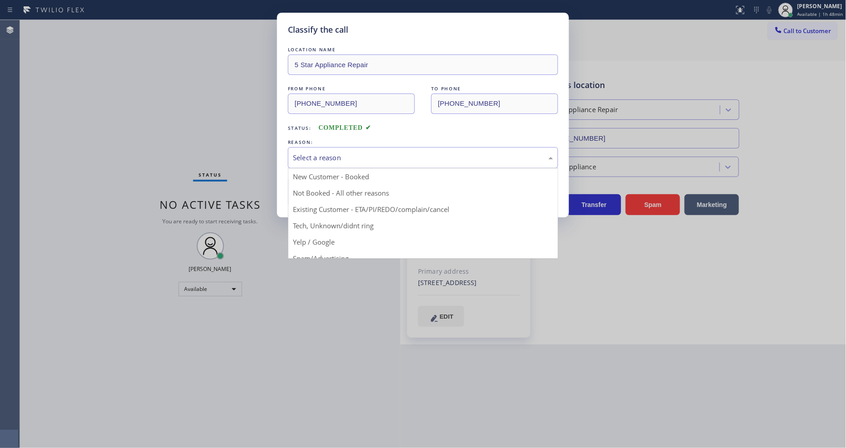
click at [337, 153] on div "Select a reason" at bounding box center [423, 157] width 260 height 10
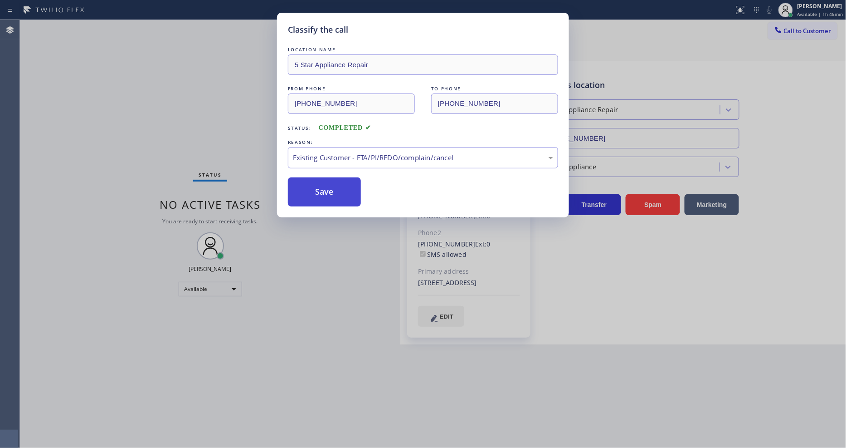
click at [333, 199] on button "Save" at bounding box center [324, 191] width 73 height 29
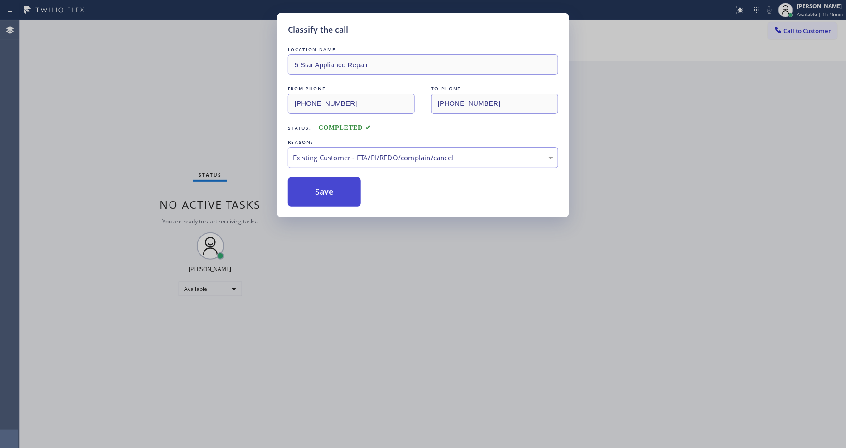
click at [333, 199] on button "Save" at bounding box center [324, 191] width 73 height 29
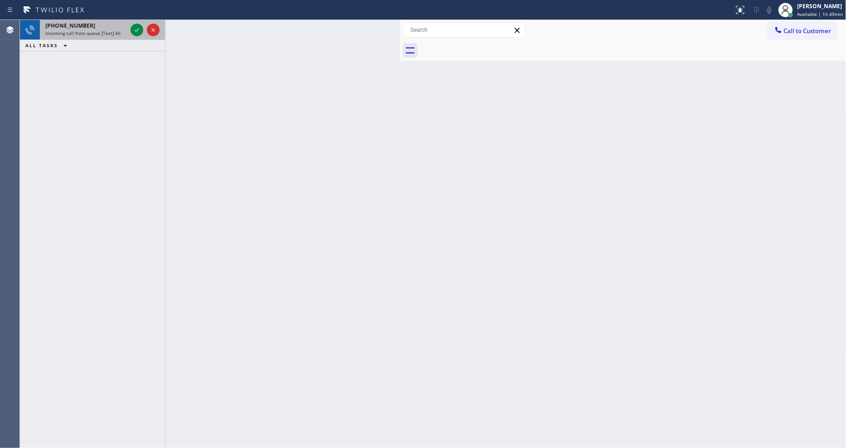
click at [129, 25] on div at bounding box center [145, 30] width 33 height 20
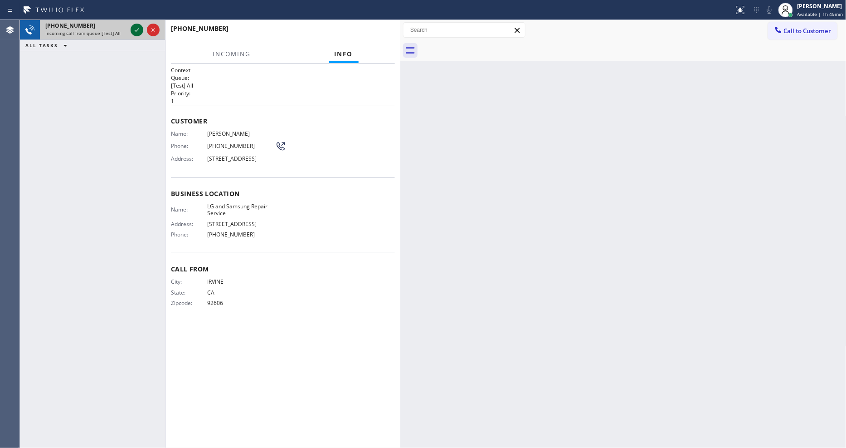
click at [137, 28] on icon at bounding box center [137, 29] width 11 height 11
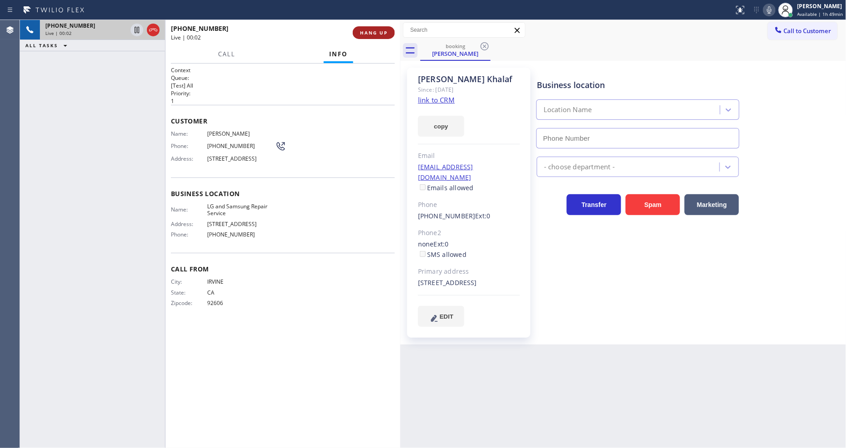
type input "[PHONE_NUMBER]"
click at [374, 29] on button "HANG UP" at bounding box center [374, 32] width 42 height 13
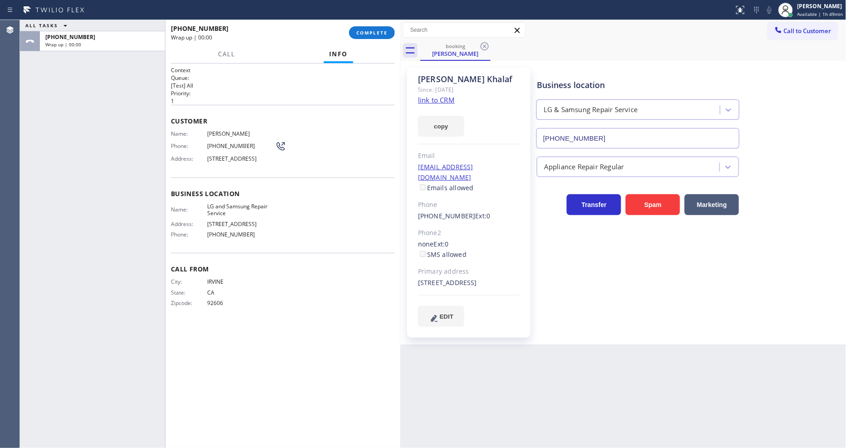
click at [427, 101] on link "link to CRM" at bounding box center [436, 99] width 37 height 9
click at [361, 29] on span "COMPLETE" at bounding box center [372, 32] width 31 height 6
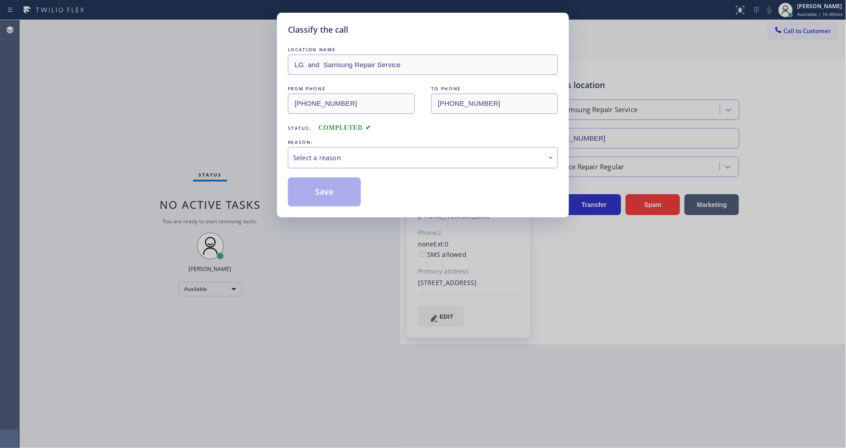
click at [309, 158] on div "Select a reason" at bounding box center [423, 157] width 260 height 10
click at [302, 194] on button "Save" at bounding box center [324, 191] width 73 height 29
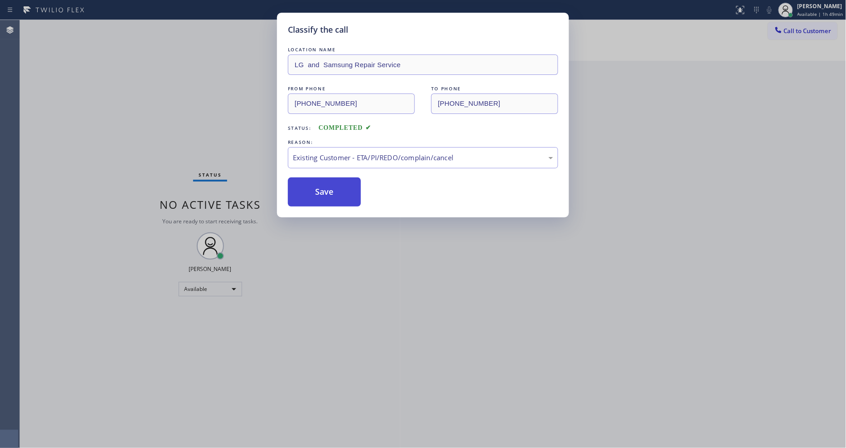
click at [302, 194] on button "Save" at bounding box center [324, 191] width 73 height 29
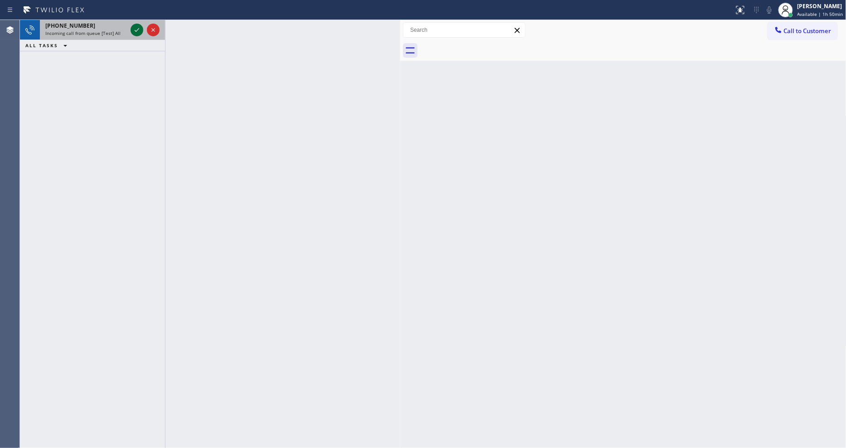
drag, startPoint x: 142, startPoint y: 28, endPoint x: 132, endPoint y: 29, distance: 10.0
click at [142, 28] on div at bounding box center [137, 29] width 13 height 11
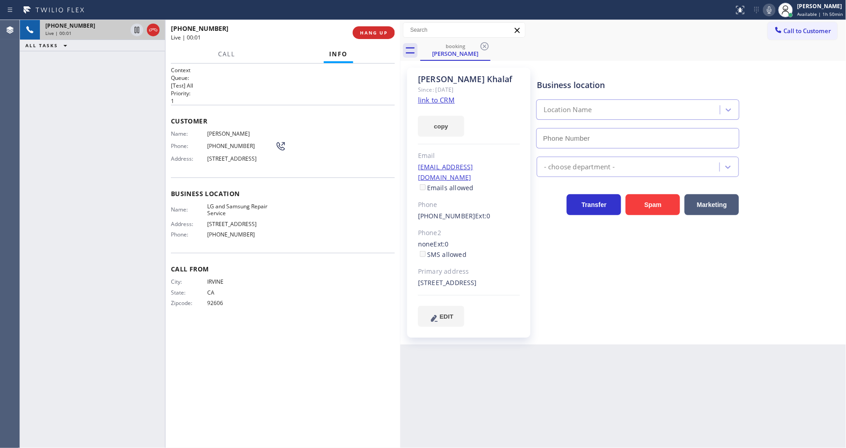
type input "[PHONE_NUMBER]"
click at [606, 313] on div "Business location LG & Samsung Repair Service [PHONE_NUMBER] Appliance Repair R…" at bounding box center [689, 197] width 309 height 254
click at [372, 33] on span "HANG UP" at bounding box center [374, 32] width 28 height 6
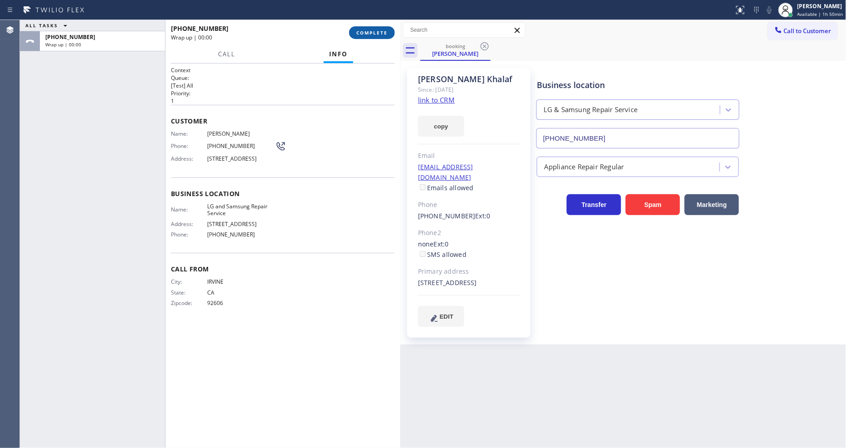
click at [373, 33] on span "COMPLETE" at bounding box center [372, 32] width 31 height 6
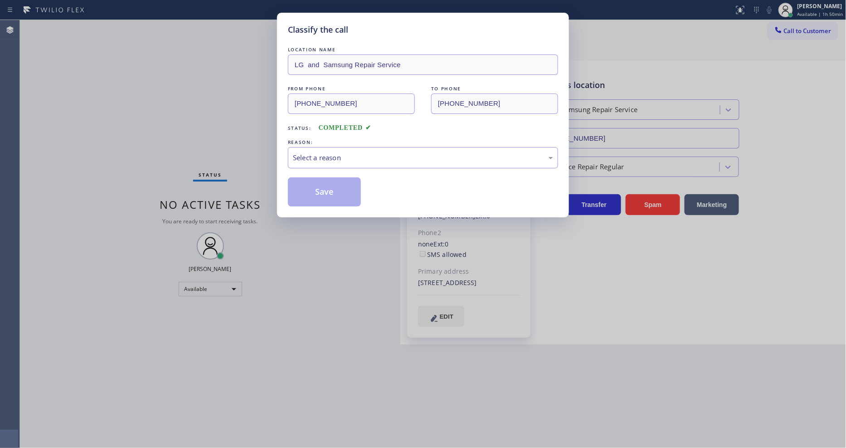
click at [330, 153] on div "Select a reason" at bounding box center [423, 157] width 260 height 10
click at [321, 182] on button "Save" at bounding box center [324, 191] width 73 height 29
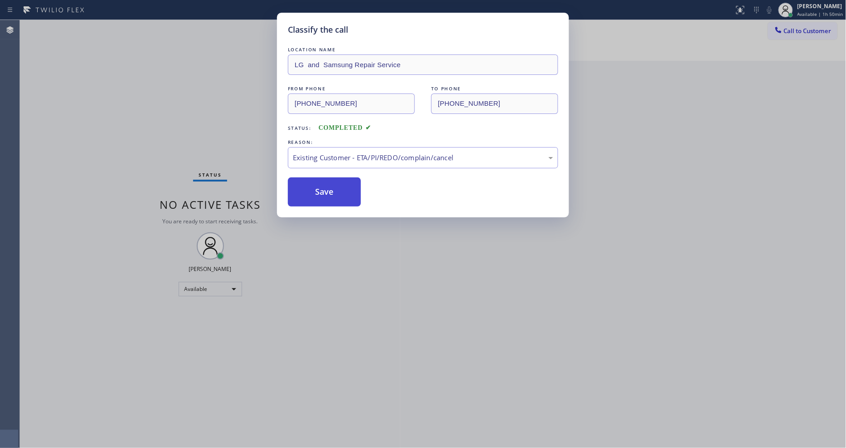
click at [321, 182] on button "Save" at bounding box center [324, 191] width 73 height 29
click at [783, 36] on button "Call to Customer" at bounding box center [802, 30] width 69 height 17
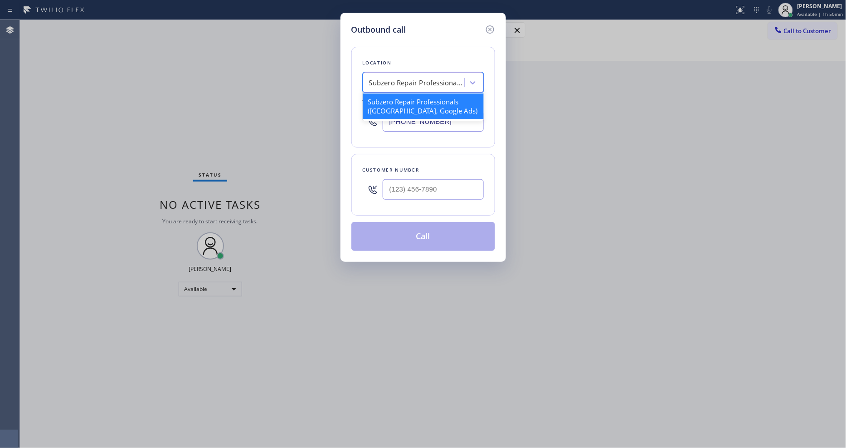
click at [420, 80] on div "Subzero Repair Professionals (Boston, Google Ads)" at bounding box center [416, 83] width 95 height 10
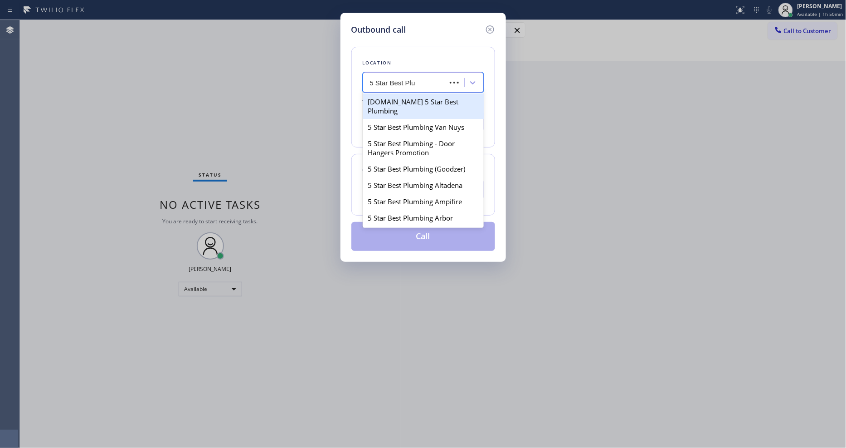
type input "5 Star Best Plum"
click at [391, 95] on div "4C.Email 5 Star Best Plumbing" at bounding box center [423, 105] width 121 height 25
type input "(833) 557-1207"
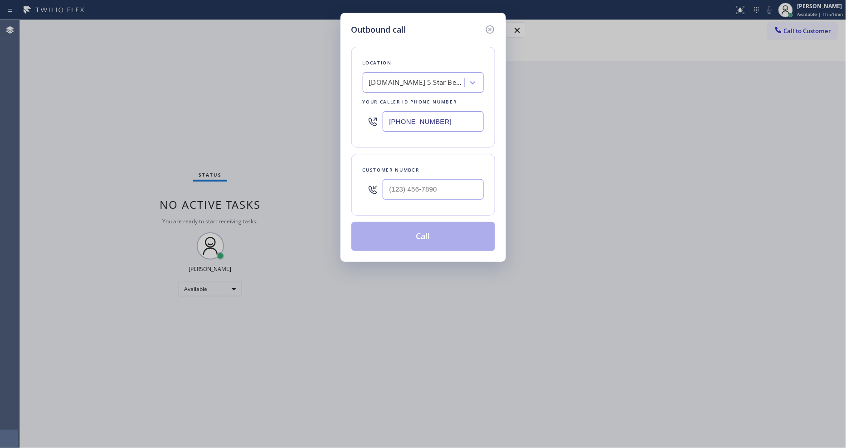
click at [388, 58] on div "Location" at bounding box center [423, 63] width 121 height 10
click at [403, 186] on input "(___) ___-____" at bounding box center [433, 189] width 101 height 20
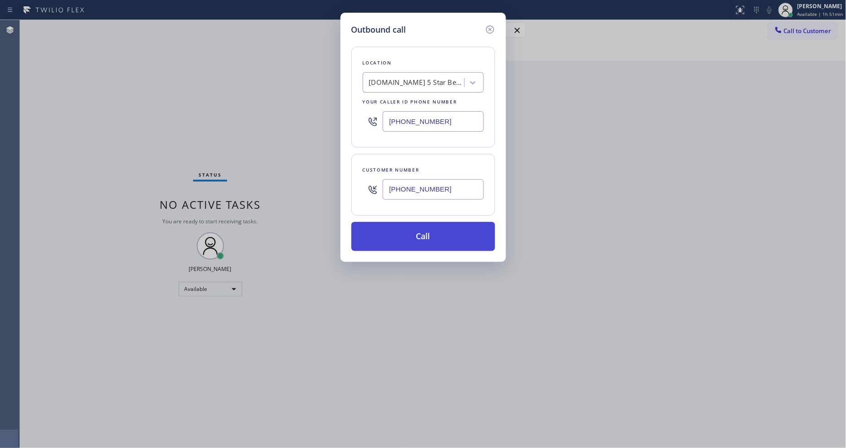
type input "(925) 723-2008"
click at [386, 222] on button "Call" at bounding box center [424, 236] width 144 height 29
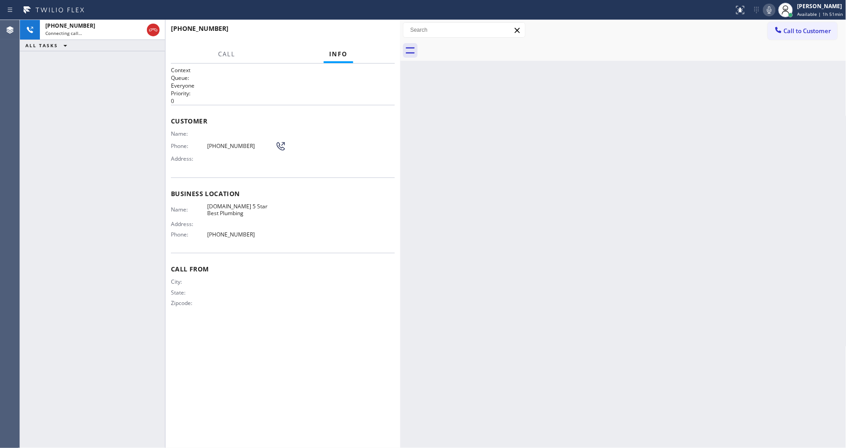
click at [551, 137] on div "Back to Dashboard Change Sender ID Customers Technicians Select a contact Outbo…" at bounding box center [624, 234] width 446 height 428
click at [776, 16] on div "Status report No issues detected If you experience an issue, please download th…" at bounding box center [789, 10] width 116 height 20
click at [774, 12] on icon at bounding box center [769, 10] width 11 height 11
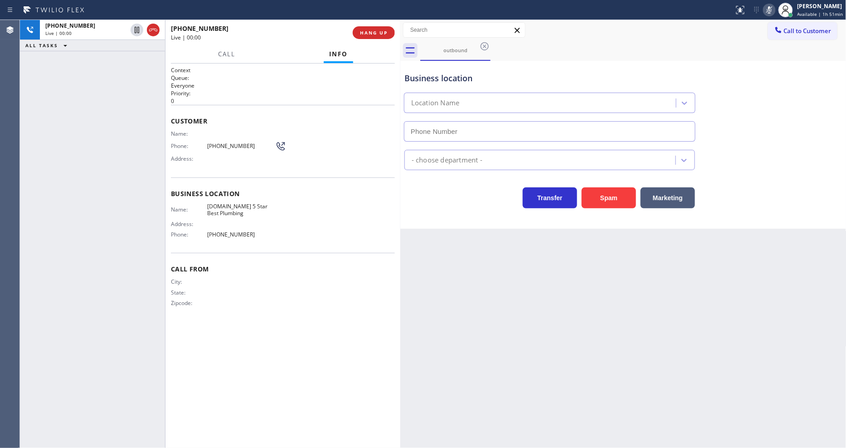
type input "(833) 557-1207"
click at [774, 12] on icon at bounding box center [769, 10] width 11 height 11
drag, startPoint x: 303, startPoint y: 339, endPoint x: 298, endPoint y: 357, distance: 18.2
click at [302, 338] on div "Context Queue: Everyone Priority: 0 Customer Name: Phone: (925) 723-2008 Addres…" at bounding box center [283, 255] width 224 height 379
click at [672, 258] on div "Back to Dashboard Change Sender ID Customers Technicians Select a contact Outbo…" at bounding box center [624, 234] width 446 height 428
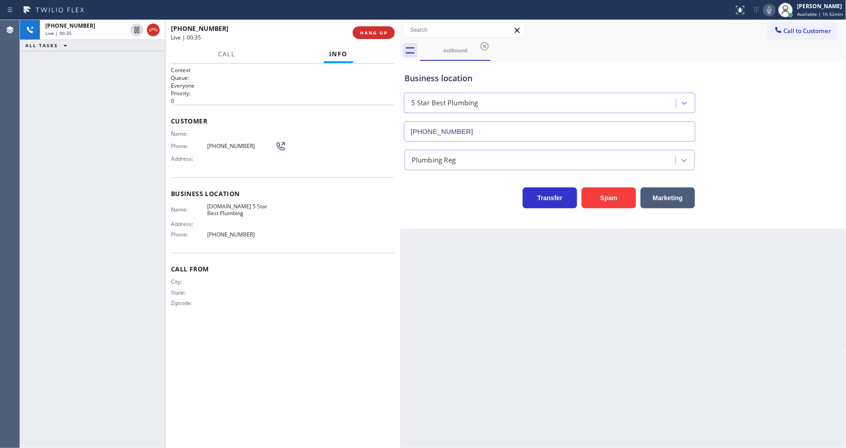
drag, startPoint x: 619, startPoint y: 265, endPoint x: 621, endPoint y: 270, distance: 4.9
click at [619, 265] on div "Back to Dashboard Change Sender ID Customers Technicians Select a contact Outbo…" at bounding box center [624, 234] width 446 height 428
click at [225, 144] on span "(925) 723-2008" at bounding box center [241, 145] width 68 height 7
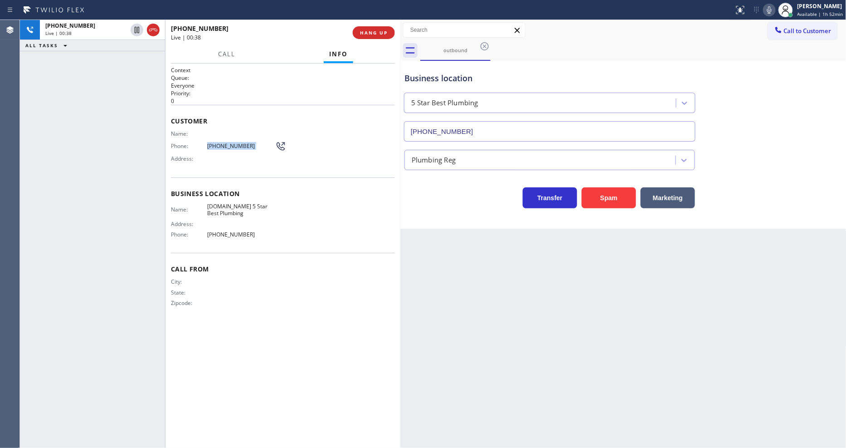
copy div "(925) 723-2008"
click at [369, 34] on span "HANG UP" at bounding box center [374, 32] width 28 height 6
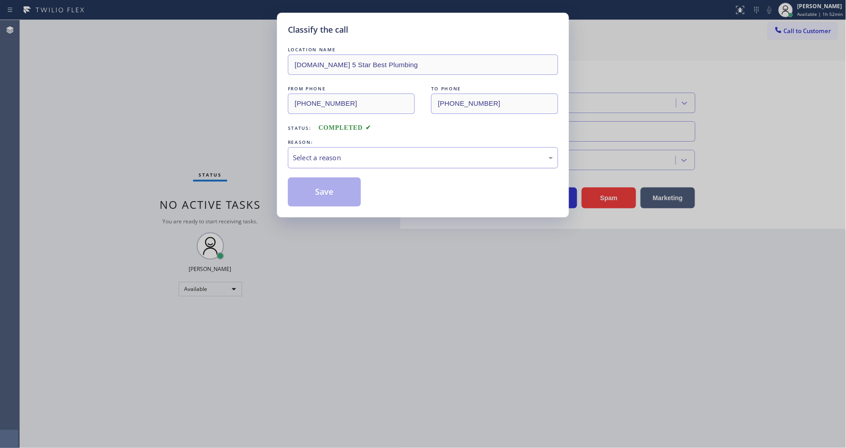
click at [324, 148] on div "Select a reason" at bounding box center [423, 157] width 270 height 21
click at [321, 188] on button "Save" at bounding box center [324, 191] width 73 height 29
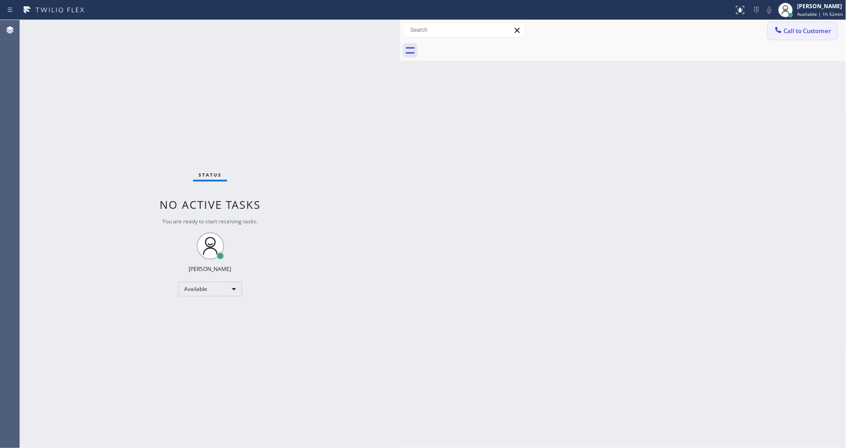
click at [802, 30] on span "Call to Customer" at bounding box center [808, 31] width 48 height 8
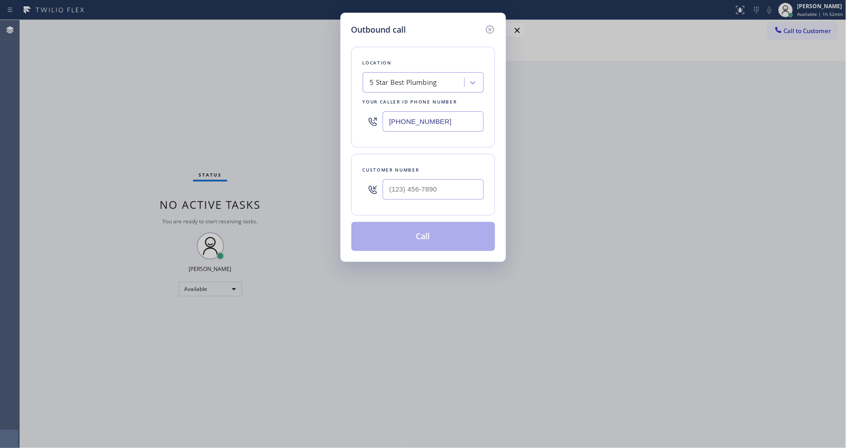
click at [413, 197] on div at bounding box center [433, 189] width 101 height 29
click at [415, 184] on input "(___) ___-____" at bounding box center [433, 189] width 101 height 20
paste input "925) 723-2008"
type input "(925) 723-2008"
click at [404, 239] on button "Call" at bounding box center [424, 236] width 144 height 29
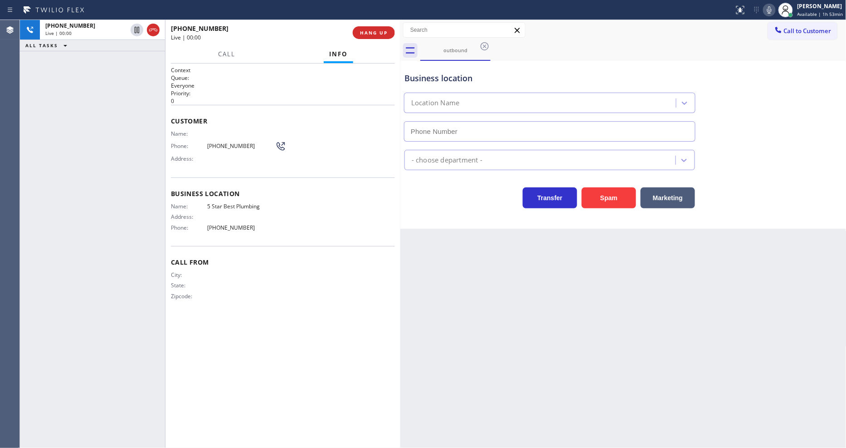
type input "(833) 557-1207"
click at [649, 241] on div "Back to Dashboard Change Sender ID Customers Technicians Select a contact Outbo…" at bounding box center [624, 234] width 446 height 428
click at [361, 34] on span "HANG UP" at bounding box center [374, 32] width 28 height 6
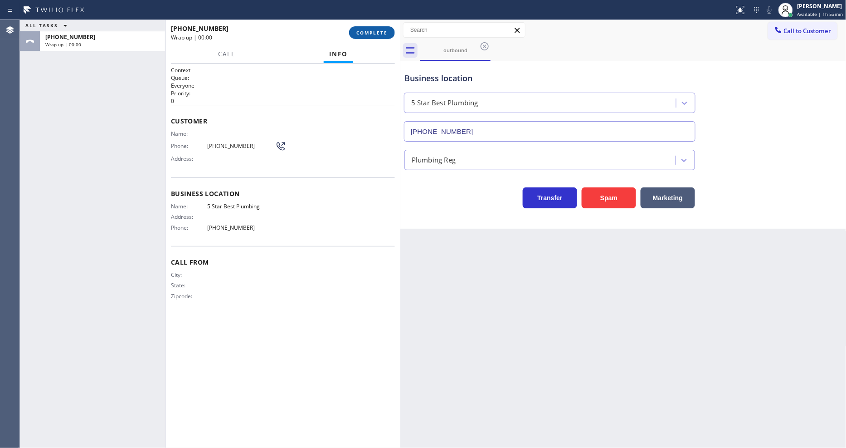
click at [361, 34] on span "COMPLETE" at bounding box center [372, 32] width 31 height 6
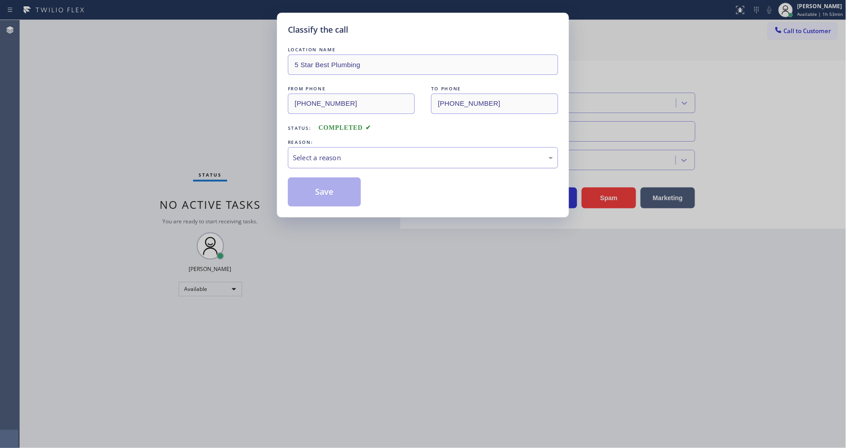
click at [359, 157] on div "Select a reason" at bounding box center [423, 157] width 260 height 10
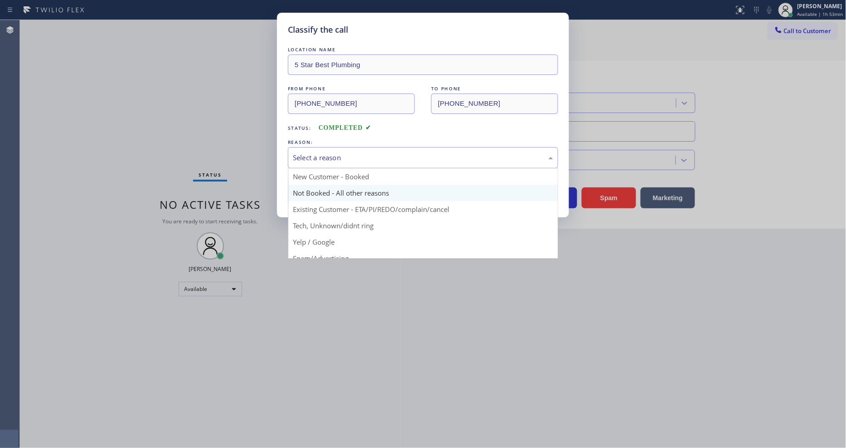
click at [342, 188] on button "Save" at bounding box center [324, 191] width 73 height 29
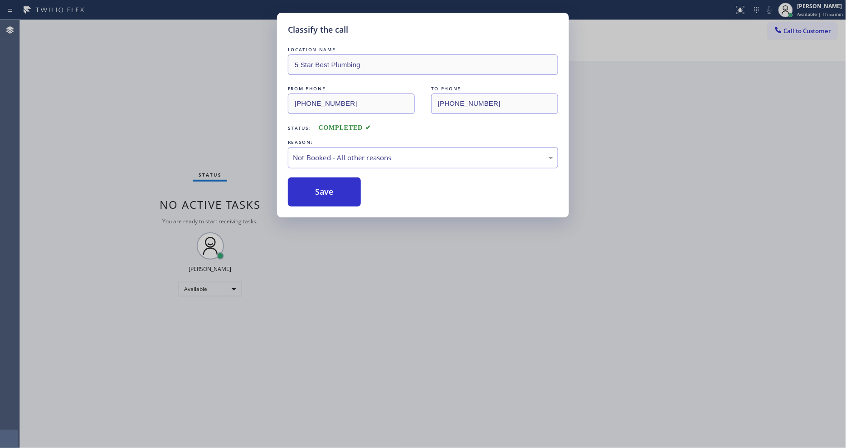
click at [342, 188] on button "Save" at bounding box center [324, 191] width 73 height 29
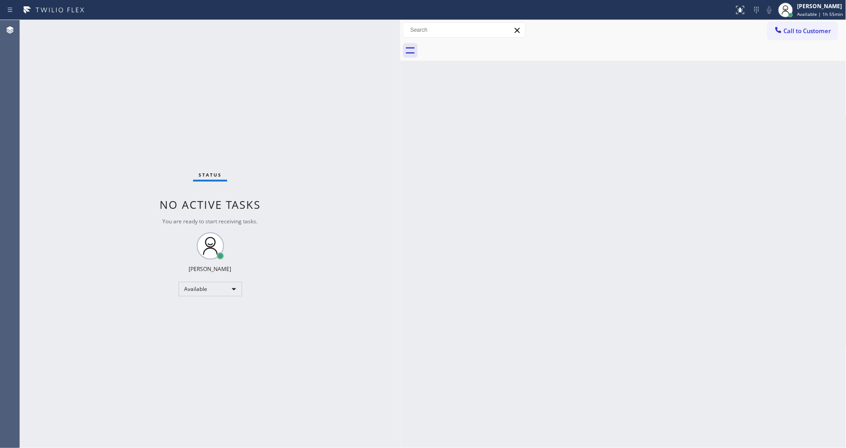
click at [766, 254] on div "Back to Dashboard Change Sender ID Customers Technicians Select a contact Outbo…" at bounding box center [624, 234] width 446 height 428
click at [114, 29] on div "Status No active tasks You are ready to start receiving tasks. [PERSON_NAME] Av…" at bounding box center [210, 234] width 381 height 428
click at [817, 14] on span "Available | 1h 56min" at bounding box center [821, 14] width 46 height 6
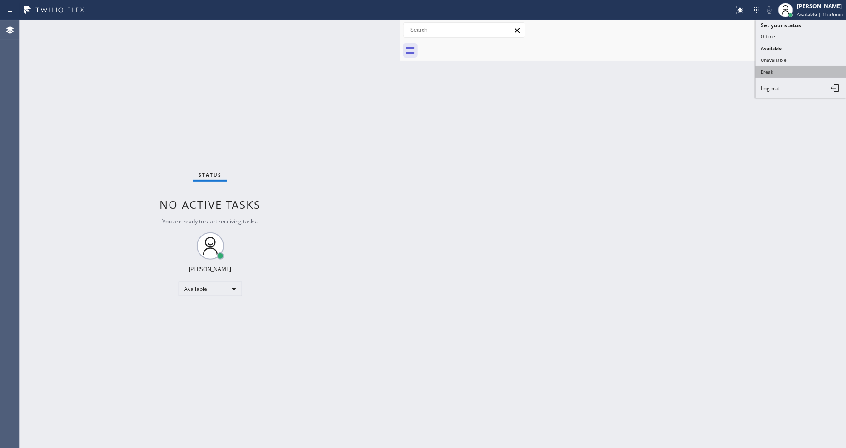
click at [804, 74] on button "Break" at bounding box center [801, 72] width 91 height 12
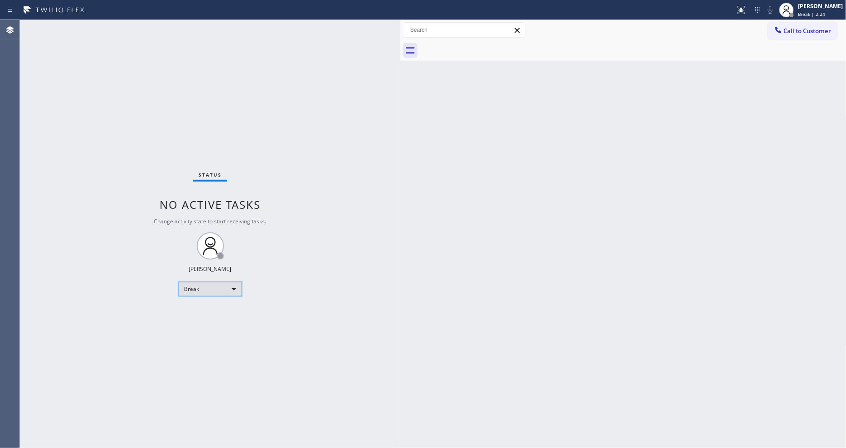
click at [223, 291] on div "Break" at bounding box center [211, 289] width 64 height 15
click at [219, 312] on li "Available" at bounding box center [210, 313] width 62 height 11
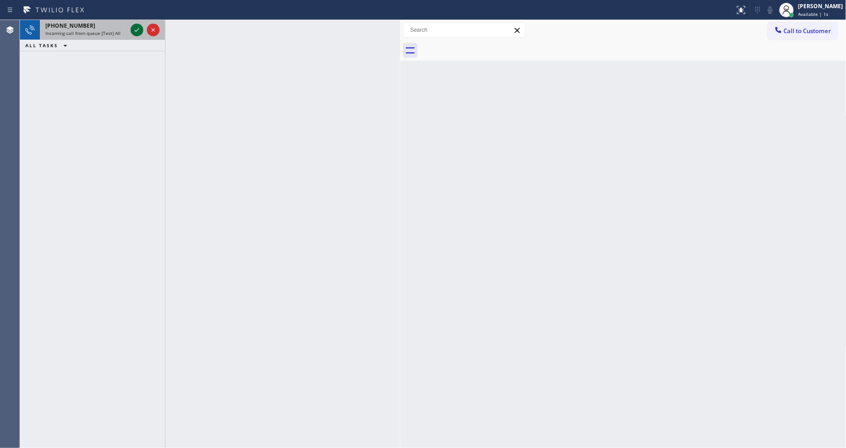
click at [137, 33] on icon at bounding box center [137, 29] width 11 height 11
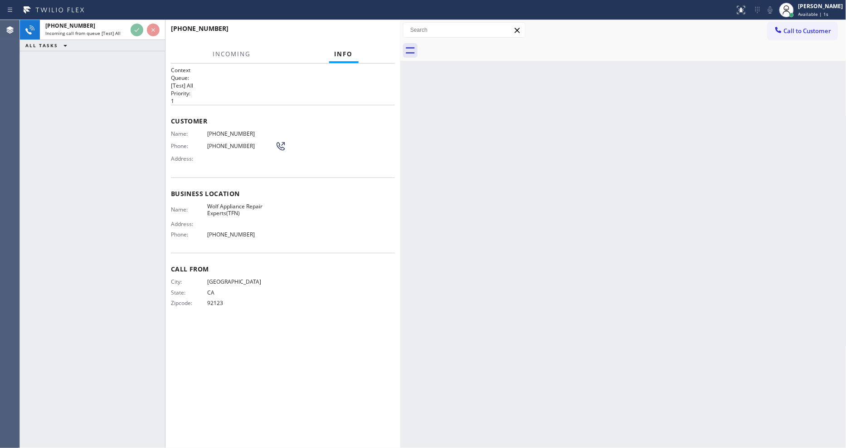
click at [117, 80] on div "+16193899848 Incoming call from queue [Test] All ALL TASKS ALL TASKS ACTIVE TAS…" at bounding box center [92, 234] width 145 height 428
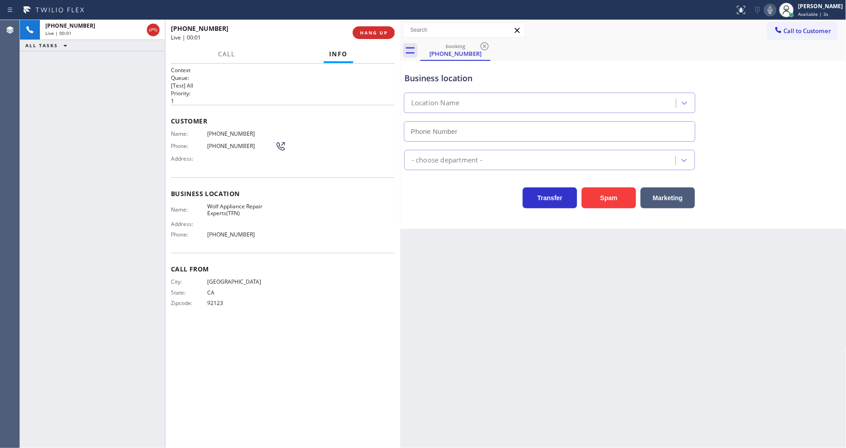
type input "(866) 936-2504"
click at [372, 32] on span "HANG UP" at bounding box center [374, 32] width 28 height 6
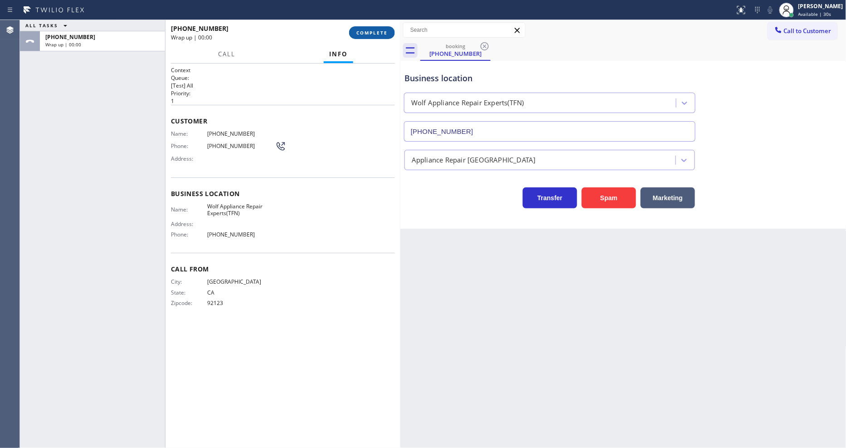
click at [372, 32] on span "COMPLETE" at bounding box center [372, 32] width 31 height 6
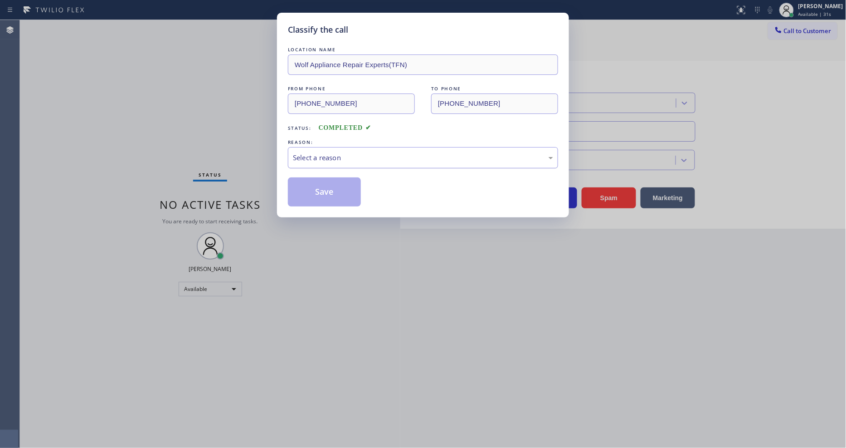
click at [338, 160] on div "Select a reason" at bounding box center [423, 157] width 260 height 10
click at [332, 188] on button "Save" at bounding box center [324, 191] width 73 height 29
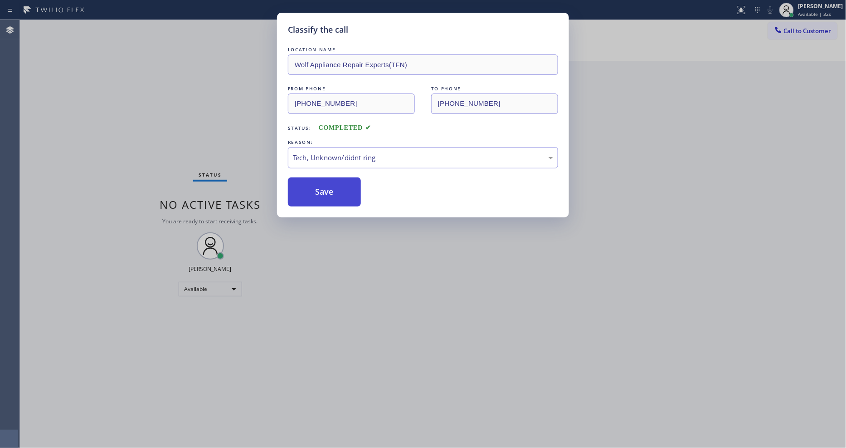
click at [332, 188] on button "Save" at bounding box center [324, 191] width 73 height 29
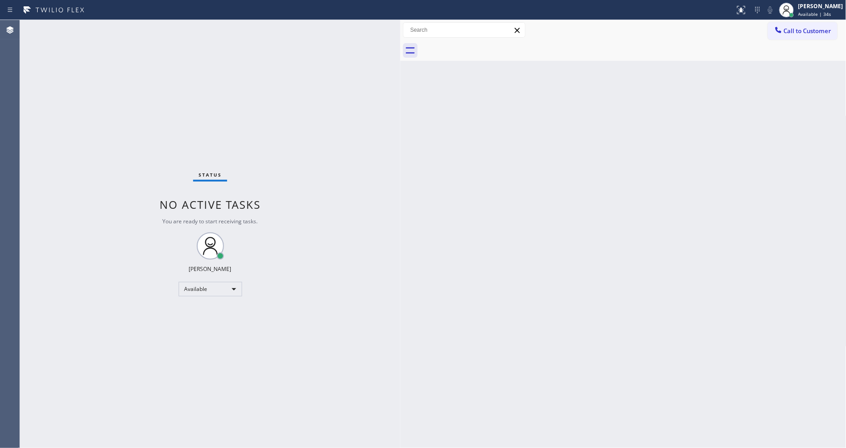
click at [110, 26] on div "Status No active tasks You are ready to start receiving tasks. [PERSON_NAME] Av…" at bounding box center [210, 234] width 381 height 428
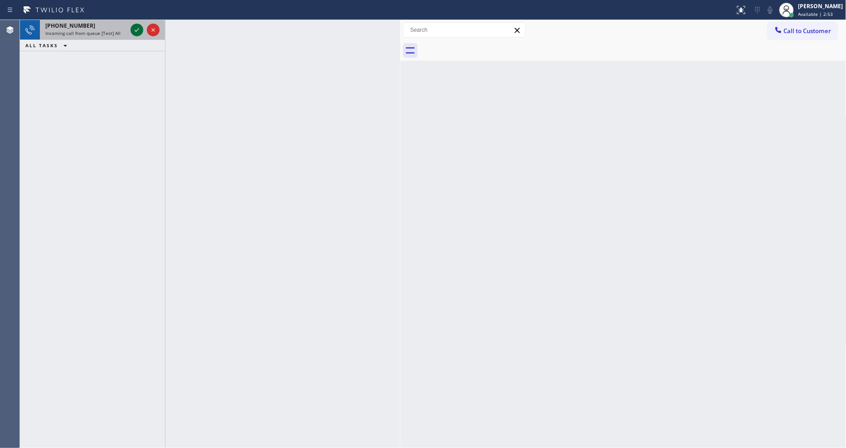
click at [138, 26] on icon at bounding box center [137, 29] width 11 height 11
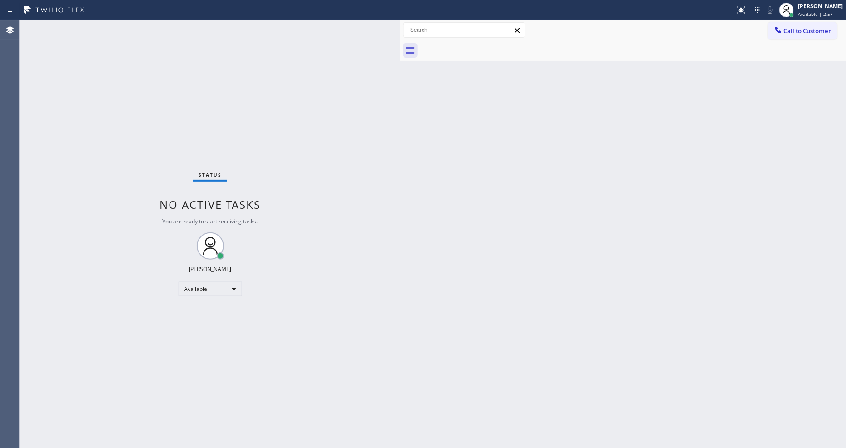
click at [121, 25] on div "Status No active tasks You are ready to start receiving tasks. [PERSON_NAME] Av…" at bounding box center [210, 234] width 381 height 428
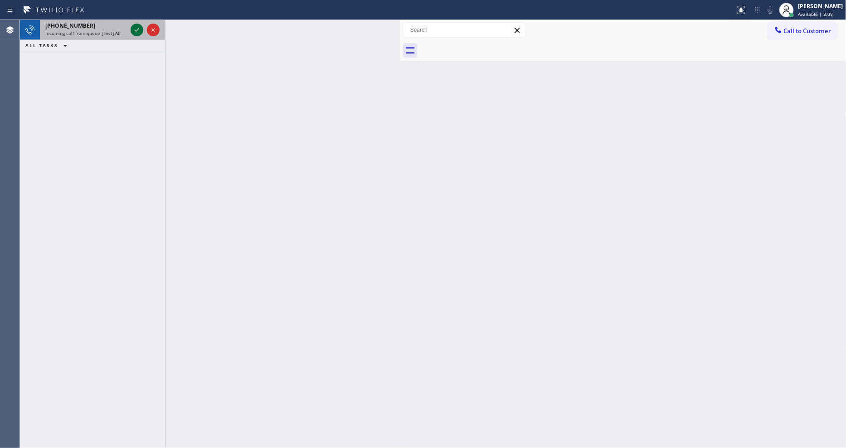
drag, startPoint x: 132, startPoint y: 35, endPoint x: 133, endPoint y: 28, distance: 6.8
click at [133, 29] on icon at bounding box center [137, 29] width 11 height 11
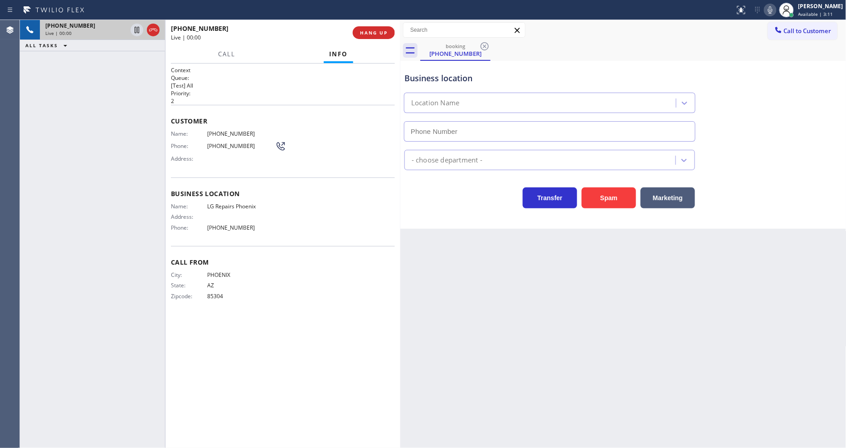
type input "(602) 755-6017"
click at [233, 203] on span "LG Repairs Phoenix" at bounding box center [241, 206] width 68 height 7
copy span "LG Repairs Phoenix"
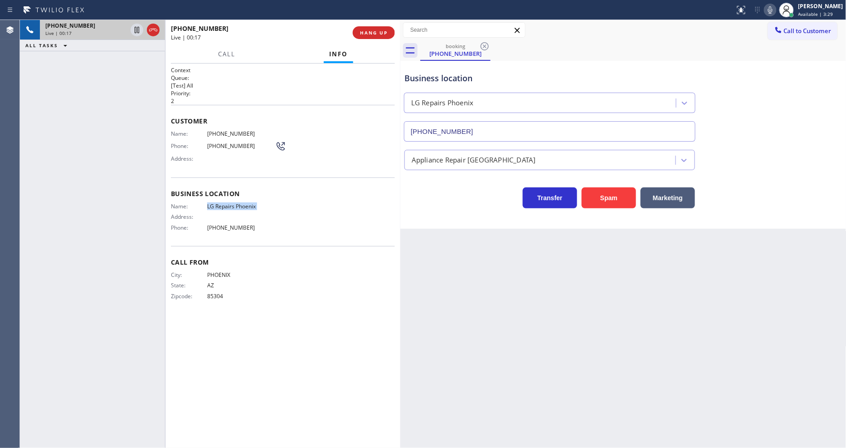
click at [588, 289] on div "Back to Dashboard Change Sender ID Customers Technicians Select a contact Outbo…" at bounding box center [624, 234] width 446 height 428
click at [119, 139] on div "+16023216827 Live | 00:30 ALL TASKS ALL TASKS ACTIVE TASKS TASKS IN WRAP UP" at bounding box center [92, 234] width 145 height 428
click at [215, 131] on span "(602) 321-6827" at bounding box center [241, 133] width 68 height 7
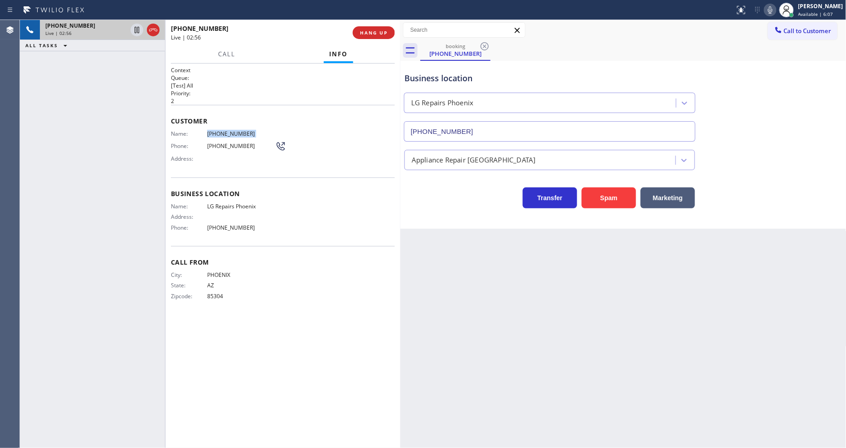
copy span "(602) 321-6827"
drag, startPoint x: 147, startPoint y: 130, endPoint x: 306, endPoint y: 199, distance: 172.9
click at [147, 130] on div "+16023216827 Live | 03:28 ALL TASKS ALL TASKS ACTIVE TASKS TASKS IN WRAP UP" at bounding box center [92, 234] width 145 height 428
click at [371, 34] on span "HANG UP" at bounding box center [374, 32] width 28 height 6
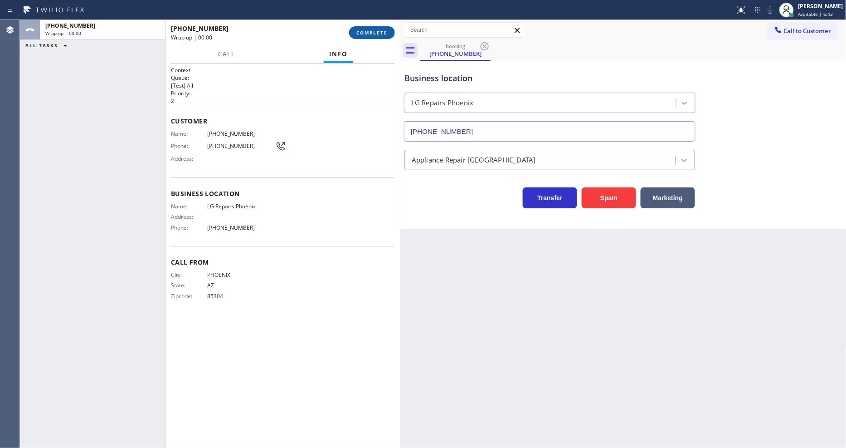
click at [371, 34] on span "COMPLETE" at bounding box center [372, 32] width 31 height 6
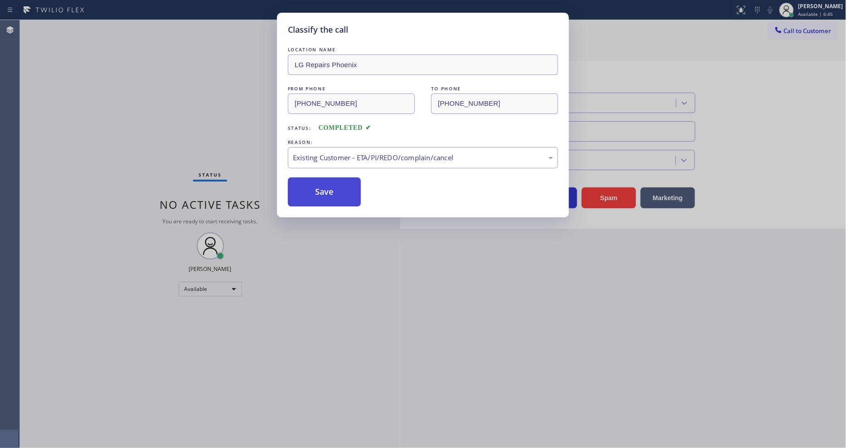
click at [318, 191] on button "Save" at bounding box center [324, 191] width 73 height 29
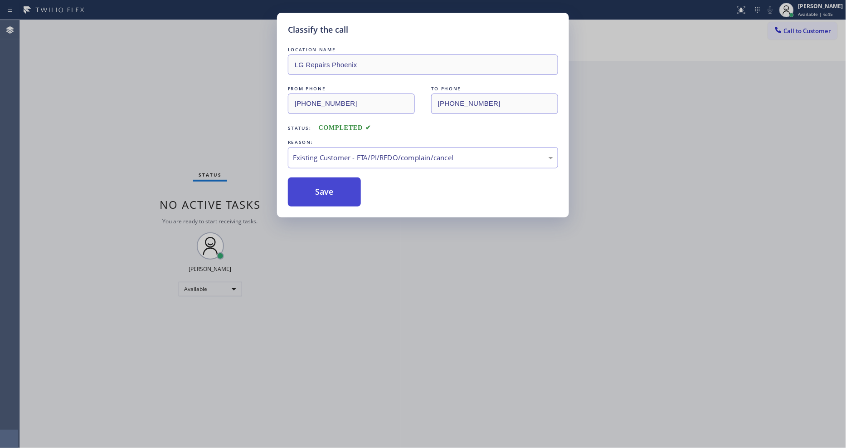
click at [318, 191] on button "Save" at bounding box center [324, 191] width 73 height 29
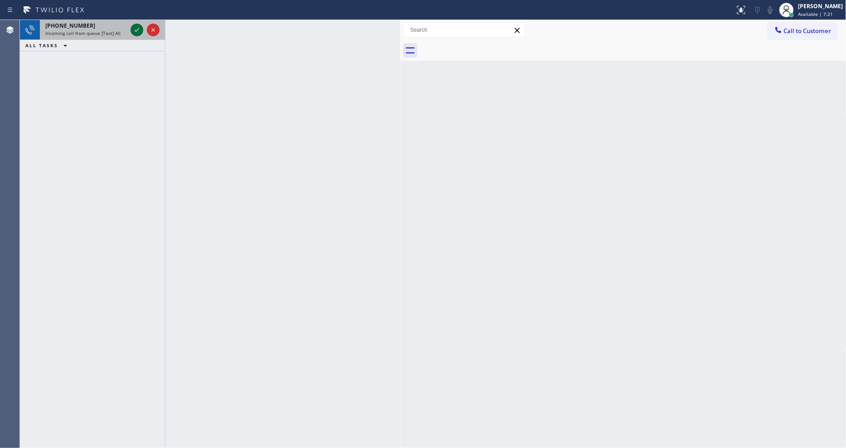
click at [137, 30] on icon at bounding box center [137, 30] width 5 height 4
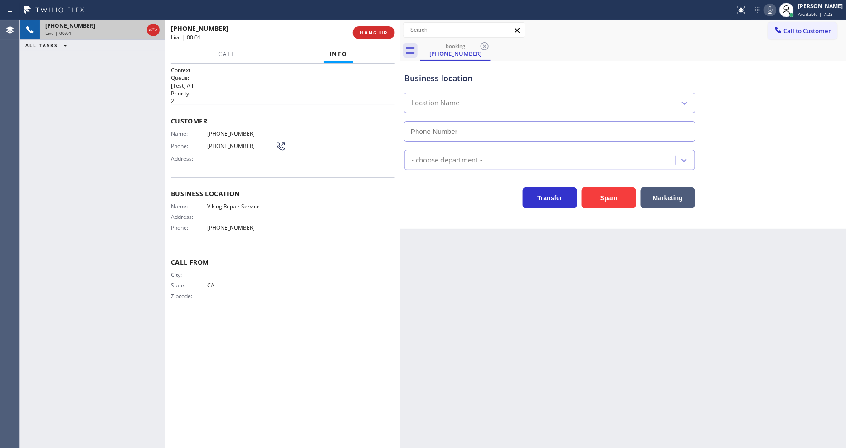
type input "(949) 239-1524"
drag, startPoint x: 682, startPoint y: 259, endPoint x: 475, endPoint y: 221, distance: 209.8
click at [682, 259] on div "Back to Dashboard Change Sender ID Customers Technicians Select a contact Outbo…" at bounding box center [624, 234] width 446 height 428
click at [238, 204] on span "Viking Repair Service" at bounding box center [241, 206] width 68 height 7
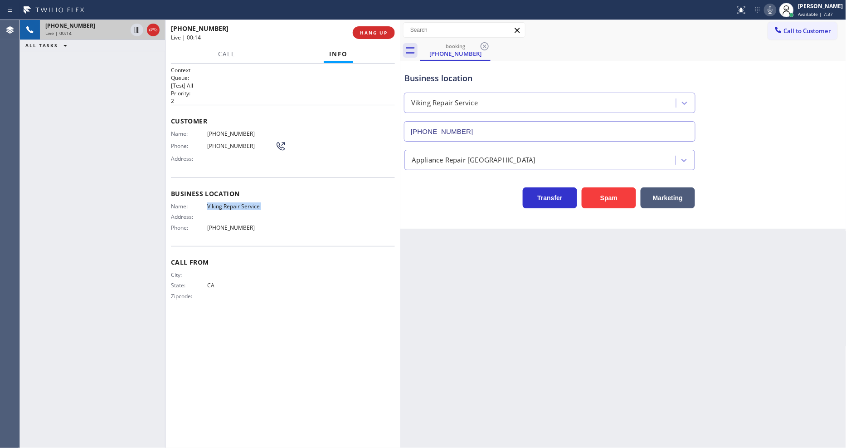
click at [238, 204] on span "Viking Repair Service" at bounding box center [241, 206] width 68 height 7
copy span "Viking Repair Service"
click at [231, 132] on span "(949) 520-2021" at bounding box center [241, 133] width 68 height 7
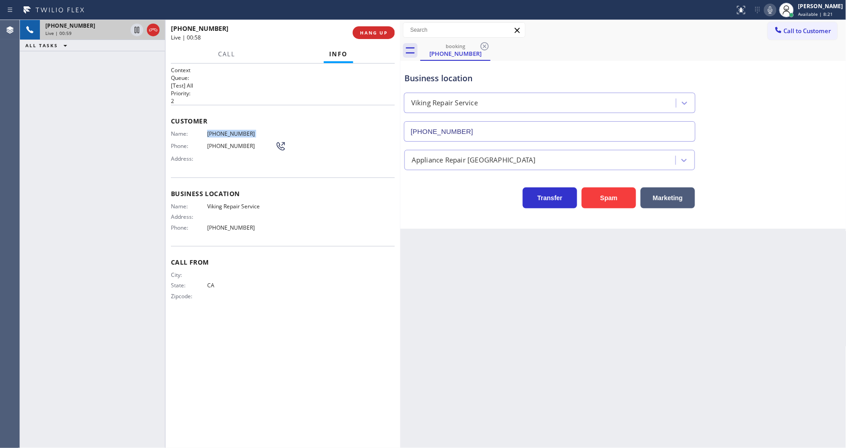
copy span "(949) 520-2021"
click at [133, 28] on icon at bounding box center [137, 29] width 11 height 11
click at [773, 6] on icon at bounding box center [770, 9] width 5 height 7
click at [138, 30] on icon at bounding box center [137, 29] width 11 height 11
click at [774, 10] on icon at bounding box center [770, 10] width 11 height 11
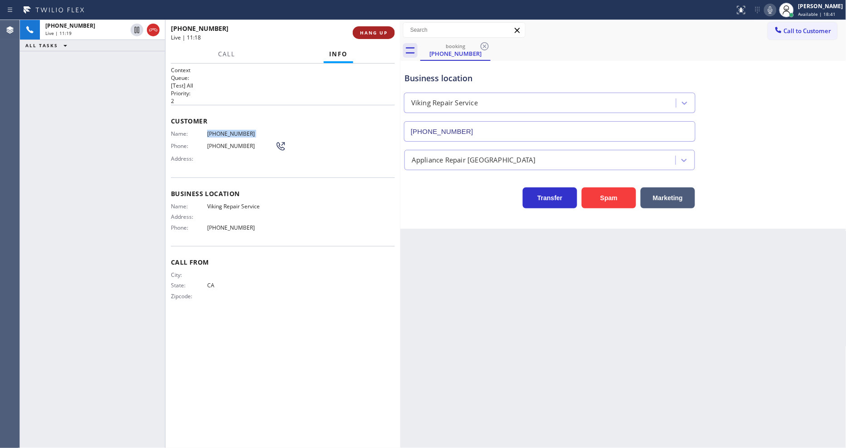
click at [378, 29] on button "HANG UP" at bounding box center [374, 32] width 42 height 13
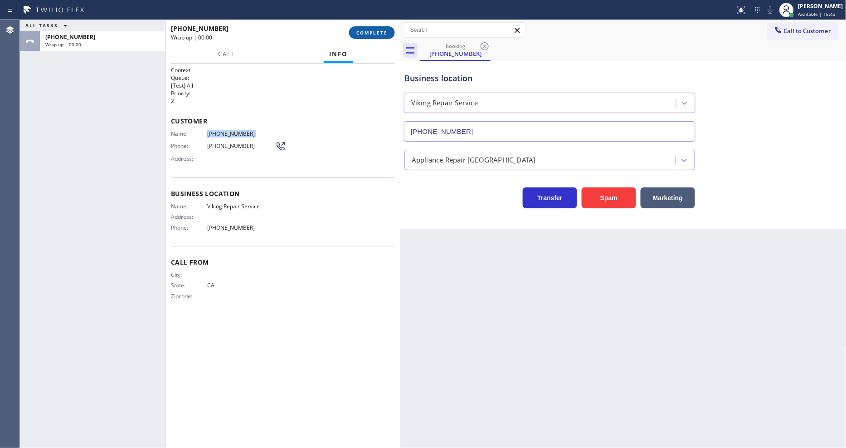
click at [378, 29] on button "COMPLETE" at bounding box center [372, 32] width 46 height 13
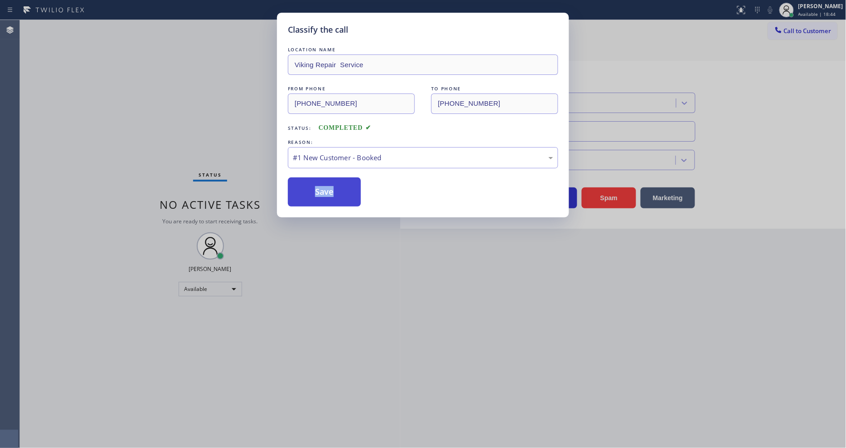
click at [313, 195] on button "Save" at bounding box center [324, 191] width 73 height 29
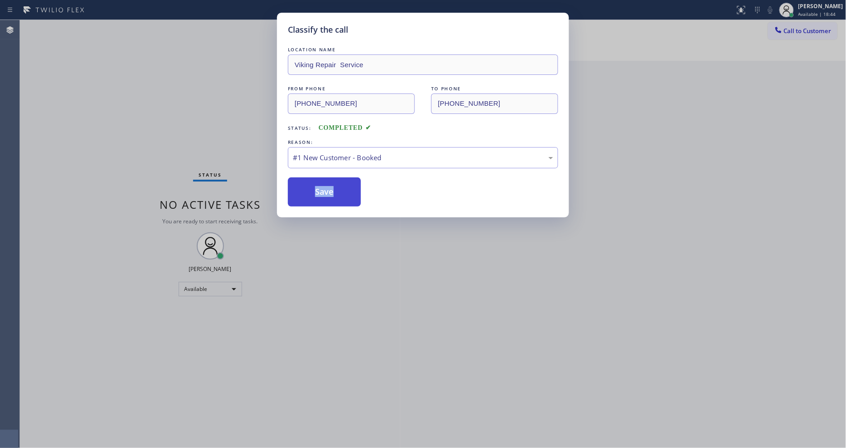
click at [313, 195] on button "Save" at bounding box center [324, 191] width 73 height 29
click at [313, 196] on button "Save" at bounding box center [324, 191] width 73 height 29
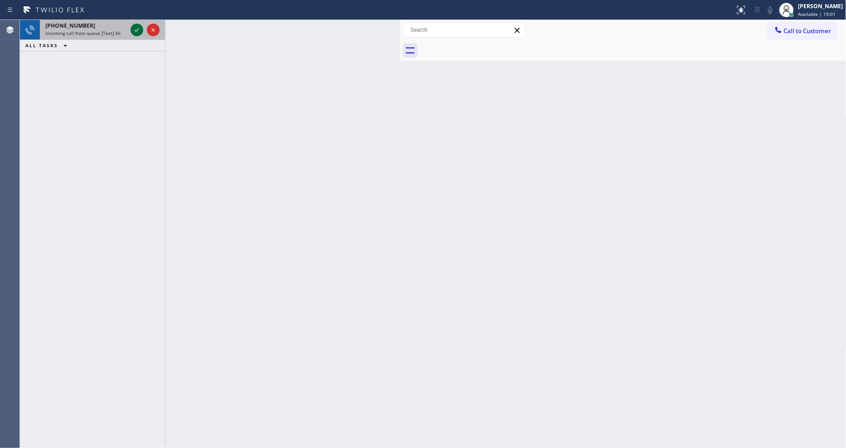
click at [135, 29] on icon at bounding box center [137, 29] width 11 height 11
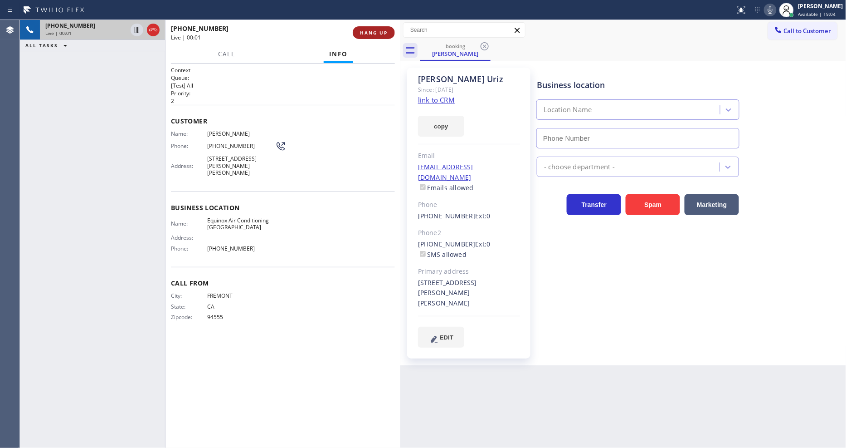
click at [371, 30] on span "HANG UP" at bounding box center [374, 32] width 28 height 6
type input "(510) 781-9662"
click at [430, 100] on link "link to CRM" at bounding box center [436, 99] width 37 height 9
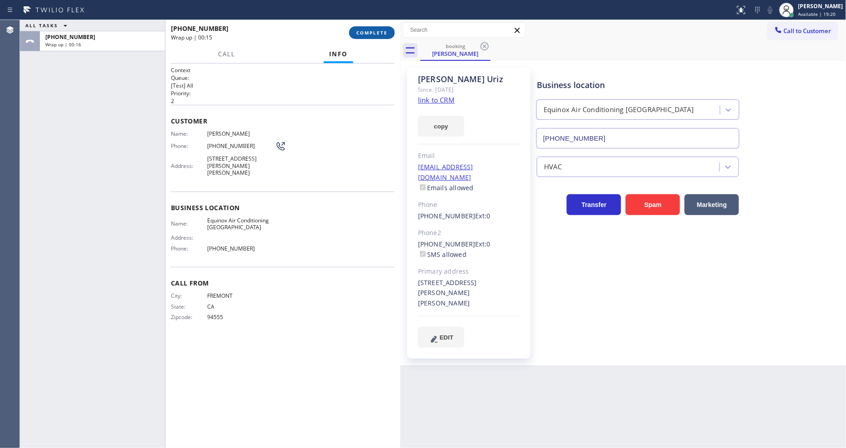
click at [358, 29] on span "COMPLETE" at bounding box center [372, 32] width 31 height 6
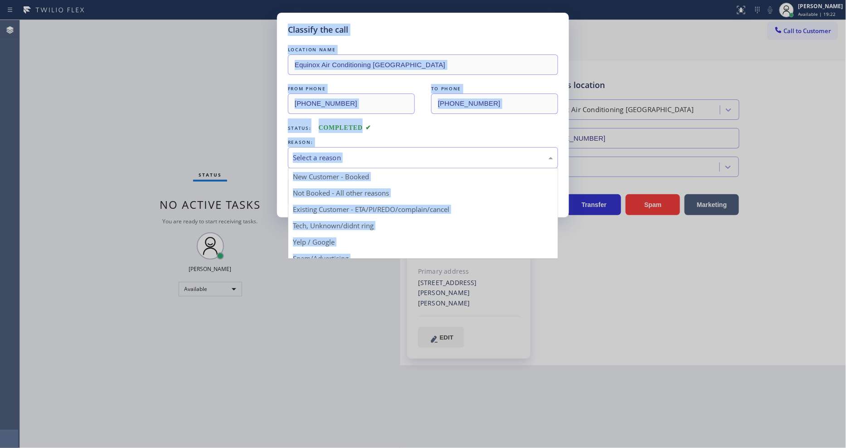
click at [332, 153] on div "Select a reason" at bounding box center [423, 157] width 260 height 10
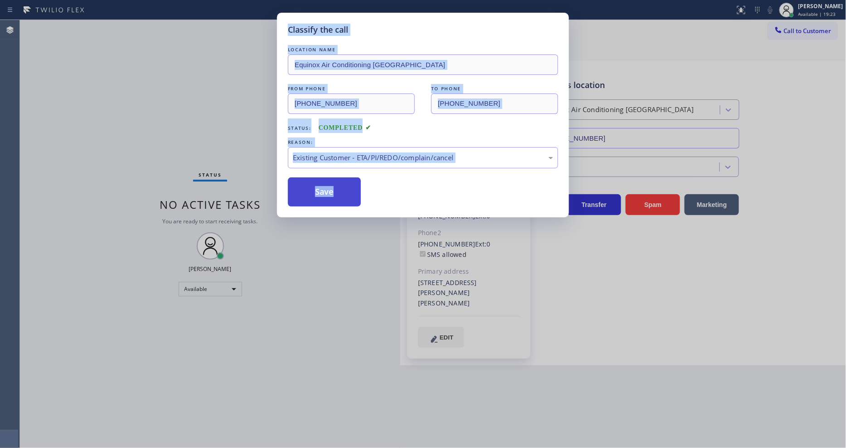
click at [328, 181] on button "Save" at bounding box center [324, 191] width 73 height 29
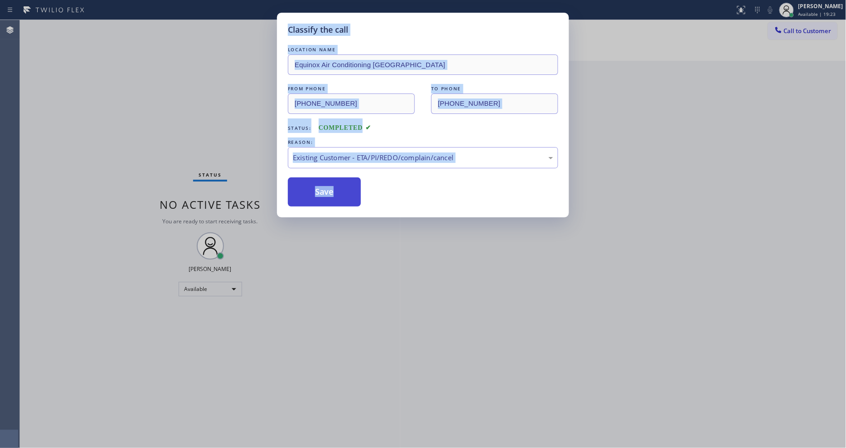
click at [328, 181] on button "Save" at bounding box center [324, 191] width 73 height 29
click at [429, 181] on div "Save" at bounding box center [423, 191] width 270 height 29
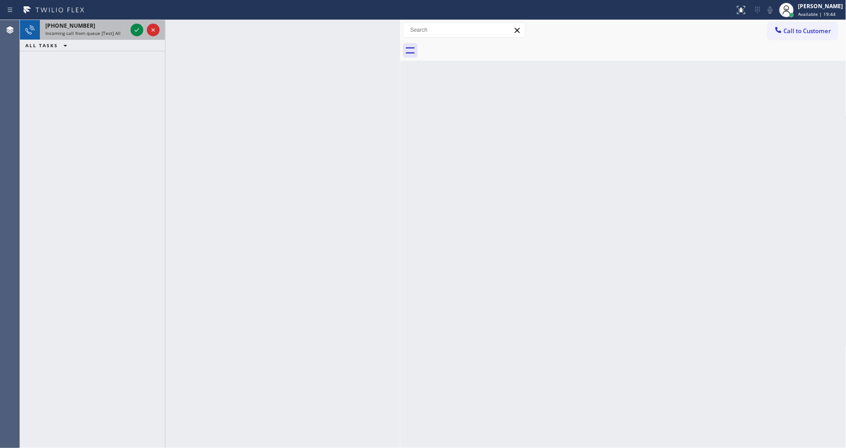
drag, startPoint x: 114, startPoint y: 35, endPoint x: 134, endPoint y: 32, distance: 20.2
click at [114, 34] on span "Incoming call from queue [Test] All" at bounding box center [82, 33] width 75 height 6
click at [136, 27] on icon at bounding box center [137, 29] width 11 height 11
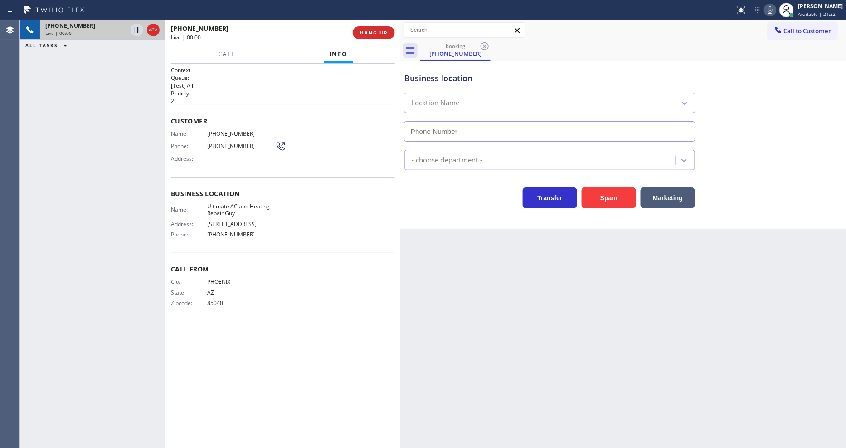
type input "(602) 313-0068"
click at [382, 26] on button "HANG UP" at bounding box center [374, 32] width 42 height 13
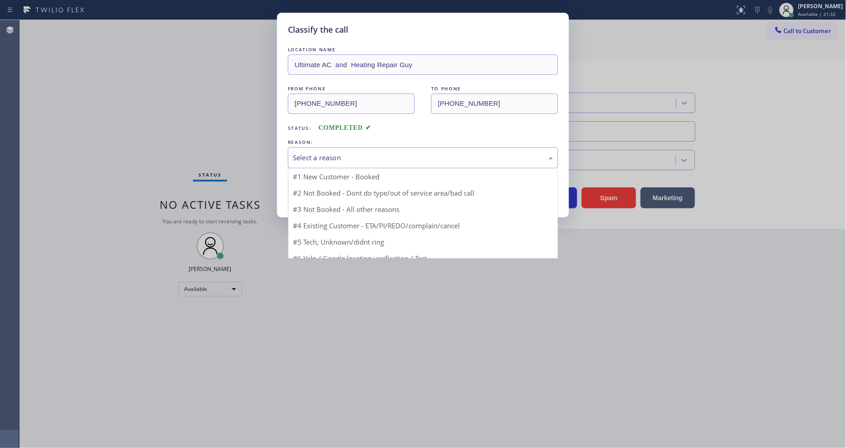
click at [314, 159] on div "Select a reason" at bounding box center [423, 157] width 260 height 10
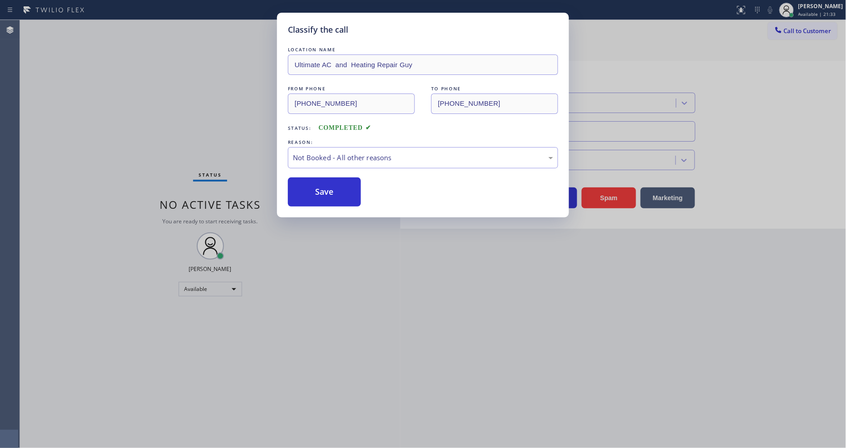
click at [314, 192] on button "Save" at bounding box center [324, 191] width 73 height 29
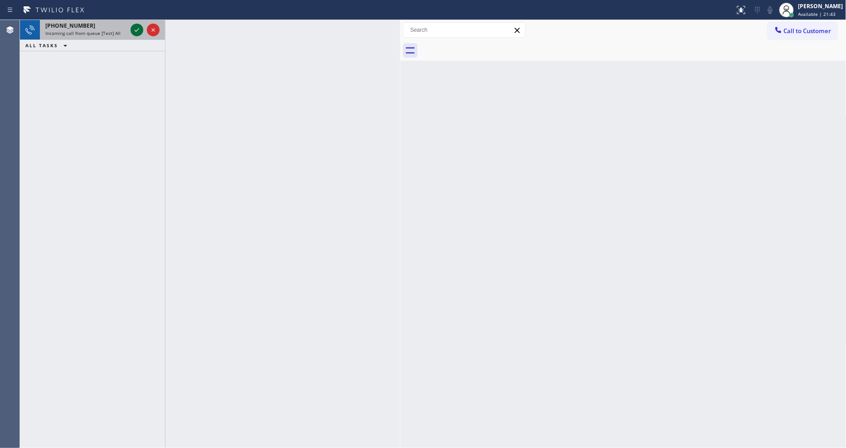
click at [137, 26] on icon at bounding box center [137, 29] width 11 height 11
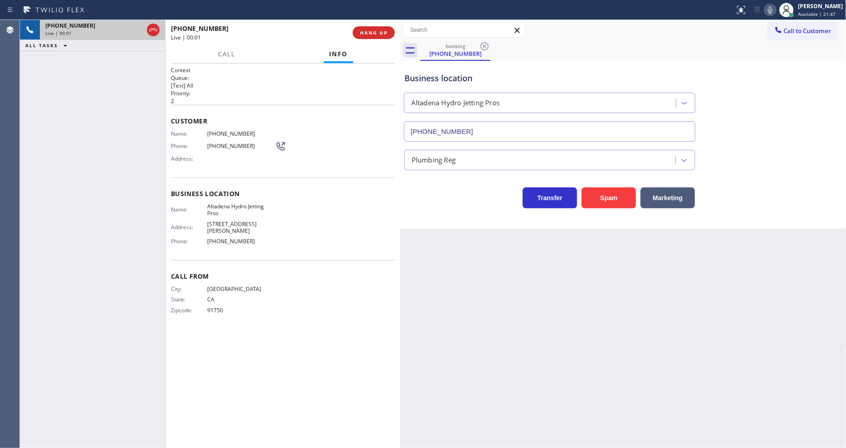
type input "(626) 317-6231"
click at [383, 30] on span "HANG UP" at bounding box center [374, 32] width 28 height 6
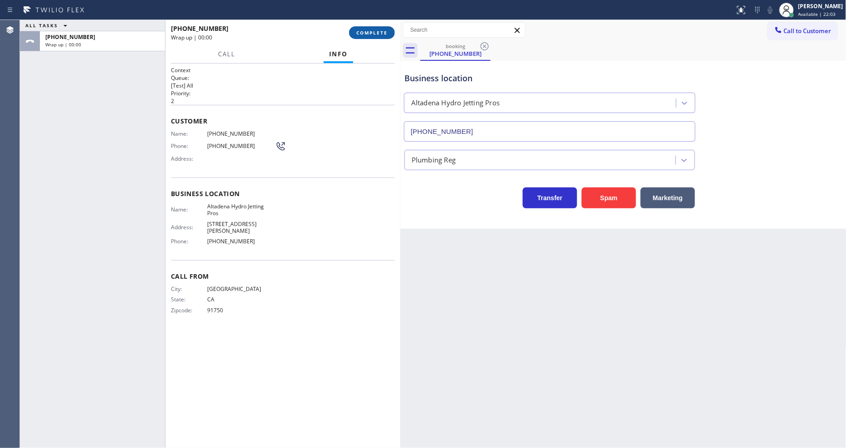
click at [383, 30] on span "COMPLETE" at bounding box center [372, 32] width 31 height 6
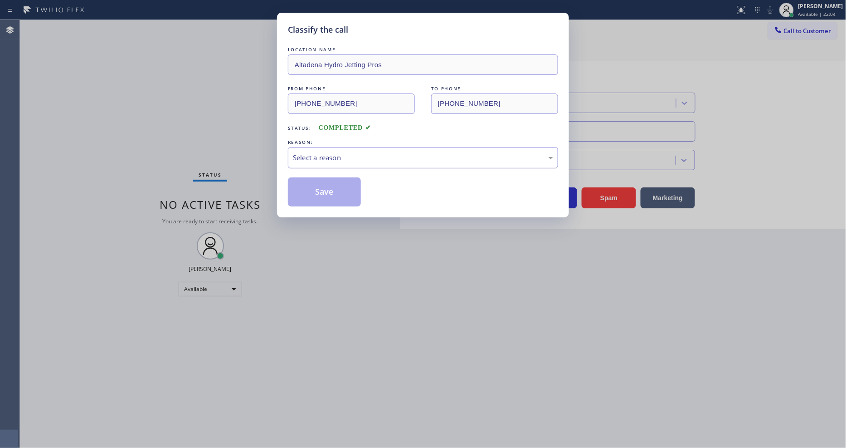
click at [332, 161] on div "Select a reason" at bounding box center [423, 157] width 270 height 21
click at [324, 192] on button "Save" at bounding box center [324, 191] width 73 height 29
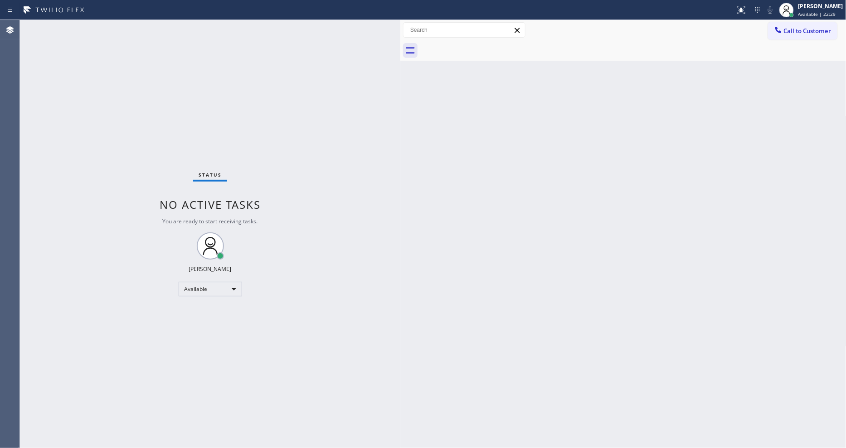
click at [672, 204] on div "Back to Dashboard Change Sender ID Customers Technicians Select a contact Outbo…" at bounding box center [624, 234] width 446 height 428
click at [108, 26] on div "Status No active tasks You are ready to start receiving tasks. [PERSON_NAME] Av…" at bounding box center [210, 234] width 381 height 428
click at [118, 25] on div "Status No active tasks You are ready to start receiving tasks. [PERSON_NAME] Av…" at bounding box center [210, 234] width 381 height 428
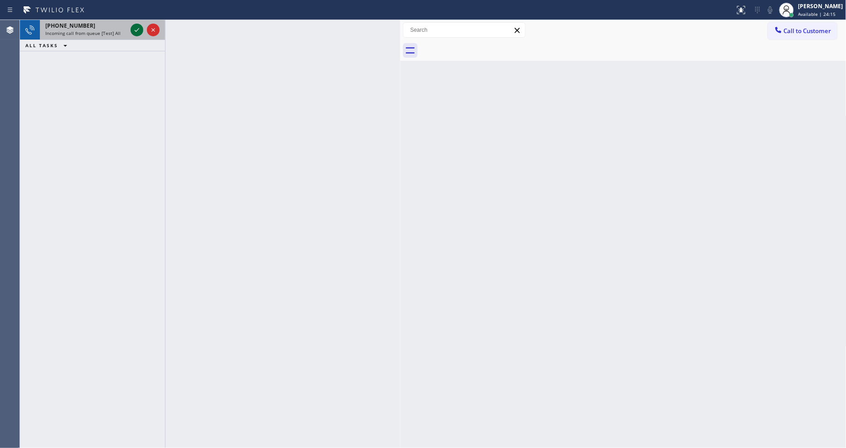
click at [138, 29] on icon at bounding box center [137, 30] width 5 height 4
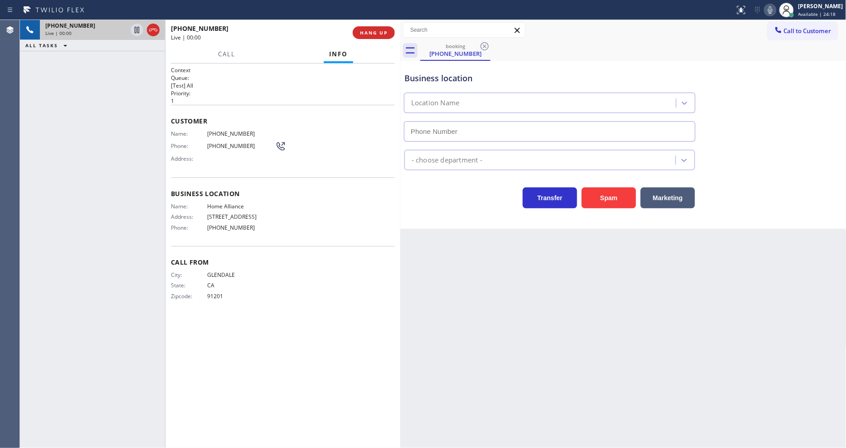
type input "(877) 777-0796"
click at [227, 130] on span "(818) 649-0825" at bounding box center [241, 133] width 68 height 7
copy span "(818) 649-0825"
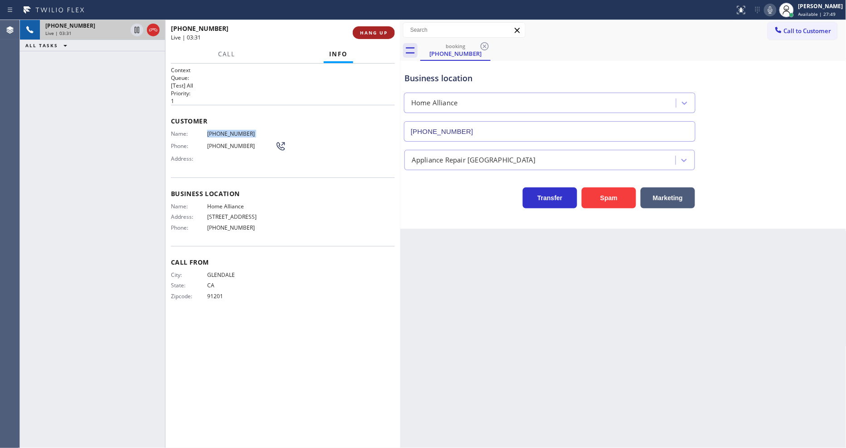
click at [369, 33] on span "HANG UP" at bounding box center [374, 32] width 28 height 6
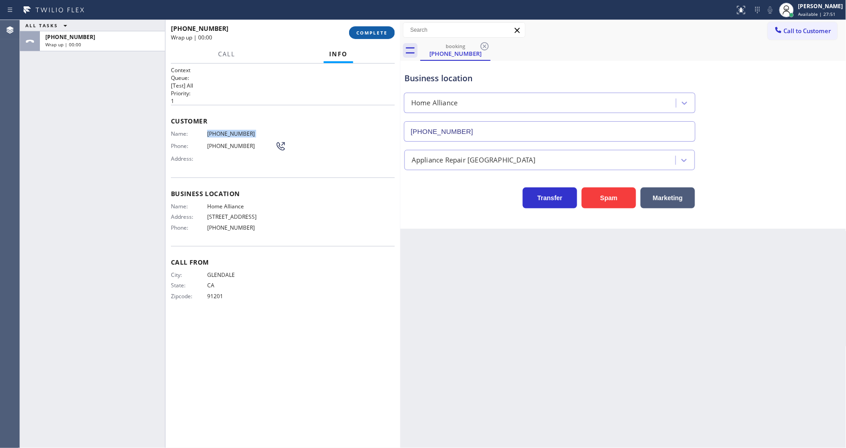
click at [369, 33] on span "COMPLETE" at bounding box center [372, 32] width 31 height 6
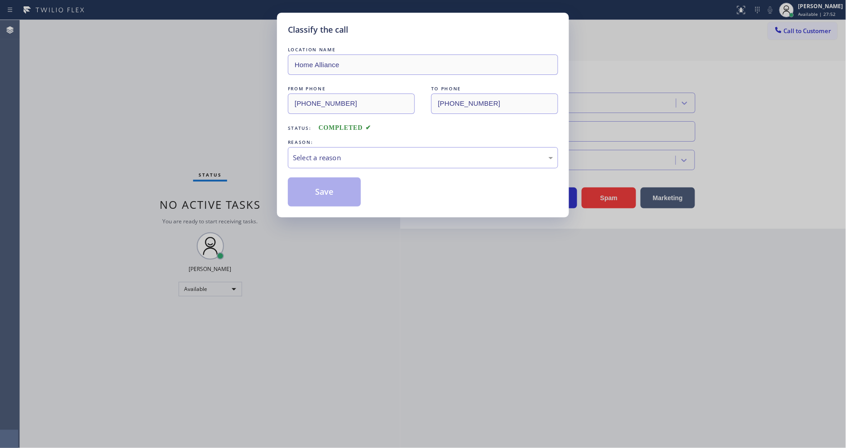
click at [341, 153] on div "Select a reason" at bounding box center [423, 157] width 260 height 10
click at [324, 161] on div "#1 New Customer - Booked" at bounding box center [423, 157] width 270 height 21
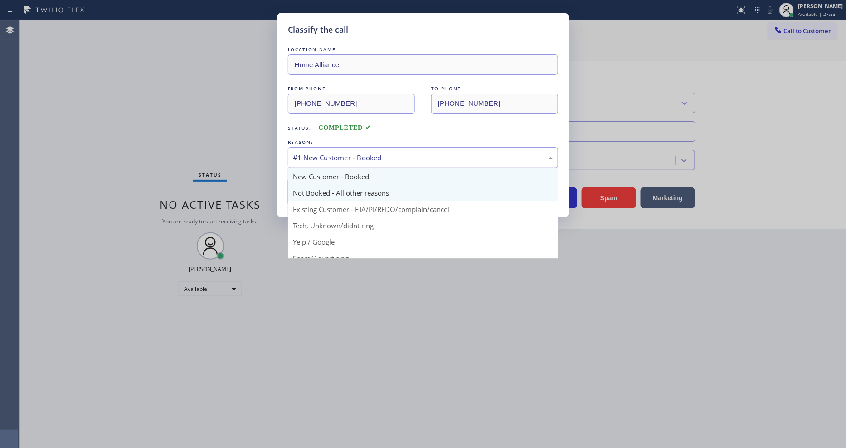
click at [318, 187] on button "Save" at bounding box center [324, 191] width 73 height 29
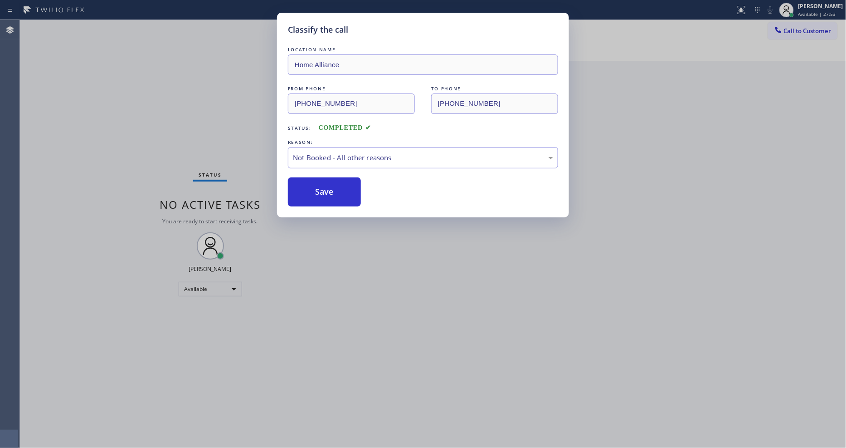
click at [318, 187] on button "Save" at bounding box center [324, 191] width 73 height 29
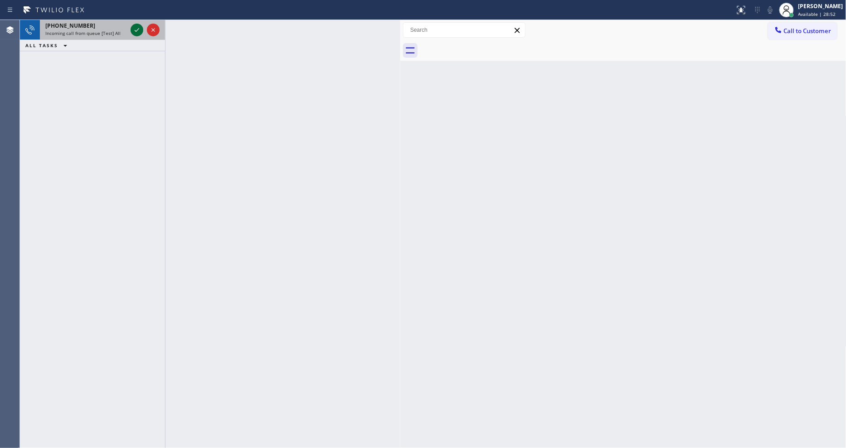
drag, startPoint x: 109, startPoint y: 30, endPoint x: 133, endPoint y: 26, distance: 24.4
click at [110, 30] on span "Incoming call from queue [Test] All" at bounding box center [82, 33] width 75 height 6
click at [137, 29] on icon at bounding box center [137, 29] width 11 height 11
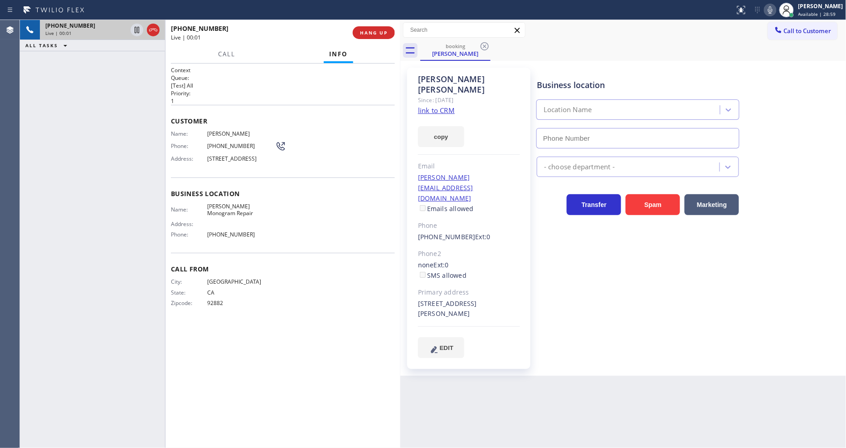
click at [422, 106] on link "link to CRM" at bounding box center [436, 110] width 37 height 9
type input "(949) 799-4527"
click at [129, 170] on div "+17143500089 Live | 02:37 ALL TASKS ALL TASKS ACTIVE TASKS TASKS IN WRAP UP" at bounding box center [92, 234] width 145 height 428
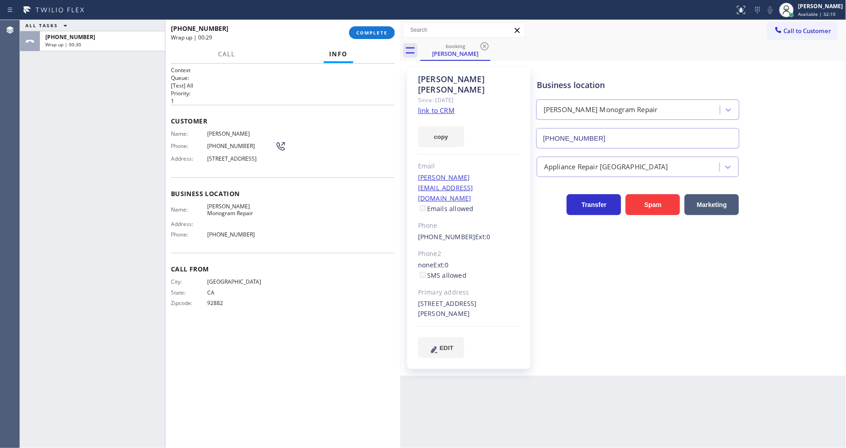
click at [221, 217] on span "Yorba Linda Ge Monogram Repair" at bounding box center [241, 210] width 68 height 14
copy span "Yorba Linda Ge Monogram Repair"
click at [370, 26] on button "COMPLETE" at bounding box center [372, 32] width 46 height 13
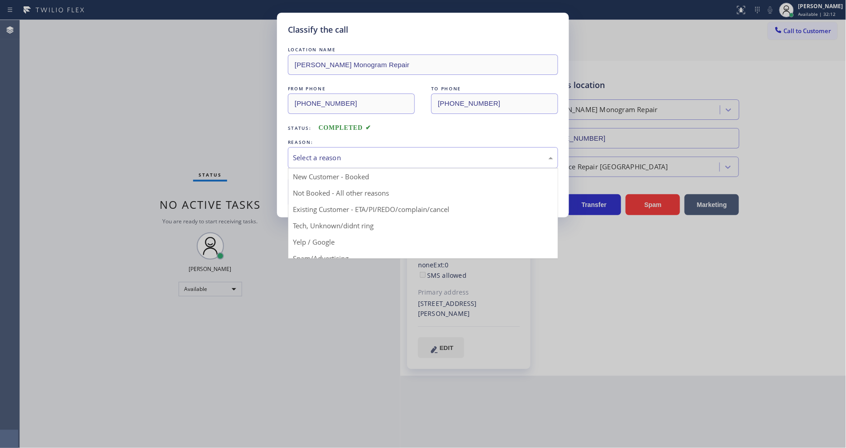
drag, startPoint x: 326, startPoint y: 205, endPoint x: 324, endPoint y: 200, distance: 5.2
click at [324, 200] on button "Save" at bounding box center [324, 191] width 73 height 29
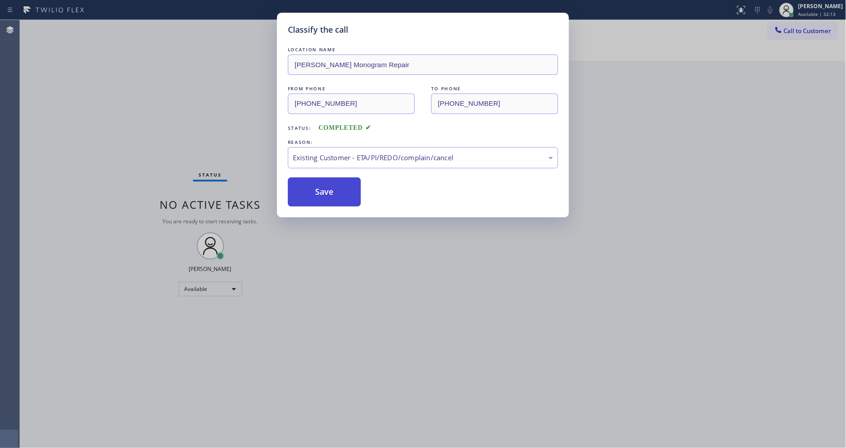
click at [324, 200] on button "Save" at bounding box center [324, 191] width 73 height 29
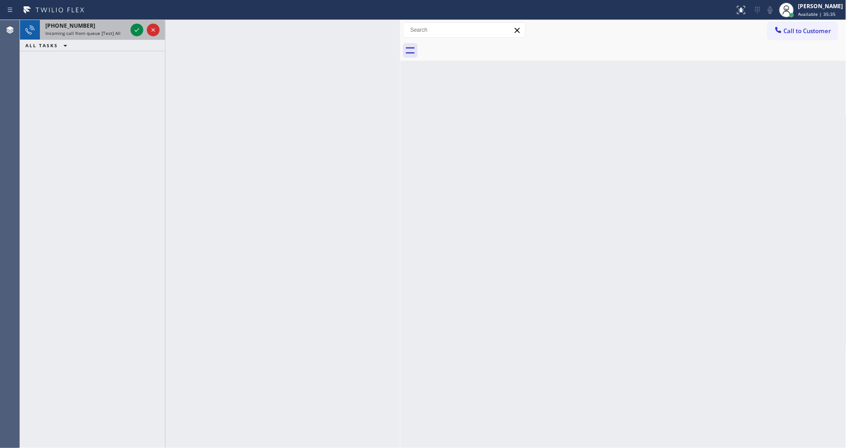
click at [101, 27] on div "+18083213787" at bounding box center [86, 26] width 82 height 8
click at [136, 32] on icon at bounding box center [137, 29] width 11 height 11
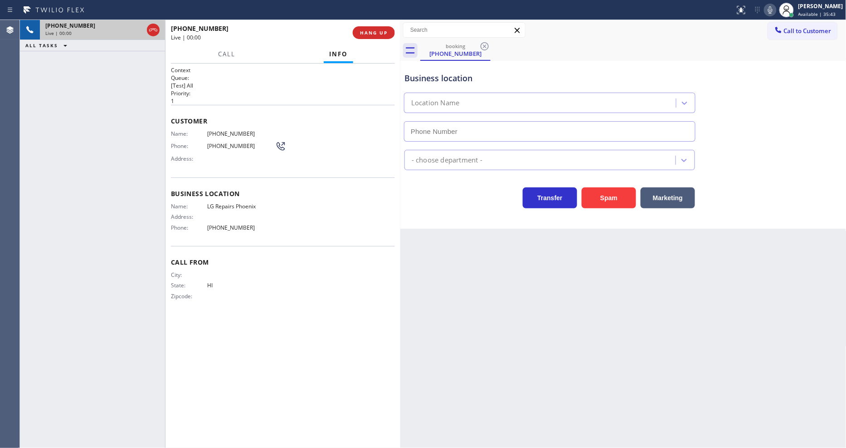
type input "(602) 755-6017"
drag, startPoint x: 166, startPoint y: 204, endPoint x: 256, endPoint y: 306, distance: 135.9
click at [166, 204] on div at bounding box center [165, 234] width 0 height 428
click at [233, 203] on span "LG Repairs Phoenix" at bounding box center [241, 206] width 68 height 7
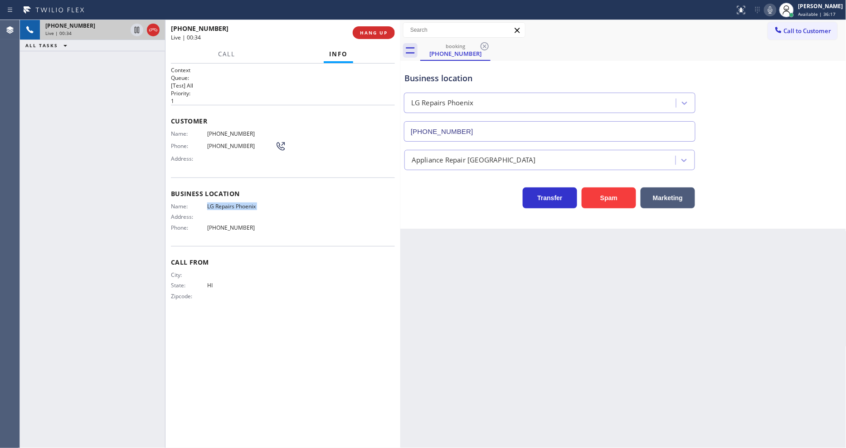
click at [233, 203] on span "LG Repairs Phoenix" at bounding box center [241, 206] width 68 height 7
click at [380, 33] on span "HANG UP" at bounding box center [374, 32] width 28 height 6
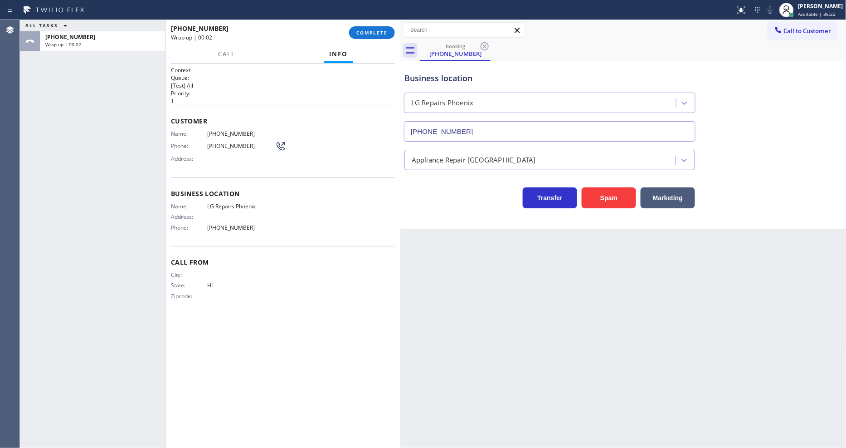
click at [231, 134] on div "Name: (808) 321-3787 Phone: (808) 321-3787 Address:" at bounding box center [228, 148] width 115 height 36
drag, startPoint x: 231, startPoint y: 134, endPoint x: 254, endPoint y: 152, distance: 28.8
click at [231, 133] on div "Name: (808) 321-3787 Phone: (808) 321-3787 Address:" at bounding box center [228, 148] width 115 height 36
click at [352, 33] on button "COMPLETE" at bounding box center [372, 32] width 46 height 13
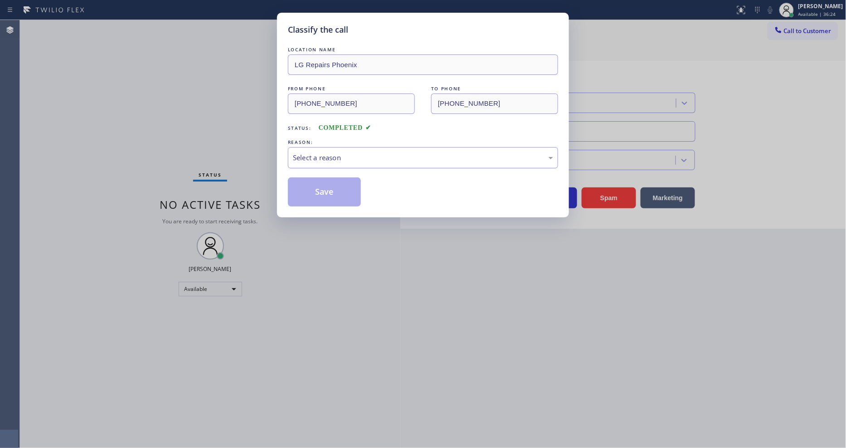
click at [296, 154] on div "Select a reason" at bounding box center [423, 157] width 260 height 10
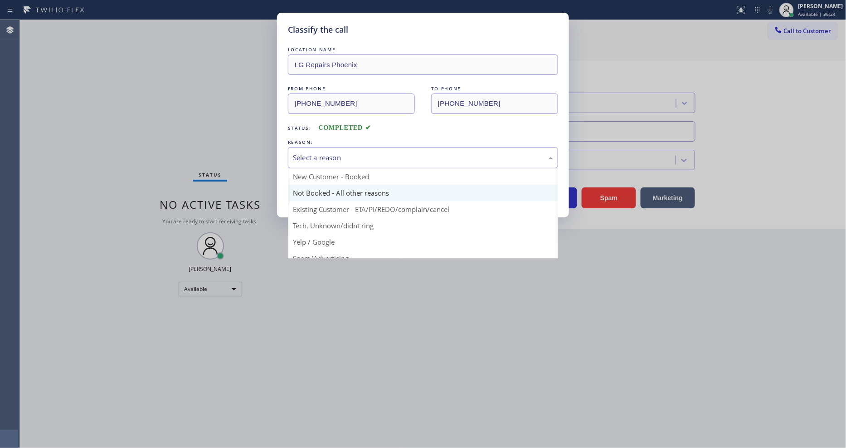
click at [300, 193] on button "Save" at bounding box center [324, 191] width 73 height 29
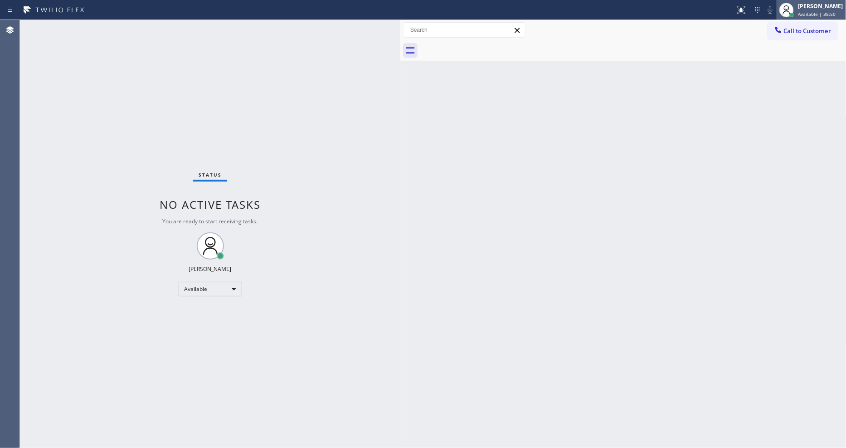
click at [817, 11] on span "Available | 38:50" at bounding box center [818, 14] width 38 height 6
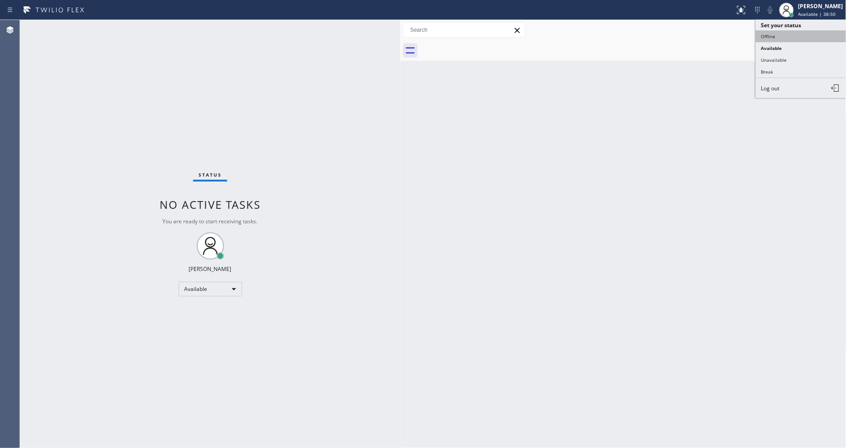
click at [777, 34] on button "Offline" at bounding box center [801, 36] width 91 height 12
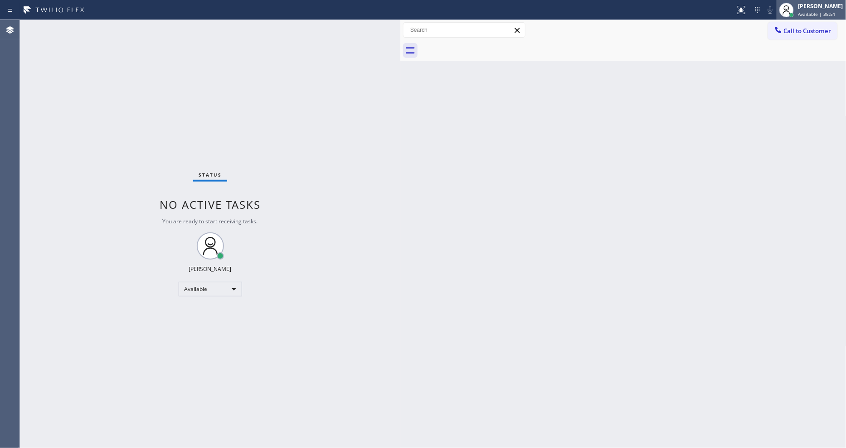
click at [814, 9] on div "[PERSON_NAME]" at bounding box center [821, 6] width 45 height 8
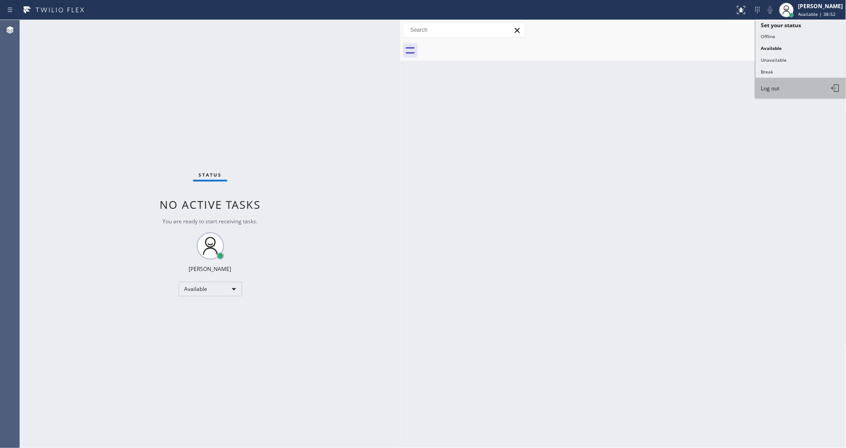
click at [796, 91] on button "Log out" at bounding box center [801, 88] width 91 height 20
